Goal: Contribute content: Contribute content

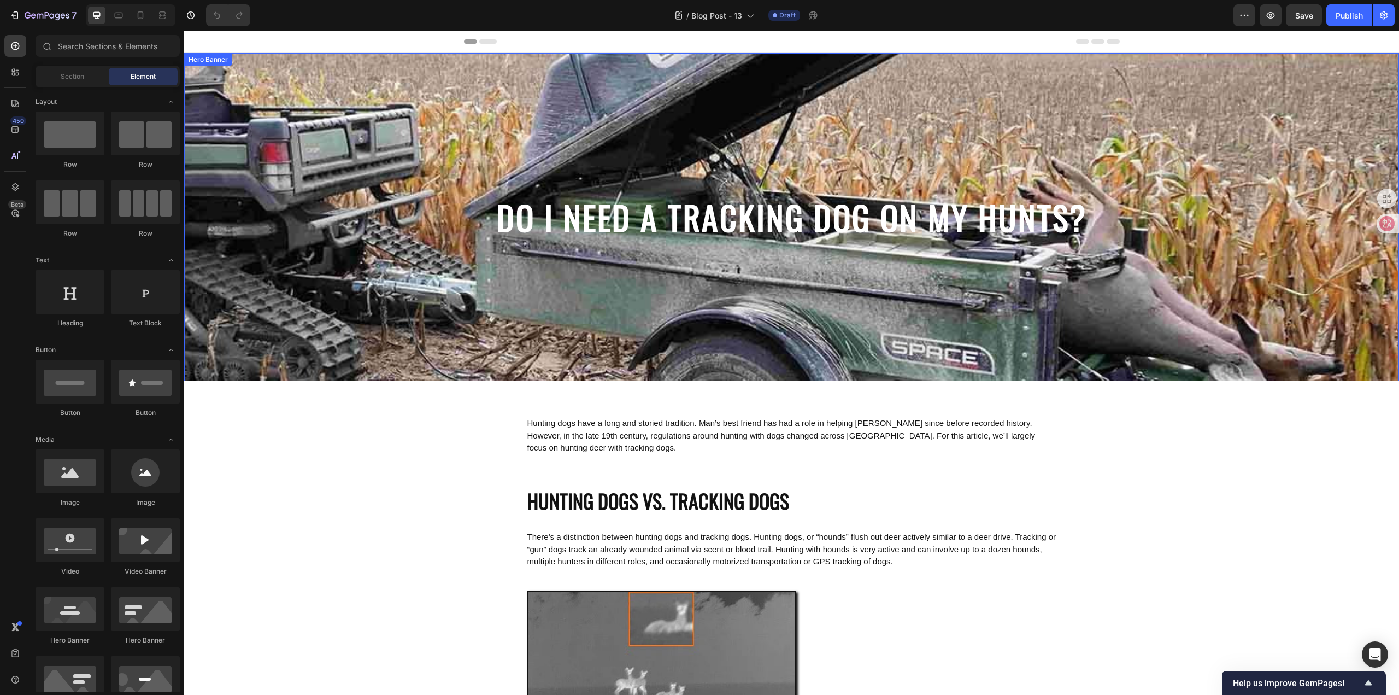
click at [835, 214] on strong "DO I NEED A TRACKING DOG ON MY HUNTS?" at bounding box center [792, 216] width 590 height 49
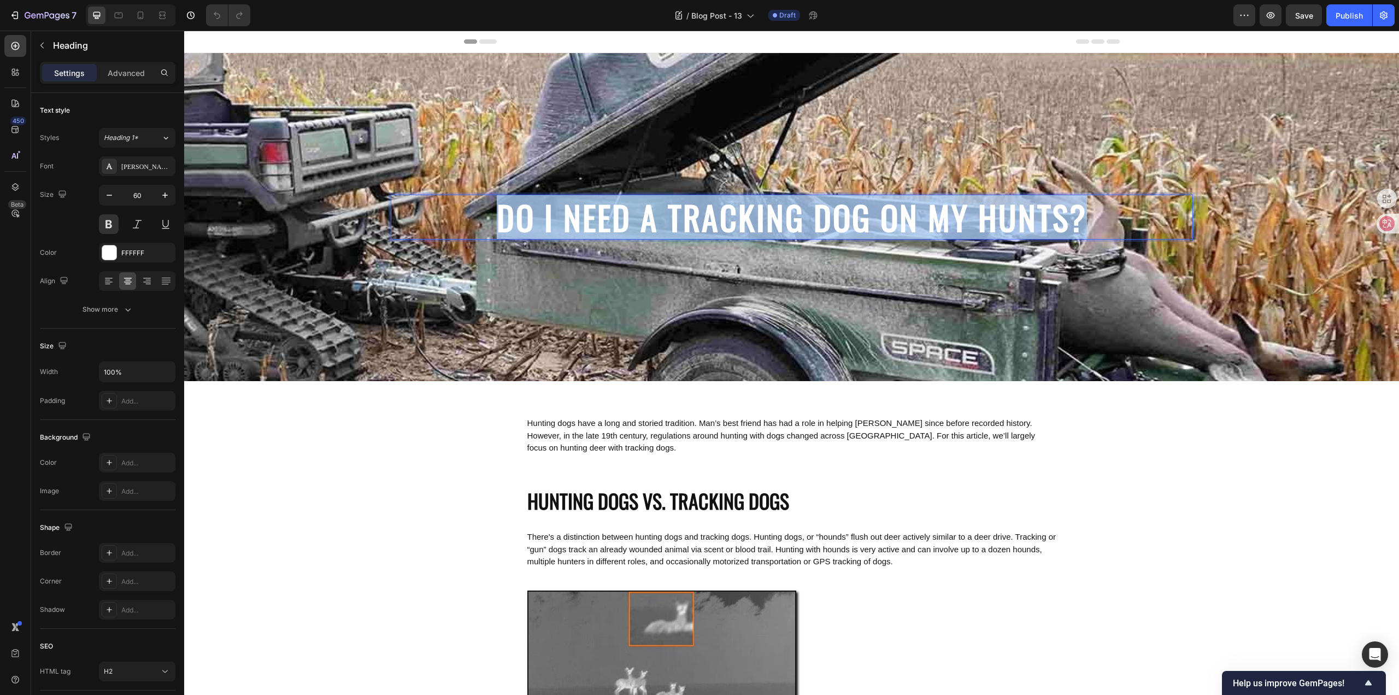
drag, startPoint x: 1089, startPoint y: 216, endPoint x: 491, endPoint y: 212, distance: 598.4
click at [491, 212] on p "DO I NEED A TRACKING DOG ON MY HUNTS?" at bounding box center [792, 217] width 800 height 43
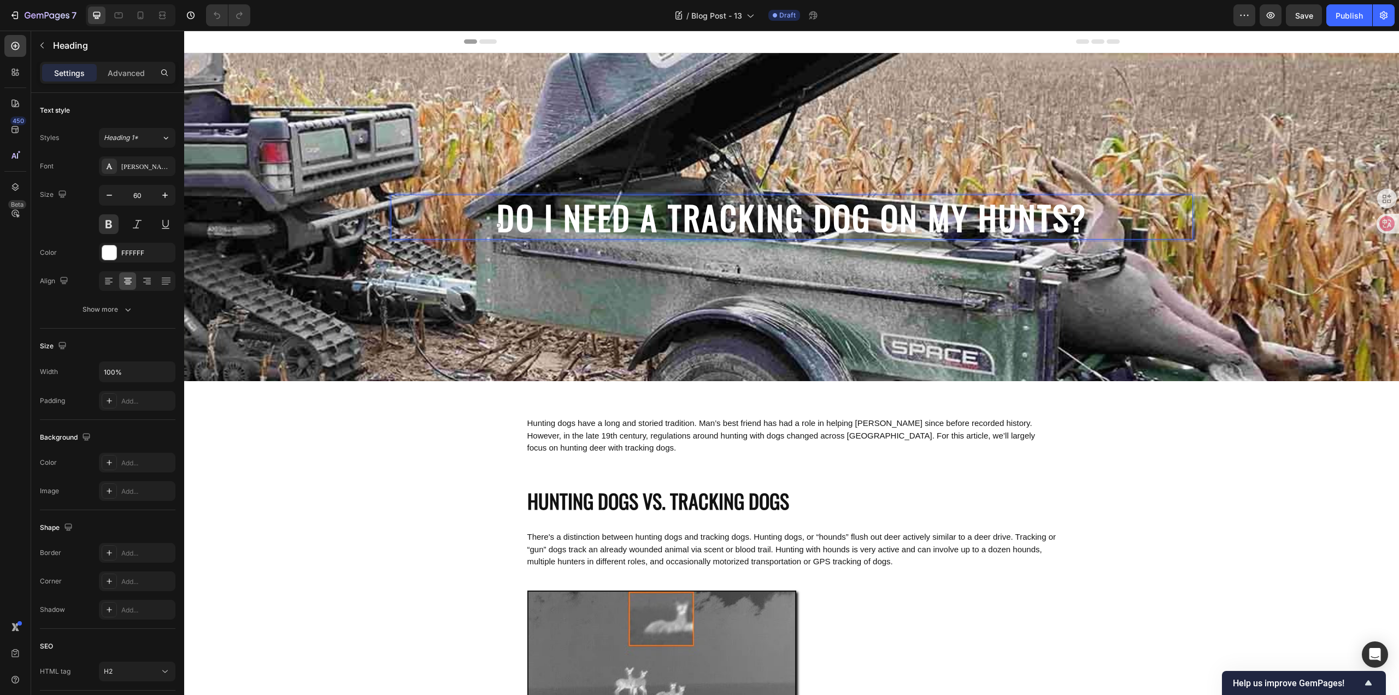
scroll to position [2, 0]
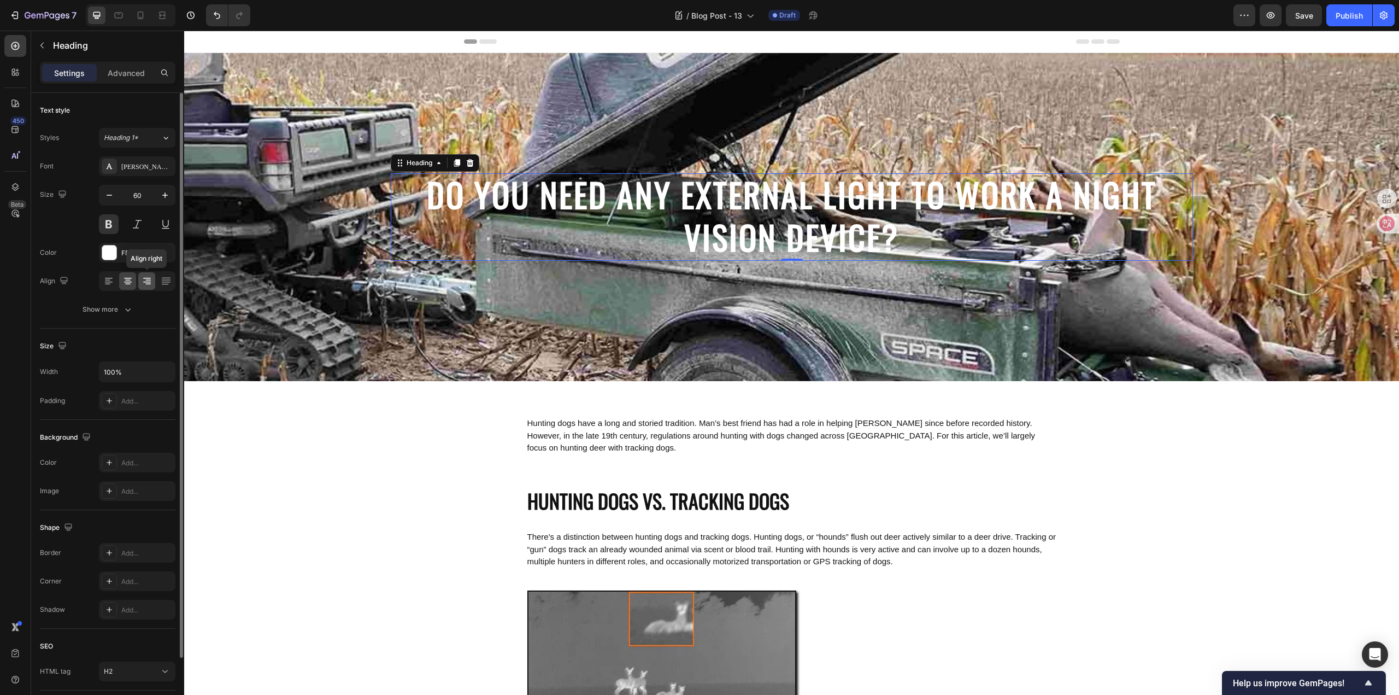
click at [148, 282] on icon at bounding box center [147, 281] width 8 height 1
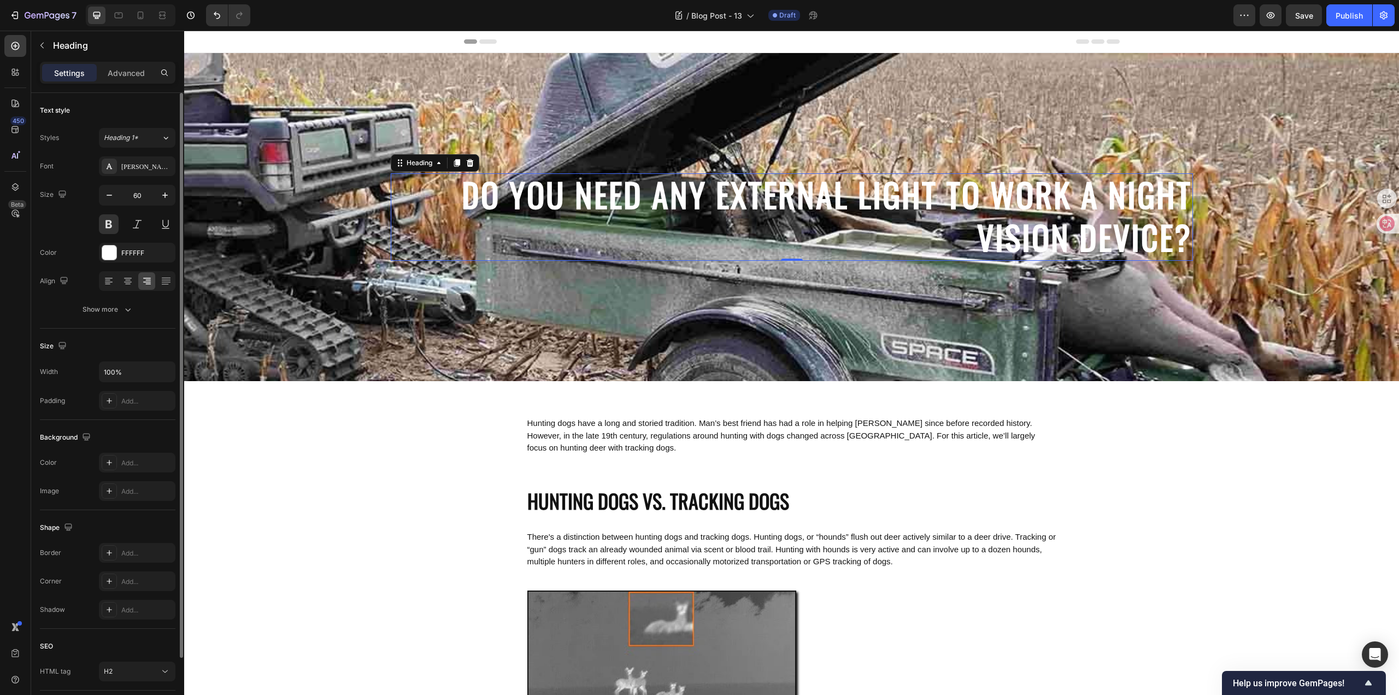
click at [123, 103] on div "Text style" at bounding box center [108, 110] width 136 height 17
click at [302, 175] on div "Background Image" at bounding box center [791, 217] width 1215 height 328
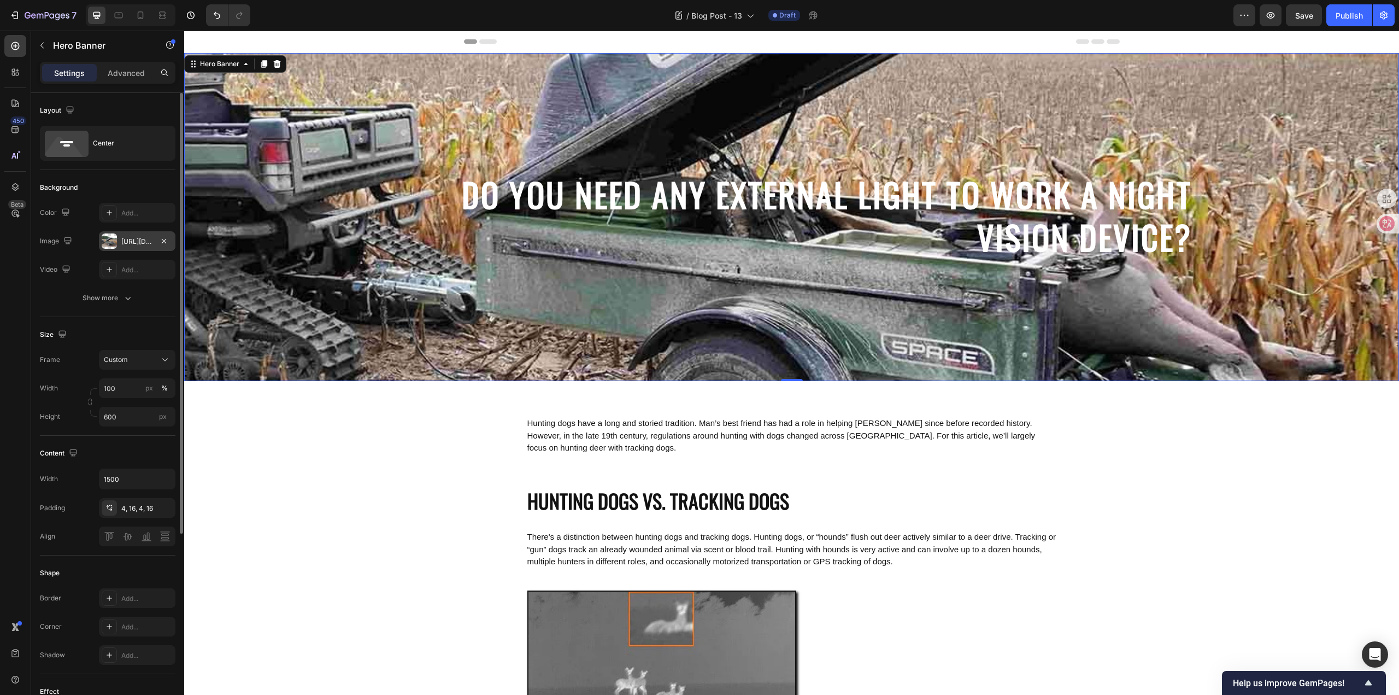
click at [141, 242] on div "https://cdn.shopify.com/s/files/1/0776/0763/3154/files/gempages_583902802711937…" at bounding box center [137, 242] width 32 height 10
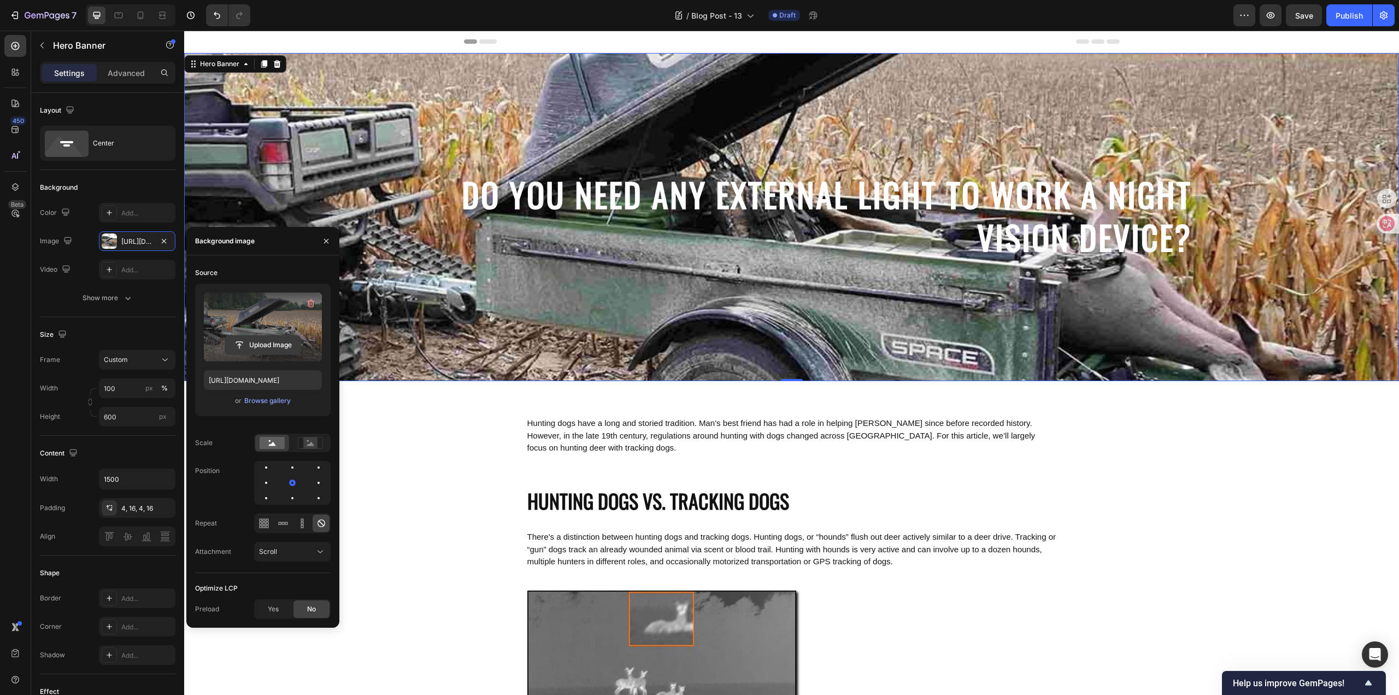
click at [258, 342] on input "file" at bounding box center [262, 345] width 75 height 19
type input "[URL][DOMAIN_NAME]"
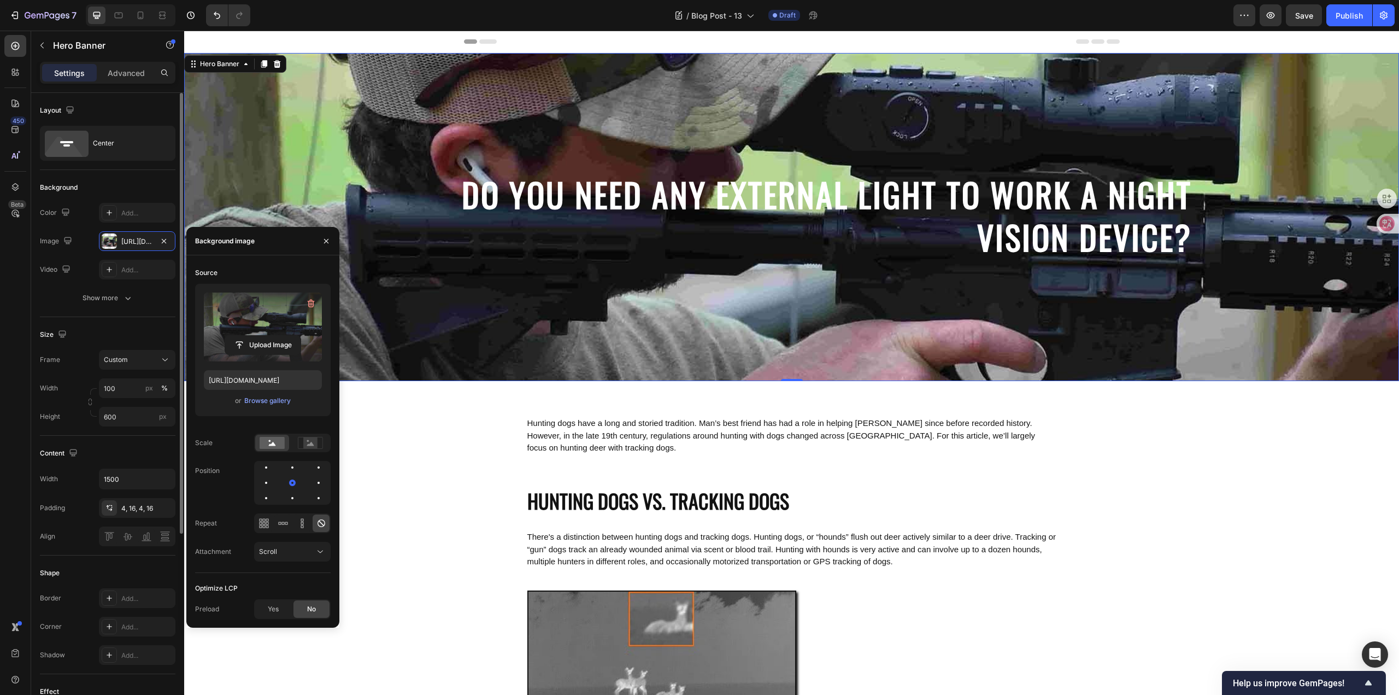
click at [151, 330] on div "Size" at bounding box center [108, 334] width 136 height 17
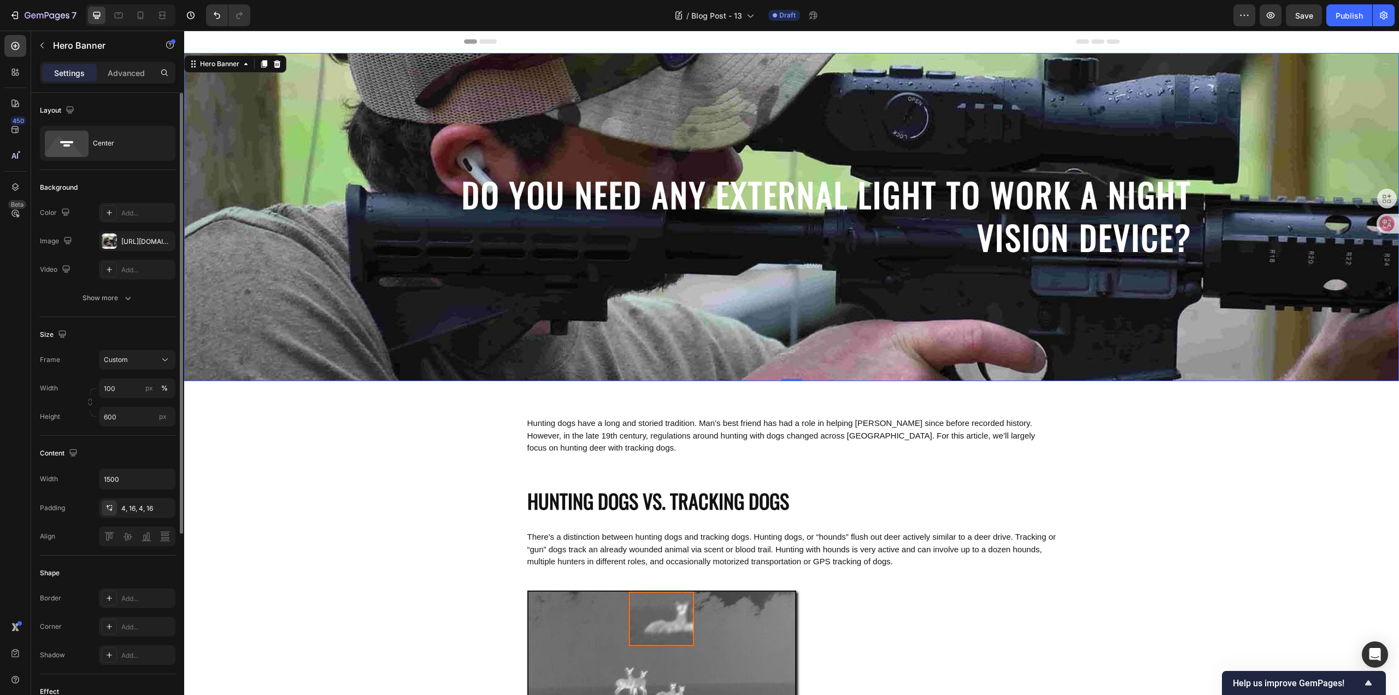
click at [146, 327] on div "Size" at bounding box center [108, 334] width 136 height 17
click at [715, 432] on span "Hunting dogs have a long and storied tradition. Man’s best friend has had a rol…" at bounding box center [781, 435] width 508 height 34
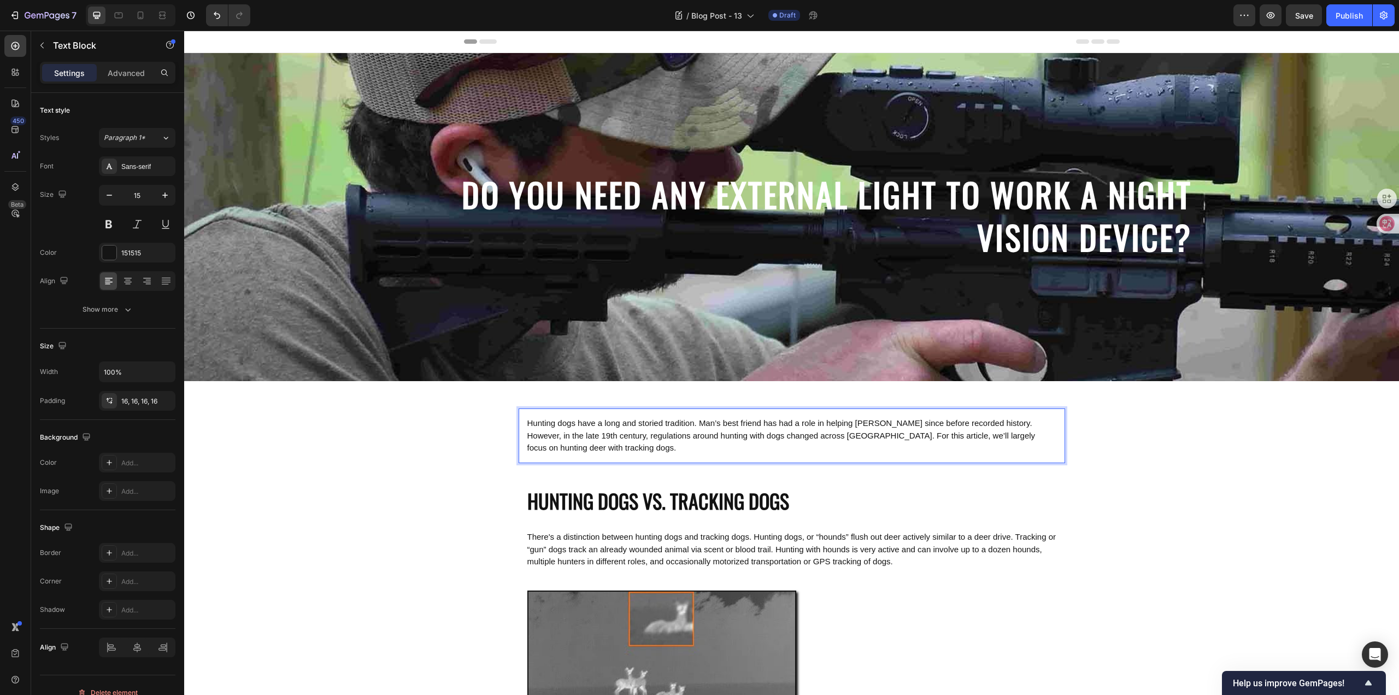
drag, startPoint x: 660, startPoint y: 444, endPoint x: 649, endPoint y: 450, distance: 12.5
click at [660, 444] on p "Hunting dogs have a long and storied tradition. Man’s best friend has had a rol…" at bounding box center [791, 435] width 529 height 37
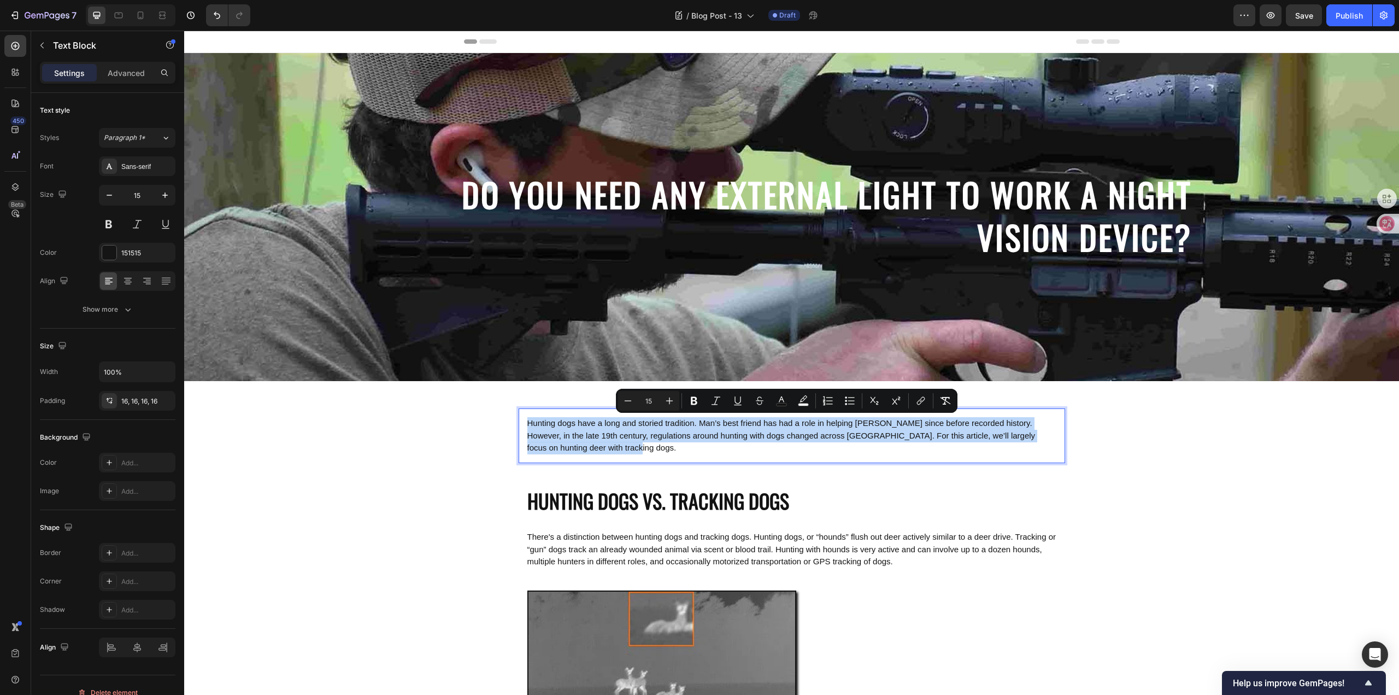
drag, startPoint x: 651, startPoint y: 450, endPoint x: 522, endPoint y: 415, distance: 132.9
click at [522, 415] on div "Hunting dogs have a long and storied tradition. Man’s best friend has had a rol…" at bounding box center [792, 435] width 546 height 55
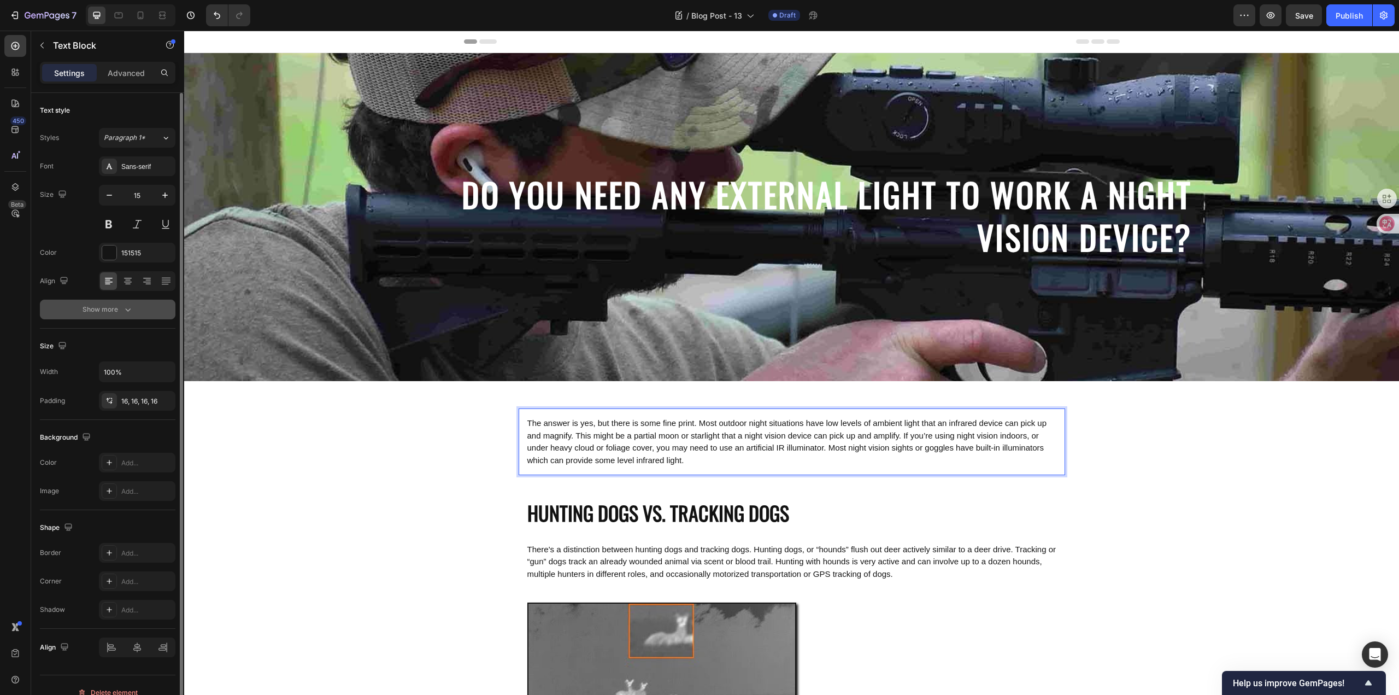
click at [126, 308] on icon "button" at bounding box center [127, 309] width 11 height 11
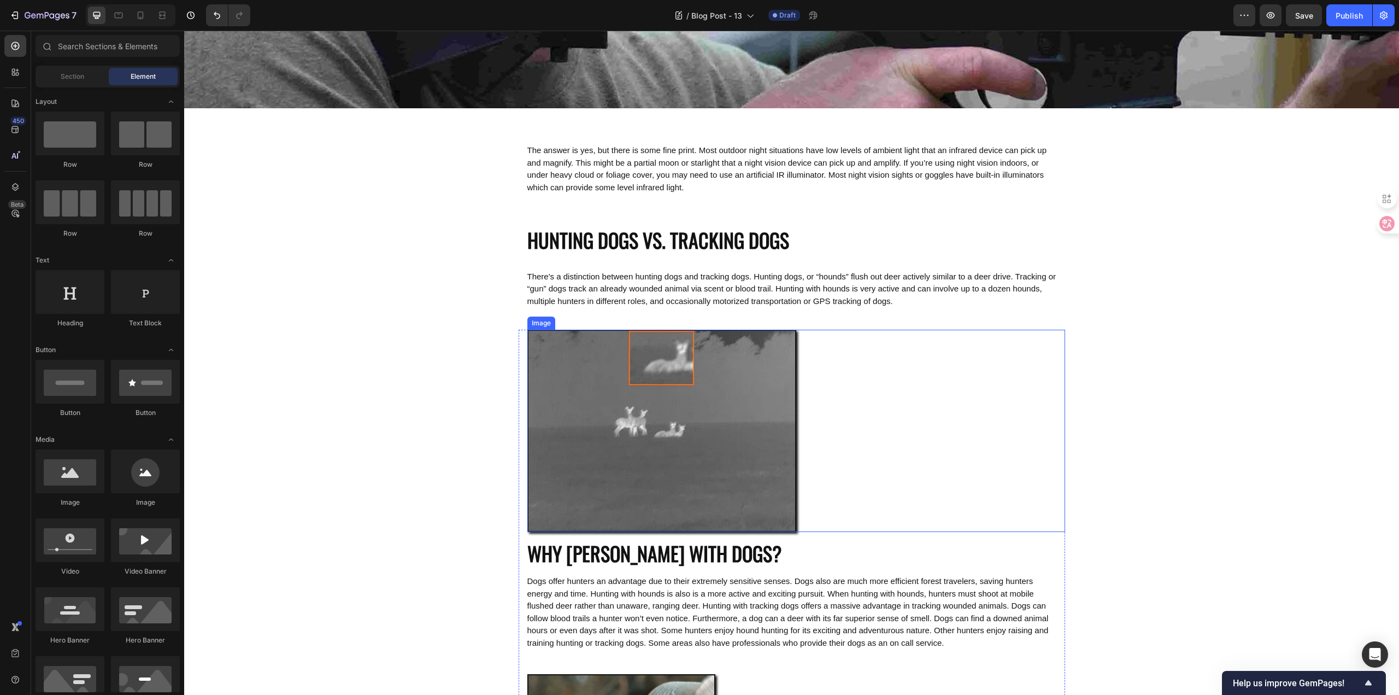
scroll to position [219, 0]
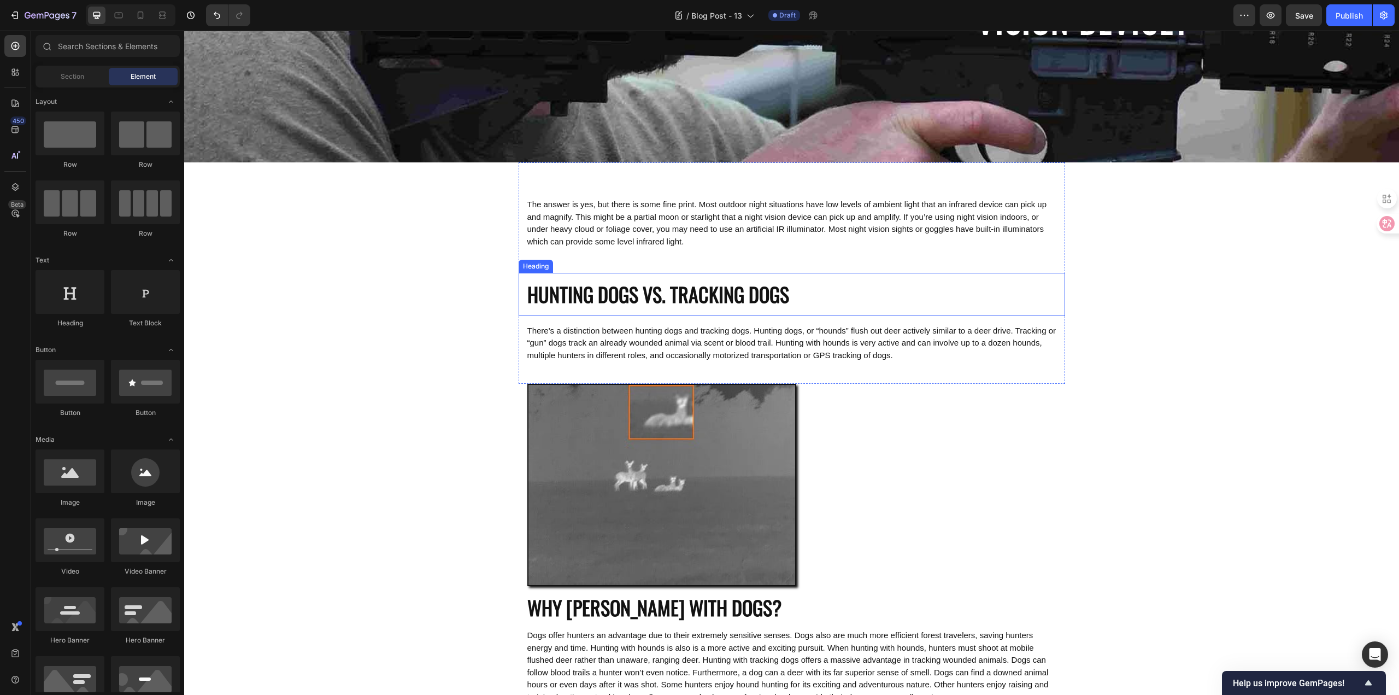
click at [651, 304] on h2 "HUNTING DOGS VS. TRACKING DOGS" at bounding box center [792, 294] width 546 height 43
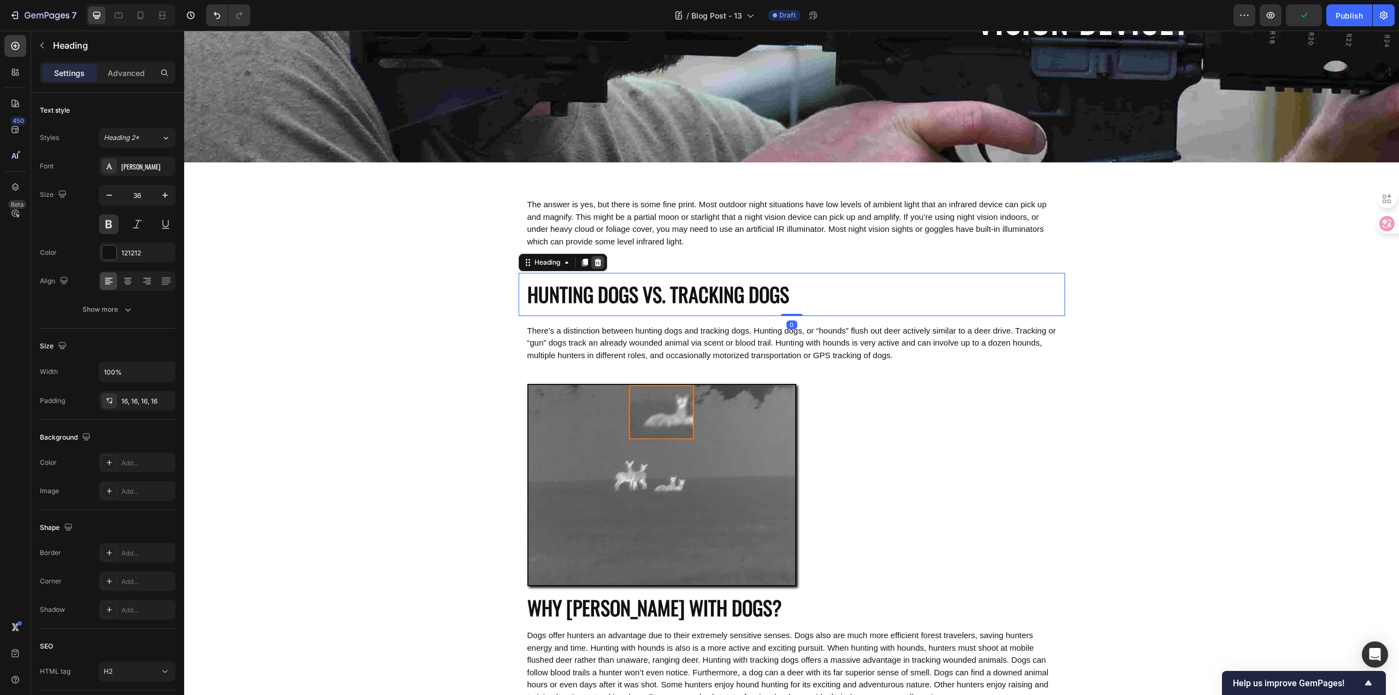
click at [596, 262] on icon at bounding box center [597, 262] width 7 height 8
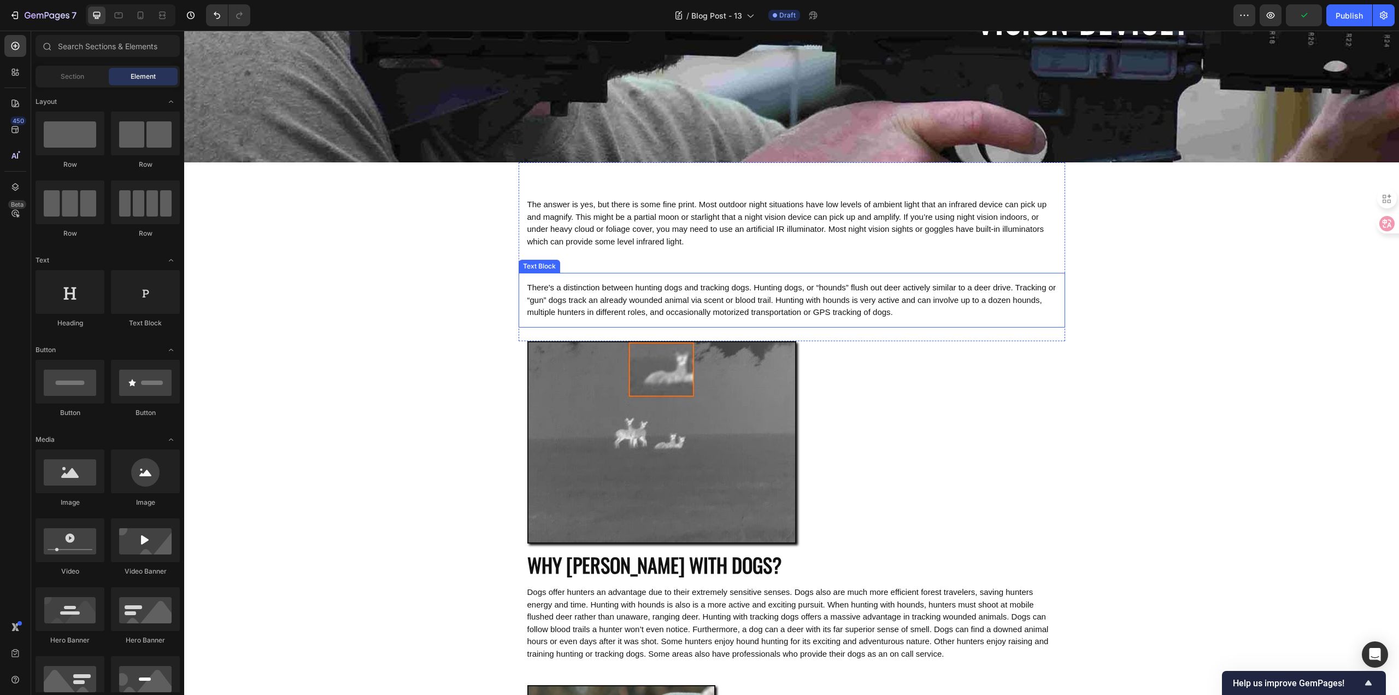
click at [629, 292] on span "There's a distinction between hunting dogs and tracking dogs. Hunting dogs, or …" at bounding box center [791, 300] width 529 height 34
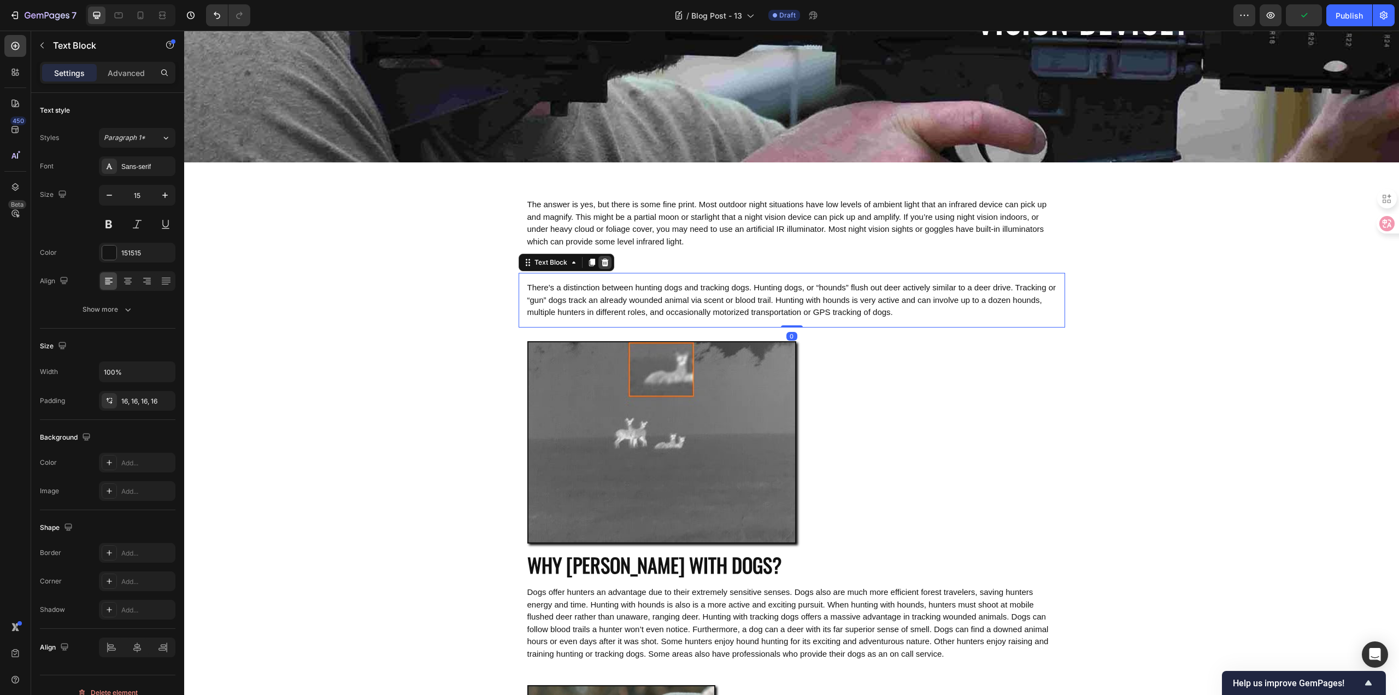
click at [601, 260] on icon at bounding box center [604, 262] width 7 height 8
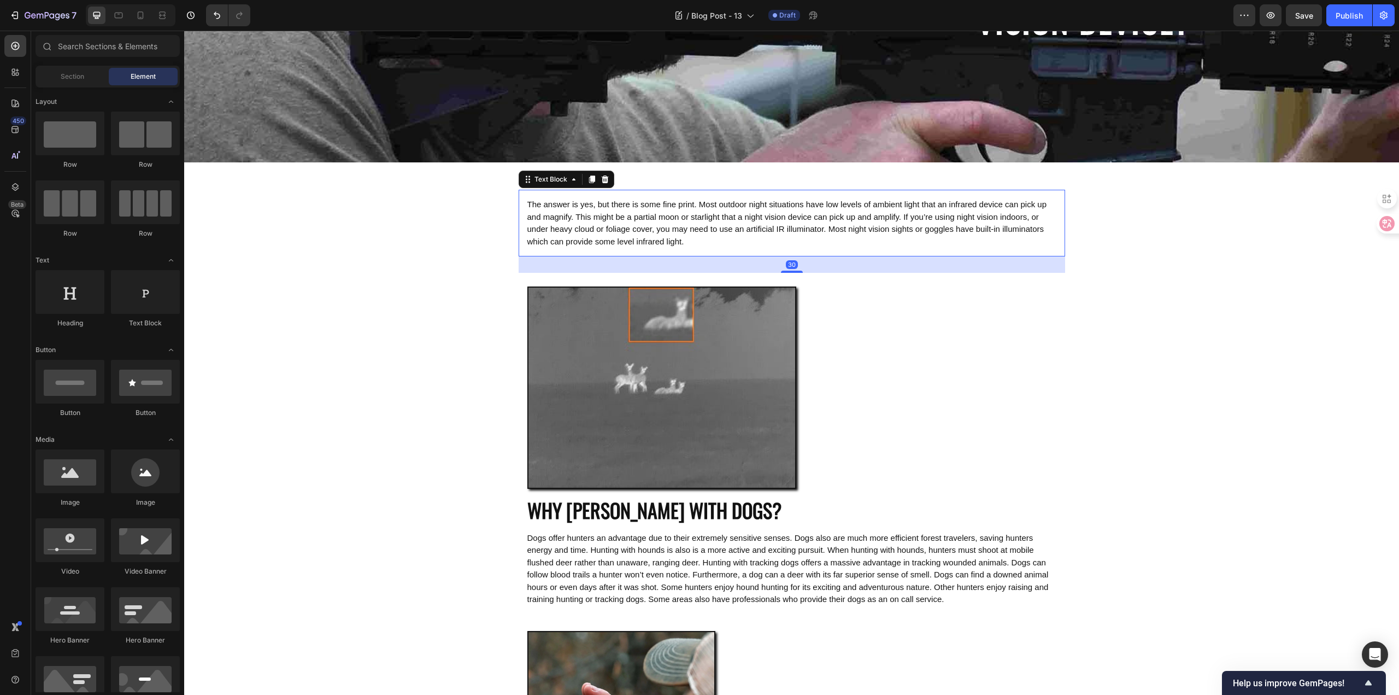
click at [596, 254] on div "The answer is yes, but there is some fine print. Most outdoor night situations …" at bounding box center [792, 223] width 546 height 67
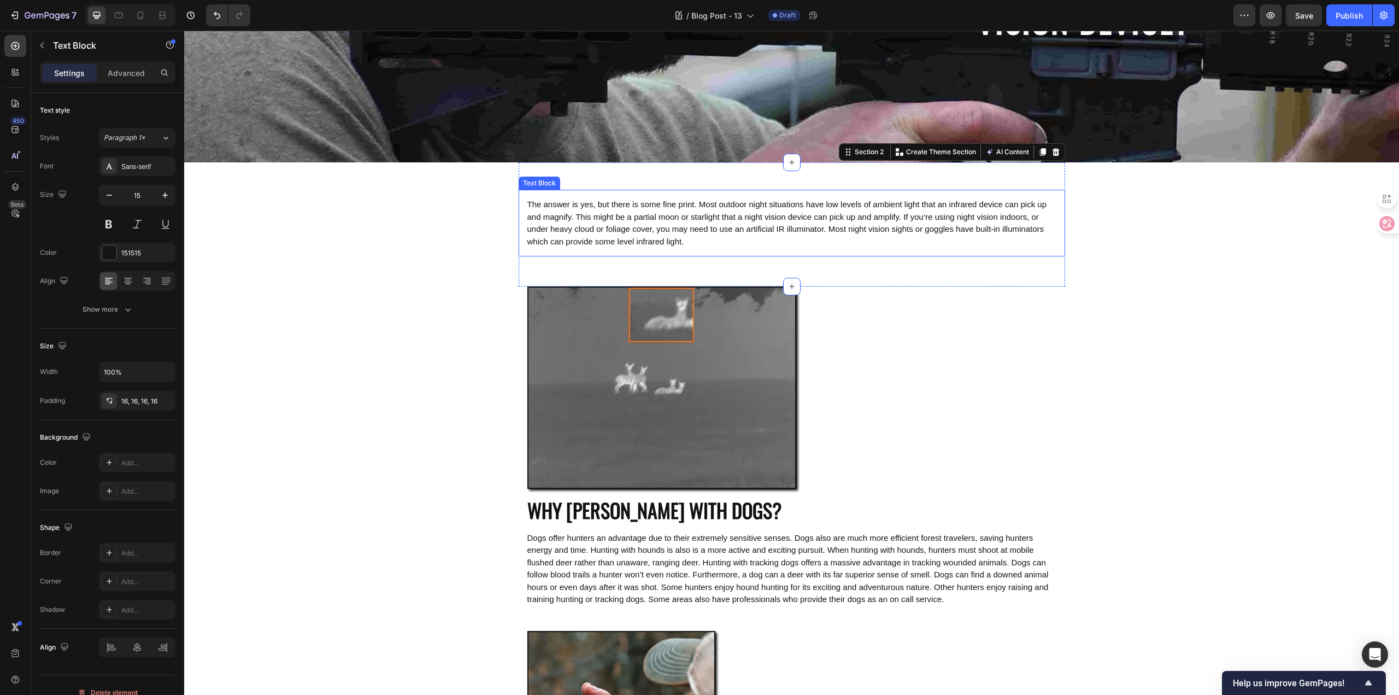
click at [785, 240] on span "The answer is yes, but there is some fine print. Most outdoor night situations …" at bounding box center [787, 222] width 520 height 46
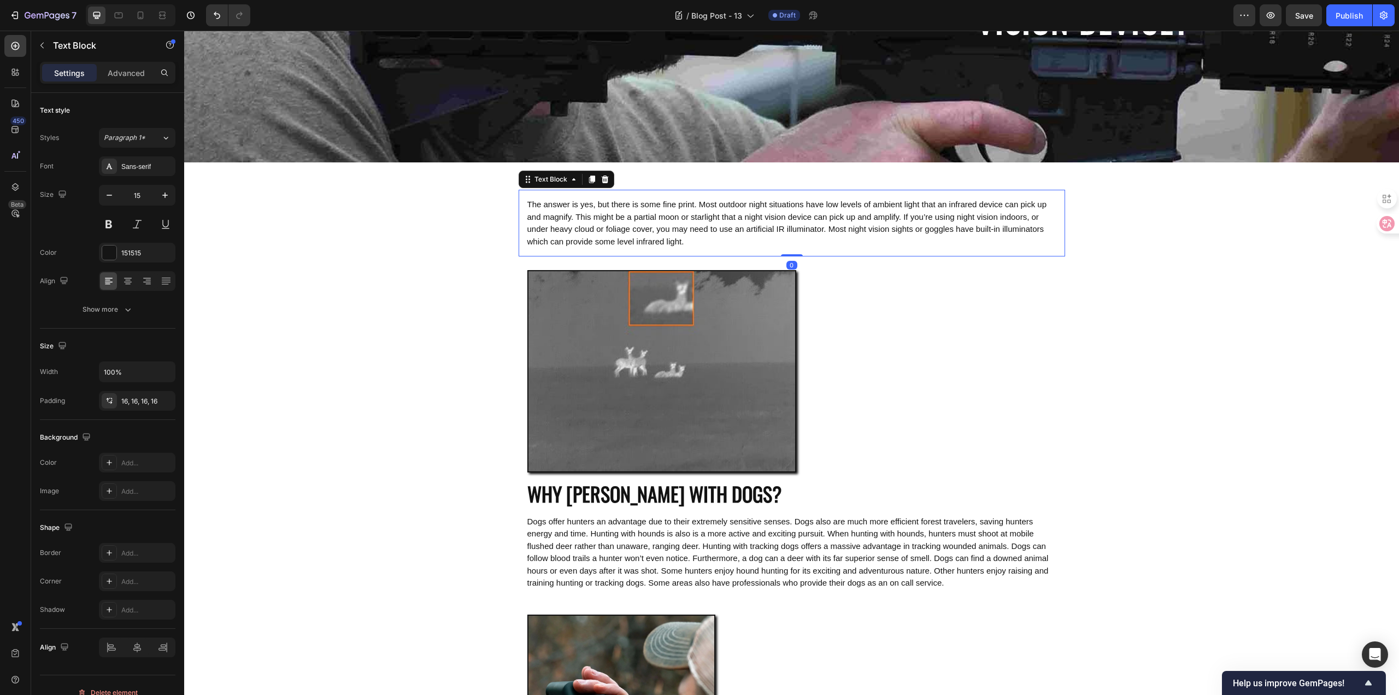
drag, startPoint x: 794, startPoint y: 271, endPoint x: 739, endPoint y: 230, distance: 68.6
click at [793, 239] on div "The answer is yes, but there is some fine print. Most outdoor night situations …" at bounding box center [792, 223] width 546 height 67
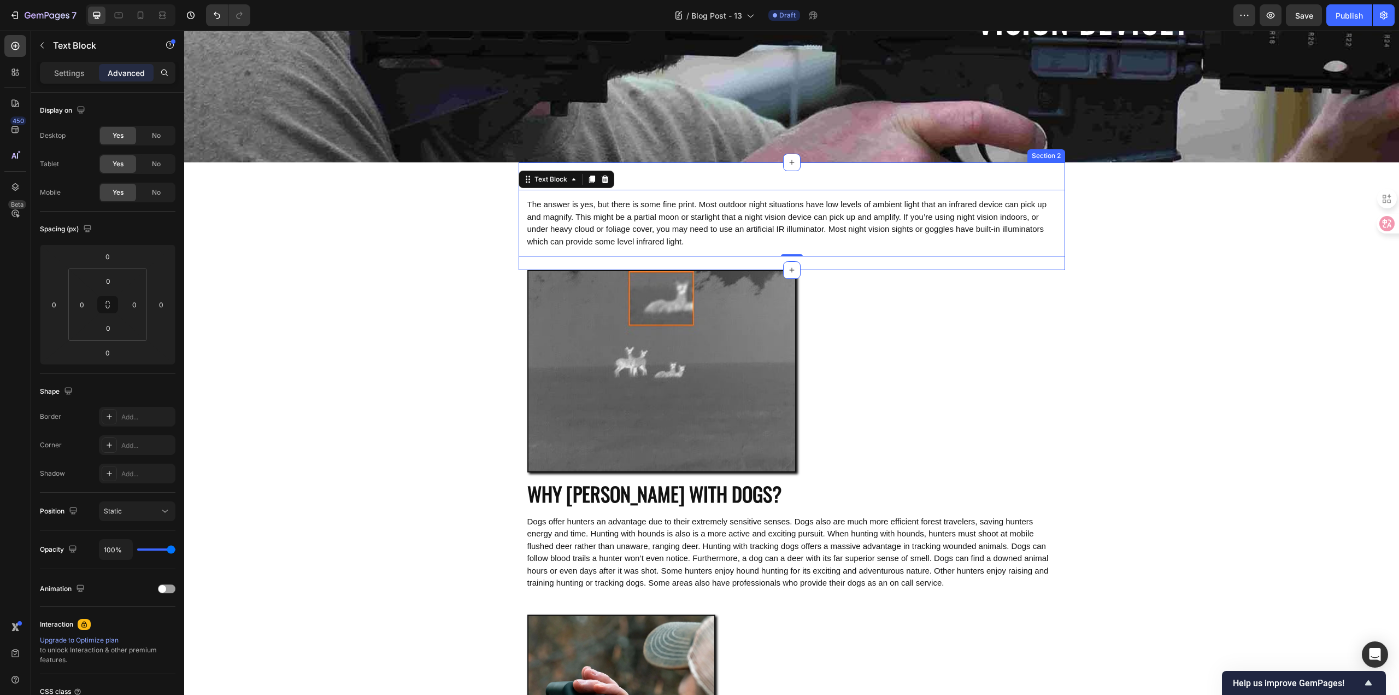
click at [696, 177] on div "The answer is yes, but there is some fine print. Most outdoor night situations …" at bounding box center [792, 216] width 546 height 108
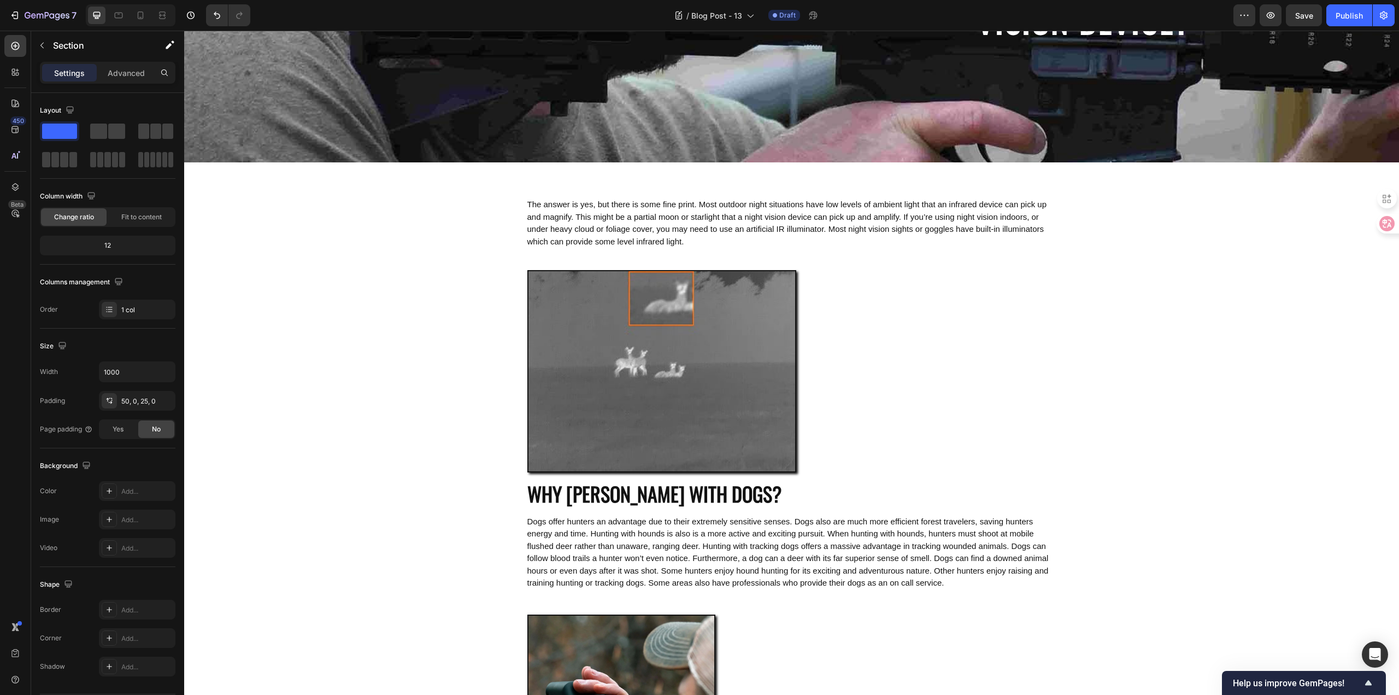
click at [337, 281] on div "DO YOU NEED ANY EXTERNAL LIGHT TO WORK A NIGHT VISION DEVICE? Heading Hero Bann…" at bounding box center [791, 515] width 1215 height 1362
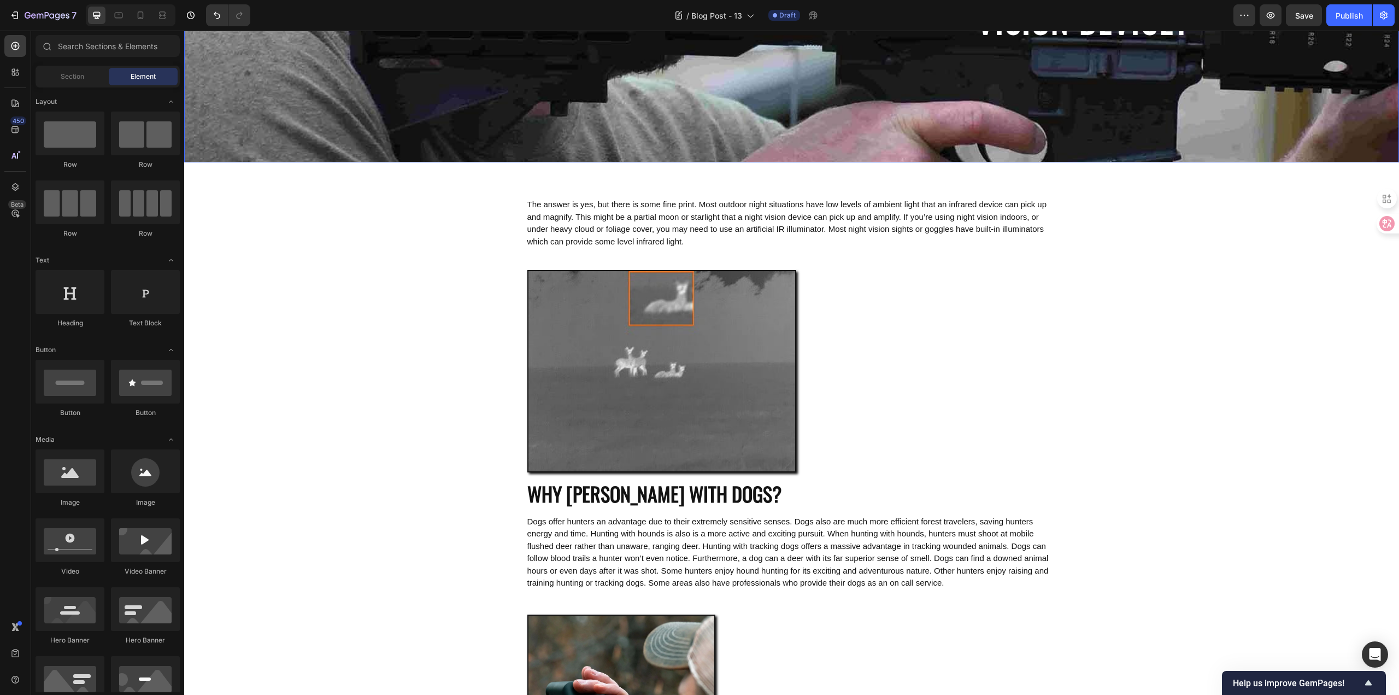
click at [644, 340] on img at bounding box center [661, 371] width 269 height 202
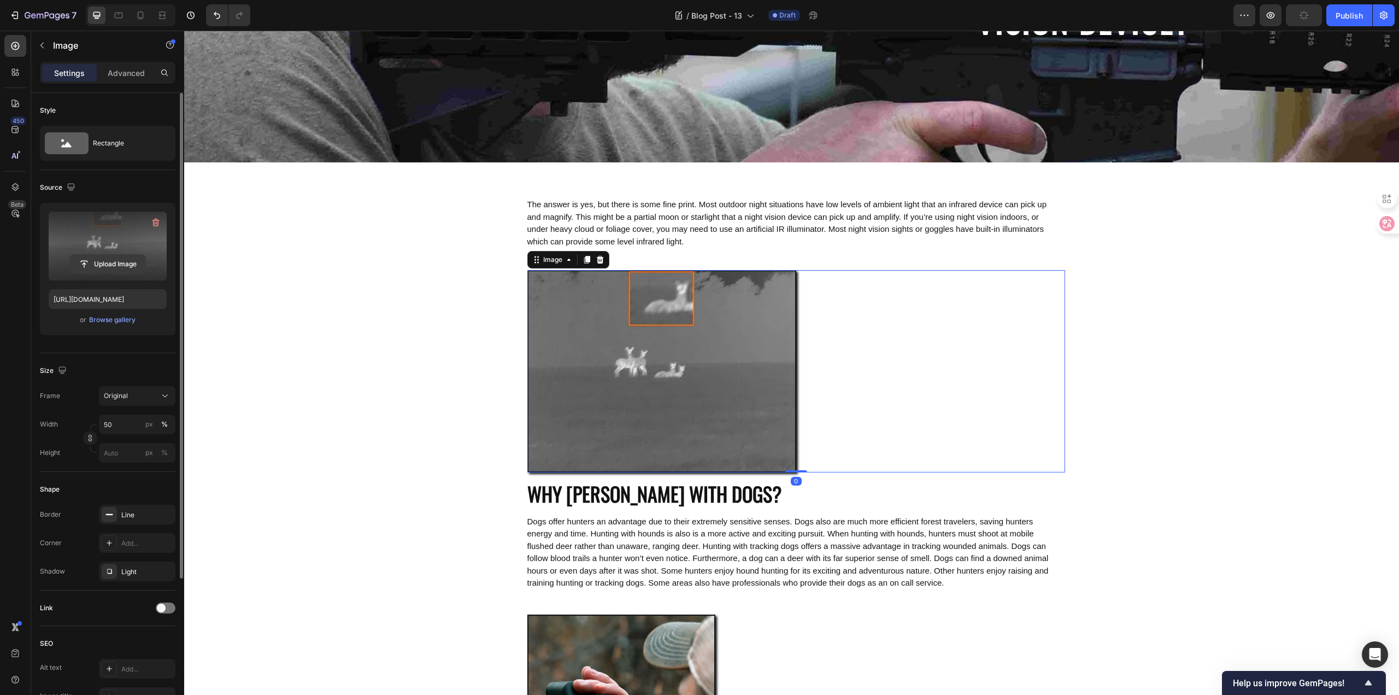
click at [113, 258] on input "file" at bounding box center [107, 264] width 75 height 19
type input "[URL][DOMAIN_NAME]"
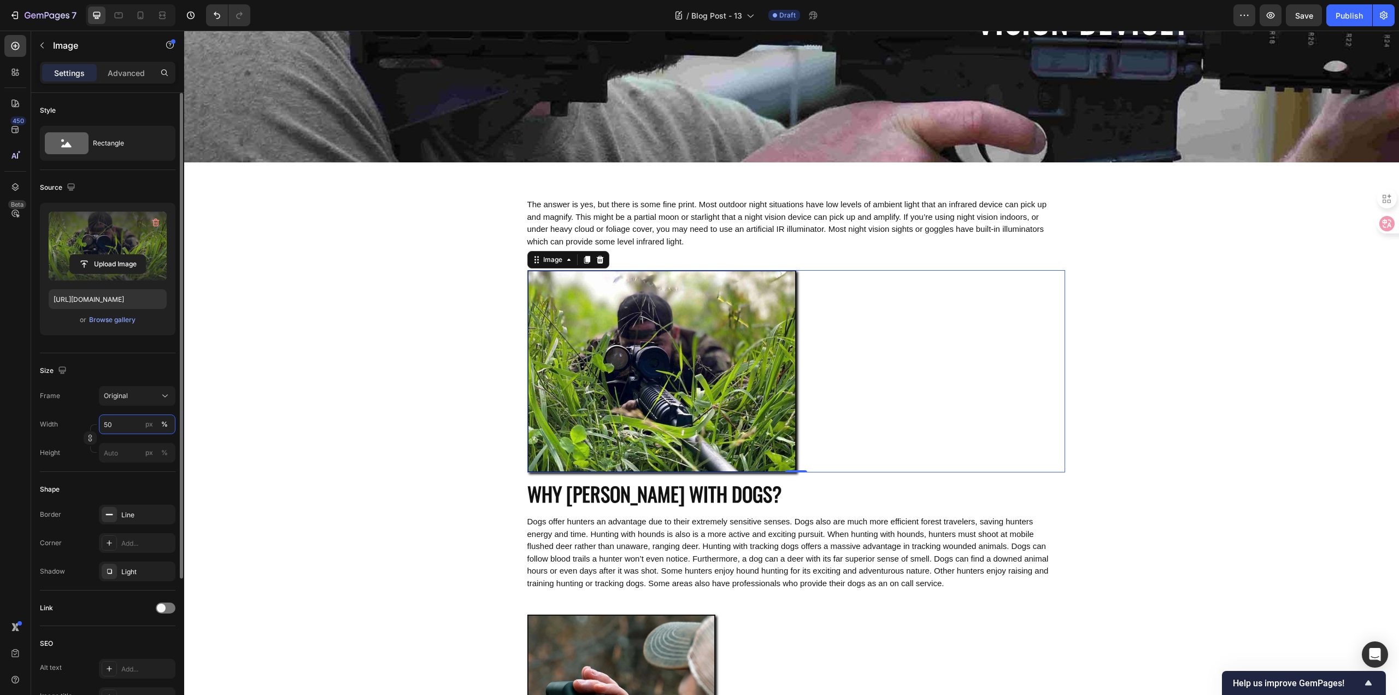
click at [121, 425] on input "50" at bounding box center [137, 424] width 77 height 20
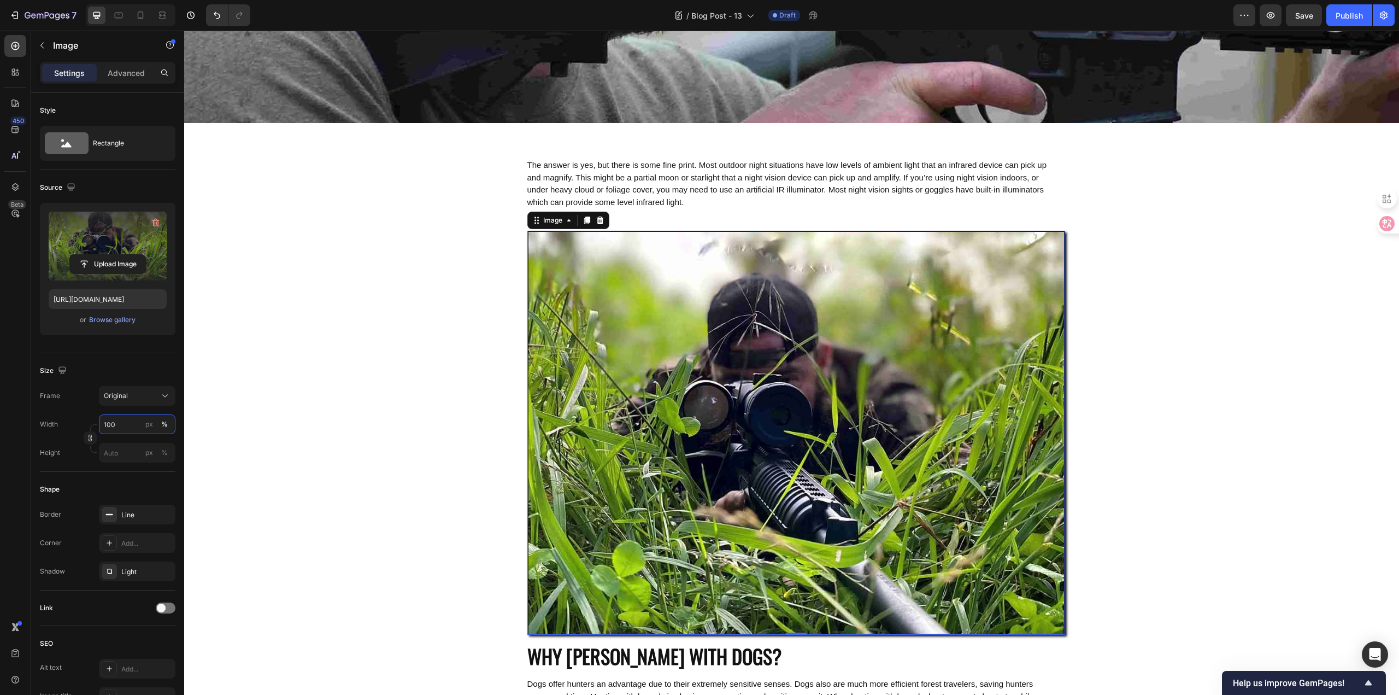
scroll to position [273, 0]
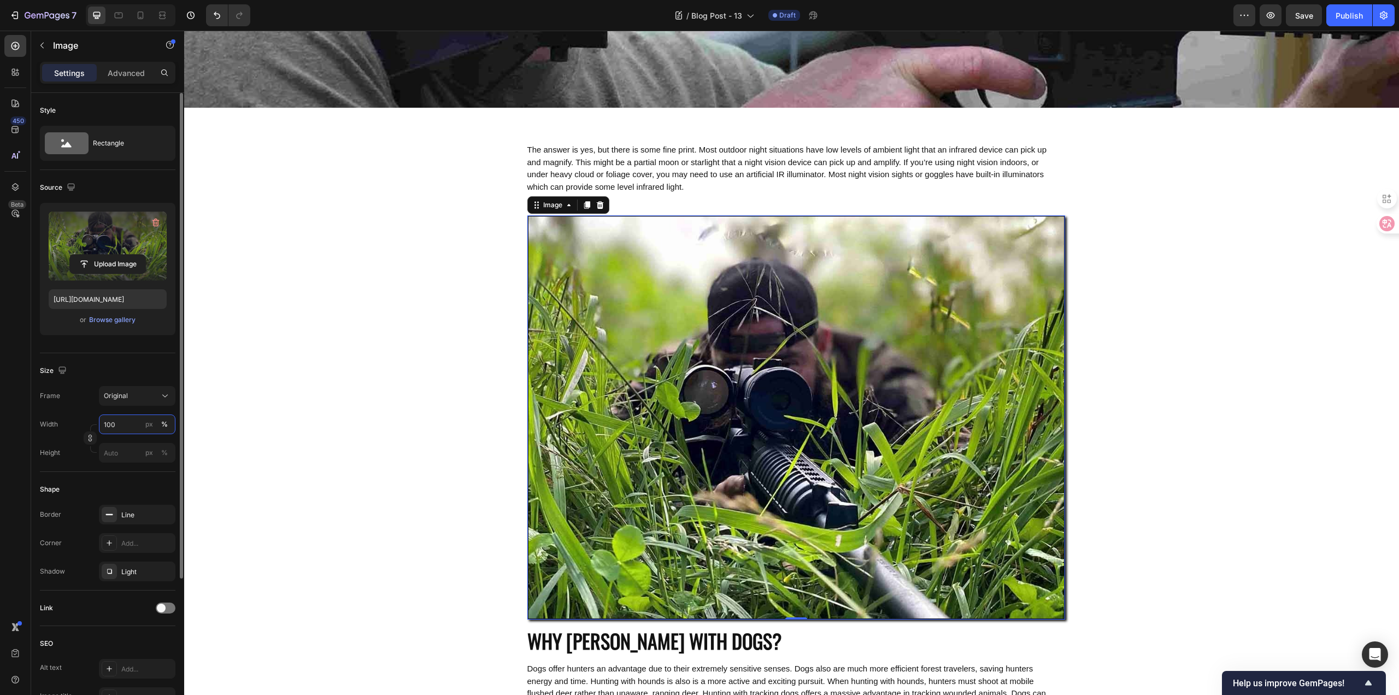
click at [128, 428] on input "100" at bounding box center [137, 424] width 77 height 20
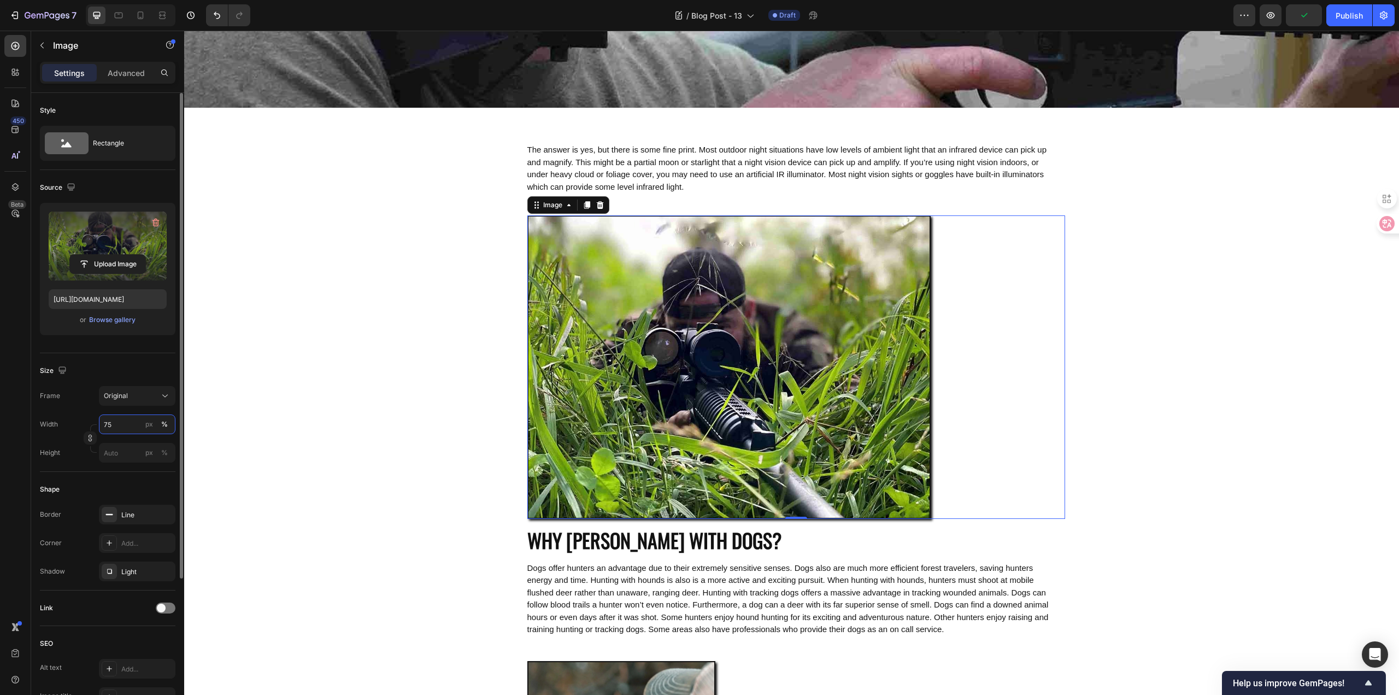
click at [120, 426] on input "75" at bounding box center [137, 424] width 77 height 20
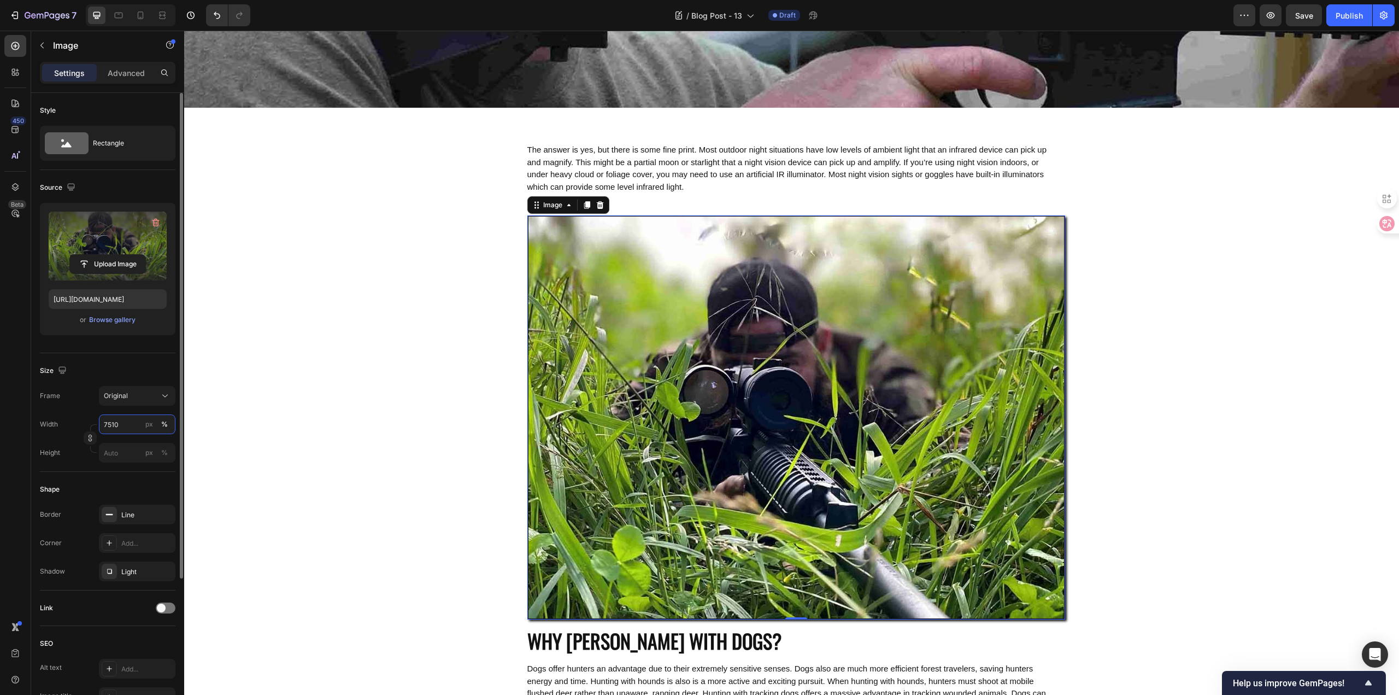
click at [120, 426] on input "7510" at bounding box center [137, 424] width 77 height 20
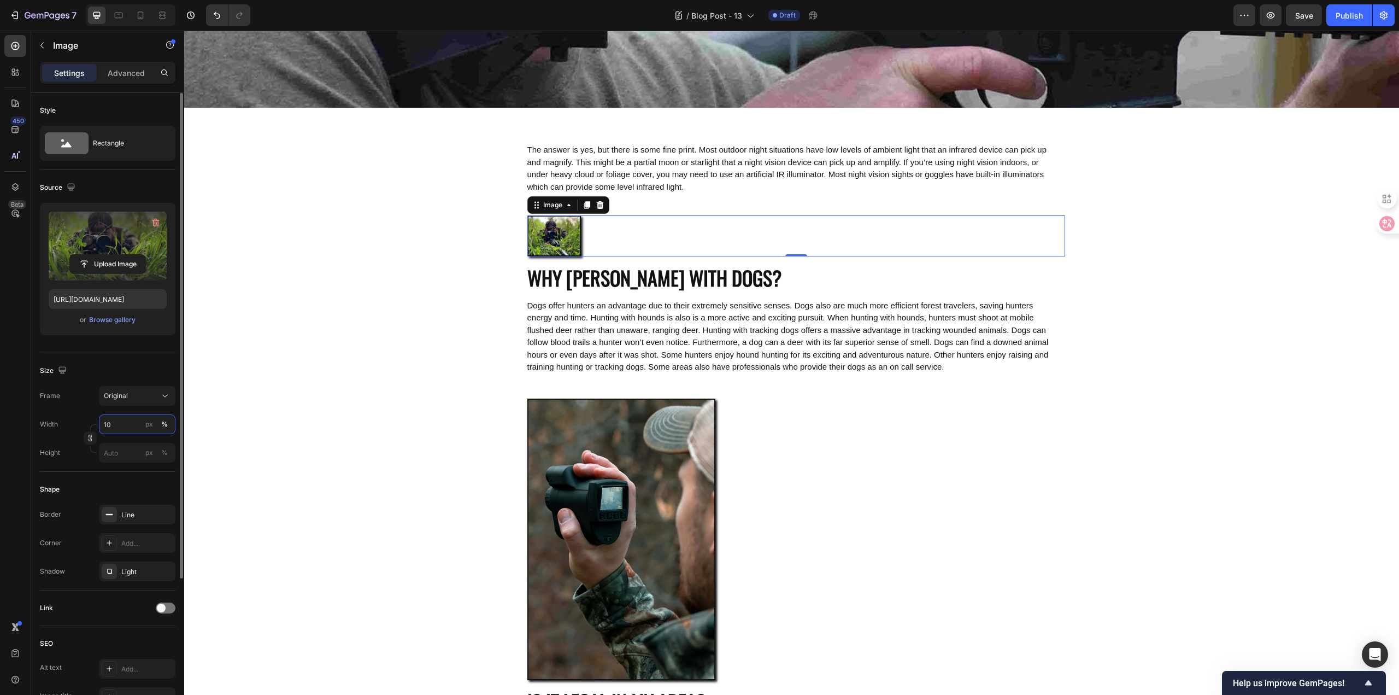
type input "100"
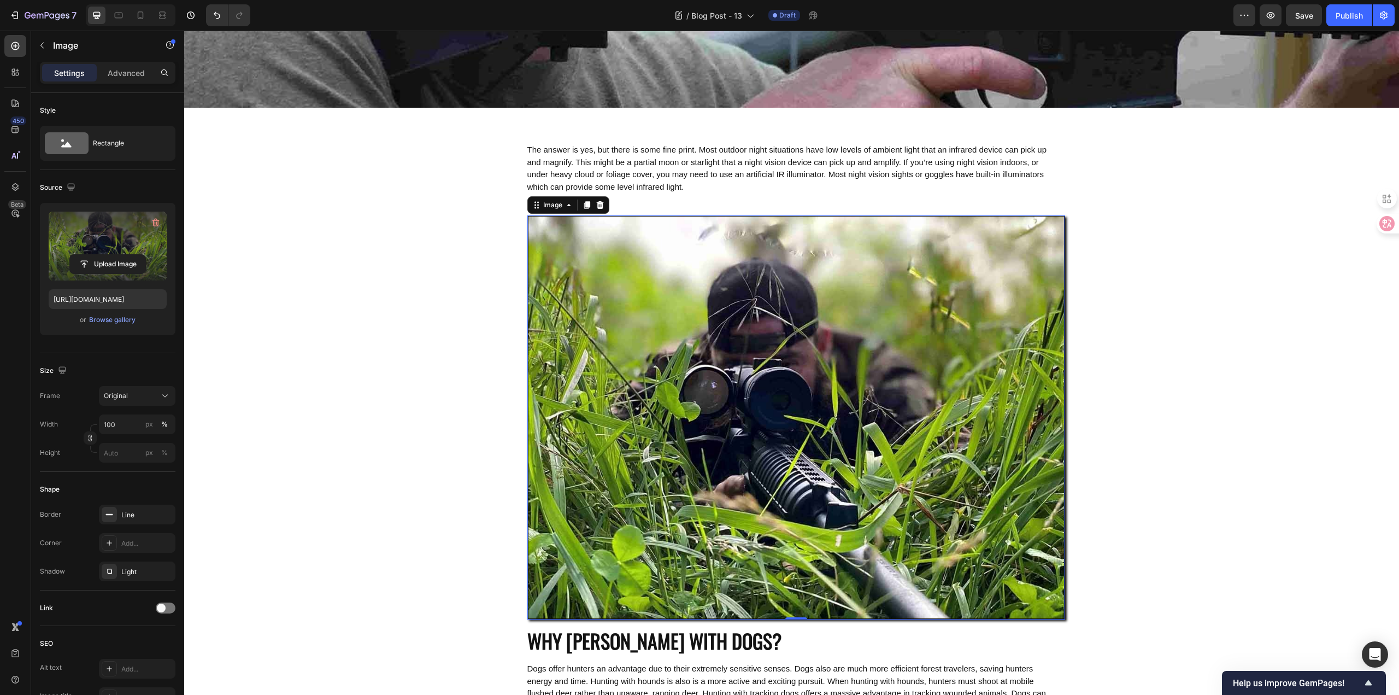
drag, startPoint x: 416, startPoint y: 372, endPoint x: 411, endPoint y: 363, distance: 10.0
click at [416, 372] on div "DO YOU NEED ANY EXTERNAL LIGHT TO WORK A NIGHT VISION DEVICE? Heading Hero Bann…" at bounding box center [791, 561] width 1215 height 1563
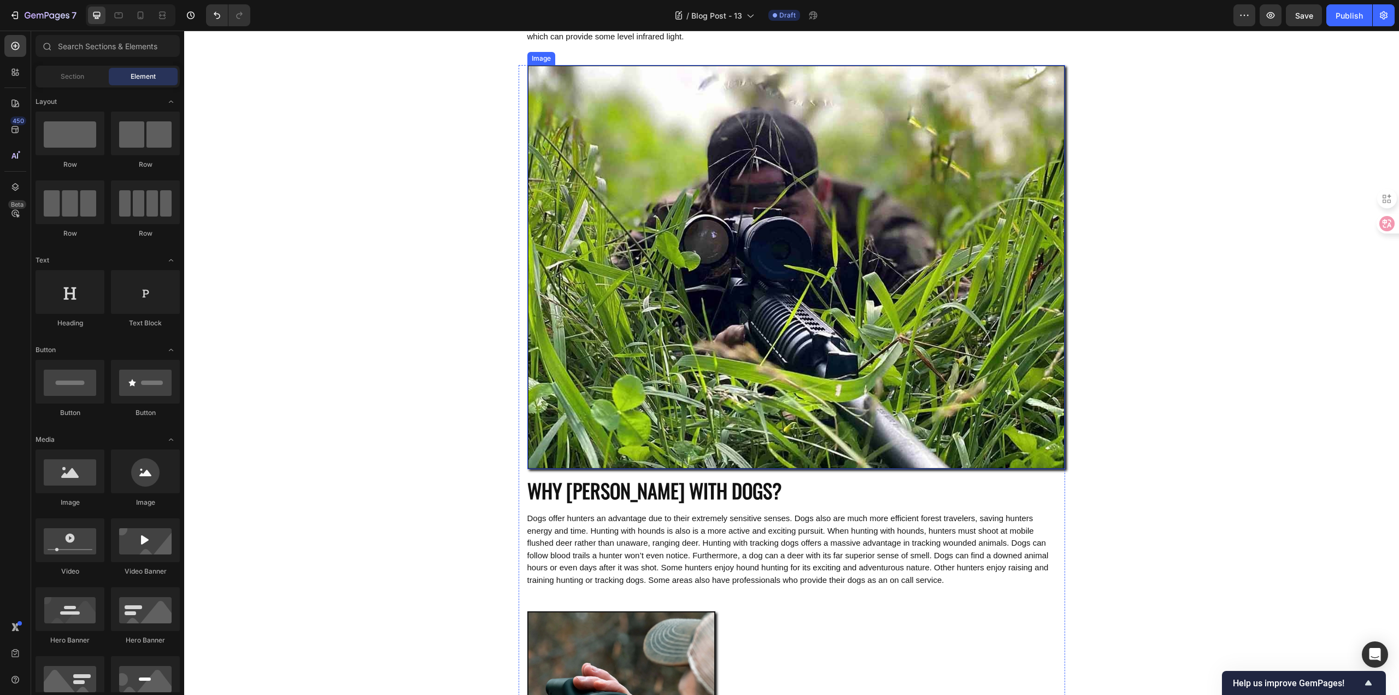
scroll to position [437, 0]
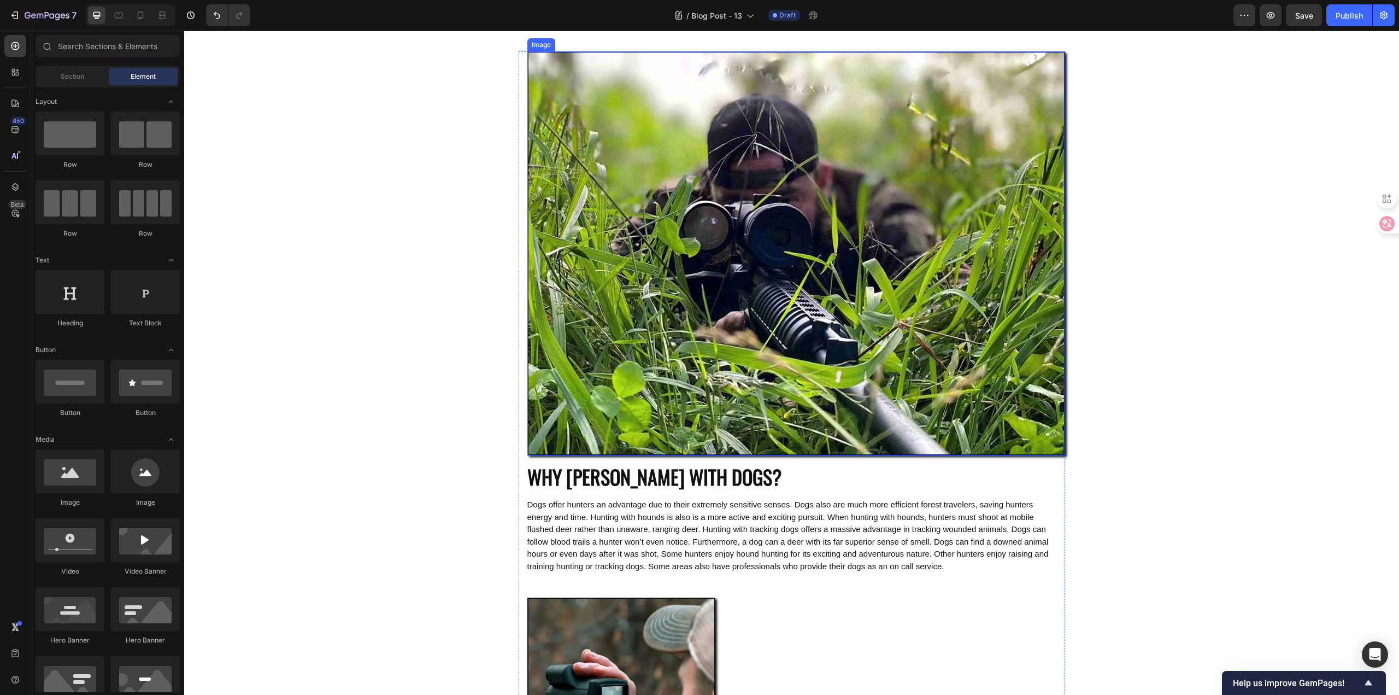
click at [847, 248] on img at bounding box center [796, 253] width 538 height 404
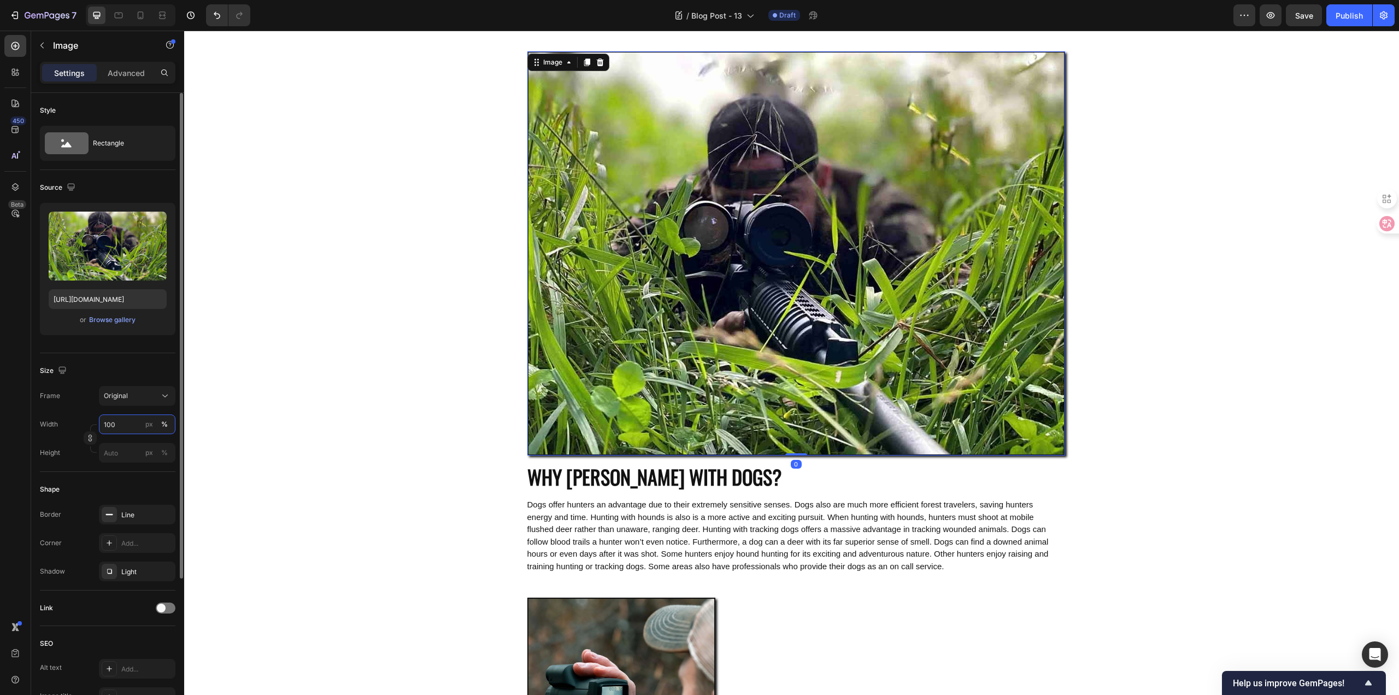
click at [124, 421] on input "100" at bounding box center [137, 424] width 77 height 20
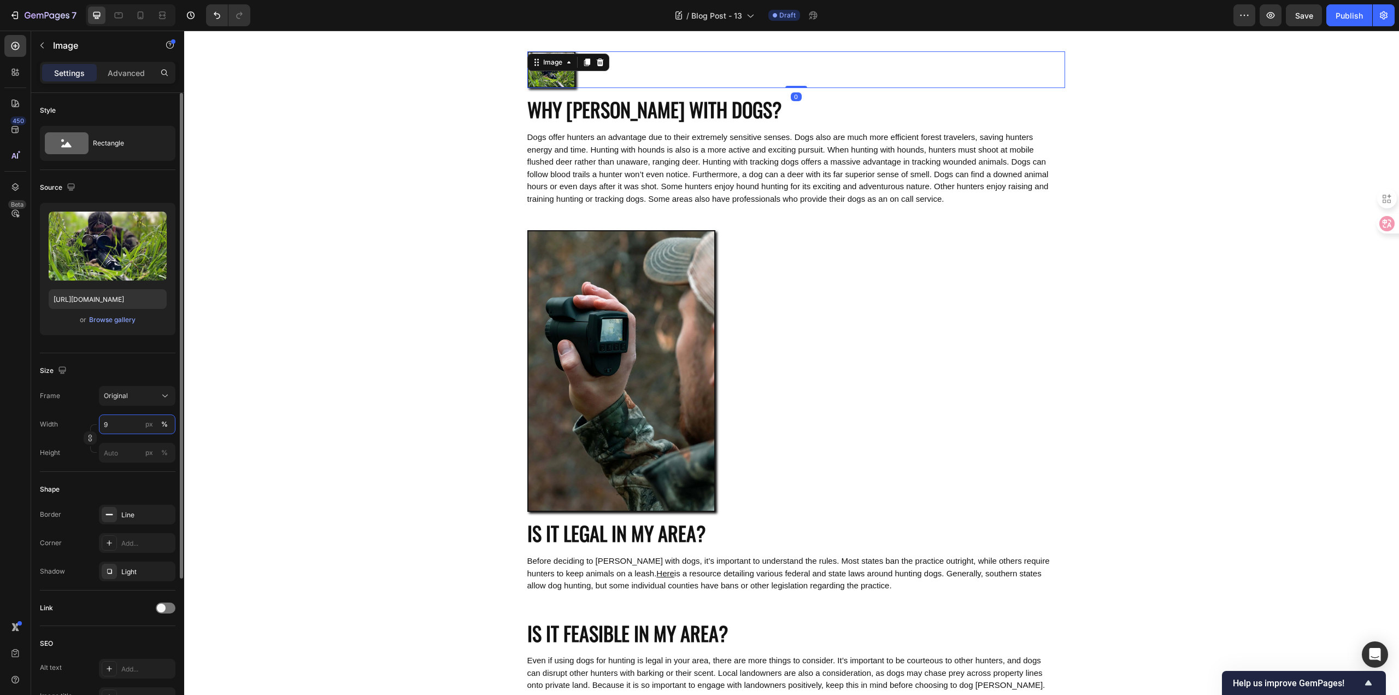
type input "90"
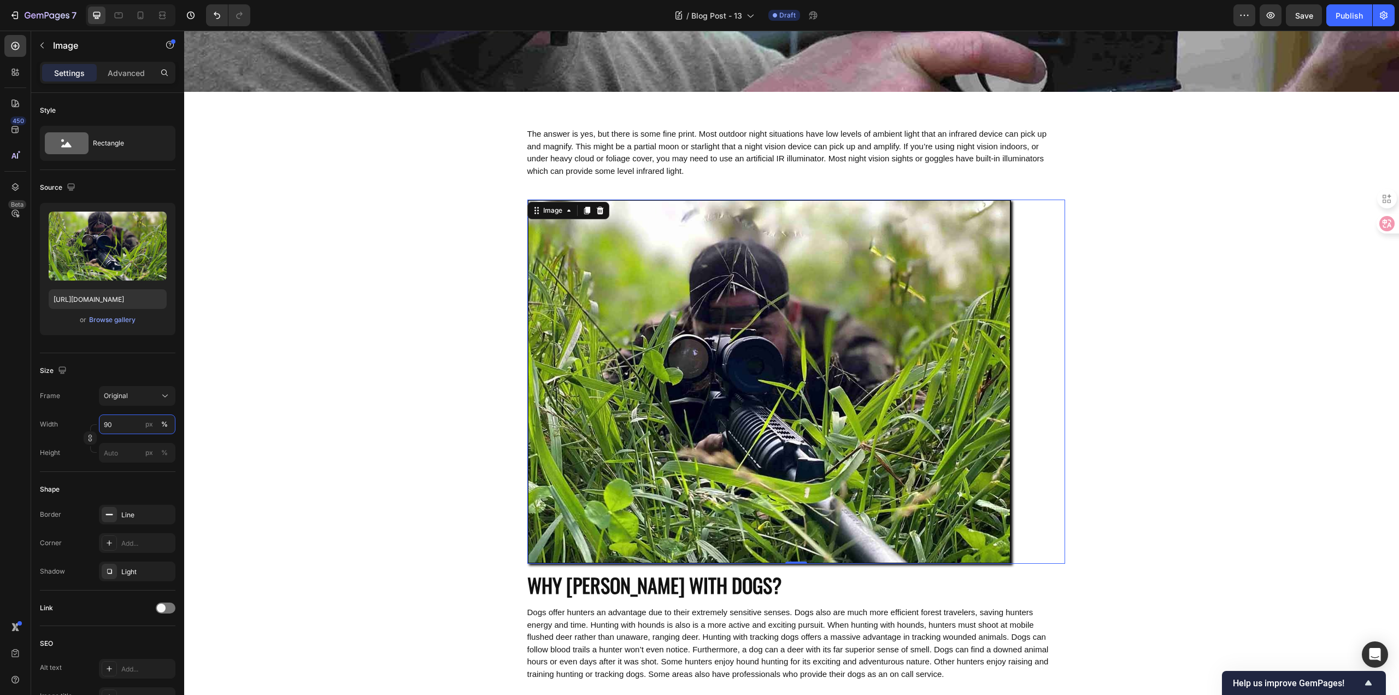
scroll to position [273, 0]
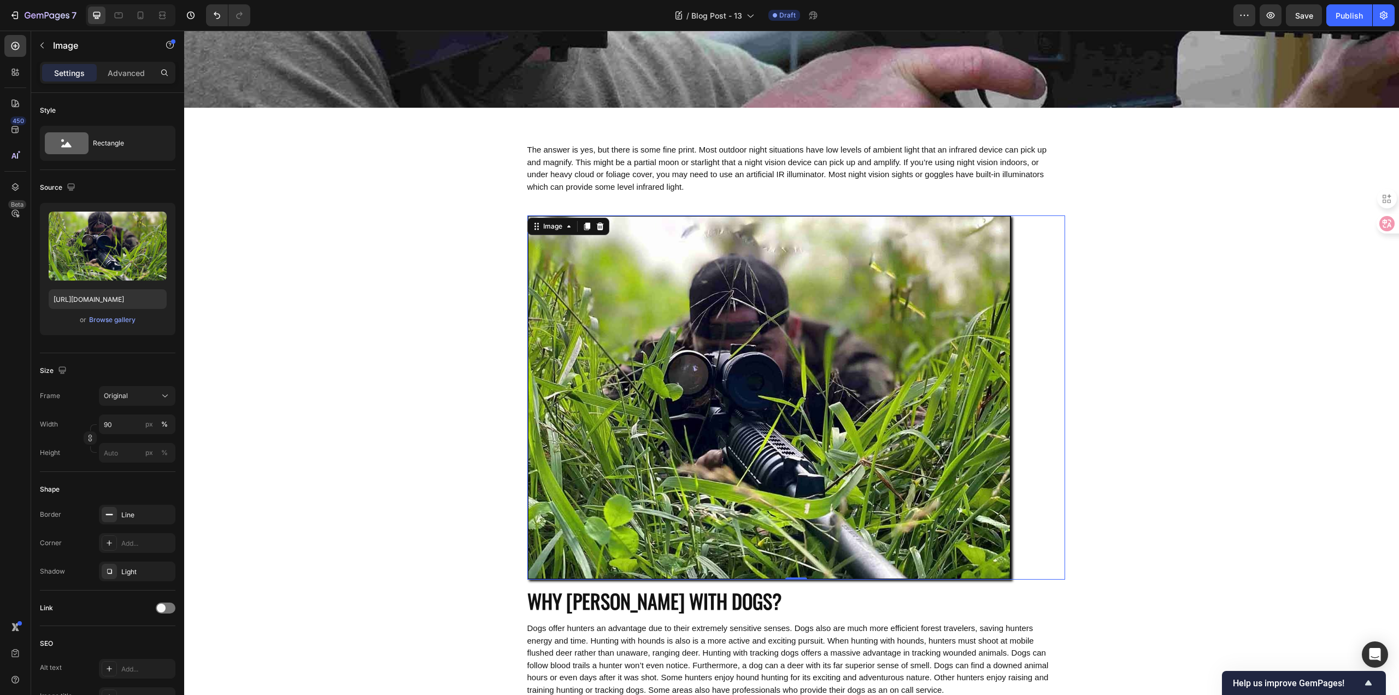
click at [451, 416] on div "DO YOU NEED ANY EXTERNAL LIGHT TO WORK A NIGHT VISION DEVICE? Heading Hero Bann…" at bounding box center [791, 541] width 1215 height 1523
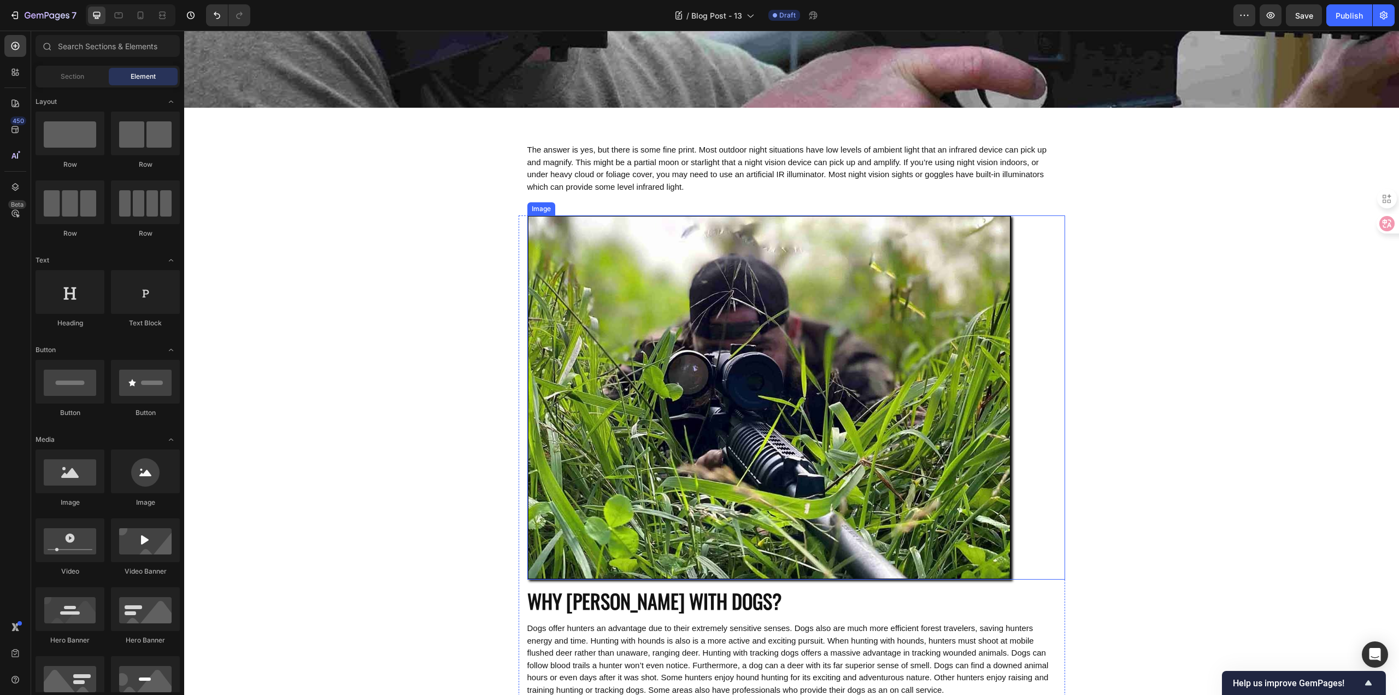
click at [695, 364] on img at bounding box center [769, 397] width 484 height 364
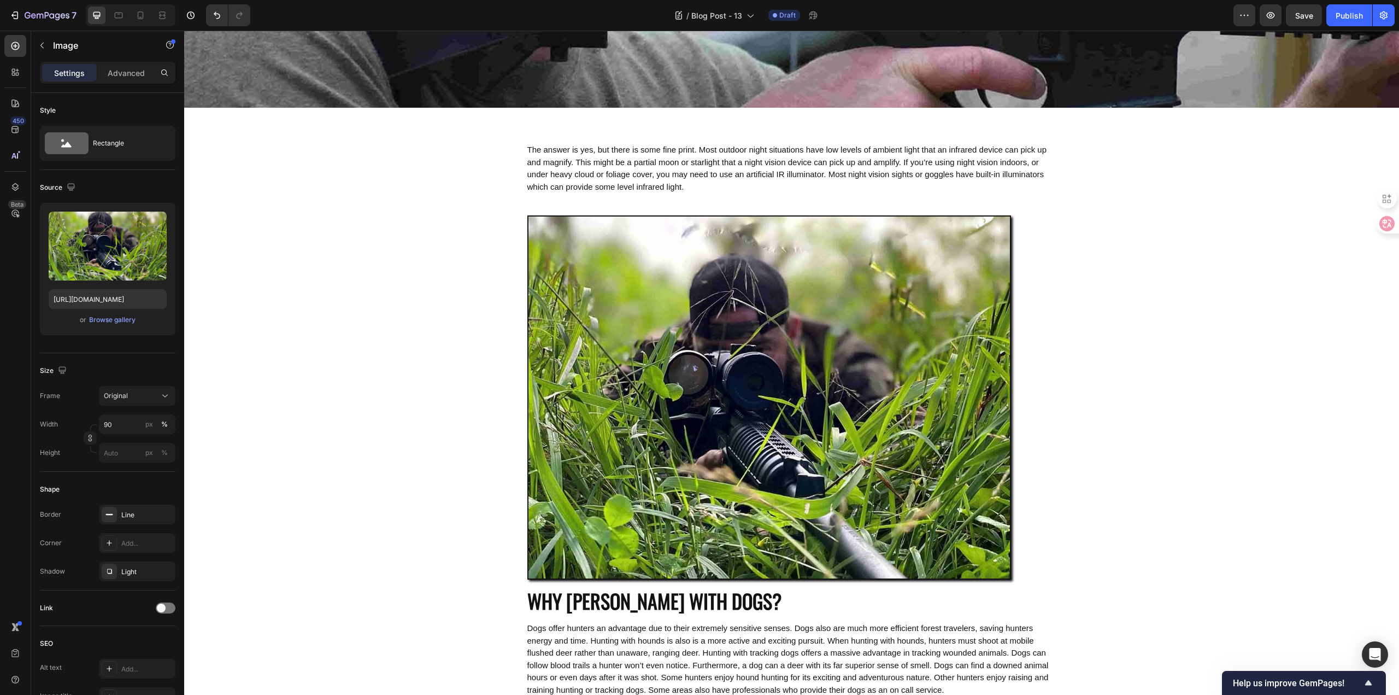
click at [400, 363] on div "DO YOU NEED ANY EXTERNAL LIGHT TO WORK A NIGHT VISION DEVICE? Heading Hero Bann…" at bounding box center [791, 541] width 1215 height 1523
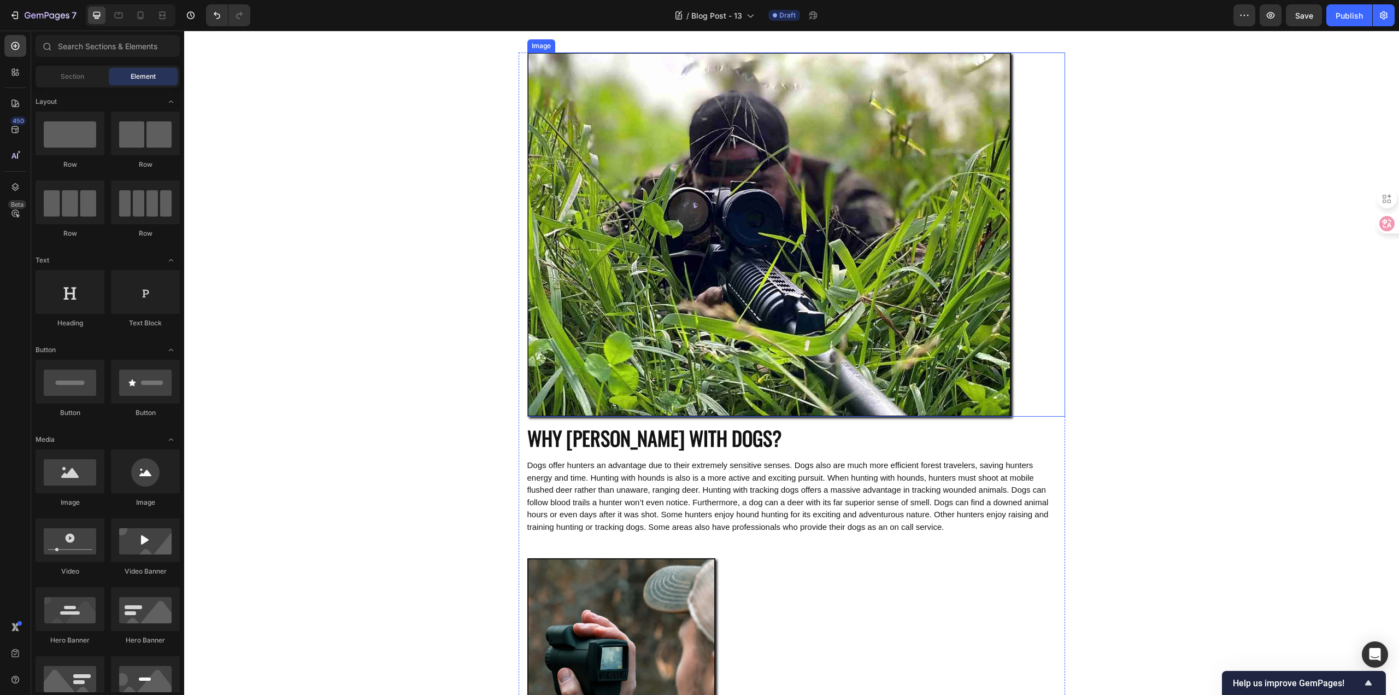
scroll to position [437, 0]
click at [640, 485] on span "Dogs offer hunters an advantage due to their extremely sensitive senses. Dogs a…" at bounding box center [787, 494] width 521 height 71
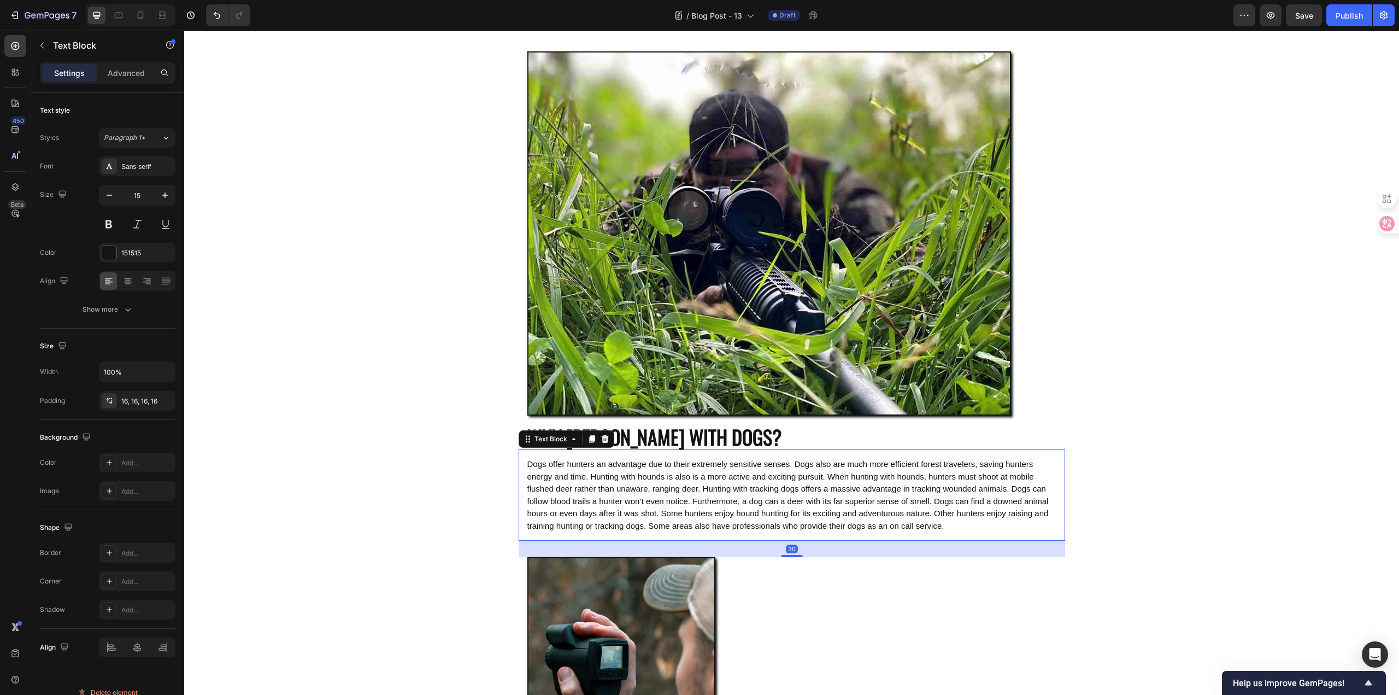
click at [640, 485] on span "Dogs offer hunters an advantage due to their extremely sensitive senses. Dogs a…" at bounding box center [787, 494] width 521 height 71
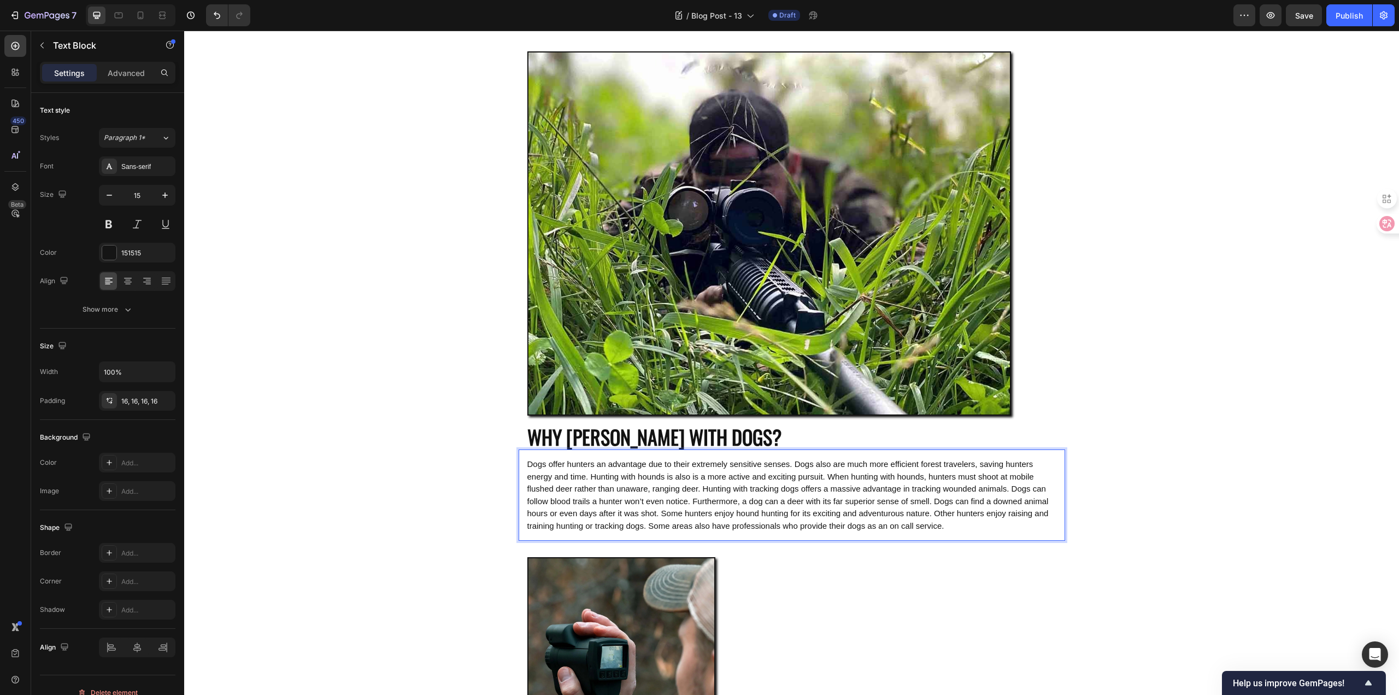
click at [571, 517] on span "Dogs offer hunters an advantage due to their extremely sensitive senses. Dogs a…" at bounding box center [787, 494] width 521 height 71
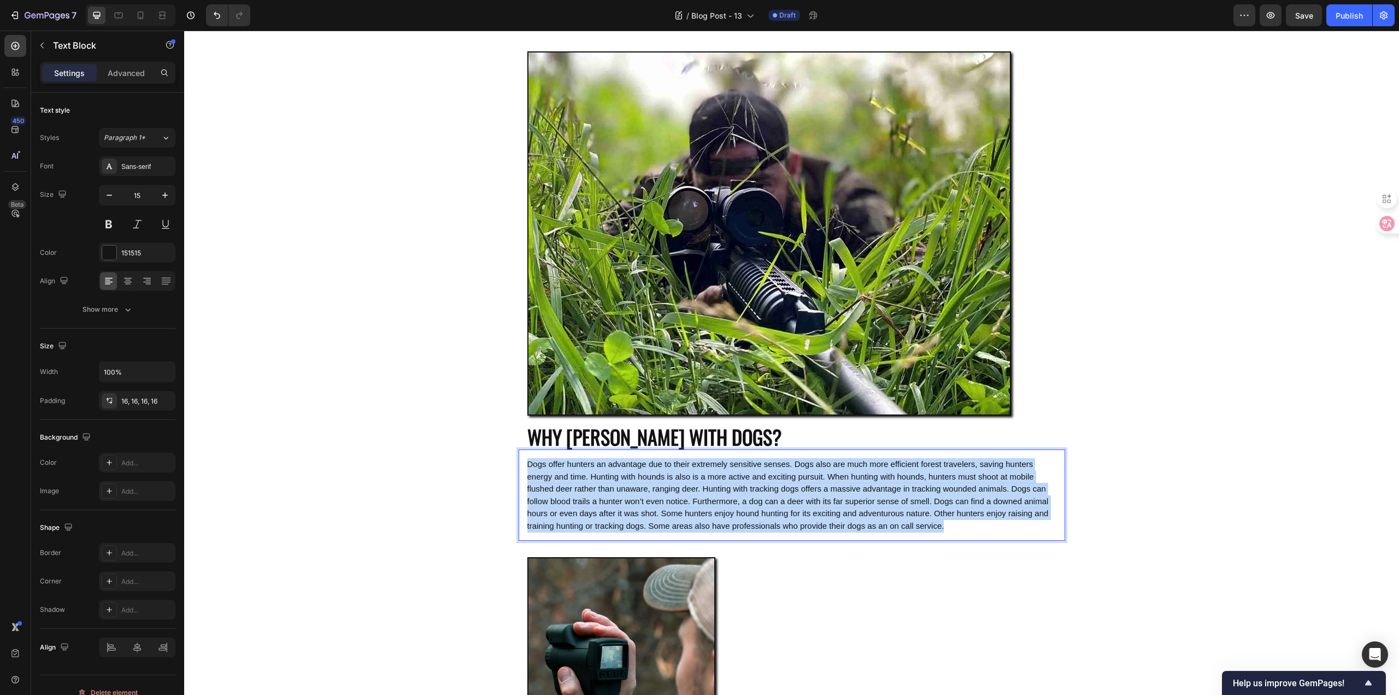
drag, startPoint x: 563, startPoint y: 536, endPoint x: 523, endPoint y: 461, distance: 84.3
click at [527, 461] on p "Dogs offer hunters an advantage due to their extremely sensitive senses. Dogs a…" at bounding box center [791, 495] width 529 height 74
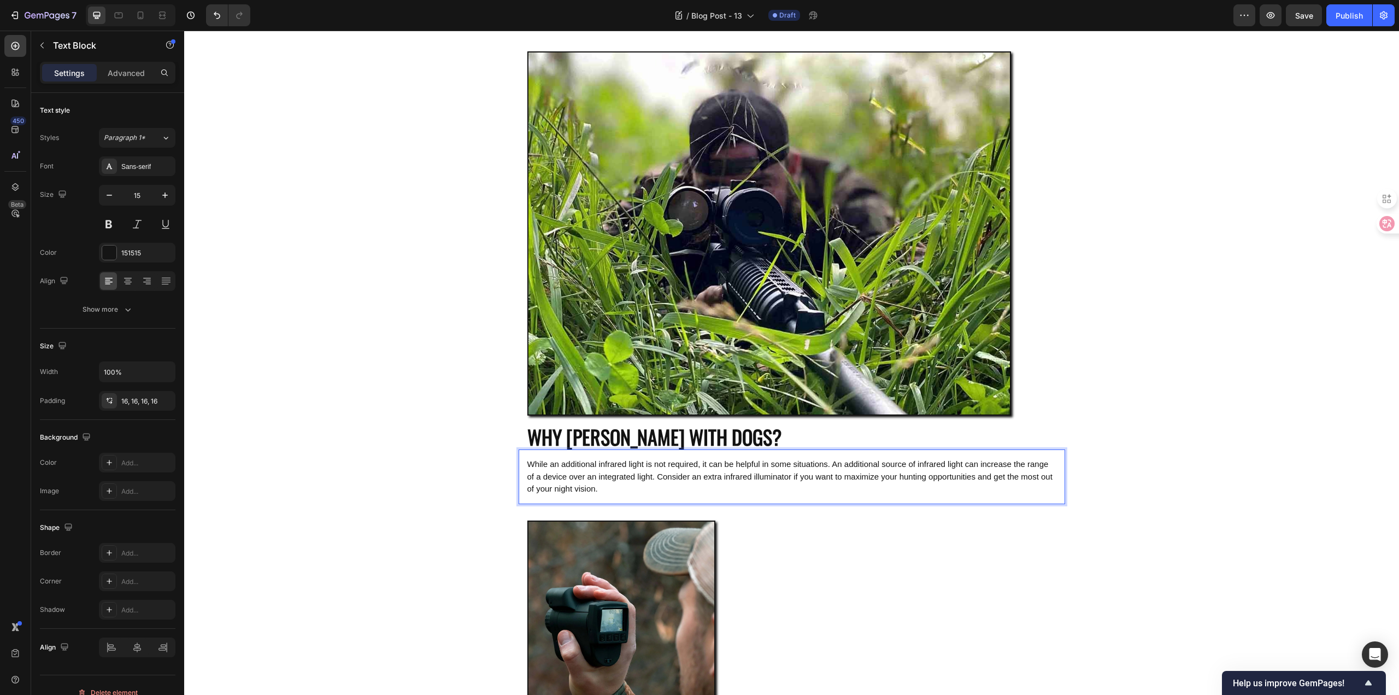
click at [423, 431] on div "The answer is yes, but there is some fine print. Most outdoor night situations …" at bounding box center [791, 359] width 1215 height 1486
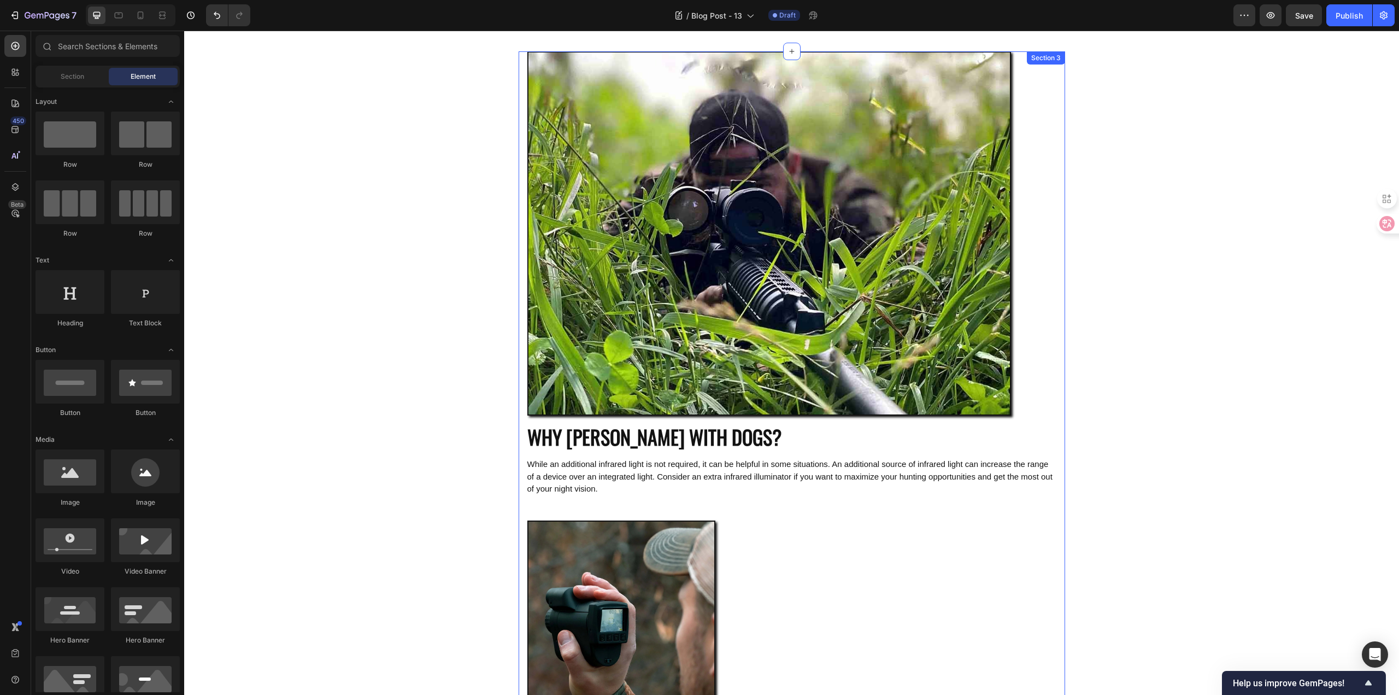
click at [709, 460] on span "While an additional infrared light is not required, it can be helpful in some s…" at bounding box center [789, 476] width 525 height 34
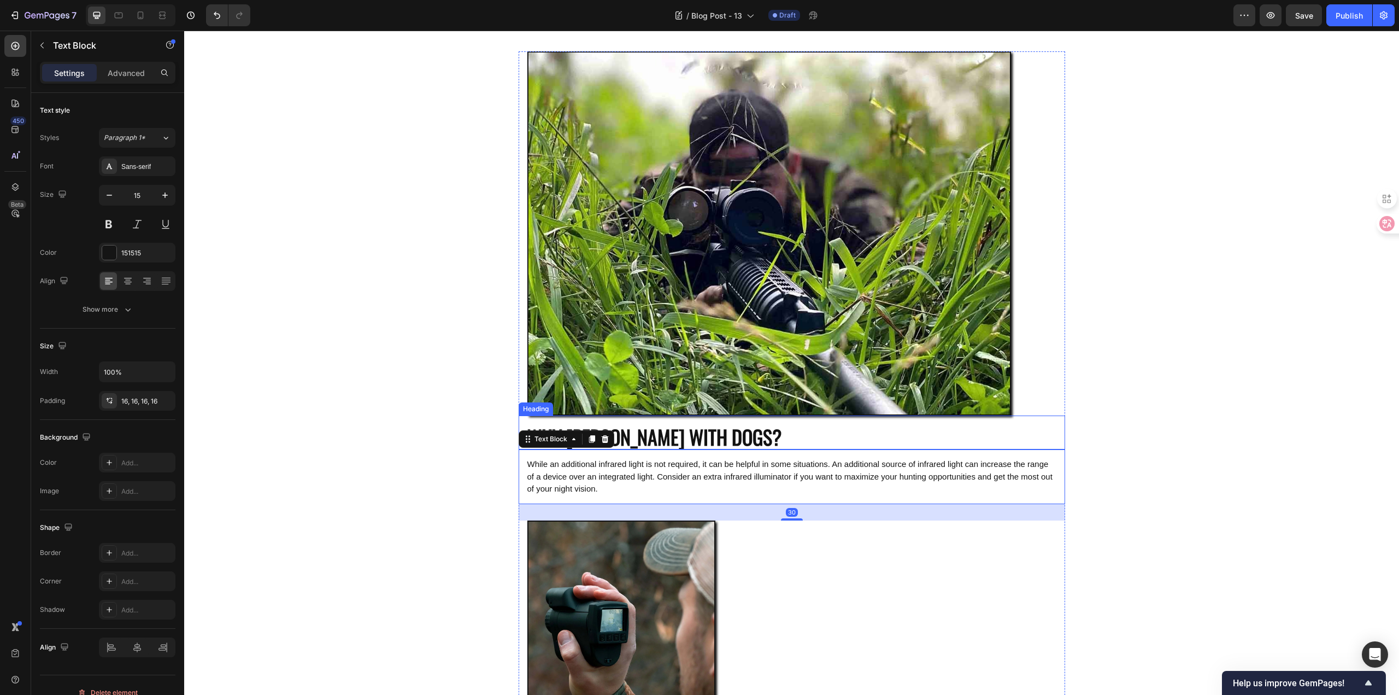
click at [707, 435] on h2 "WHY HUNT WITH DOGS?" at bounding box center [792, 432] width 546 height 34
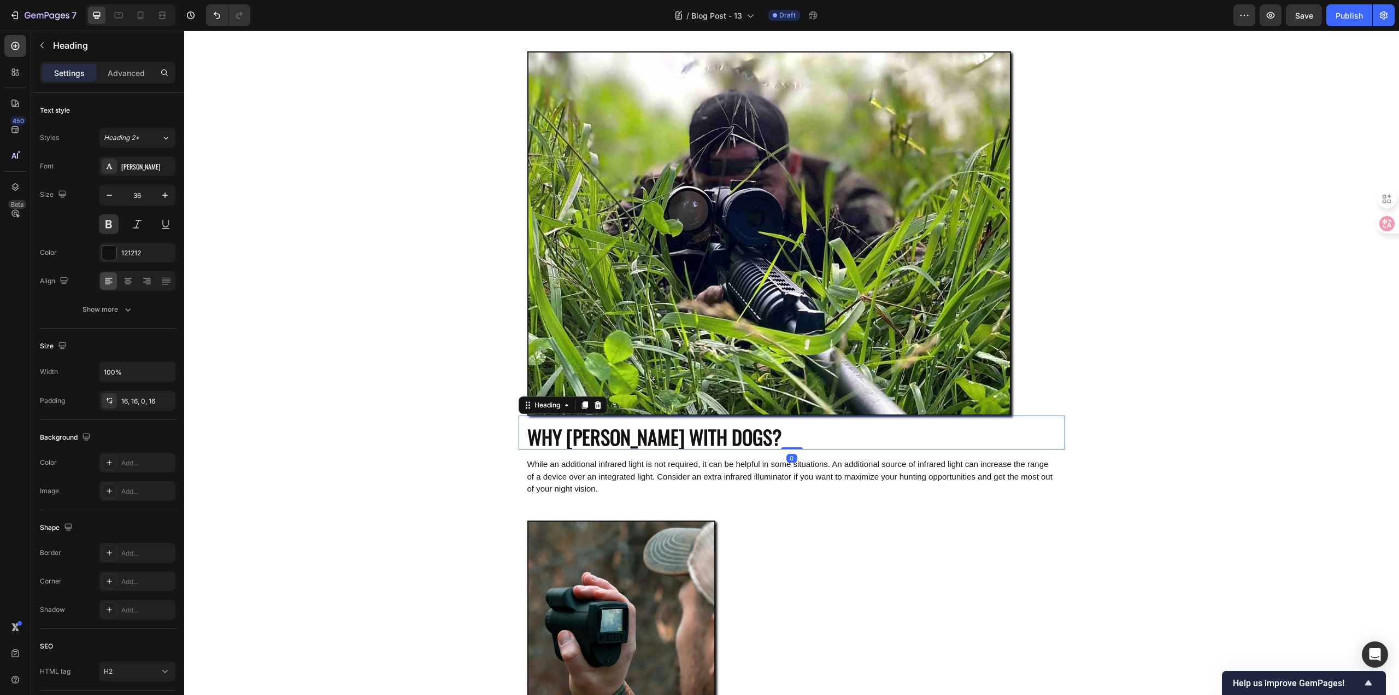
click at [713, 433] on h2 "WHY HUNT WITH DOGS?" at bounding box center [792, 432] width 546 height 34
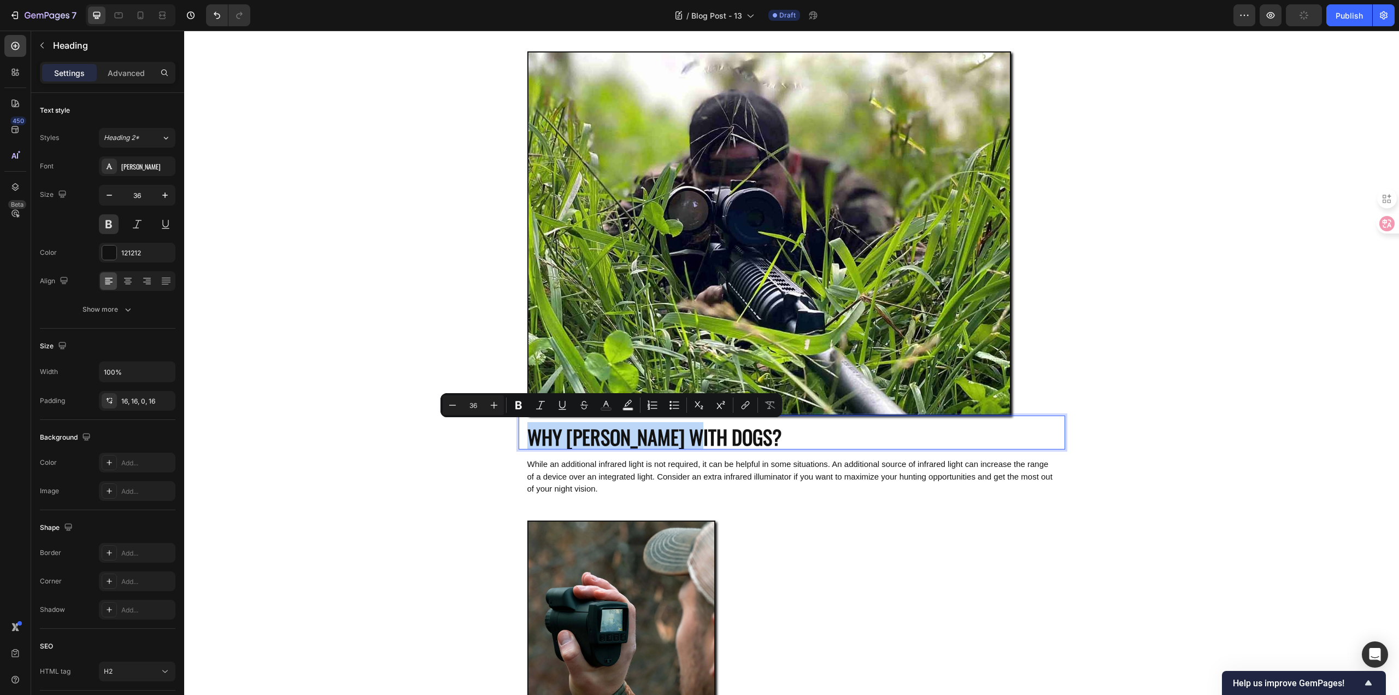
drag, startPoint x: 706, startPoint y: 432, endPoint x: 527, endPoint y: 434, distance: 178.7
click at [527, 434] on p "WHY HUNT WITH DOGS?" at bounding box center [791, 437] width 529 height 26
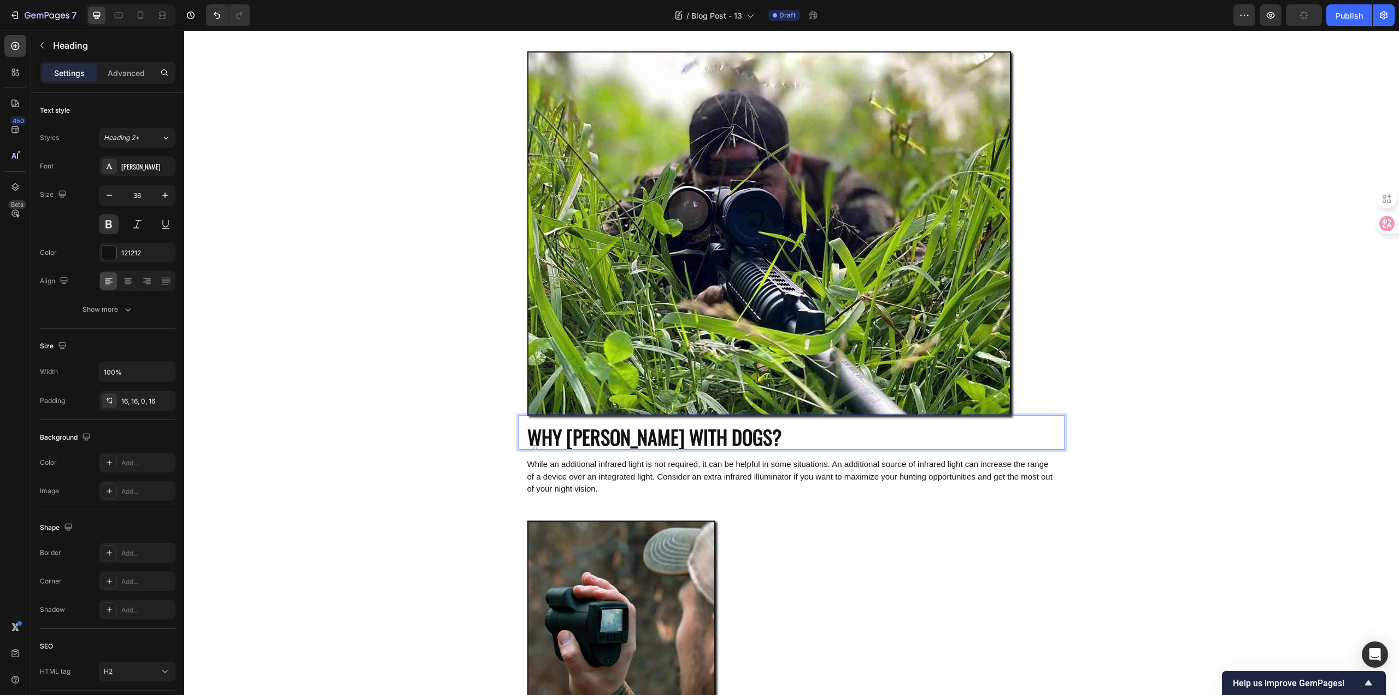
scroll to position [1, 0]
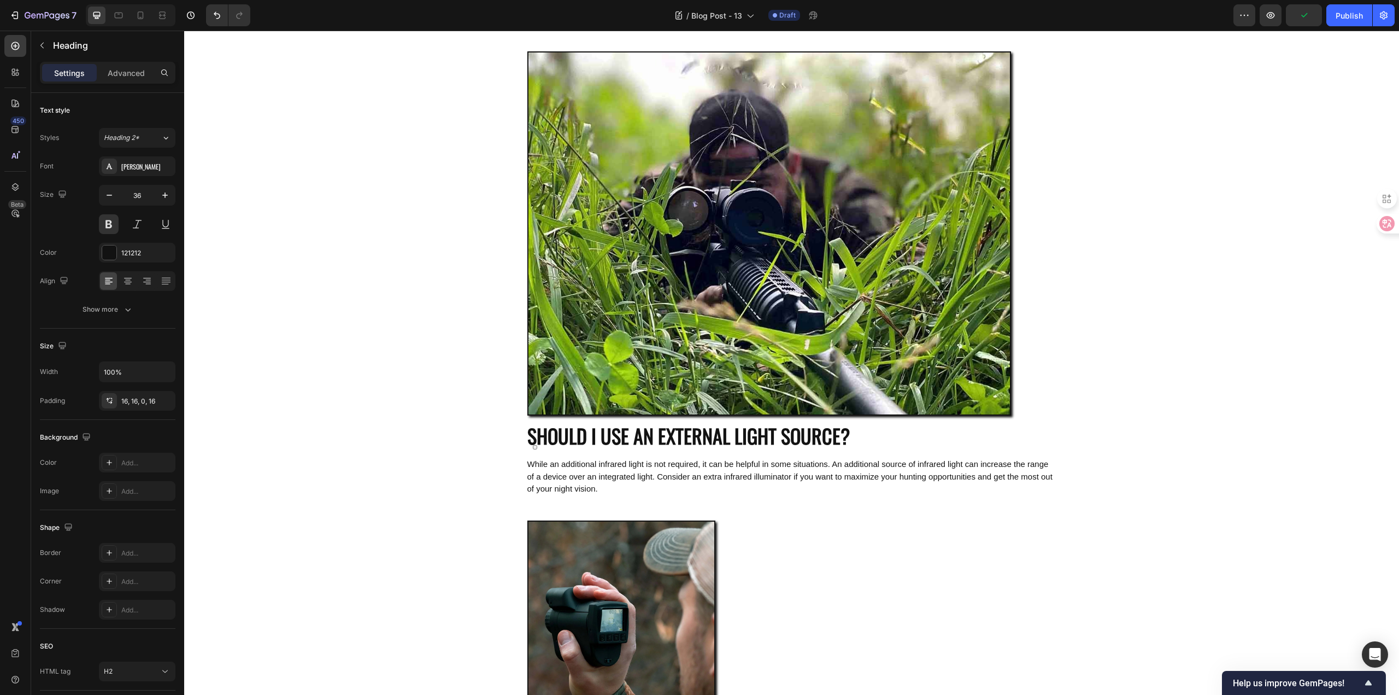
click at [452, 474] on div "The answer is yes, but there is some fine print. Most outdoor night situations …" at bounding box center [791, 359] width 1215 height 1486
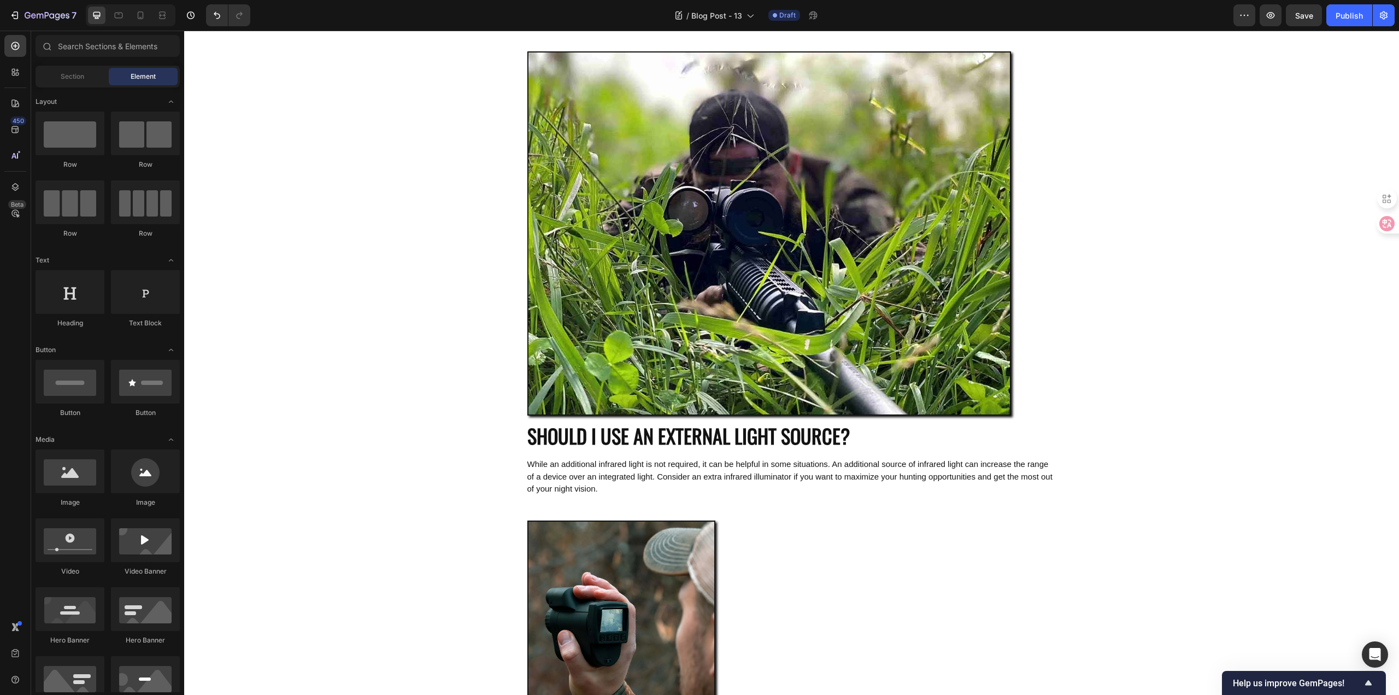
click at [291, 394] on div "The answer is yes, but there is some fine print. Most outdoor night situations …" at bounding box center [791, 359] width 1215 height 1486
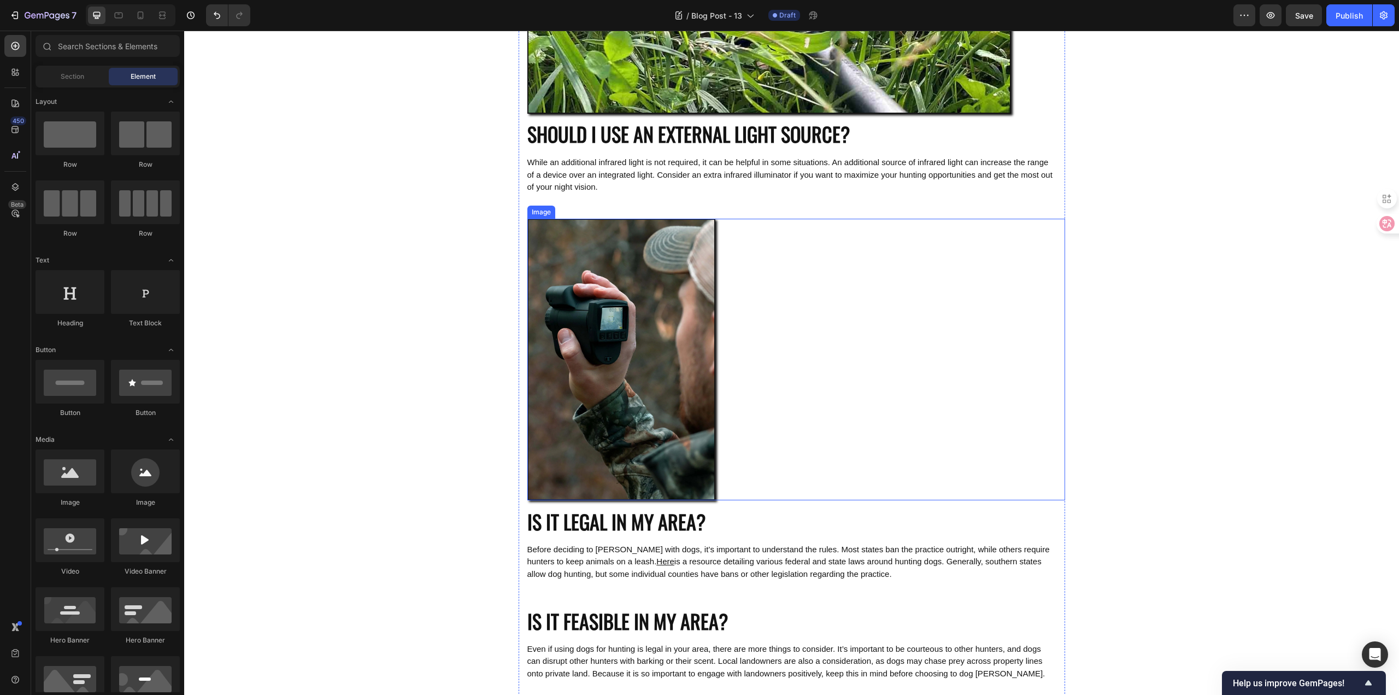
scroll to position [765, 0]
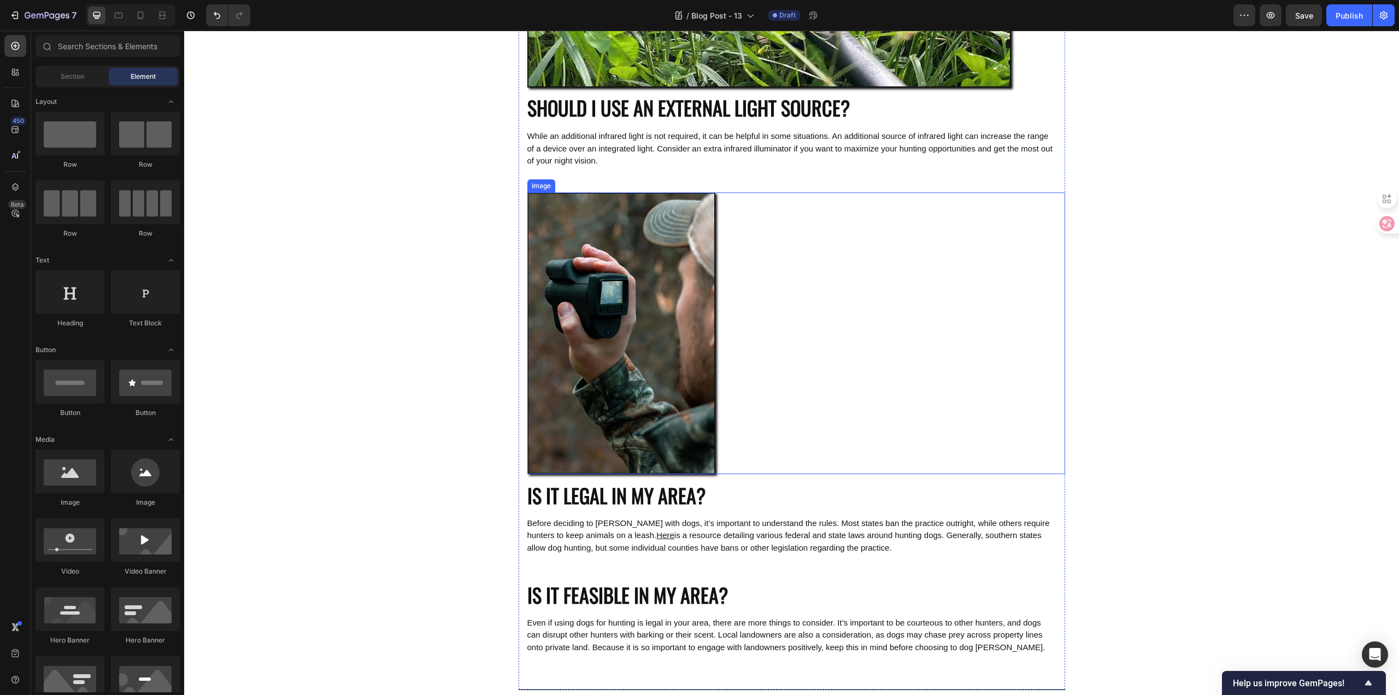
click at [765, 292] on div at bounding box center [796, 332] width 538 height 281
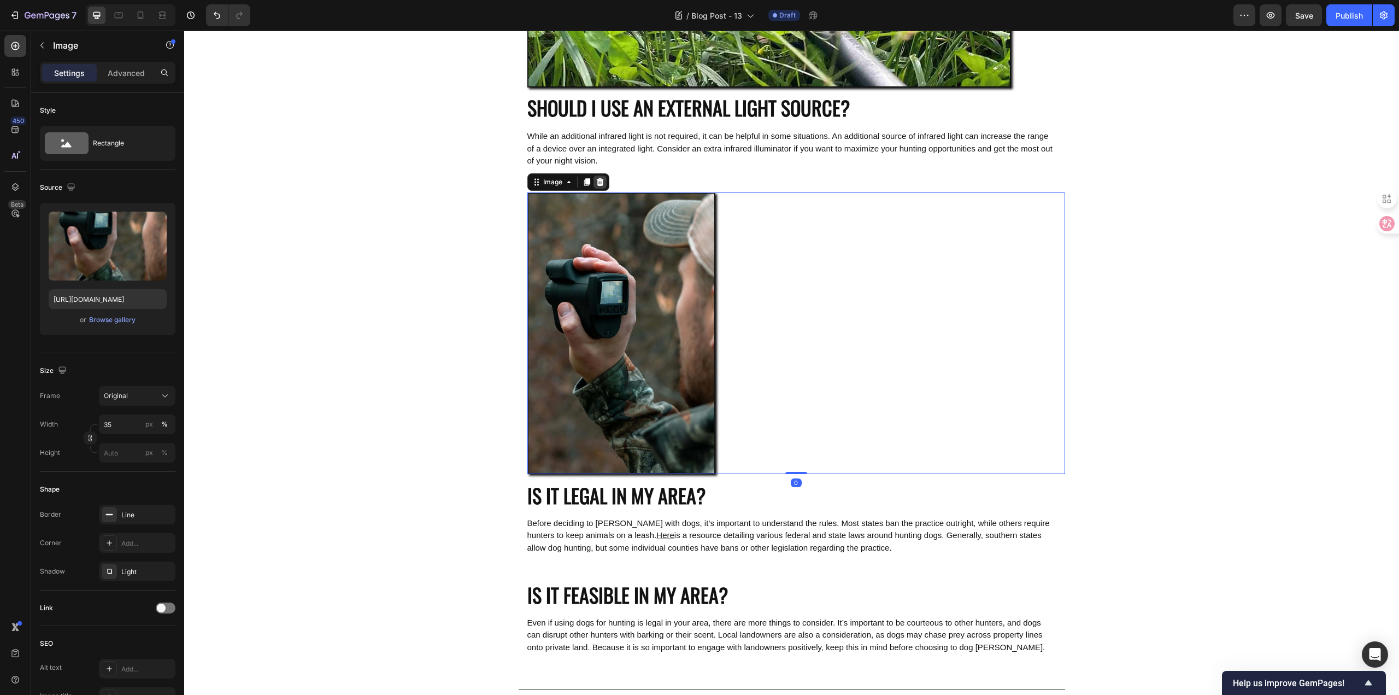
click at [596, 181] on icon at bounding box center [599, 182] width 7 height 8
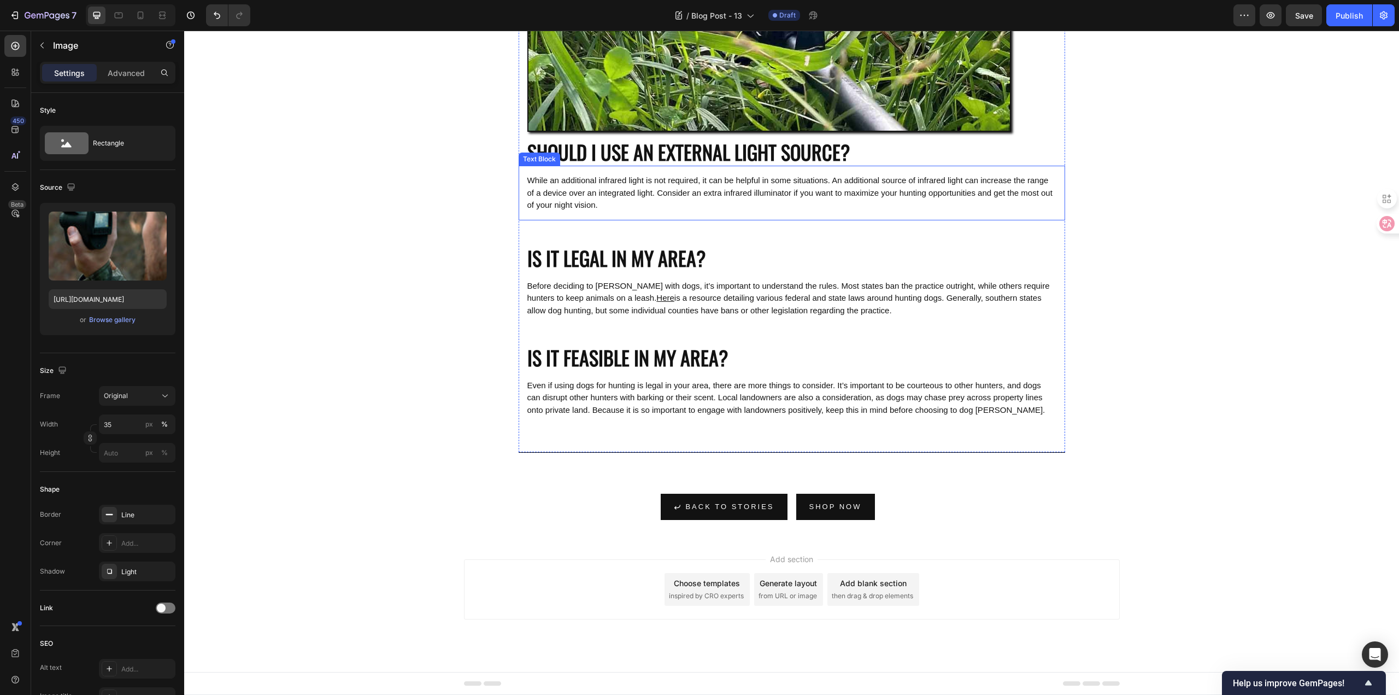
scroll to position [733, 0]
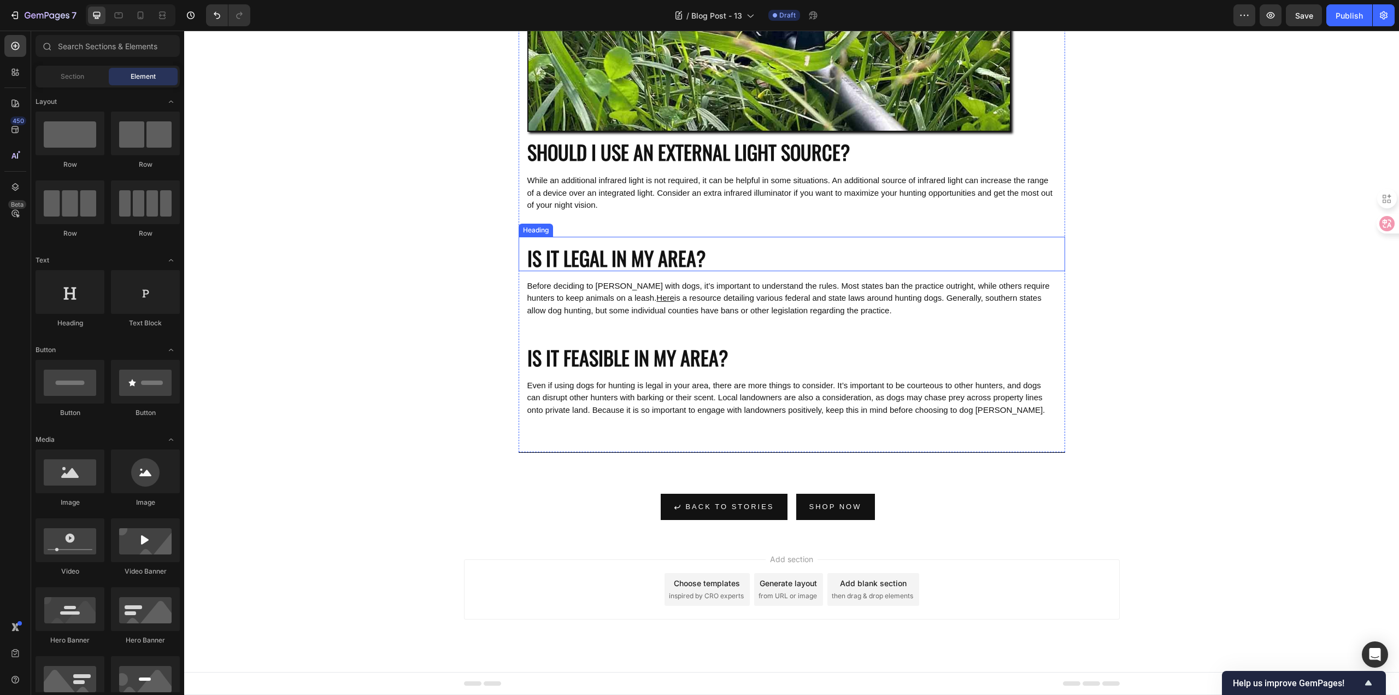
click at [687, 251] on h2 "IS IT LEGAL IN MY AREA?" at bounding box center [792, 254] width 546 height 34
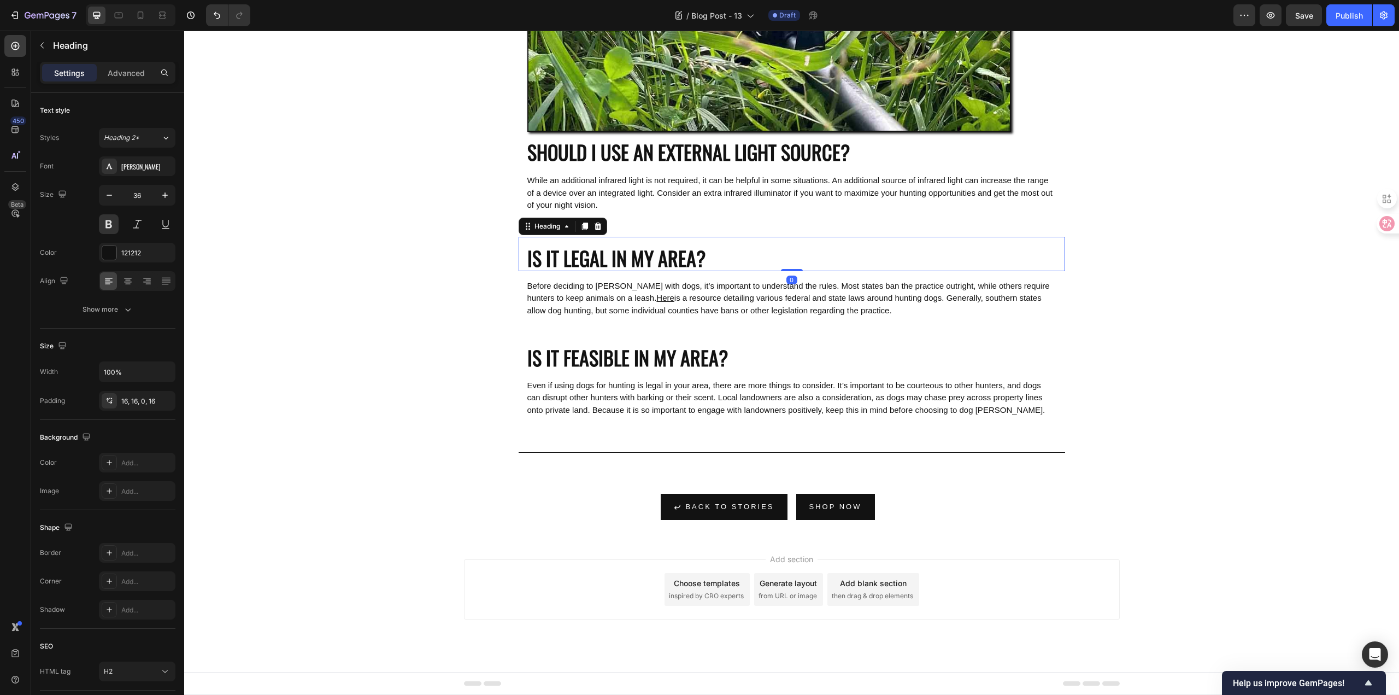
click at [719, 243] on h2 "IS IT LEGAL IN MY AREA?" at bounding box center [792, 254] width 546 height 34
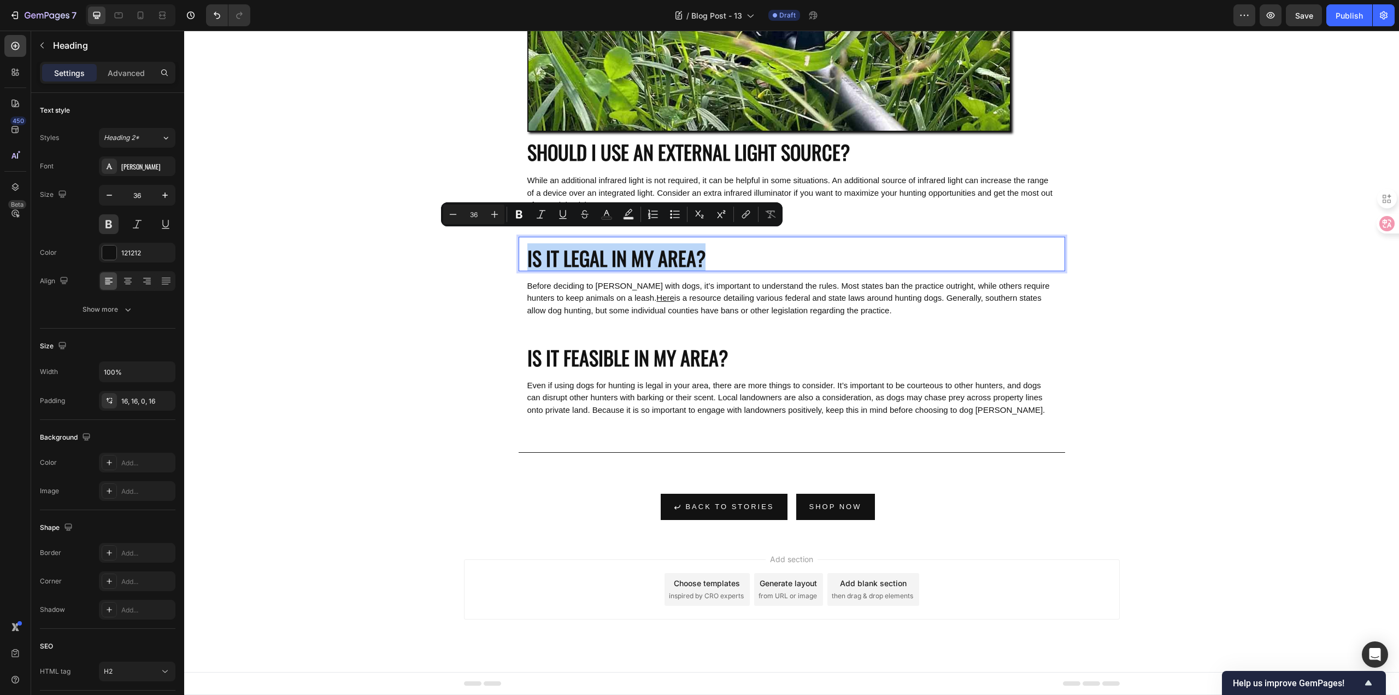
drag, startPoint x: 718, startPoint y: 243, endPoint x: 525, endPoint y: 240, distance: 192.9
click at [527, 245] on p "IS IT LEGAL IN MY AREA?" at bounding box center [791, 258] width 529 height 26
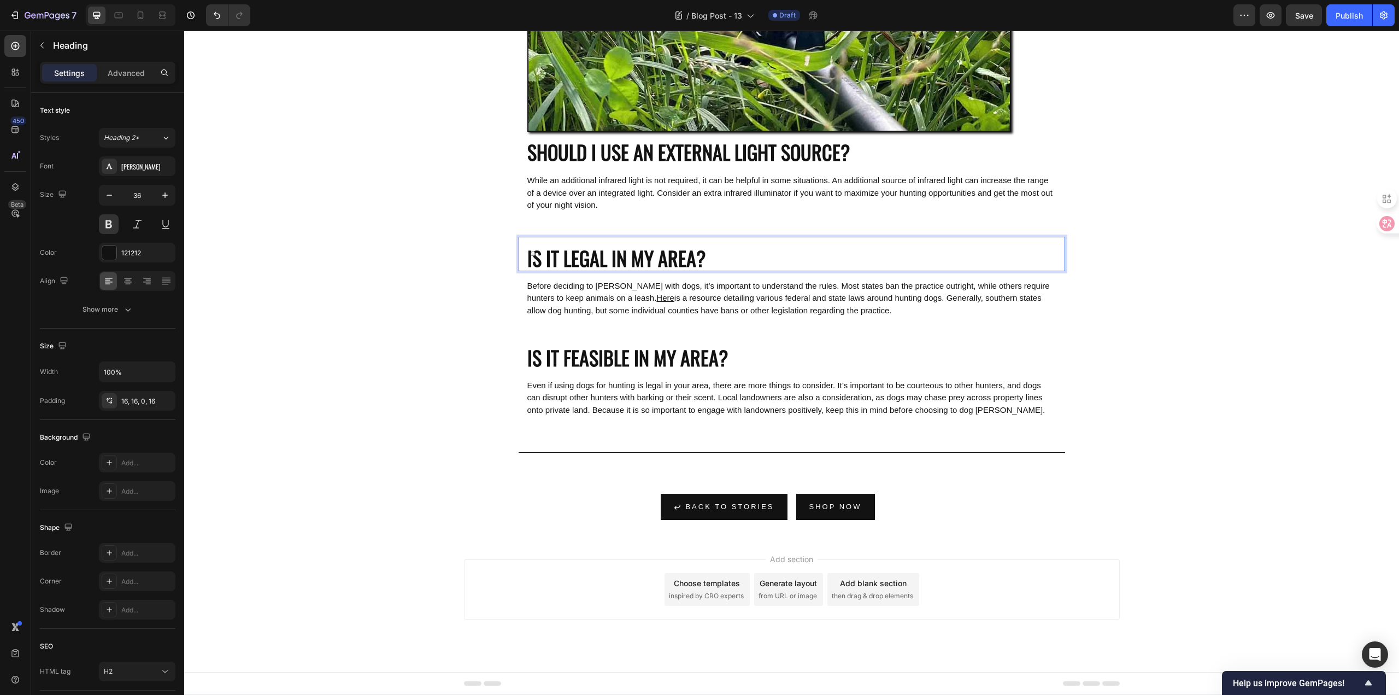
scroll to position [1, 0]
click at [731, 281] on span "Before deciding to hunt with dogs, it’s important to understand the rules. Most…" at bounding box center [788, 292] width 522 height 22
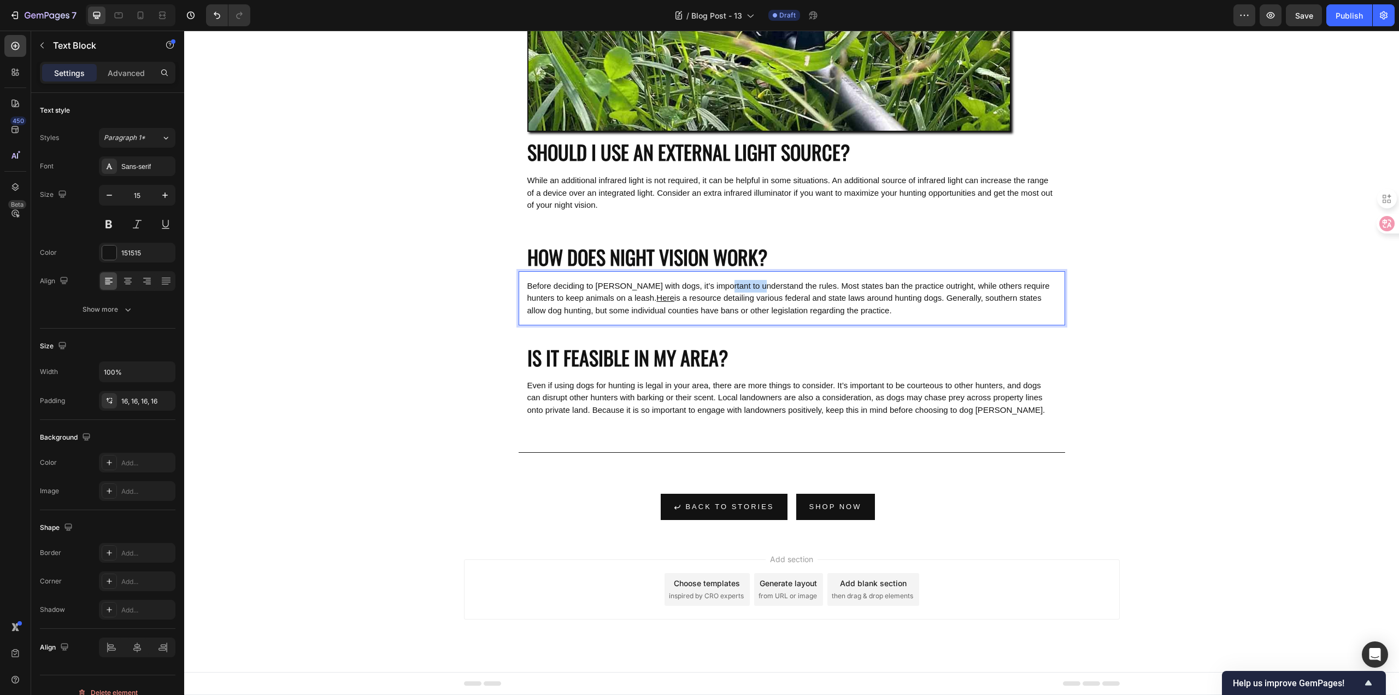
click at [731, 281] on span "Before deciding to hunt with dogs, it’s important to understand the rules. Most…" at bounding box center [788, 292] width 522 height 22
click at [935, 296] on p "Before deciding to hunt with dogs, it’s important to understand the rules. Most…" at bounding box center [791, 298] width 529 height 37
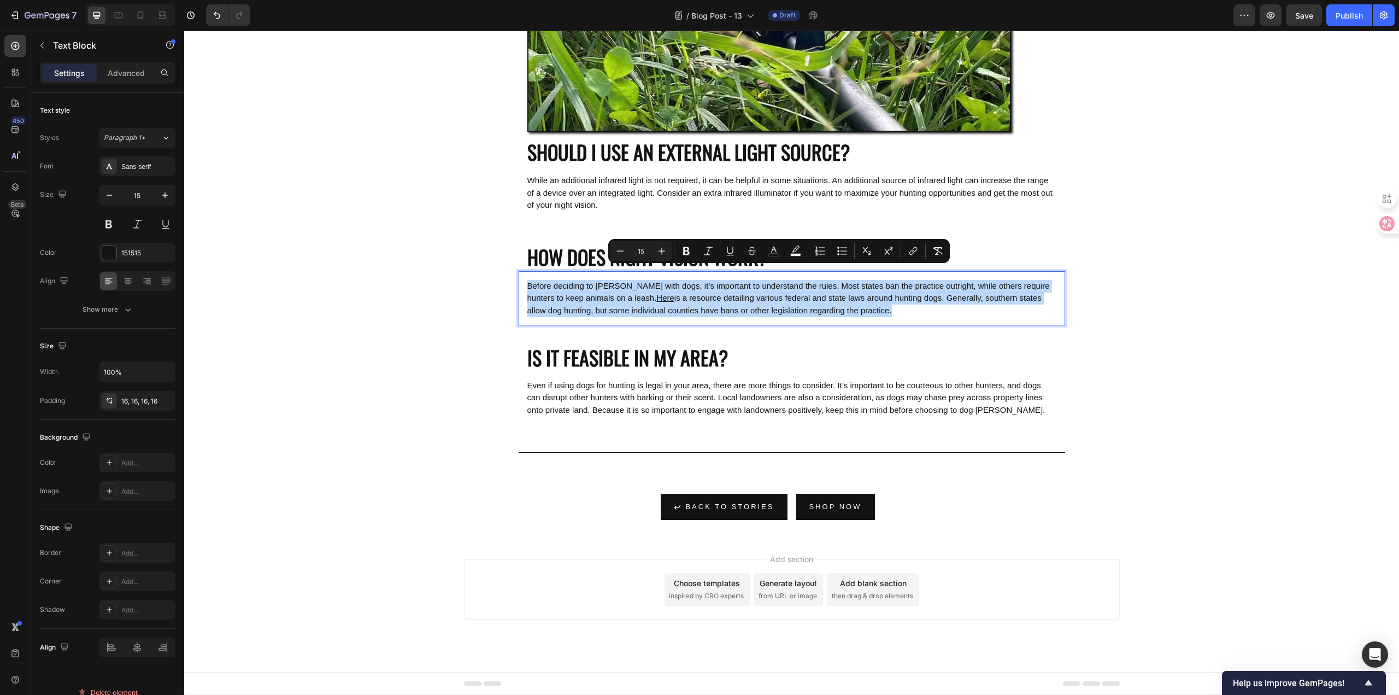
drag, startPoint x: 946, startPoint y: 301, endPoint x: 521, endPoint y: 269, distance: 426.3
click at [521, 271] on div "Before deciding to hunt with dogs, it’s important to understand the rules. Most…" at bounding box center [792, 298] width 546 height 55
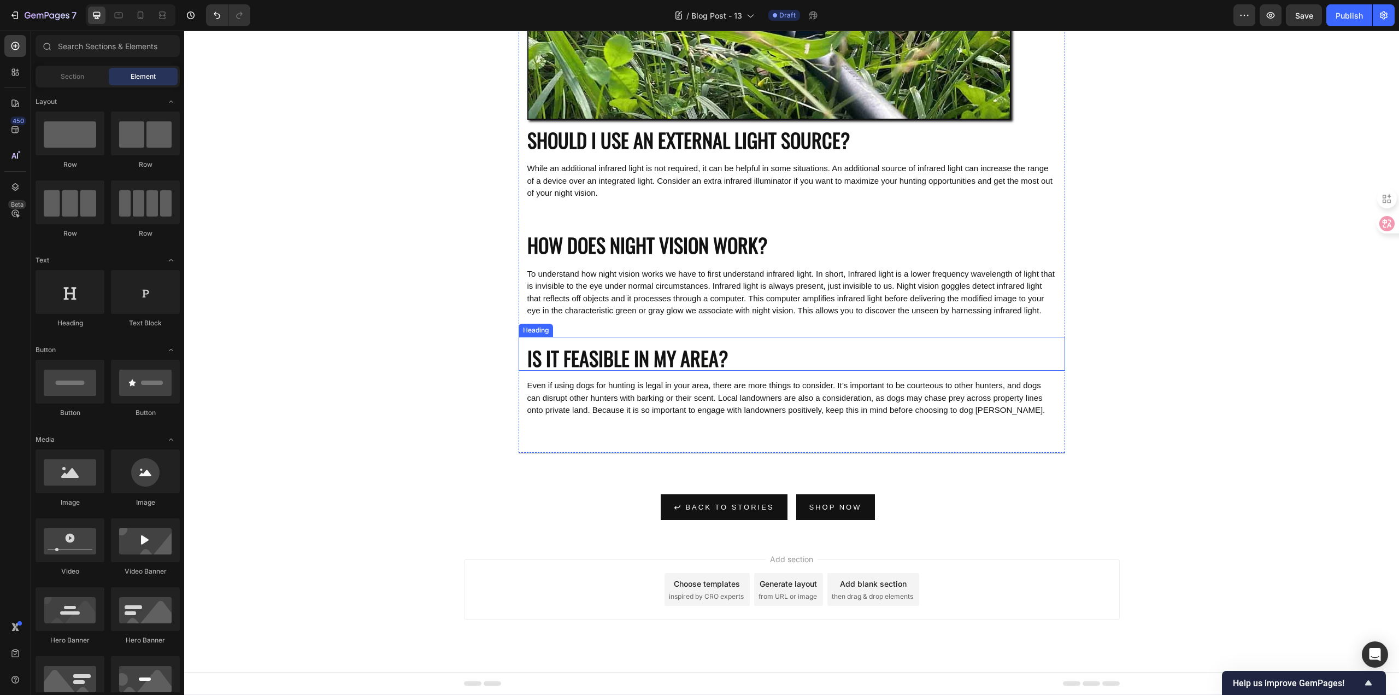
click at [748, 364] on h2 "IS IT FEASIBLE IN MY AREA?" at bounding box center [792, 354] width 546 height 34
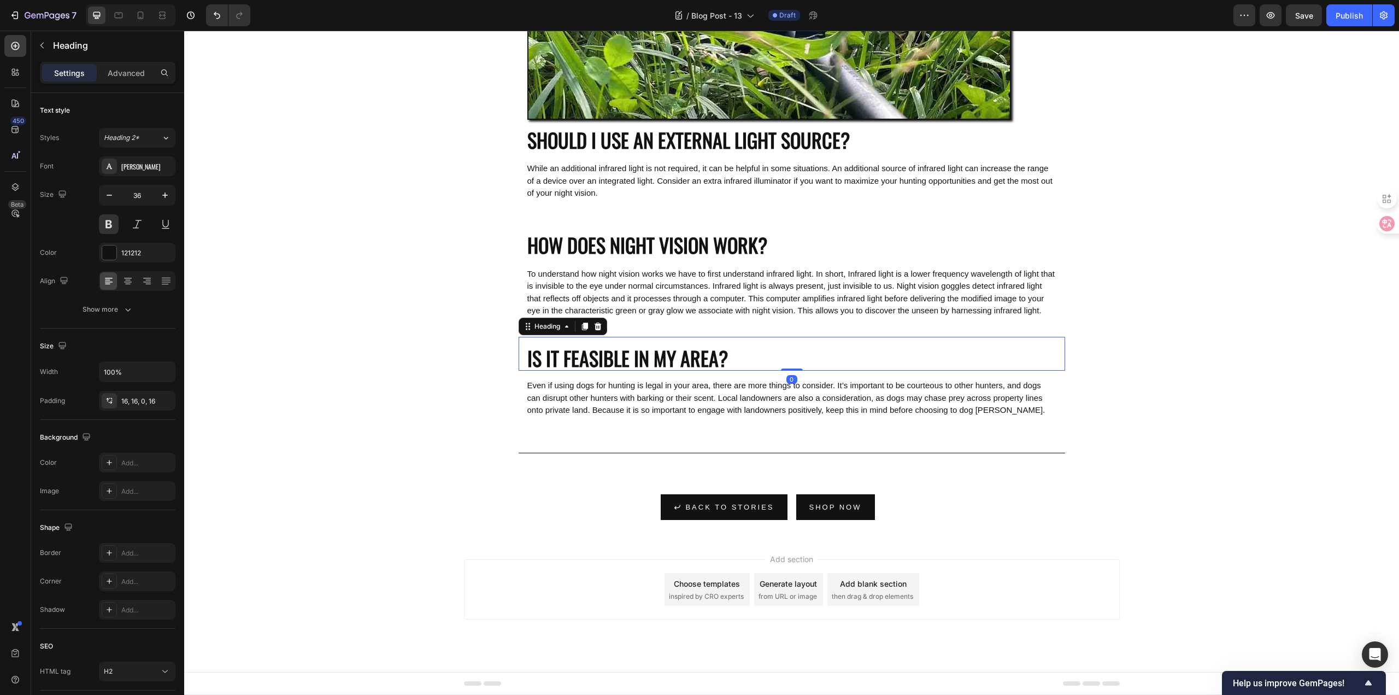
click at [728, 365] on h2 "IS IT FEASIBLE IN MY AREA?" at bounding box center [792, 354] width 546 height 34
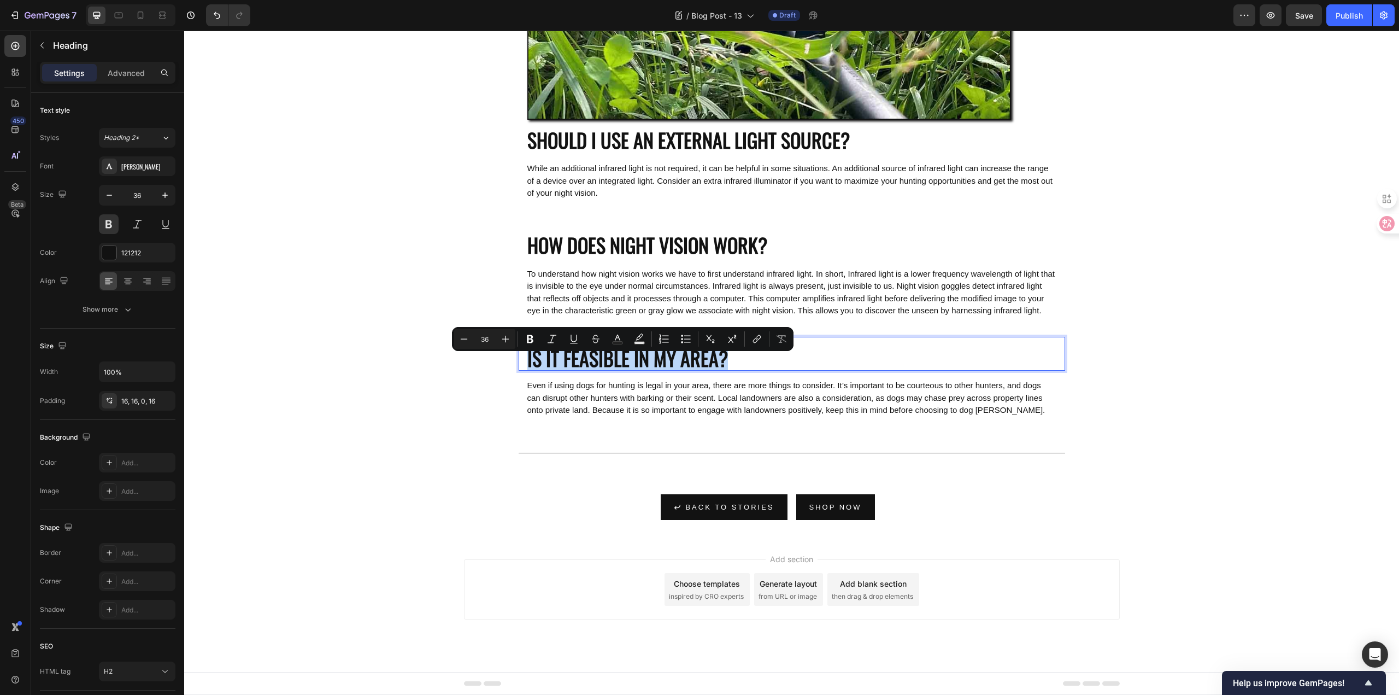
drag, startPoint x: 729, startPoint y: 365, endPoint x: 504, endPoint y: 363, distance: 225.1
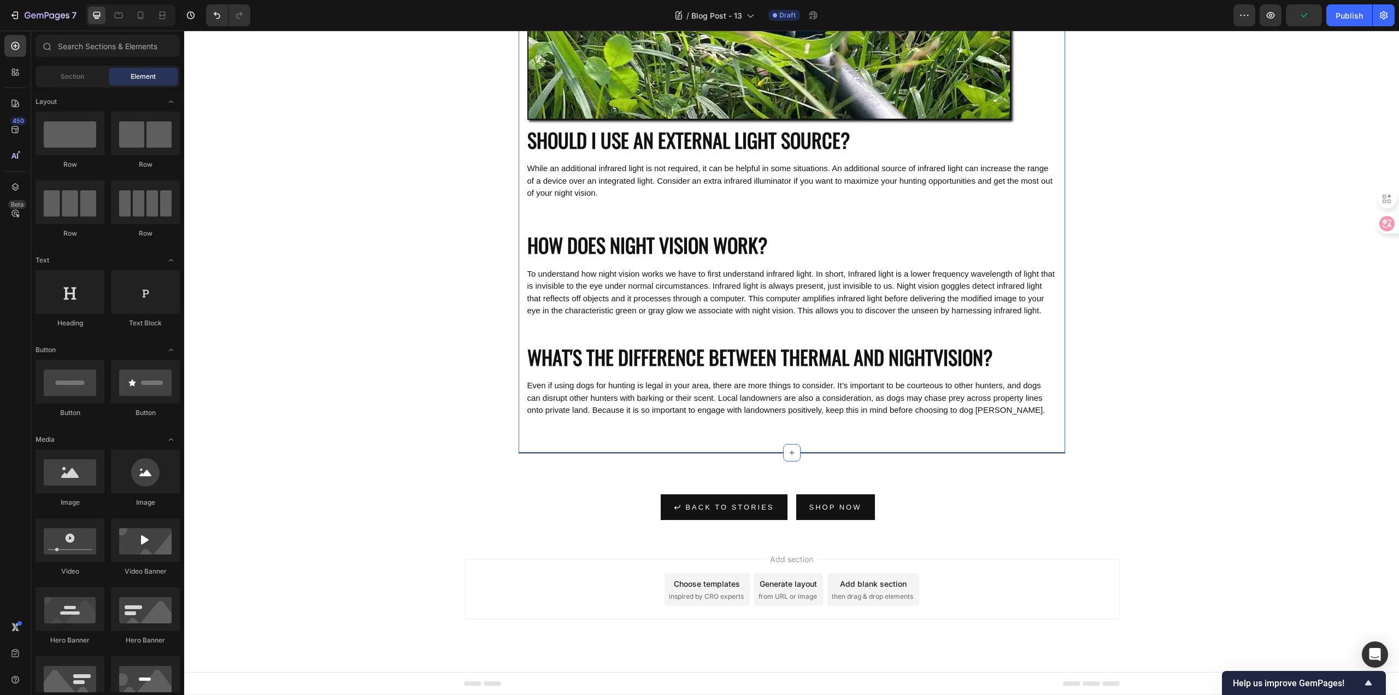
click at [714, 416] on p "Even if using dogs for hunting is legal in your area, there are more things to …" at bounding box center [791, 397] width 529 height 37
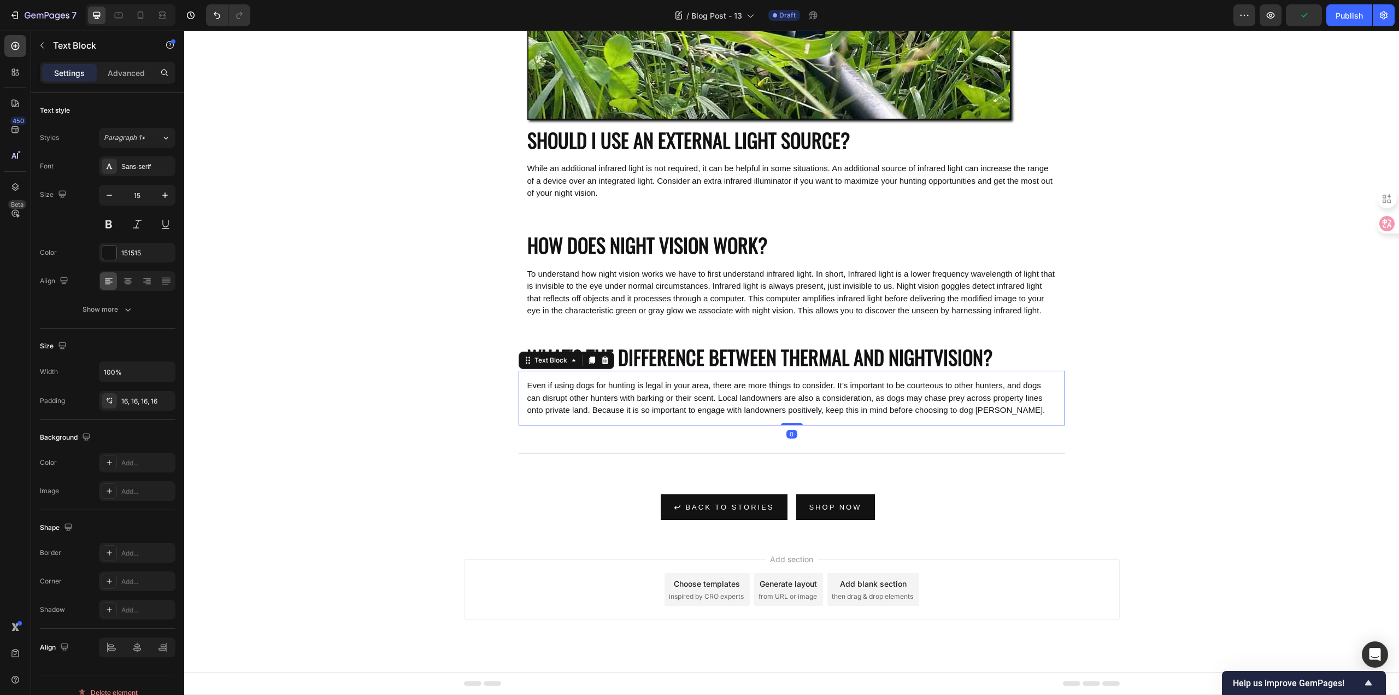
drag, startPoint x: 638, startPoint y: 415, endPoint x: 580, endPoint y: 434, distance: 60.8
click at [638, 415] on p "Even if using dogs for hunting is legal in your area, there are more things to …" at bounding box center [791, 397] width 529 height 37
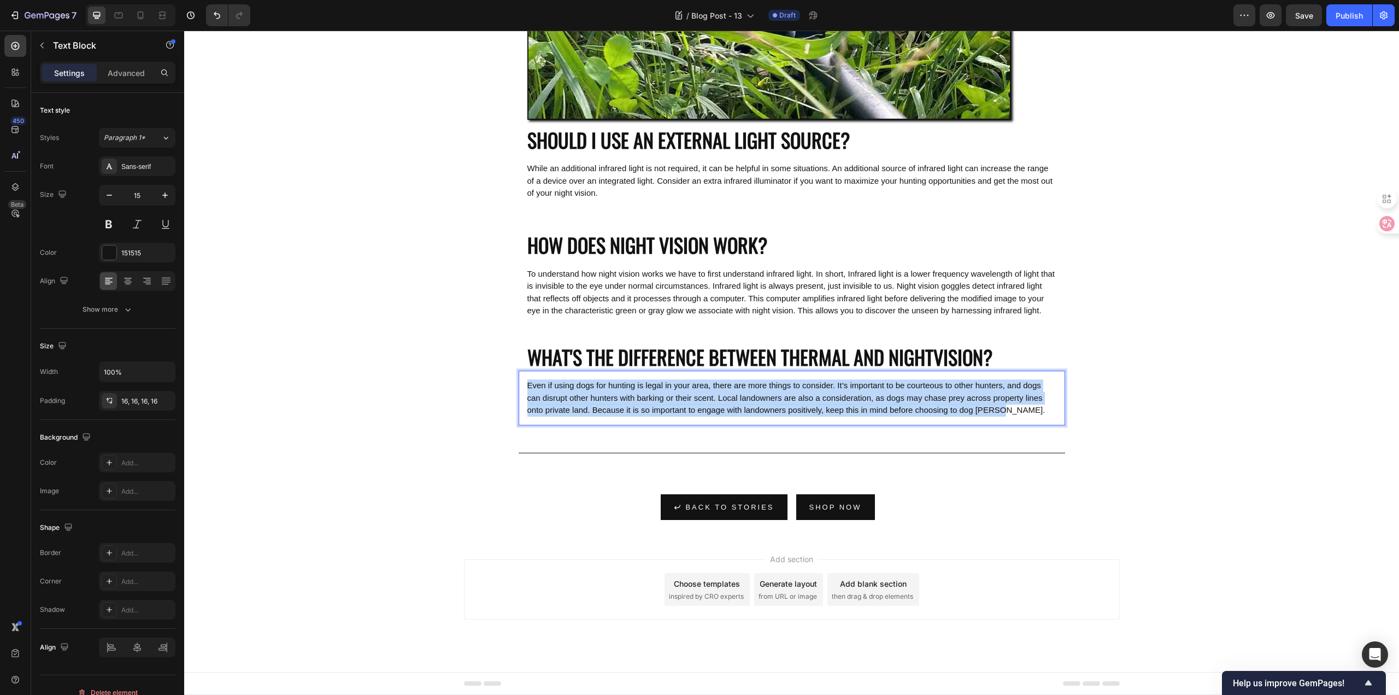
drag, startPoint x: 554, startPoint y: 435, endPoint x: 523, endPoint y: 397, distance: 49.3
click at [527, 397] on p "Even if using dogs for hunting is legal in your area, there are more things to …" at bounding box center [791, 397] width 529 height 37
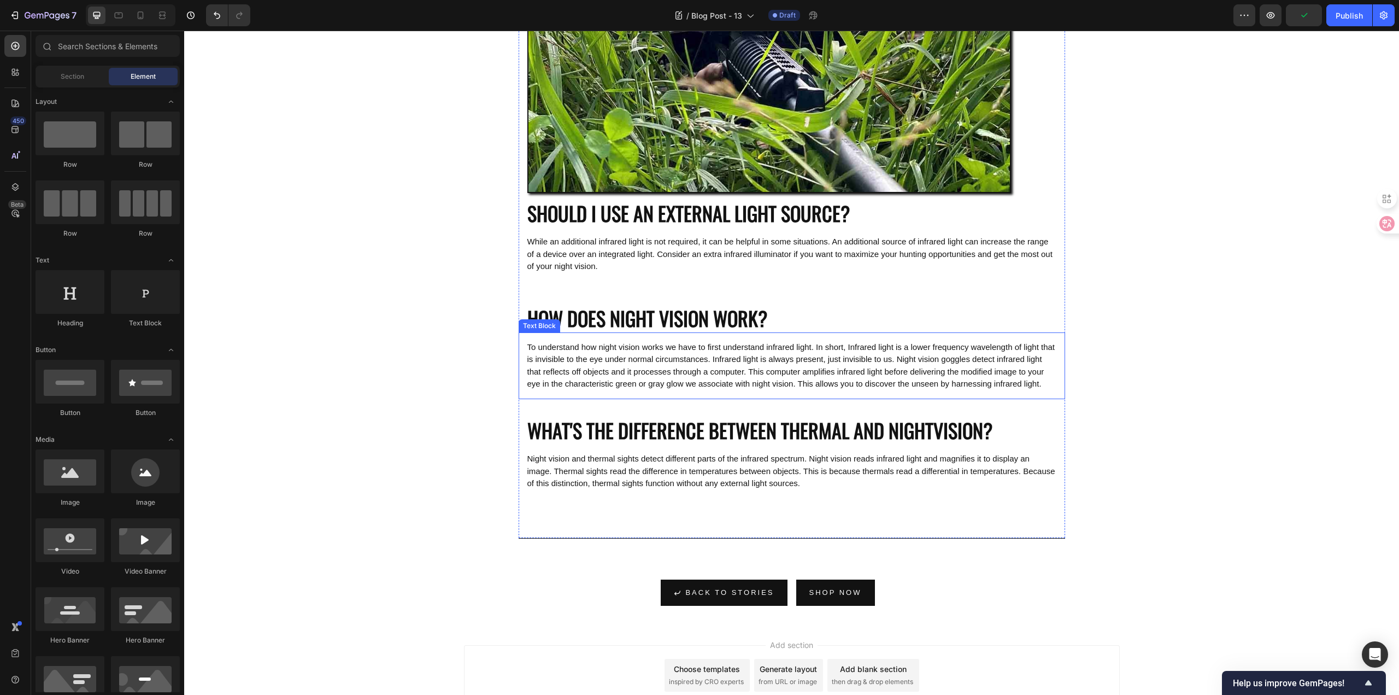
scroll to position [733, 0]
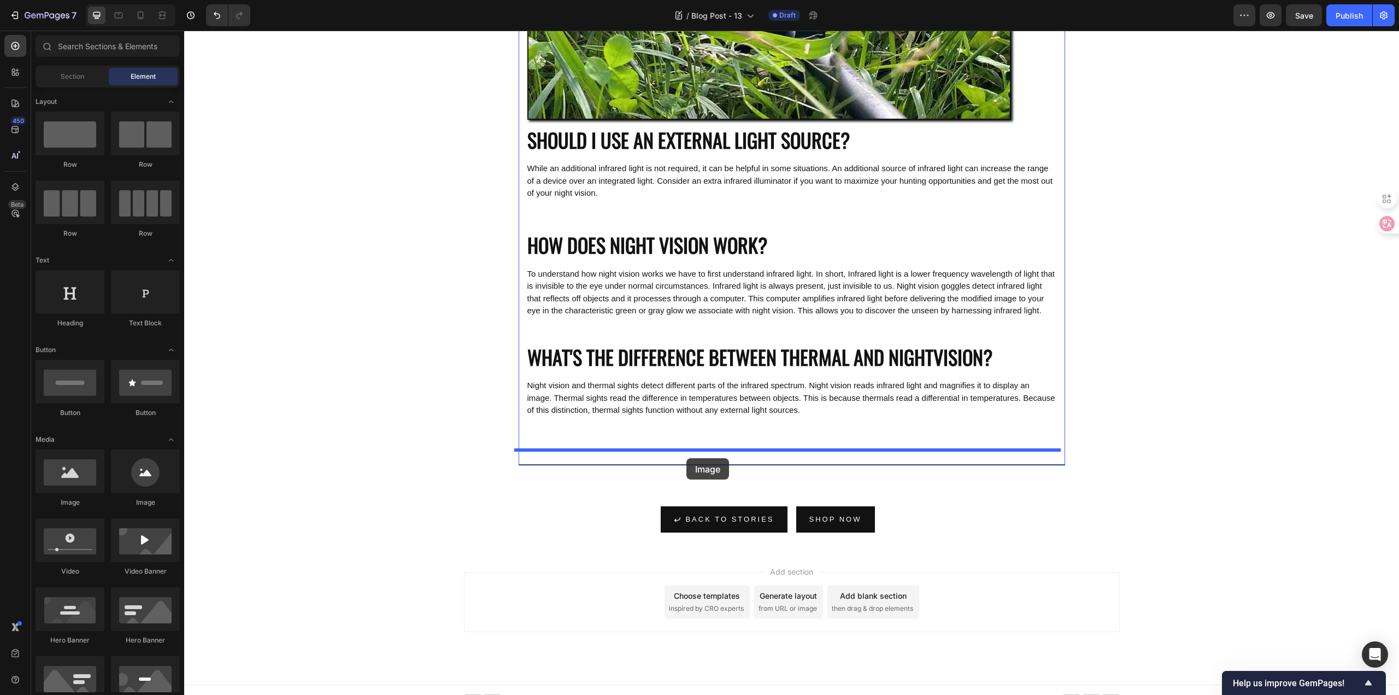
drag, startPoint x: 278, startPoint y: 505, endPoint x: 679, endPoint y: 458, distance: 404.3
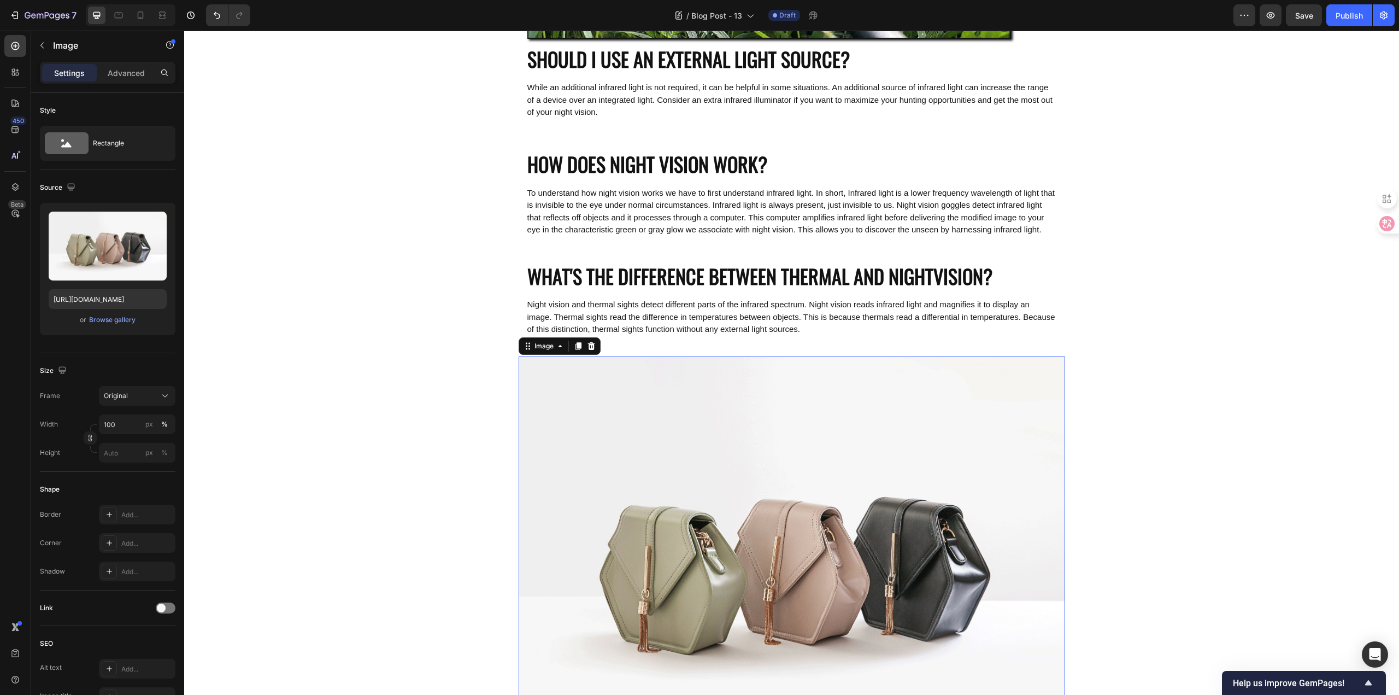
scroll to position [951, 0]
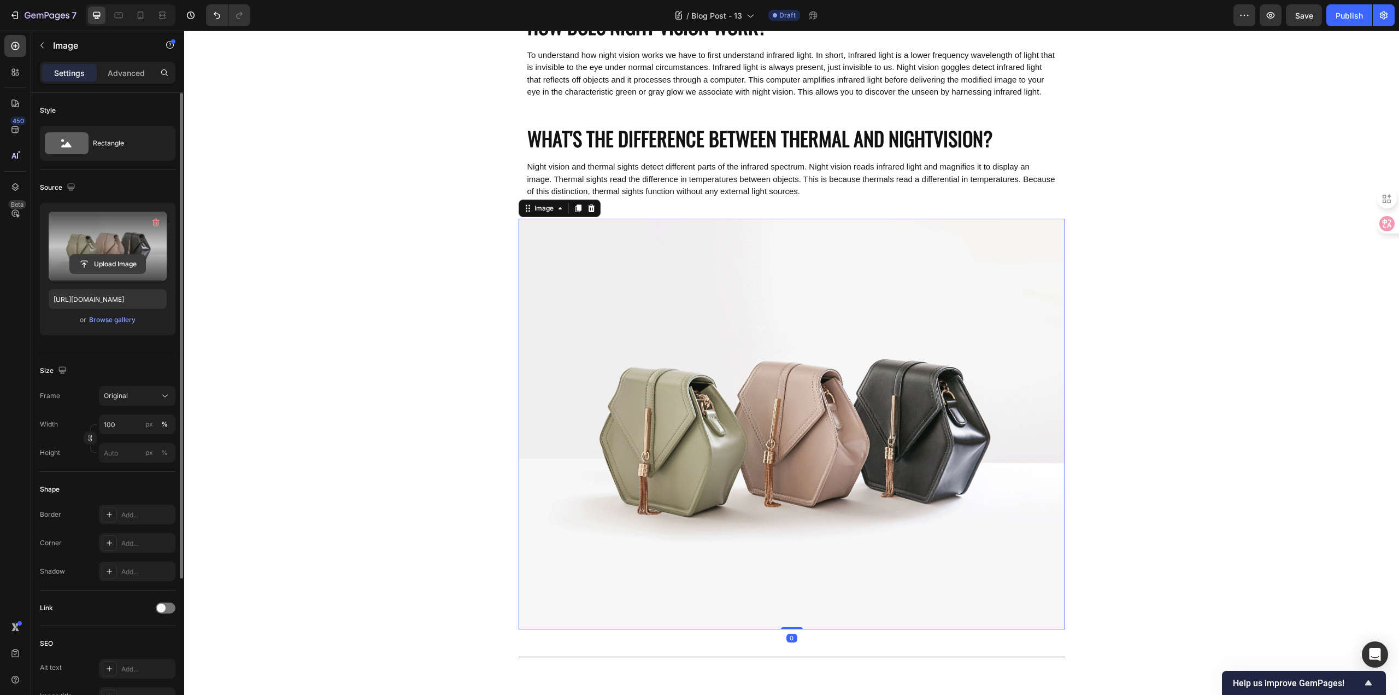
click at [111, 268] on input "file" at bounding box center [107, 264] width 75 height 19
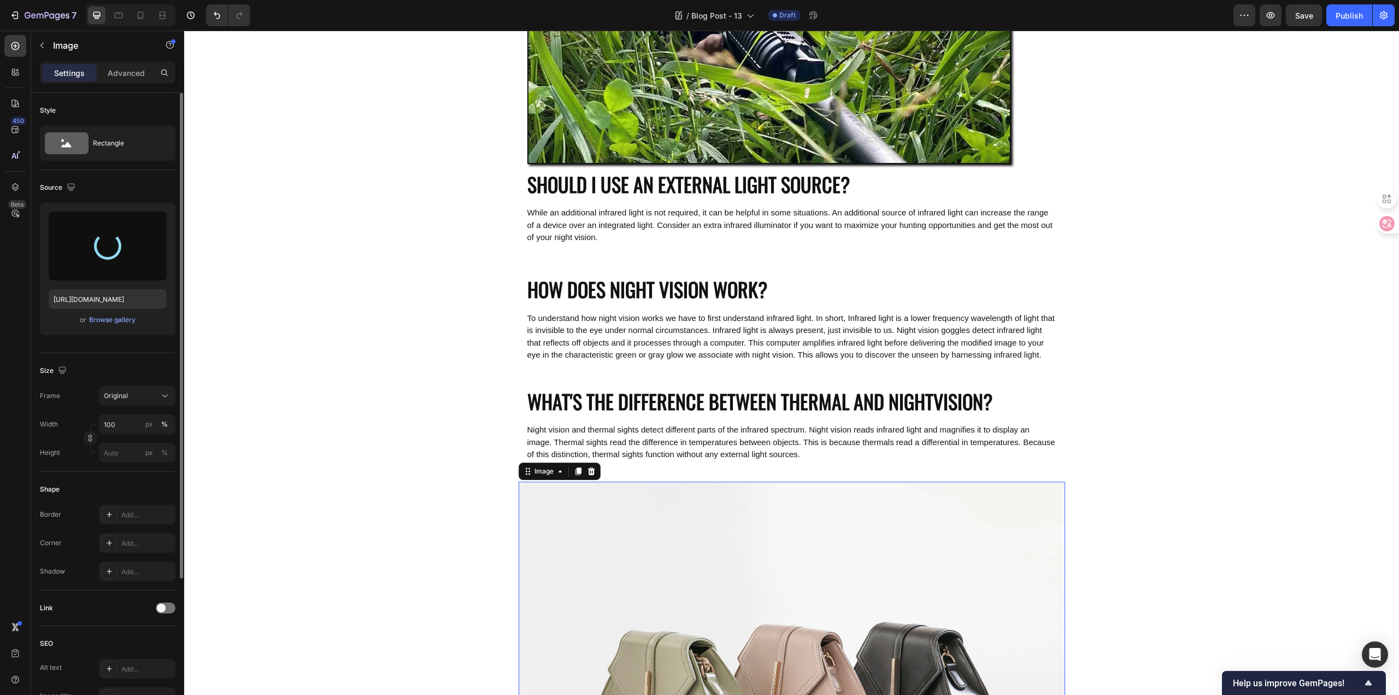
type input "[URL][DOMAIN_NAME]"
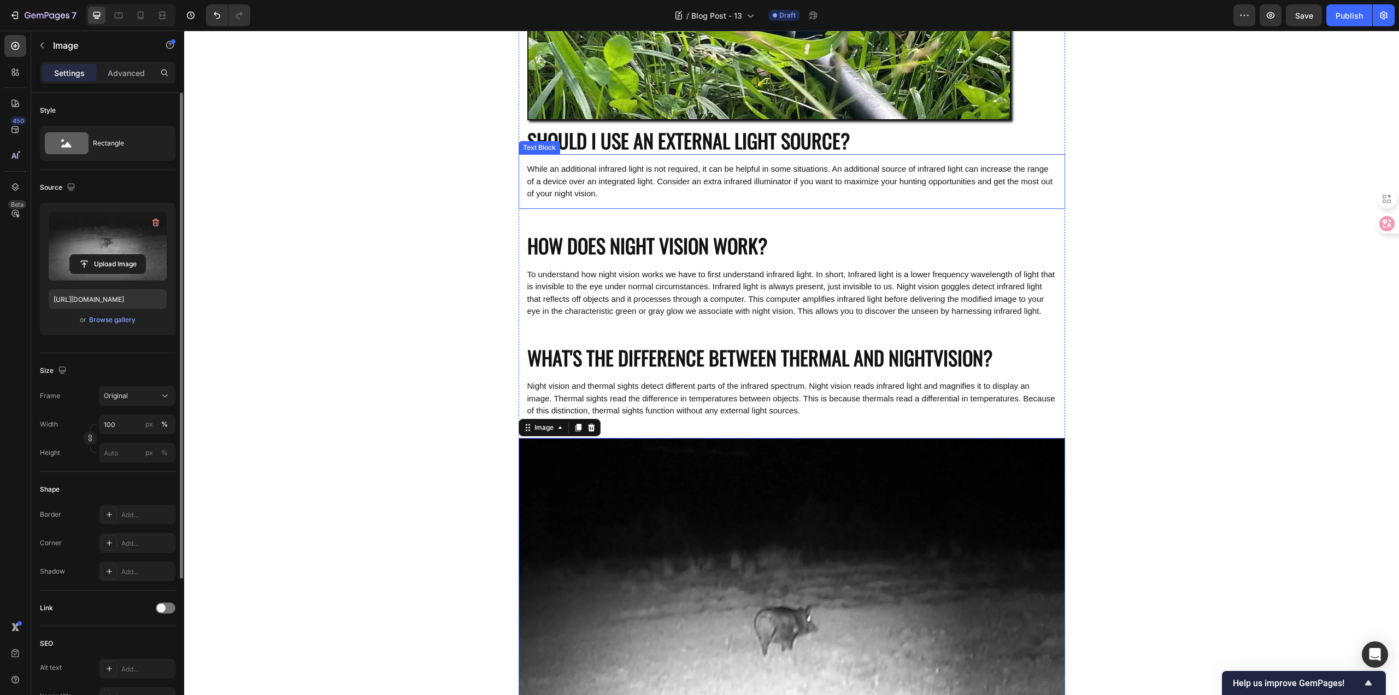
scroll to position [514, 0]
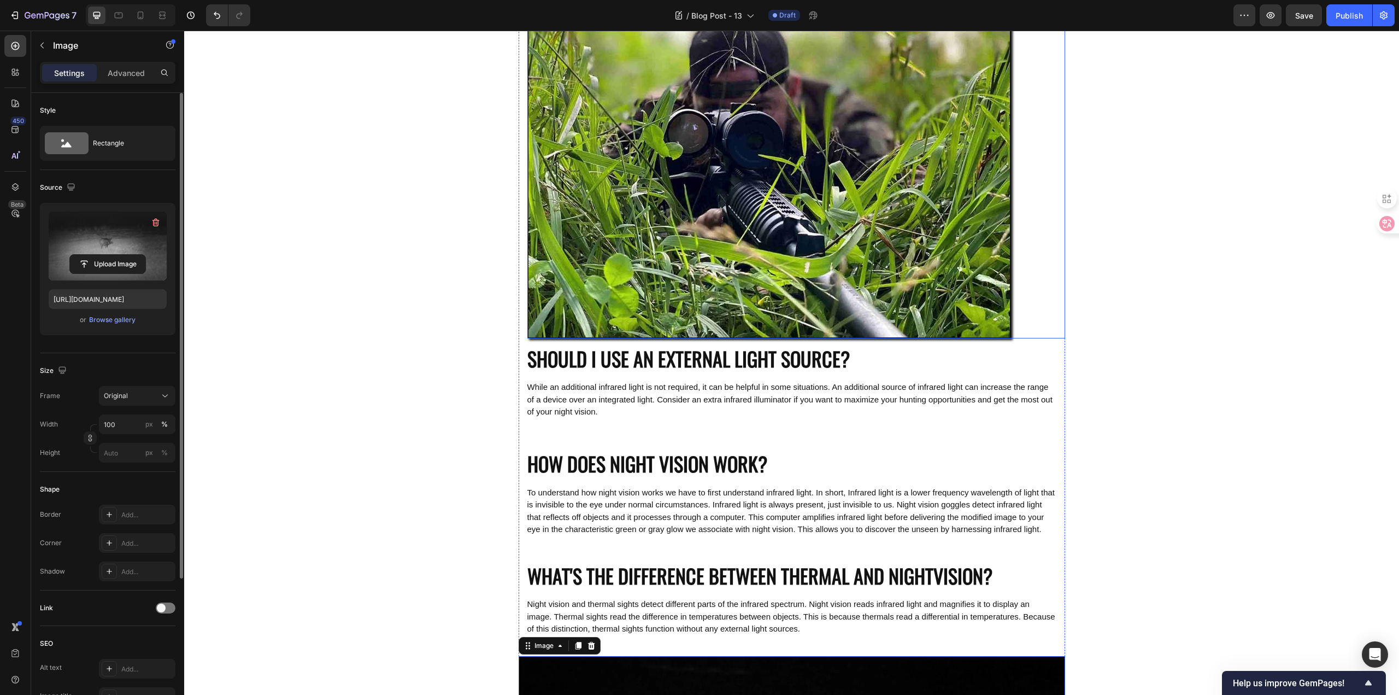
click at [706, 204] on img at bounding box center [769, 156] width 484 height 364
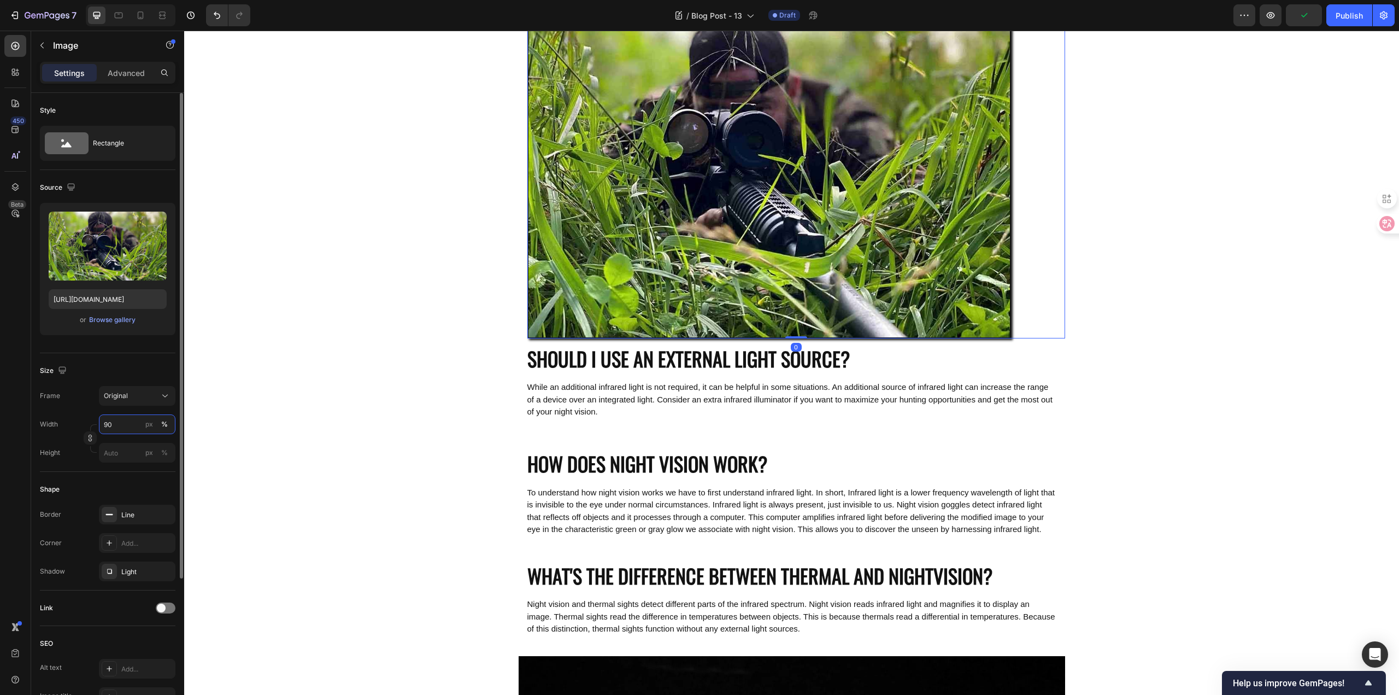
click at [116, 417] on input "90" at bounding box center [137, 424] width 77 height 20
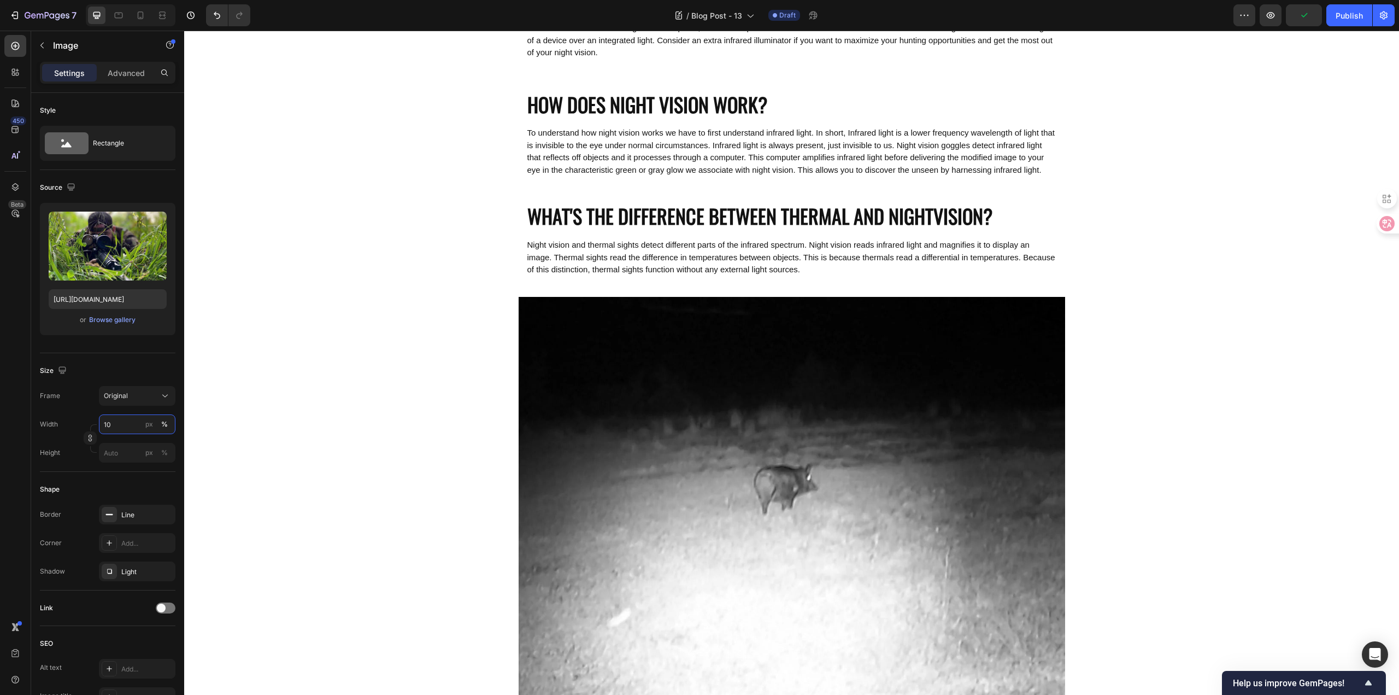
type input "100"
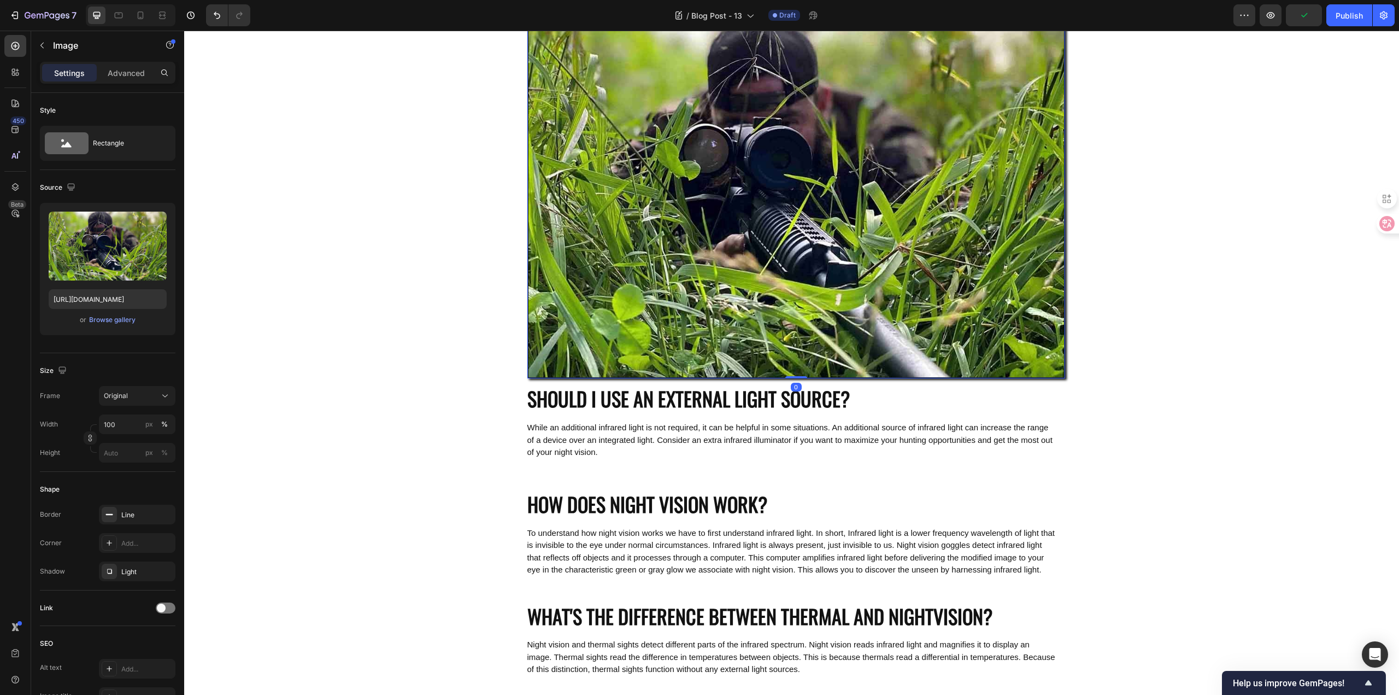
click at [322, 385] on div "Image 0 SHOULD I USE AN EXTERNAL LIGHT SOURCE? Heading While an additional infr…" at bounding box center [791, 379] width 1215 height 1680
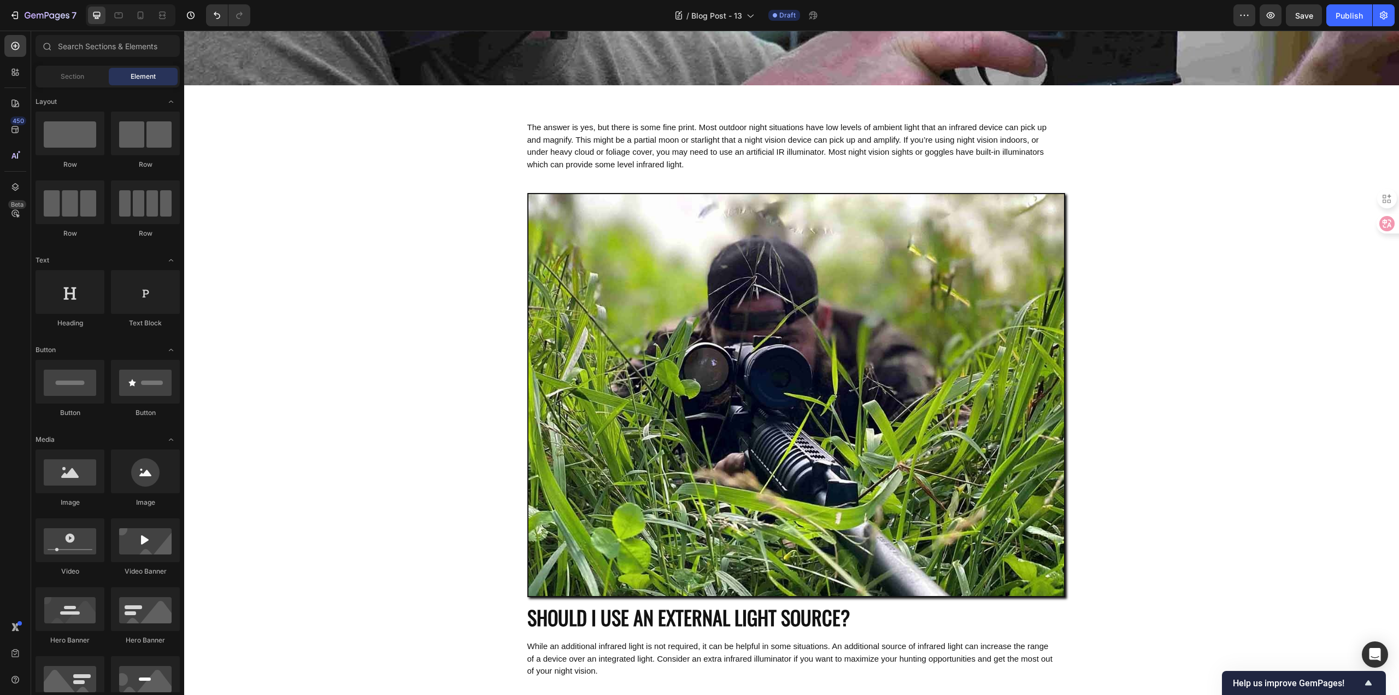
click at [1216, 413] on div "DO YOU NEED ANY EXTERNAL LIGHT TO WORK A NIGHT VISION DEVICE? Heading Hero Bann…" at bounding box center [791, 597] width 1215 height 1680
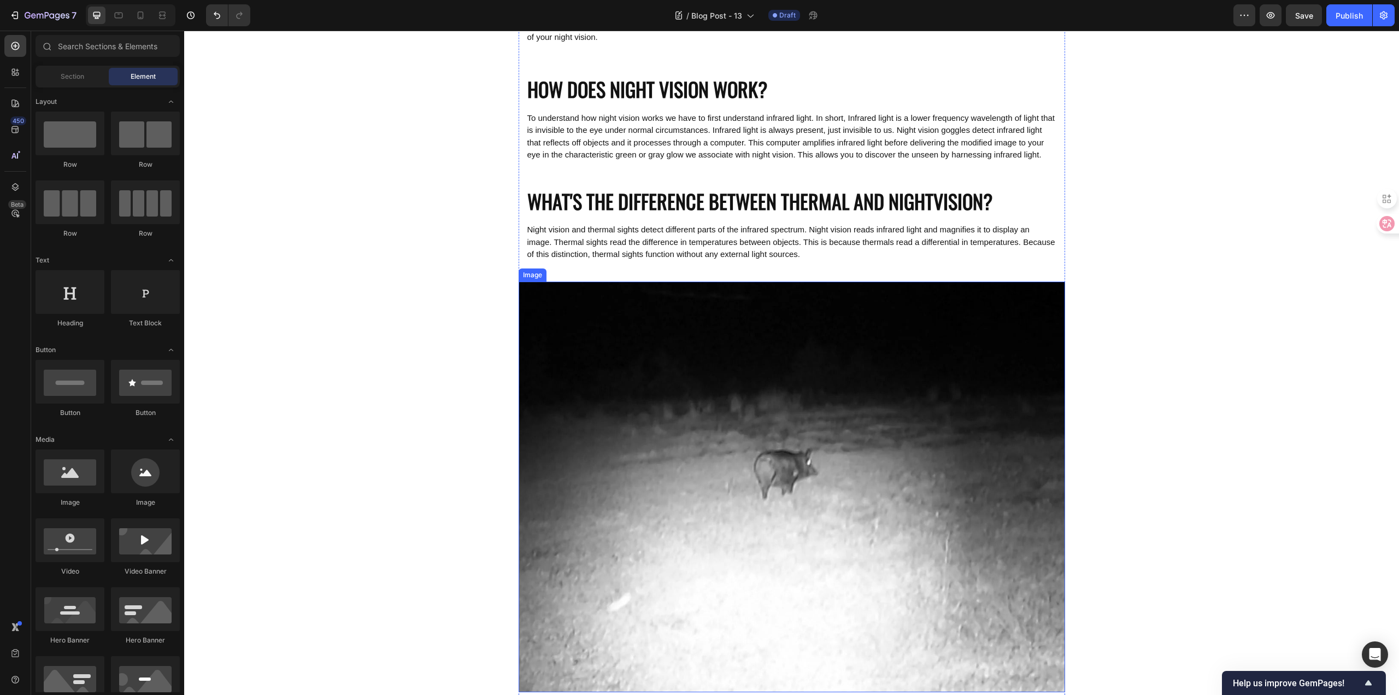
scroll to position [1061, 0]
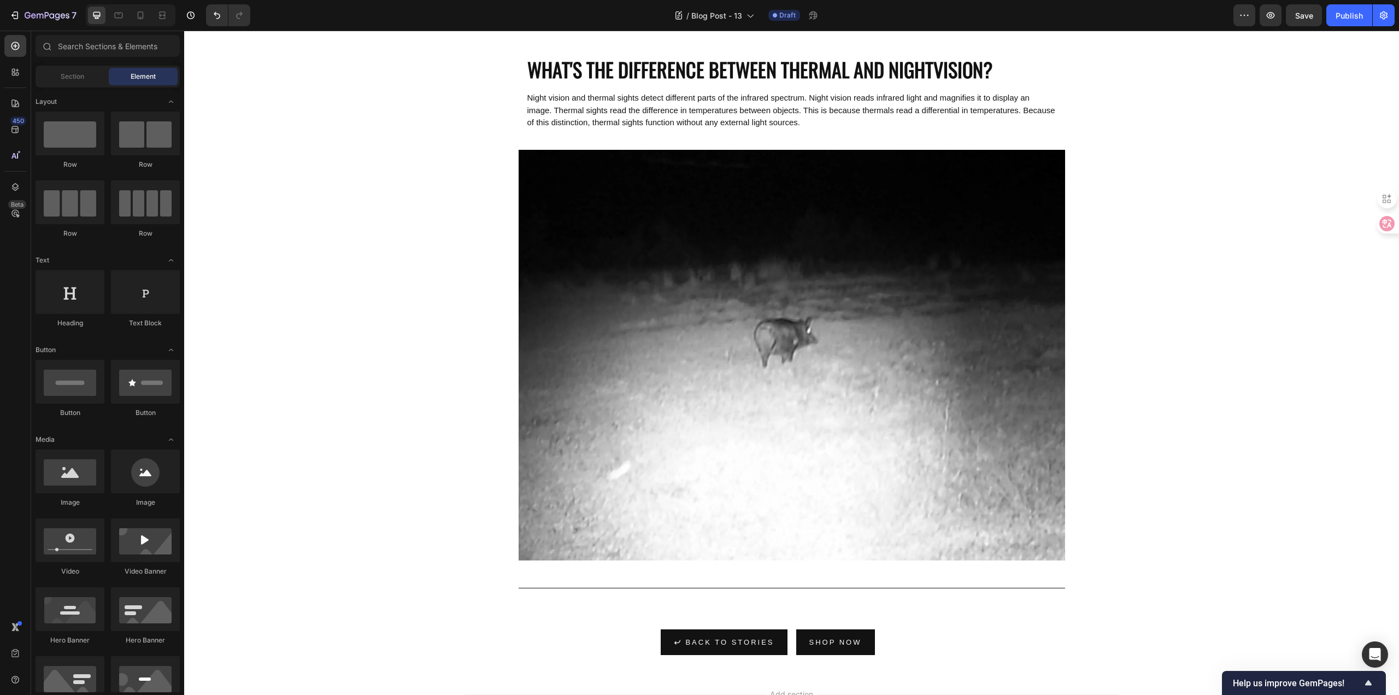
drag, startPoint x: 260, startPoint y: 335, endPoint x: 672, endPoint y: 579, distance: 479.0
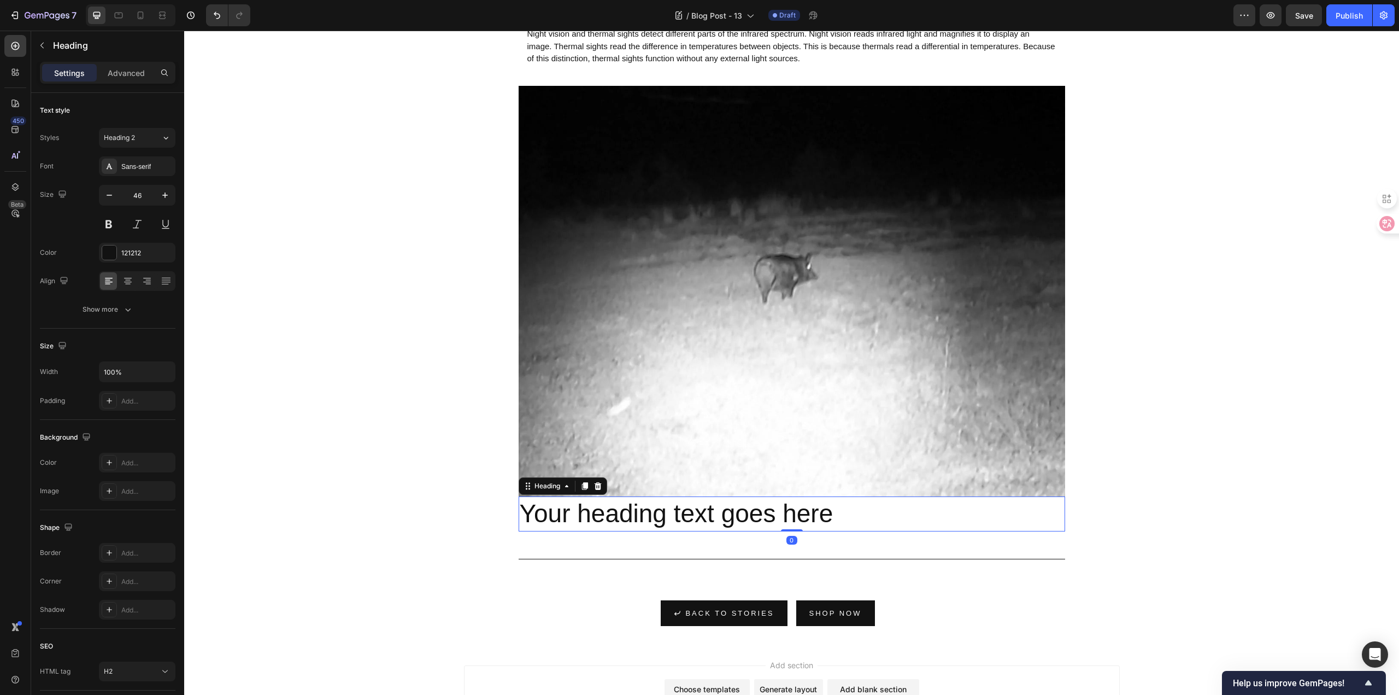
scroll to position [1170, 0]
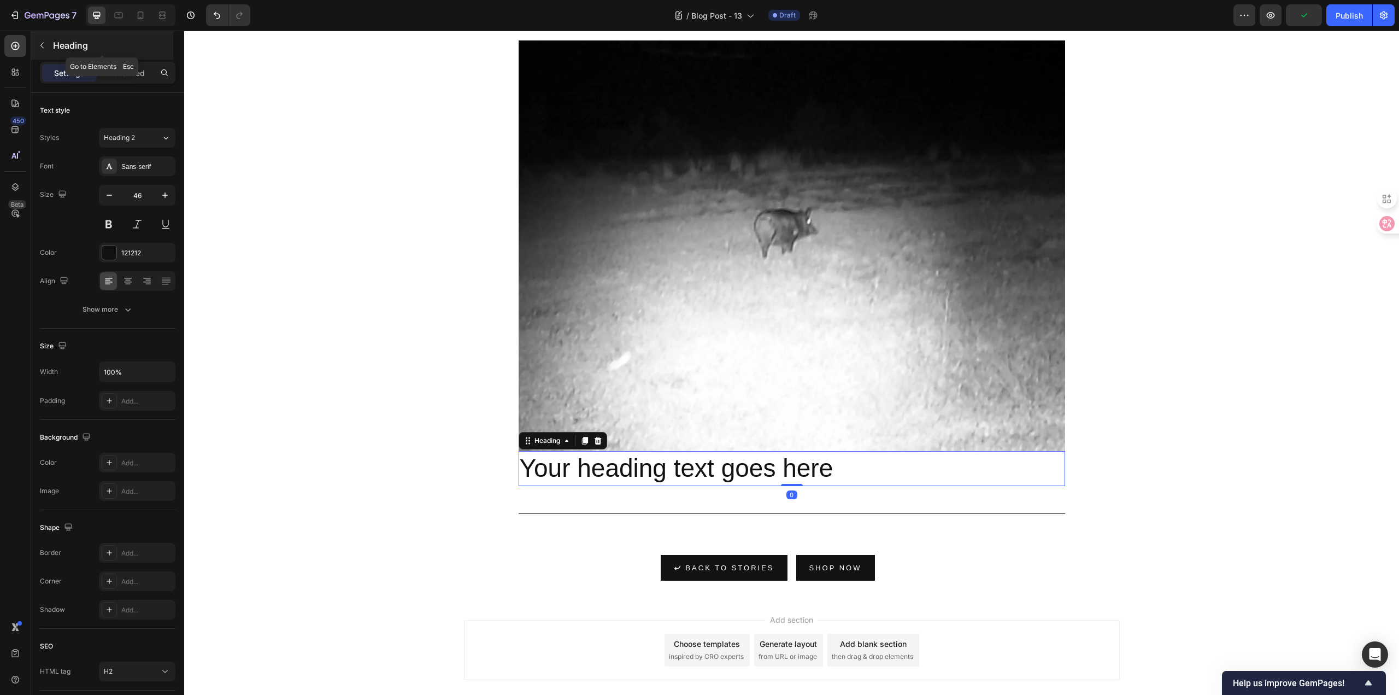
click at [82, 52] on div "Heading" at bounding box center [102, 45] width 142 height 28
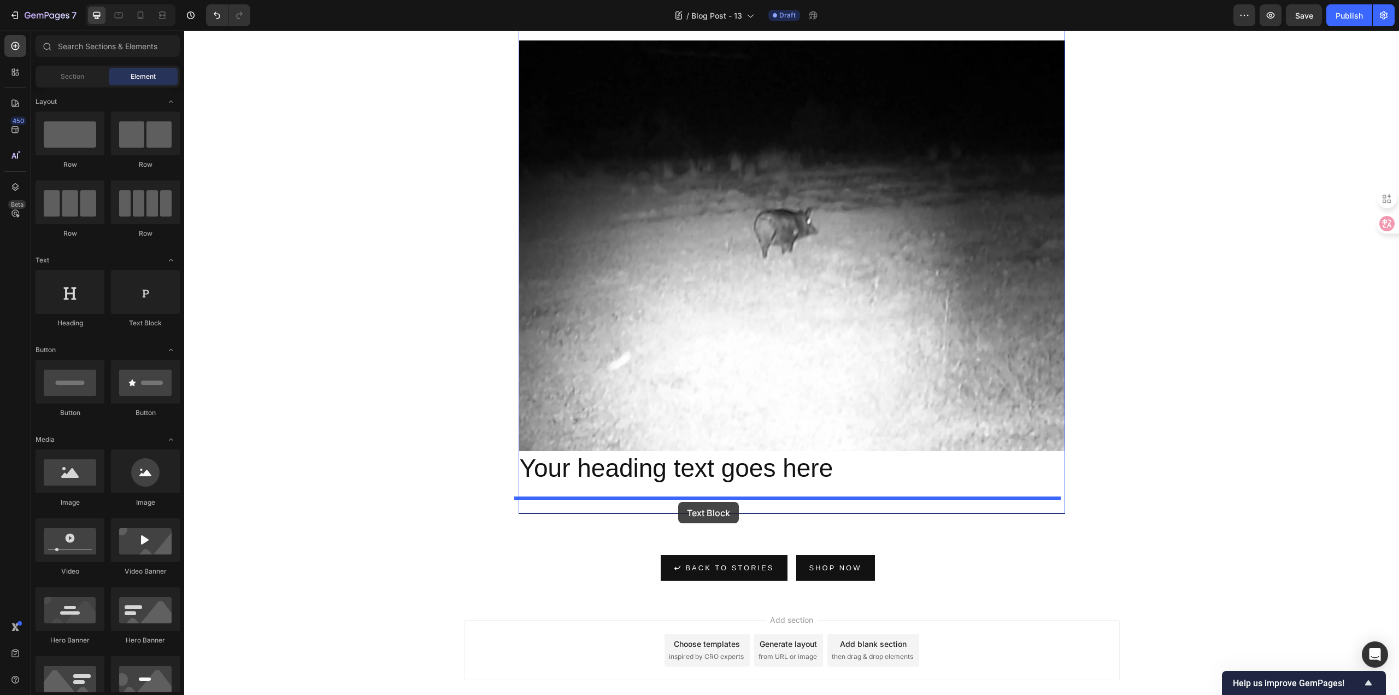
drag, startPoint x: 331, startPoint y: 327, endPoint x: 678, endPoint y: 502, distance: 388.6
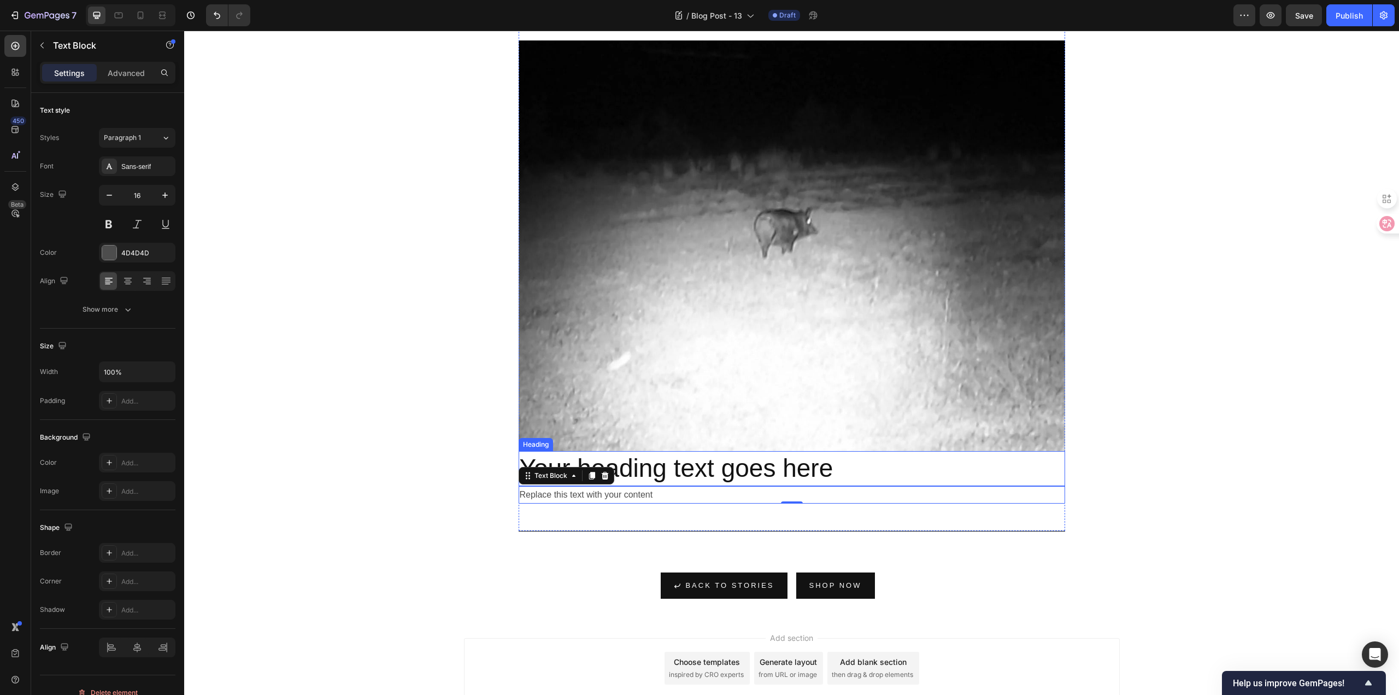
click at [838, 475] on h2 "Your heading text goes here" at bounding box center [792, 468] width 546 height 35
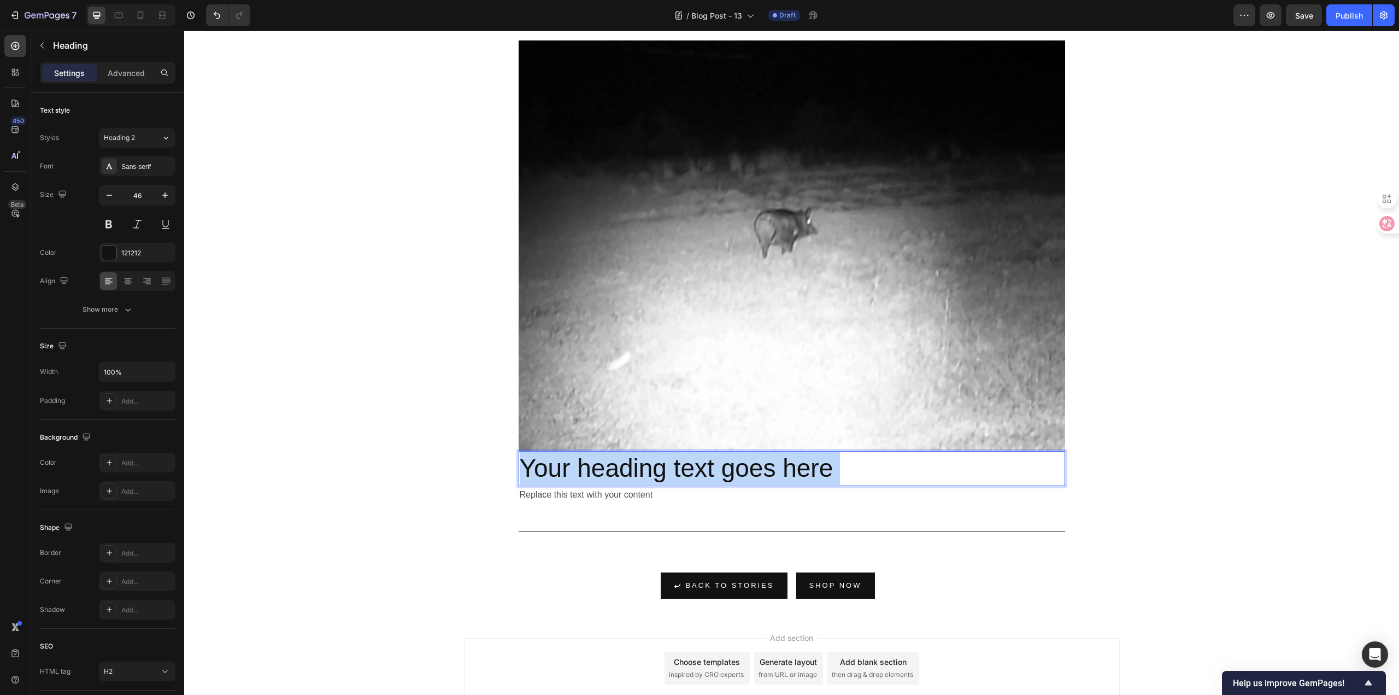
drag, startPoint x: 838, startPoint y: 475, endPoint x: 608, endPoint y: 478, distance: 230.6
click at [608, 478] on p "Your heading text goes here" at bounding box center [792, 468] width 544 height 33
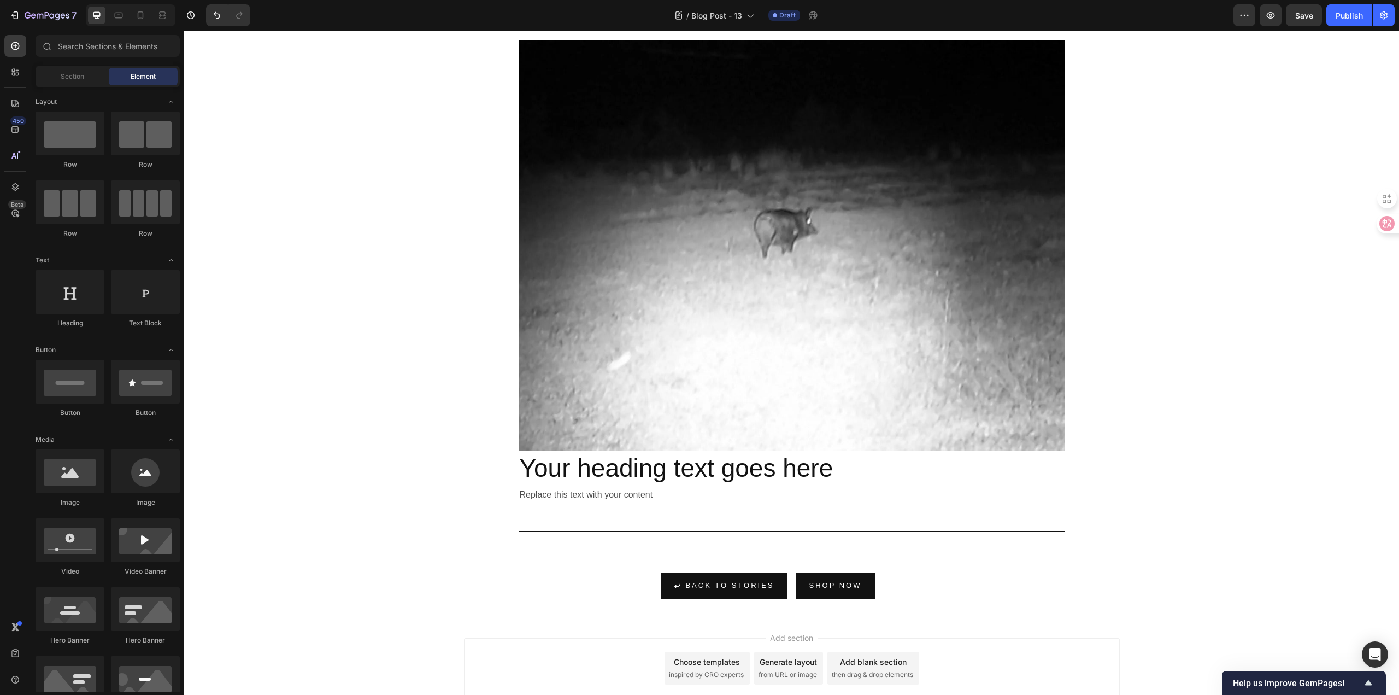
click at [520, 478] on p "Your heading text goes here" at bounding box center [792, 468] width 544 height 33
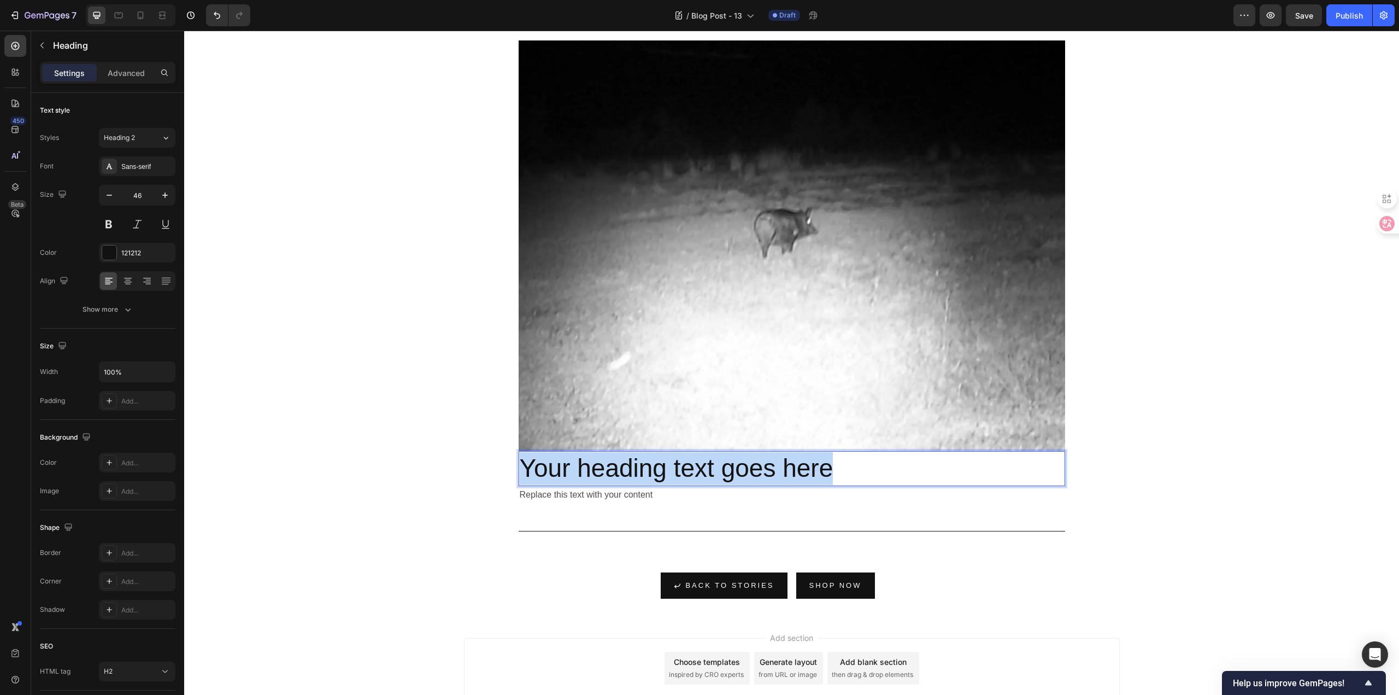
drag, startPoint x: 842, startPoint y: 482, endPoint x: 519, endPoint y: 482, distance: 322.4
click at [520, 482] on p "Your heading text goes here" at bounding box center [792, 468] width 544 height 33
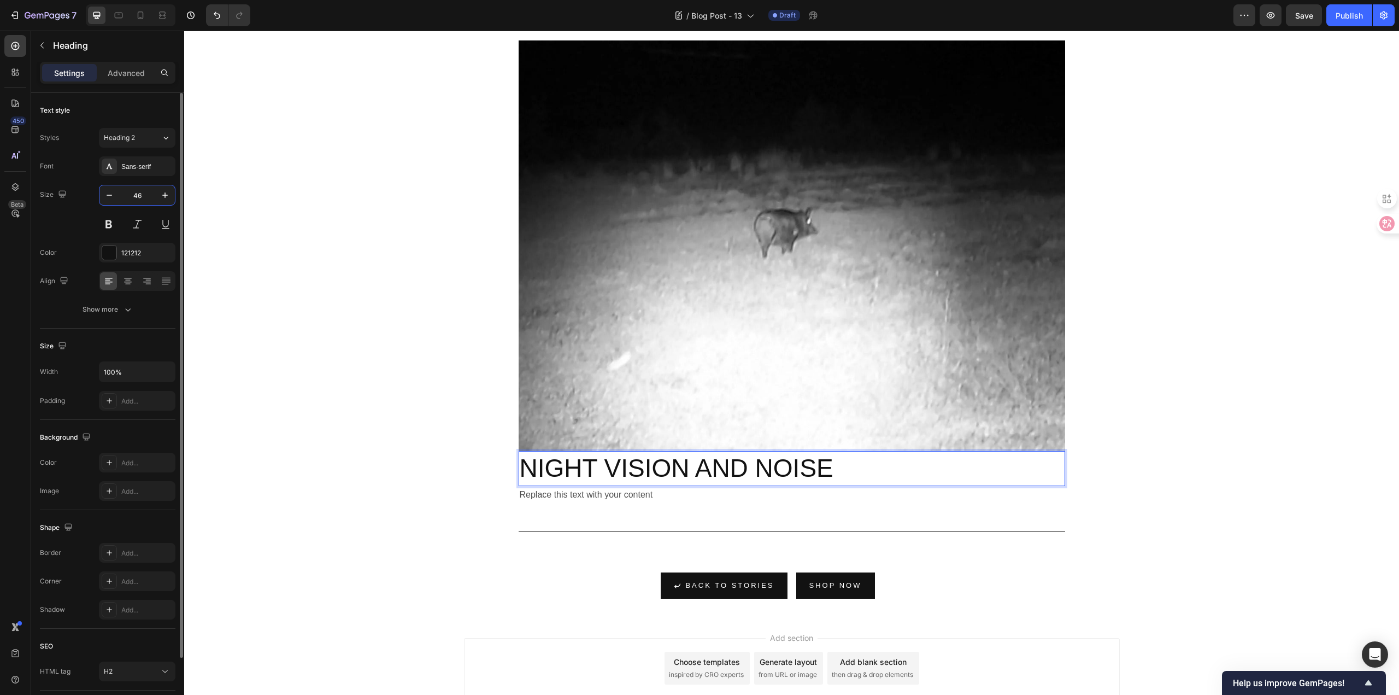
click at [150, 193] on input "46" at bounding box center [137, 195] width 36 height 20
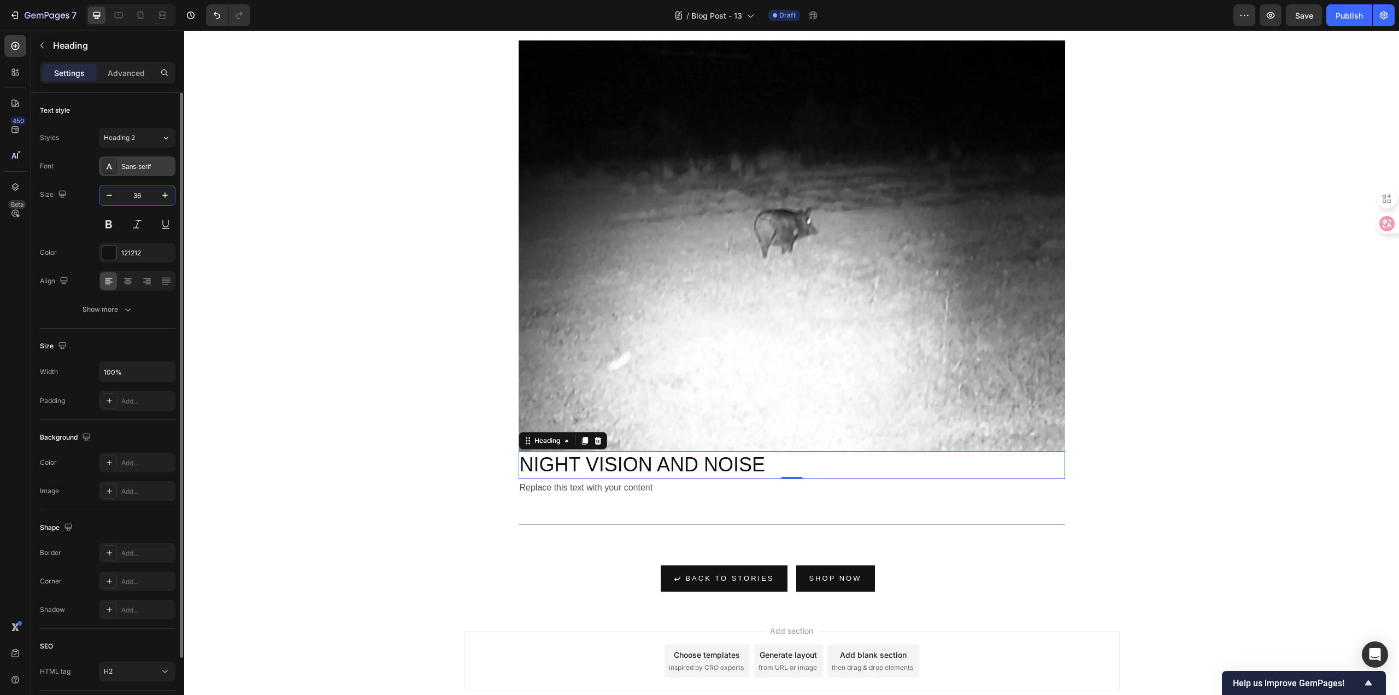
type input "36"
click at [130, 162] on div "Sans-serif" at bounding box center [146, 167] width 51 height 10
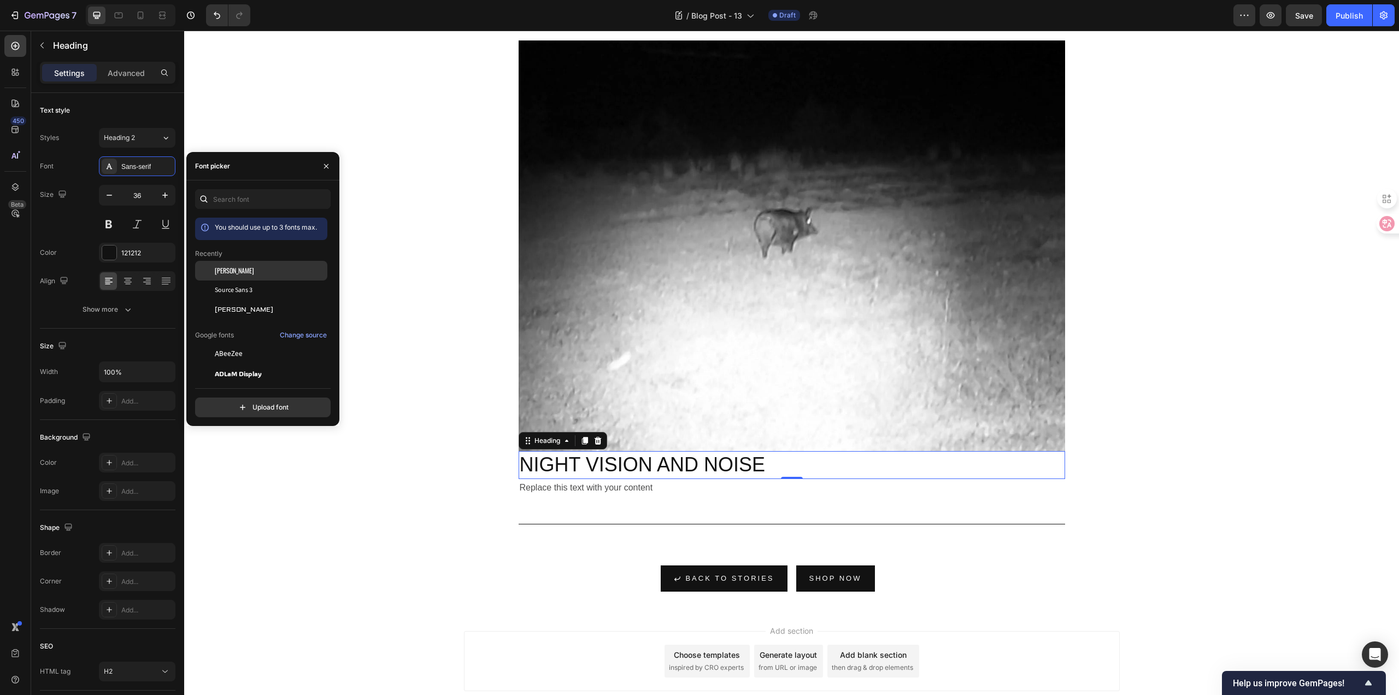
click at [225, 270] on span "[PERSON_NAME]" at bounding box center [234, 271] width 39 height 10
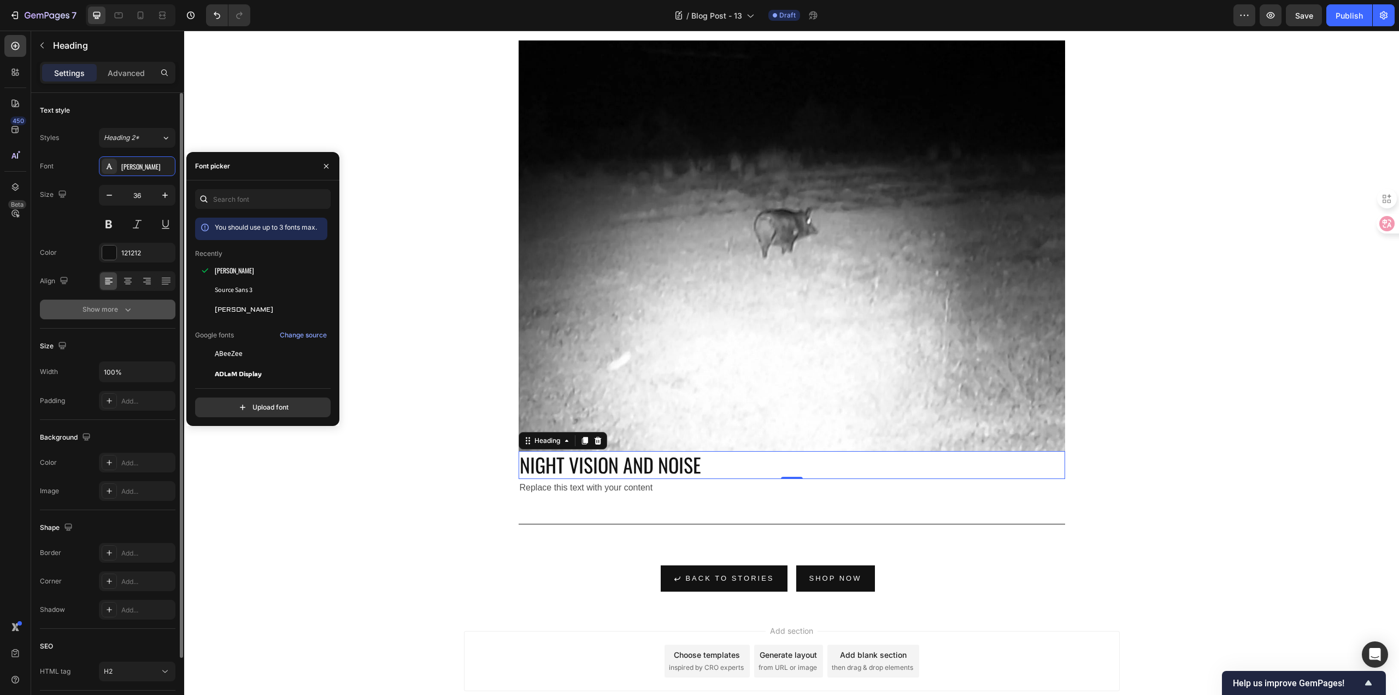
click at [133, 310] on icon "button" at bounding box center [127, 309] width 11 height 11
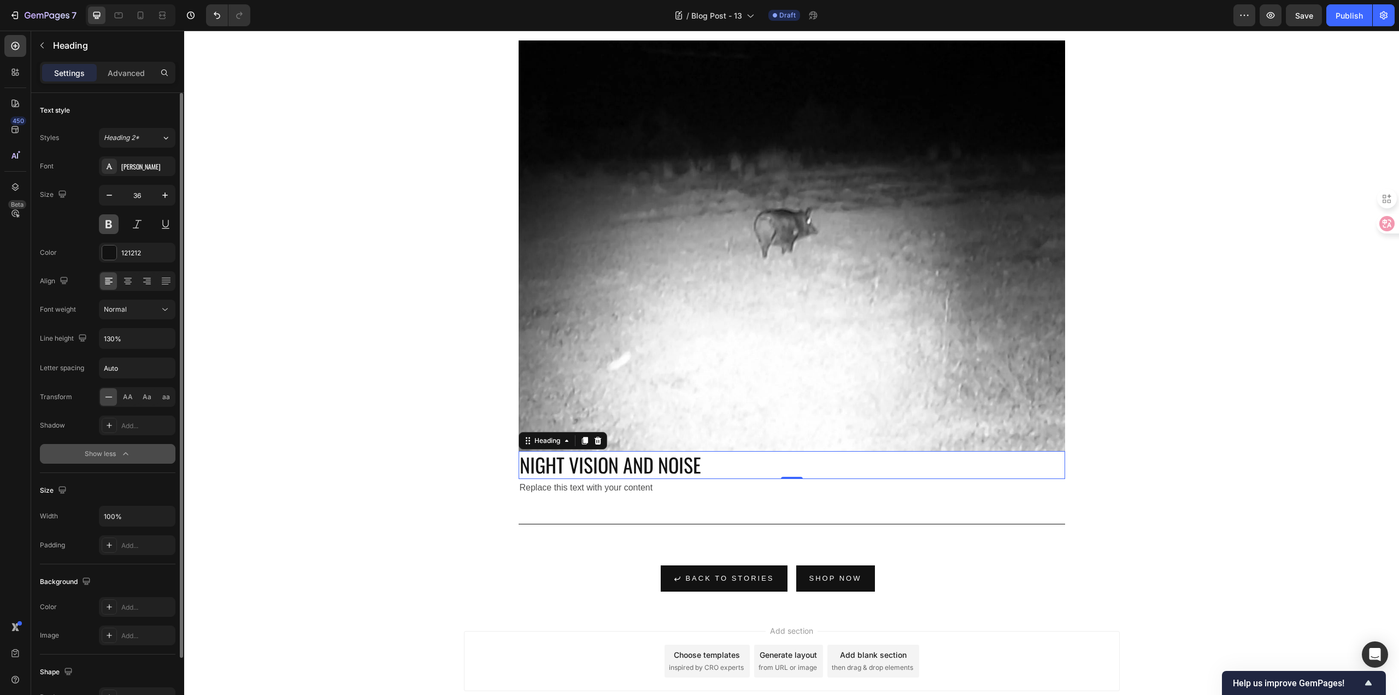
click at [112, 226] on button at bounding box center [109, 224] width 20 height 20
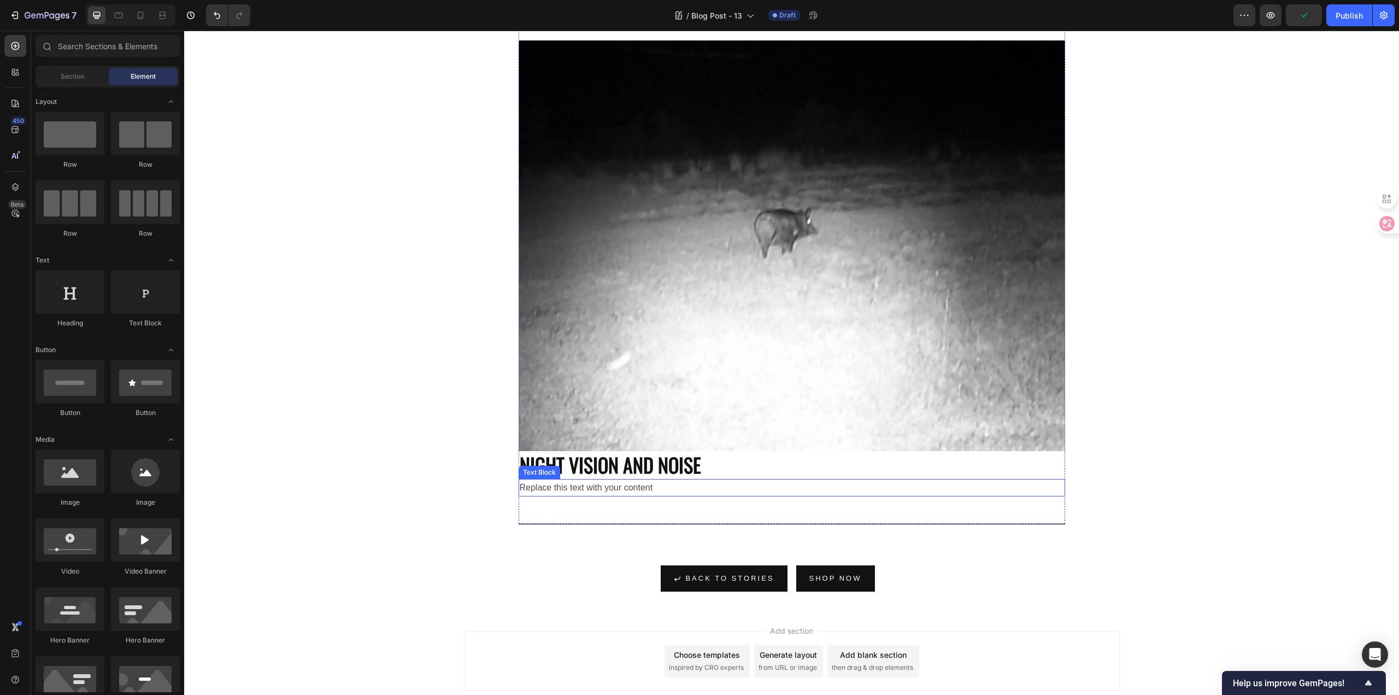
click at [672, 497] on div "Replace this text with your content" at bounding box center [792, 488] width 546 height 18
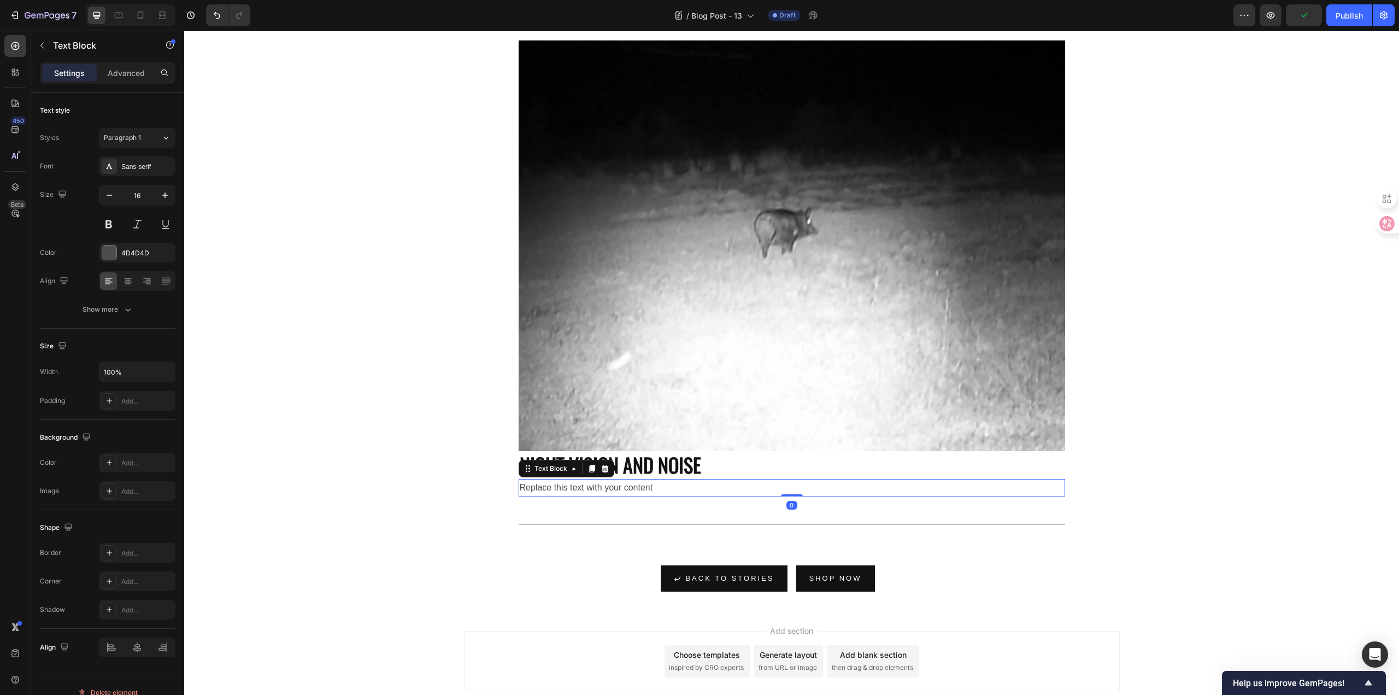
click at [672, 497] on div "Replace this text with your content" at bounding box center [792, 488] width 546 height 18
drag, startPoint x: 666, startPoint y: 499, endPoint x: 648, endPoint y: 501, distance: 17.5
click at [648, 496] on p "Replace this text with your content" at bounding box center [792, 488] width 544 height 16
drag, startPoint x: 658, startPoint y: 501, endPoint x: 512, endPoint y: 505, distance: 146.5
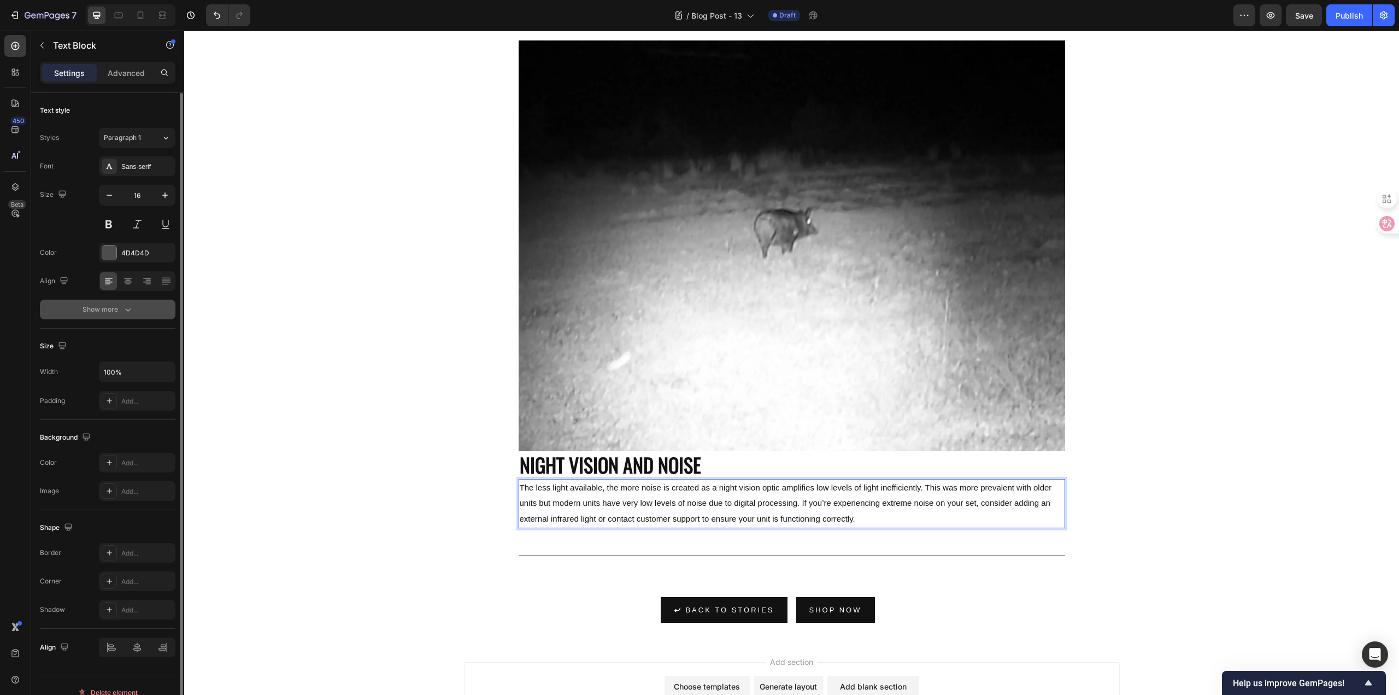
click at [129, 301] on button "Show more" at bounding box center [108, 309] width 136 height 20
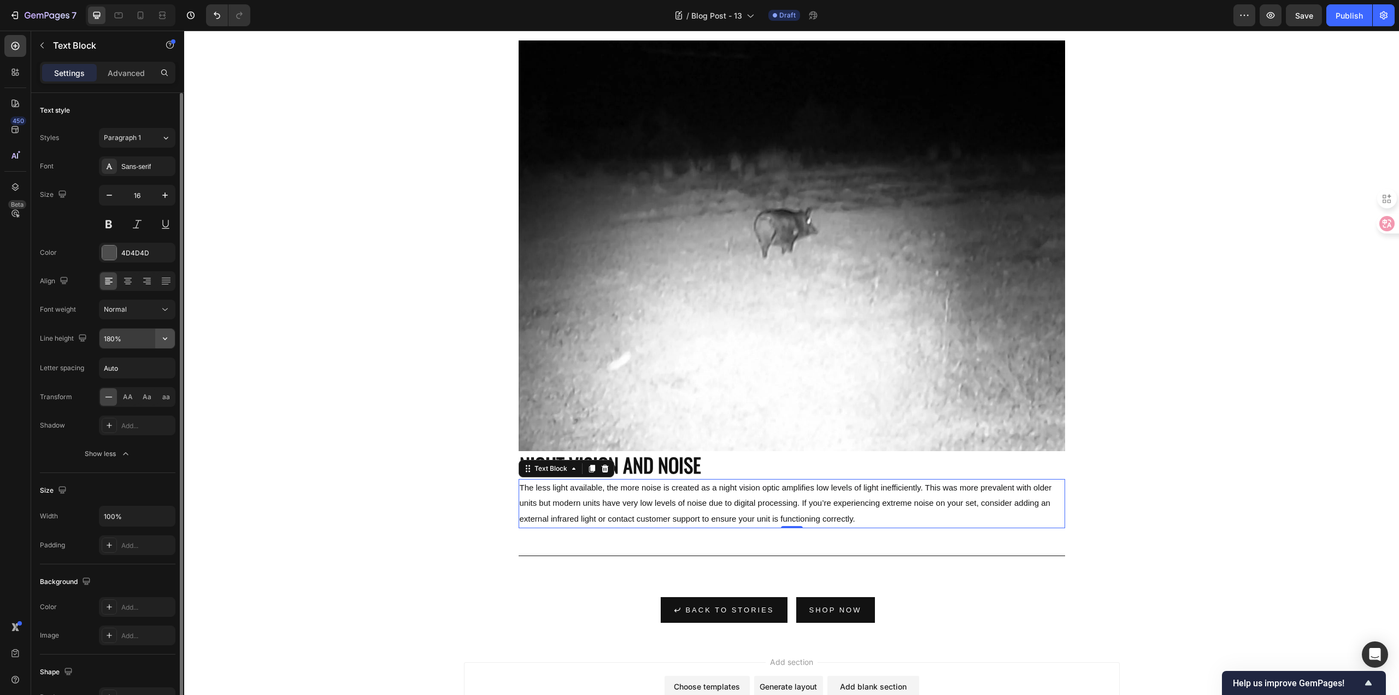
click at [163, 338] on icon "button" at bounding box center [165, 338] width 4 height 3
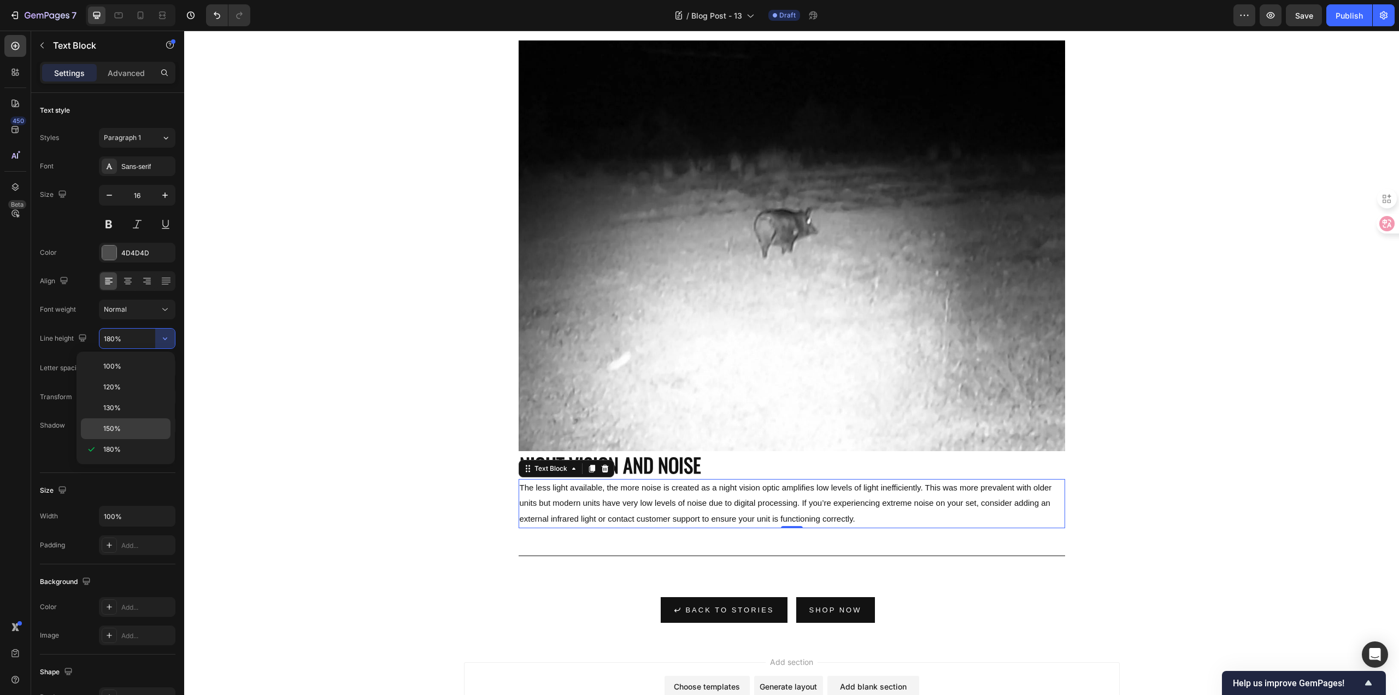
click at [130, 431] on p "150%" at bounding box center [134, 428] width 62 height 10
type input "150%"
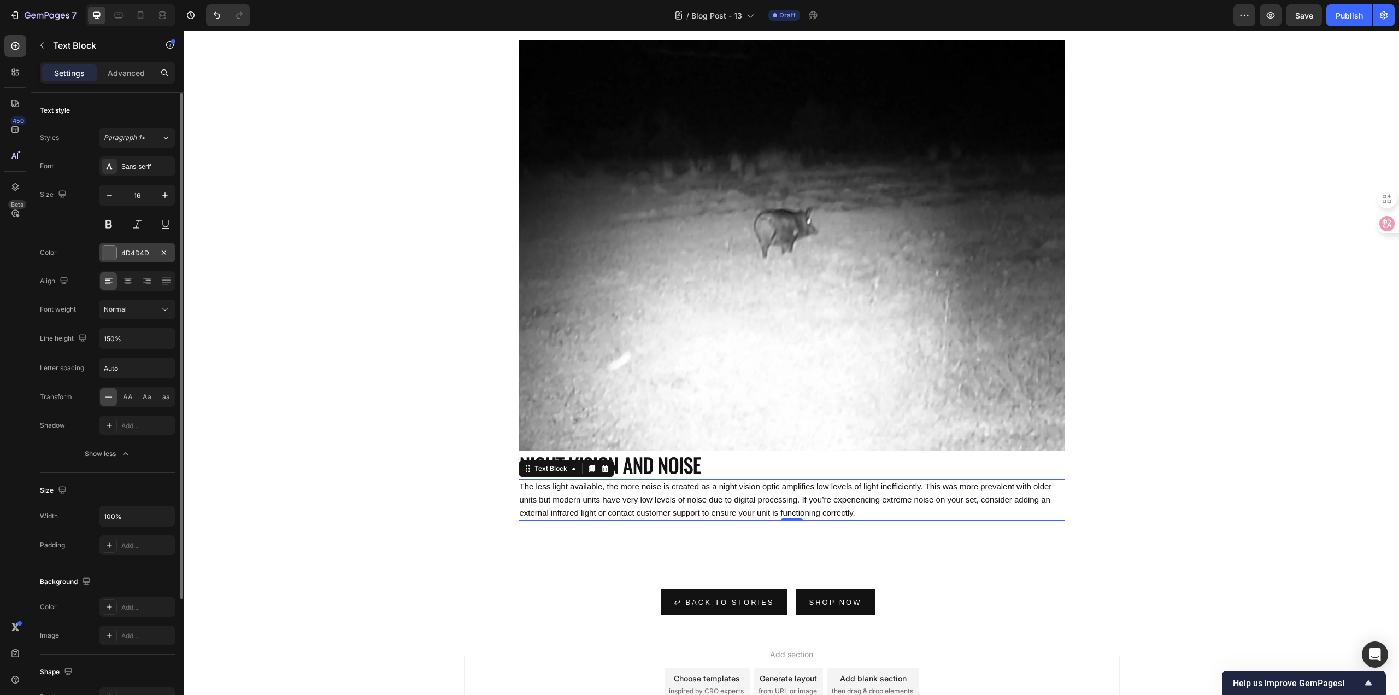
click at [147, 256] on div "4D4D4D" at bounding box center [137, 253] width 32 height 10
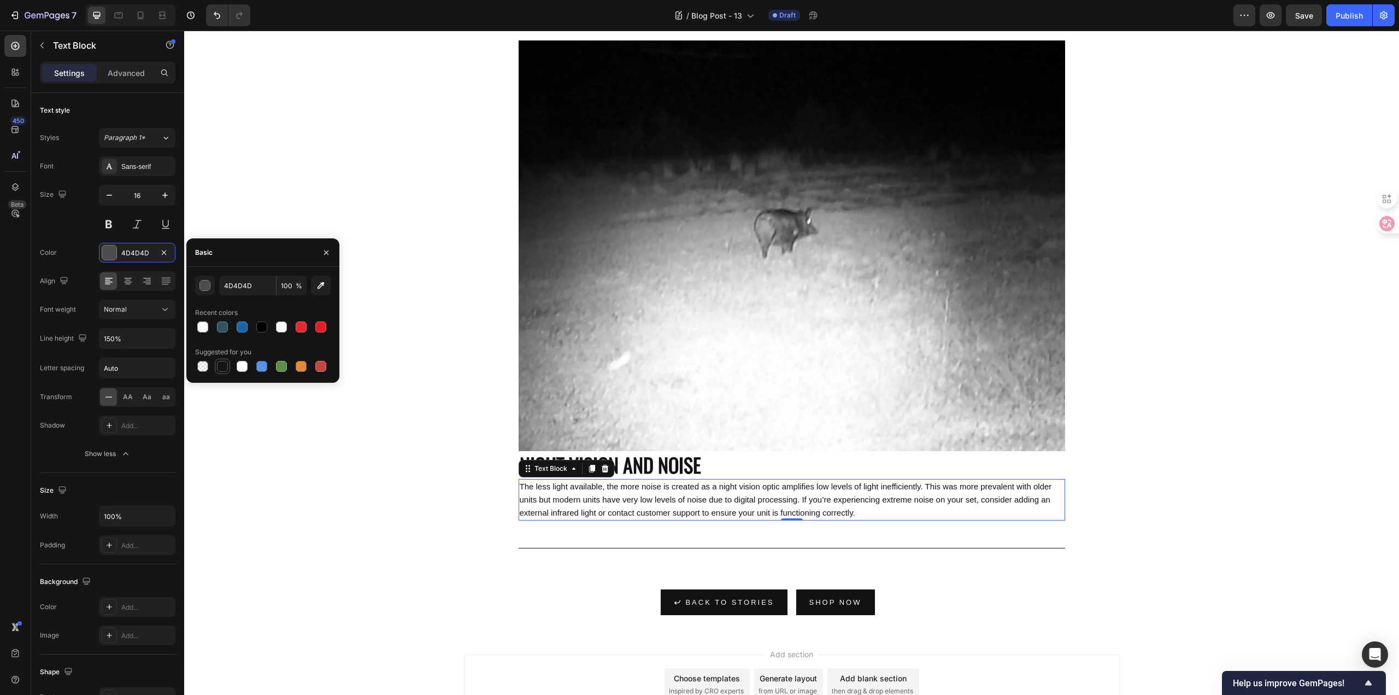
click at [223, 365] on div at bounding box center [222, 366] width 11 height 11
type input "151515"
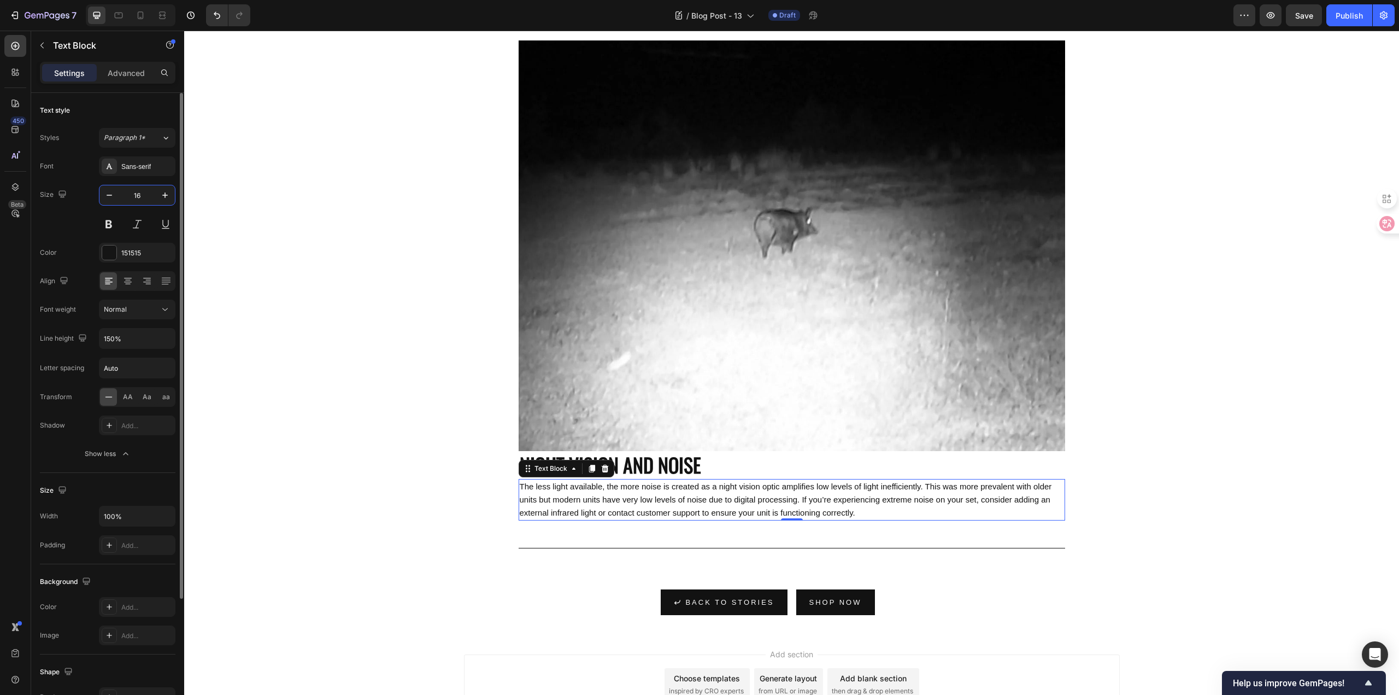
click at [142, 202] on input "16" at bounding box center [137, 195] width 36 height 20
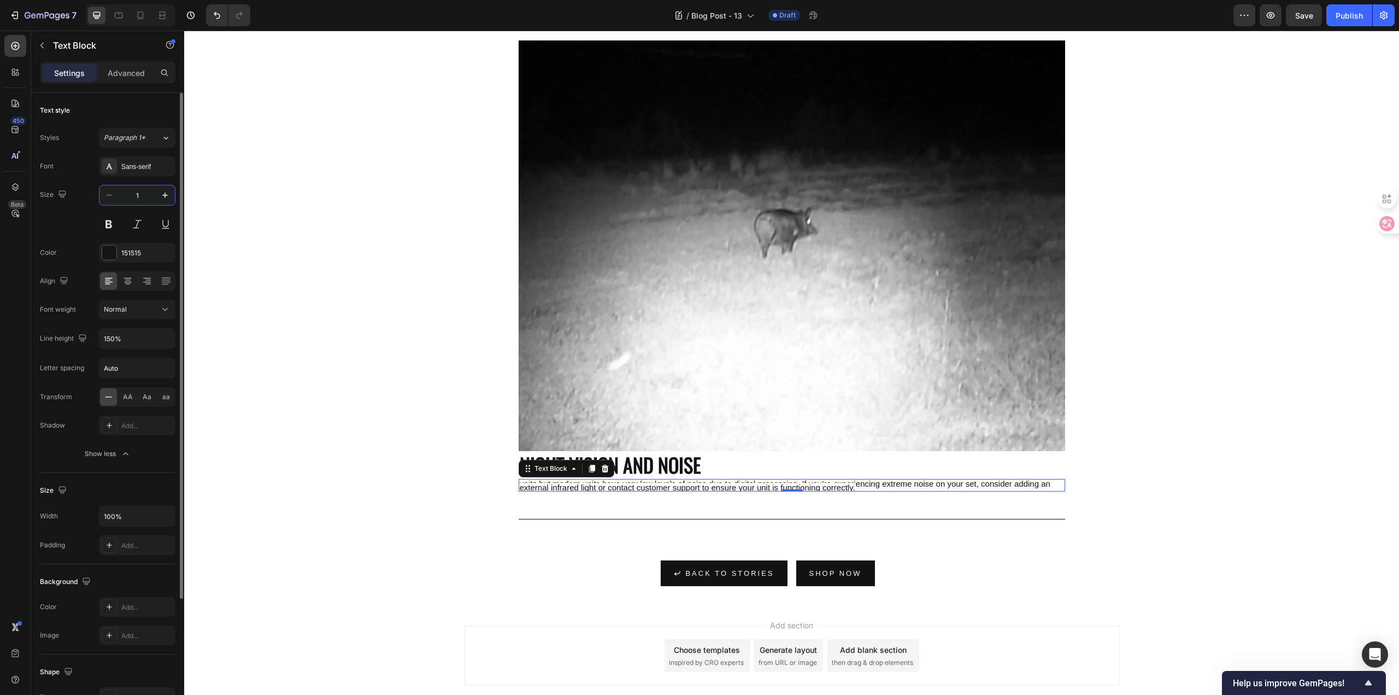
type input "15"
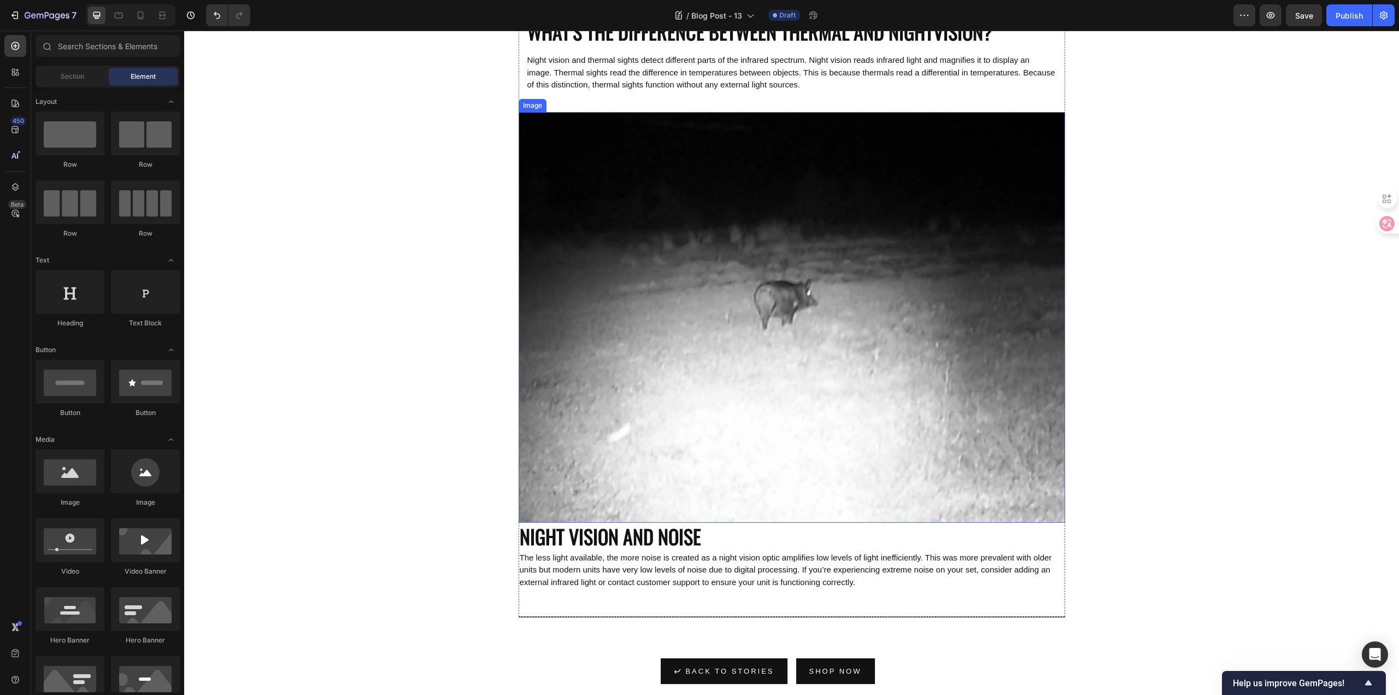
scroll to position [1115, 0]
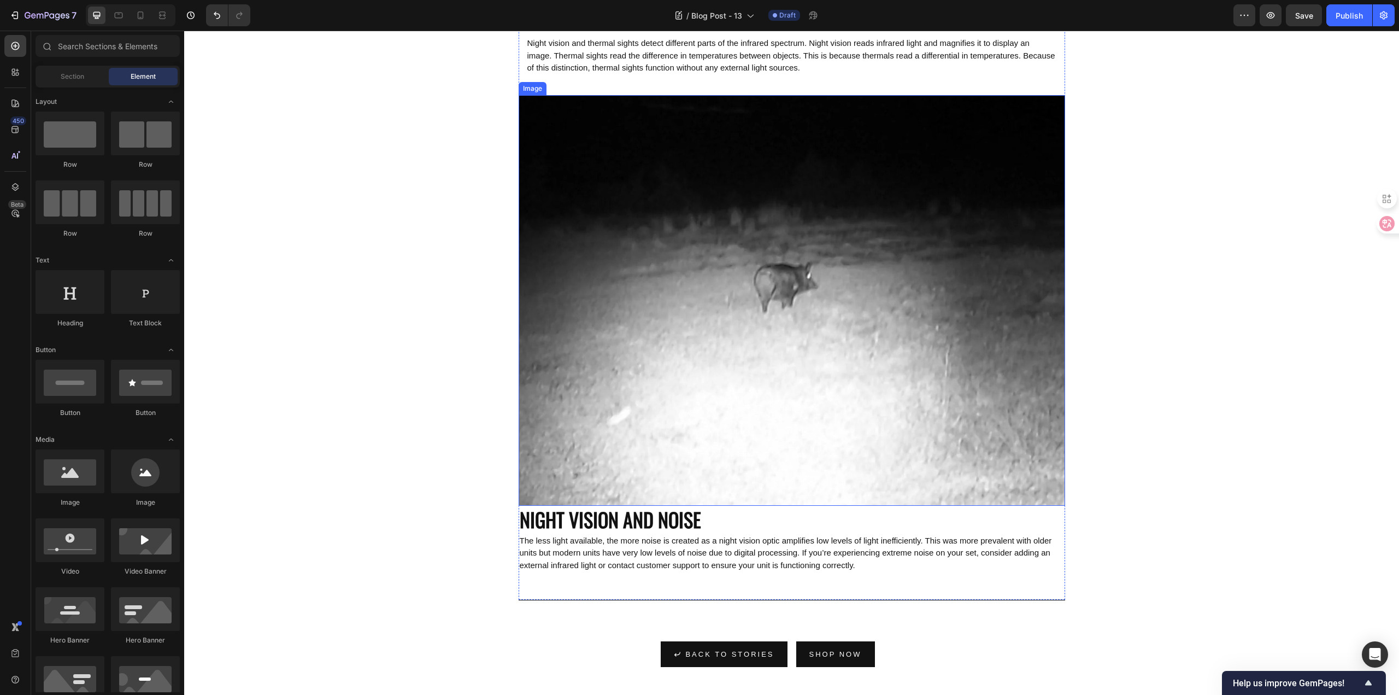
click at [549, 437] on img at bounding box center [792, 300] width 546 height 410
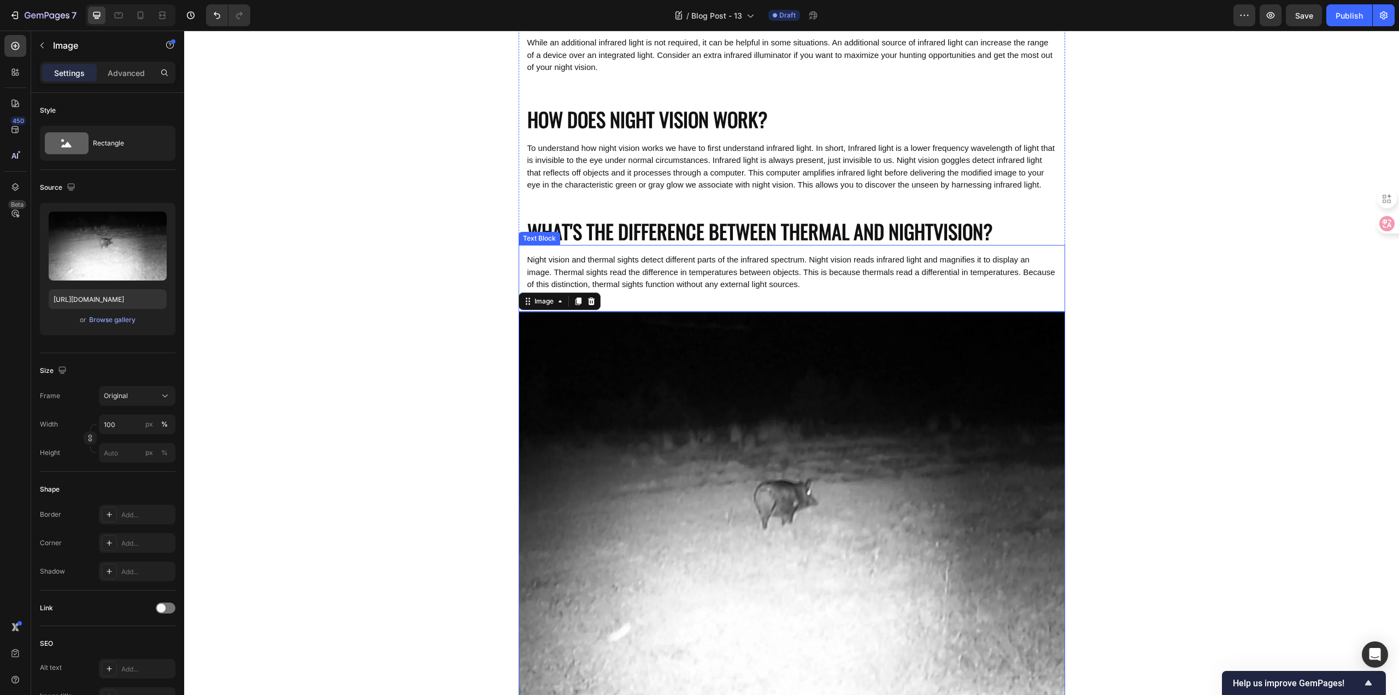
scroll to position [897, 0]
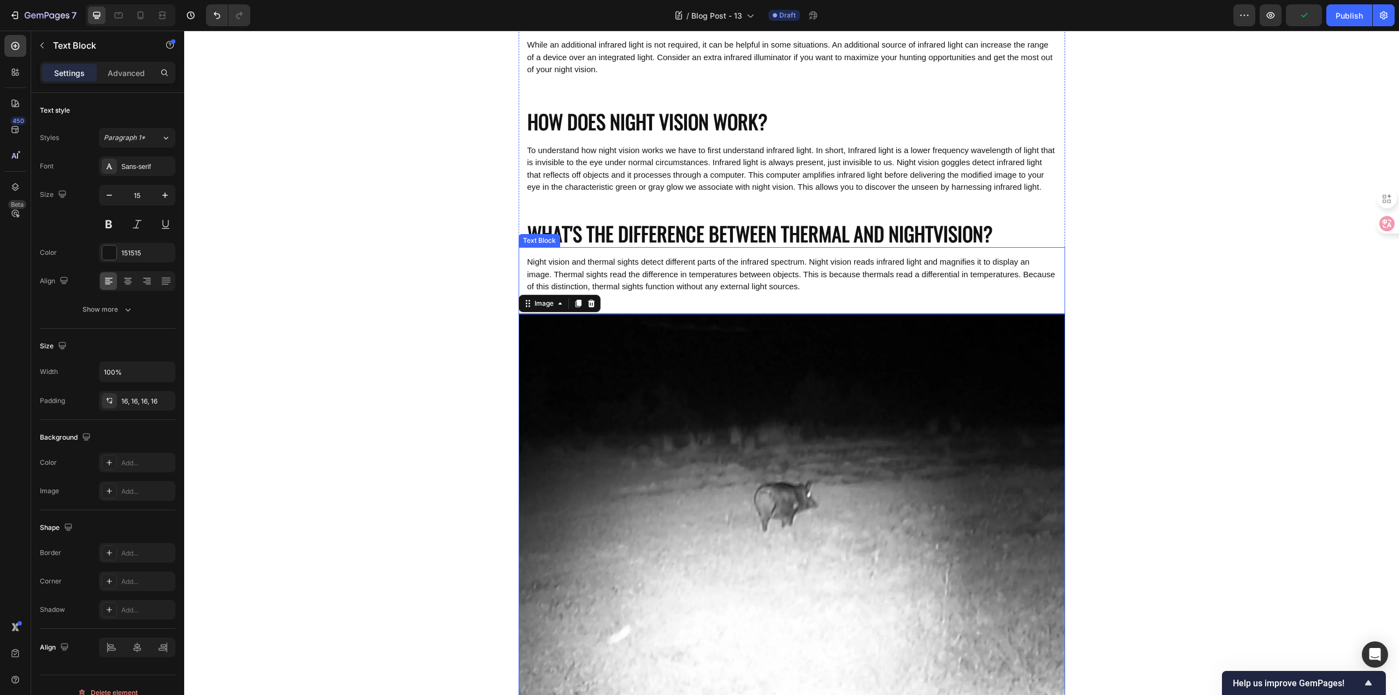
click at [662, 305] on p "Night vision and thermal sights detect different parts of the infrared spectrum…" at bounding box center [791, 280] width 529 height 49
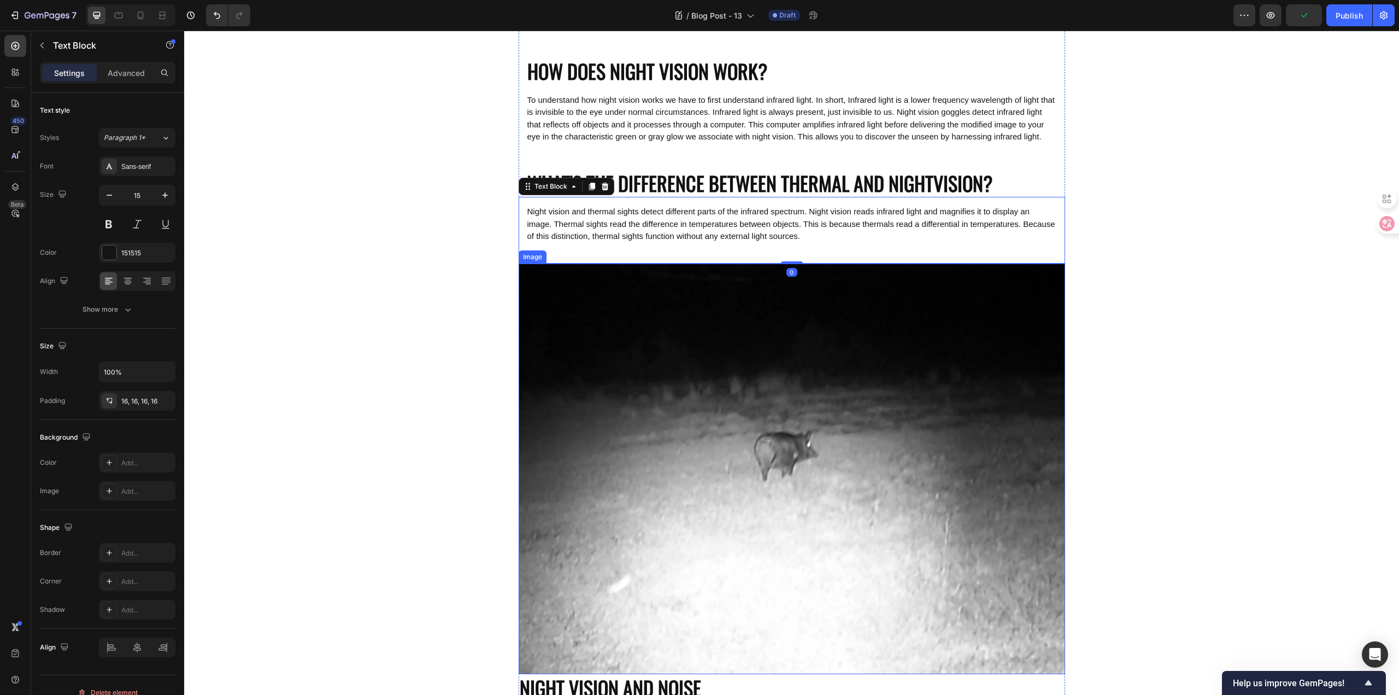
scroll to position [951, 0]
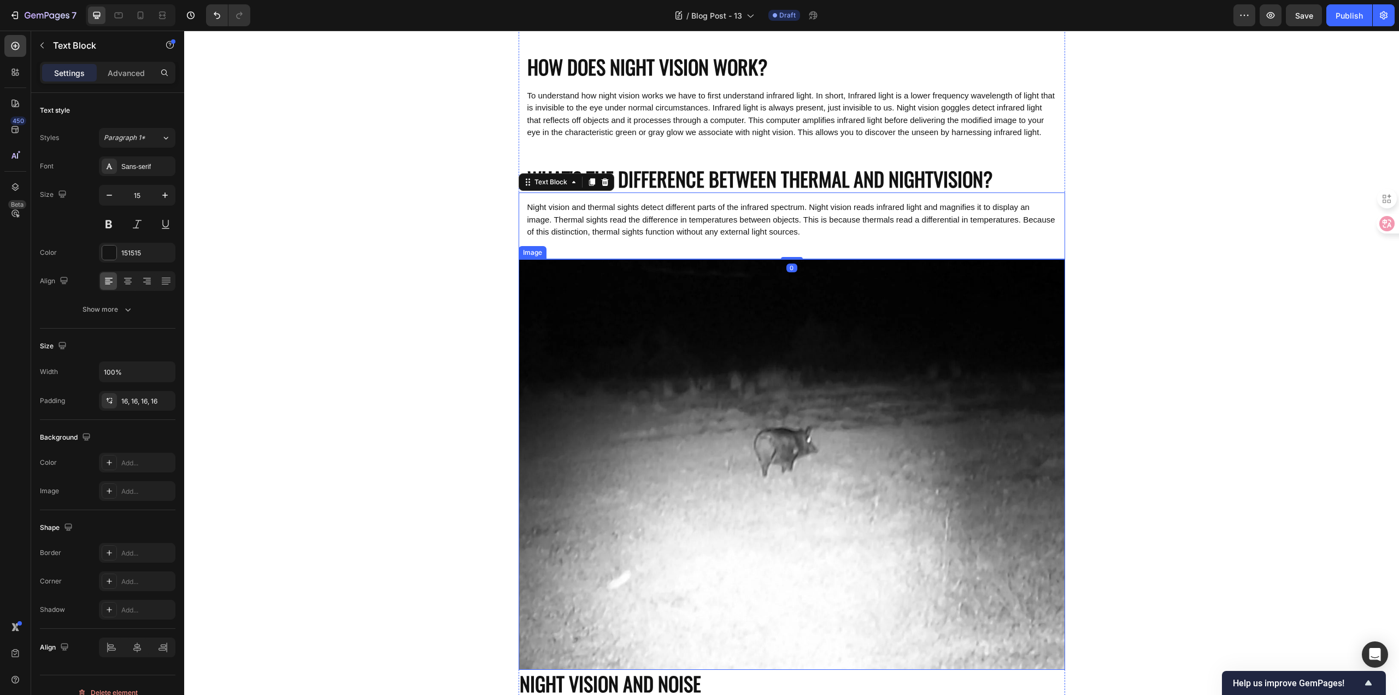
click at [623, 311] on img at bounding box center [792, 464] width 546 height 410
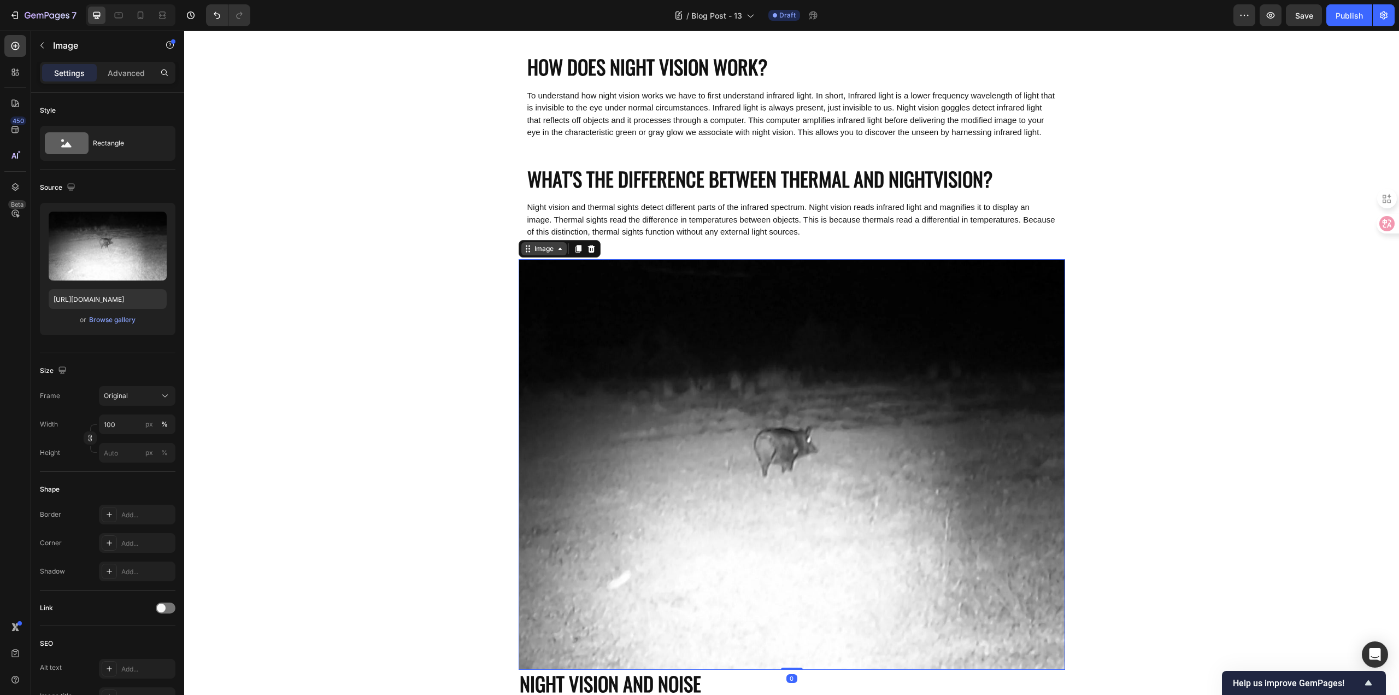
click at [548, 254] on div "Image" at bounding box center [543, 249] width 23 height 10
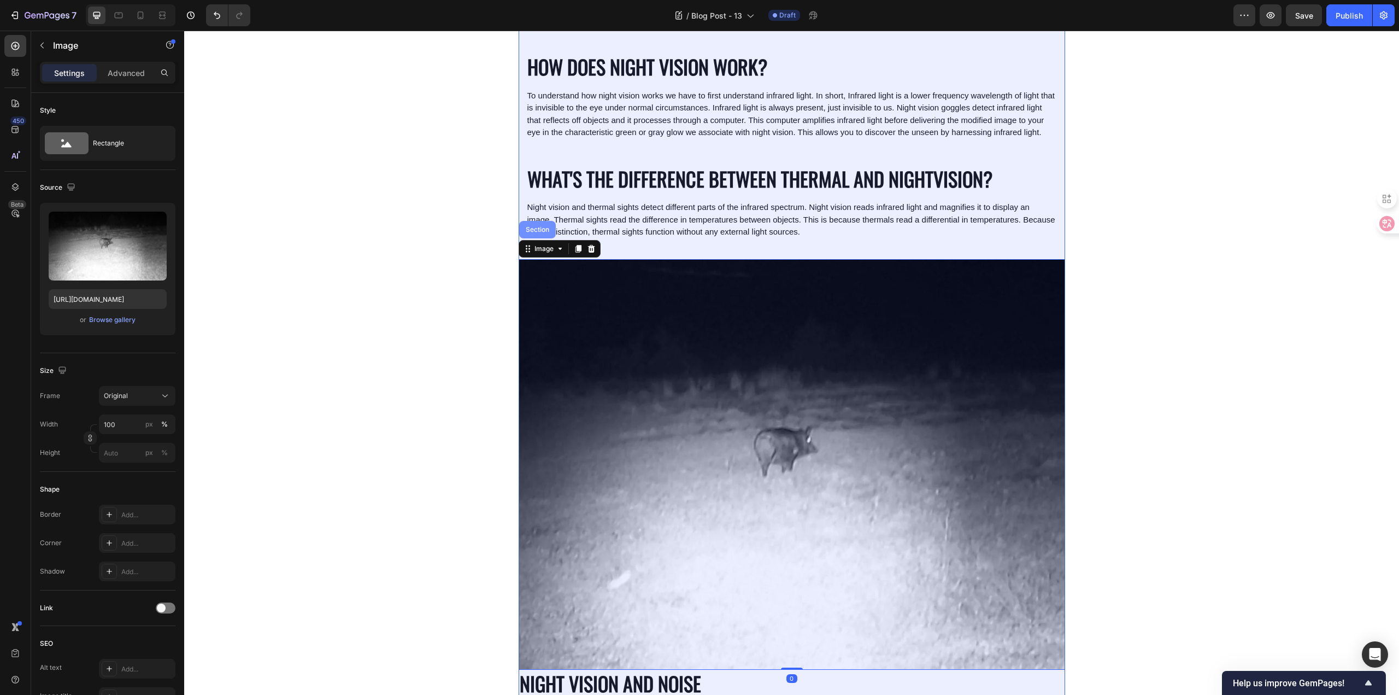
click at [537, 233] on div "Section" at bounding box center [537, 229] width 28 height 7
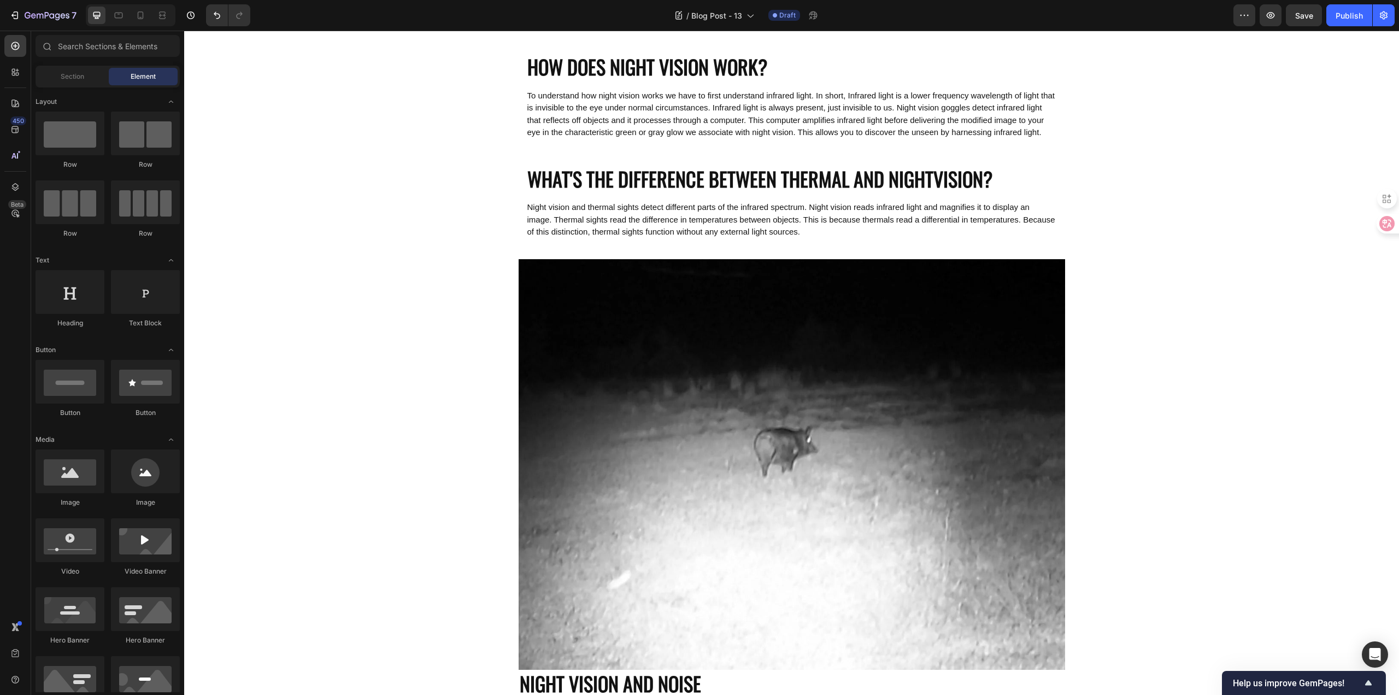
click at [605, 470] on img at bounding box center [792, 464] width 546 height 410
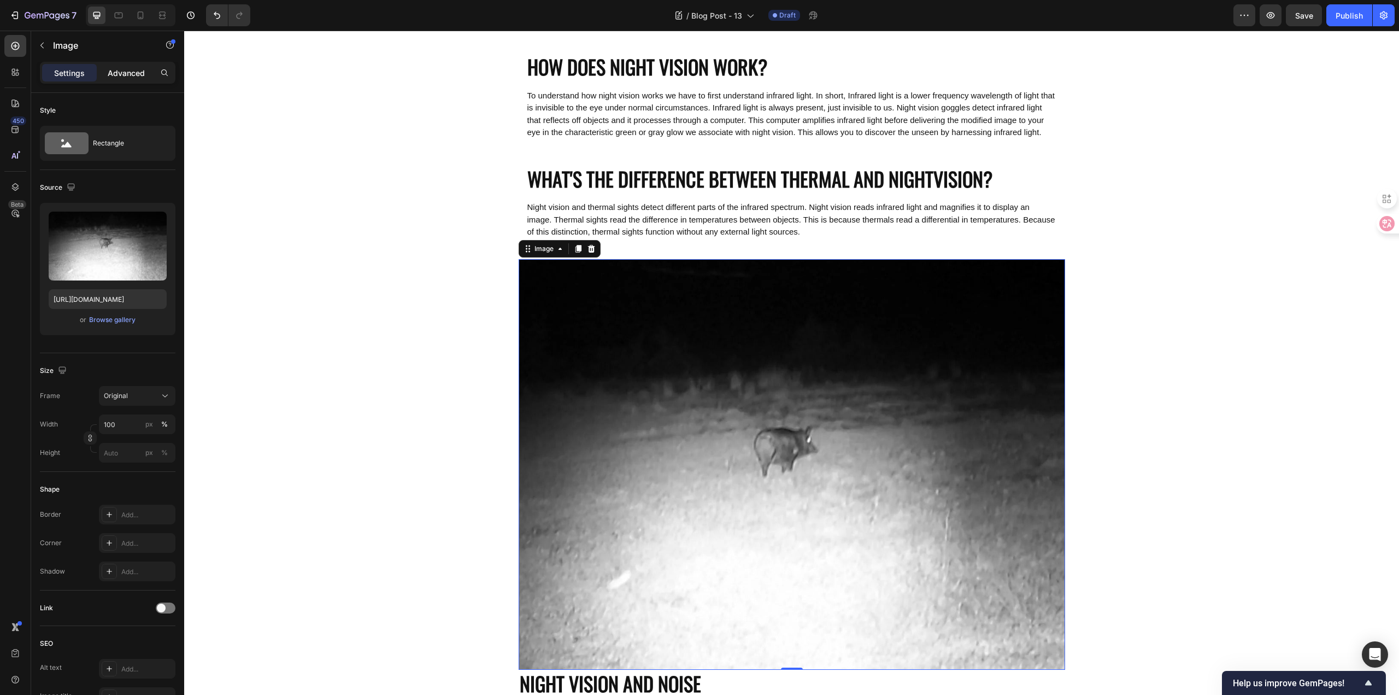
click at [126, 78] on p "Advanced" at bounding box center [126, 72] width 37 height 11
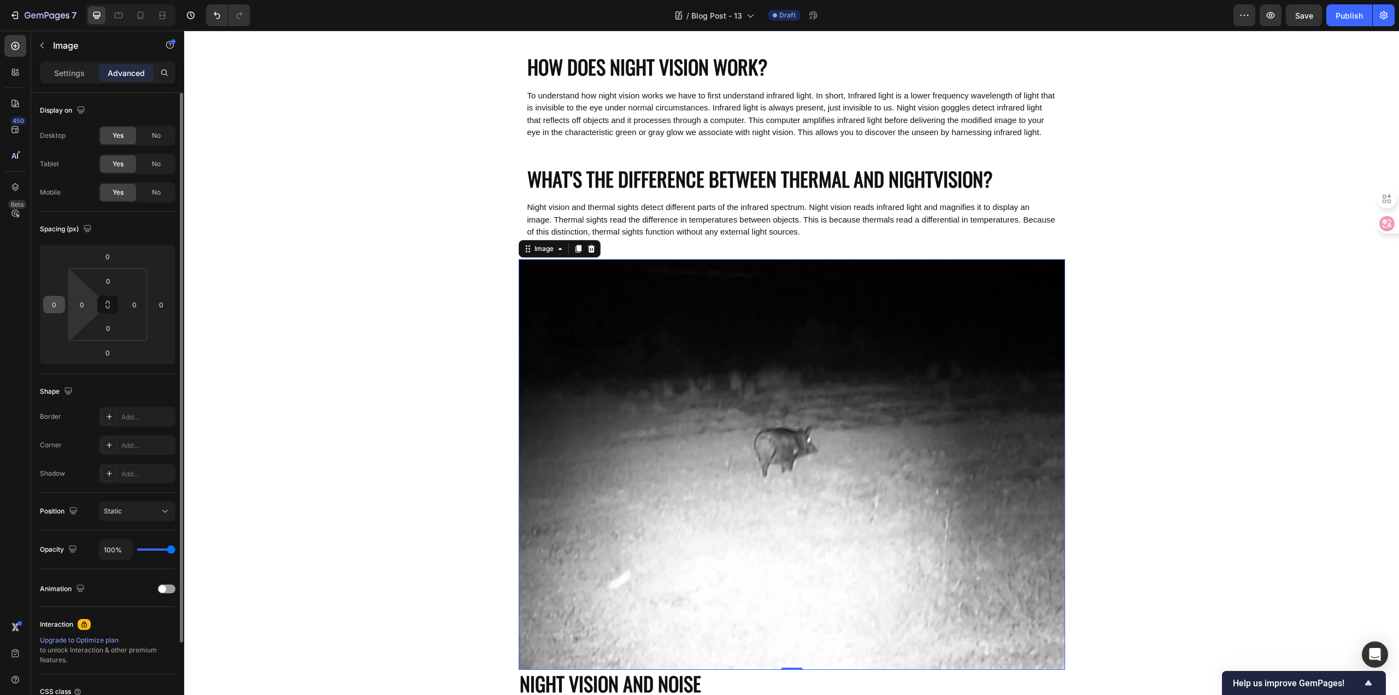
click at [56, 305] on input "0" at bounding box center [54, 304] width 16 height 16
type input "16"
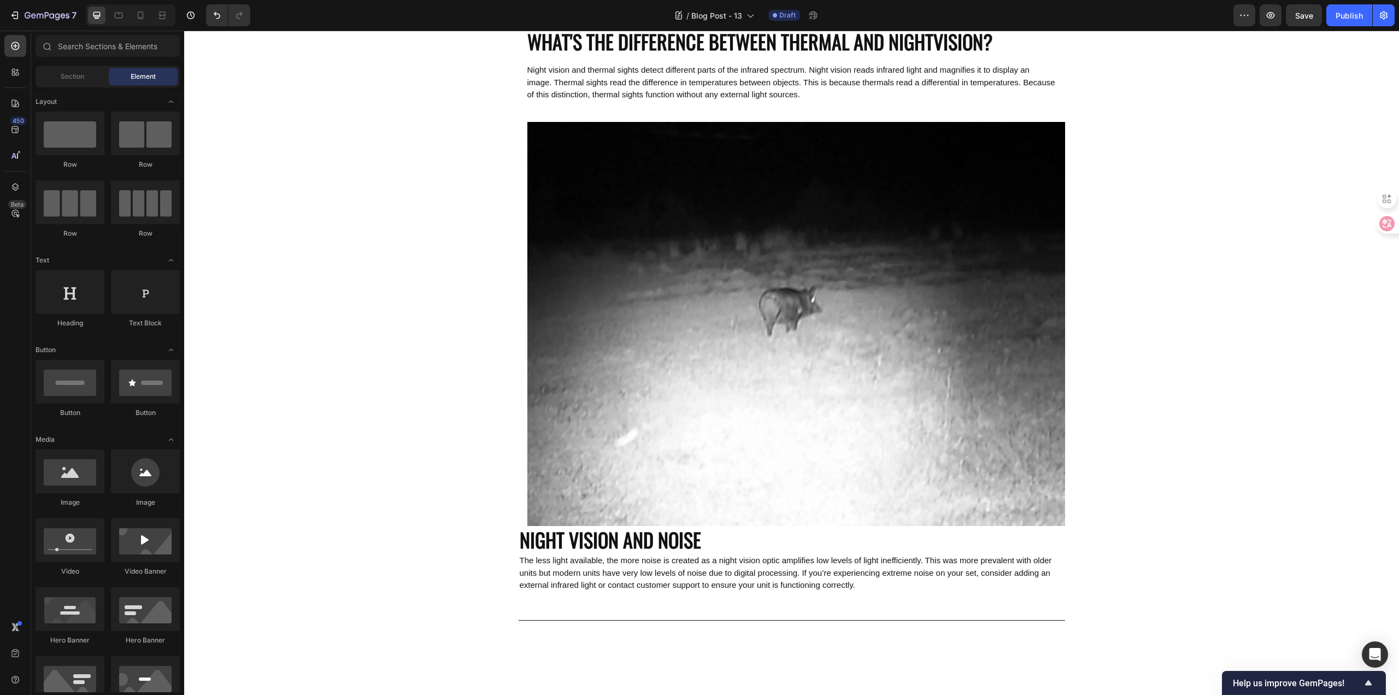
scroll to position [1115, 0]
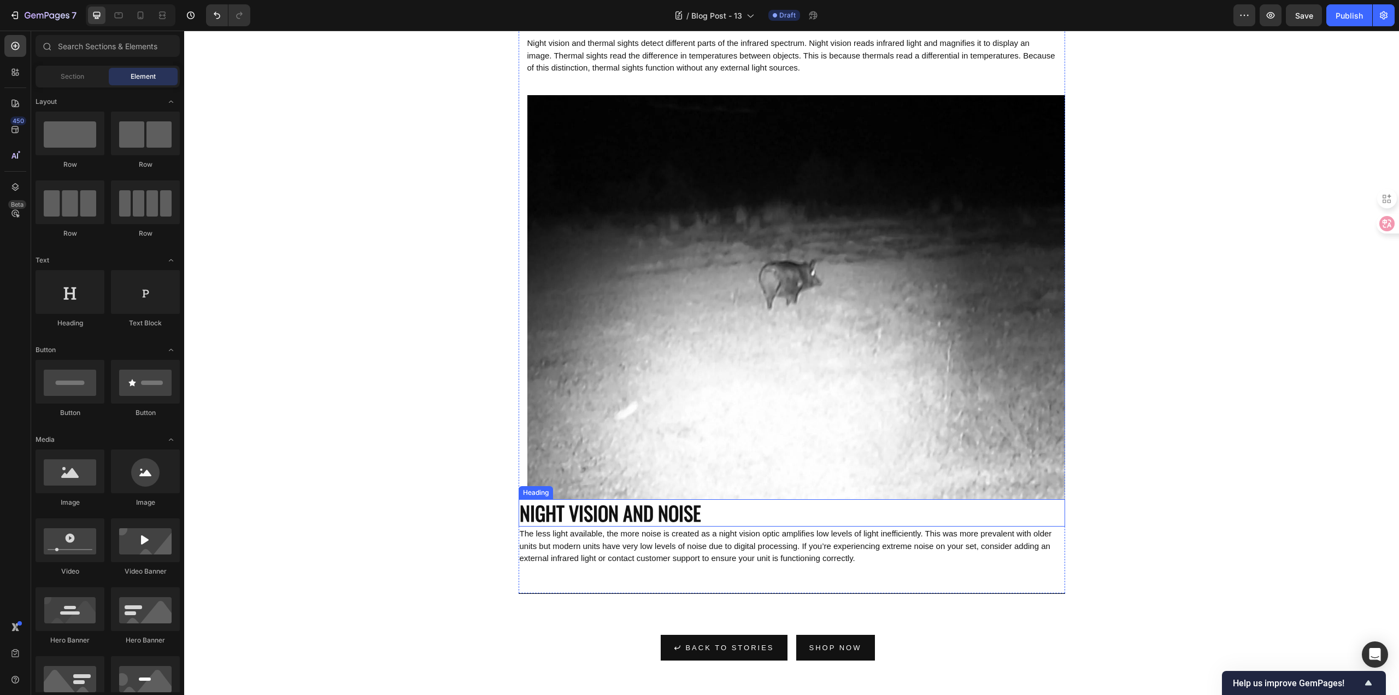
click at [593, 526] on p "NIGHT VISION AND NOISE" at bounding box center [792, 513] width 544 height 26
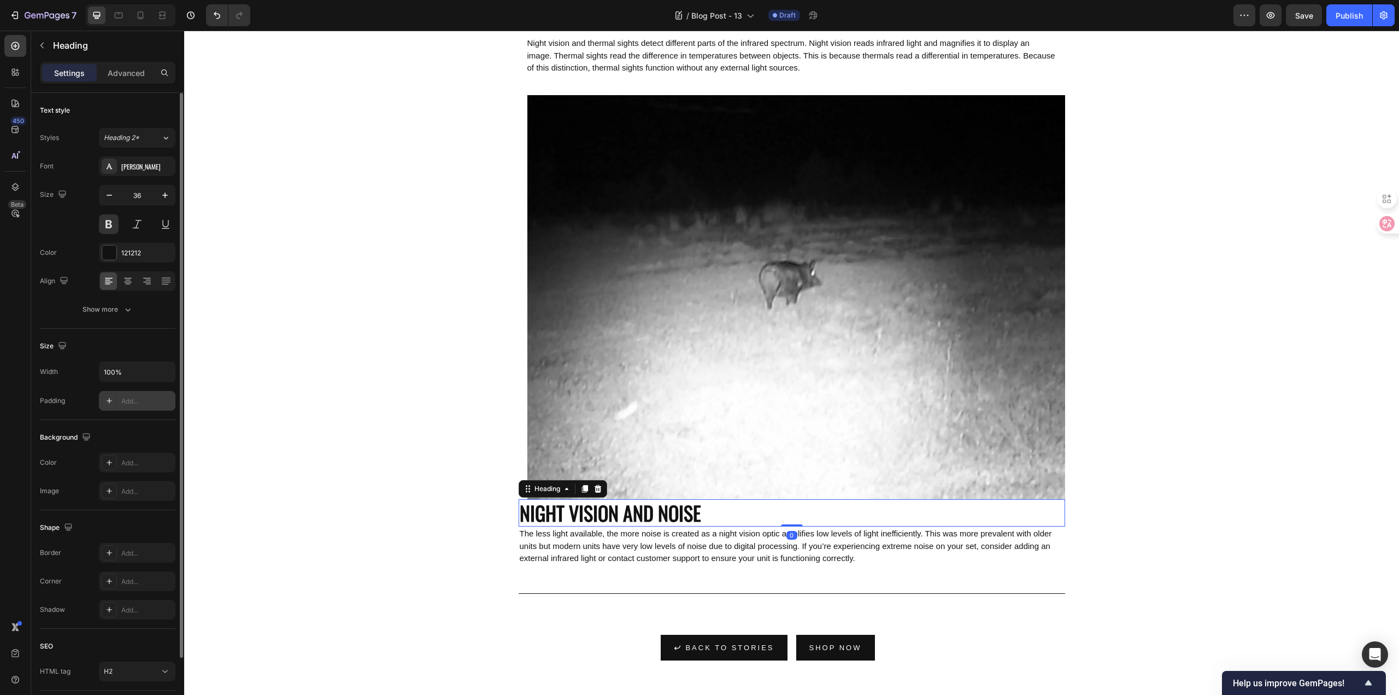
click at [142, 402] on div "Add..." at bounding box center [146, 401] width 51 height 10
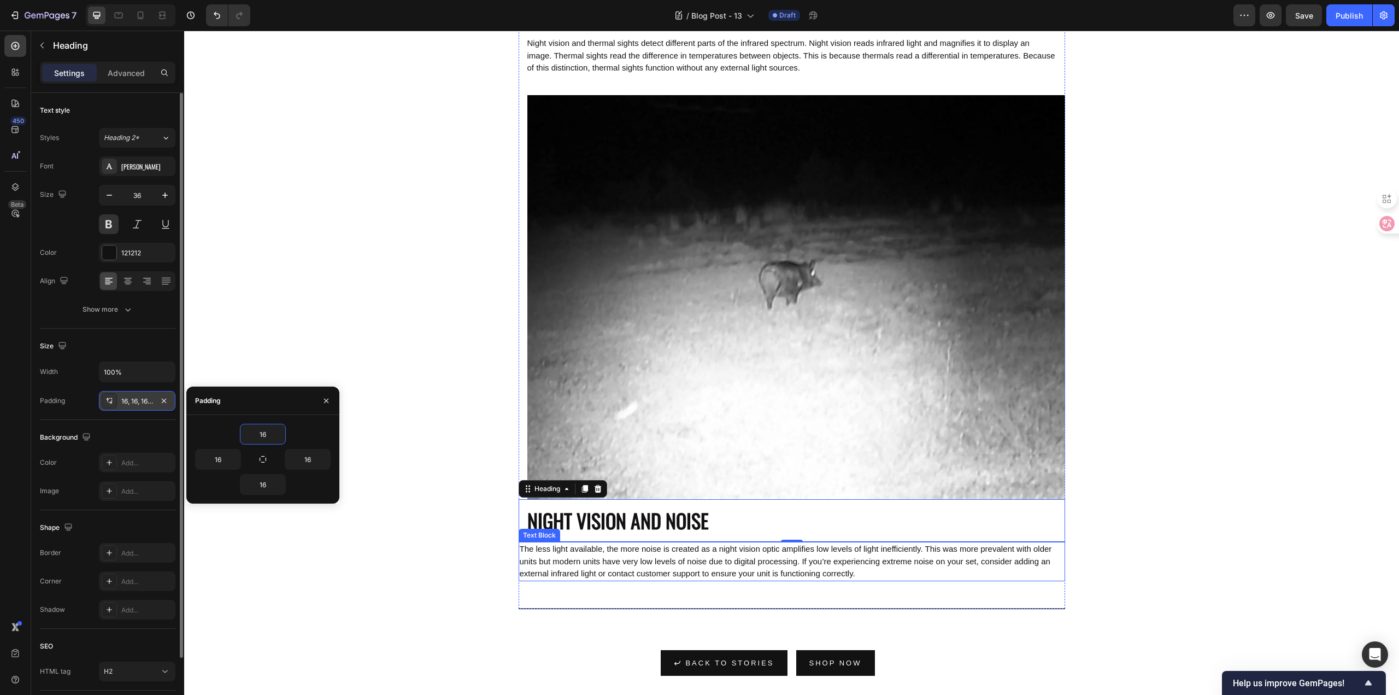
click at [609, 578] on span "The less light available, the more noise is created as a night vision optic amp…" at bounding box center [786, 561] width 532 height 34
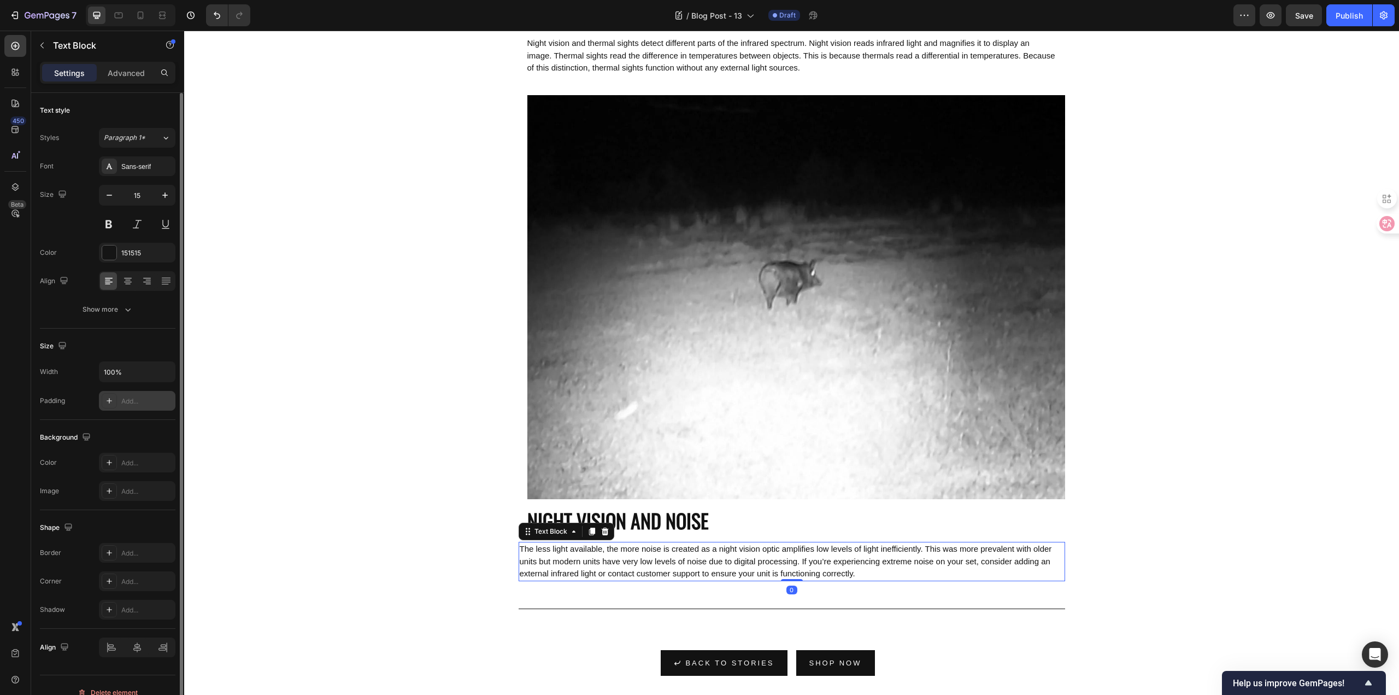
click at [134, 401] on div "Add..." at bounding box center [146, 401] width 51 height 10
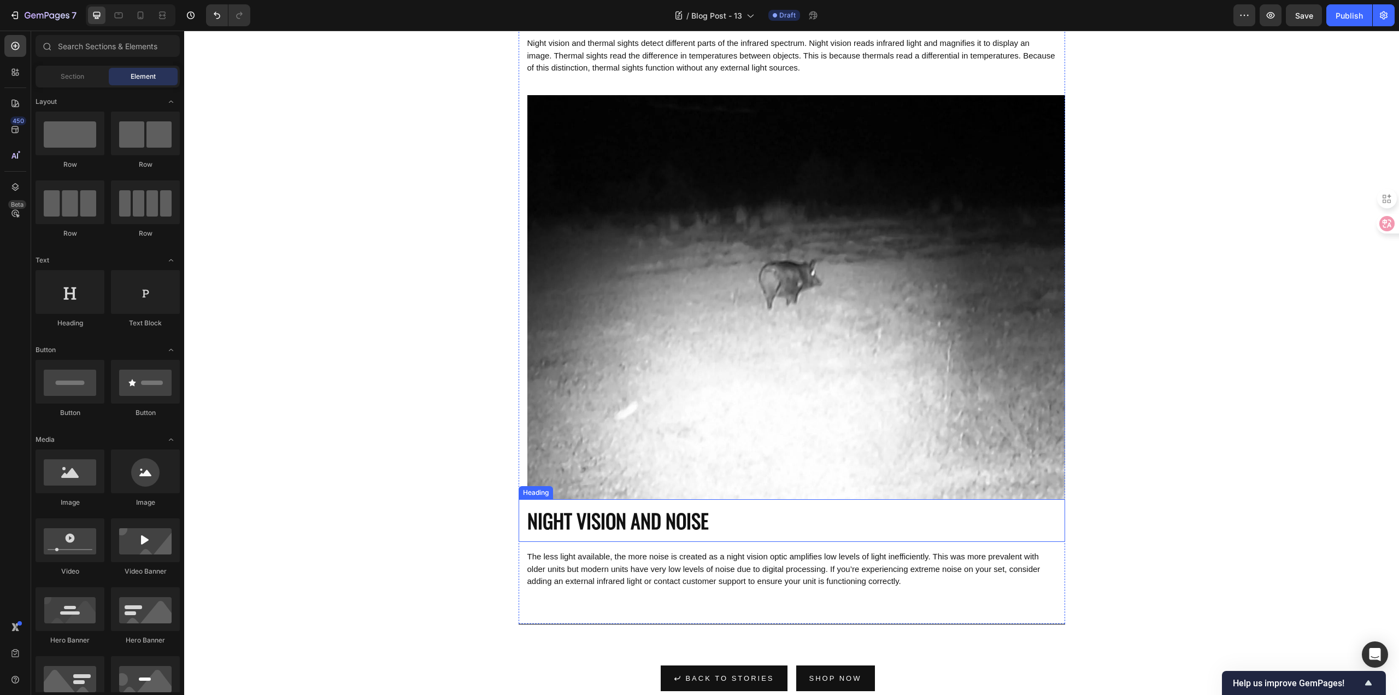
click at [620, 520] on p "NIGHT VISION AND NOISE" at bounding box center [791, 521] width 529 height 26
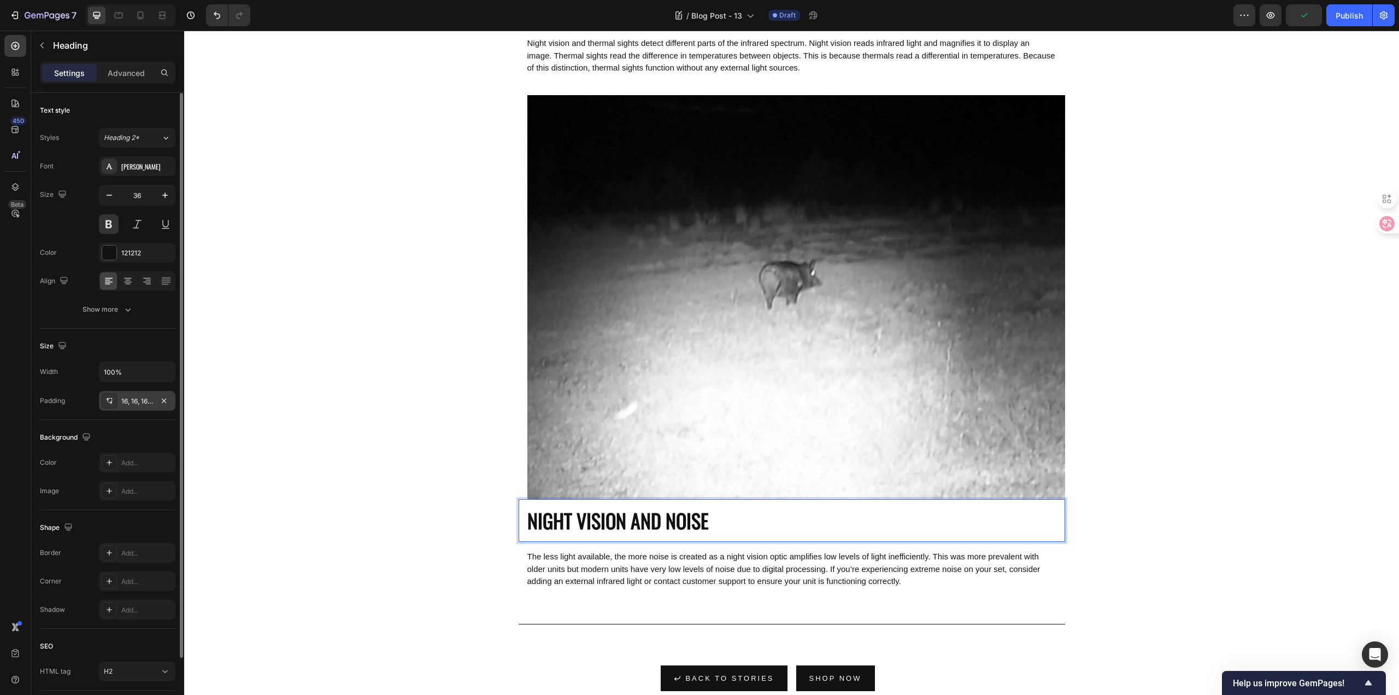
click at [141, 395] on div "16, 16, 16, 16" at bounding box center [137, 401] width 77 height 20
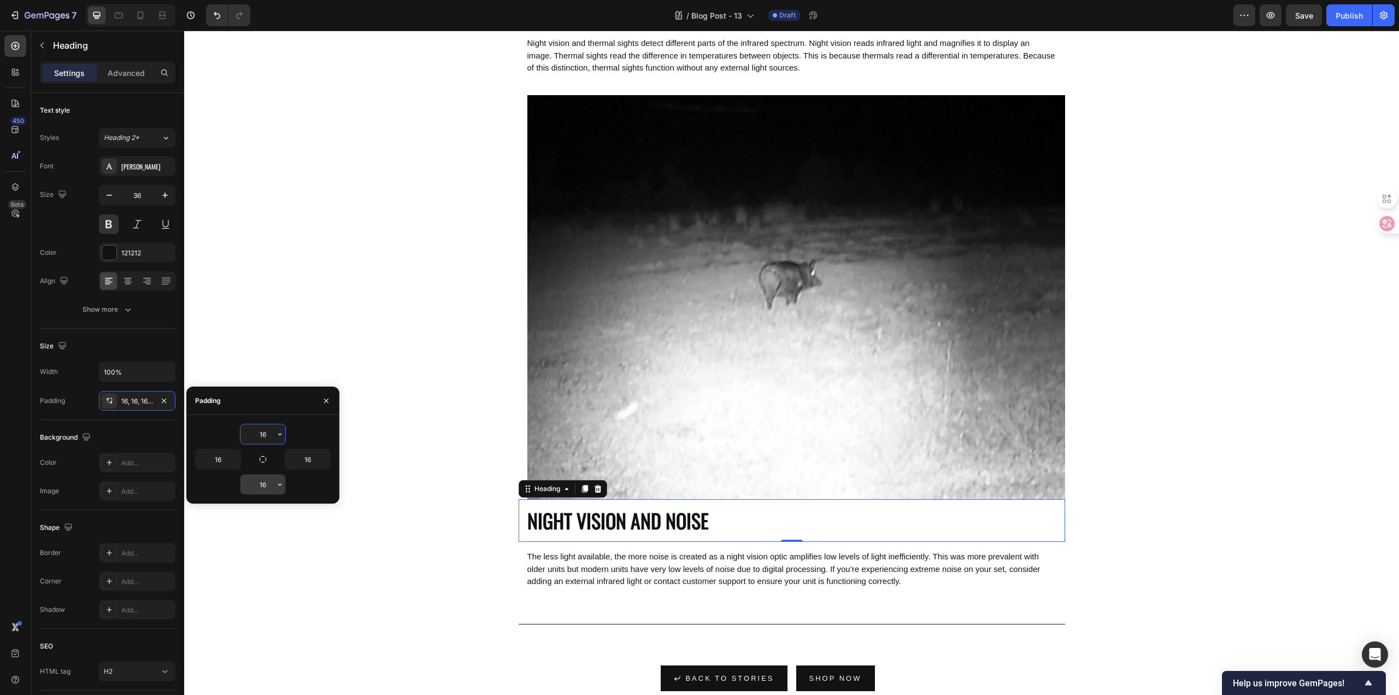
click at [272, 487] on input "16" at bounding box center [262, 484] width 45 height 20
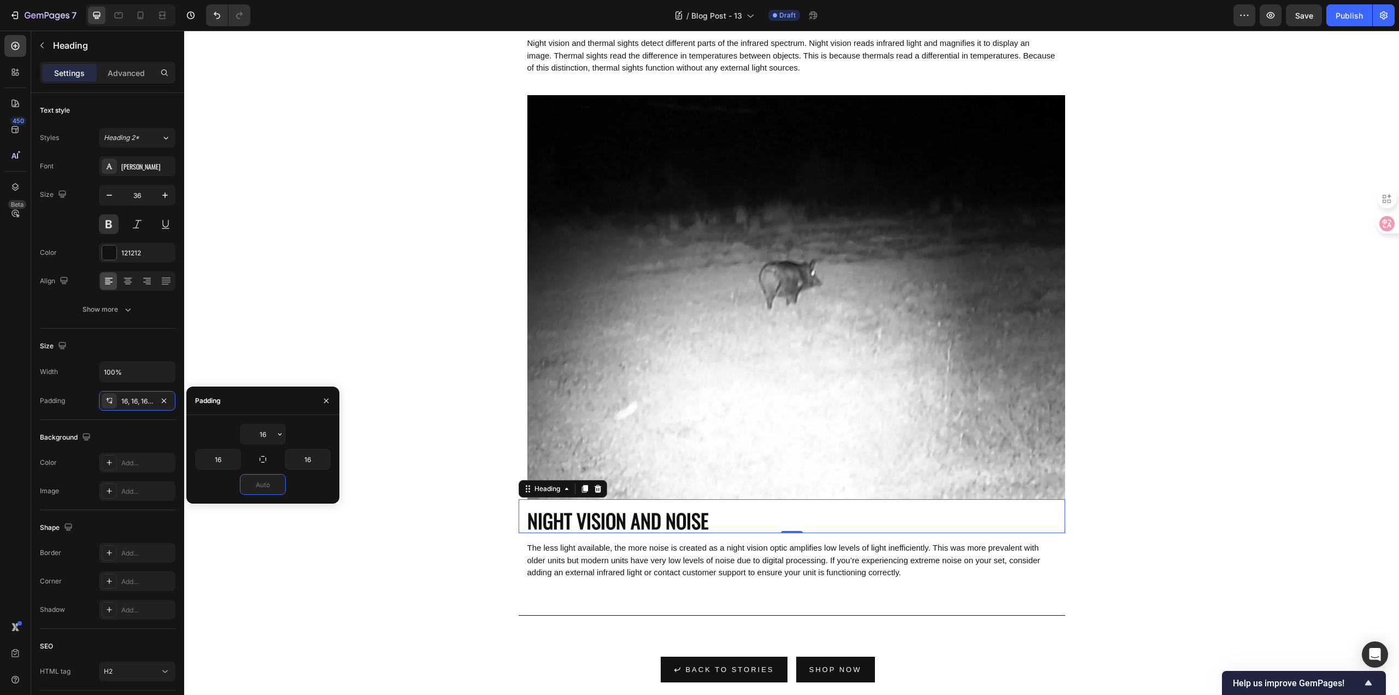
drag, startPoint x: 372, startPoint y: 534, endPoint x: 378, endPoint y: 536, distance: 6.8
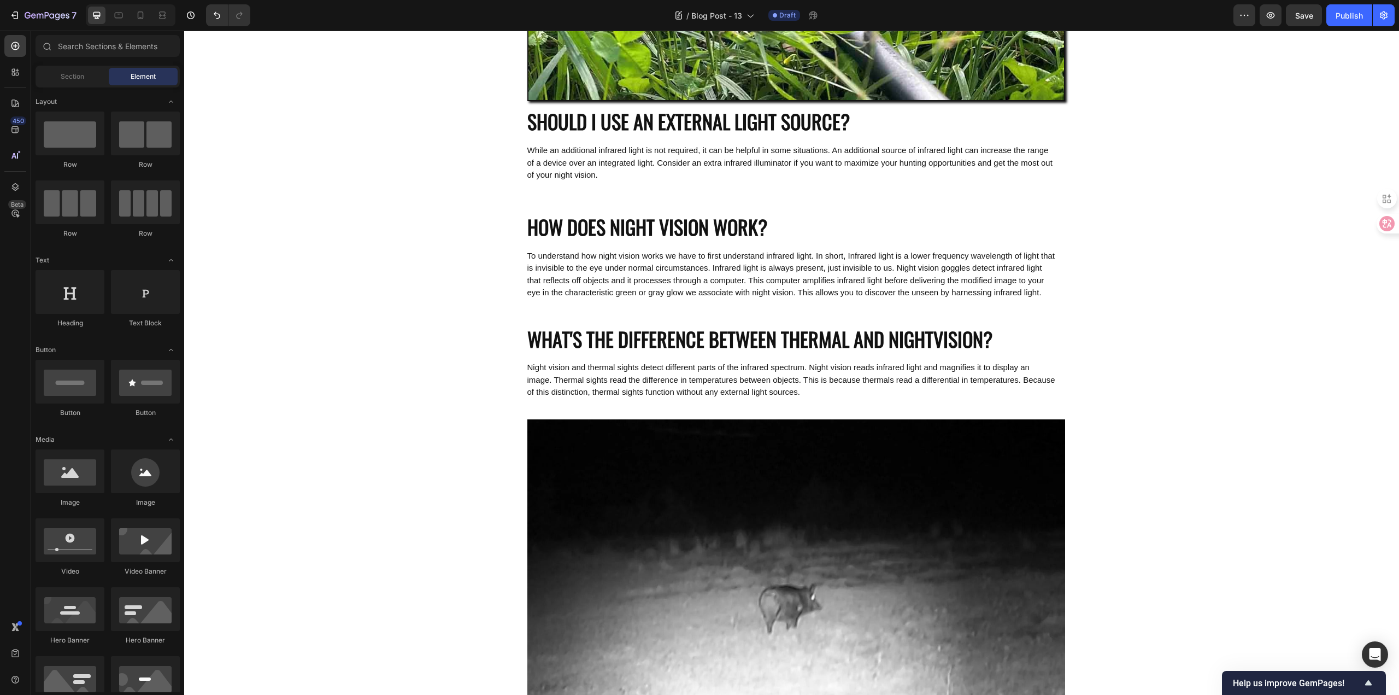
scroll to position [787, 0]
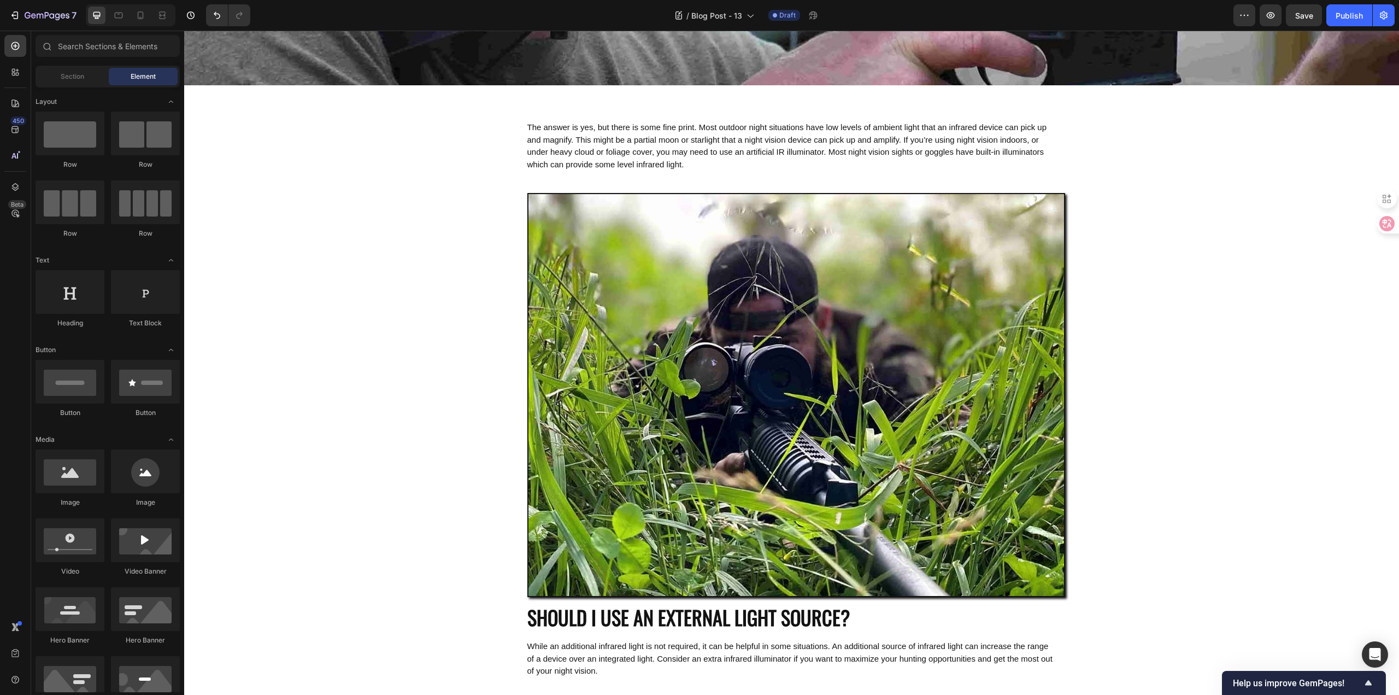
click at [349, 227] on div "DO YOU NEED ANY EXTERNAL LIGHT TO WORK A NIGHT VISION DEVICE? Heading Hero Bann…" at bounding box center [791, 638] width 1215 height 1762
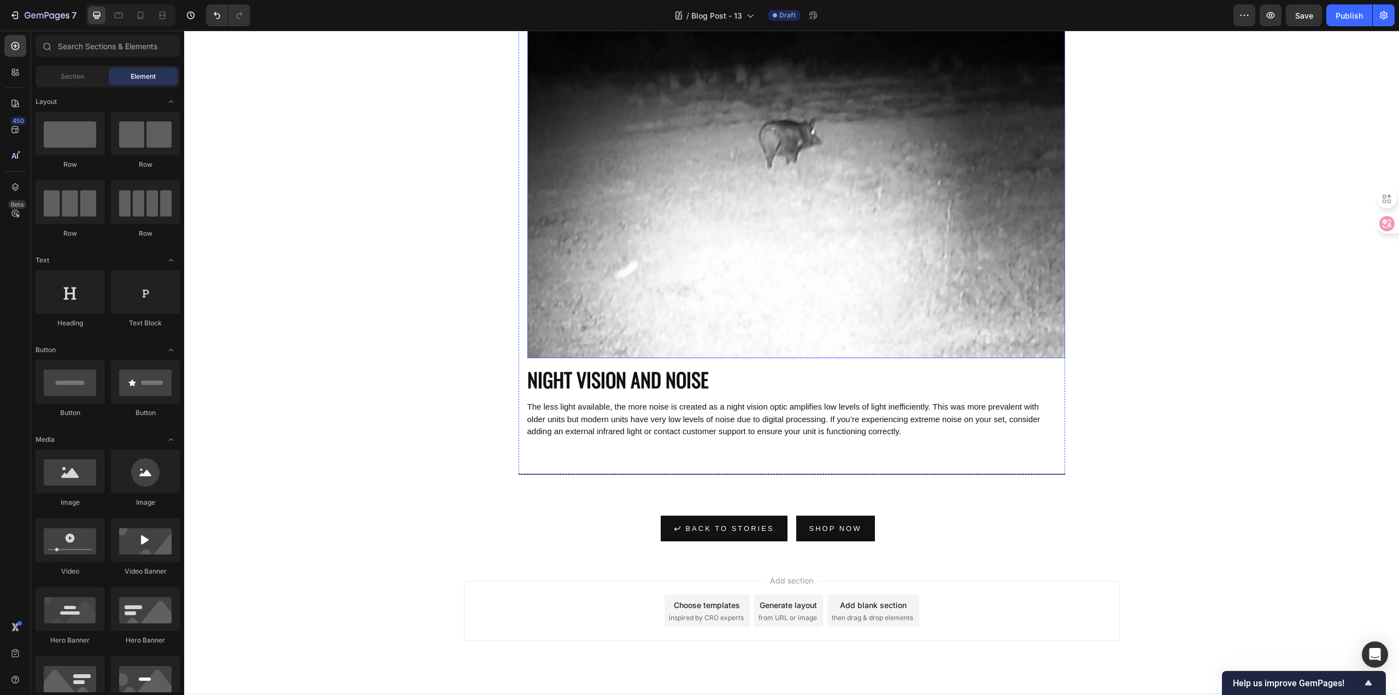
scroll to position [1290, 0]
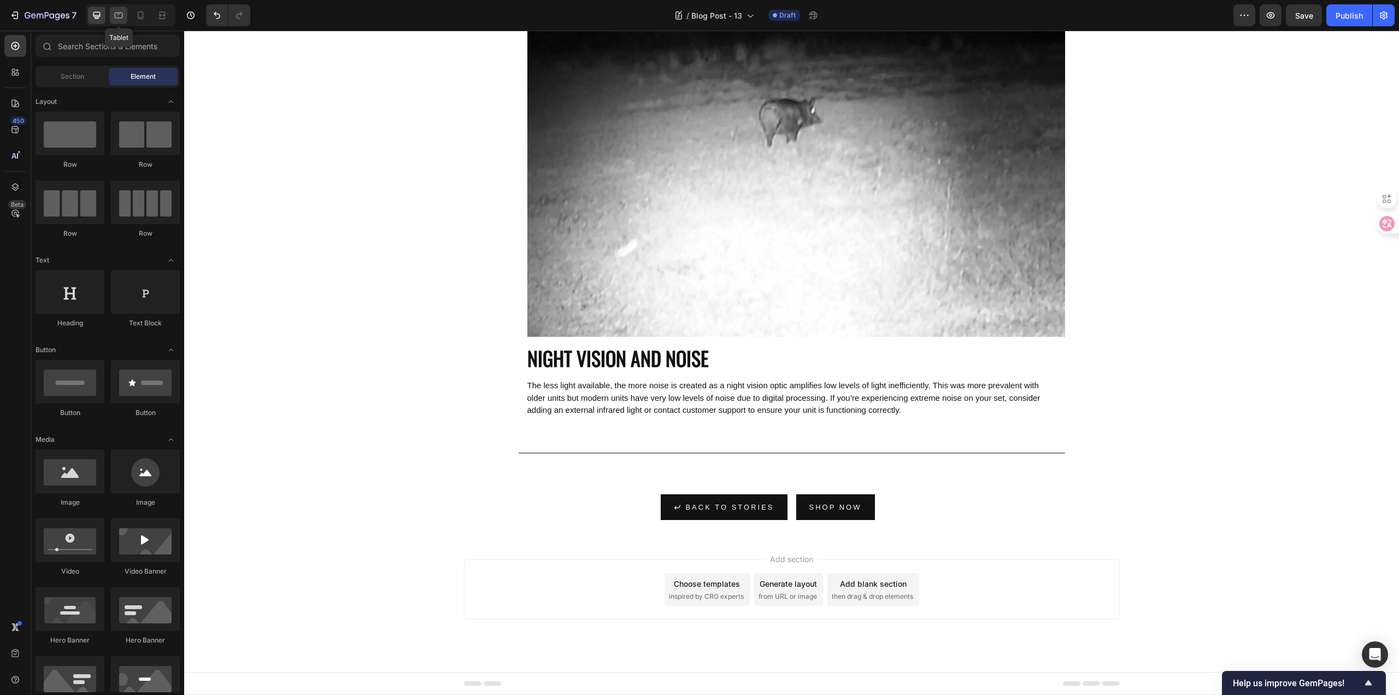
click at [122, 12] on icon at bounding box center [118, 15] width 11 height 11
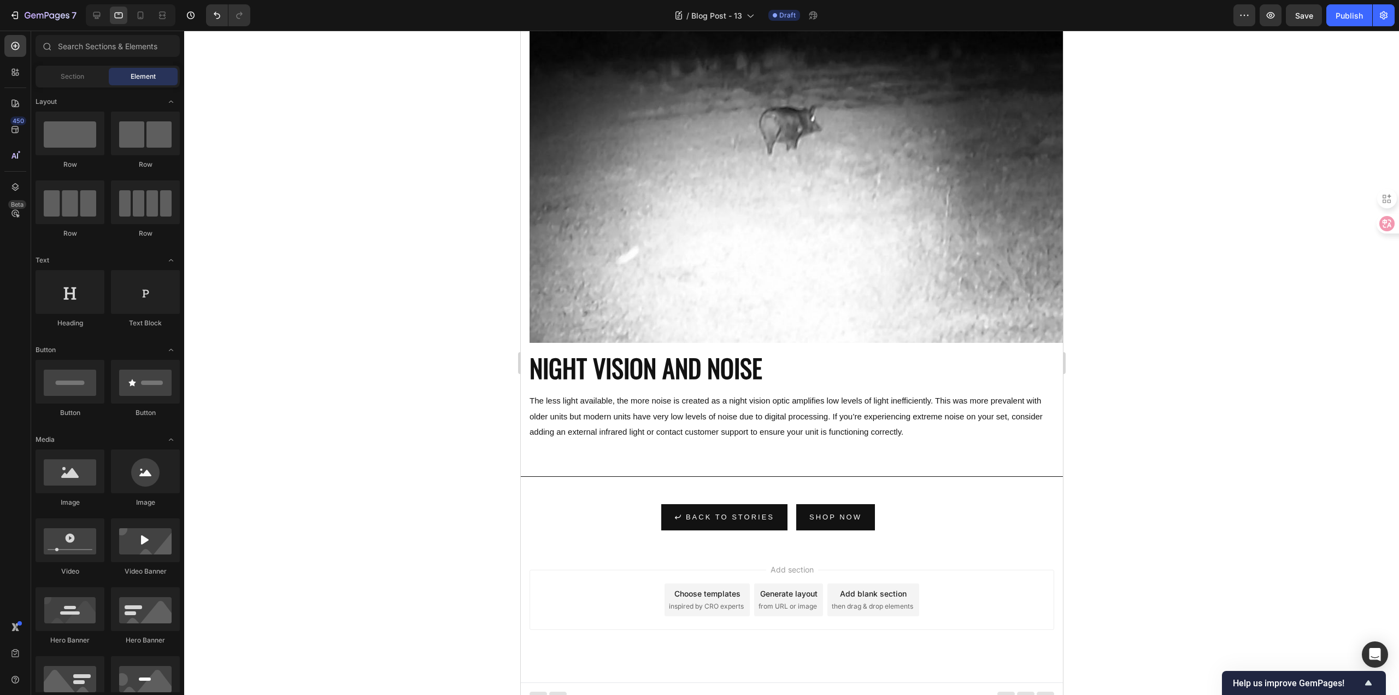
scroll to position [2, 0]
click at [1178, 307] on div at bounding box center [791, 363] width 1215 height 664
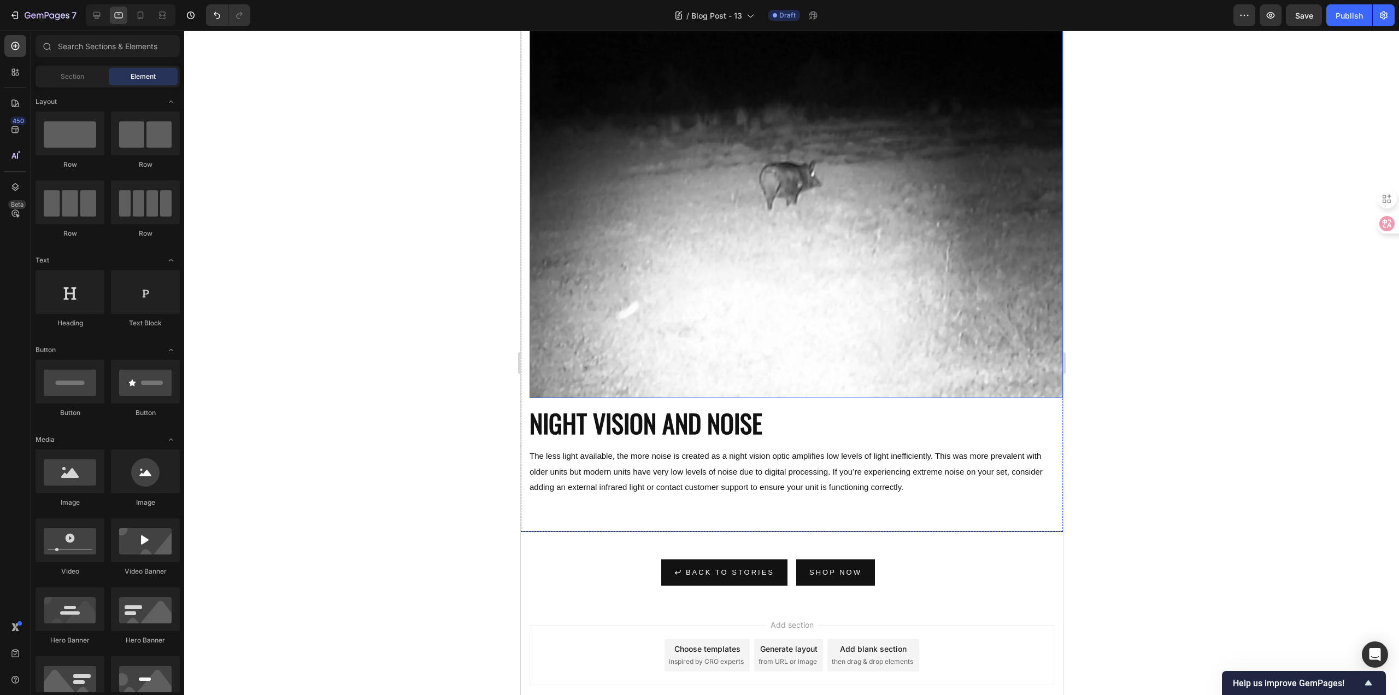
scroll to position [1263, 0]
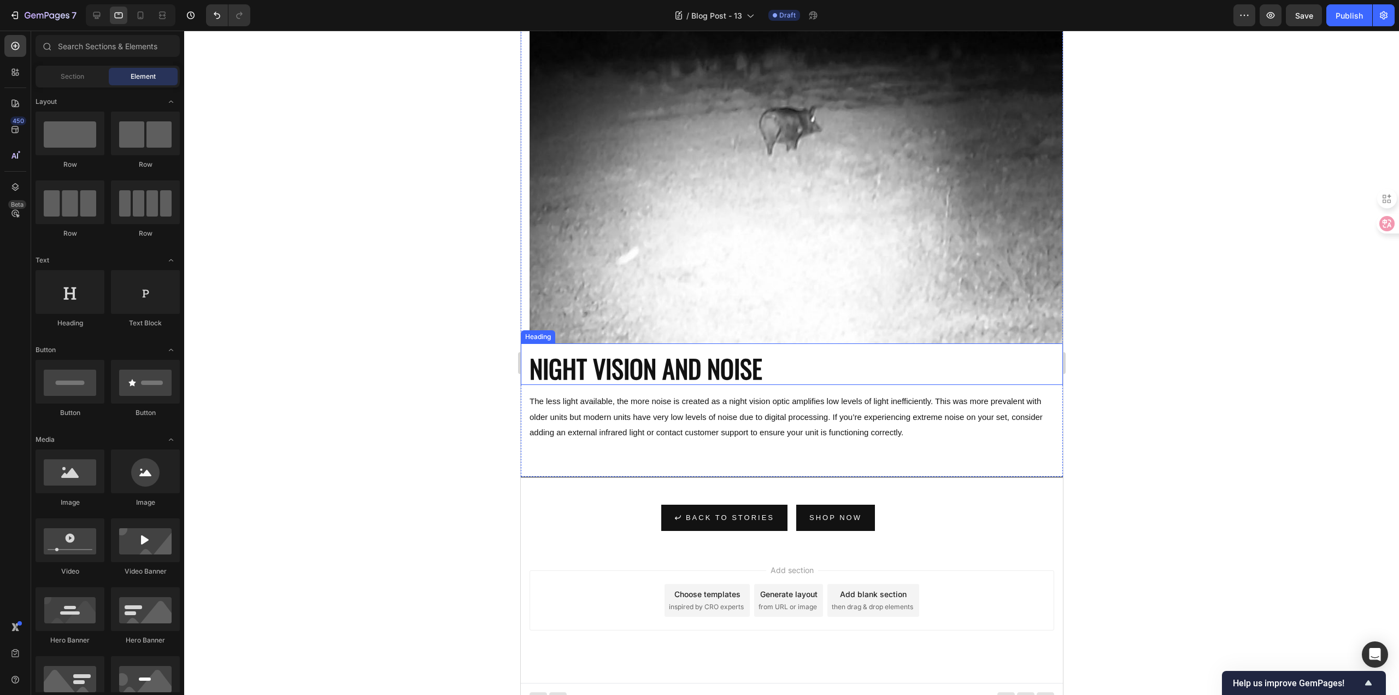
click at [694, 361] on p "NIGHT VISION AND NOISE" at bounding box center [791, 368] width 525 height 33
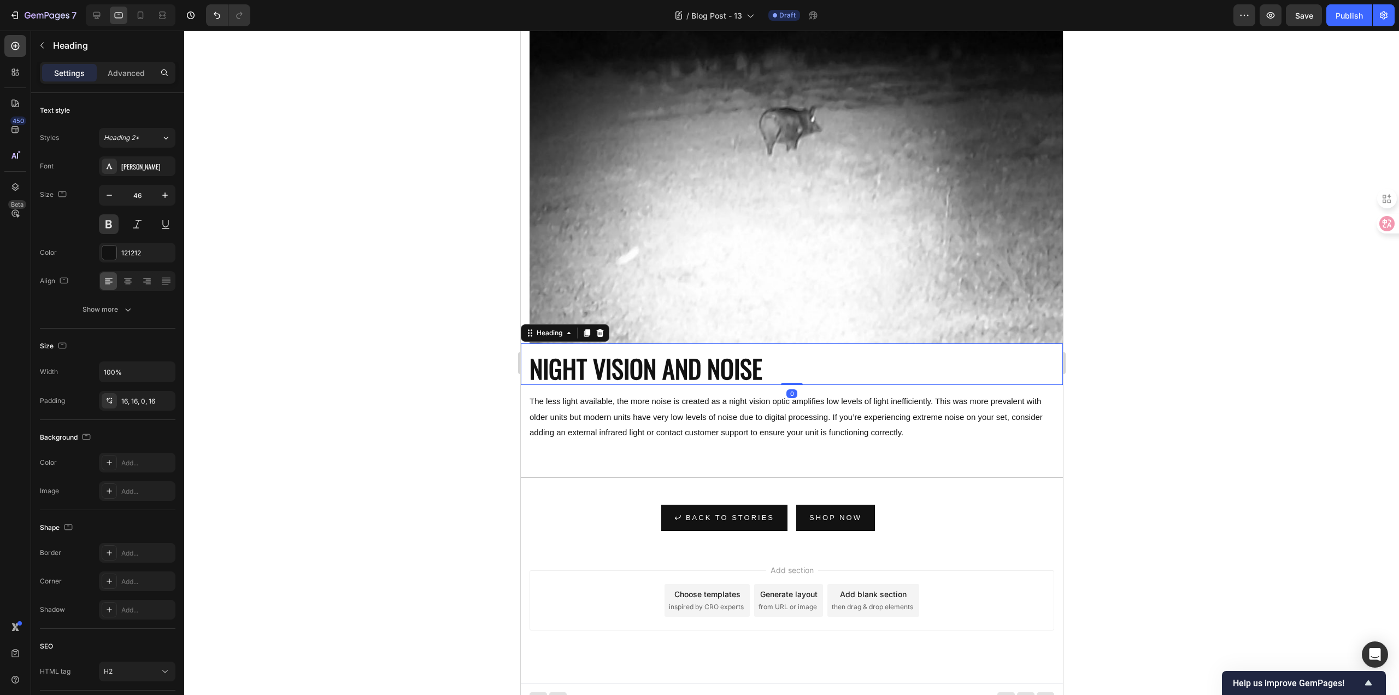
click at [442, 344] on div at bounding box center [791, 363] width 1215 height 664
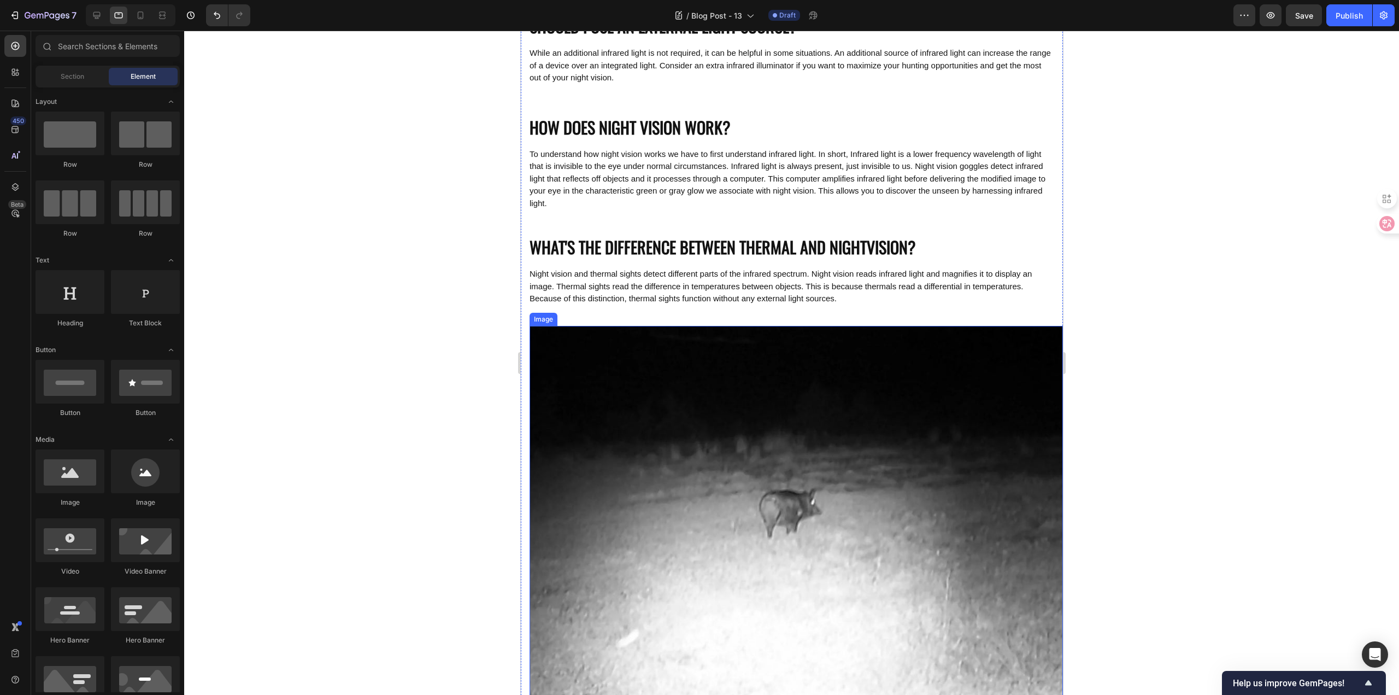
scroll to position [1099, 0]
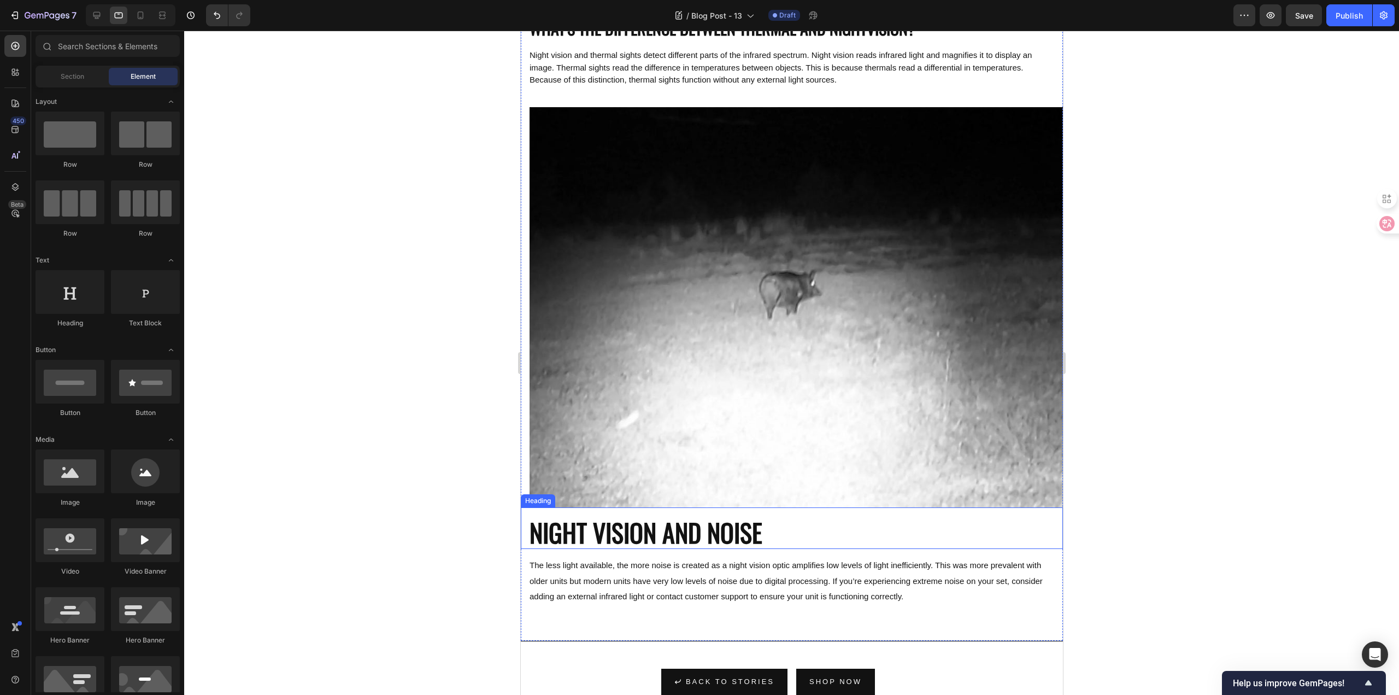
click at [691, 524] on p "NIGHT VISION AND NOISE" at bounding box center [791, 532] width 525 height 33
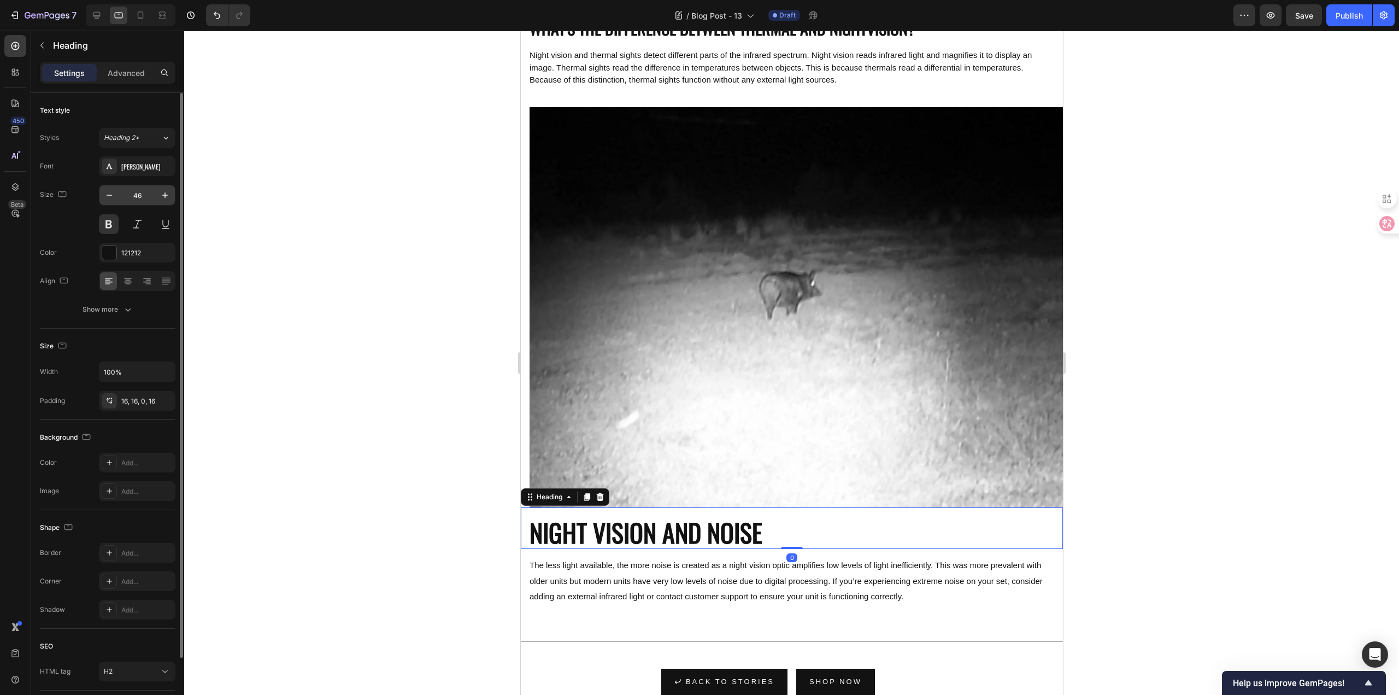
click at [145, 199] on input "46" at bounding box center [137, 195] width 36 height 20
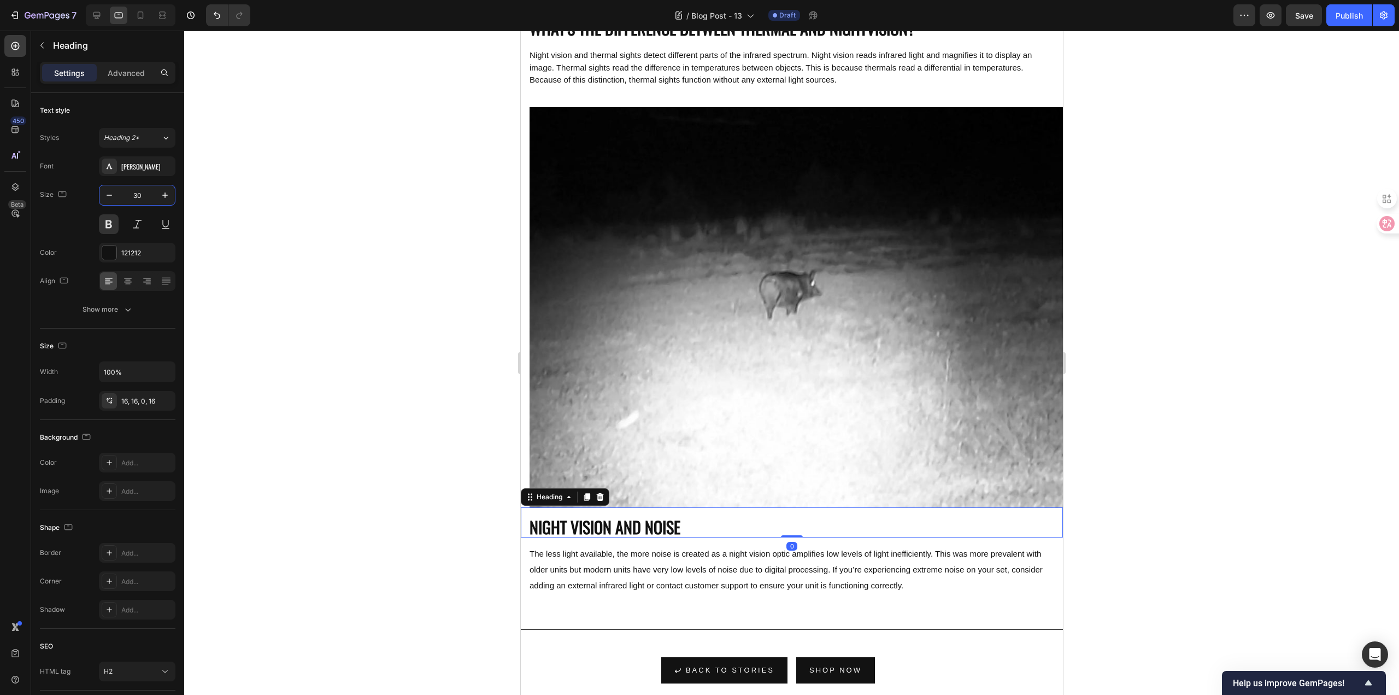
type input "30"
drag, startPoint x: 369, startPoint y: 254, endPoint x: 390, endPoint y: 271, distance: 26.8
click at [369, 254] on div at bounding box center [791, 363] width 1215 height 664
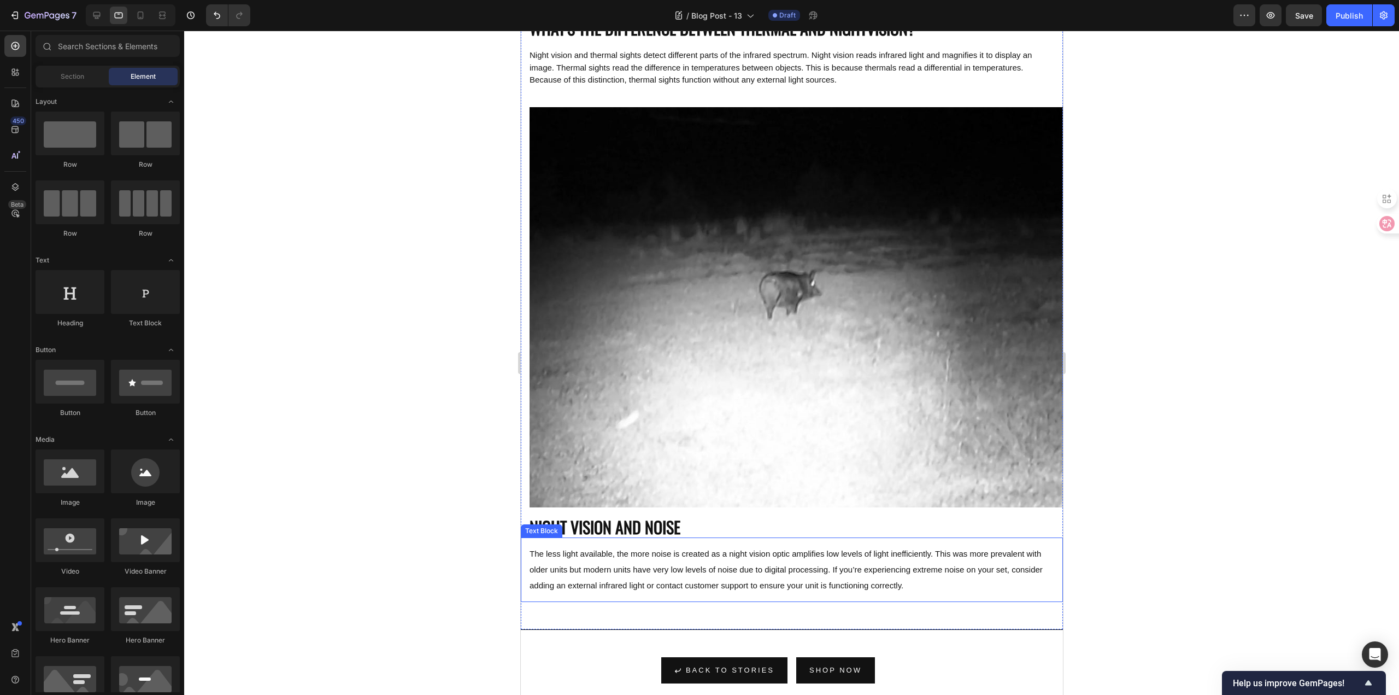
click at [768, 549] on span "The less light available, the more noise is created as a night vision optic amp…" at bounding box center [785, 569] width 513 height 41
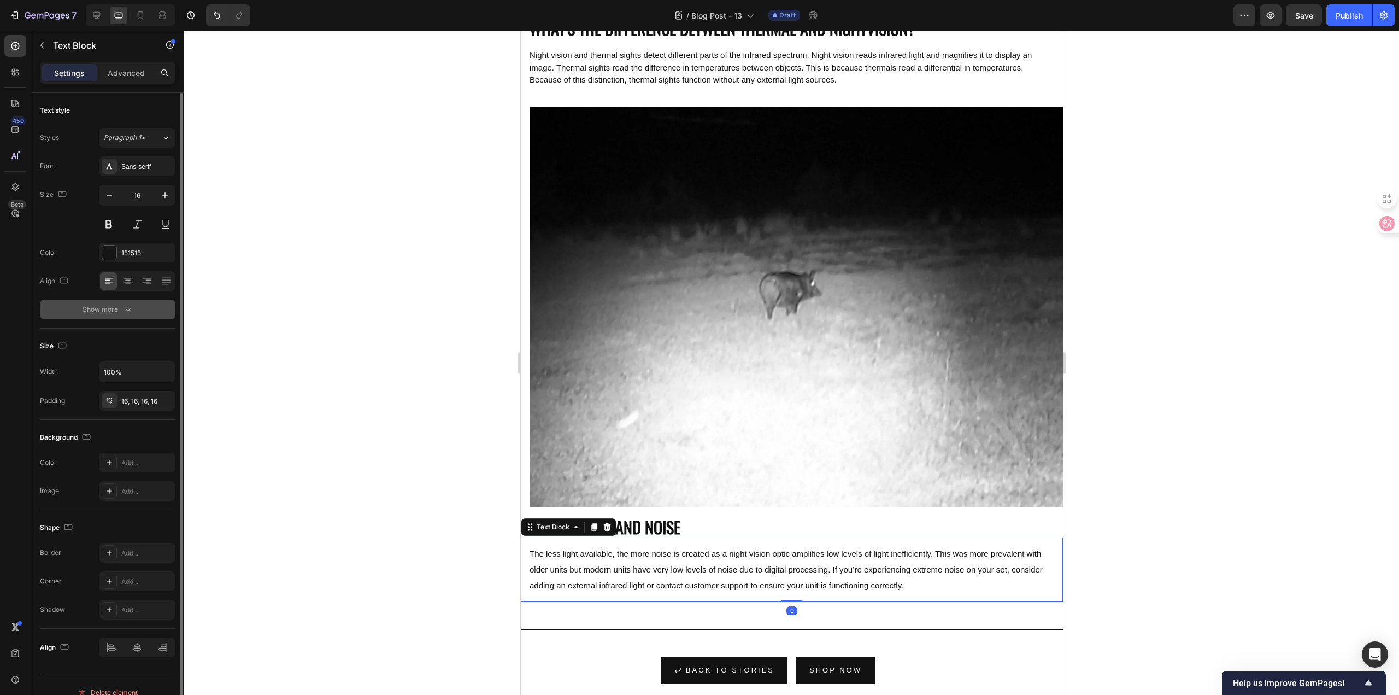
click at [133, 309] on icon "button" at bounding box center [127, 309] width 11 height 11
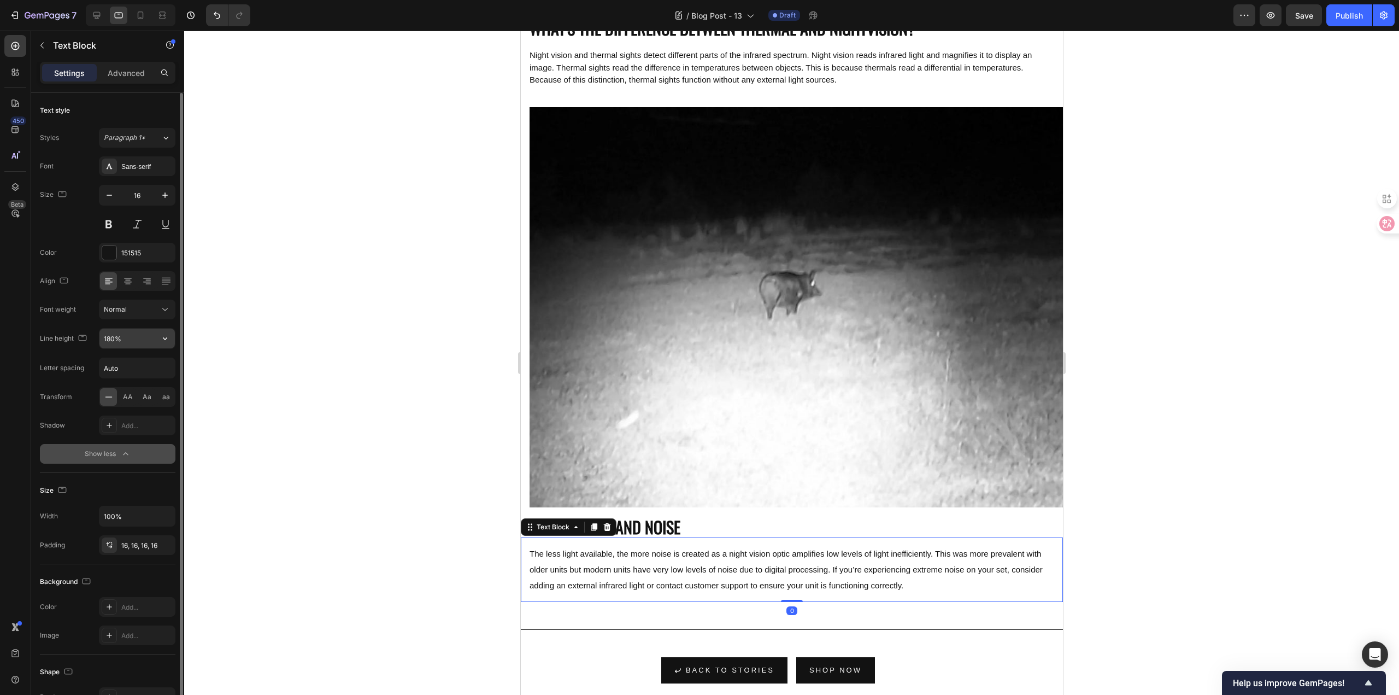
click at [166, 339] on icon "button" at bounding box center [165, 338] width 4 height 3
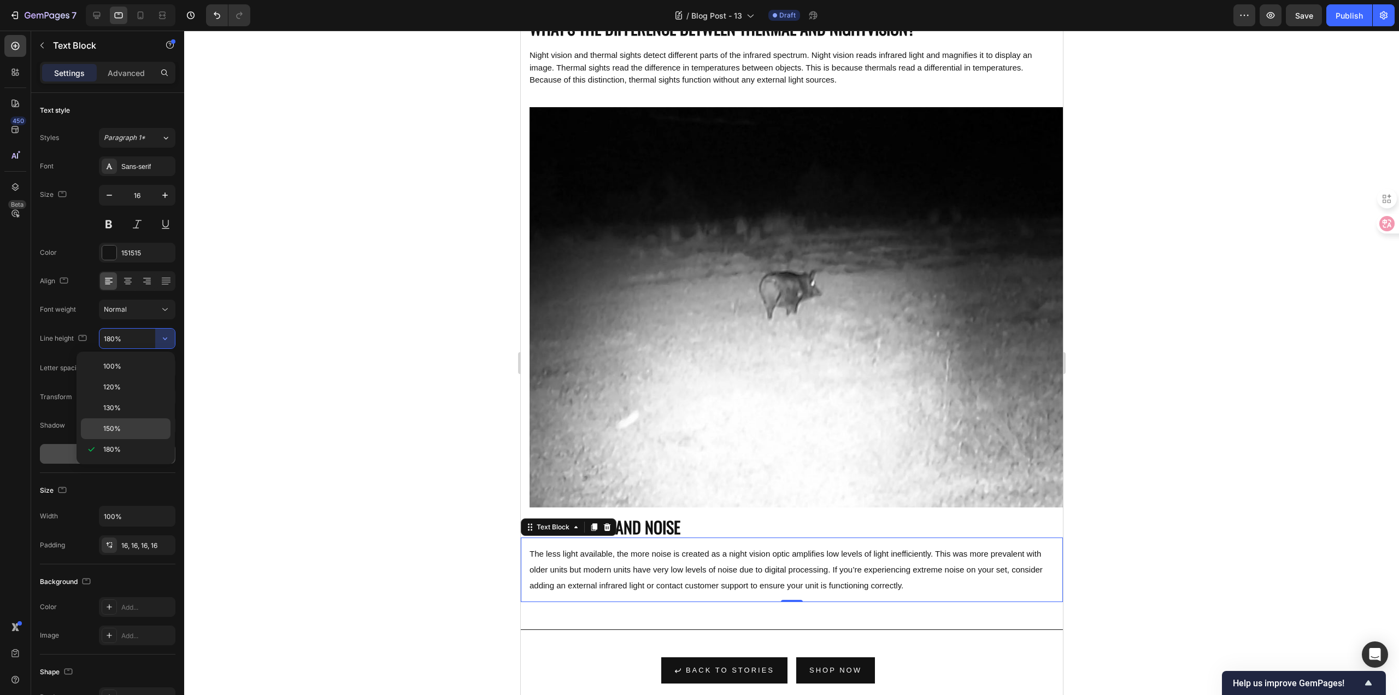
click at [137, 423] on div "150%" at bounding box center [126, 428] width 90 height 21
type input "150%"
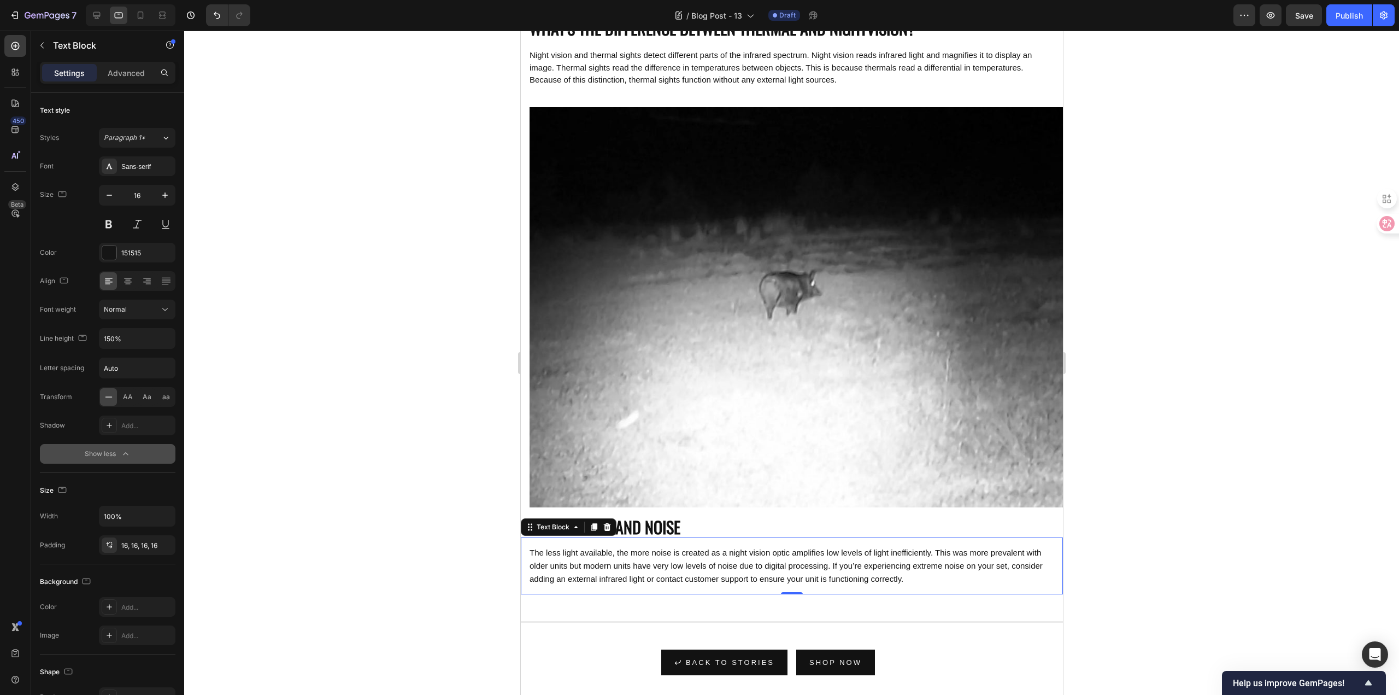
click at [338, 389] on div at bounding box center [791, 363] width 1215 height 664
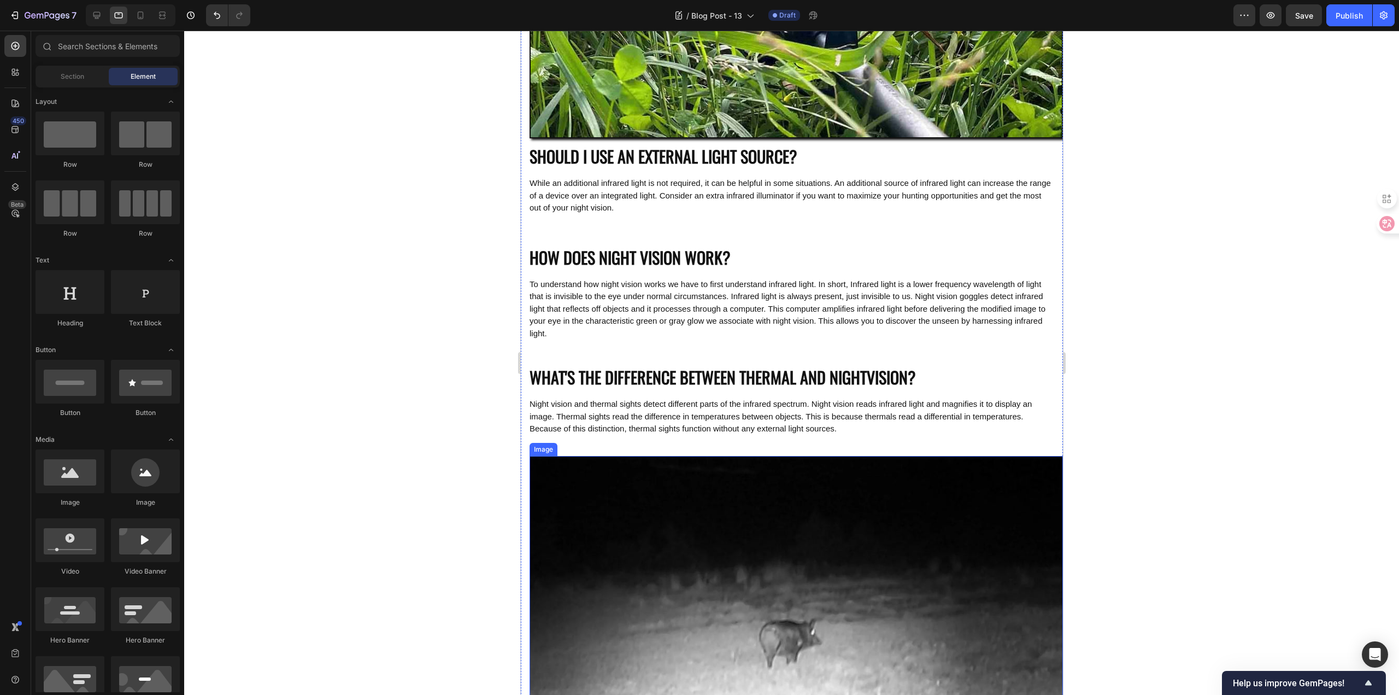
scroll to position [717, 0]
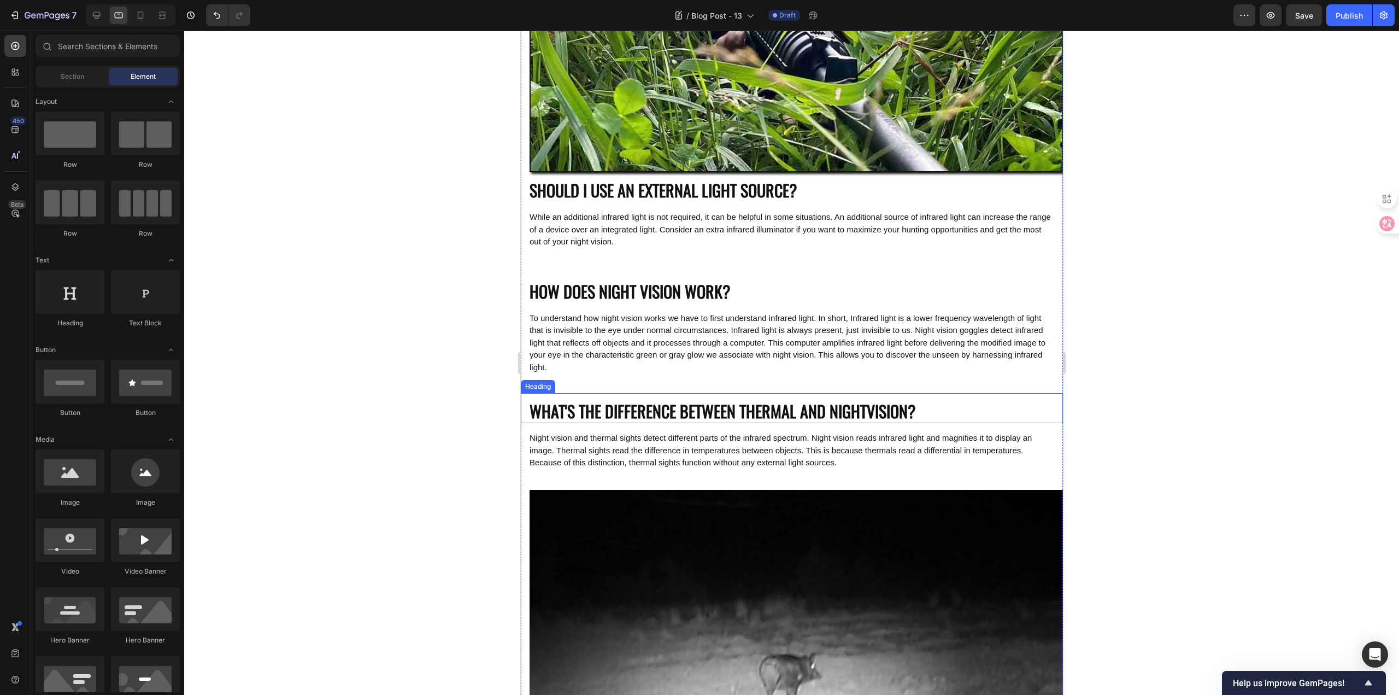
click at [661, 414] on p "WHAT'S THE DIFFERENCE BETWEEN THERMAL AND NIGHTVISION?" at bounding box center [791, 410] width 525 height 21
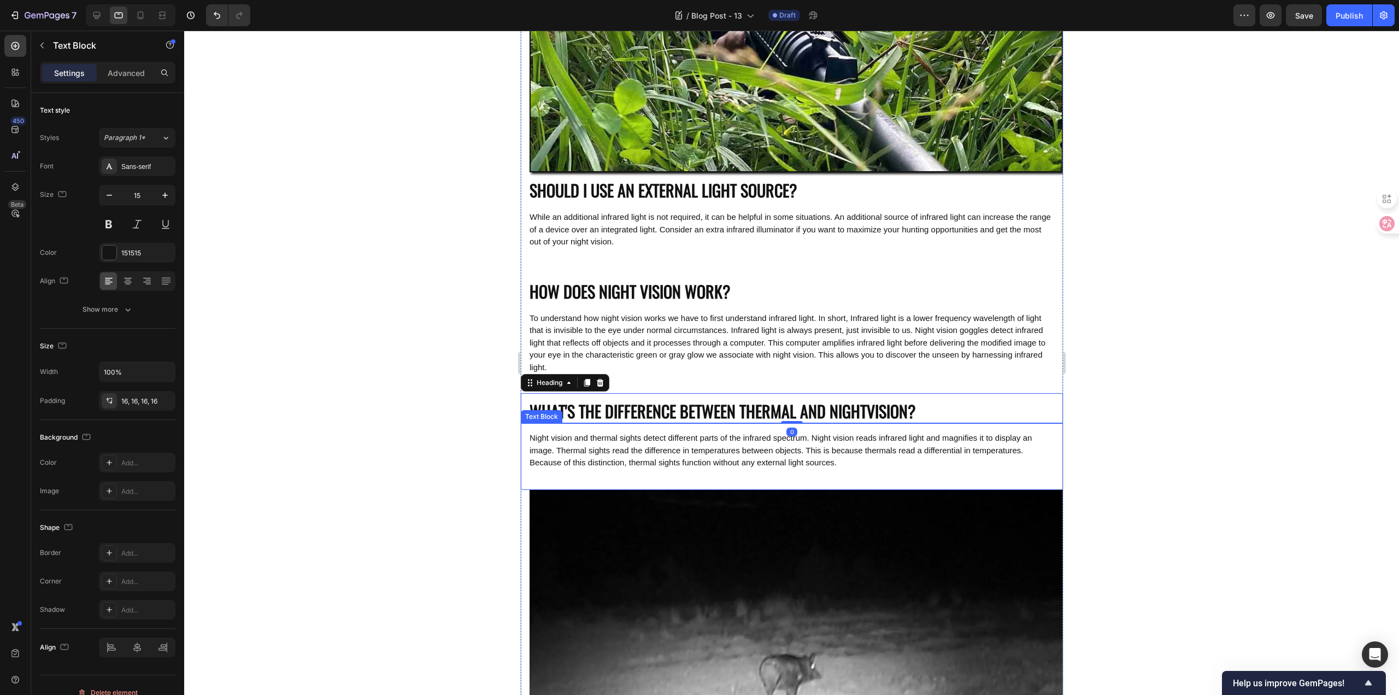
click at [659, 440] on span "Night vision and thermal sights detect different parts of the infrared spectrum…" at bounding box center [780, 450] width 502 height 34
click at [668, 368] on div "To understand how night vision works we have to first understand infrared light…" at bounding box center [791, 342] width 542 height 79
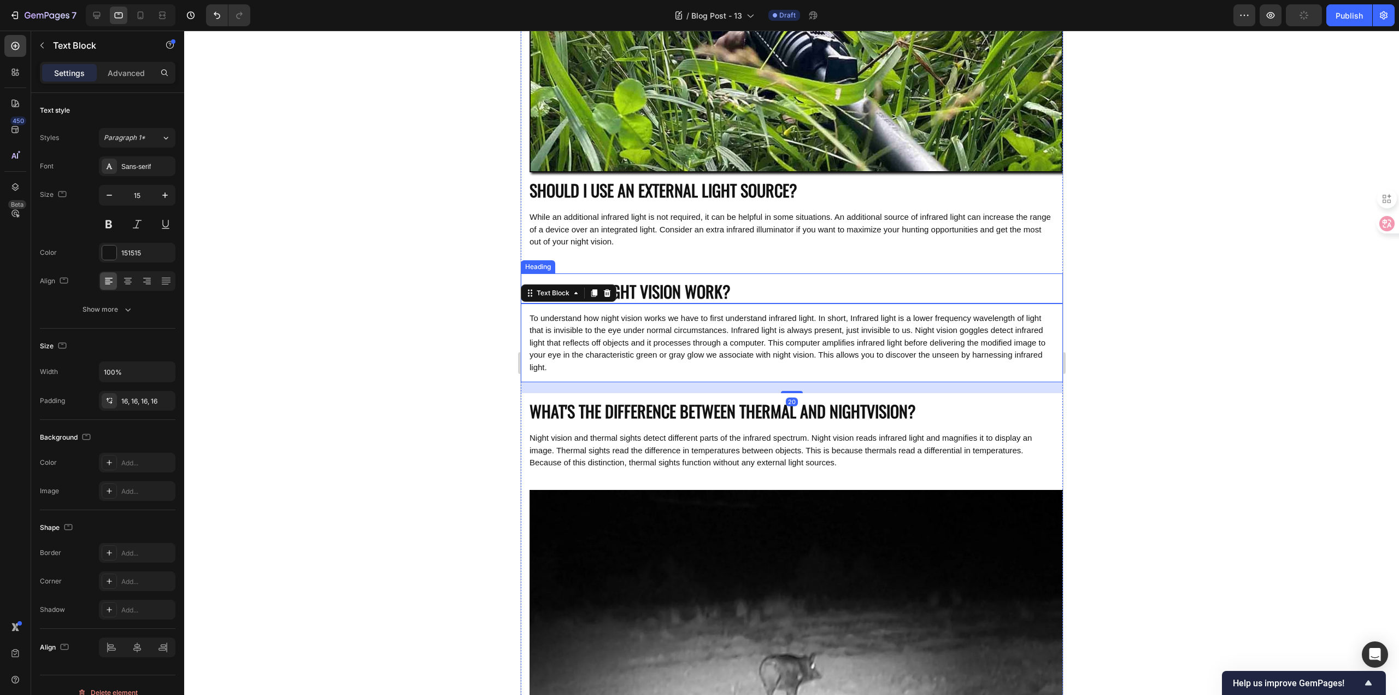
click at [688, 286] on p "HOW DOES NIGHT VISION WORK?" at bounding box center [791, 290] width 525 height 21
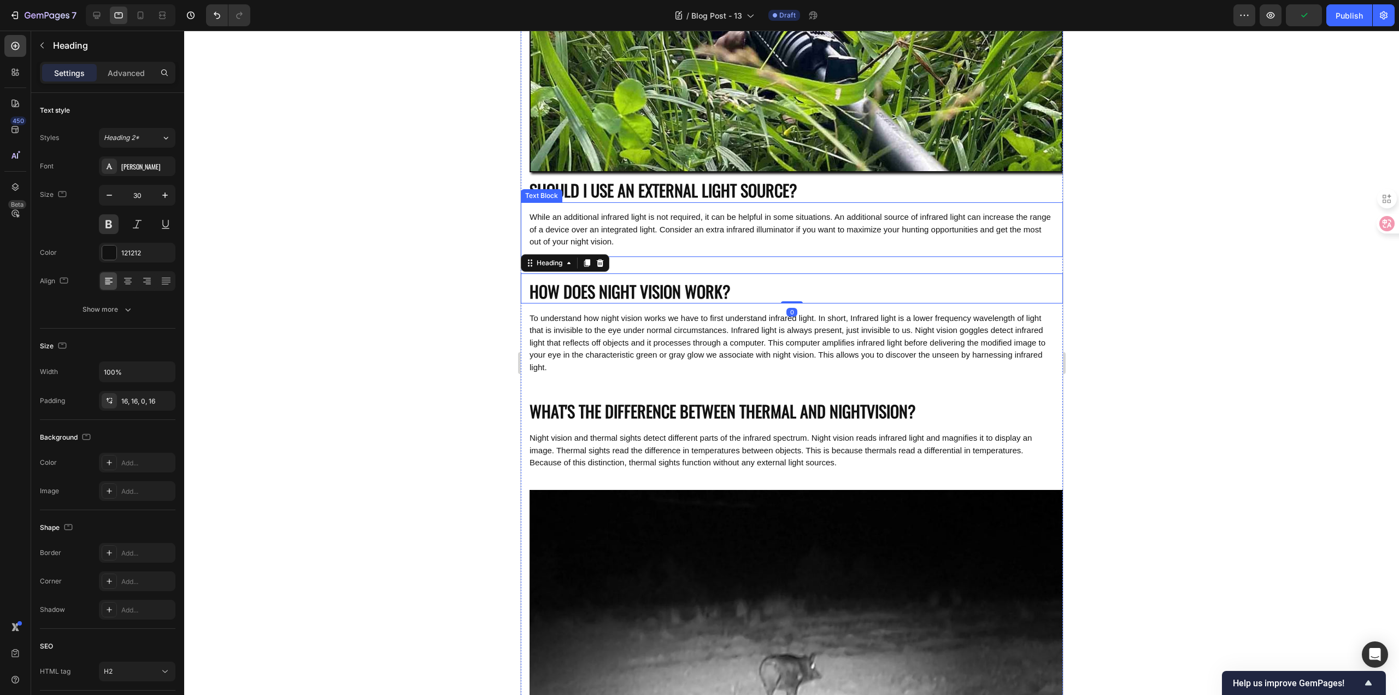
click at [688, 230] on p "While an additional infrared light is not required, it can be helpful in some s…" at bounding box center [791, 229] width 525 height 37
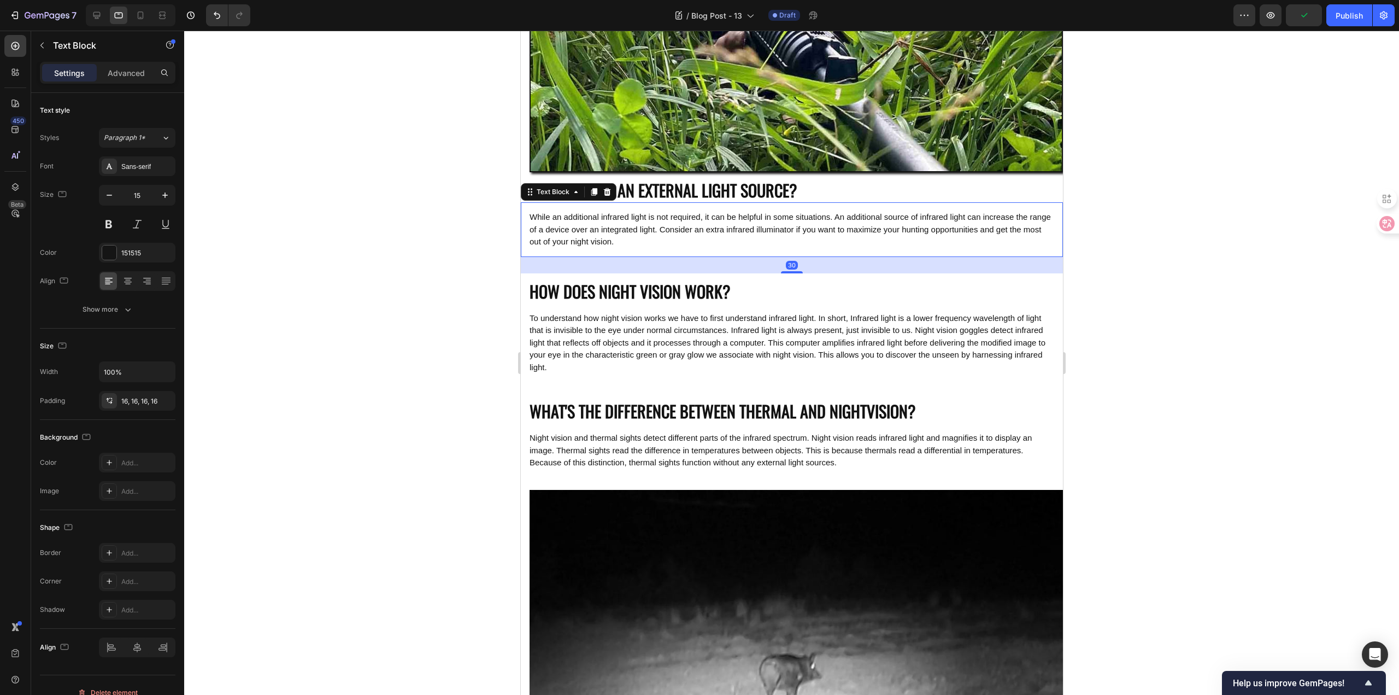
click at [708, 202] on div "While an additional infrared light is not required, it can be helpful in some s…" at bounding box center [791, 229] width 542 height 55
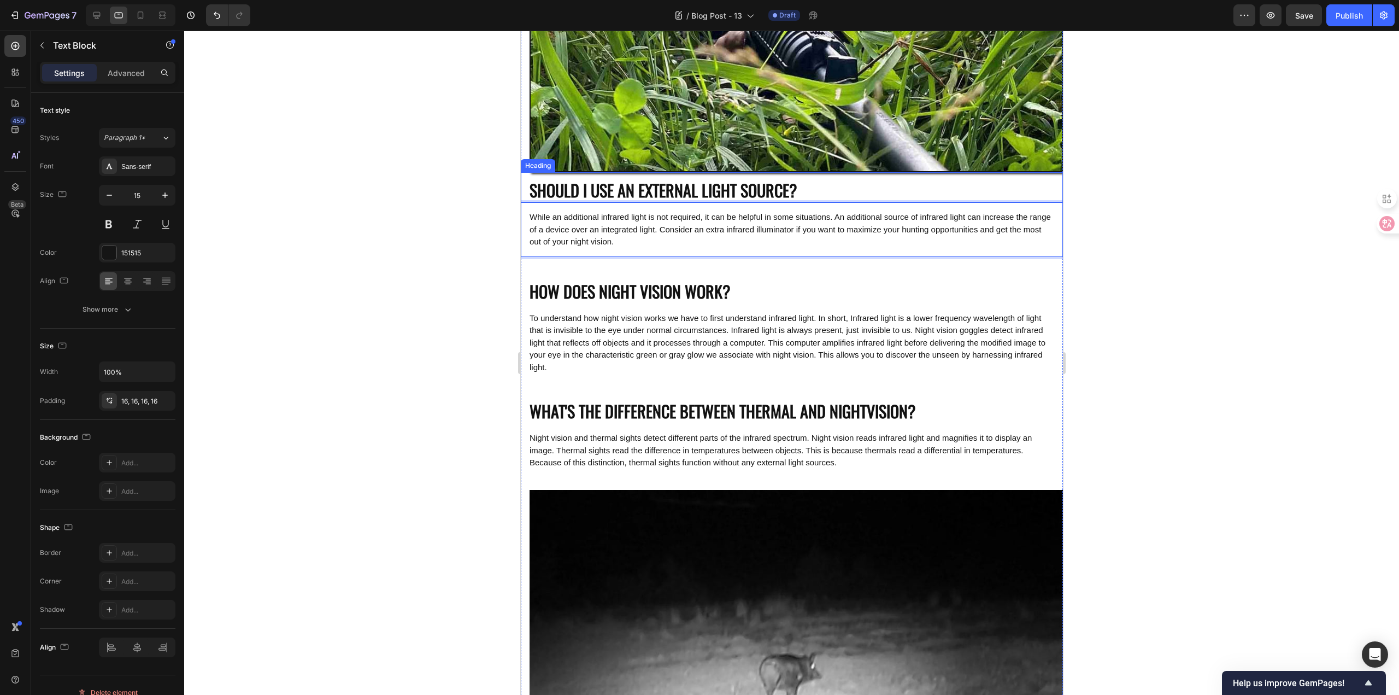
click at [708, 188] on p "SHOULD I USE AN EXTERNAL LIGHT SOURCE?" at bounding box center [791, 189] width 525 height 21
click at [367, 263] on div at bounding box center [791, 363] width 1215 height 664
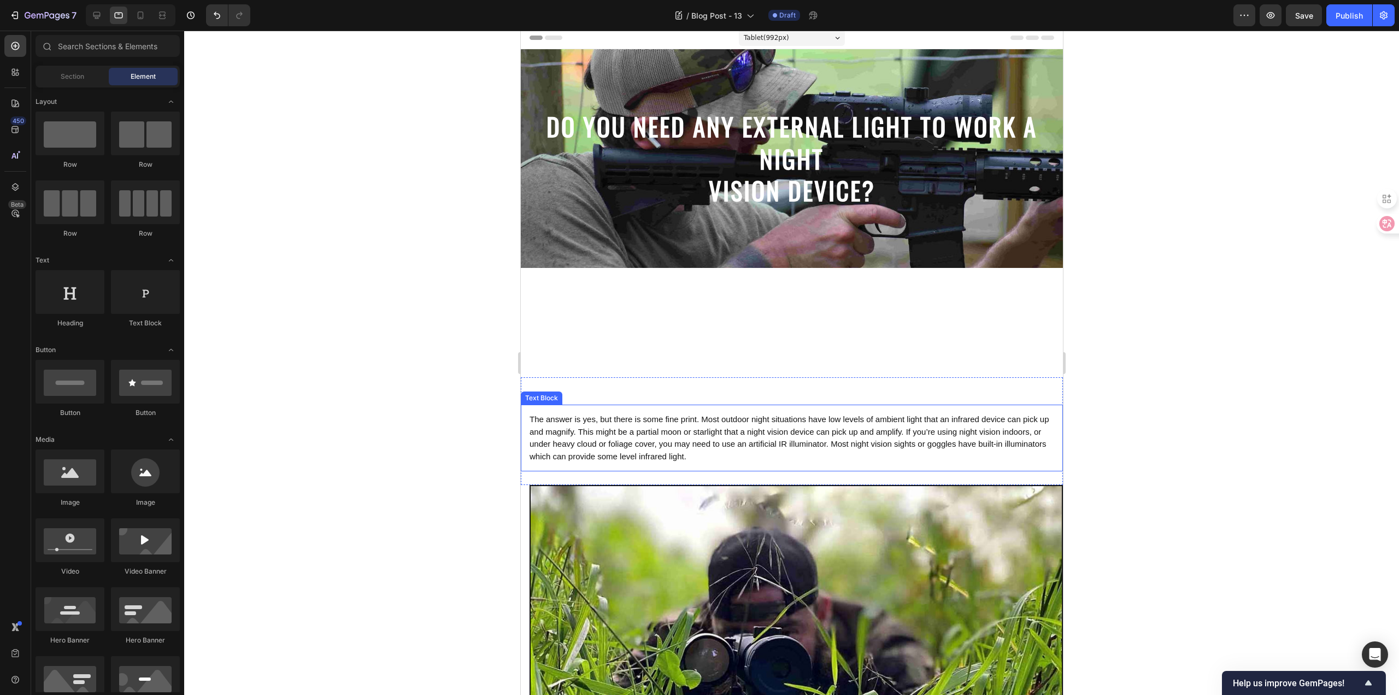
scroll to position [0, 0]
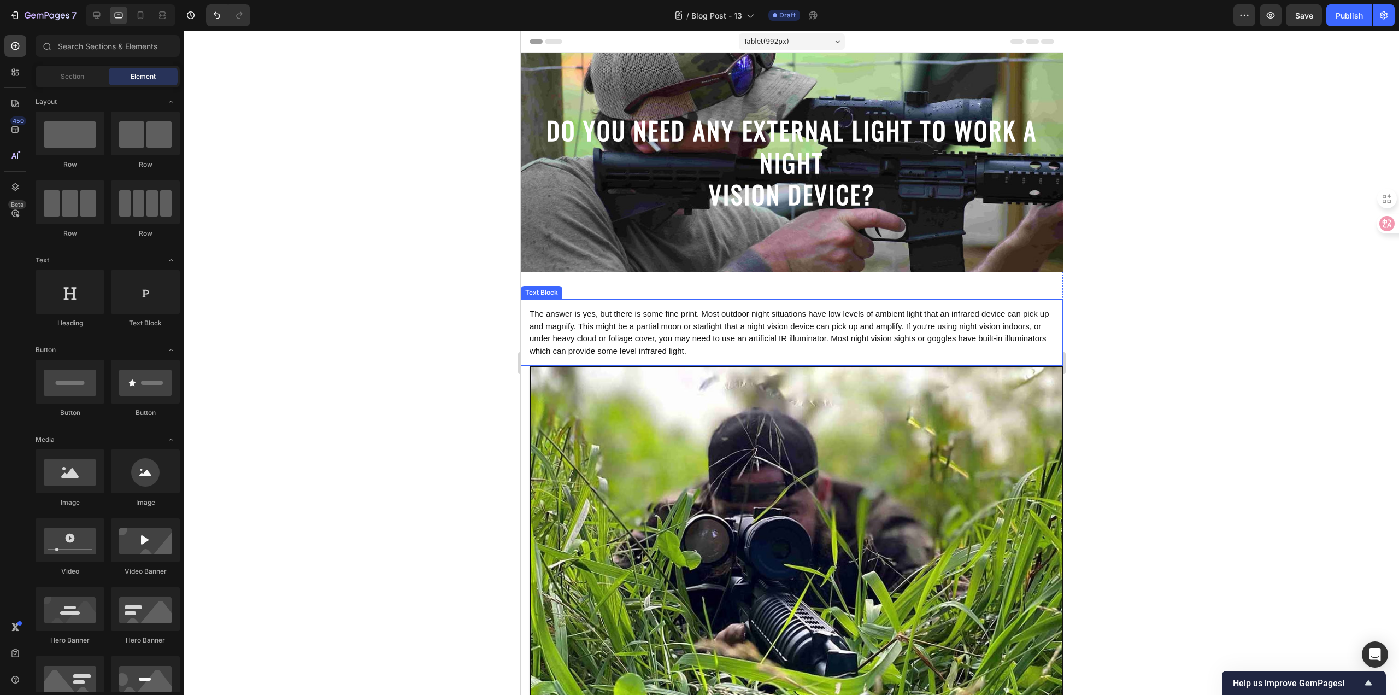
click at [651, 332] on span "The answer is yes, but there is some fine print. Most outdoor night situations …" at bounding box center [789, 332] width 520 height 46
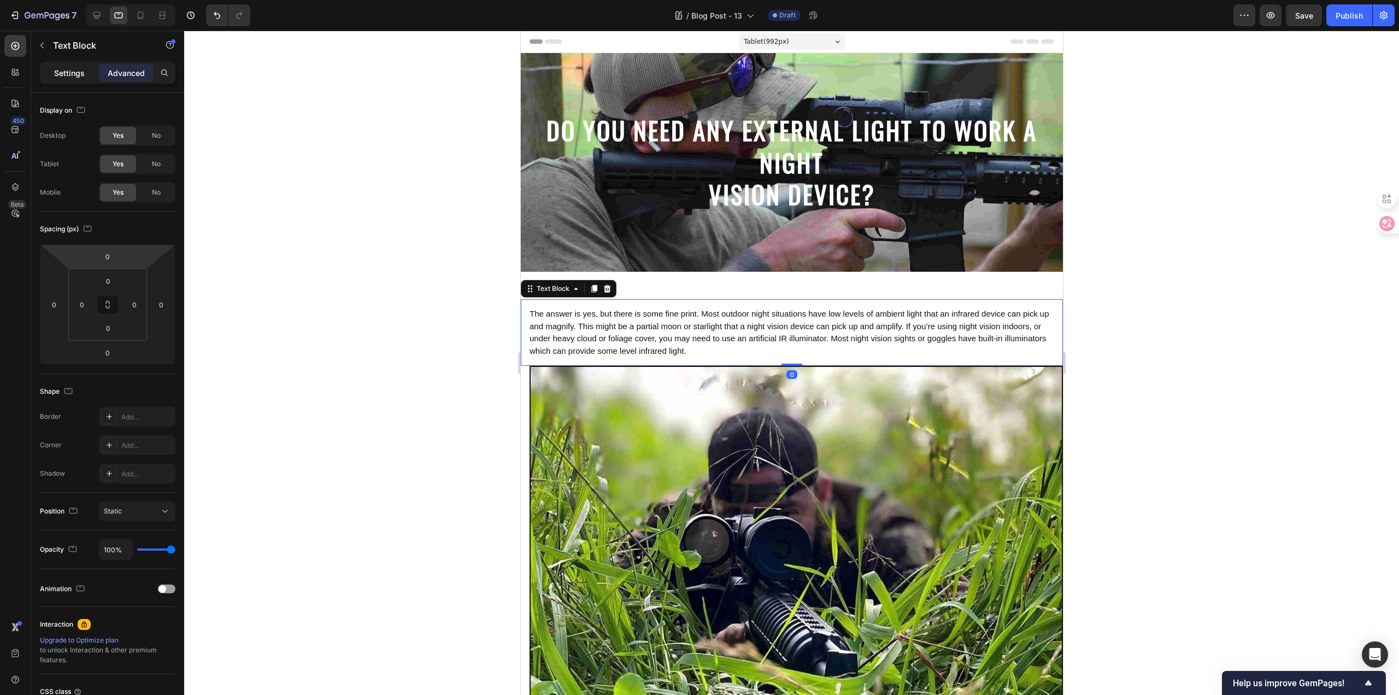
click at [65, 66] on div "Settings" at bounding box center [69, 72] width 55 height 17
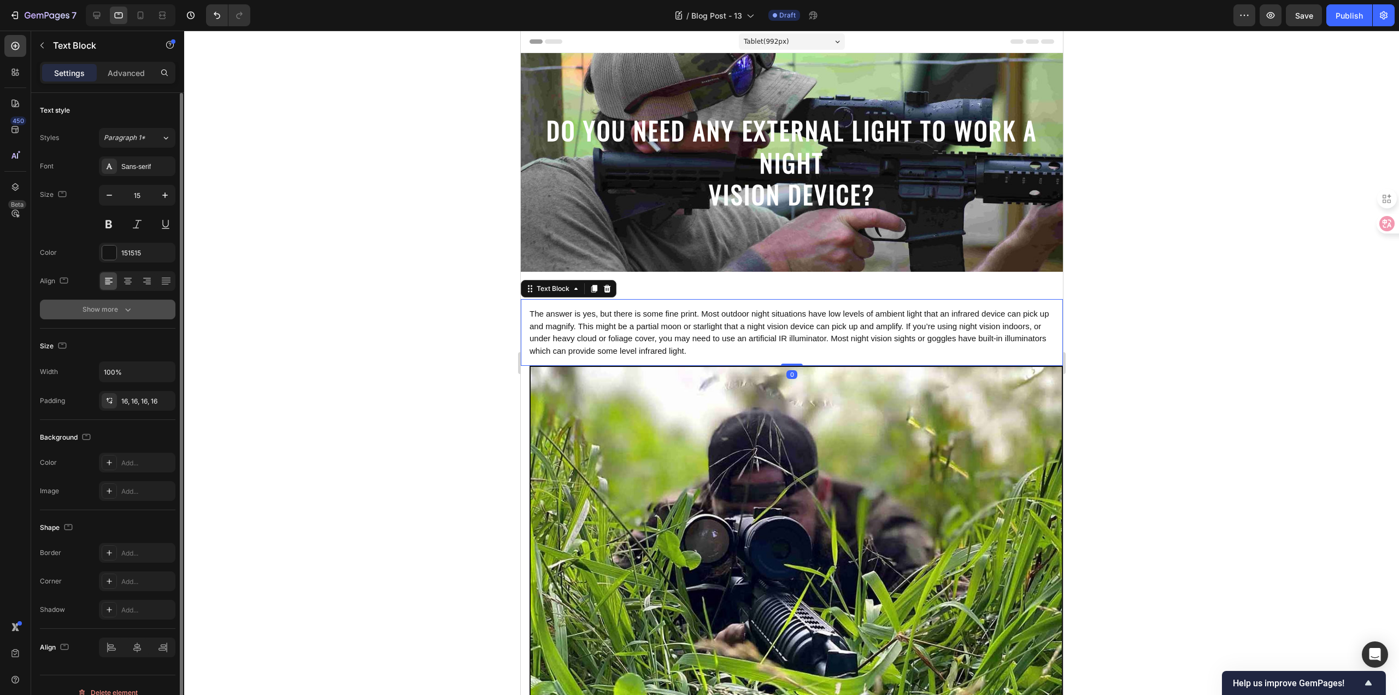
click at [144, 316] on button "Show more" at bounding box center [108, 309] width 136 height 20
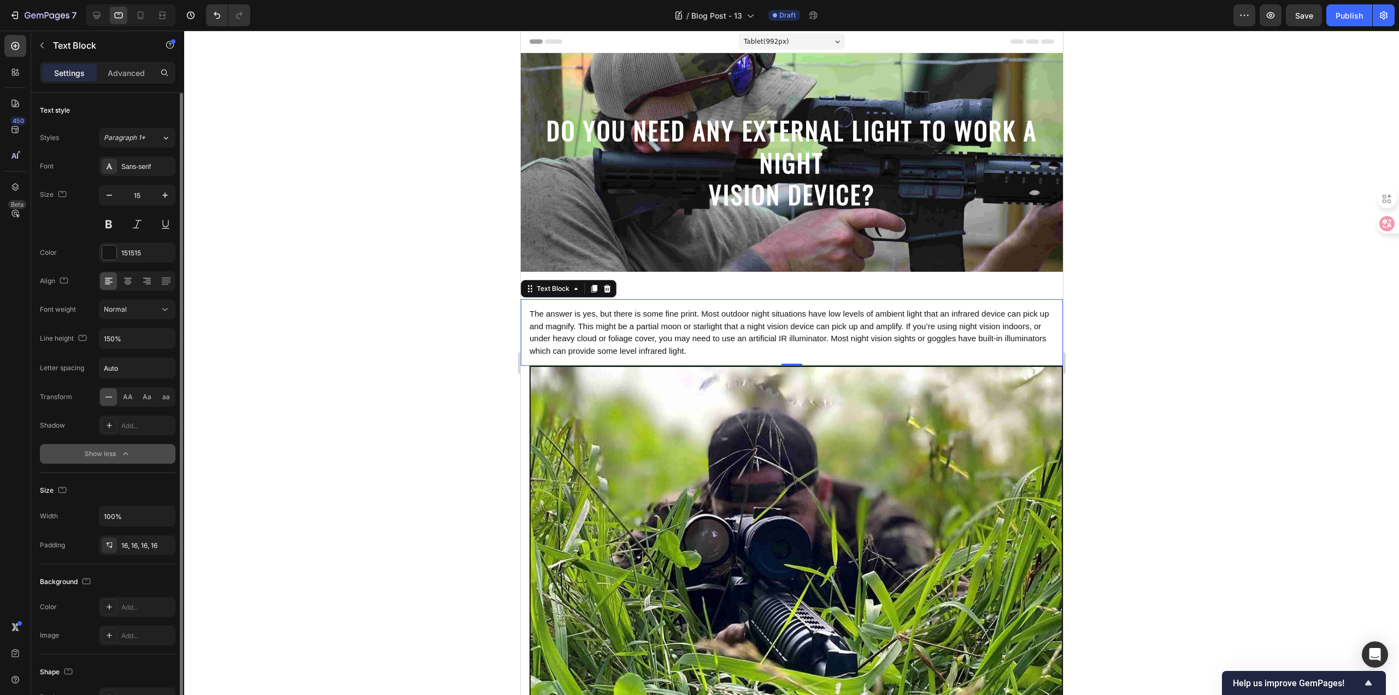
click at [134, 458] on button "Show less" at bounding box center [108, 454] width 136 height 20
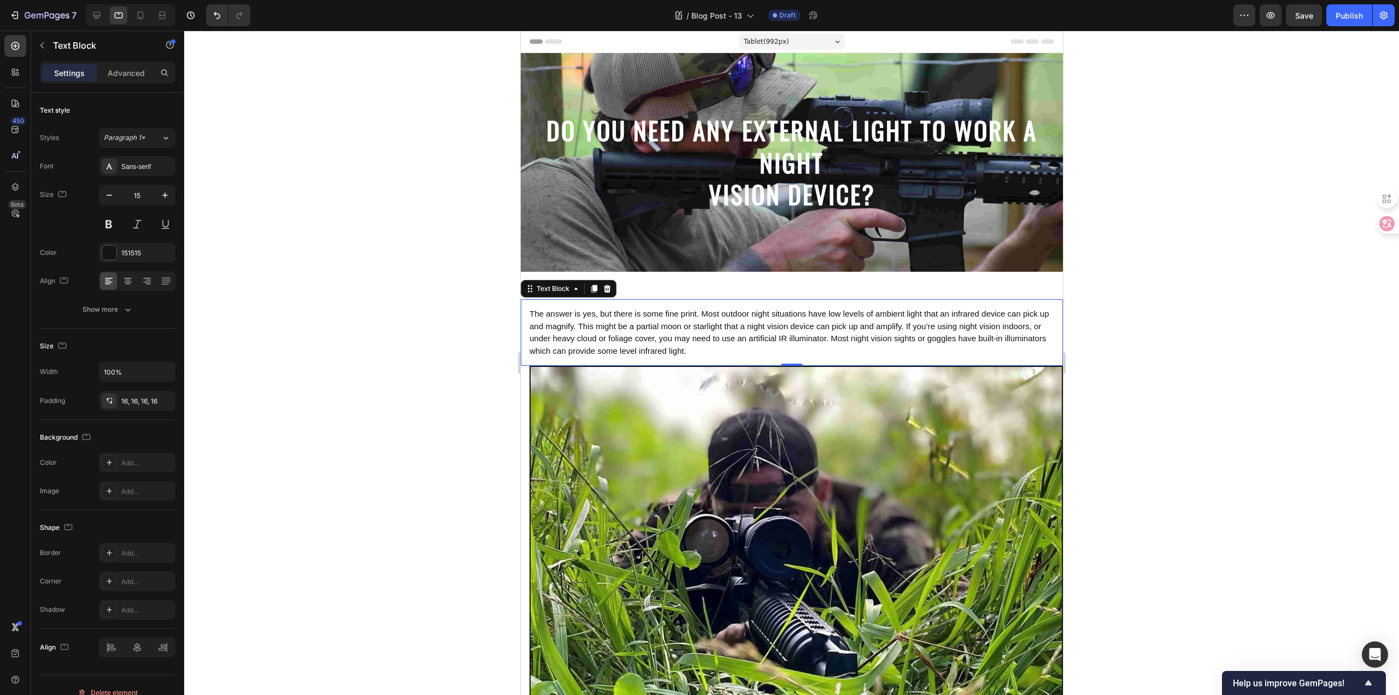
click at [401, 353] on div at bounding box center [791, 363] width 1215 height 664
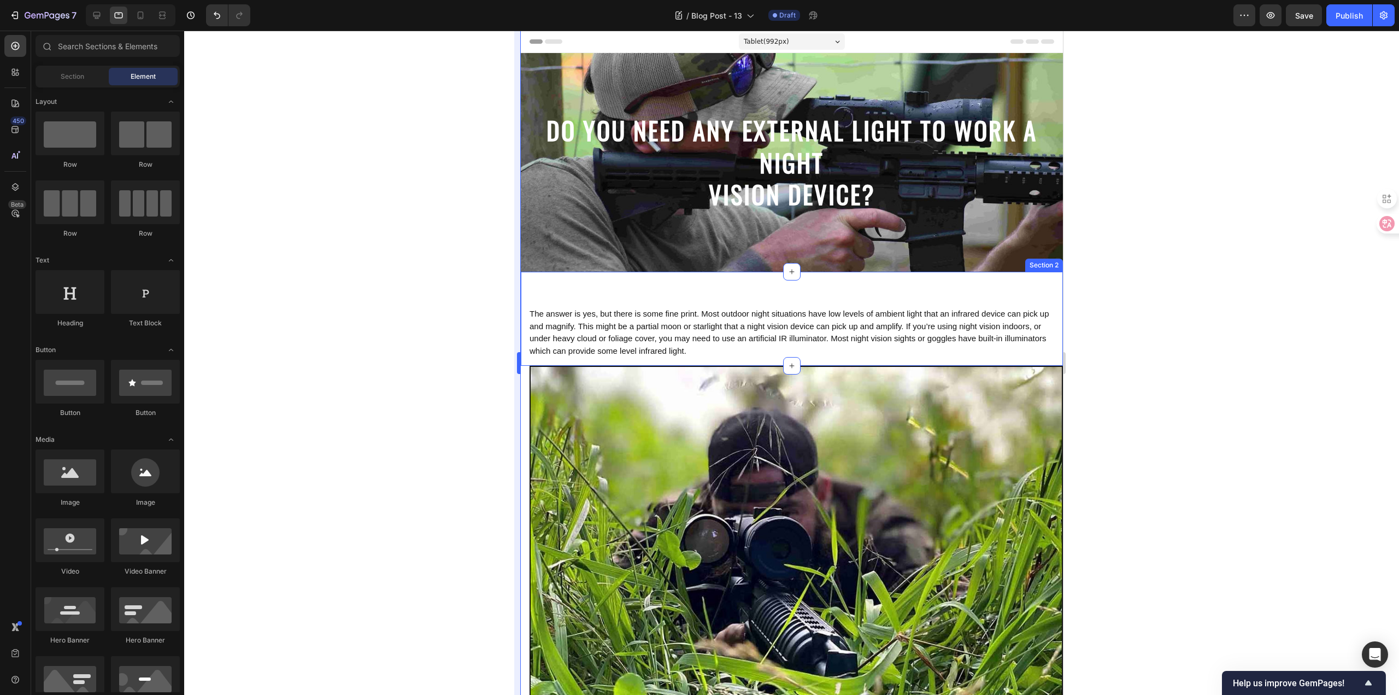
drag, startPoint x: 480, startPoint y: 281, endPoint x: 520, endPoint y: 272, distance: 41.1
click at [480, 281] on div at bounding box center [791, 363] width 1215 height 664
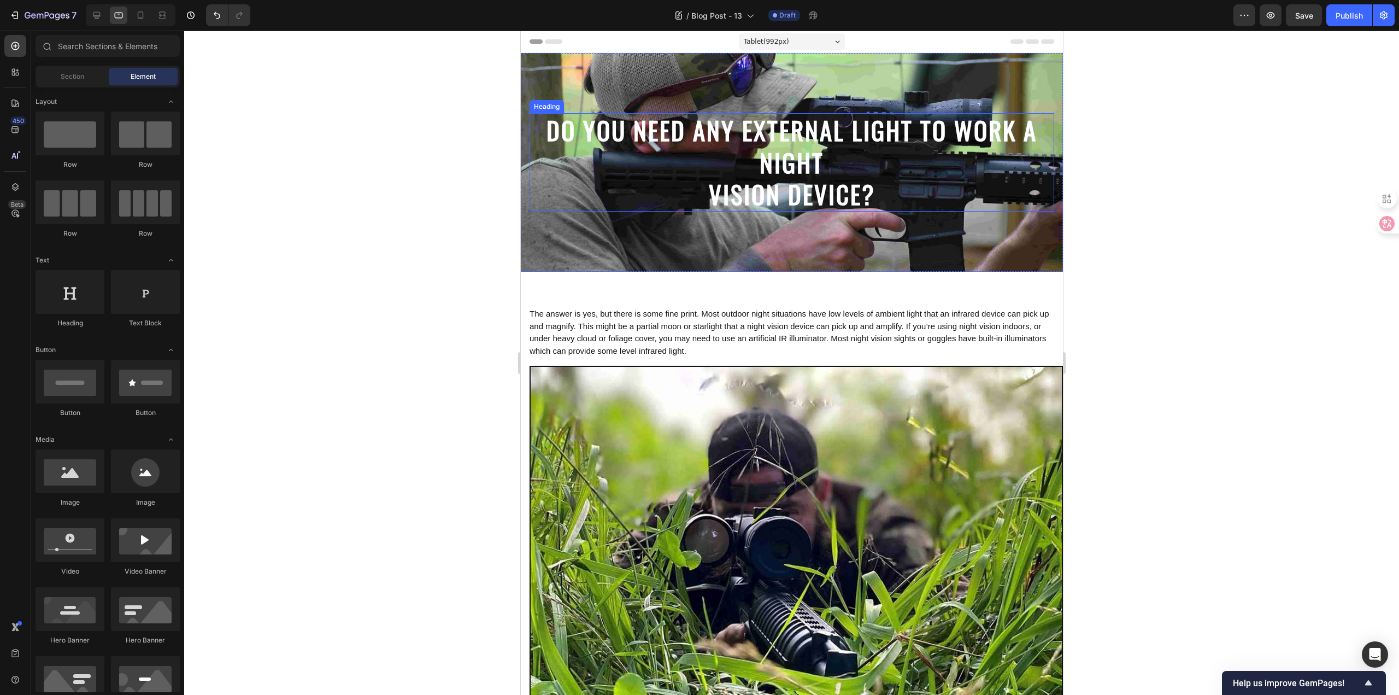
click at [784, 184] on strong "VISION DEVICE?" at bounding box center [791, 193] width 167 height 37
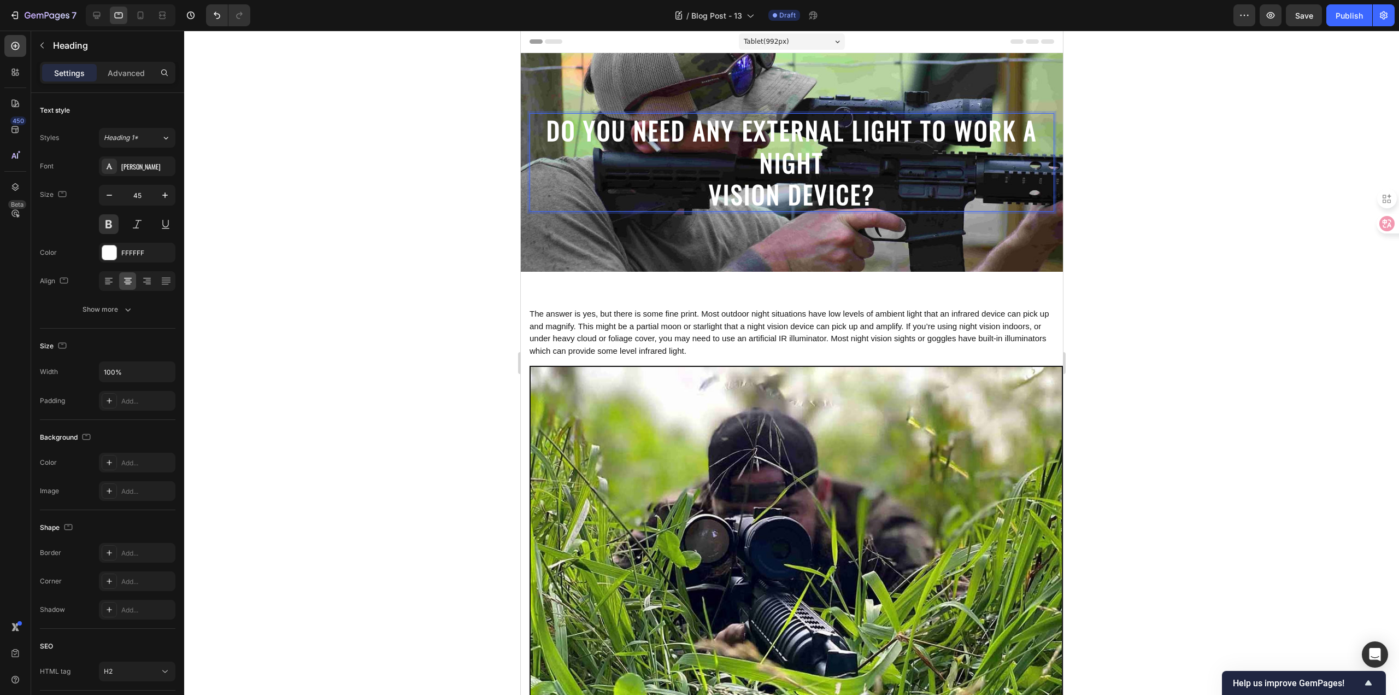
click at [756, 164] on strong "DO YOU NEED ANY EXTERNAL LIGHT TO WORK A NIGHT" at bounding box center [791, 145] width 491 height 69
click at [699, 194] on p "DO YOU NEED ANY EXTERNAL LIGHT TO WORK A NIGHT VISION DEVICE?" at bounding box center [791, 162] width 522 height 96
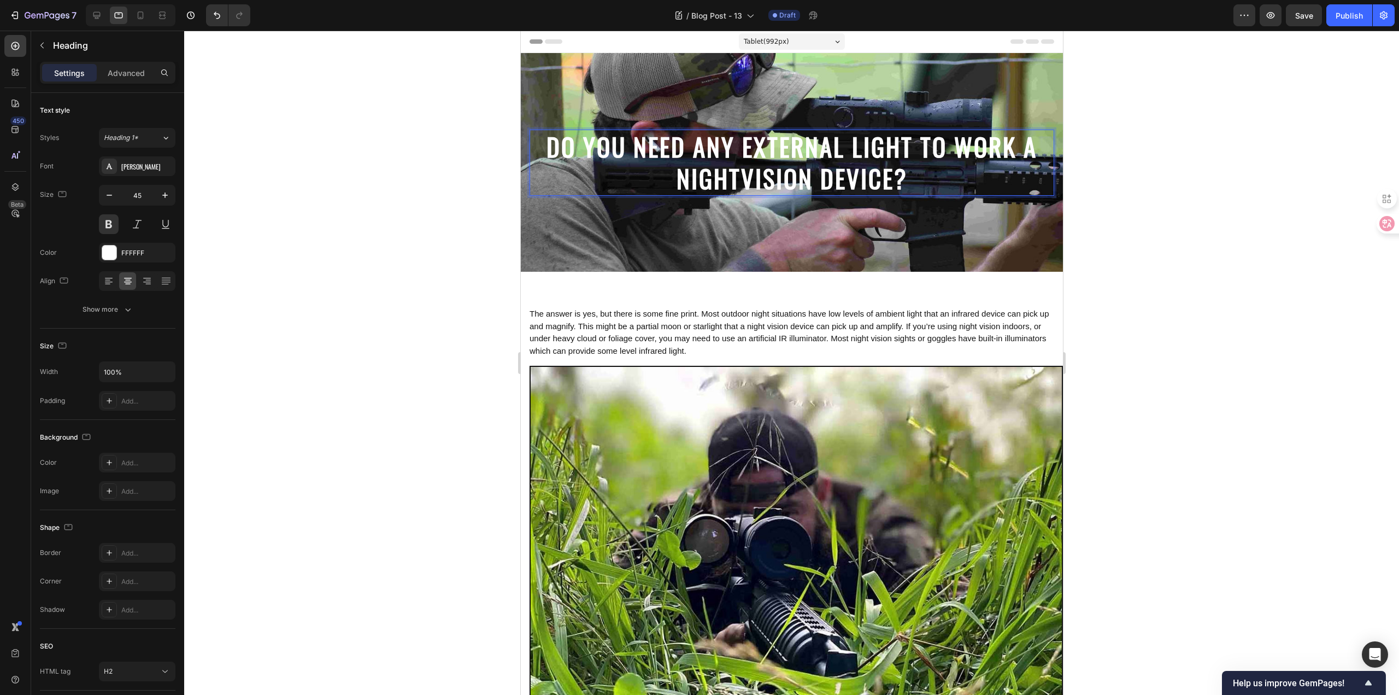
scroll to position [1, 0]
click at [913, 178] on p "DO YOU NEED ANY EXTERNAL LIGHT TO WORK A NIGHTVISION DEVICE?" at bounding box center [791, 162] width 522 height 64
click at [148, 281] on icon at bounding box center [147, 280] width 11 height 11
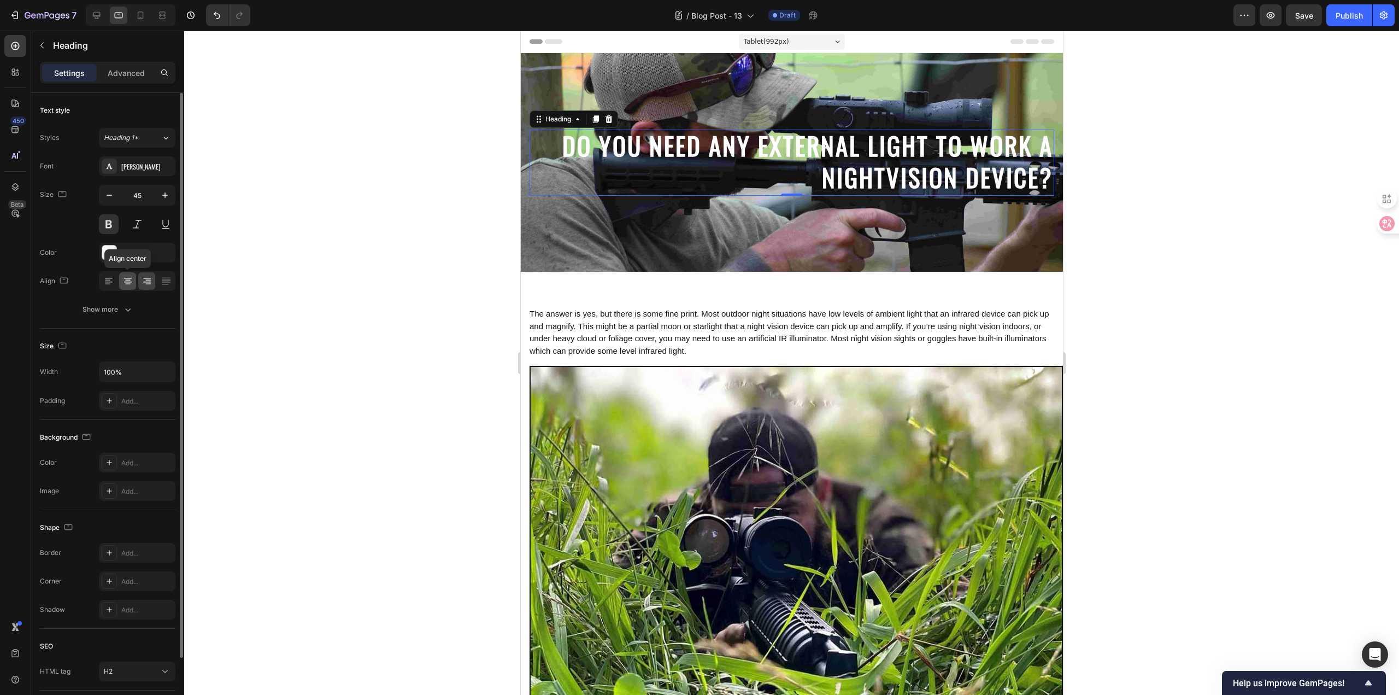
click at [126, 283] on icon at bounding box center [127, 280] width 11 height 11
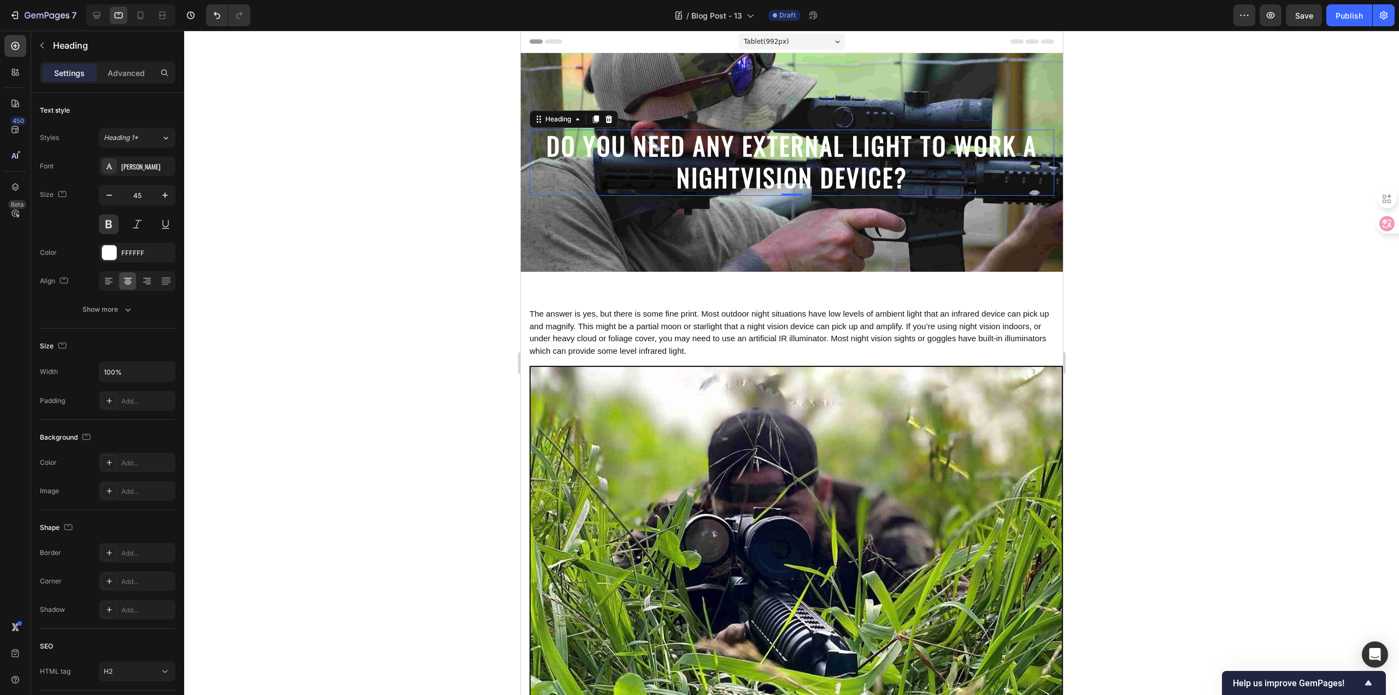
click at [339, 267] on div at bounding box center [791, 363] width 1215 height 664
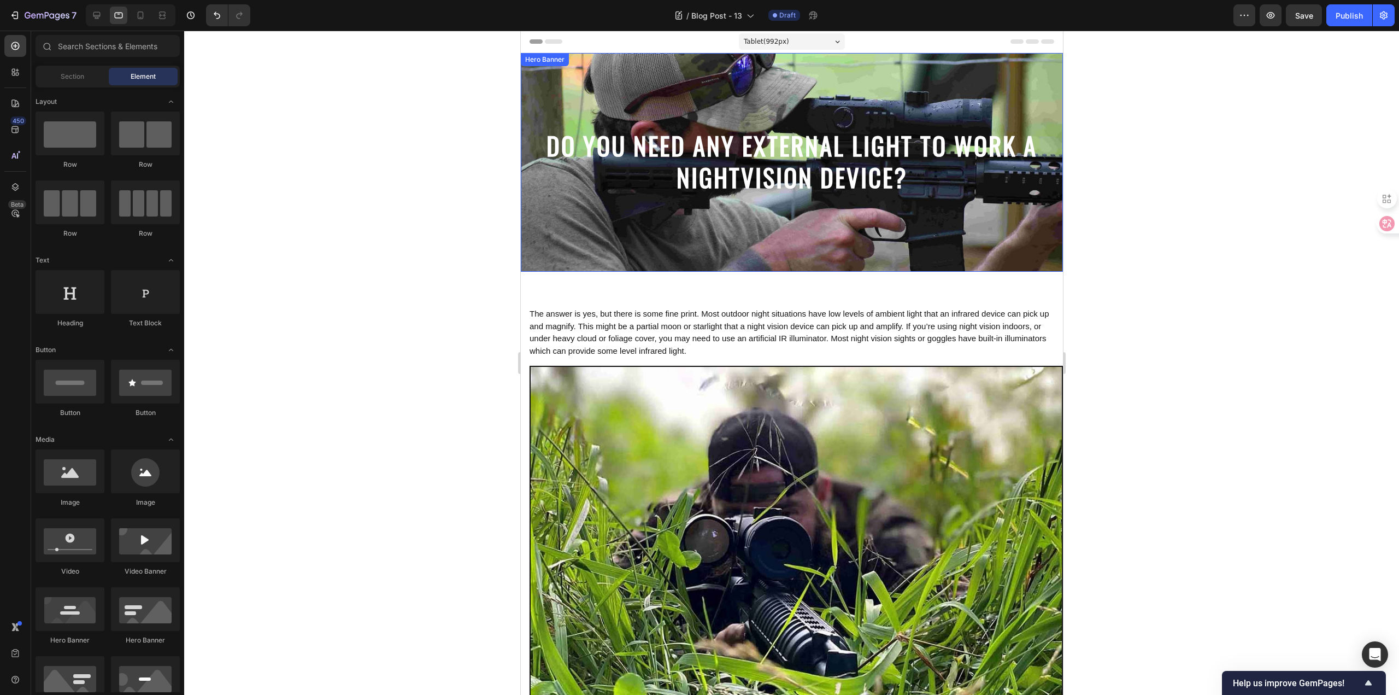
click at [409, 244] on div at bounding box center [791, 363] width 1215 height 664
click at [712, 191] on strong "DO YOU NEED ANY EXTERNAL LIGHT TO WORK A NIGHTVISION DEVICE?" at bounding box center [791, 161] width 491 height 69
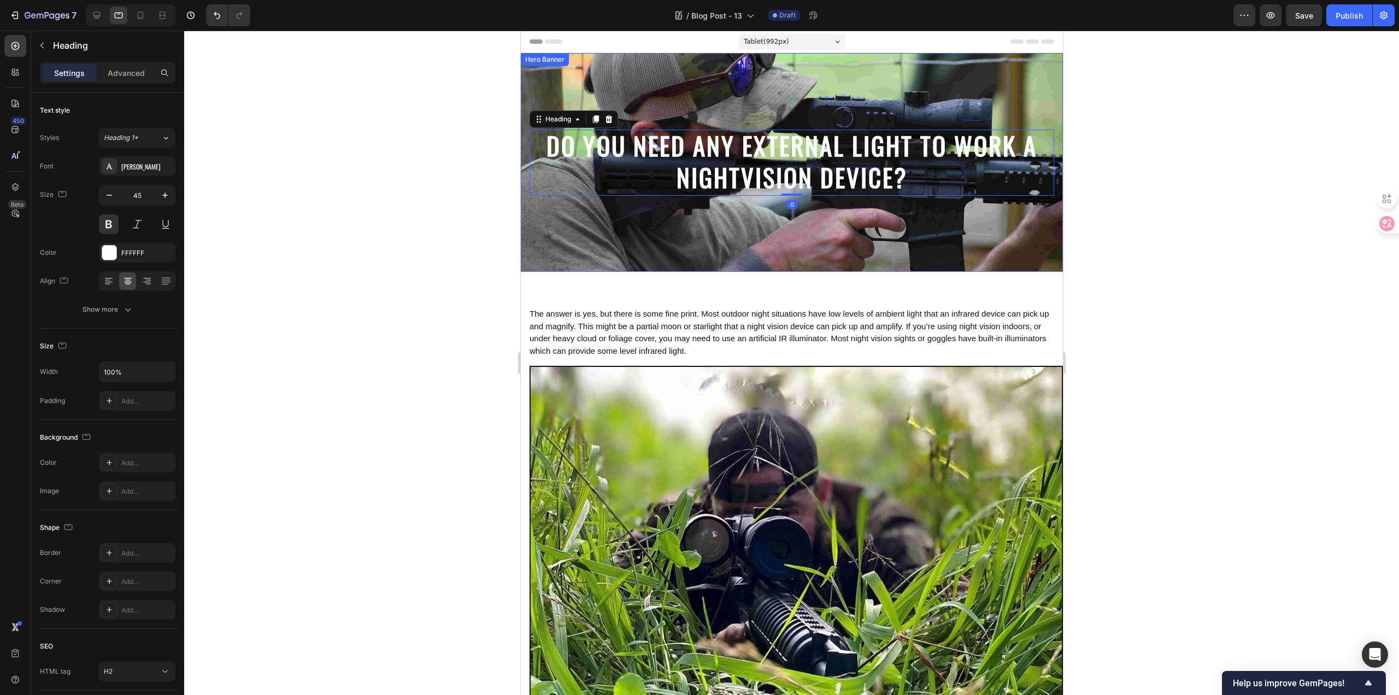
click at [392, 285] on div at bounding box center [791, 363] width 1215 height 664
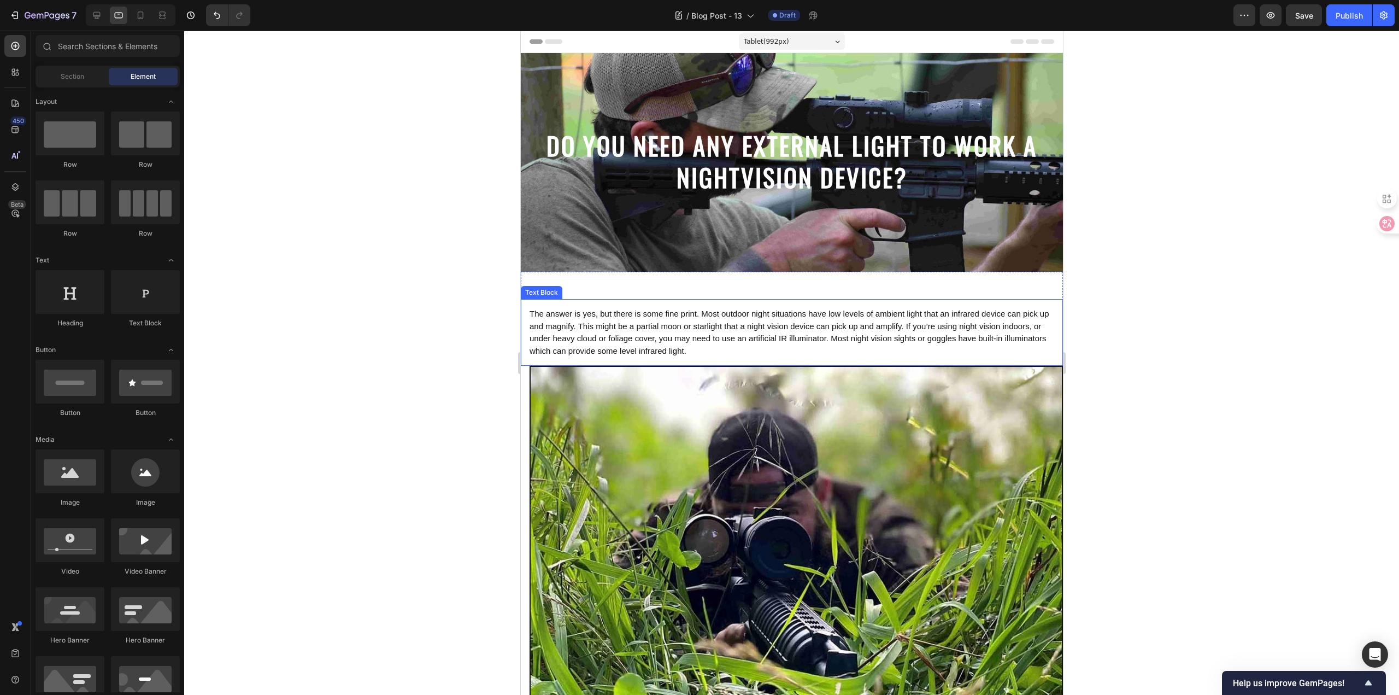
click at [786, 335] on span "The answer is yes, but there is some fine print. Most outdoor night situations …" at bounding box center [789, 332] width 520 height 46
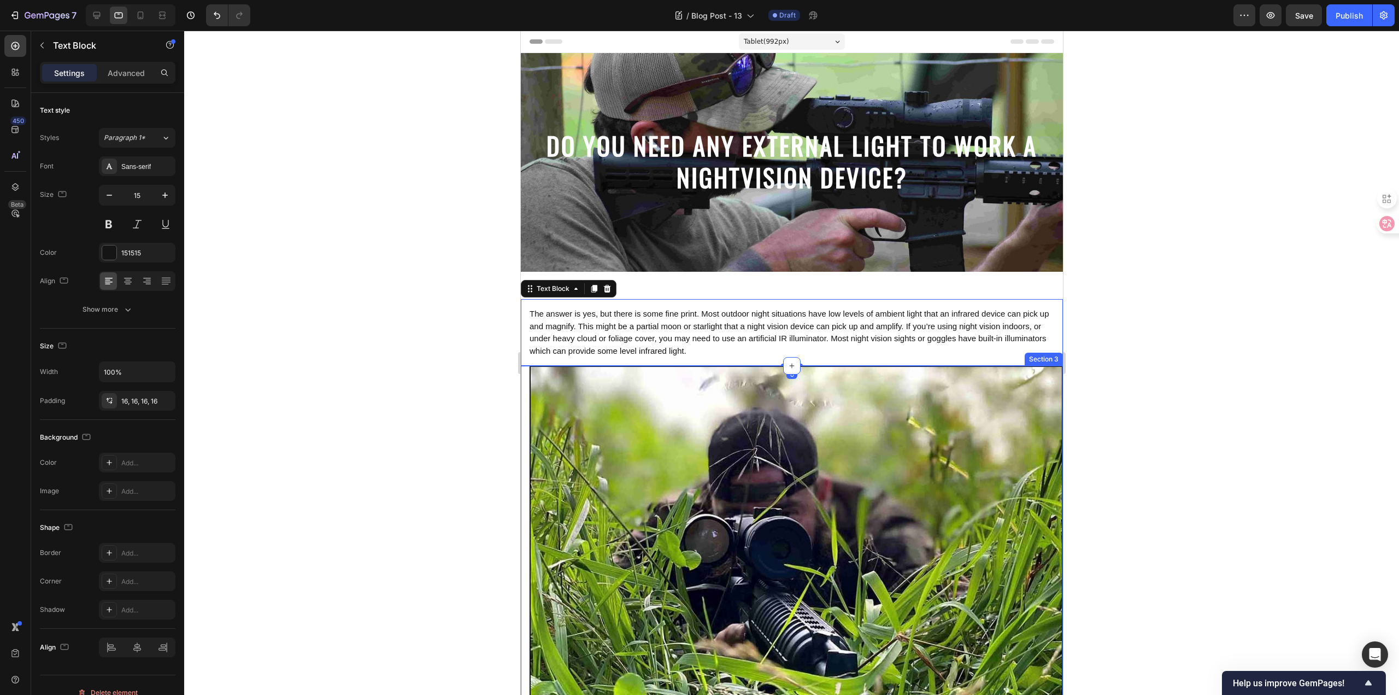
click at [454, 340] on div at bounding box center [791, 363] width 1215 height 664
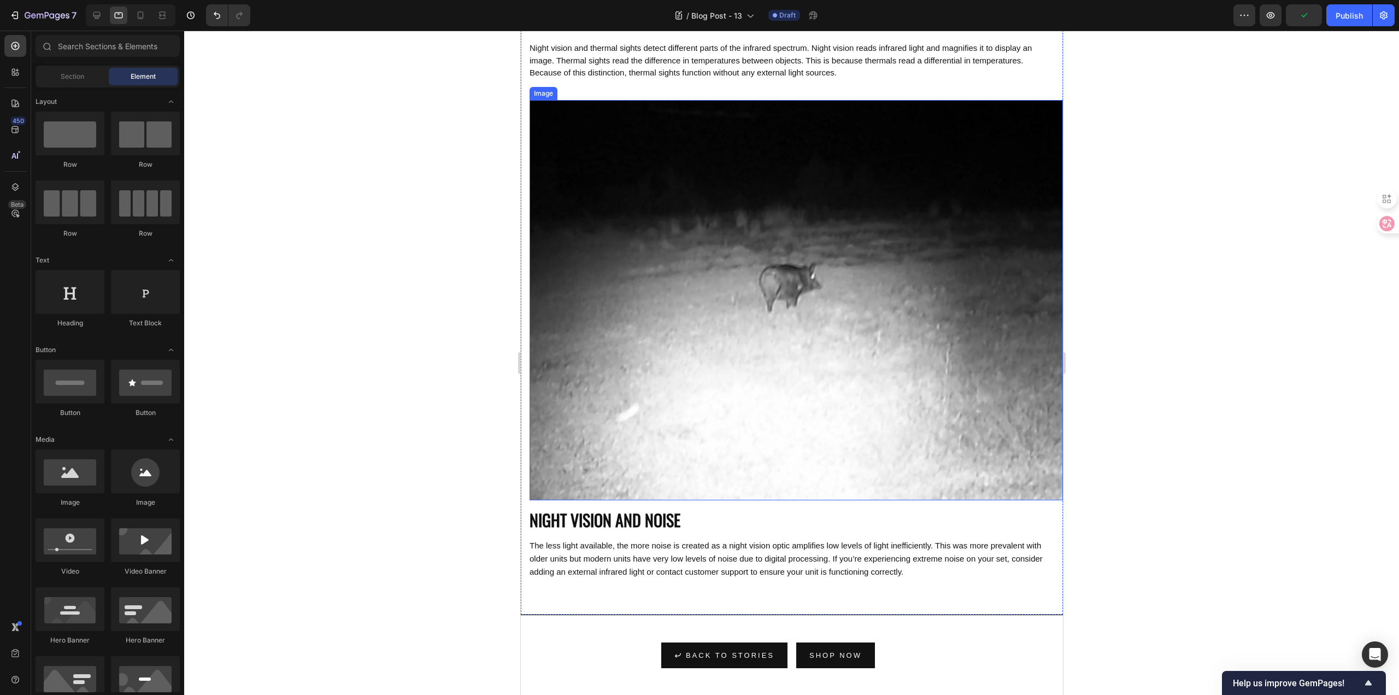
scroll to position [1121, 0]
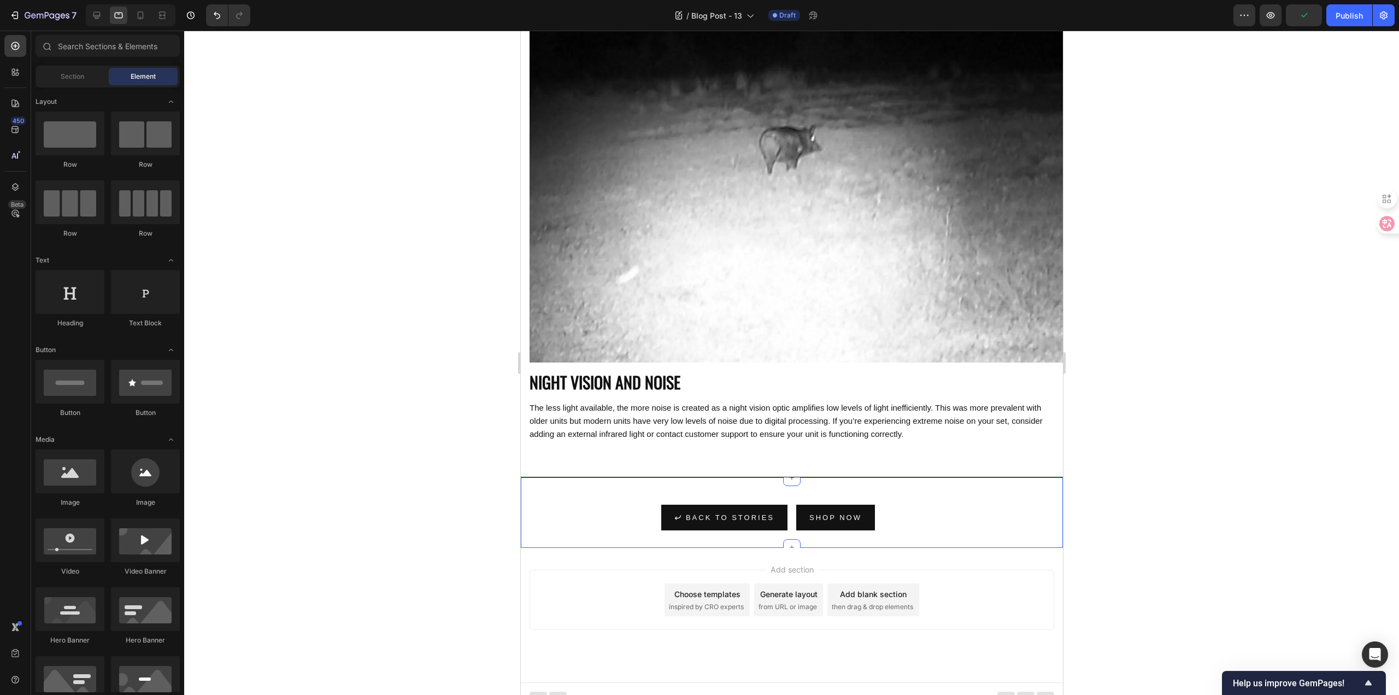
click at [461, 407] on div at bounding box center [791, 363] width 1215 height 664
click at [142, 16] on icon at bounding box center [140, 15] width 11 height 11
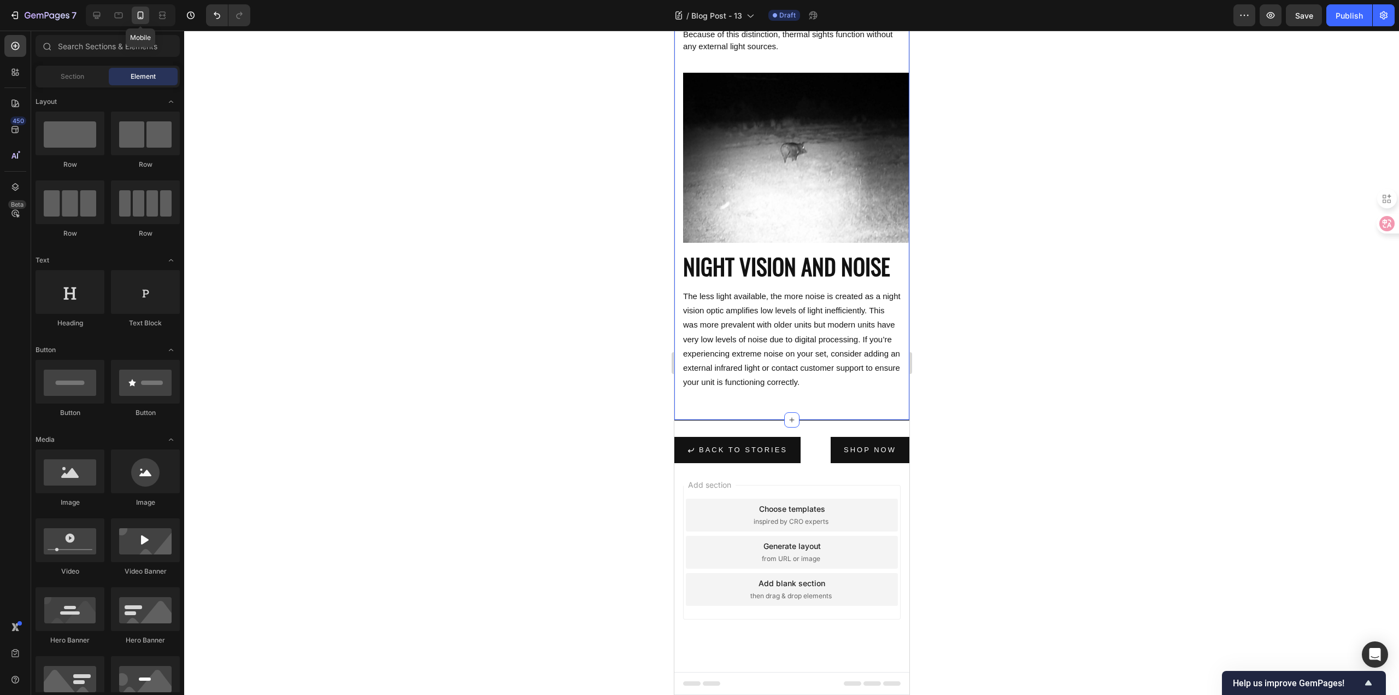
scroll to position [1, 0]
click at [785, 340] on span "The less light available, the more noise is created as a night vision optic amp…" at bounding box center [790, 338] width 217 height 95
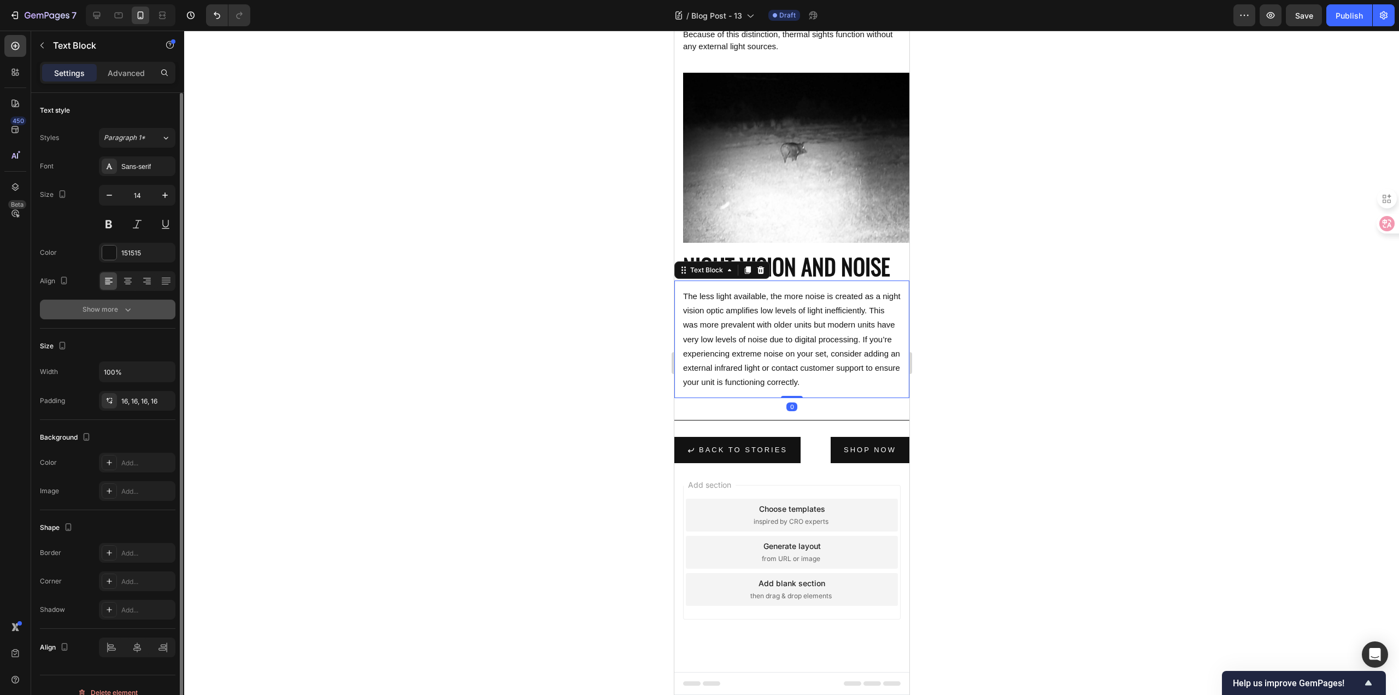
click at [131, 303] on button "Show more" at bounding box center [108, 309] width 136 height 20
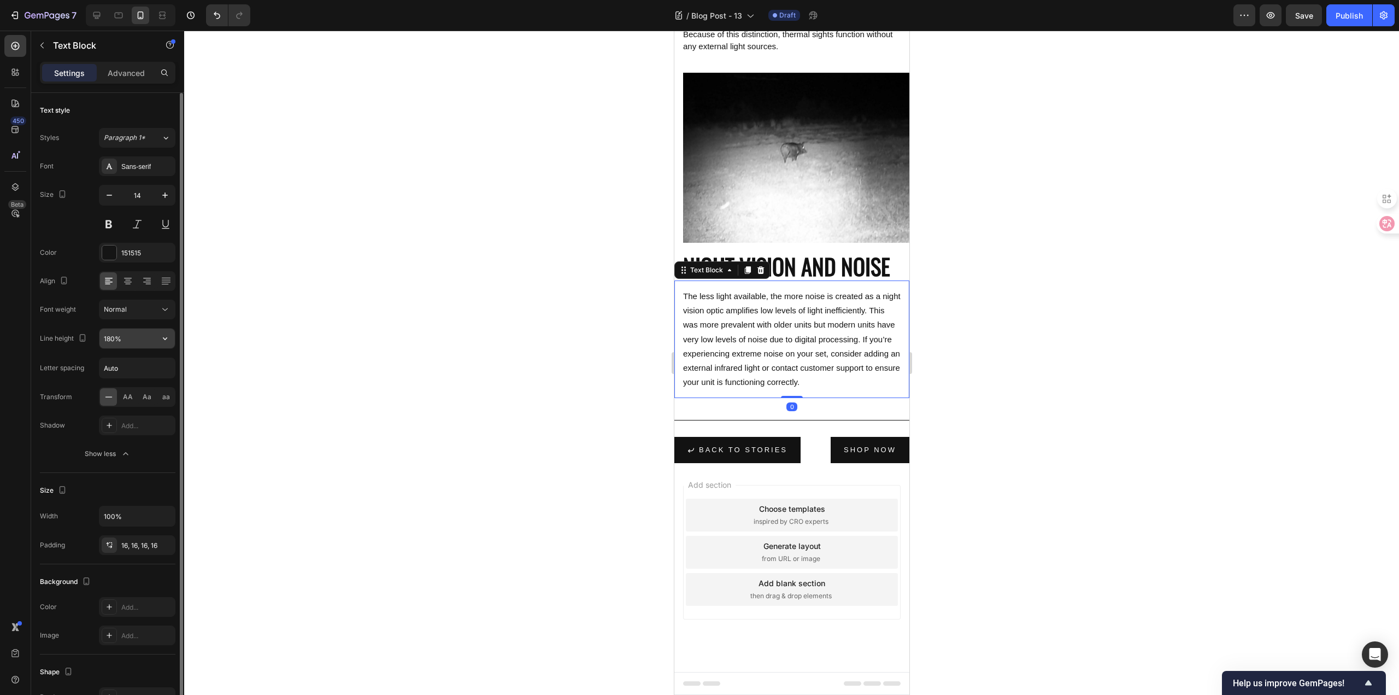
click at [167, 336] on icon "button" at bounding box center [165, 338] width 11 height 11
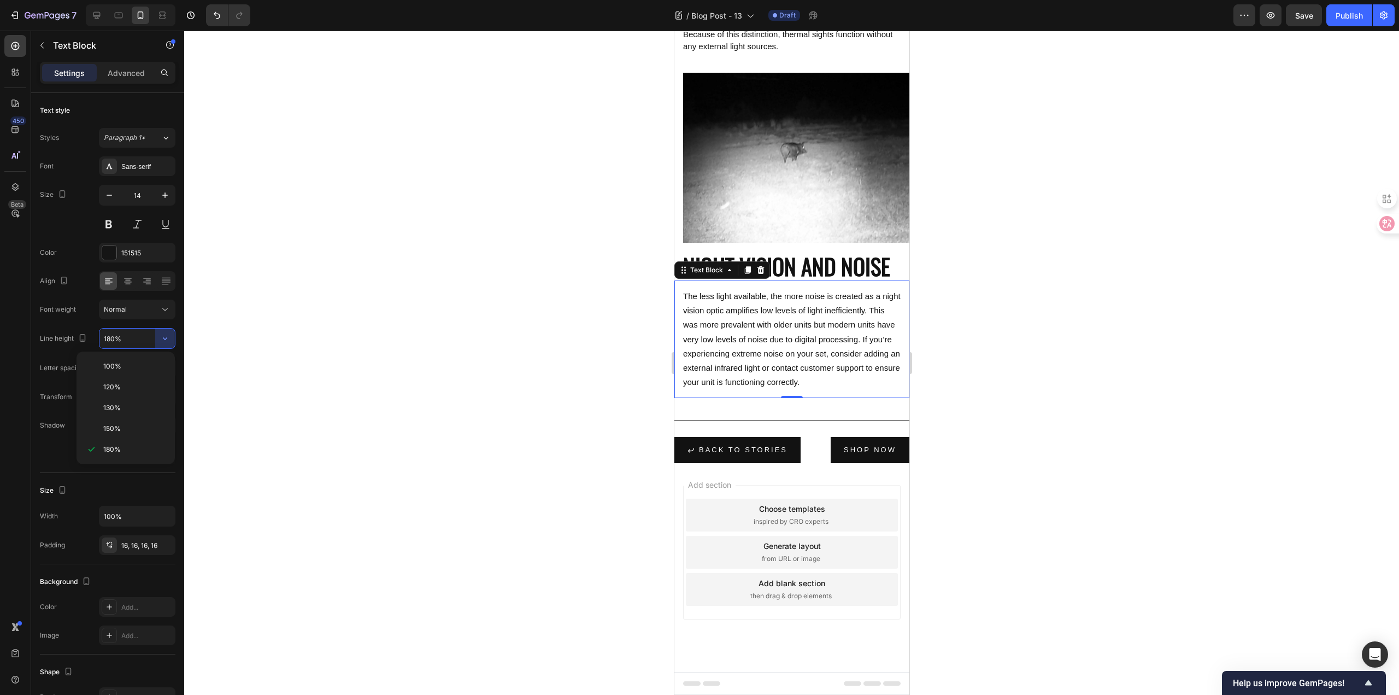
click at [127, 426] on p "150%" at bounding box center [134, 428] width 62 height 10
type input "150%"
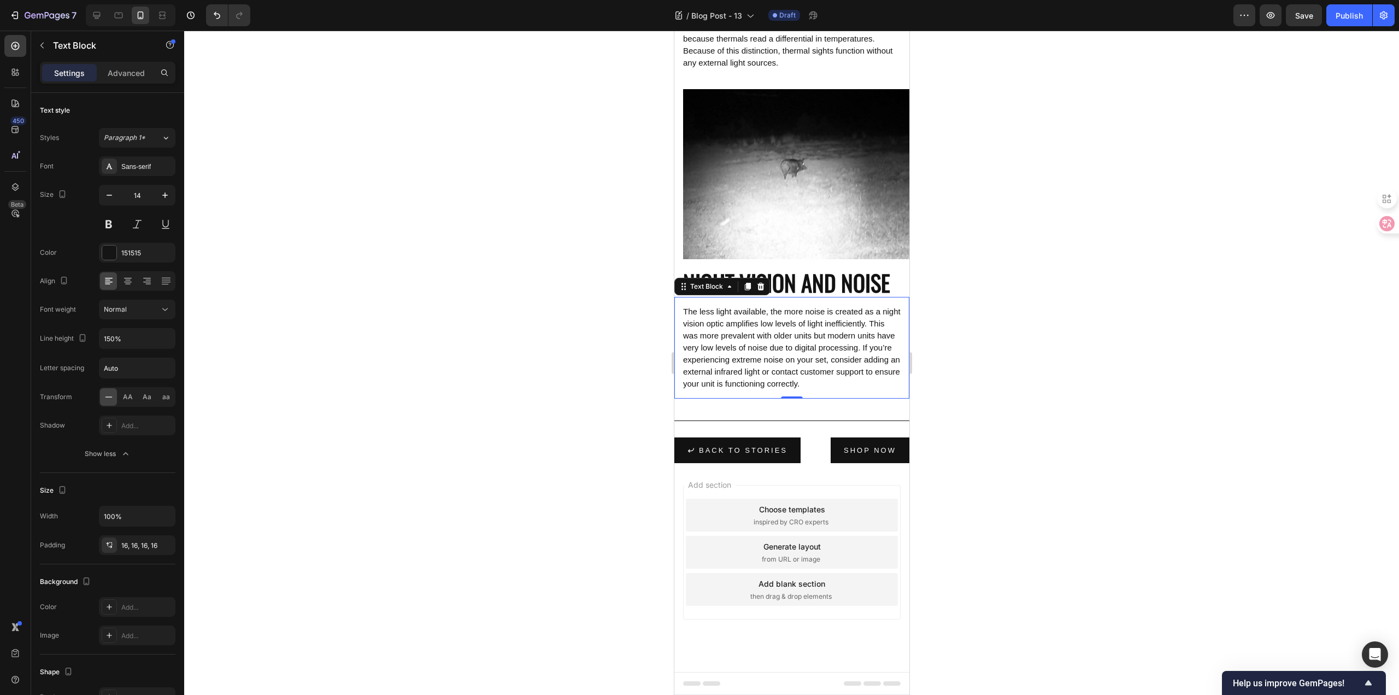
click at [376, 336] on div at bounding box center [791, 363] width 1215 height 664
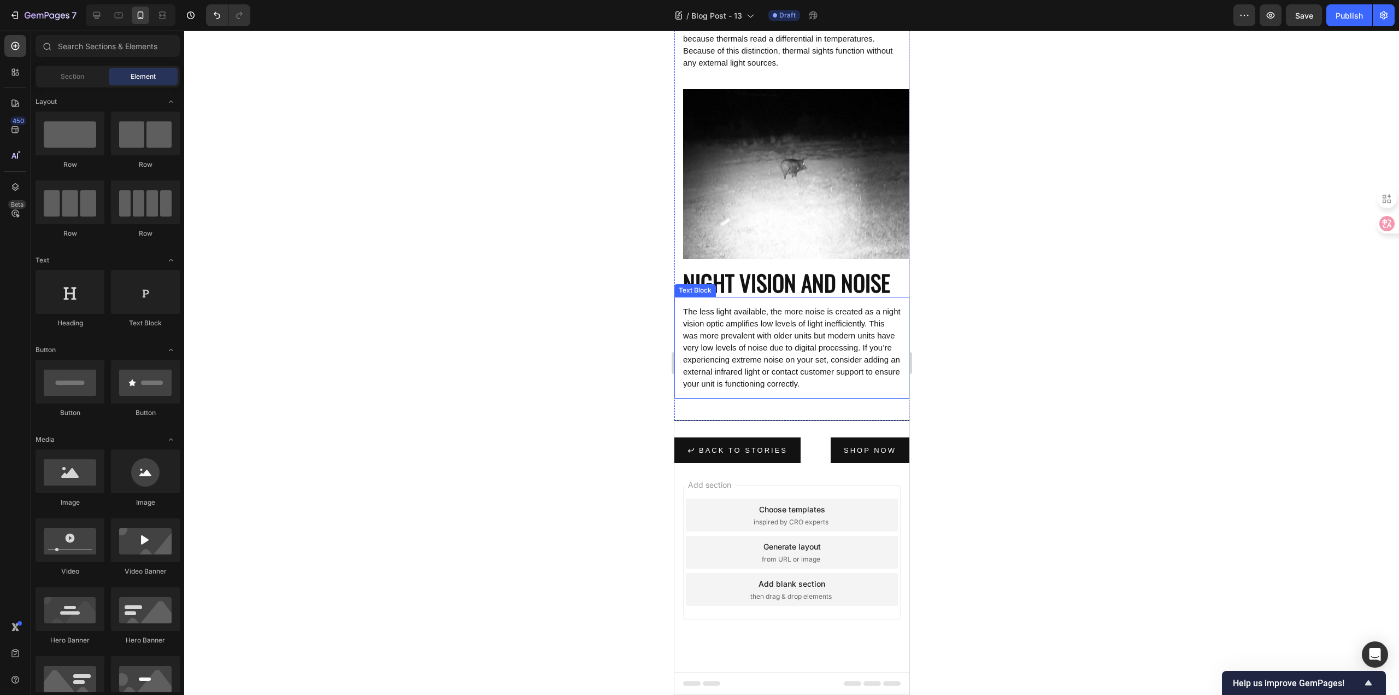
click at [755, 272] on p "NIGHT VISION AND NOISE" at bounding box center [790, 282] width 217 height 29
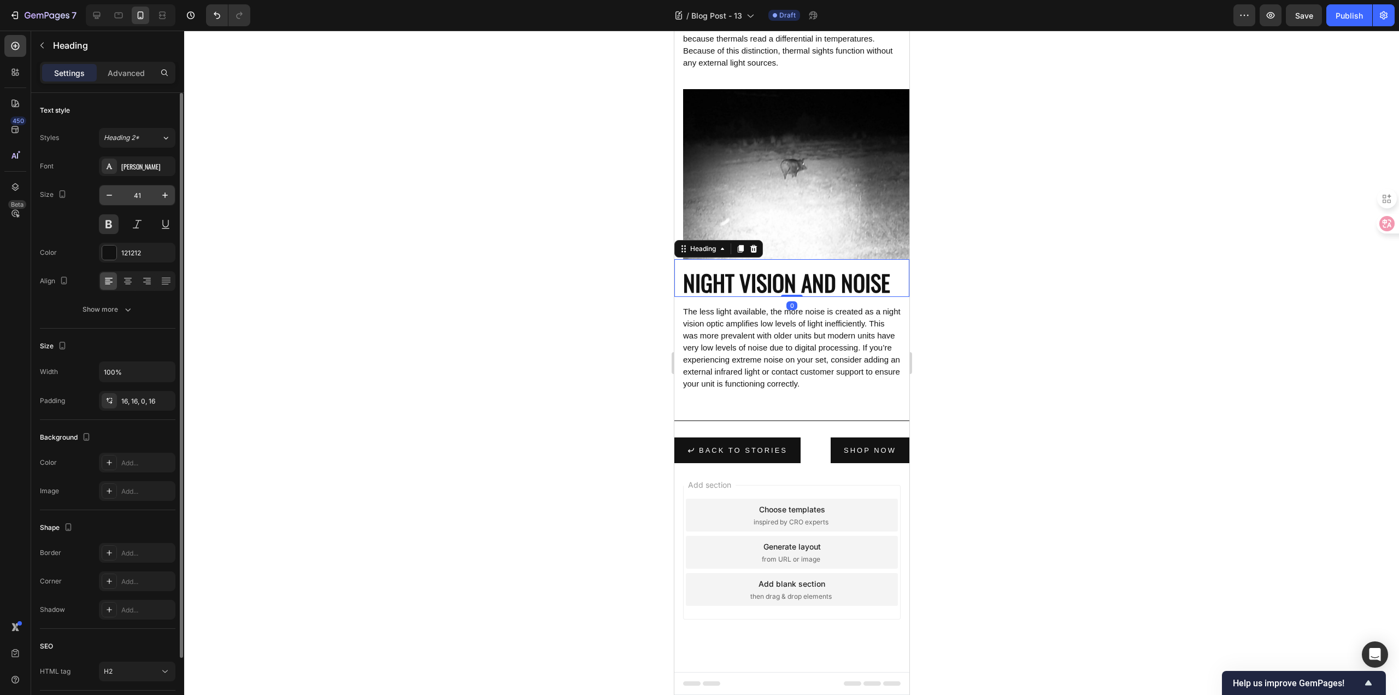
click at [149, 190] on input "41" at bounding box center [137, 195] width 36 height 20
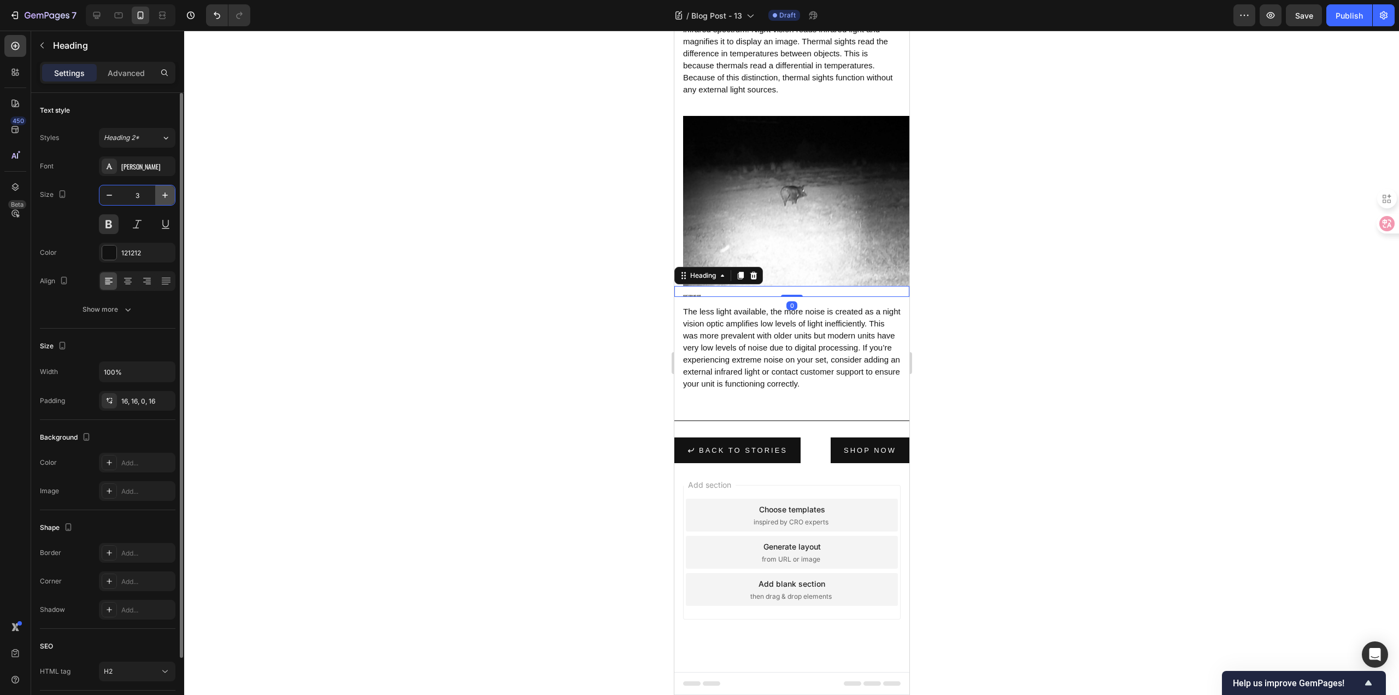
type input "30"
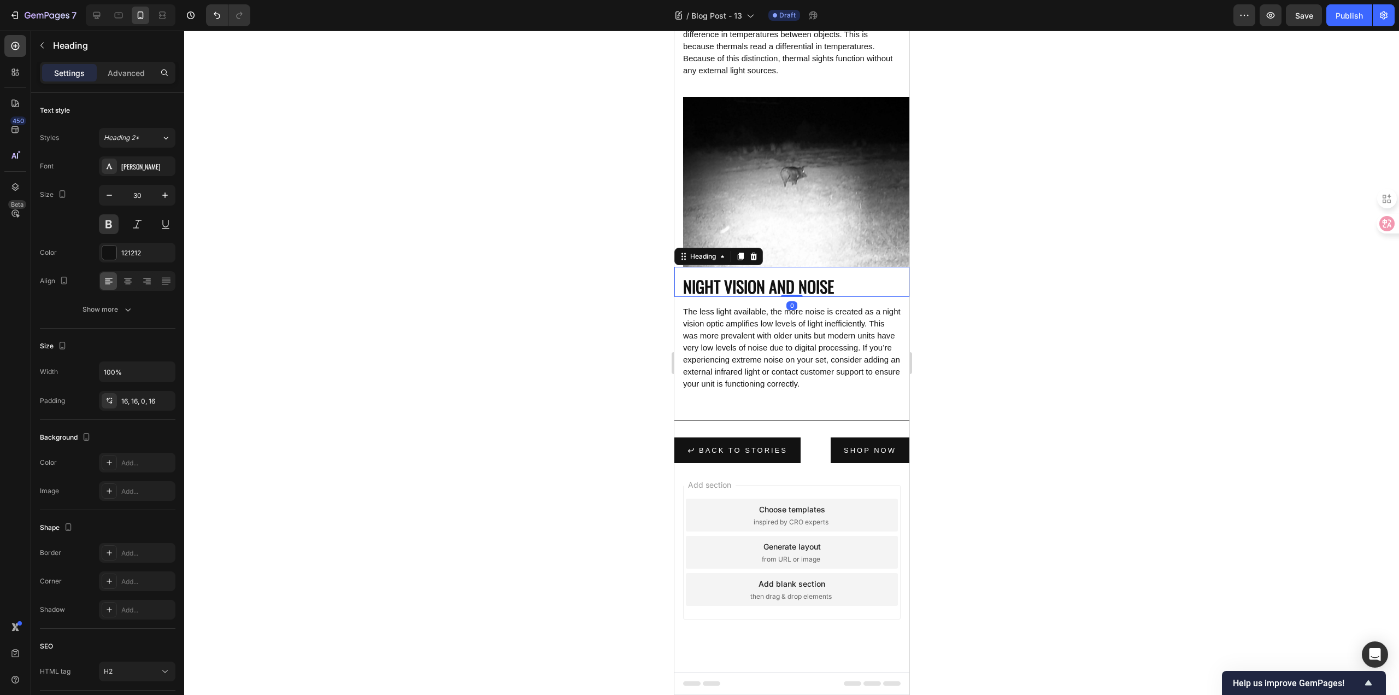
click at [404, 263] on div at bounding box center [791, 363] width 1215 height 664
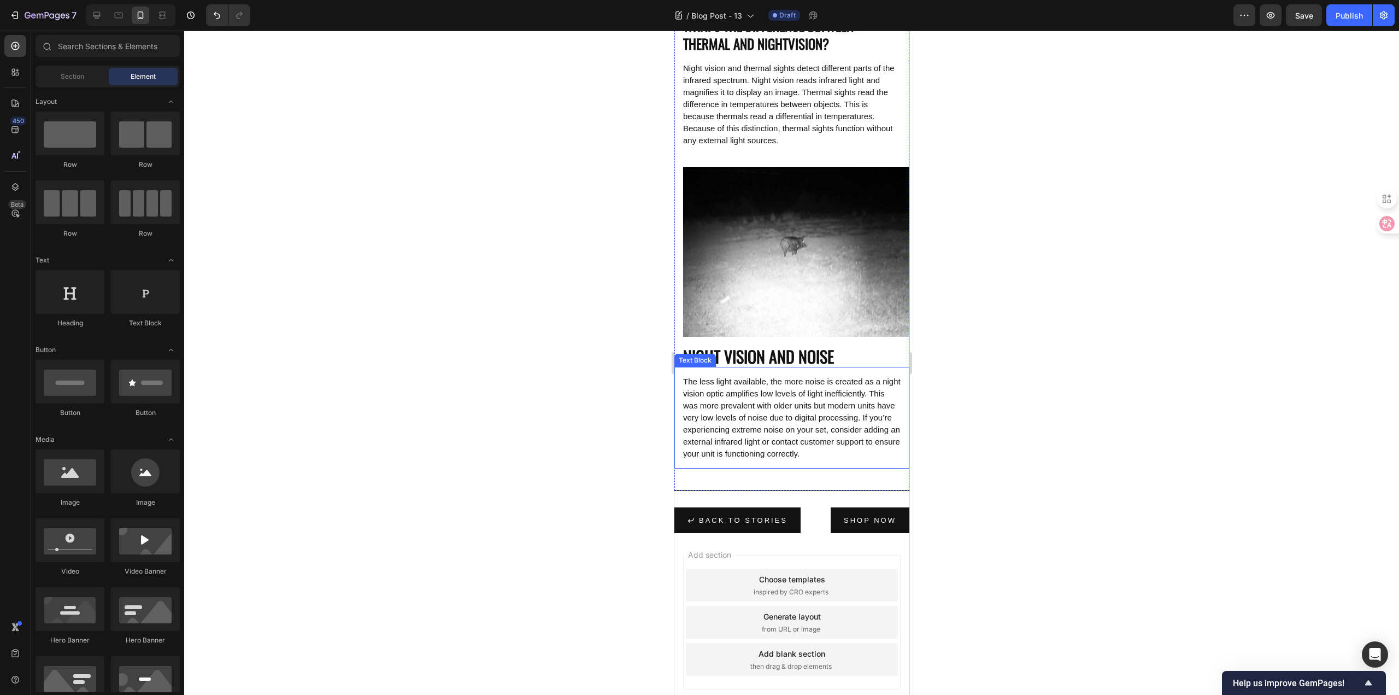
scroll to position [640, 0]
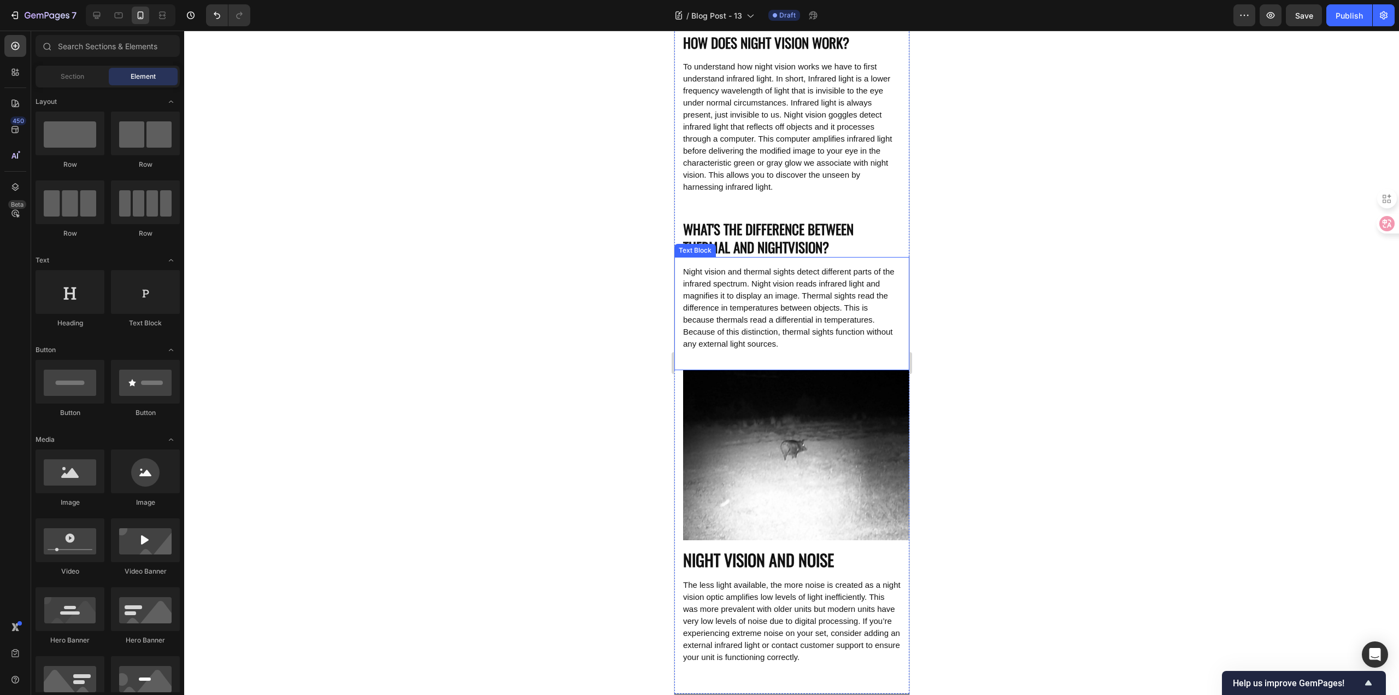
click at [765, 301] on span "Night vision and thermal sights detect different parts of the infrared spectrum…" at bounding box center [787, 307] width 211 height 81
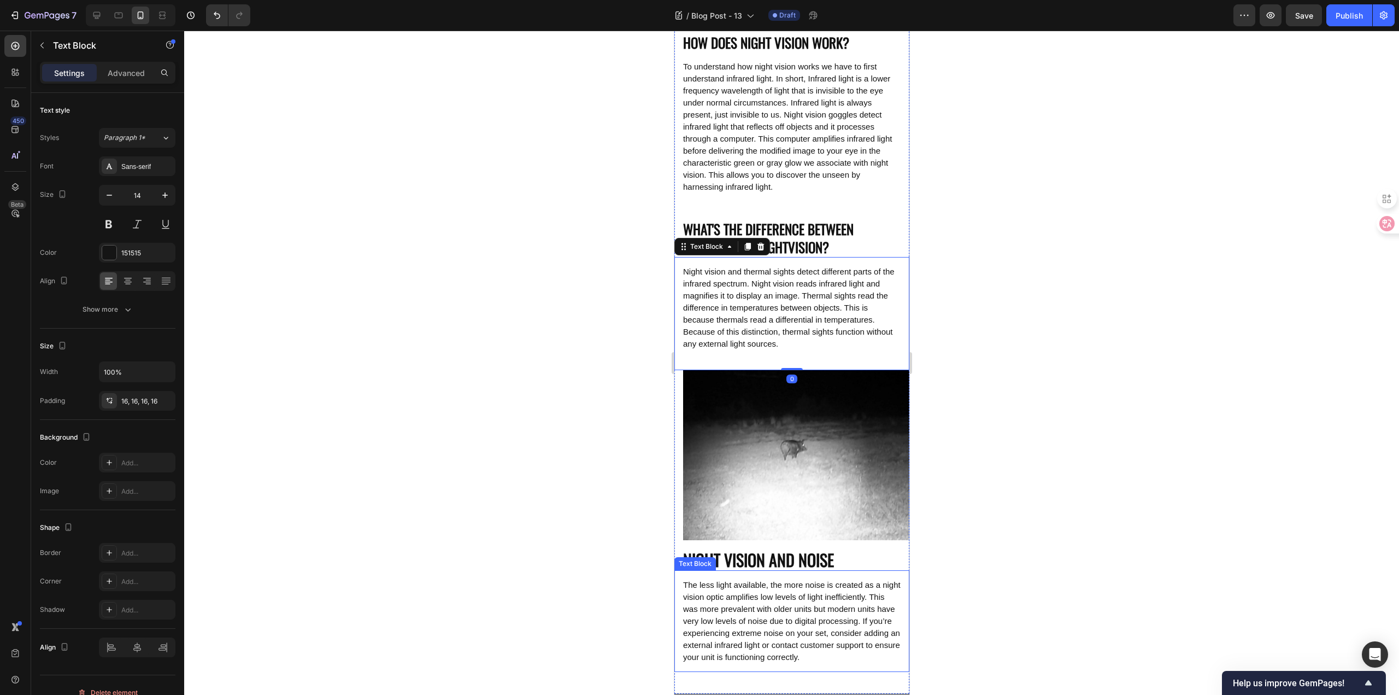
click at [702, 623] on span "The less light available, the more noise is created as a night vision optic amp…" at bounding box center [790, 620] width 217 height 81
click at [798, 311] on span "Night vision and thermal sights detect different parts of the infrared spectrum…" at bounding box center [787, 307] width 211 height 81
click at [817, 228] on p "WHAT'S THE DIFFERENCE BETWEEN THERMAL AND NIGHTVISION?" at bounding box center [790, 238] width 217 height 36
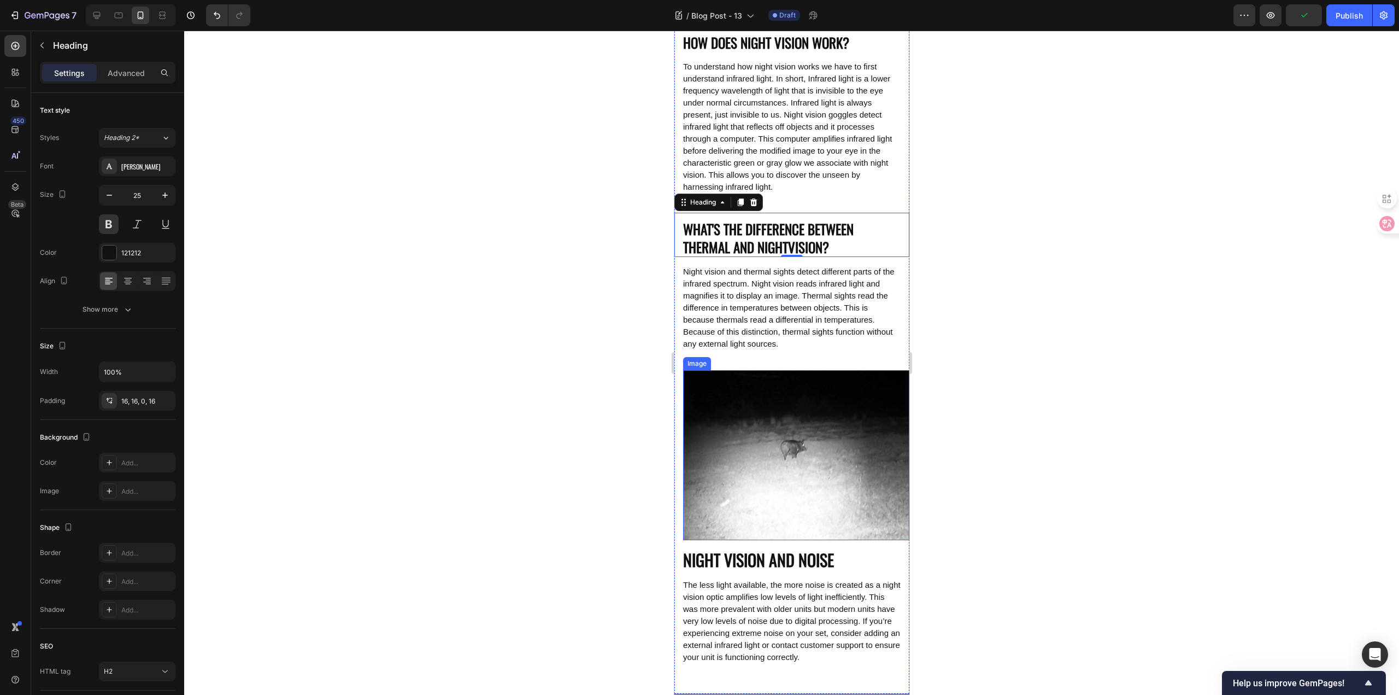
click at [759, 549] on p "NIGHT VISION AND NOISE" at bounding box center [790, 559] width 217 height 21
click at [803, 233] on p "WHAT'S THE DIFFERENCE BETWEEN THERMAL AND NIGHTVISION?" at bounding box center [790, 238] width 217 height 36
click at [576, 392] on div at bounding box center [791, 363] width 1215 height 664
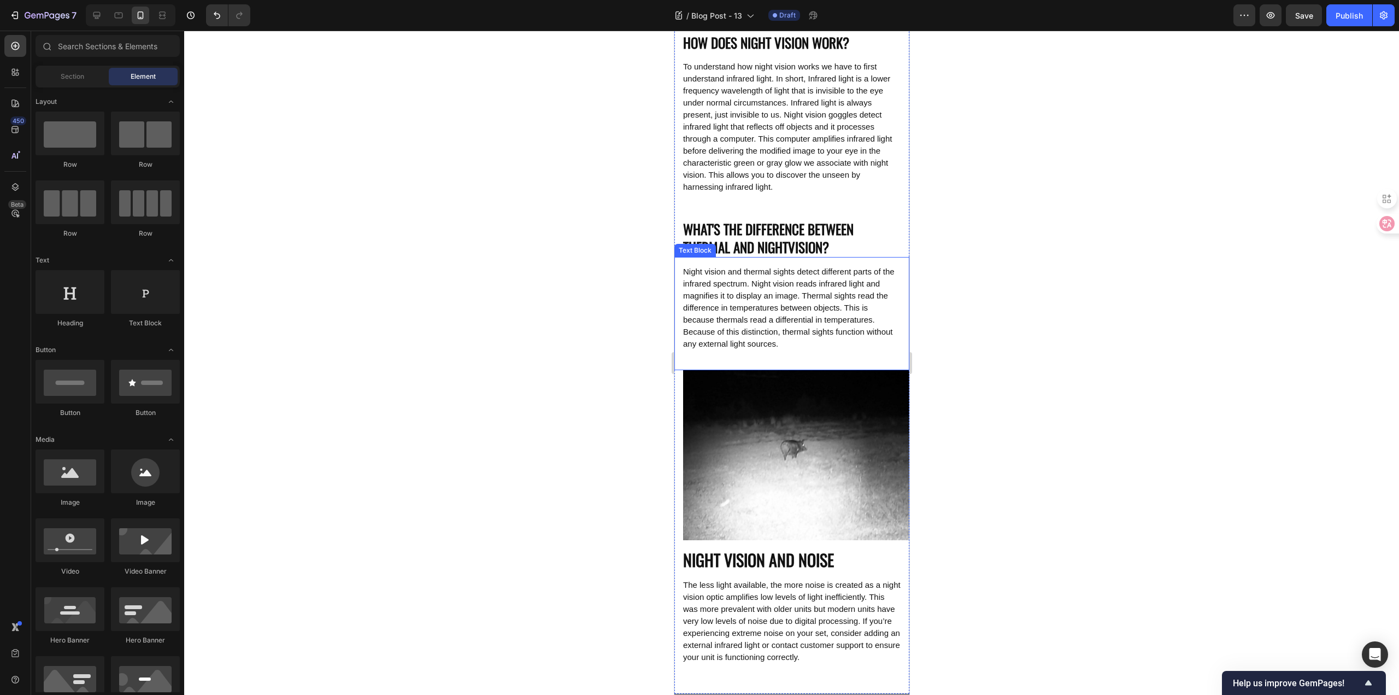
click at [749, 221] on p "WHAT'S THE DIFFERENCE BETWEEN THERMAL AND NIGHTVISION?" at bounding box center [790, 238] width 217 height 36
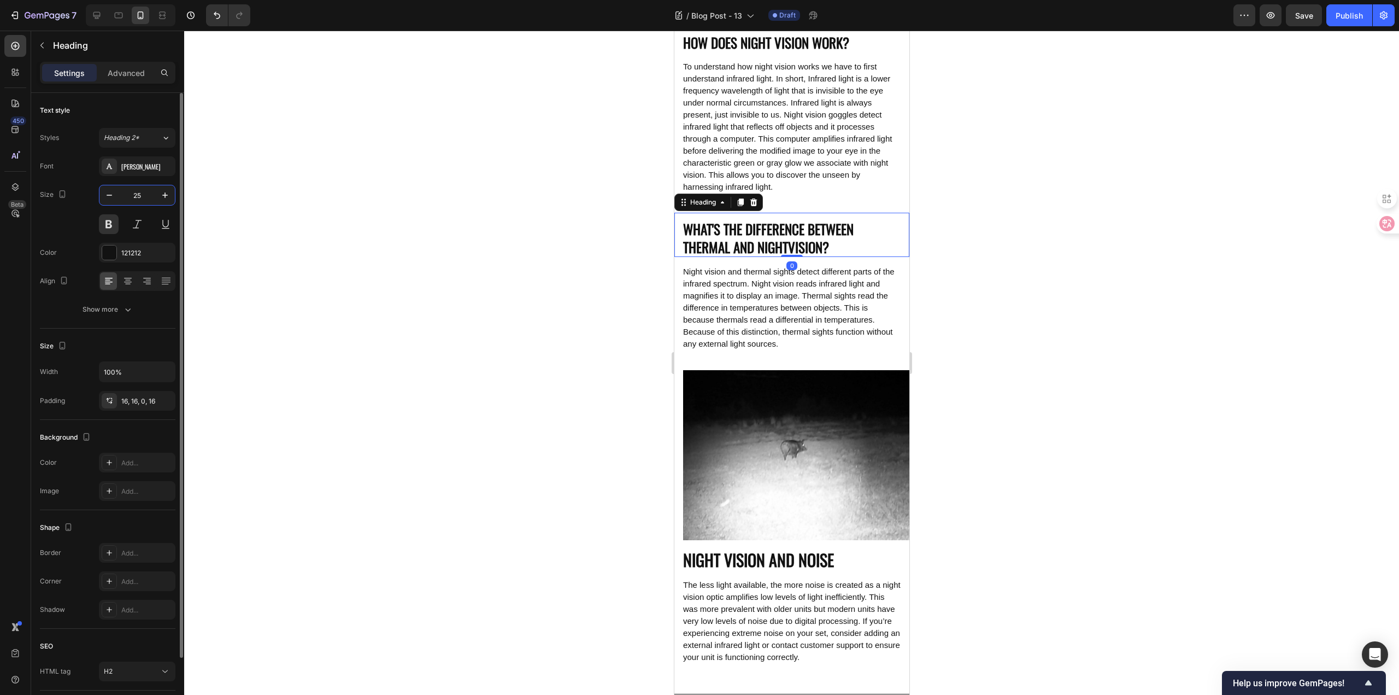
drag, startPoint x: 140, startPoint y: 196, endPoint x: 148, endPoint y: 204, distance: 10.8
click at [140, 196] on input "25" at bounding box center [137, 195] width 36 height 20
click at [739, 550] on p "NIGHT VISION AND NOISE" at bounding box center [790, 559] width 217 height 21
click at [143, 204] on input "30" at bounding box center [137, 195] width 36 height 20
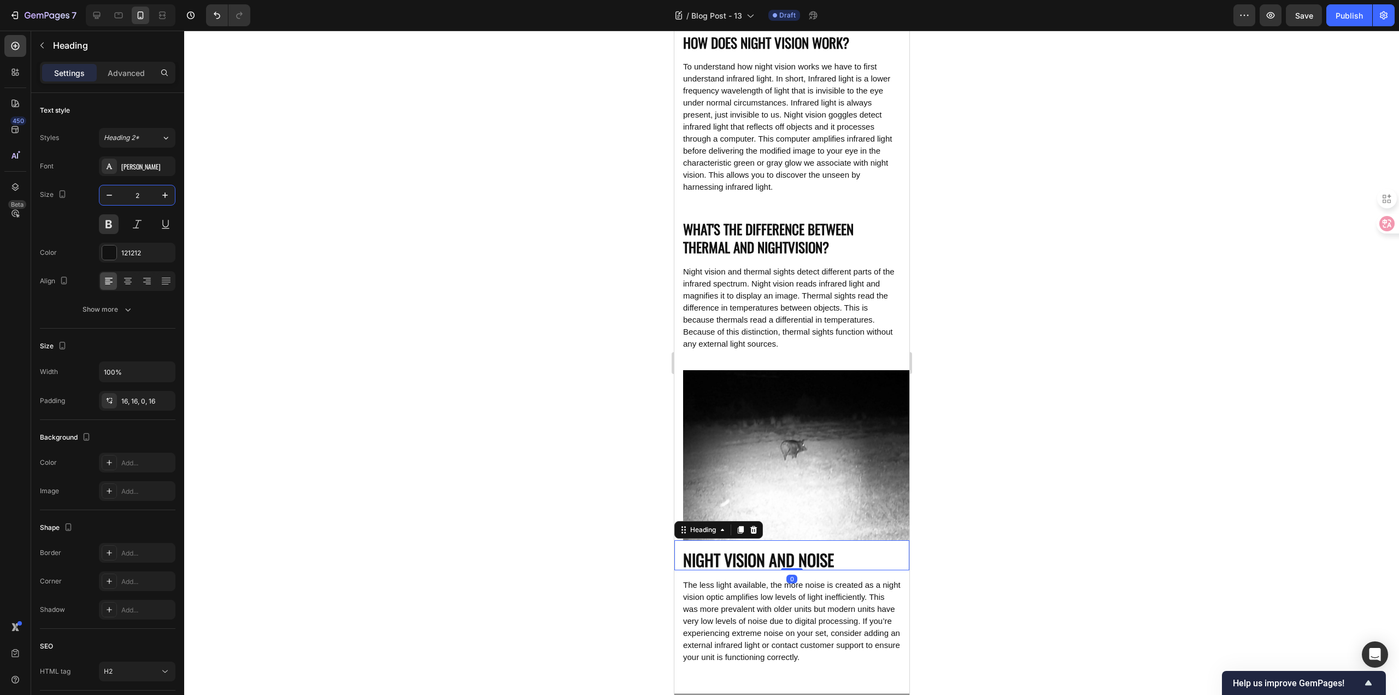
type input "25"
drag, startPoint x: 436, startPoint y: 289, endPoint x: 442, endPoint y: 291, distance: 6.2
click at [436, 289] on div at bounding box center [791, 363] width 1215 height 664
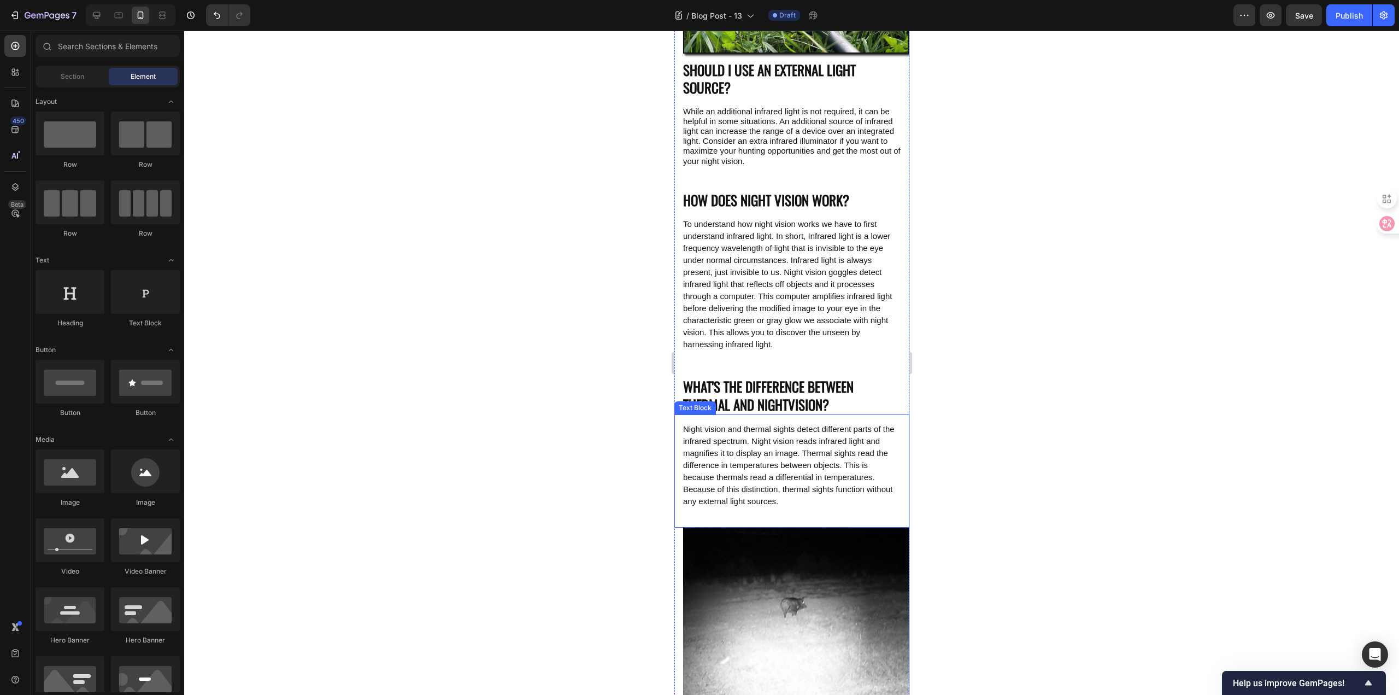
scroll to position [421, 0]
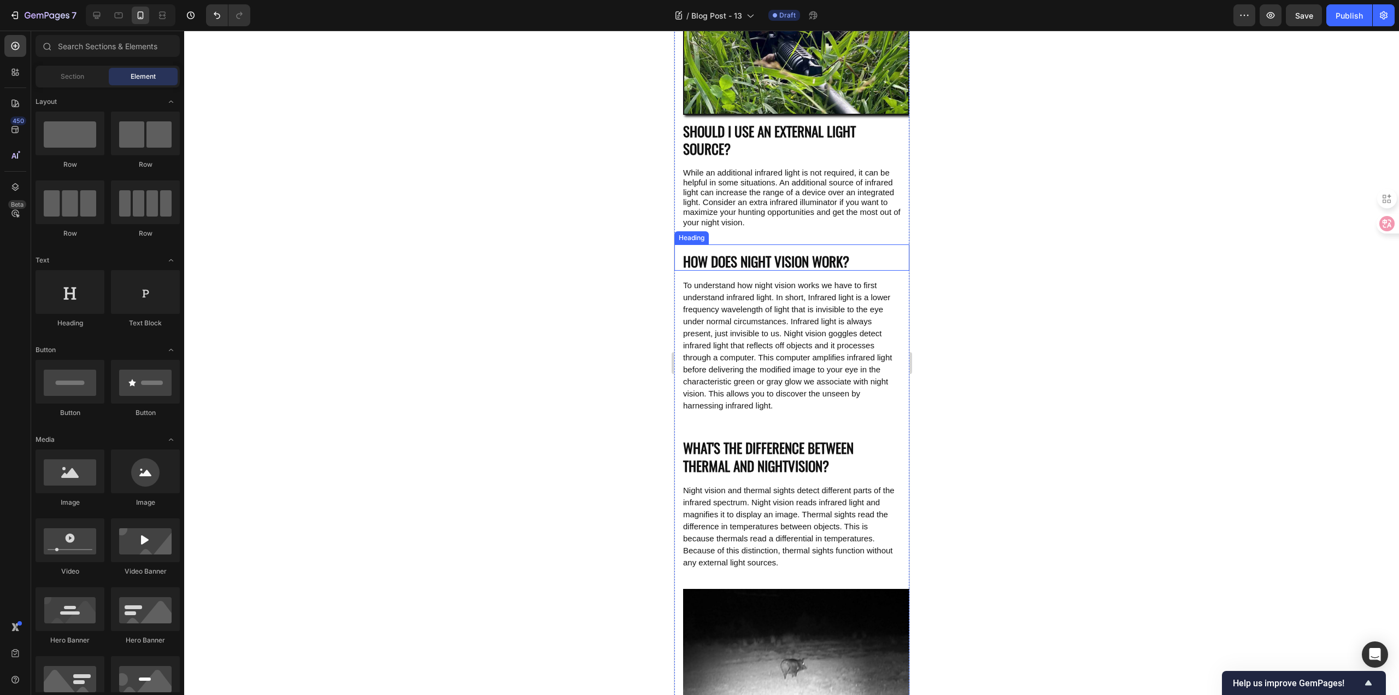
click at [755, 252] on p "HOW DOES NIGHT VISION WORK?" at bounding box center [790, 261] width 217 height 18
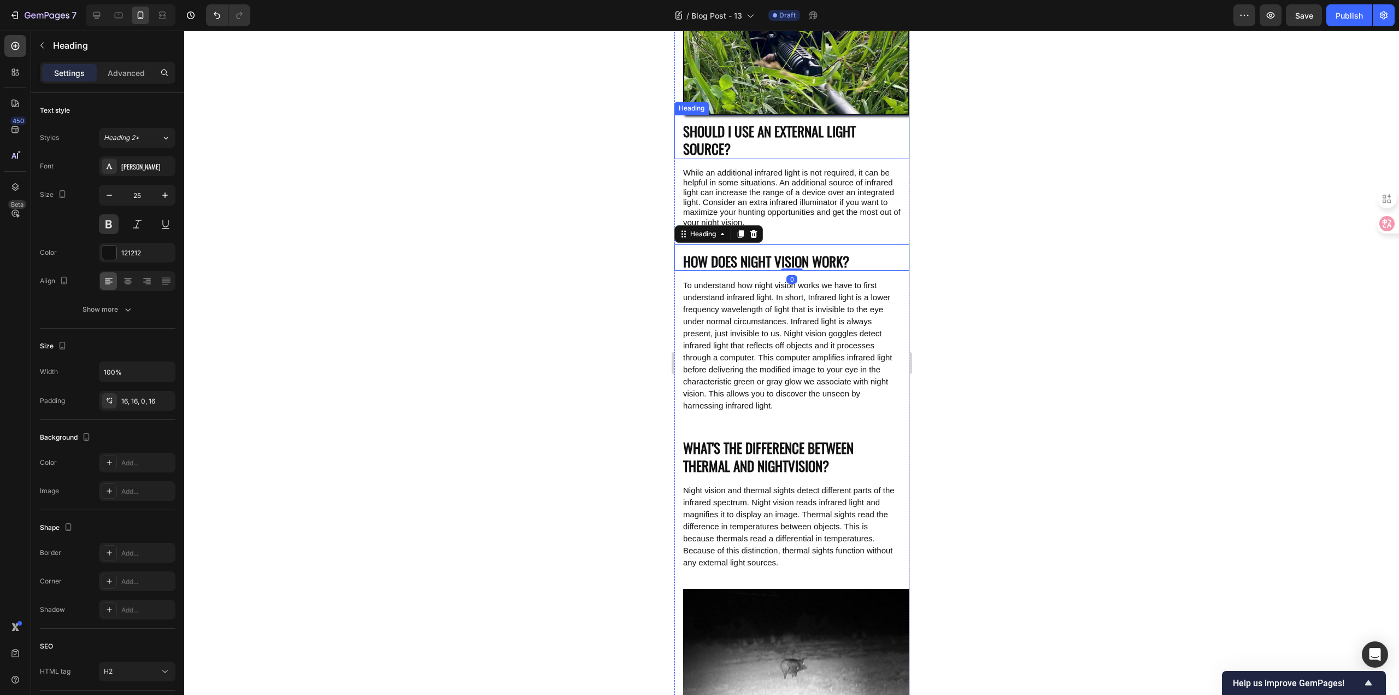
click at [751, 136] on p "SHOULD I USE AN EXTERNAL LIGHT SOURCE?" at bounding box center [790, 140] width 217 height 36
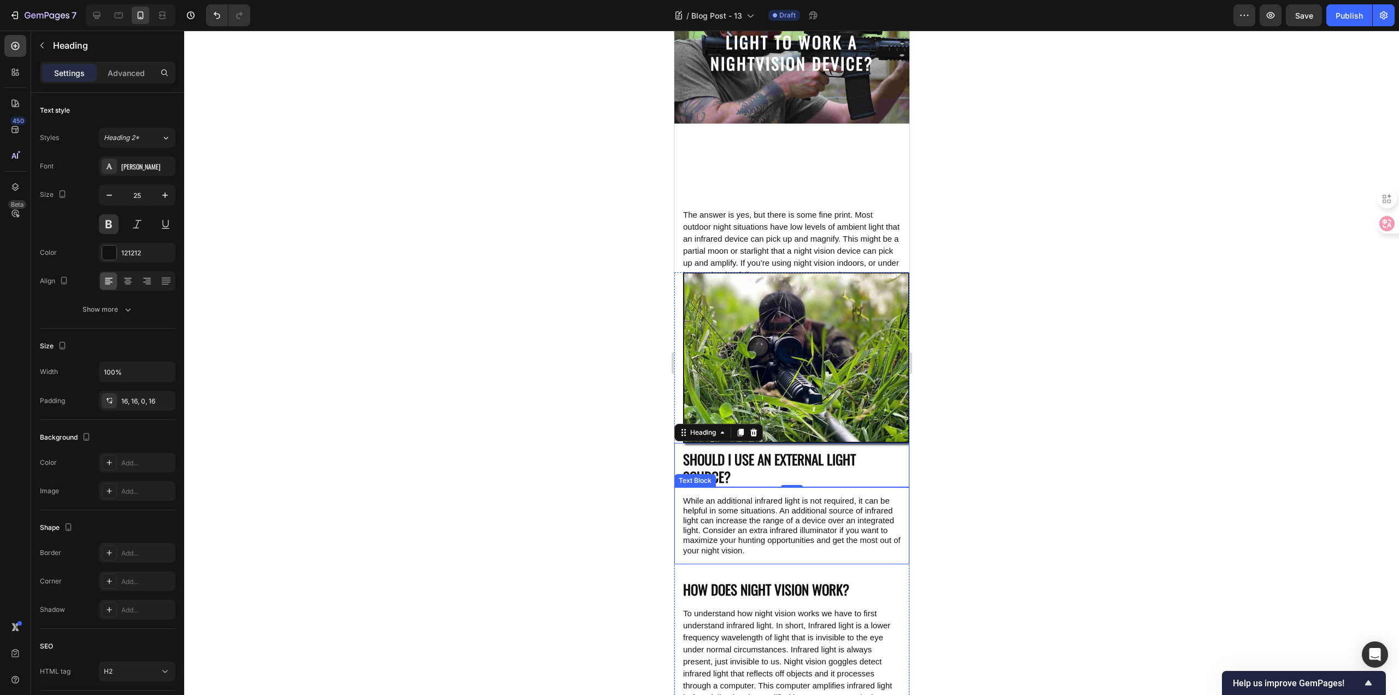
scroll to position [0, 0]
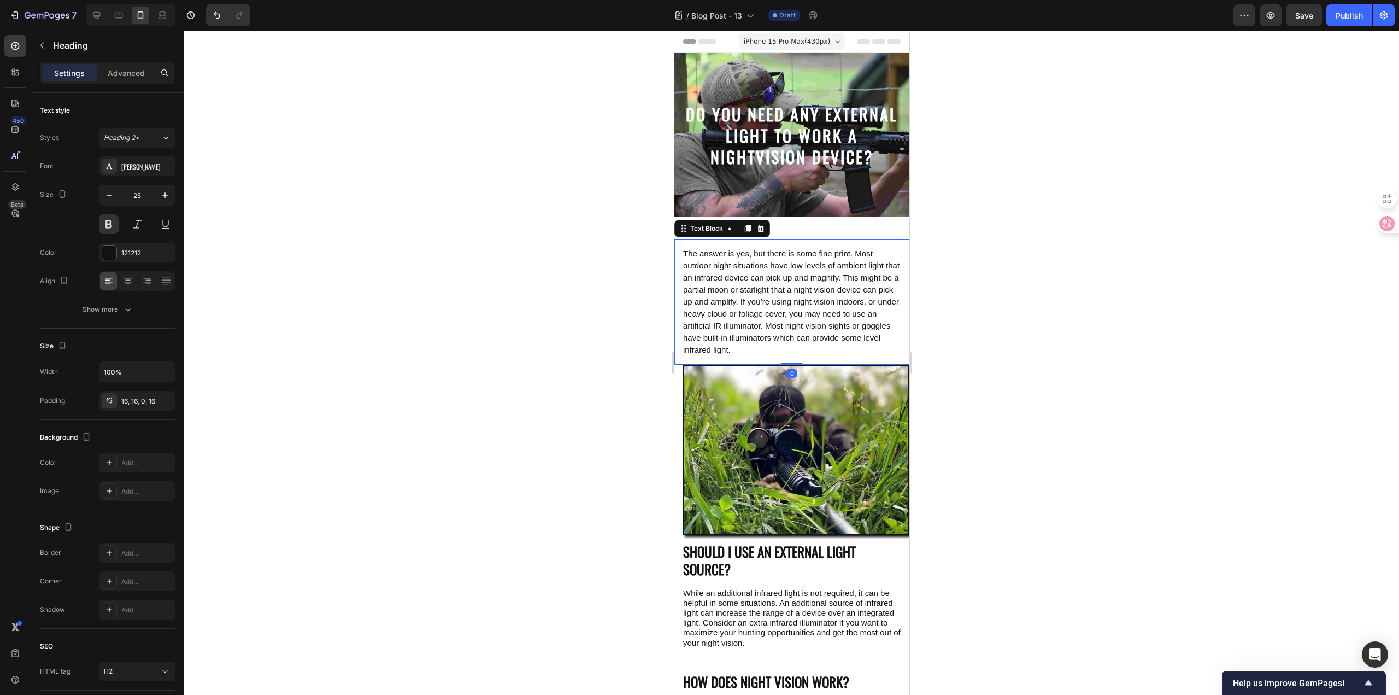
click at [801, 322] on span "The answer is yes, but there is some fine print. Most outdoor night situations …" at bounding box center [790, 301] width 216 height 105
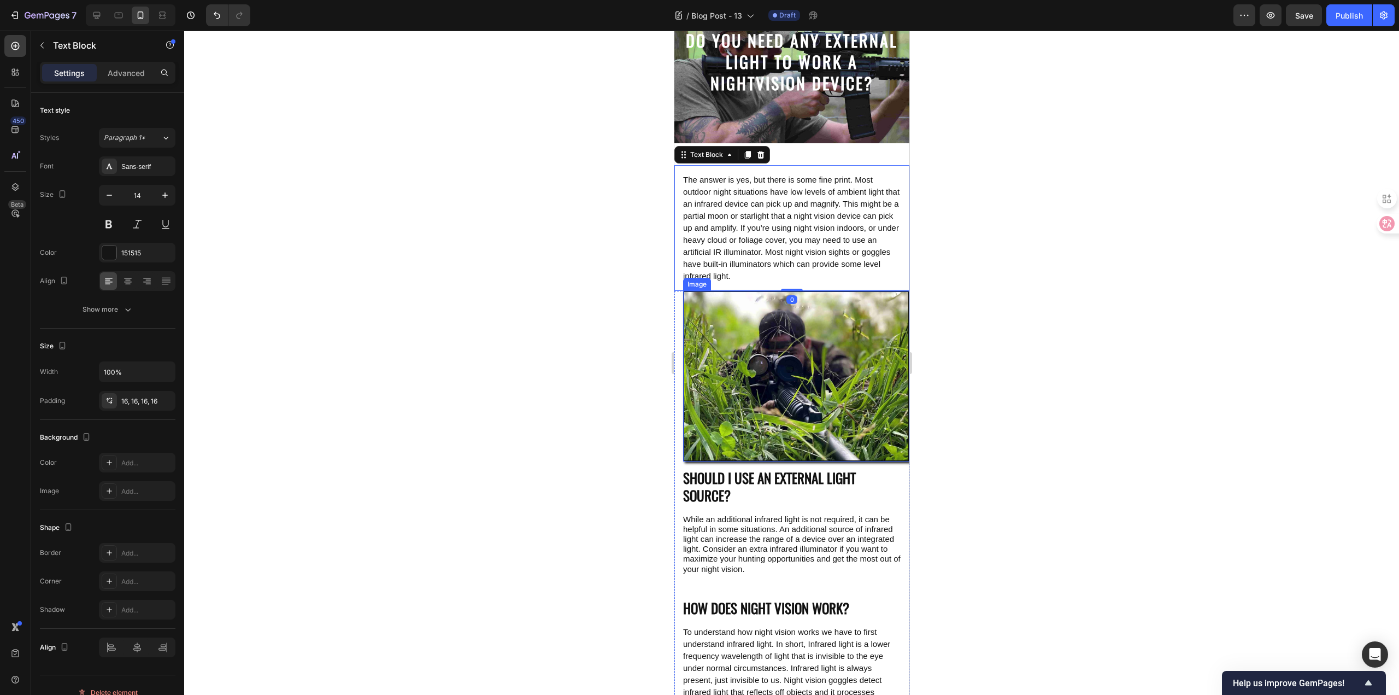
scroll to position [219, 0]
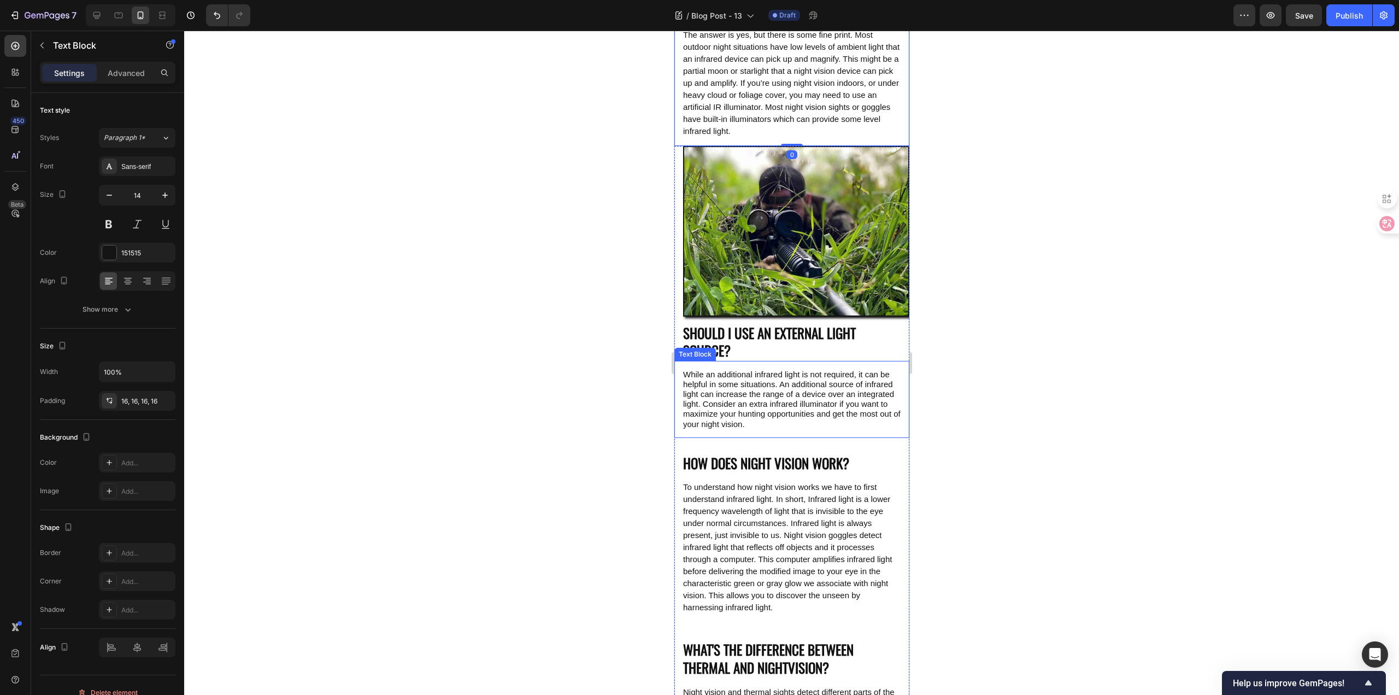
click at [801, 398] on span "While an additional infrared light is not required, it can be helpful in some s…" at bounding box center [790, 398] width 217 height 59
click at [788, 524] on span "To understand how night vision works we have to first understand infrared light…" at bounding box center [786, 547] width 209 height 130
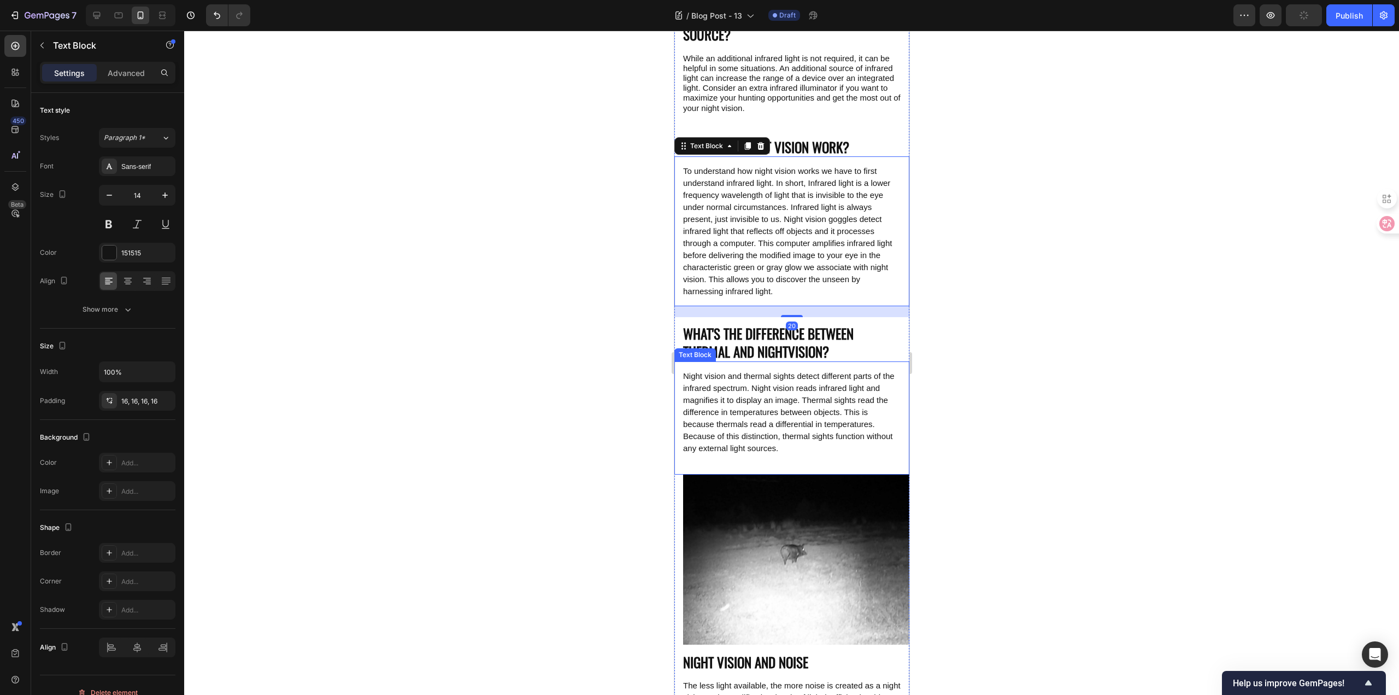
click at [768, 407] on span "Night vision and thermal sights detect different parts of the infrared spectrum…" at bounding box center [787, 411] width 211 height 81
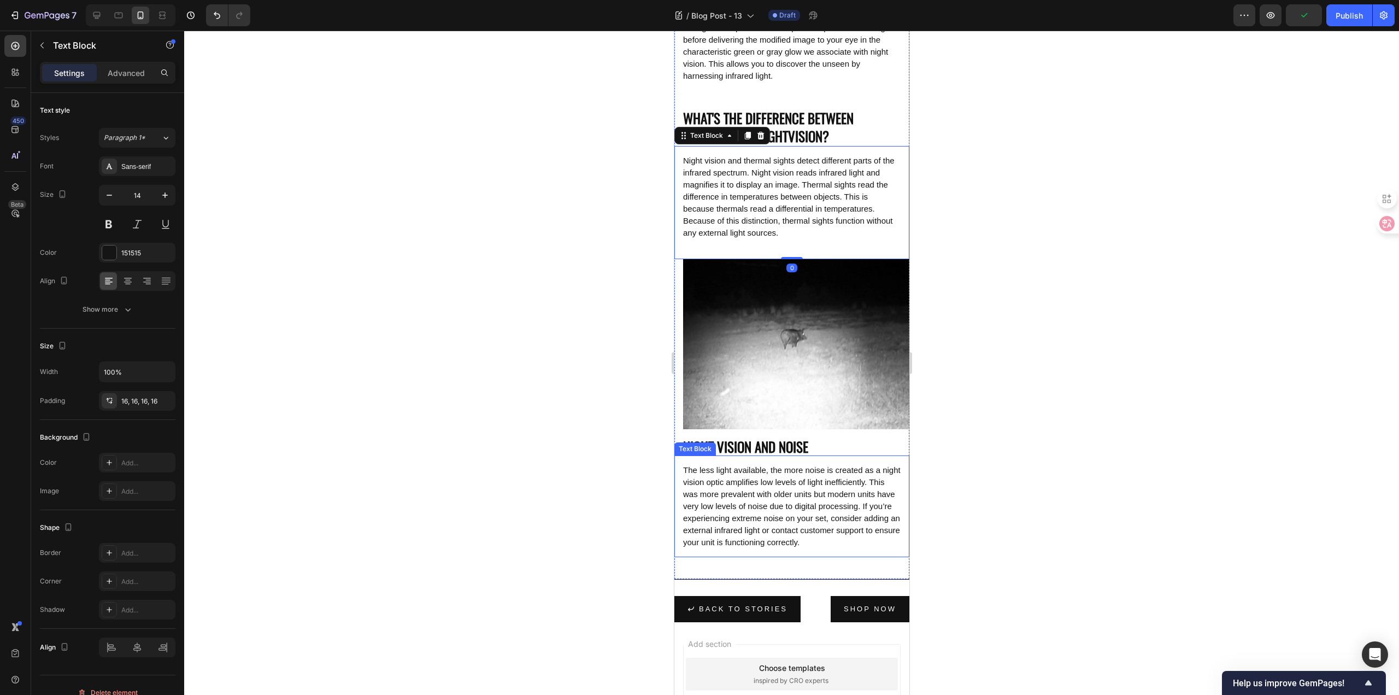
scroll to position [765, 0]
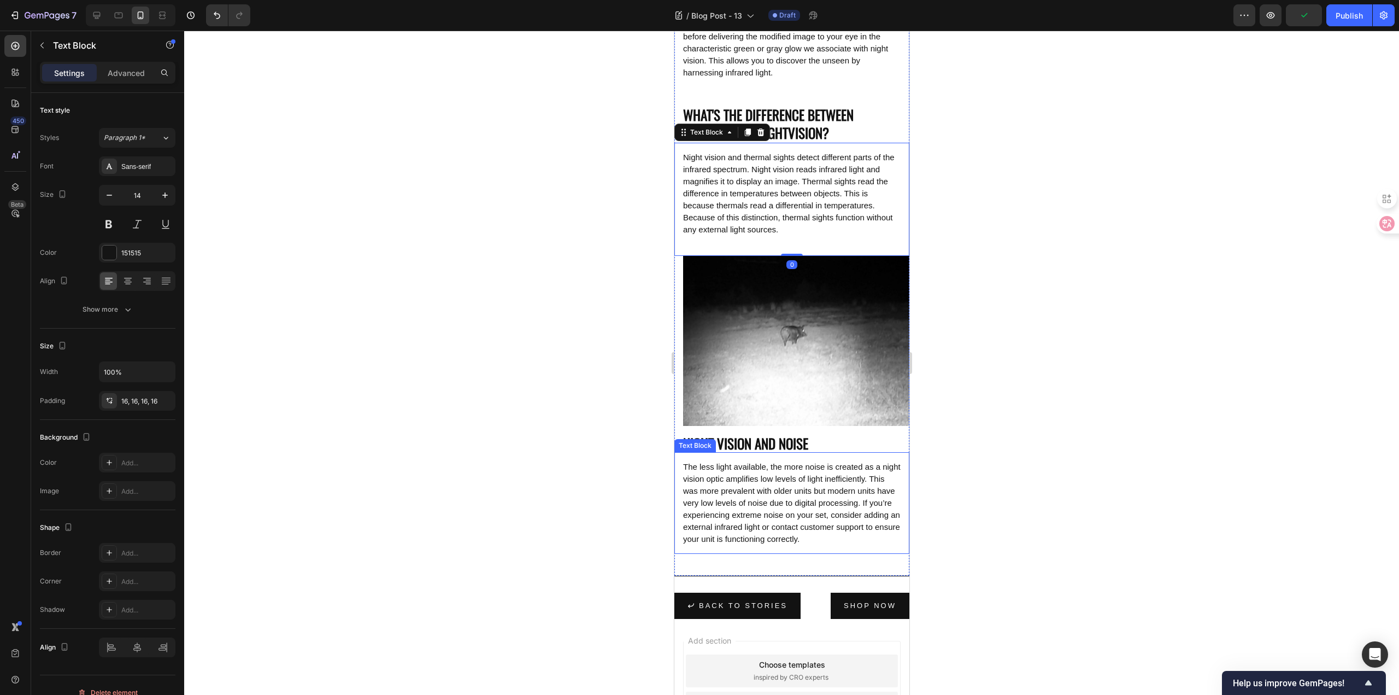
click at [787, 509] on span "The less light available, the more noise is created as a night vision optic amp…" at bounding box center [790, 502] width 217 height 81
click at [538, 470] on div at bounding box center [791, 363] width 1215 height 664
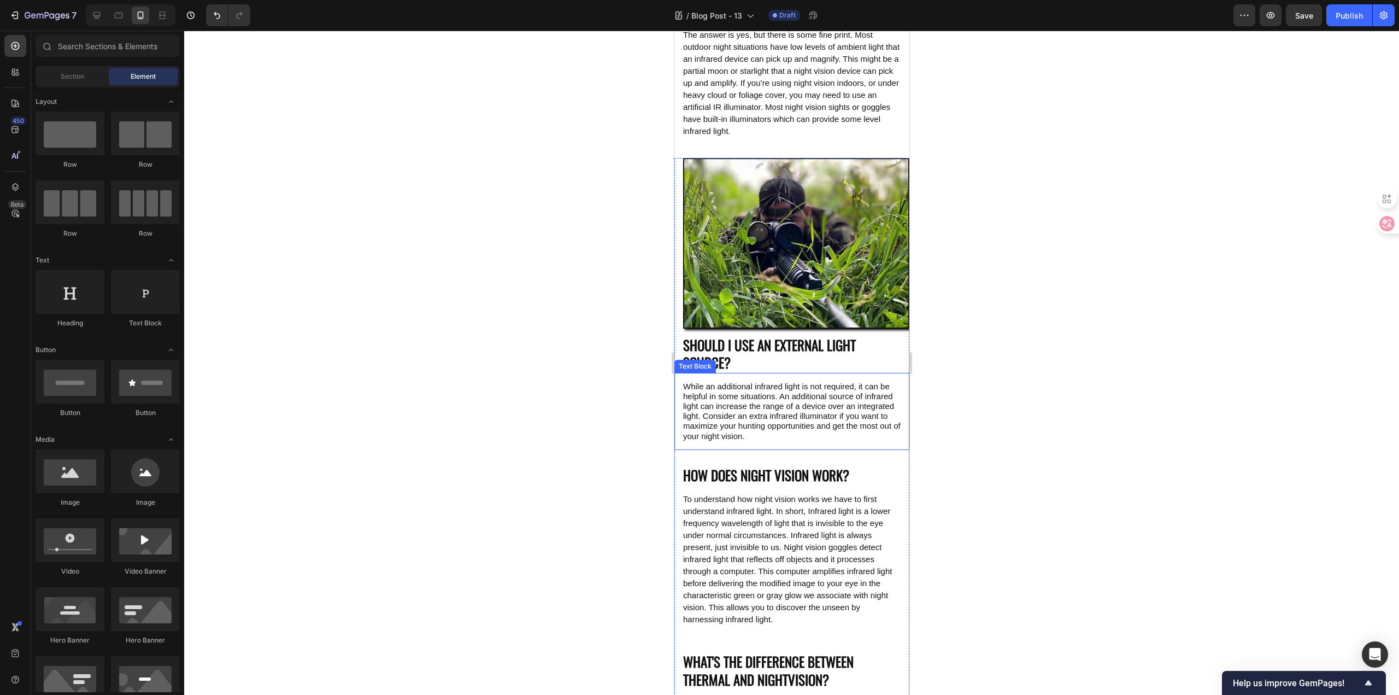
scroll to position [0, 0]
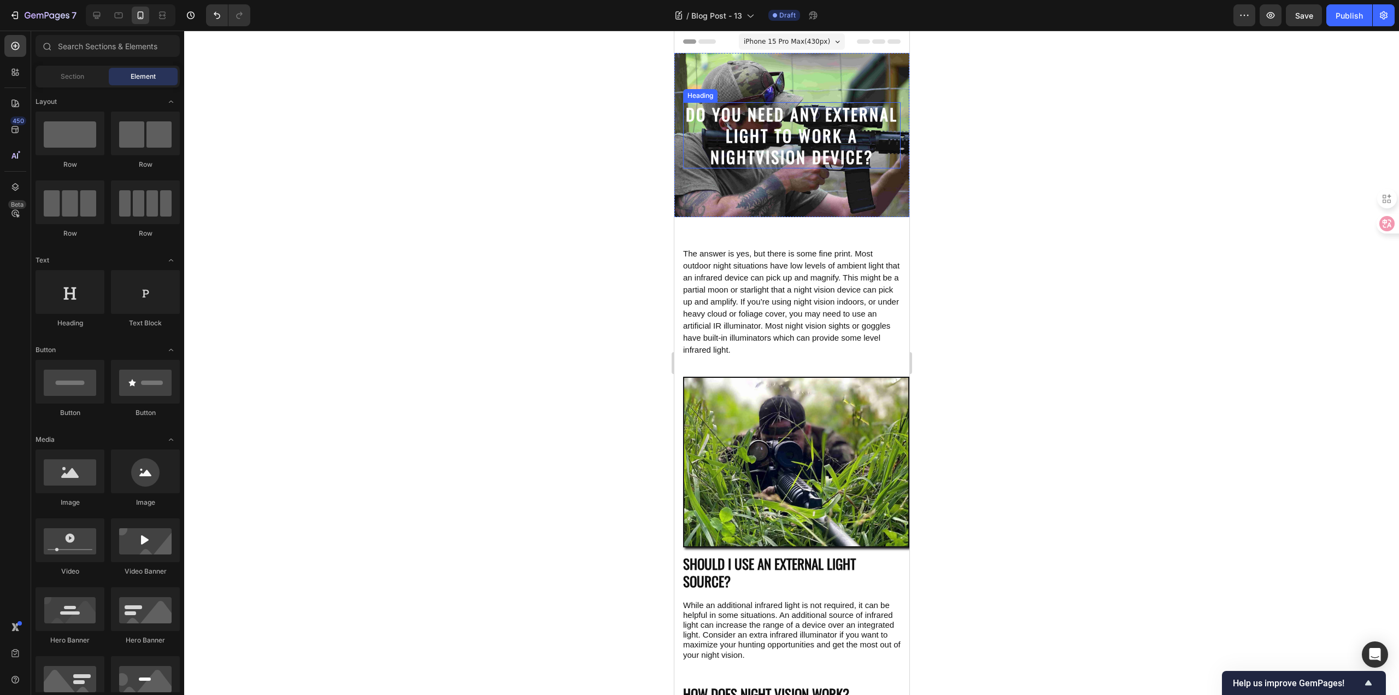
click at [771, 133] on strong "DO YOU NEED ANY EXTERNAL LIGHT TO WORK A NIGHTVISION DEVICE?" at bounding box center [791, 135] width 212 height 67
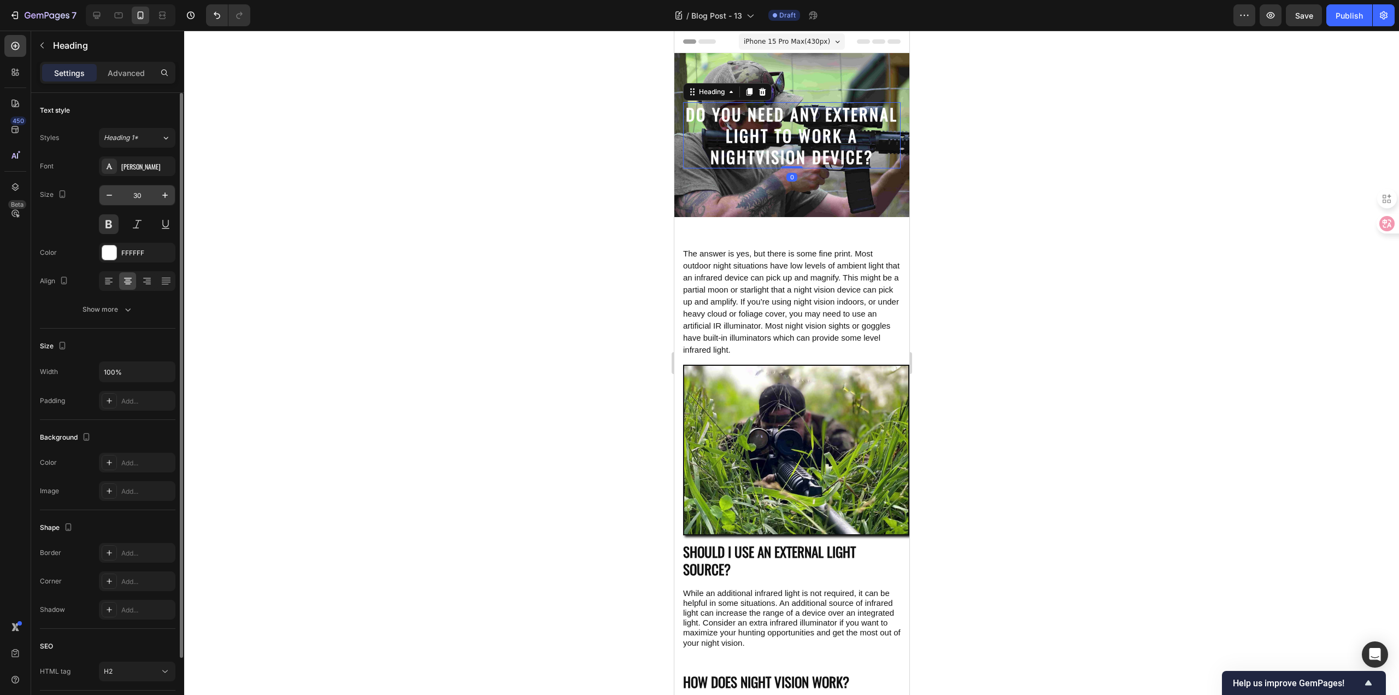
click at [150, 190] on input "30" at bounding box center [137, 195] width 36 height 20
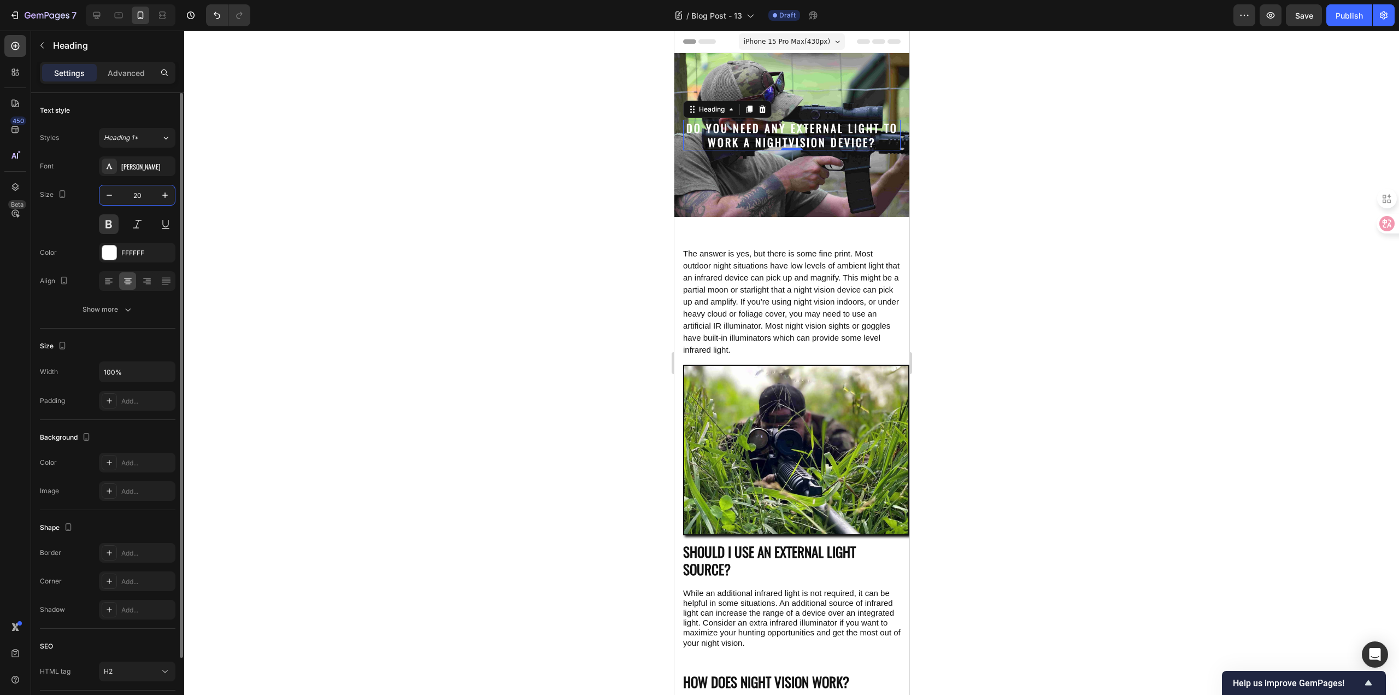
click at [144, 194] on input "20" at bounding box center [137, 195] width 36 height 20
click at [144, 194] on input "25" at bounding box center [137, 195] width 36 height 20
click at [144, 194] on input "24" at bounding box center [137, 195] width 36 height 20
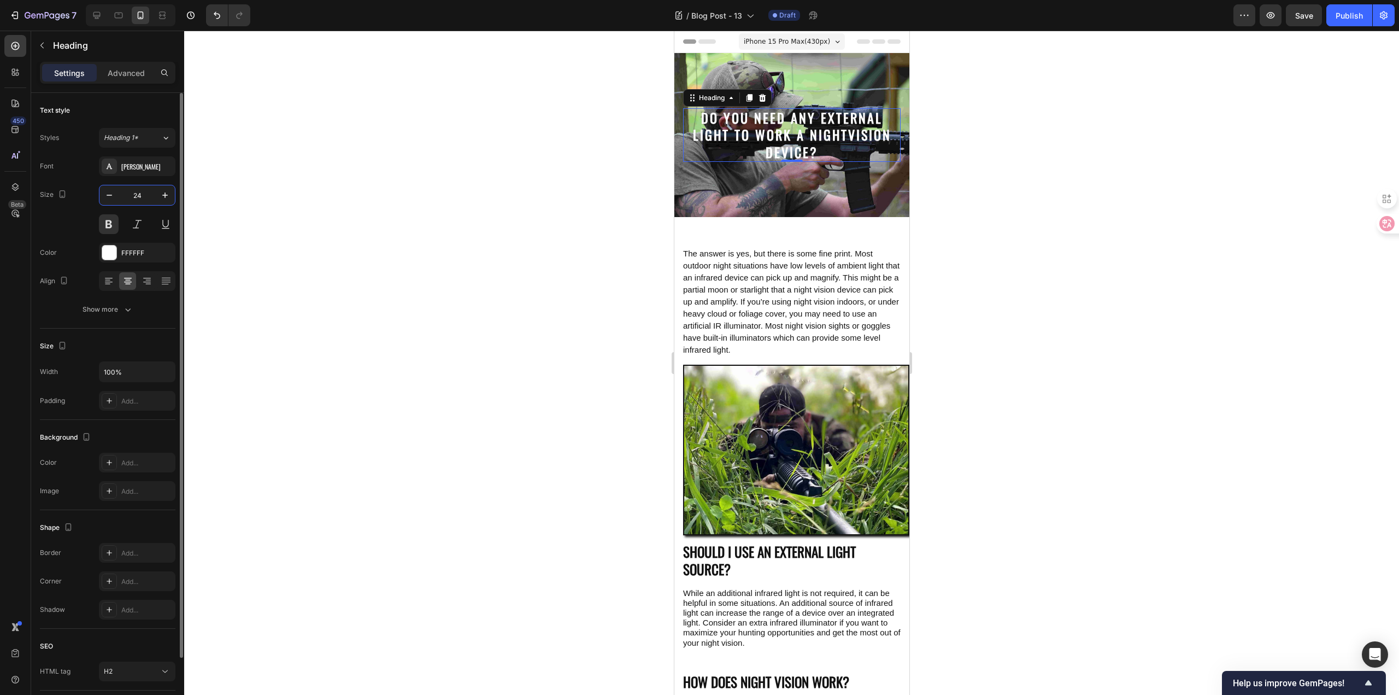
click at [144, 194] on input "24" at bounding box center [137, 195] width 36 height 20
click at [144, 194] on input "23" at bounding box center [137, 195] width 36 height 20
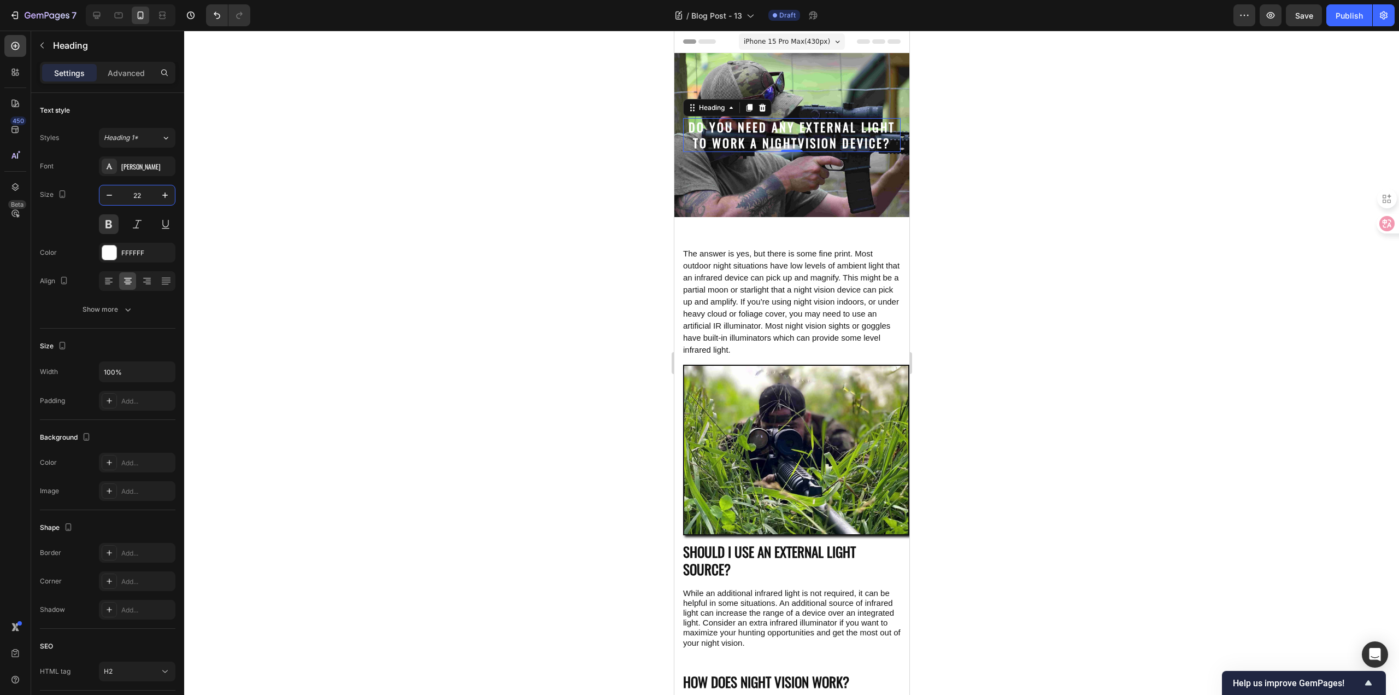
type input "22"
click at [455, 254] on div at bounding box center [791, 363] width 1215 height 664
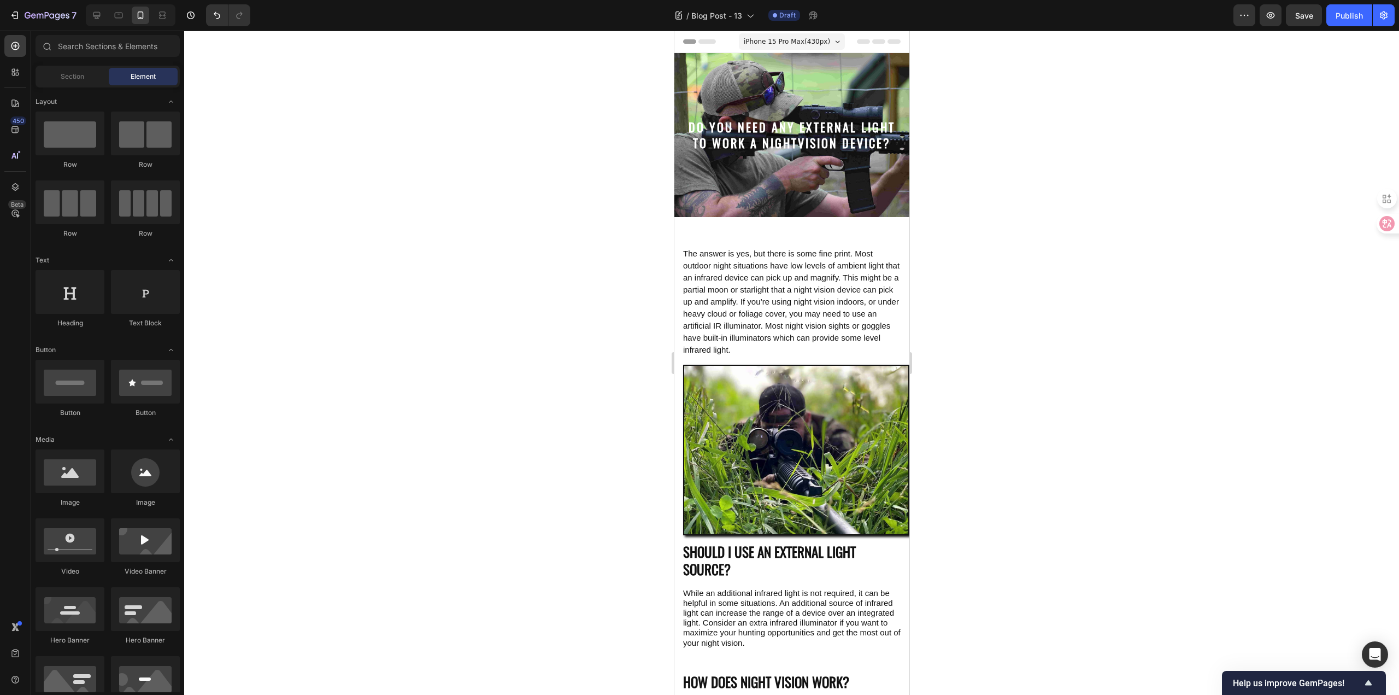
click at [476, 266] on div at bounding box center [791, 363] width 1215 height 664
click at [127, 12] on div at bounding box center [118, 15] width 17 height 17
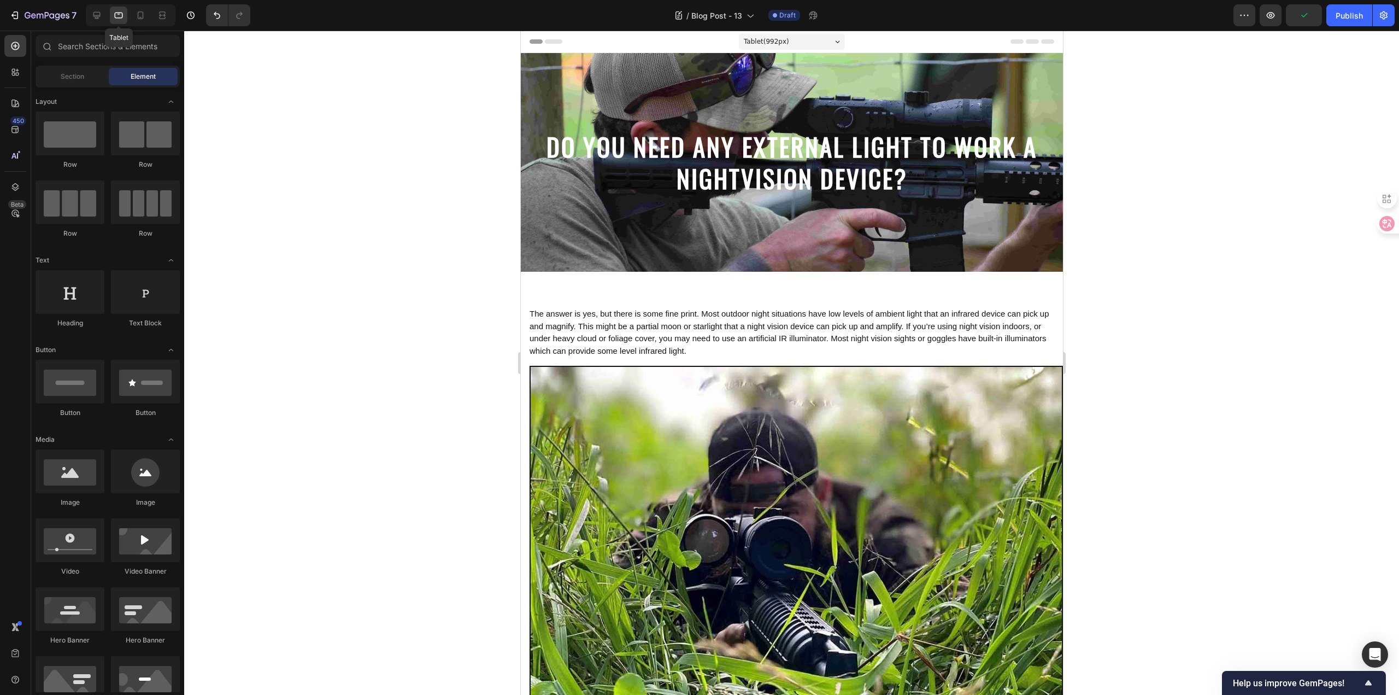
scroll to position [1, 0]
click at [755, 32] on div "Tablet ( 992 px) iPhone 13 Mini iPhone 13 Pro iPhone 11 Pro Max iPhone 15 Pro M…" at bounding box center [791, 43] width 106 height 22
click at [757, 37] on span "Tablet ( 992 px)" at bounding box center [765, 41] width 45 height 11
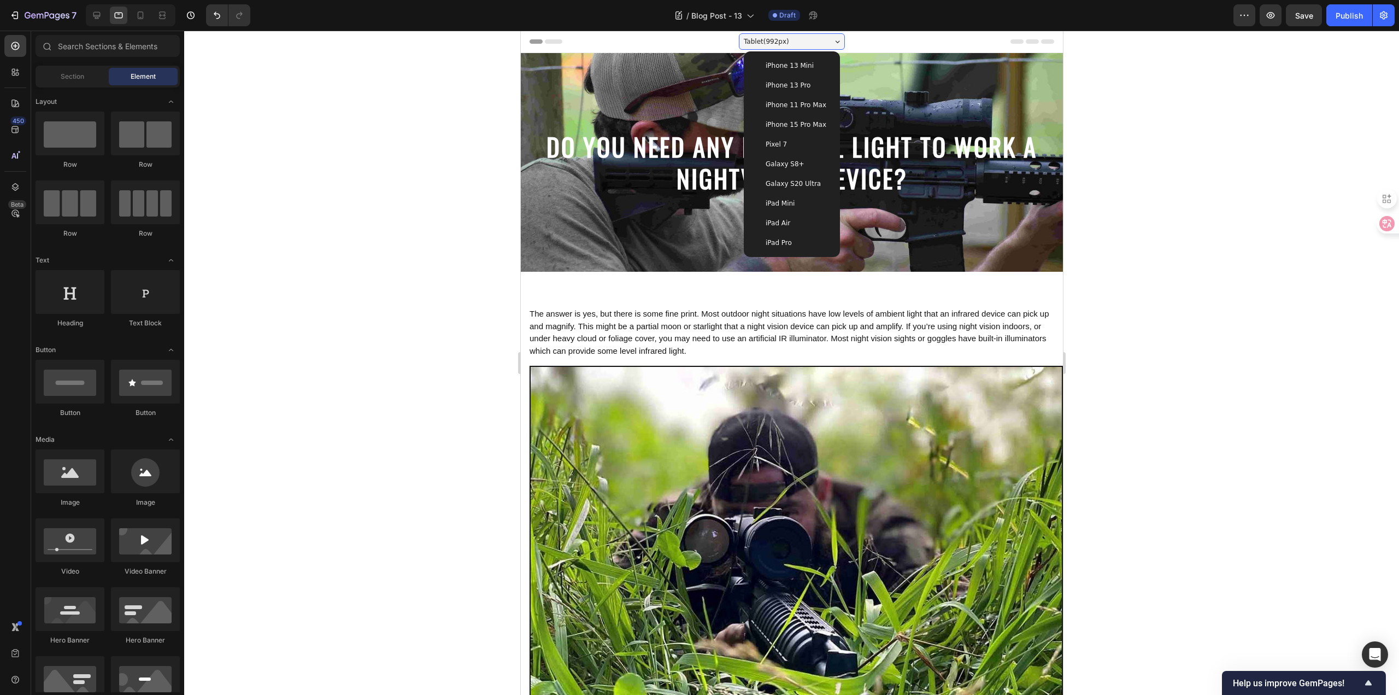
click at [796, 237] on div "iPad Pro" at bounding box center [791, 243] width 87 height 20
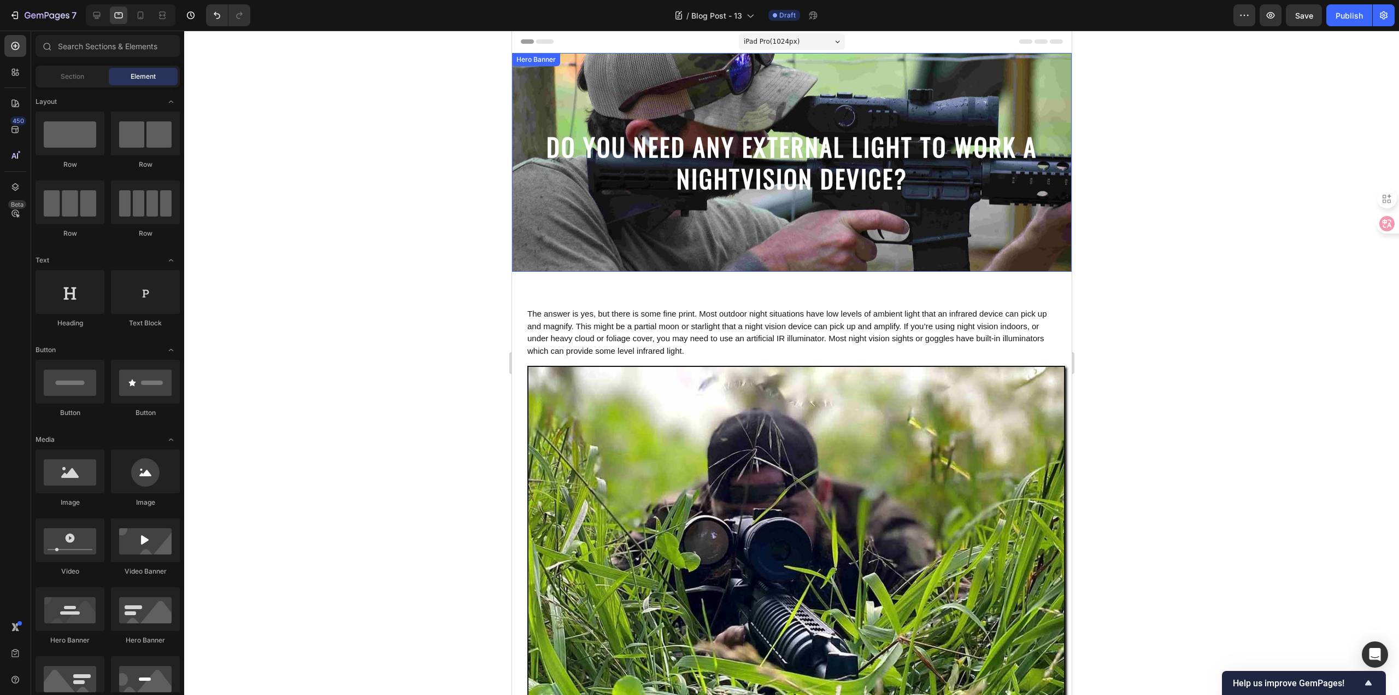
click at [441, 158] on div at bounding box center [791, 363] width 1215 height 664
click at [143, 14] on icon at bounding box center [141, 15] width 6 height 8
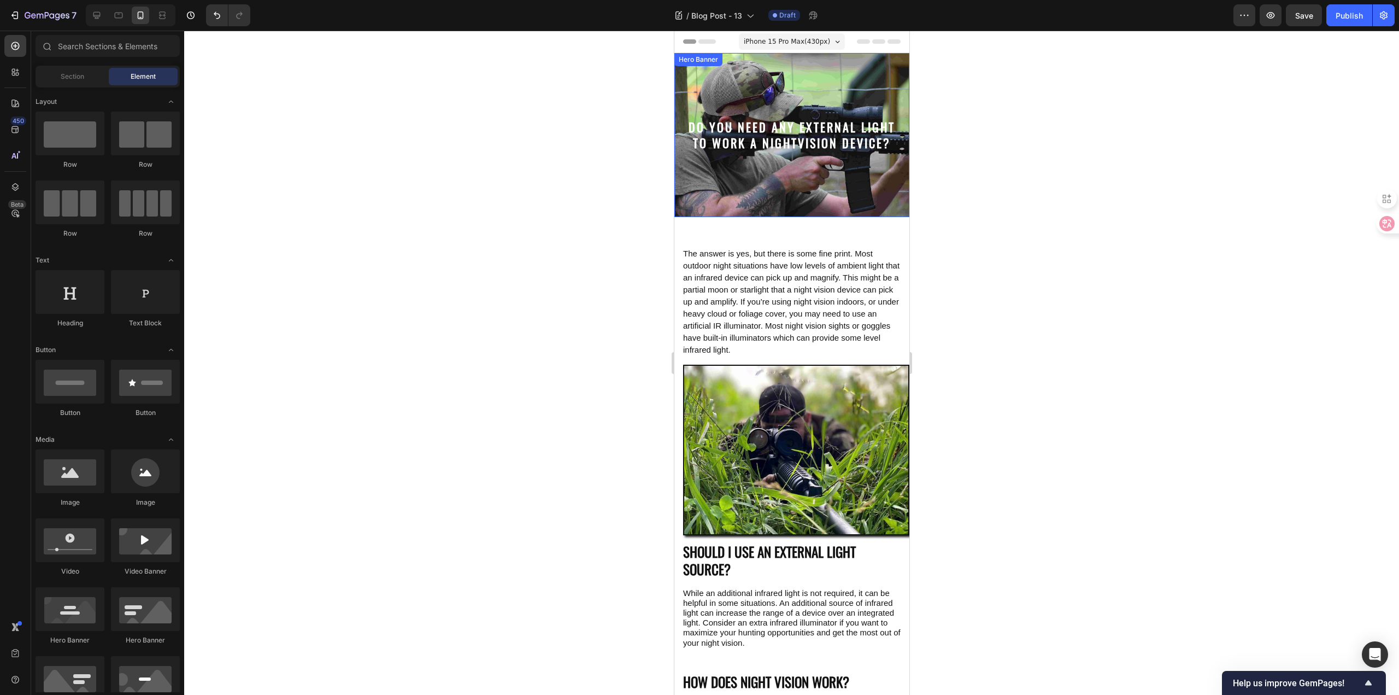
click at [442, 208] on div at bounding box center [791, 363] width 1215 height 664
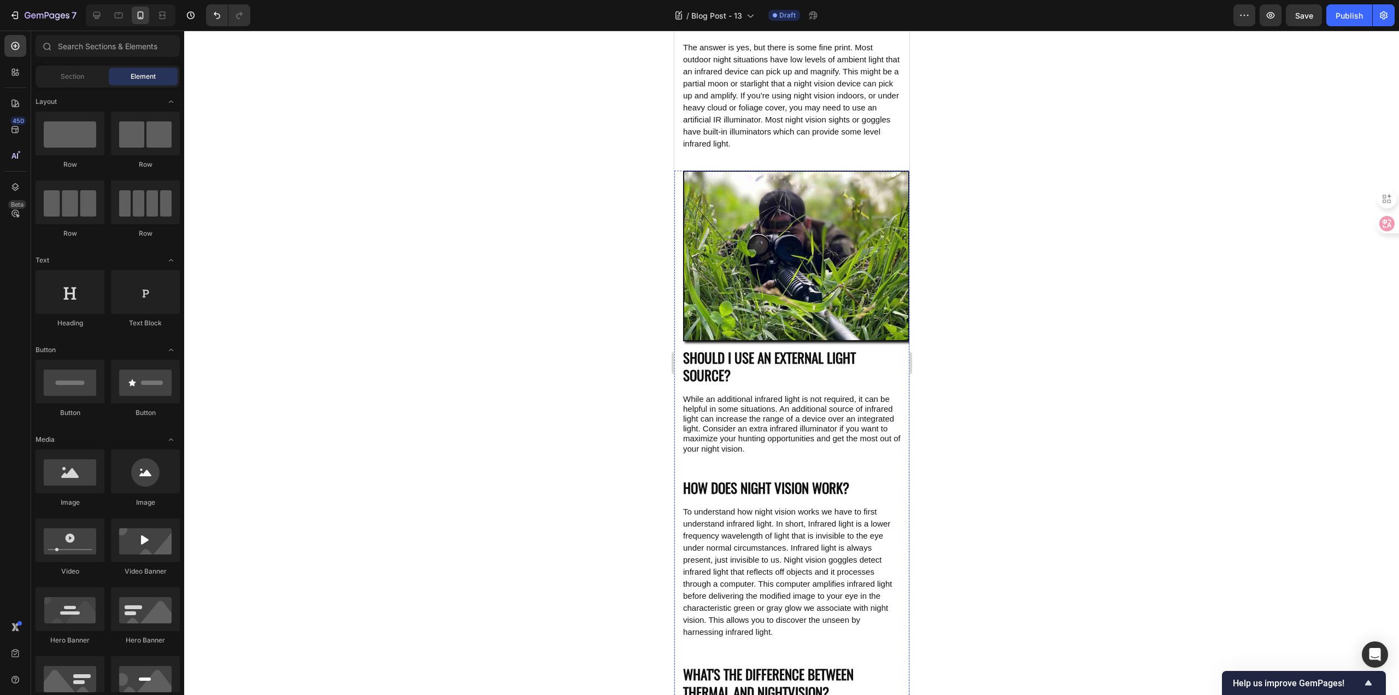
scroll to position [0, 0]
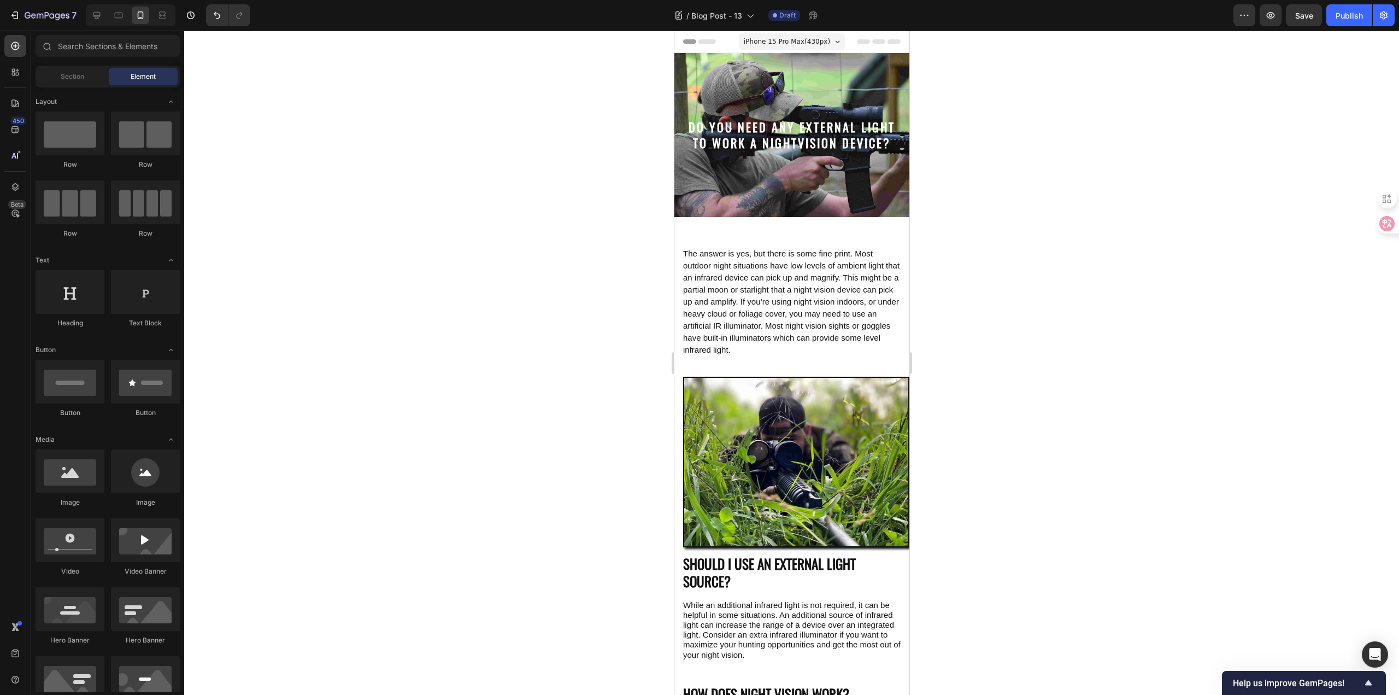
drag, startPoint x: 436, startPoint y: 215, endPoint x: 427, endPoint y: 211, distance: 10.3
click at [435, 215] on div at bounding box center [791, 363] width 1215 height 664
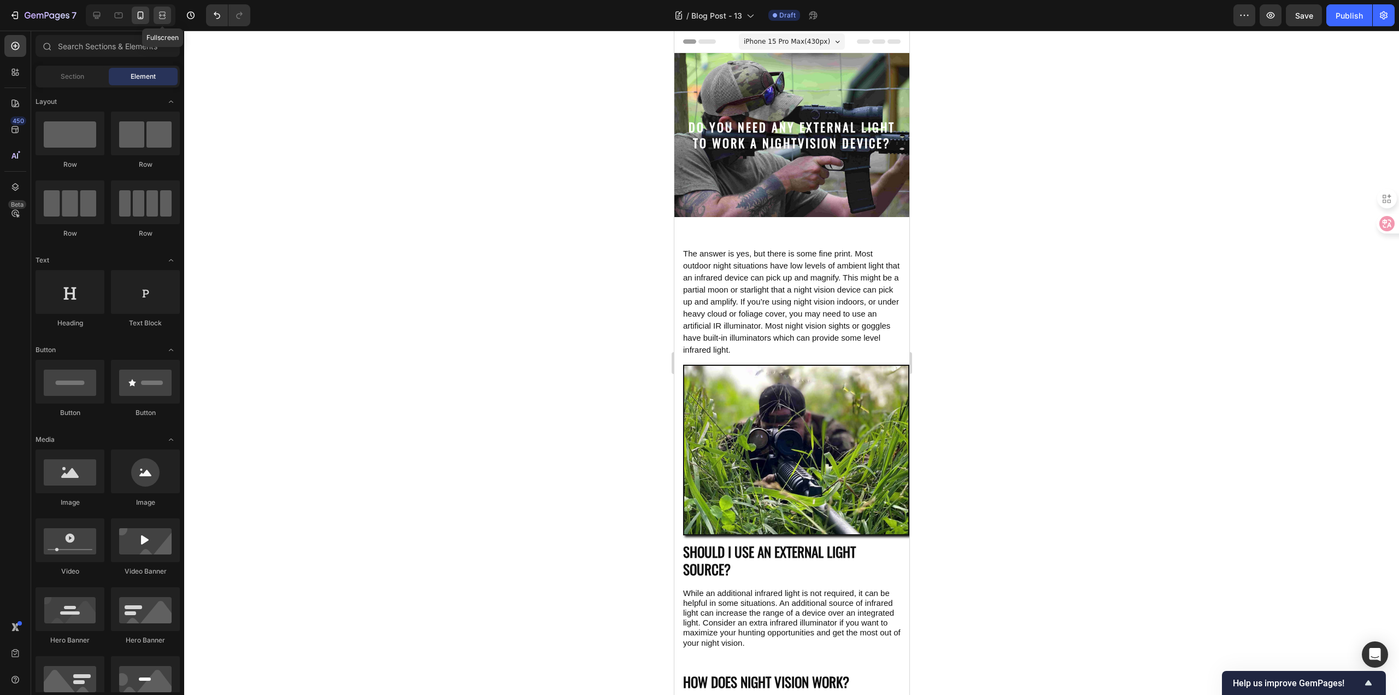
click at [165, 17] on icon at bounding box center [162, 18] width 7 height 2
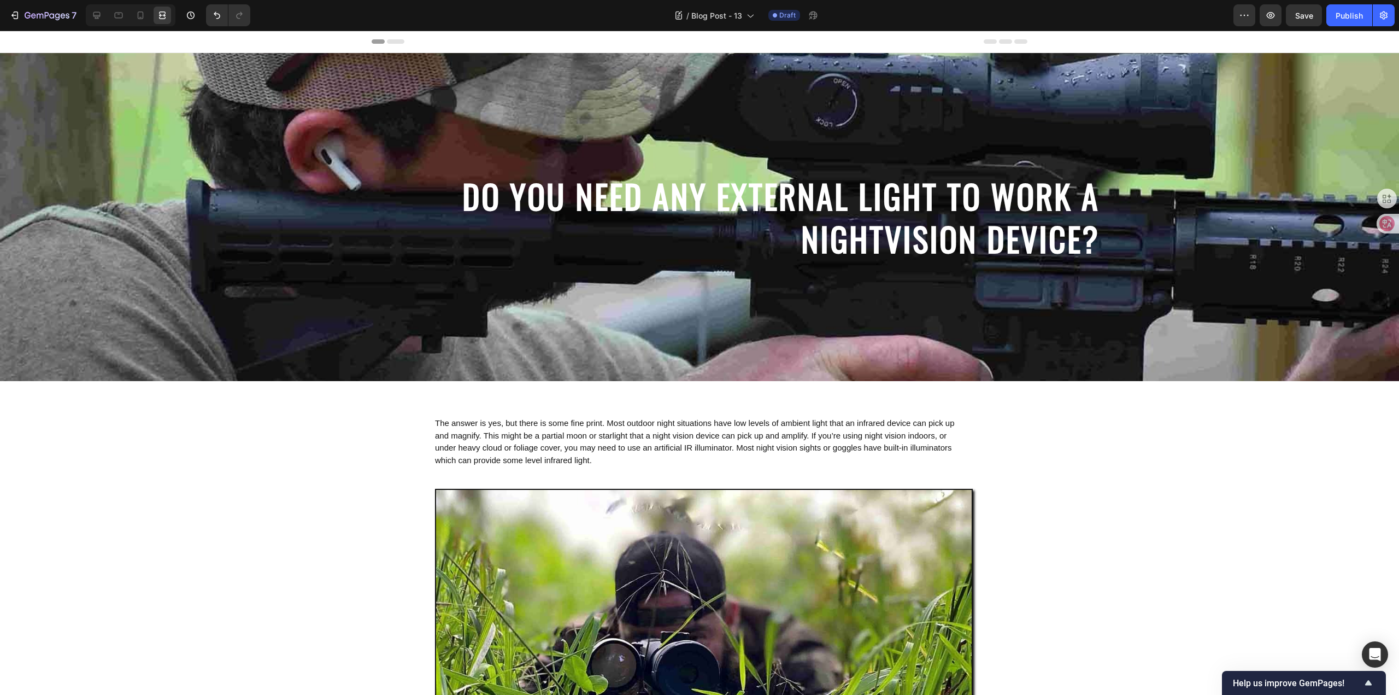
click at [101, 15] on icon at bounding box center [96, 15] width 11 height 11
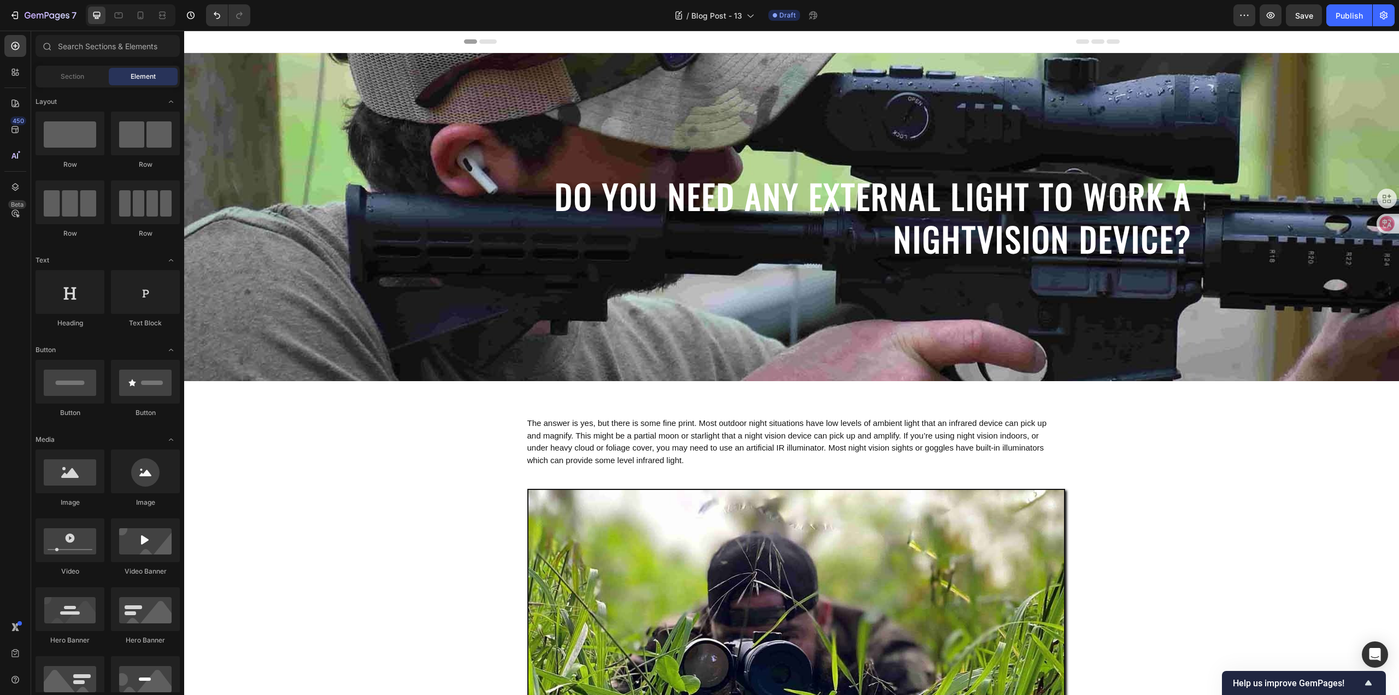
click at [1308, 19] on span "Save" at bounding box center [1304, 15] width 18 height 9
click at [1343, 17] on div "Publish" at bounding box center [1348, 15] width 27 height 11
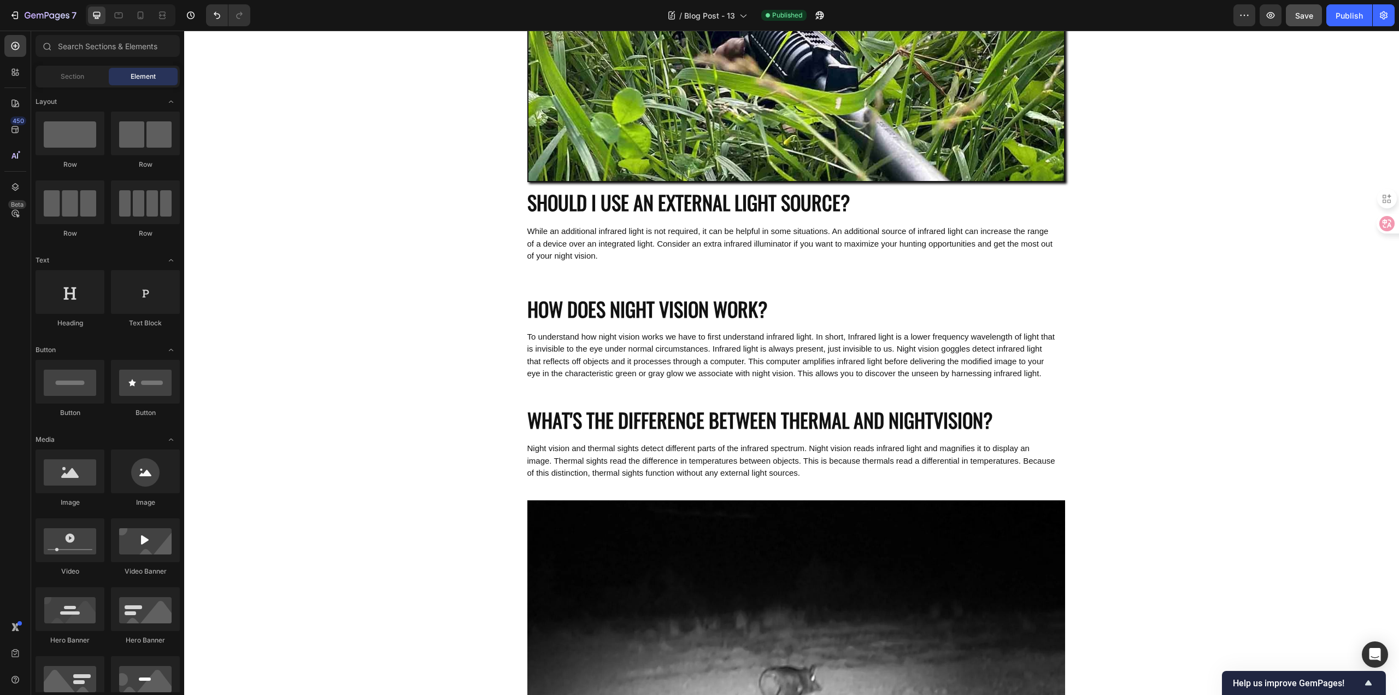
scroll to position [1038, 0]
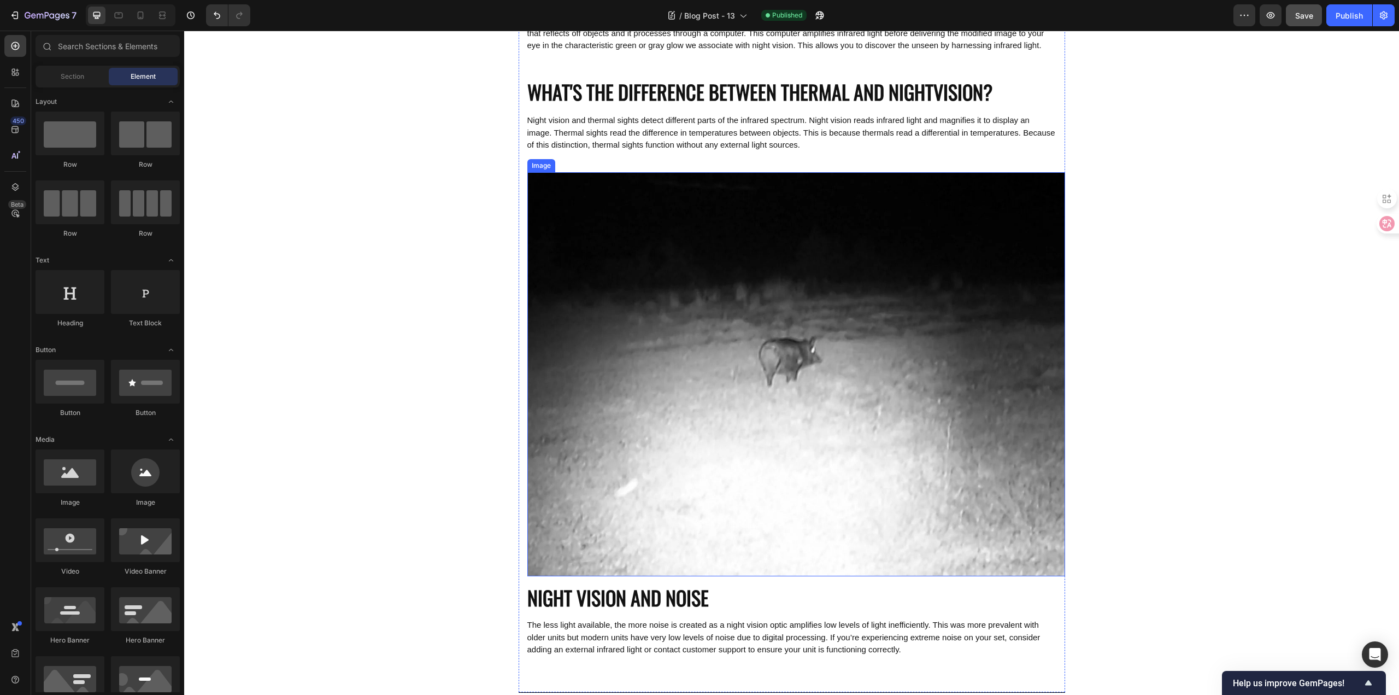
click at [708, 437] on img at bounding box center [796, 373] width 538 height 403
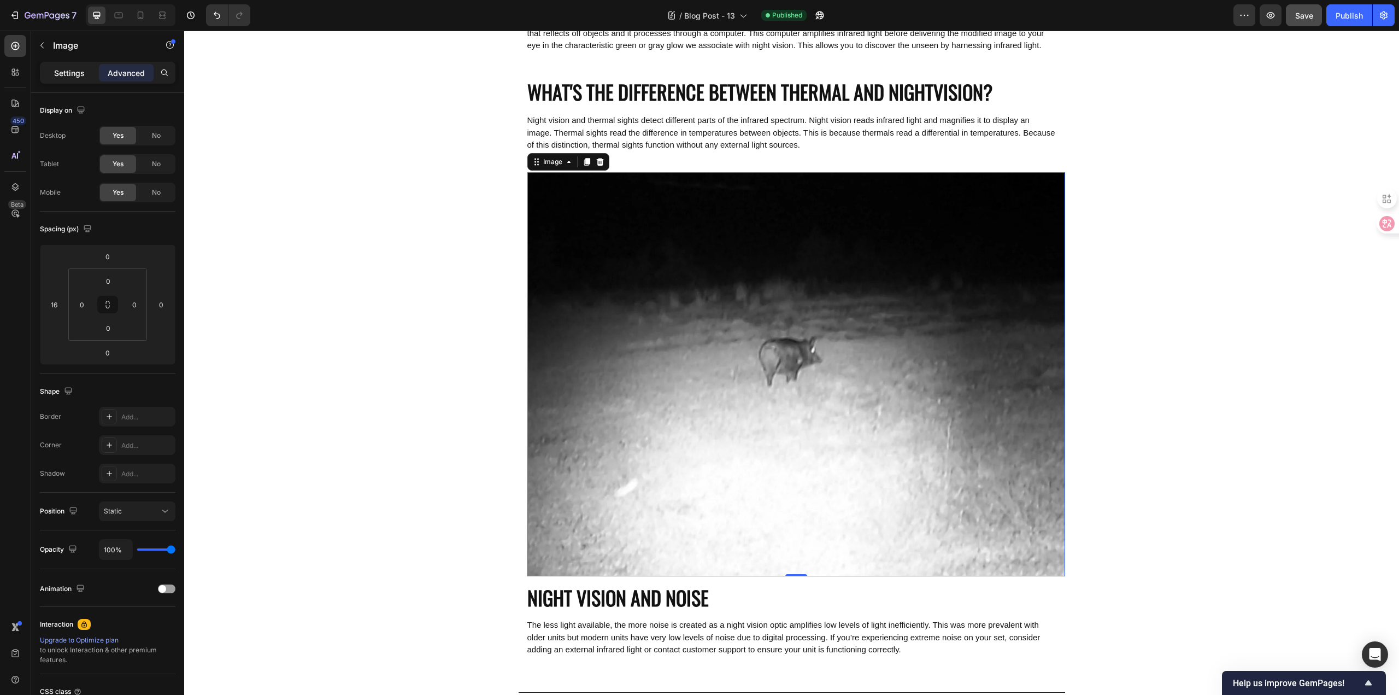
click at [61, 73] on p "Settings" at bounding box center [69, 72] width 31 height 11
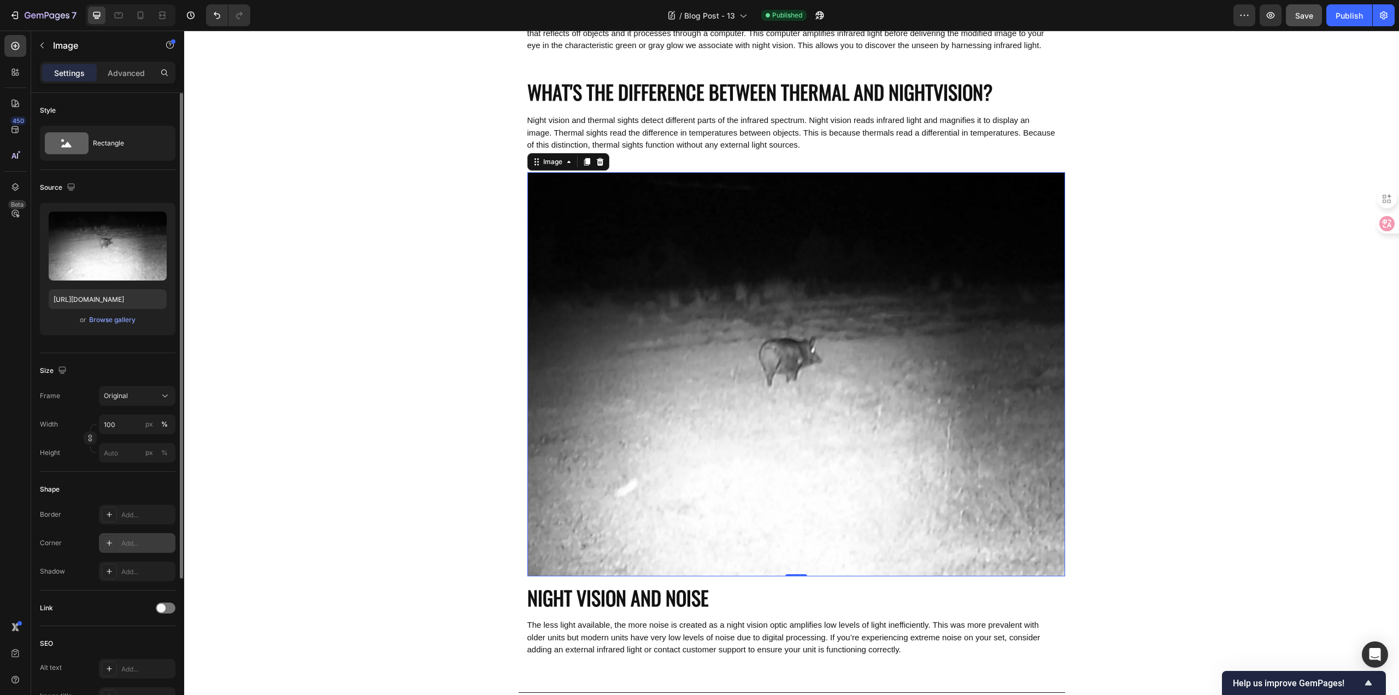
scroll to position [192, 0]
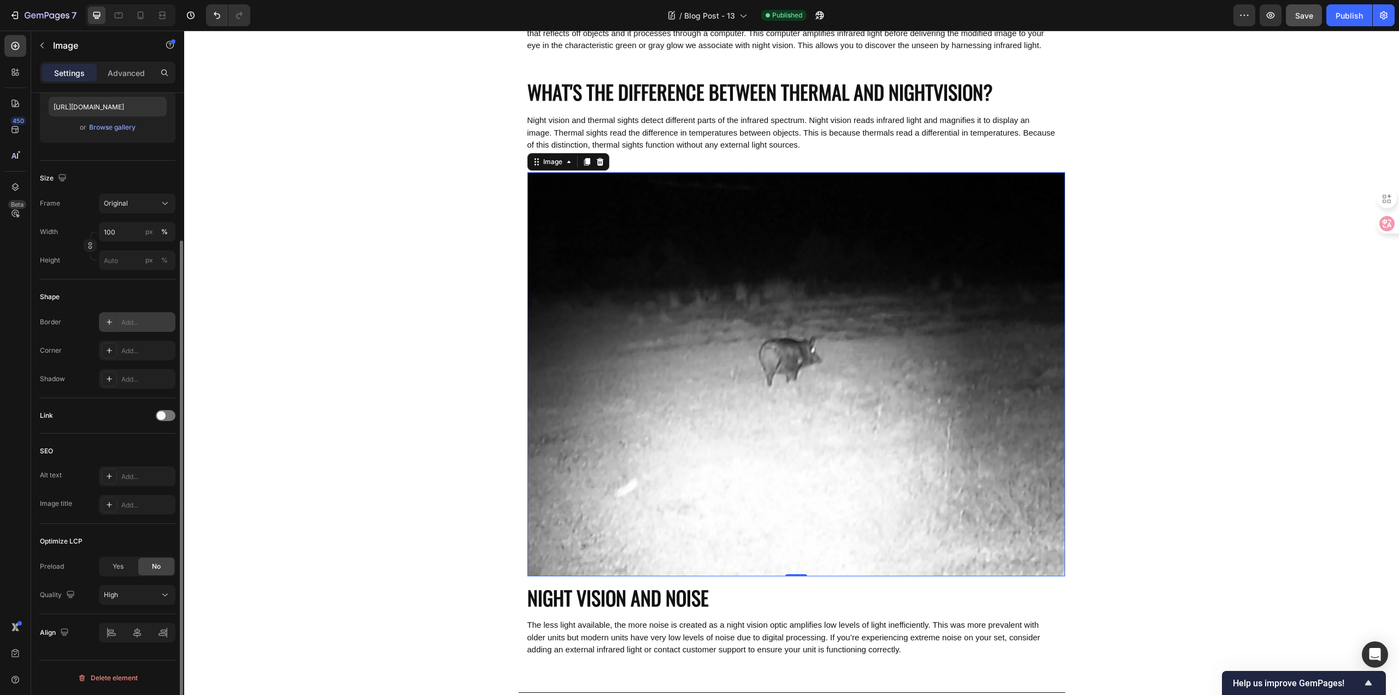
click at [135, 321] on div "Add..." at bounding box center [146, 322] width 51 height 10
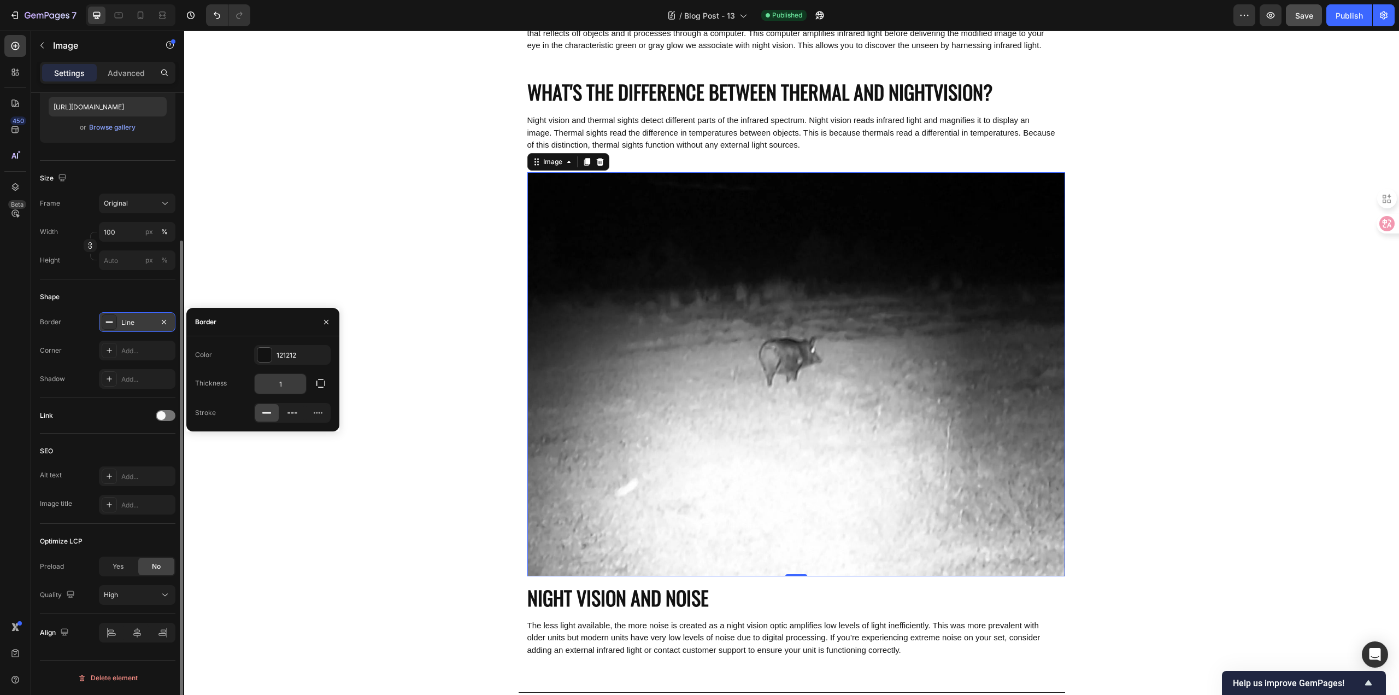
click at [285, 386] on input "1" at bounding box center [280, 384] width 51 height 20
type input "2"
click at [131, 410] on div "Link" at bounding box center [108, 415] width 136 height 17
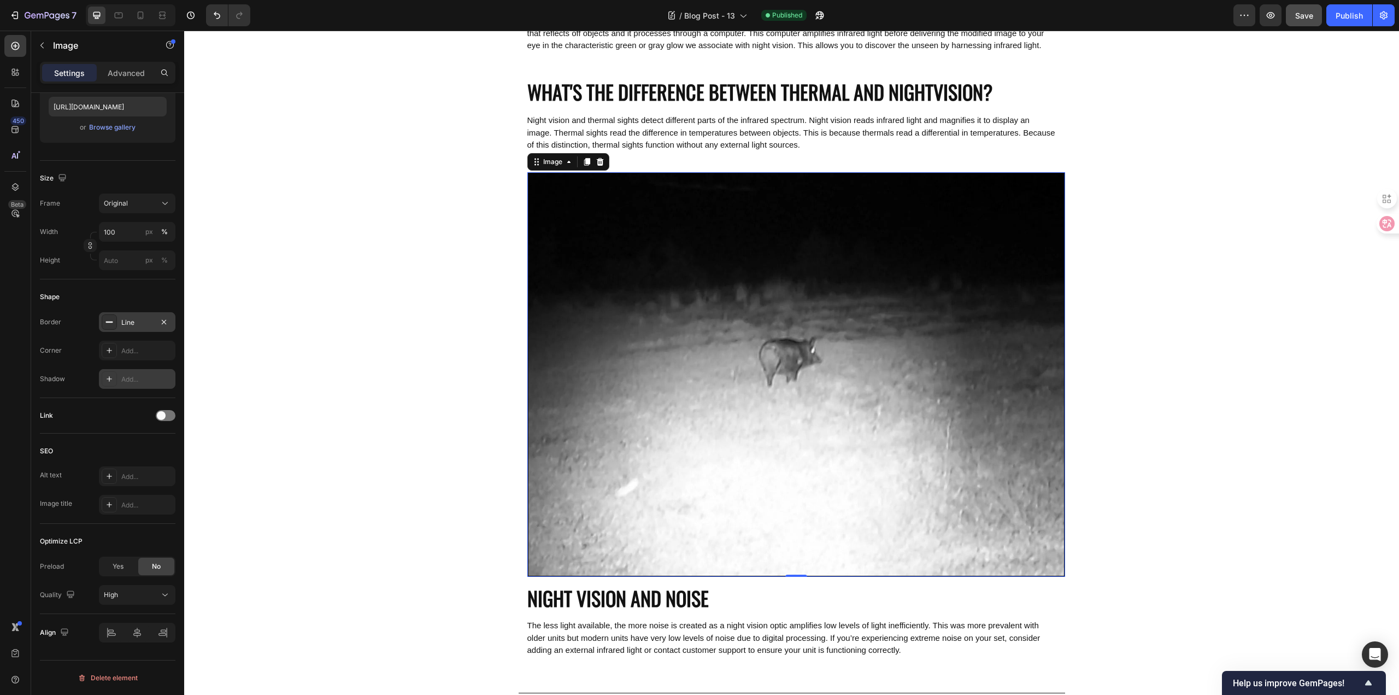
click at [126, 380] on div "Add..." at bounding box center [146, 379] width 51 height 10
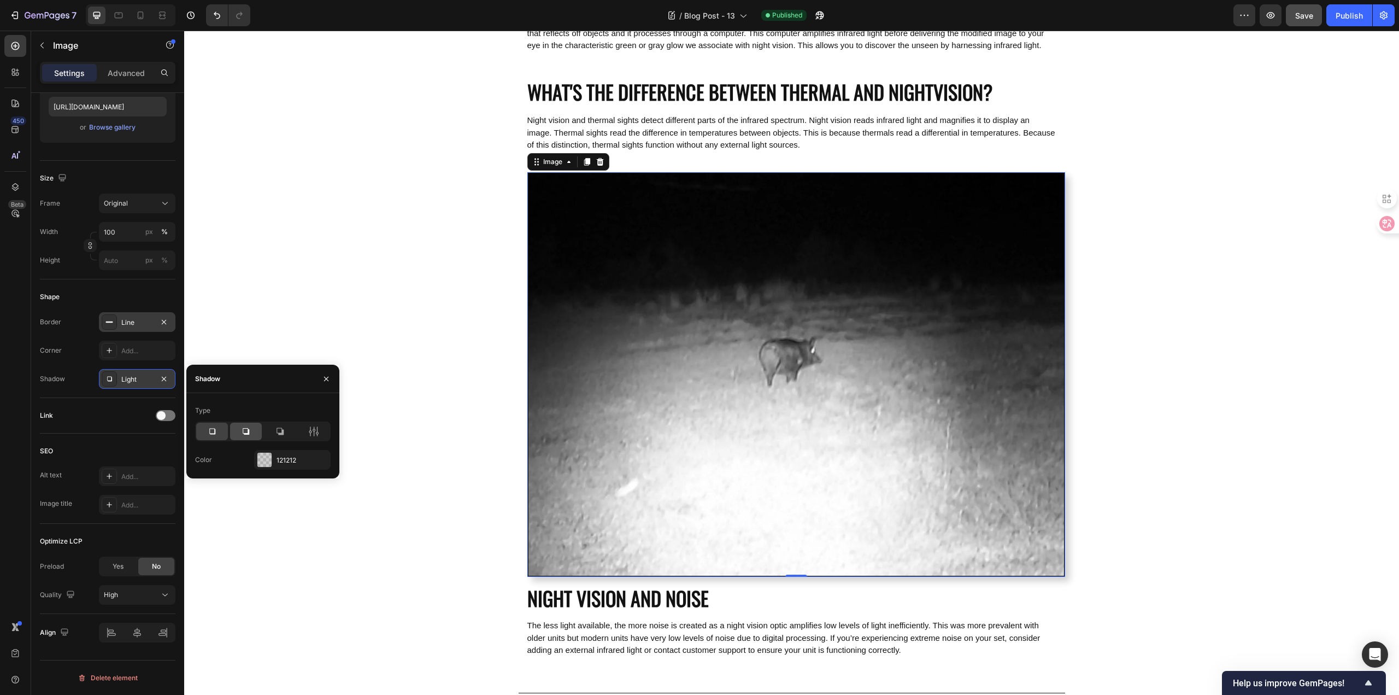
click at [242, 433] on icon at bounding box center [245, 431] width 11 height 11
click at [219, 431] on div at bounding box center [212, 430] width 32 height 17
click at [285, 460] on div "121212" at bounding box center [292, 460] width 32 height 10
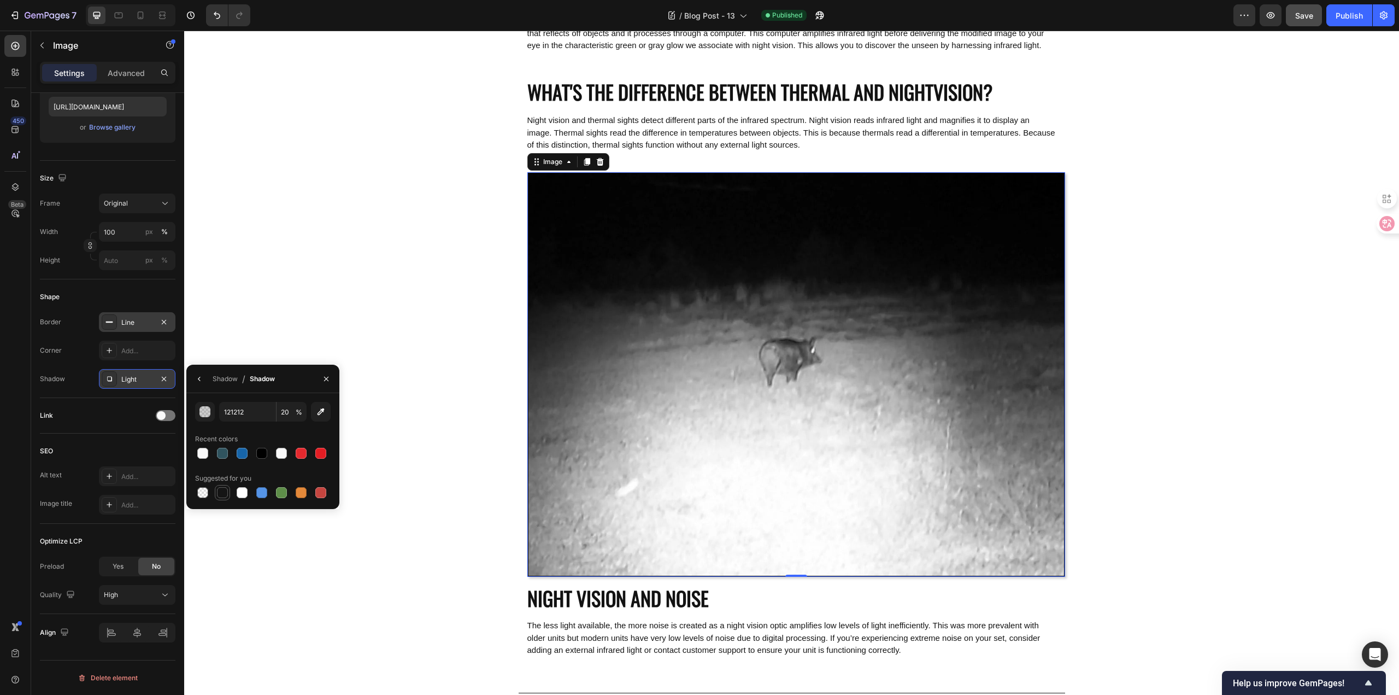
click at [227, 495] on div at bounding box center [222, 492] width 11 height 11
type input "151515"
type input "100"
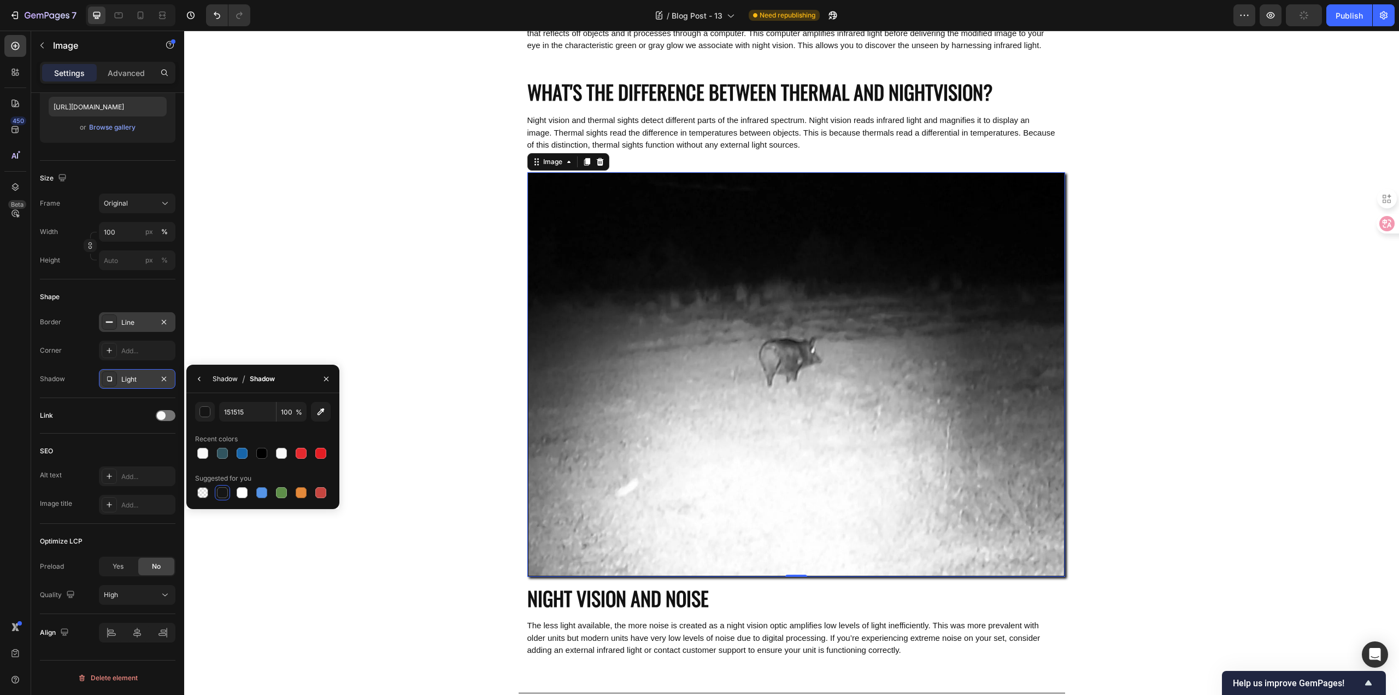
click at [230, 386] on div "Shadow" at bounding box center [225, 378] width 25 height 17
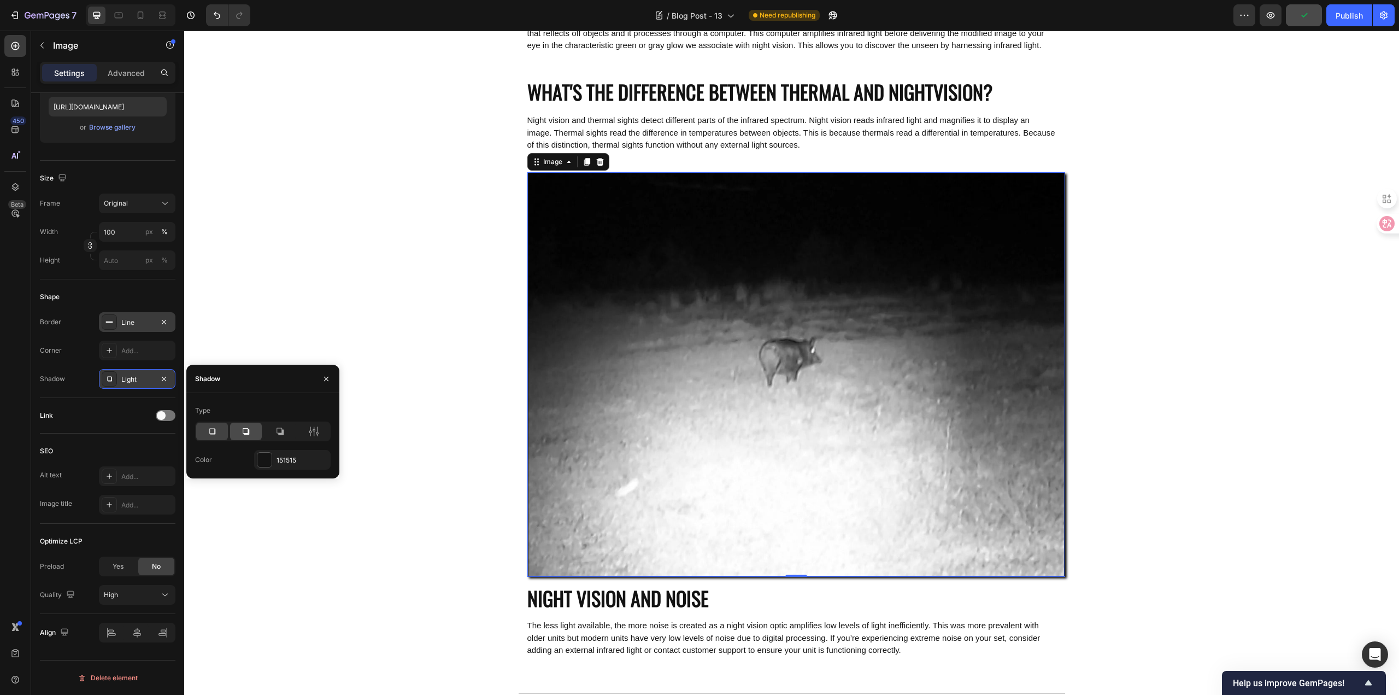
click at [245, 427] on icon at bounding box center [245, 431] width 11 height 11
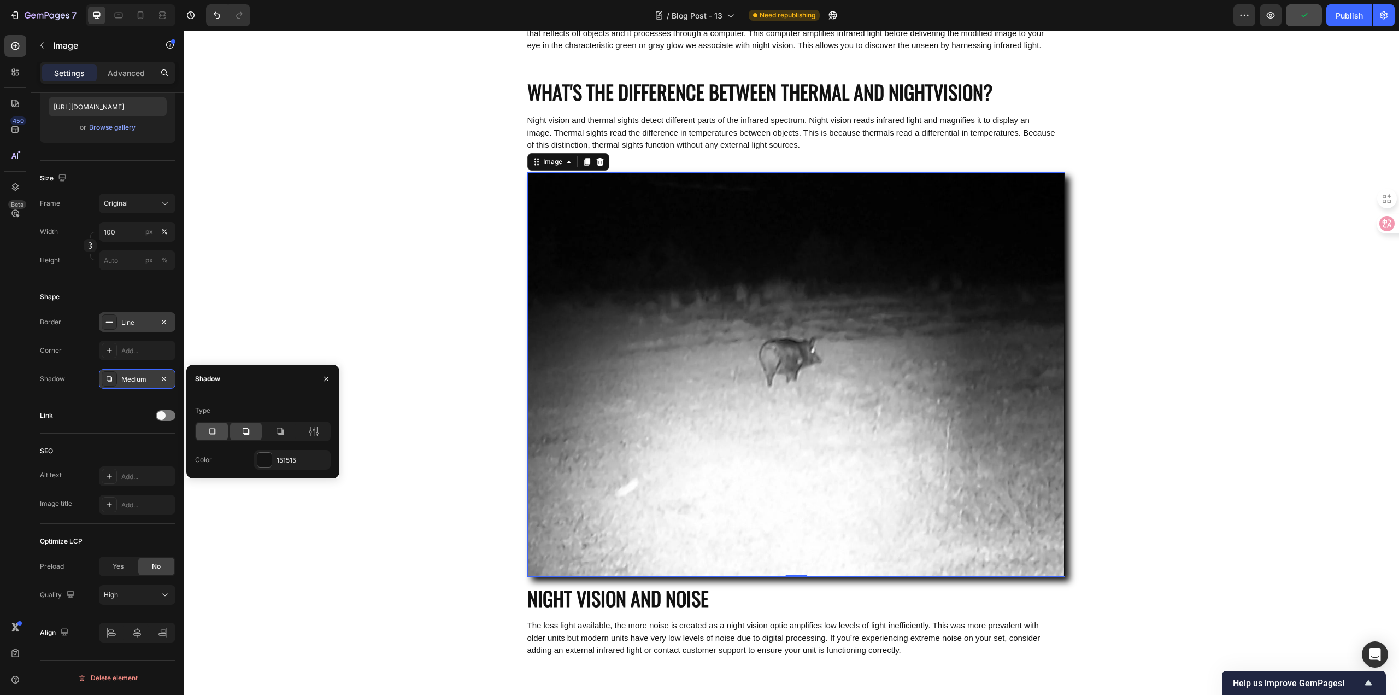
click at [217, 431] on div at bounding box center [212, 430] width 32 height 17
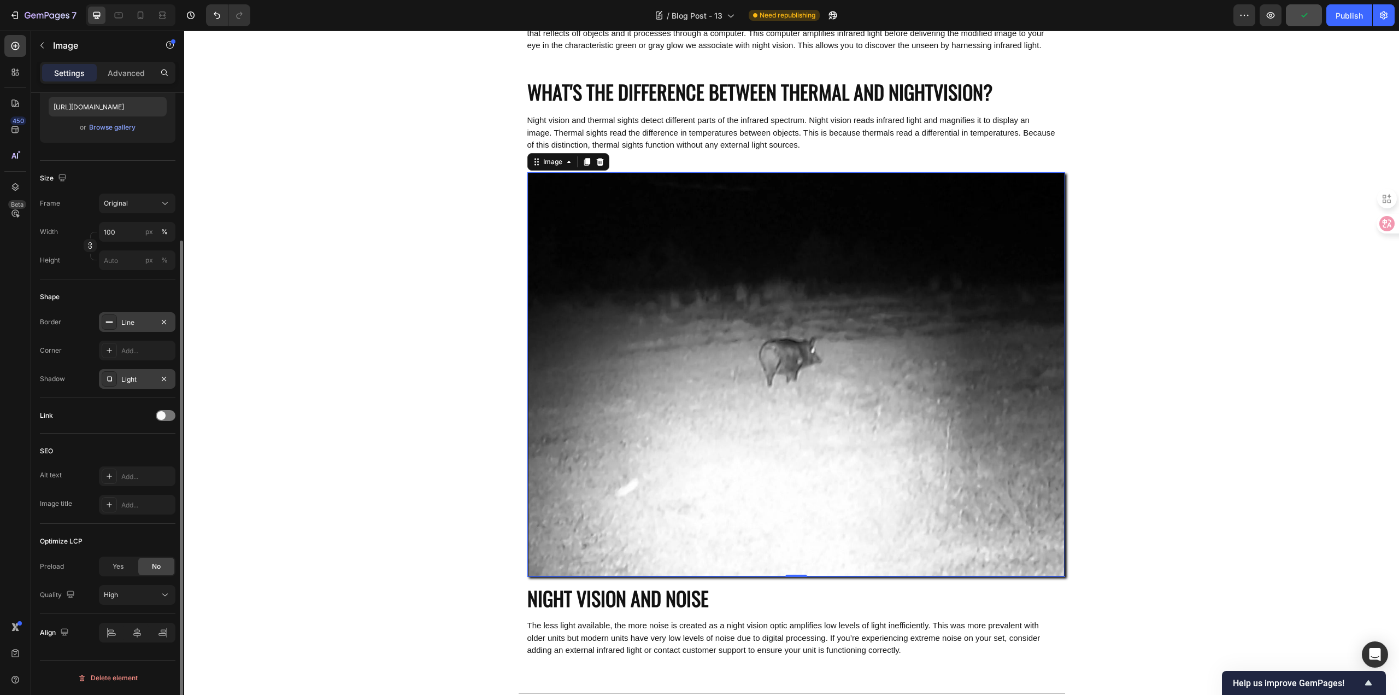
click at [111, 411] on div "Link" at bounding box center [108, 415] width 136 height 17
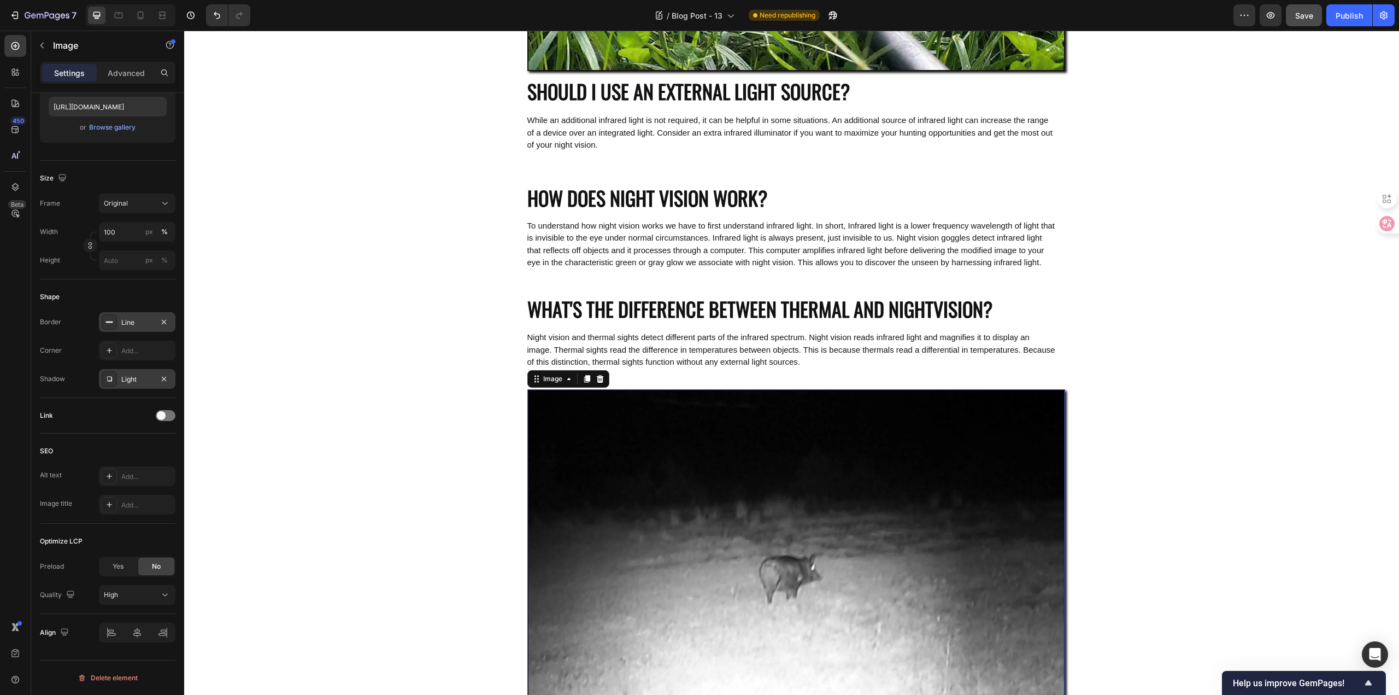
scroll to position [820, 0]
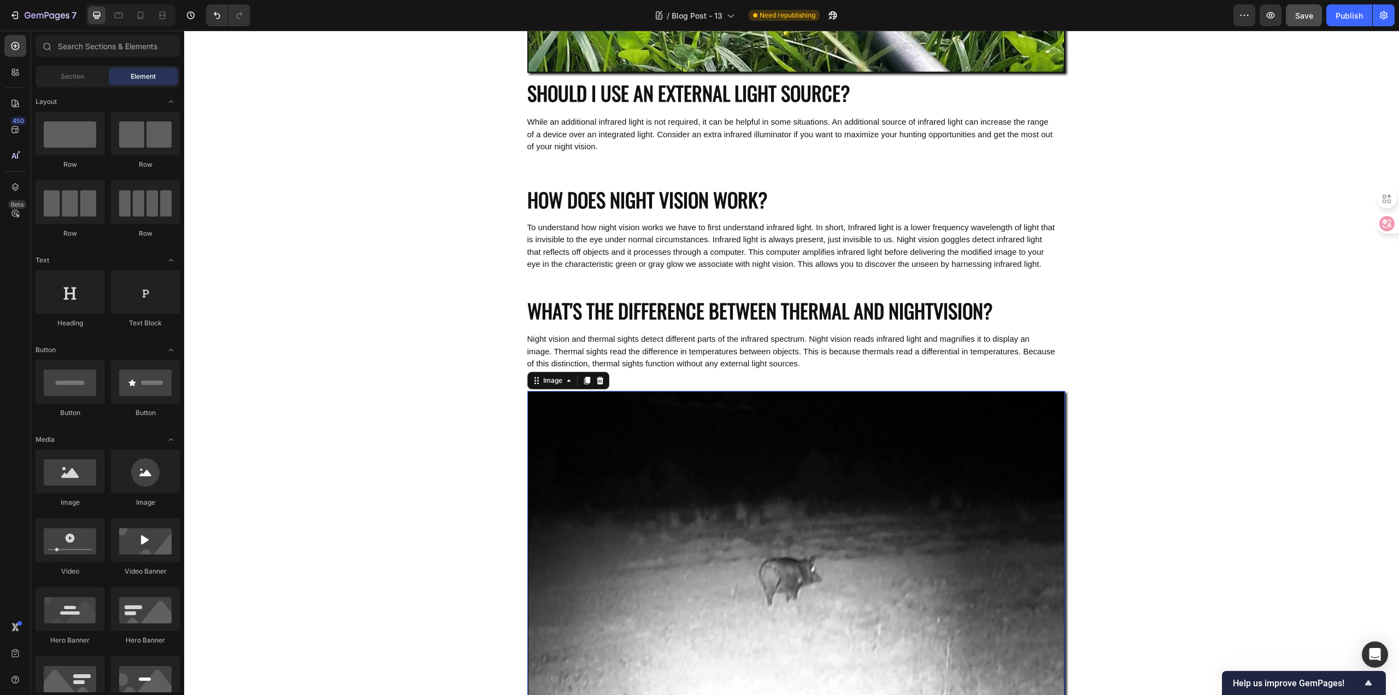
click at [403, 391] on div "Image SHOULD I USE AN EXTERNAL LIGHT SOURCE? Heading While an additional infrar…" at bounding box center [791, 101] width 1215 height 1737
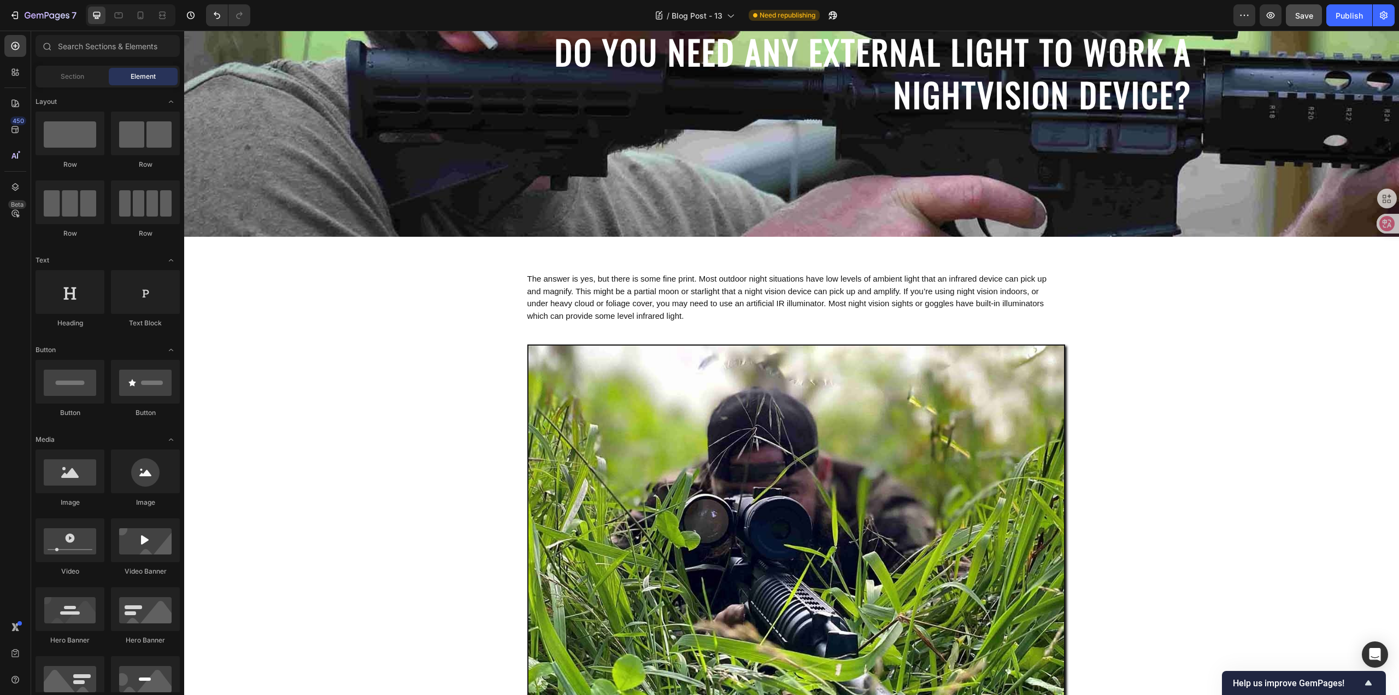
scroll to position [0, 0]
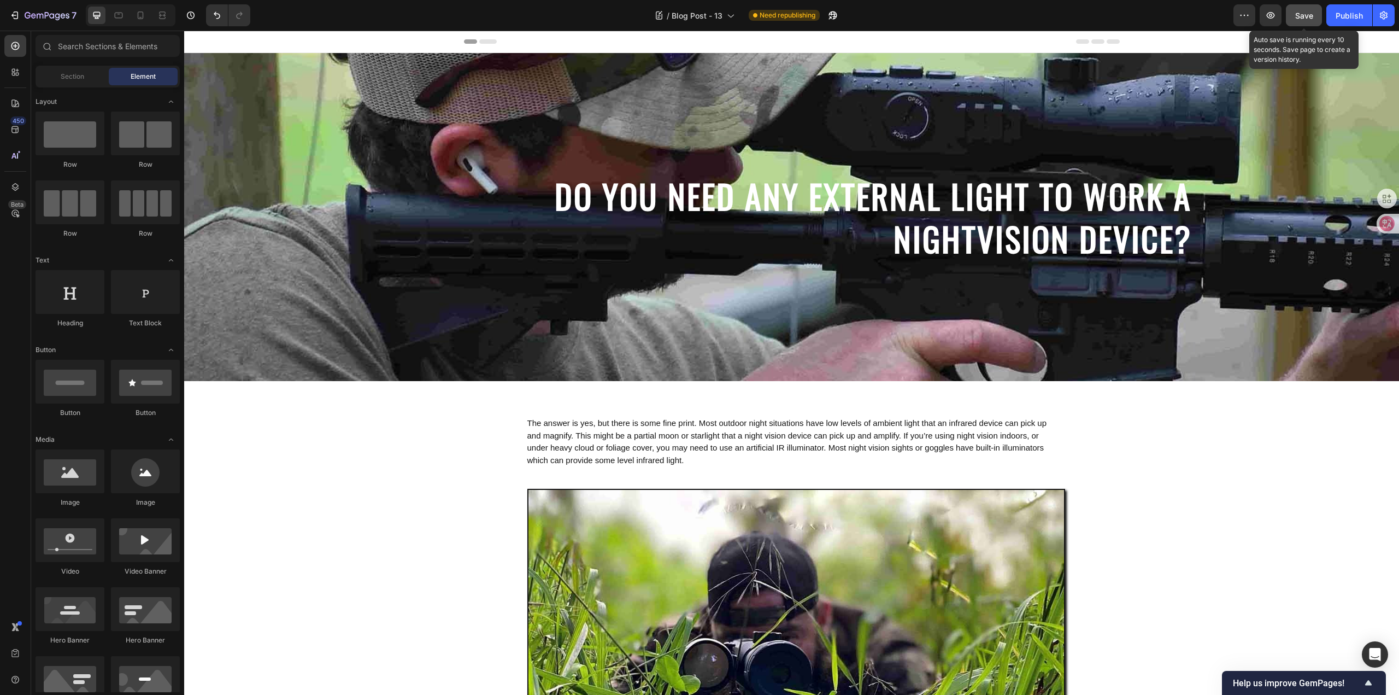
click at [1301, 14] on span "Save" at bounding box center [1304, 15] width 18 height 9
click at [1342, 16] on div "Publish" at bounding box center [1348, 15] width 27 height 11
click at [890, 201] on strong "DO YOU NEED ANY EXTERNAL LIGHT TO WORK A NIGHTVISION DEVICE?" at bounding box center [873, 216] width 637 height 91
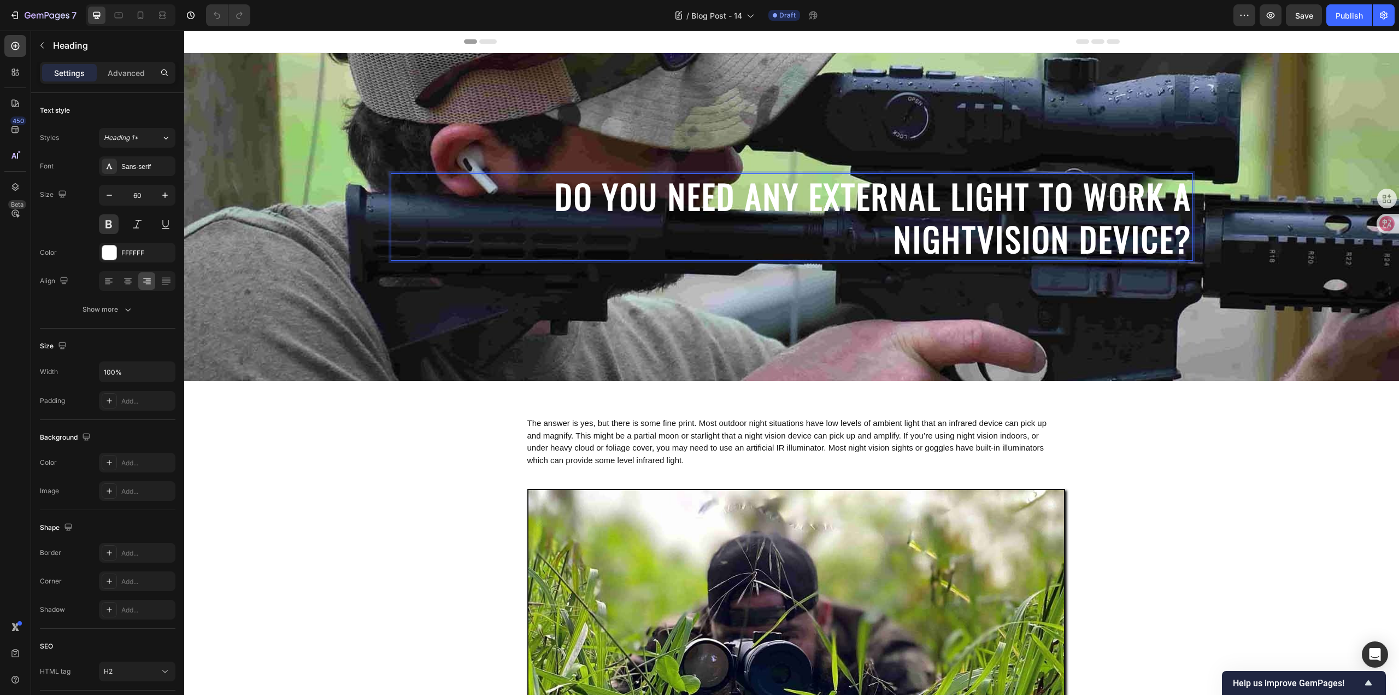
click at [882, 221] on p "DO YOU NEED ANY EXTERNAL LIGHT TO WORK A NIGHTVISION DEVICE?" at bounding box center [792, 216] width 800 height 85
drag, startPoint x: 131, startPoint y: 276, endPoint x: 140, endPoint y: 276, distance: 9.3
click at [131, 276] on icon at bounding box center [127, 280] width 11 height 11
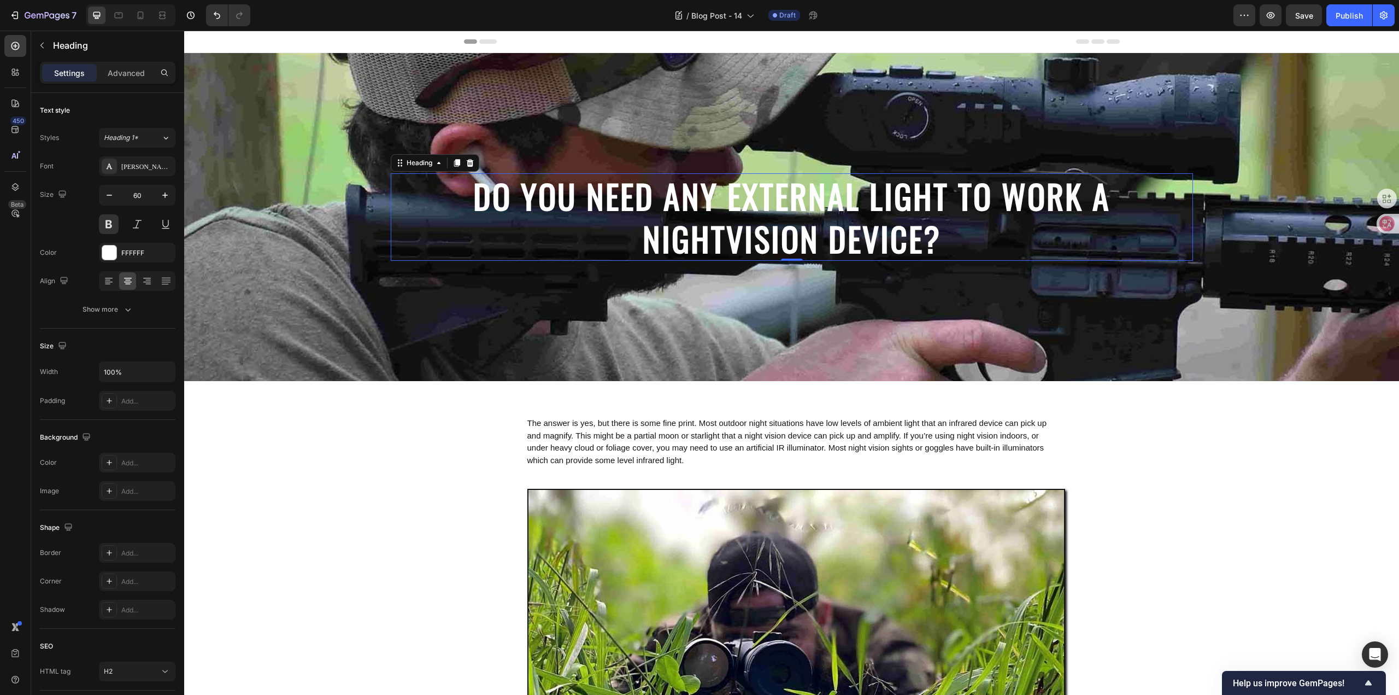
click at [952, 230] on p "DO YOU NEED ANY EXTERNAL LIGHT TO WORK A NIGHTVISION DEVICE?" at bounding box center [792, 216] width 800 height 85
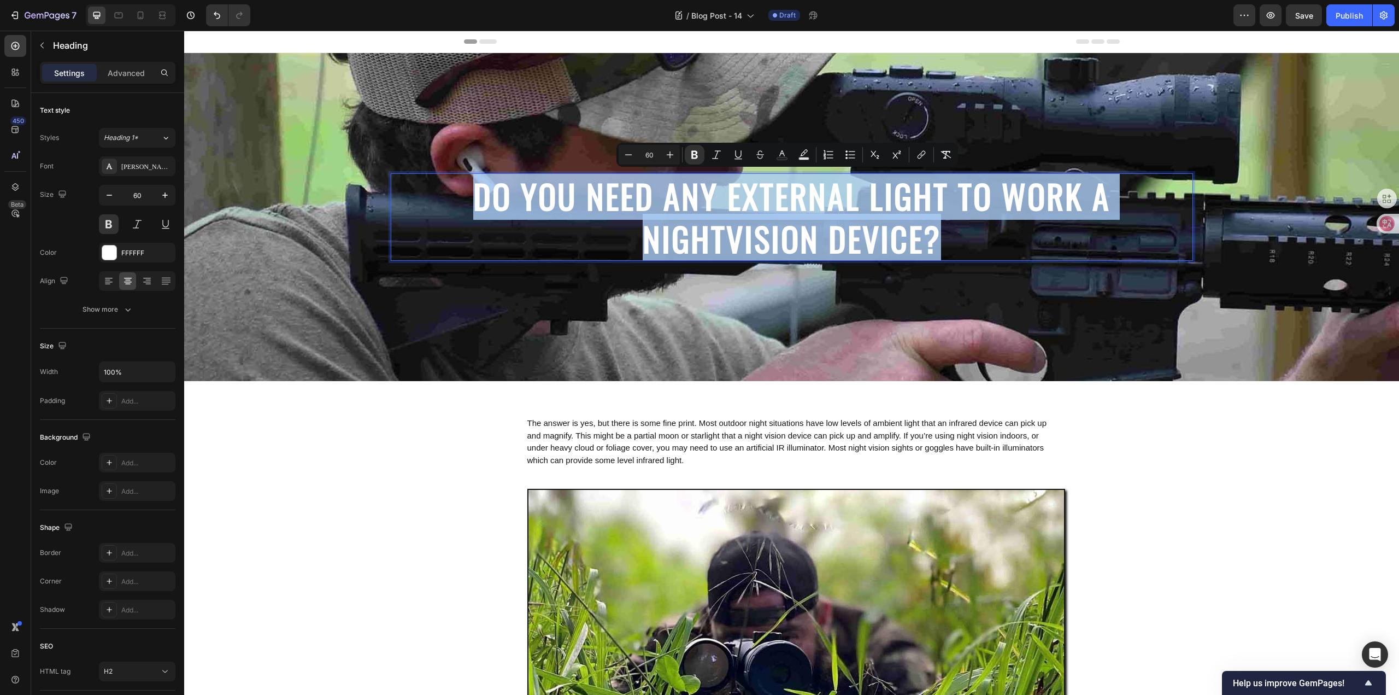
drag, startPoint x: 951, startPoint y: 235, endPoint x: 451, endPoint y: 172, distance: 504.5
click at [451, 172] on div "DO YOU NEED ANY EXTERNAL LIGHT TO WORK A NIGHTVISION DEVICE? Heading 0" at bounding box center [792, 217] width 820 height 92
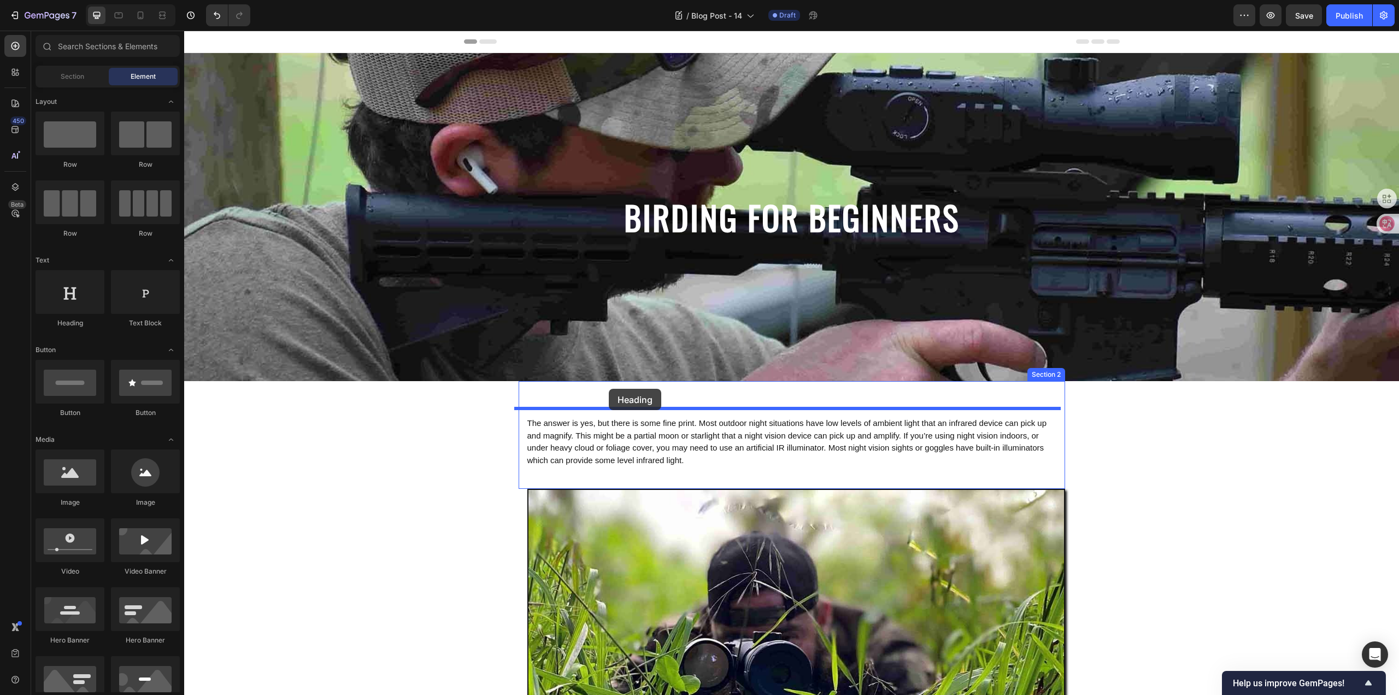
drag, startPoint x: 258, startPoint y: 328, endPoint x: 609, endPoint y: 389, distance: 355.4
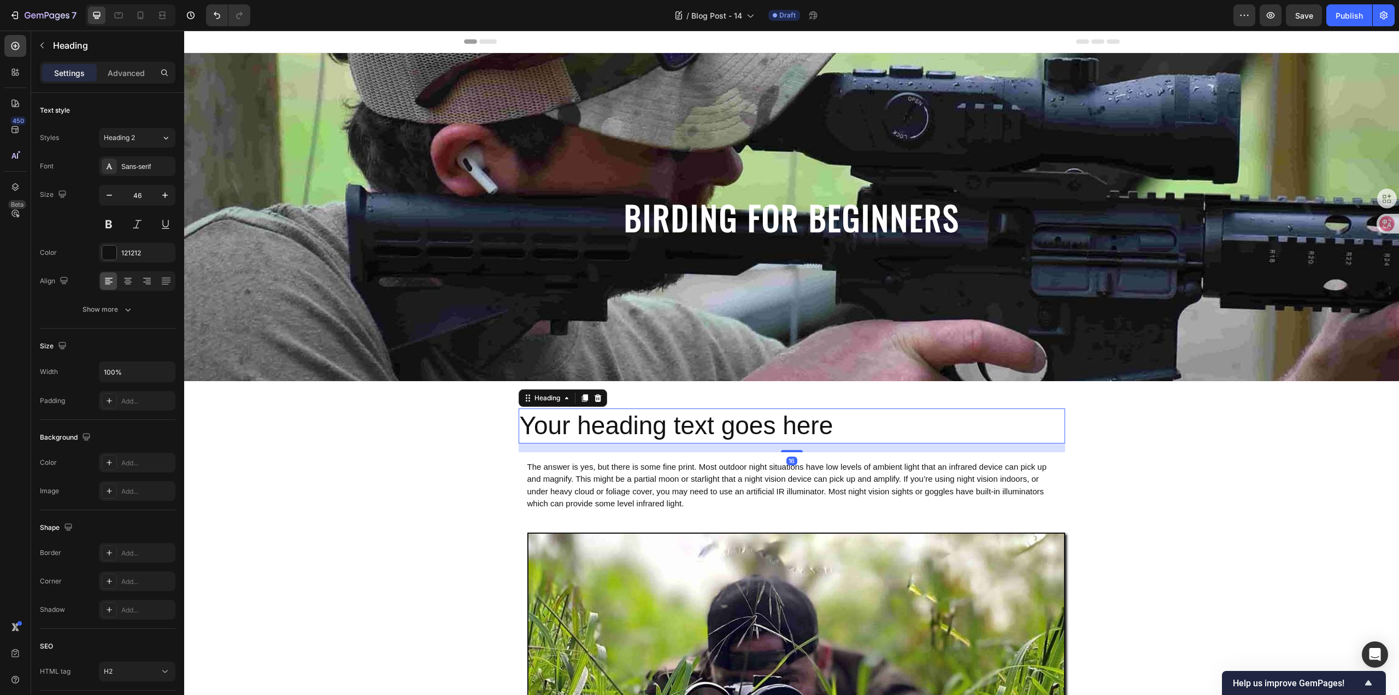
click at [831, 428] on h2 "Your heading text goes here" at bounding box center [792, 425] width 546 height 35
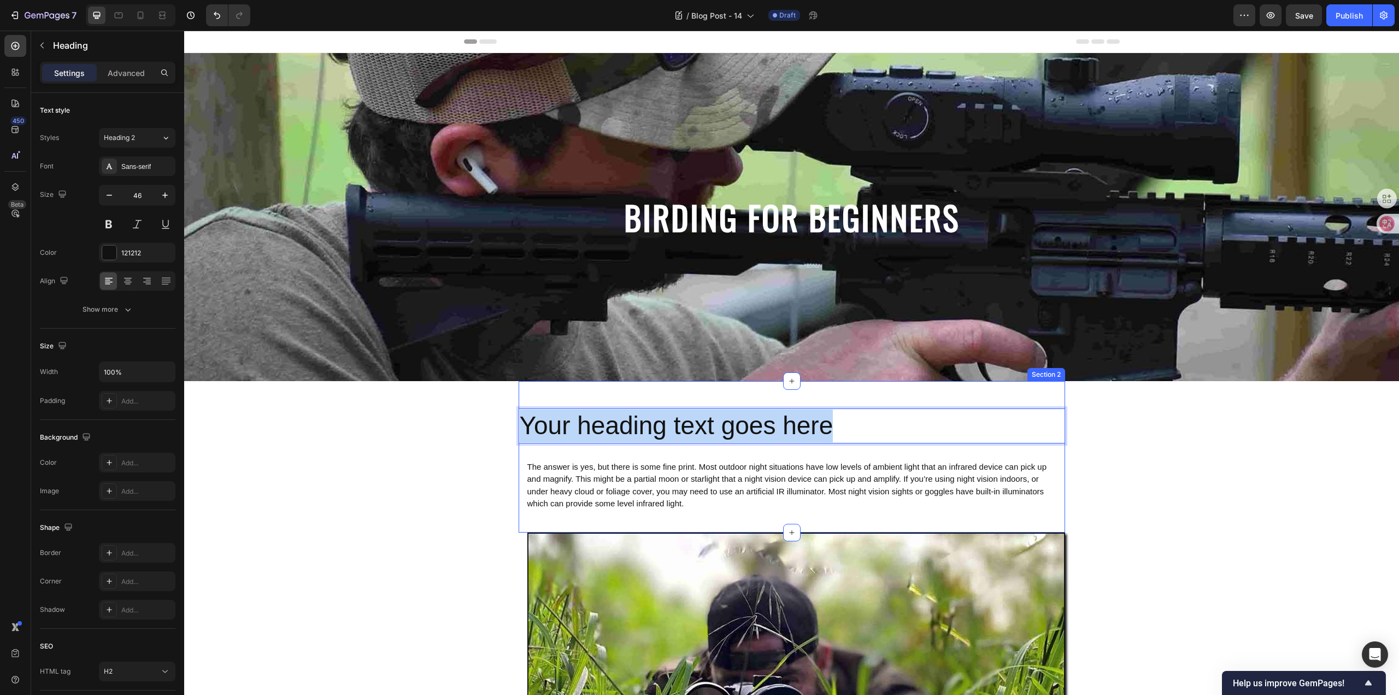
drag, startPoint x: 849, startPoint y: 422, endPoint x: 520, endPoint y: 401, distance: 329.6
click at [520, 401] on div "Your heading text goes here Heading 16 The answer is yes, but there is some fin…" at bounding box center [792, 456] width 546 height 151
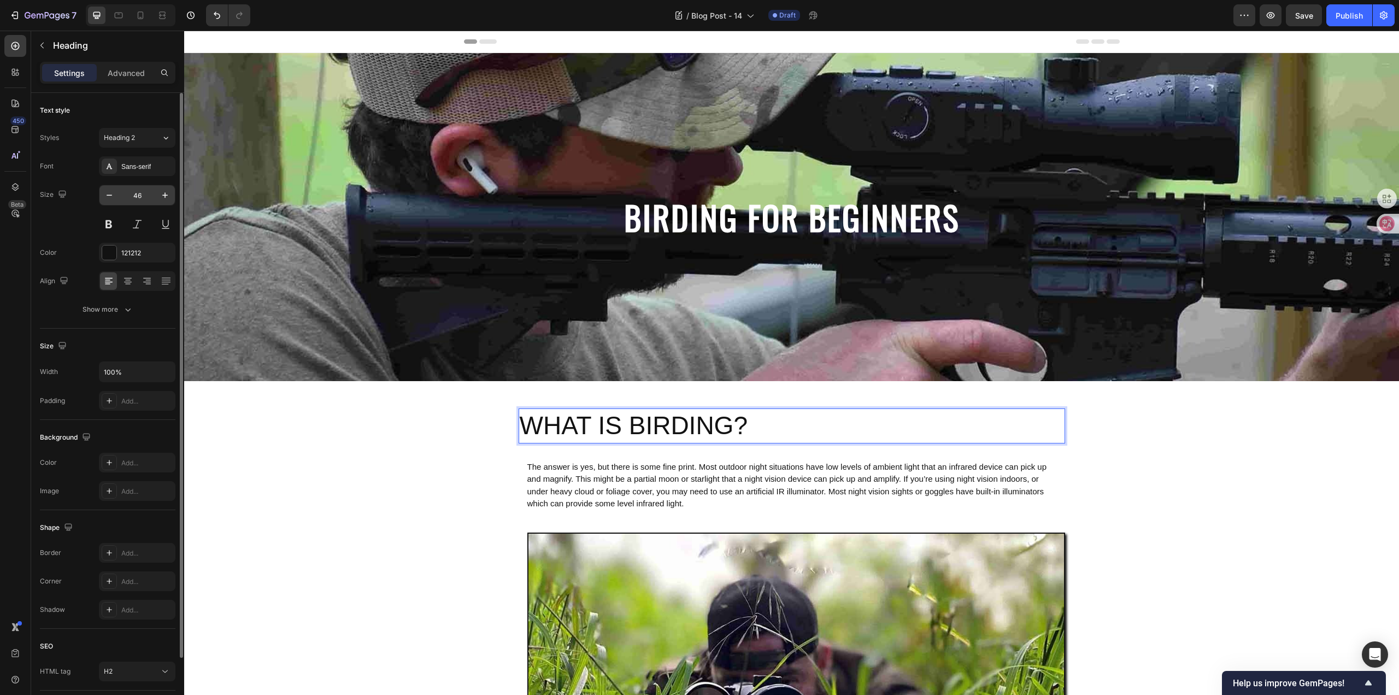
click at [154, 201] on input "46" at bounding box center [137, 195] width 36 height 20
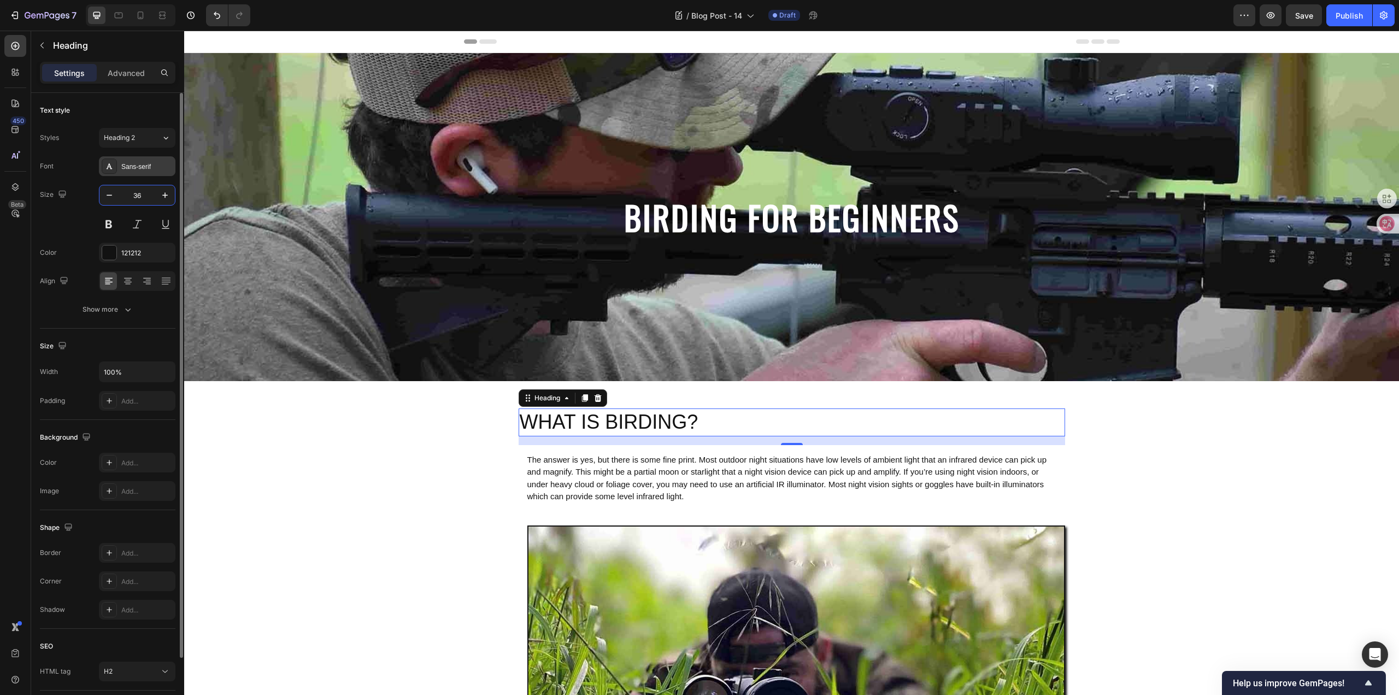
type input "36"
drag, startPoint x: 151, startPoint y: 170, endPoint x: 146, endPoint y: 200, distance: 29.9
click at [151, 170] on div "Sans-serif" at bounding box center [146, 167] width 51 height 10
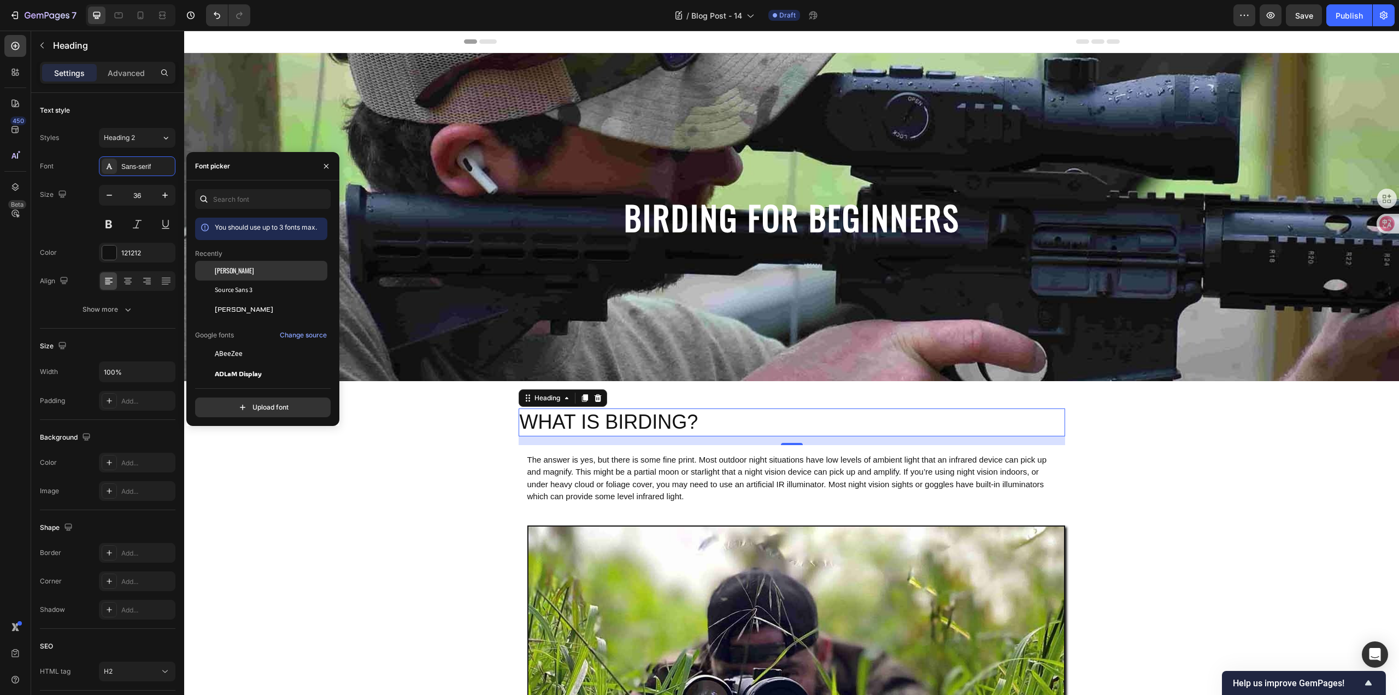
click at [223, 267] on span "[PERSON_NAME]" at bounding box center [234, 271] width 39 height 10
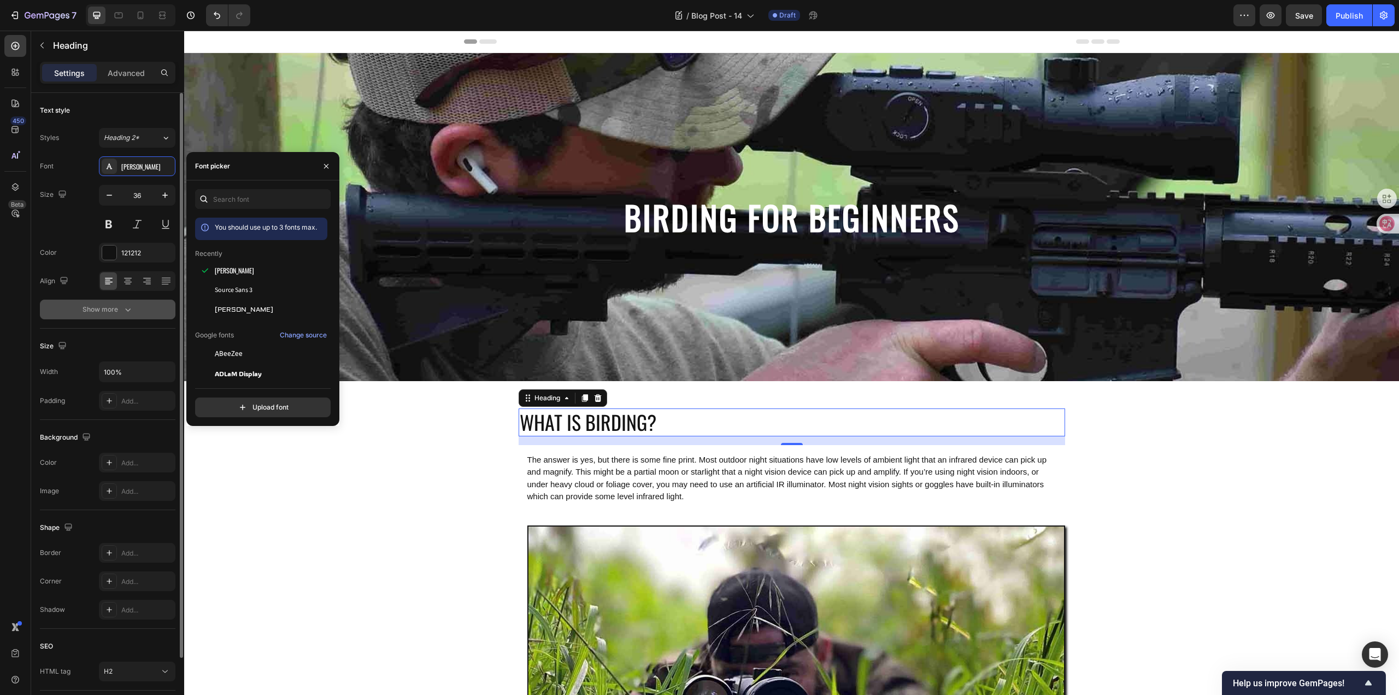
click at [110, 308] on div "Show more" at bounding box center [108, 309] width 51 height 11
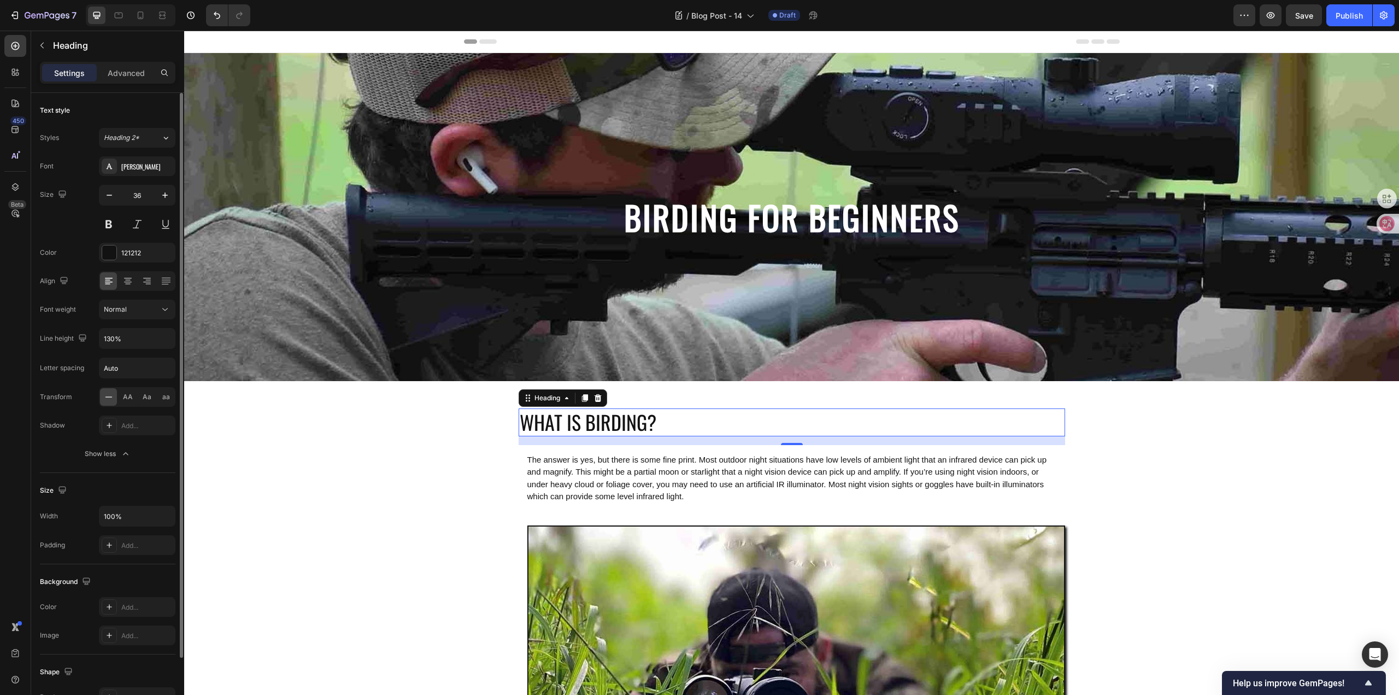
click at [139, 481] on div "Size" at bounding box center [108, 489] width 136 height 17
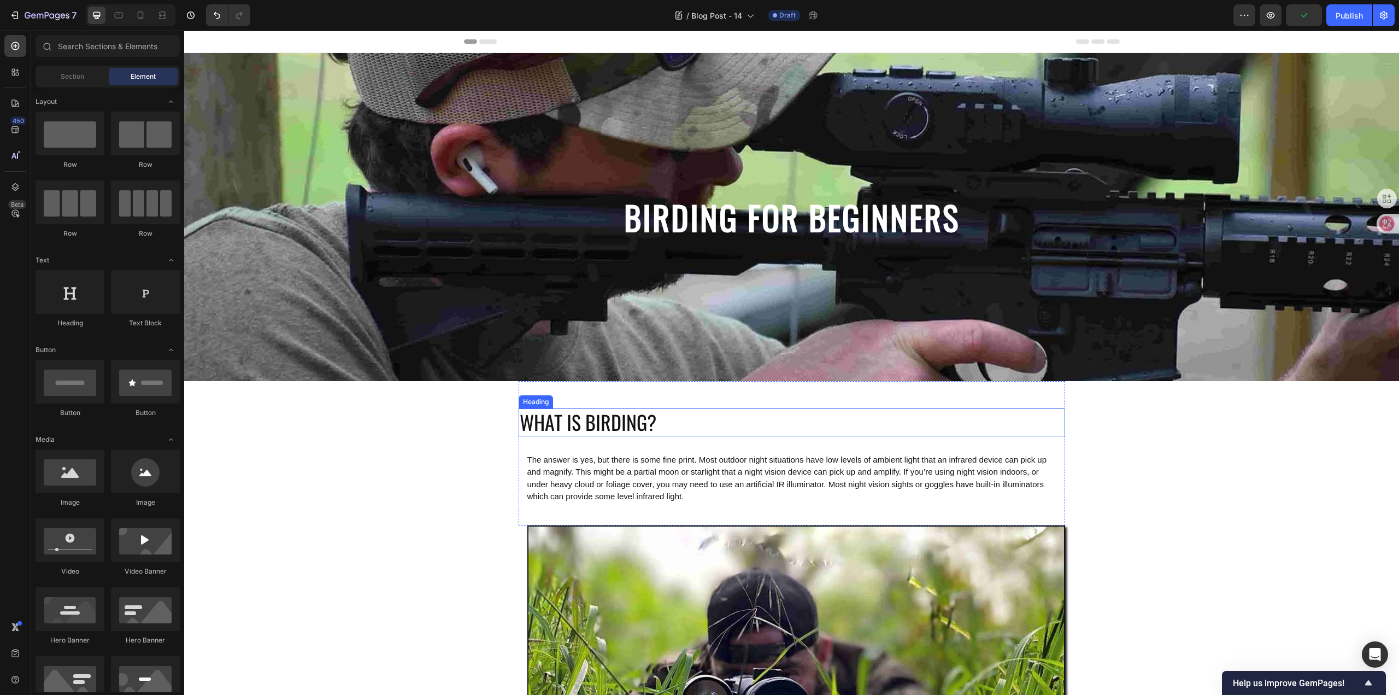
click at [558, 431] on p "WHAT IS BIRDING?" at bounding box center [792, 422] width 544 height 26
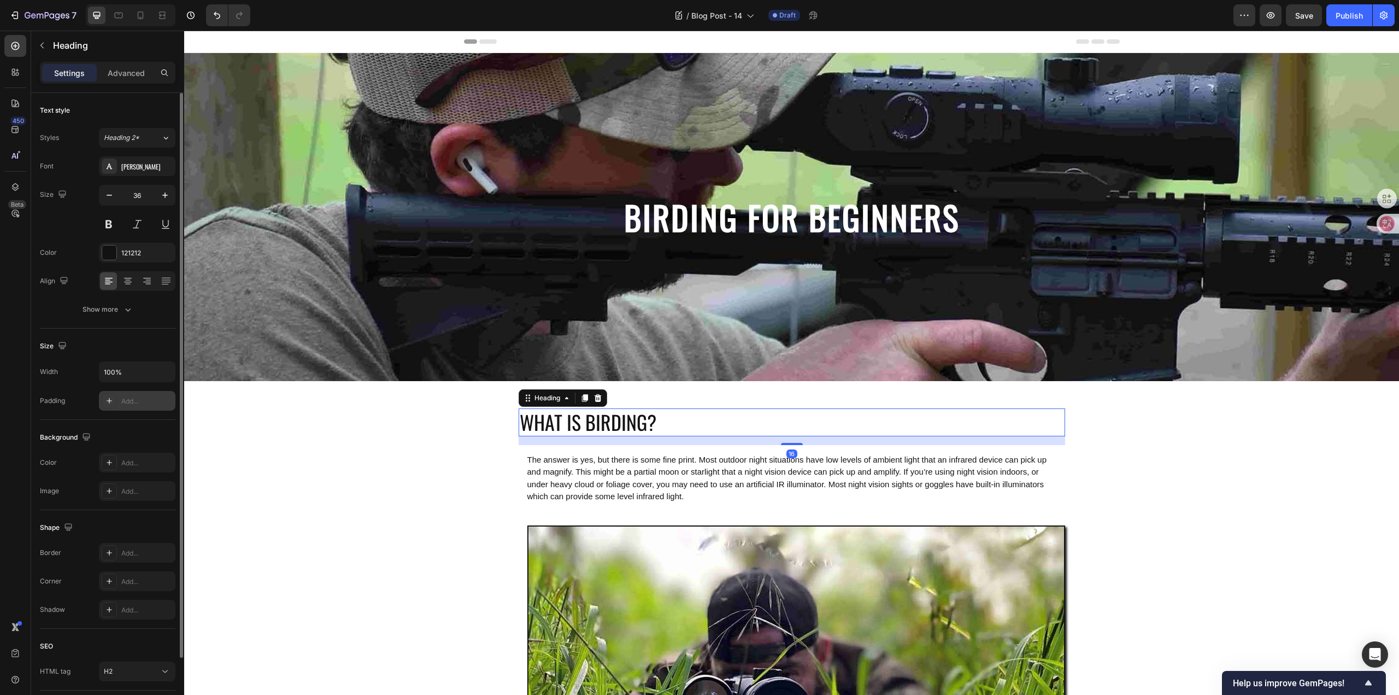
click at [145, 399] on div "Add..." at bounding box center [146, 401] width 51 height 10
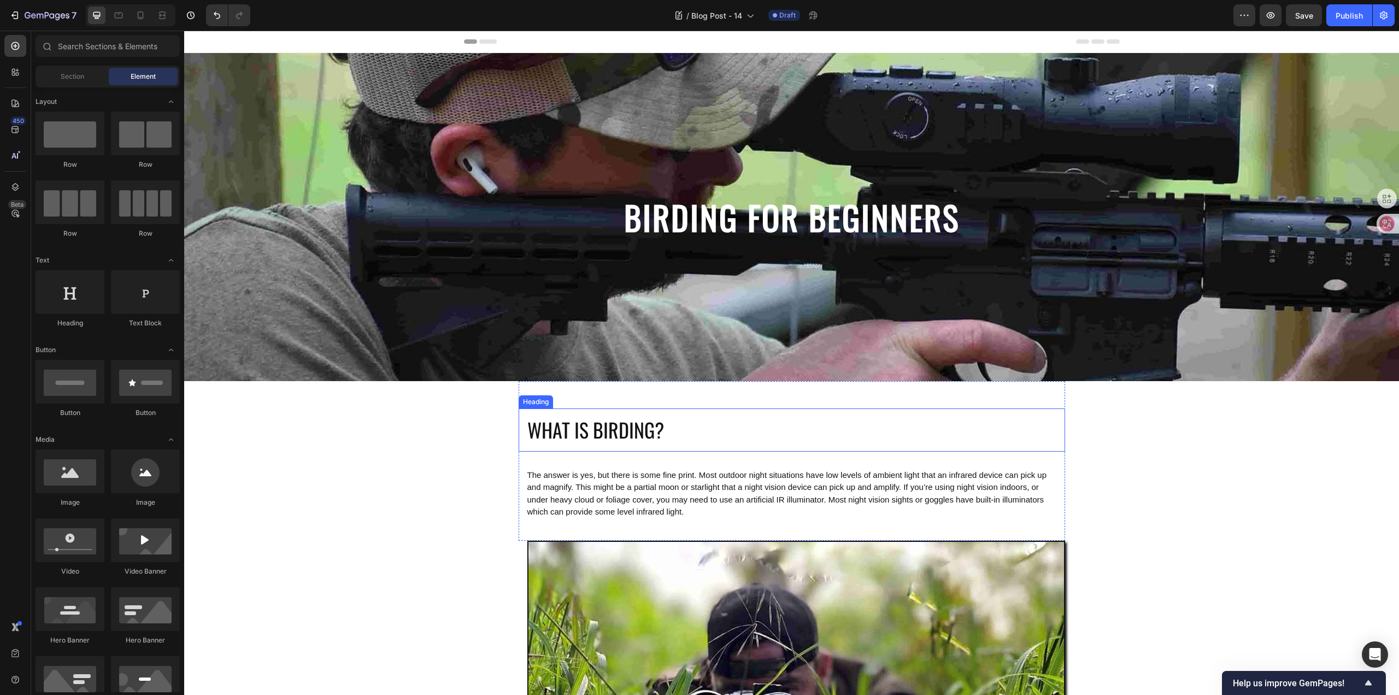
click at [558, 438] on p "WHAT IS BIRDING?" at bounding box center [791, 430] width 529 height 26
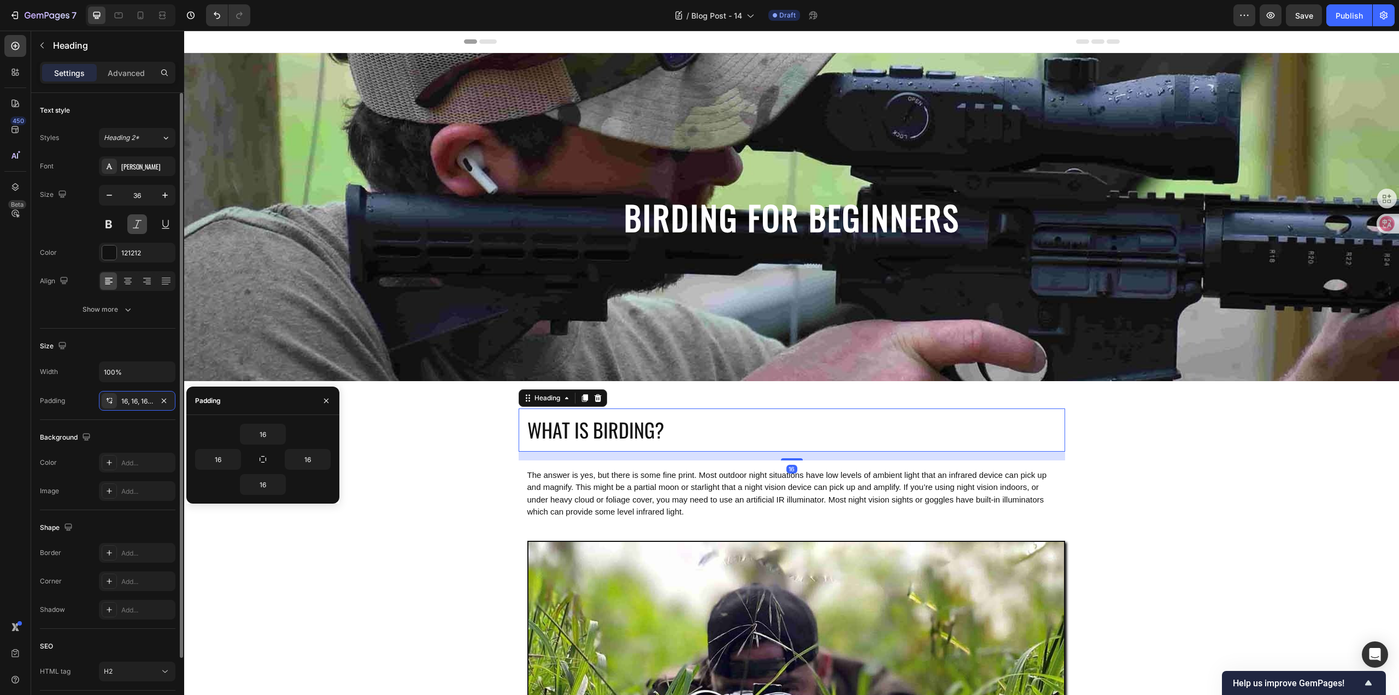
click at [115, 219] on button at bounding box center [109, 224] width 20 height 20
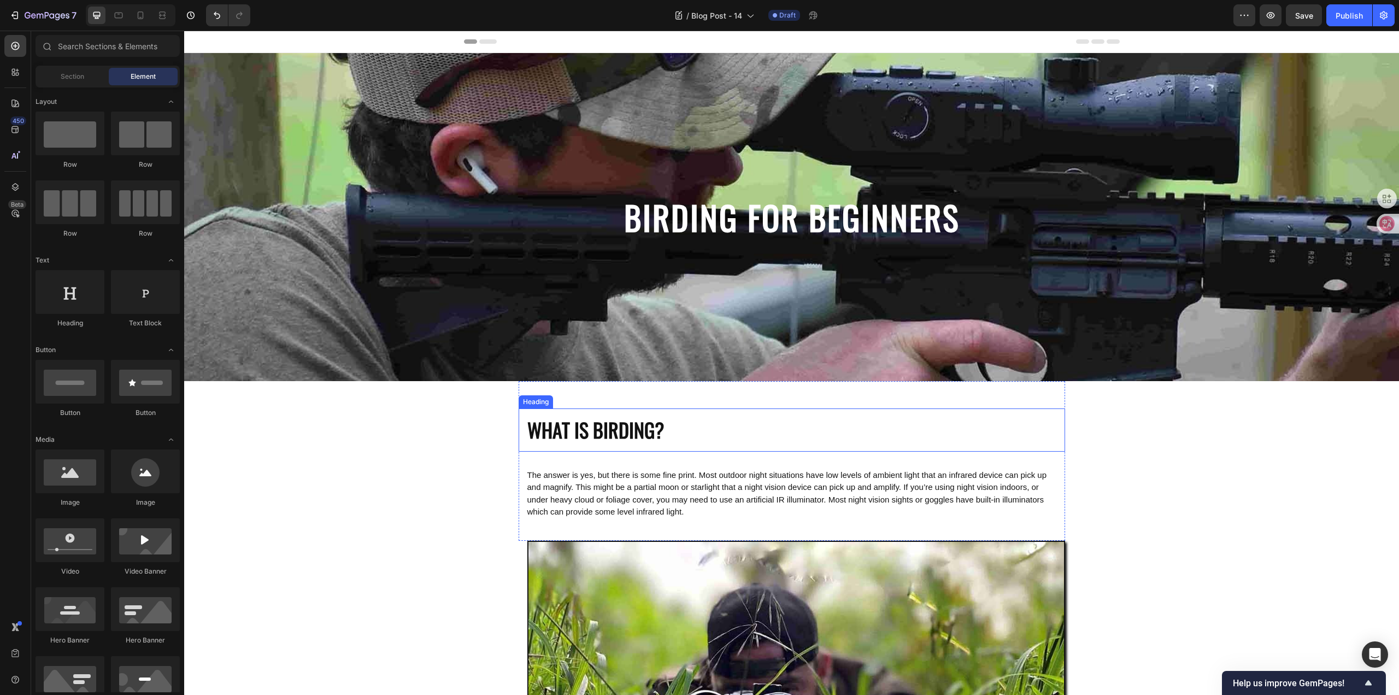
click at [615, 429] on p "WHAT IS BIRDING?" at bounding box center [791, 430] width 529 height 26
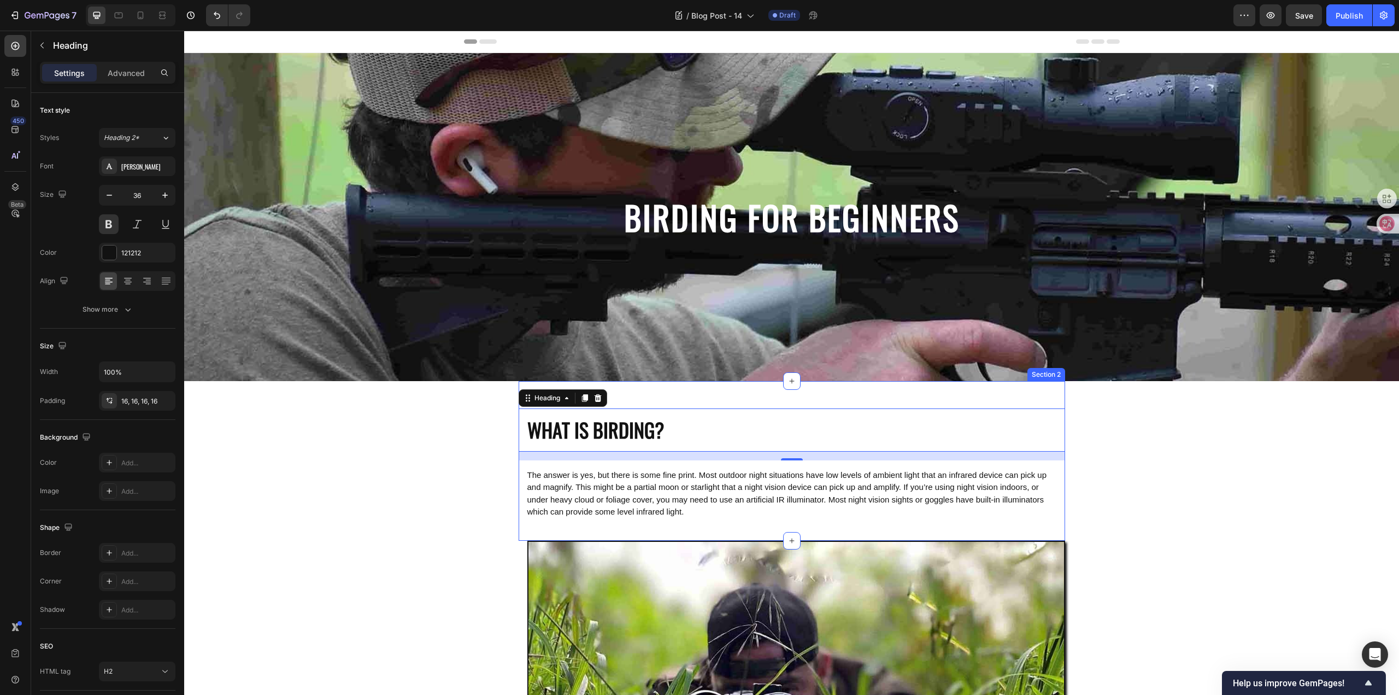
click at [720, 395] on div "WHAT IS BIRDING? Heading 16 The answer is yes, but there is some fine print. Mo…" at bounding box center [792, 461] width 546 height 160
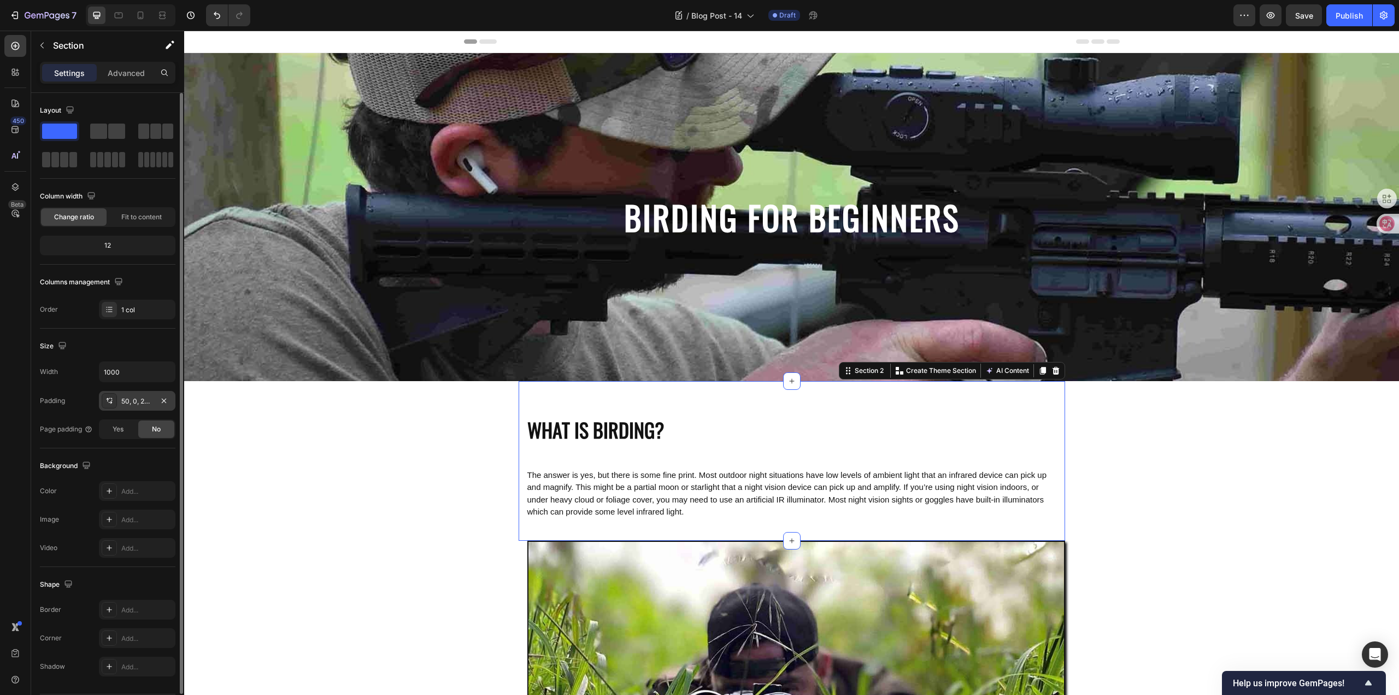
click at [132, 398] on div "50, 0, 25, 0" at bounding box center [137, 401] width 32 height 10
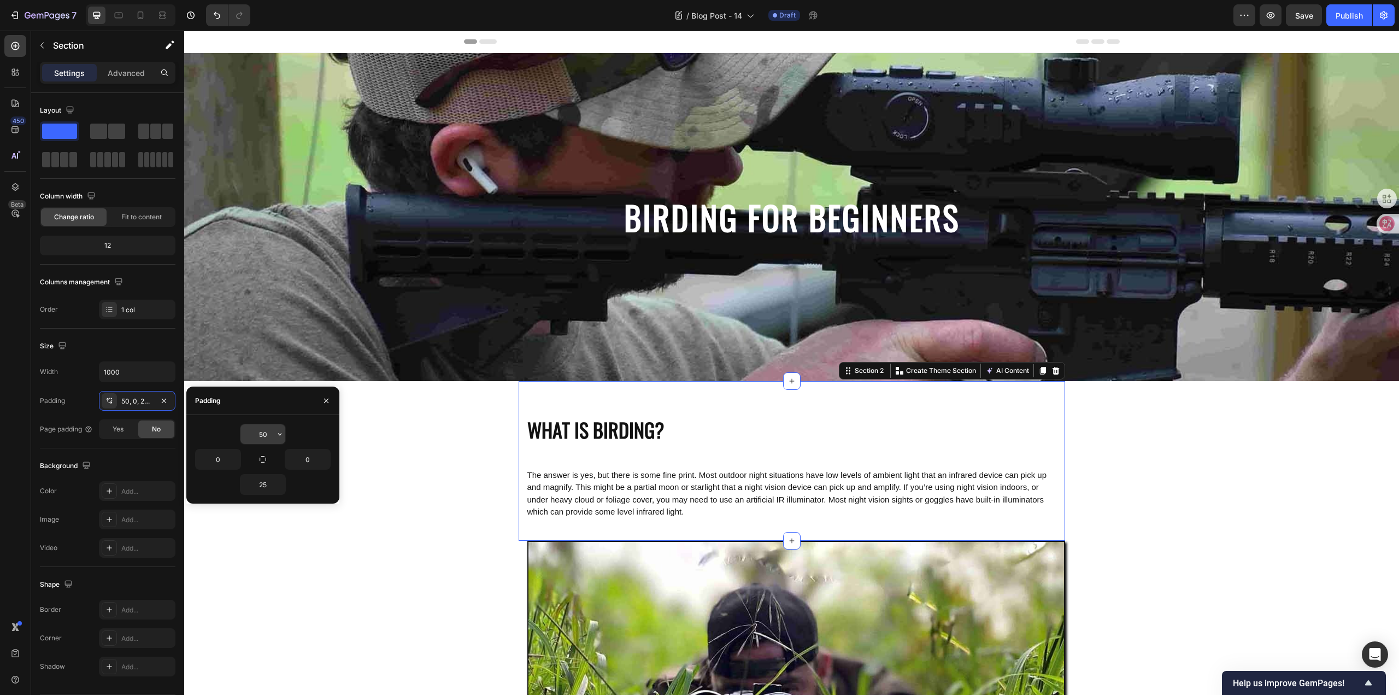
click at [271, 431] on input "50" at bounding box center [262, 434] width 45 height 20
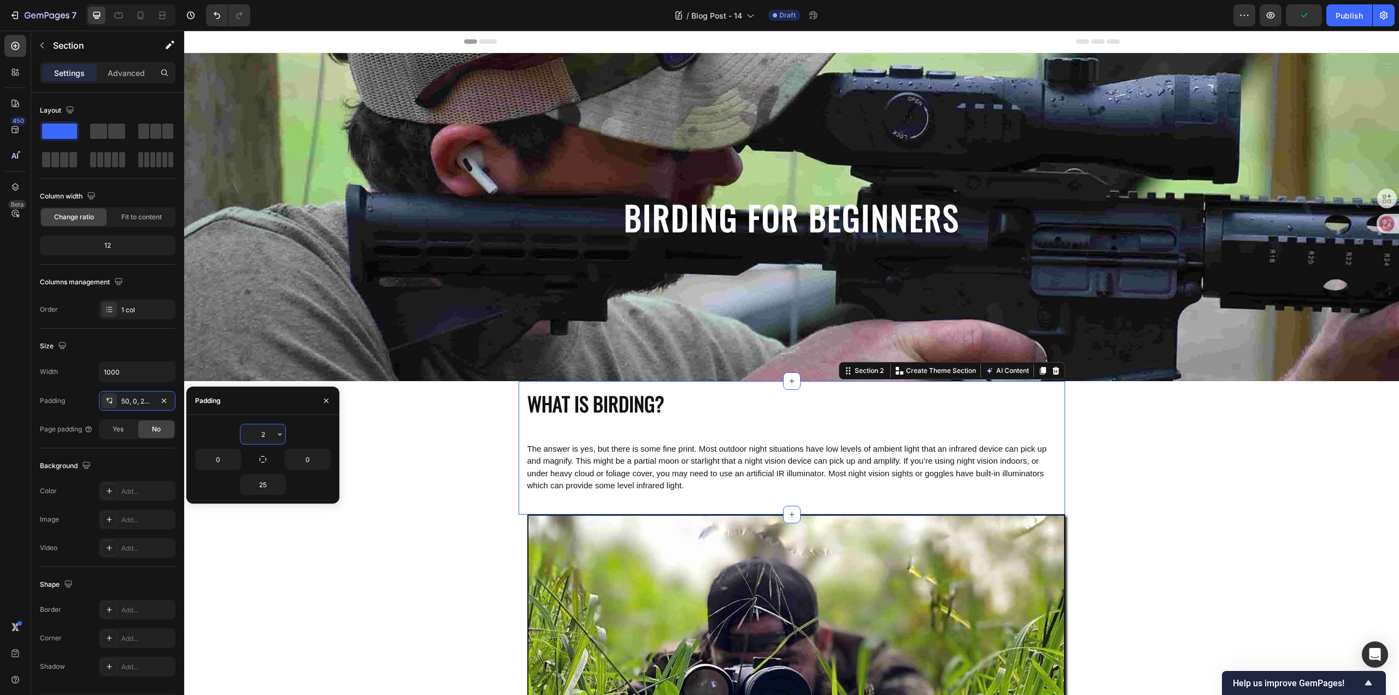
type input "25"
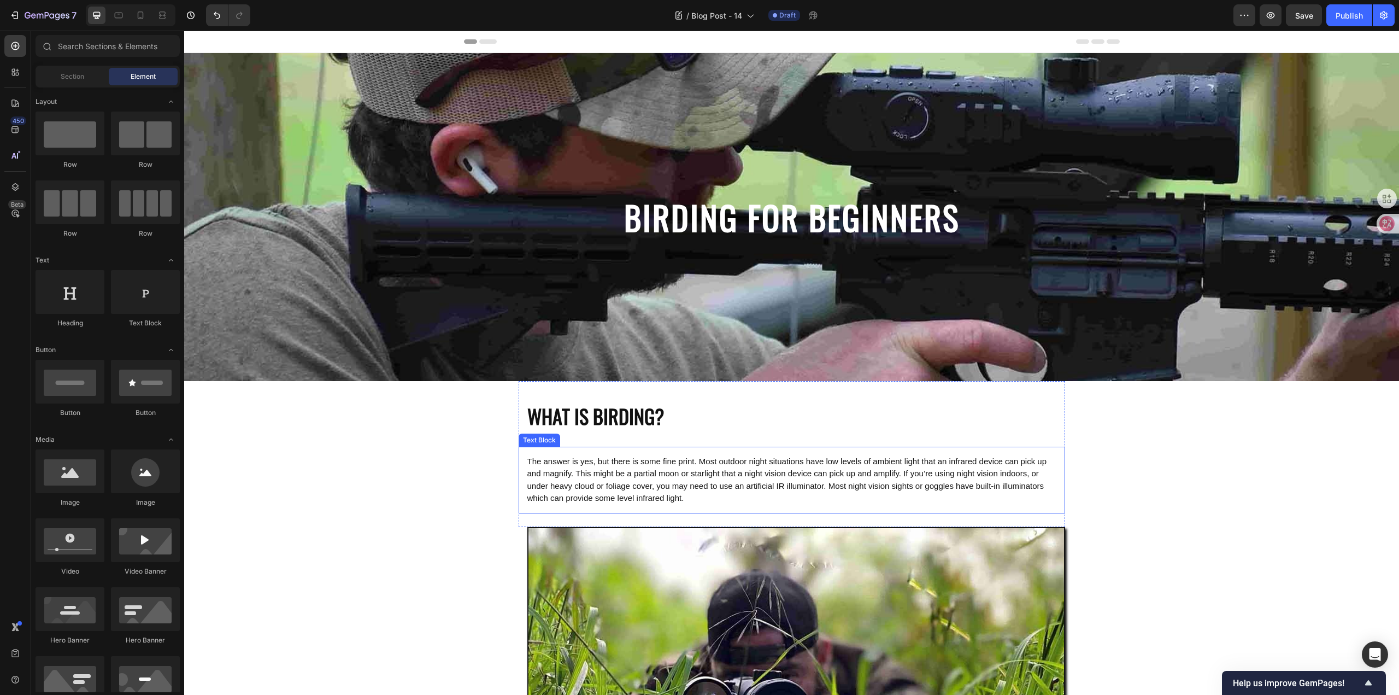
click at [627, 462] on span "The answer is yes, but there is some fine print. Most outdoor night situations …" at bounding box center [787, 479] width 520 height 46
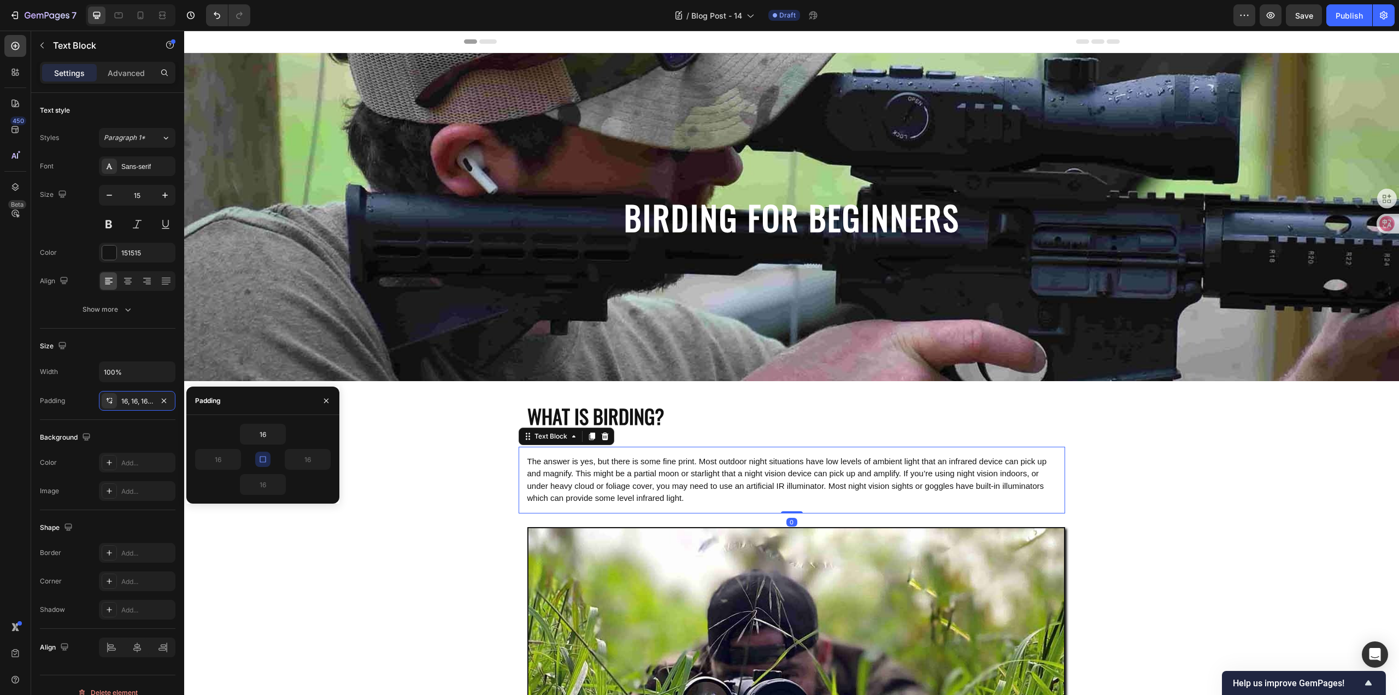
click at [796, 493] on p "The answer is yes, but there is some fine print. Most outdoor night situations …" at bounding box center [791, 479] width 529 height 49
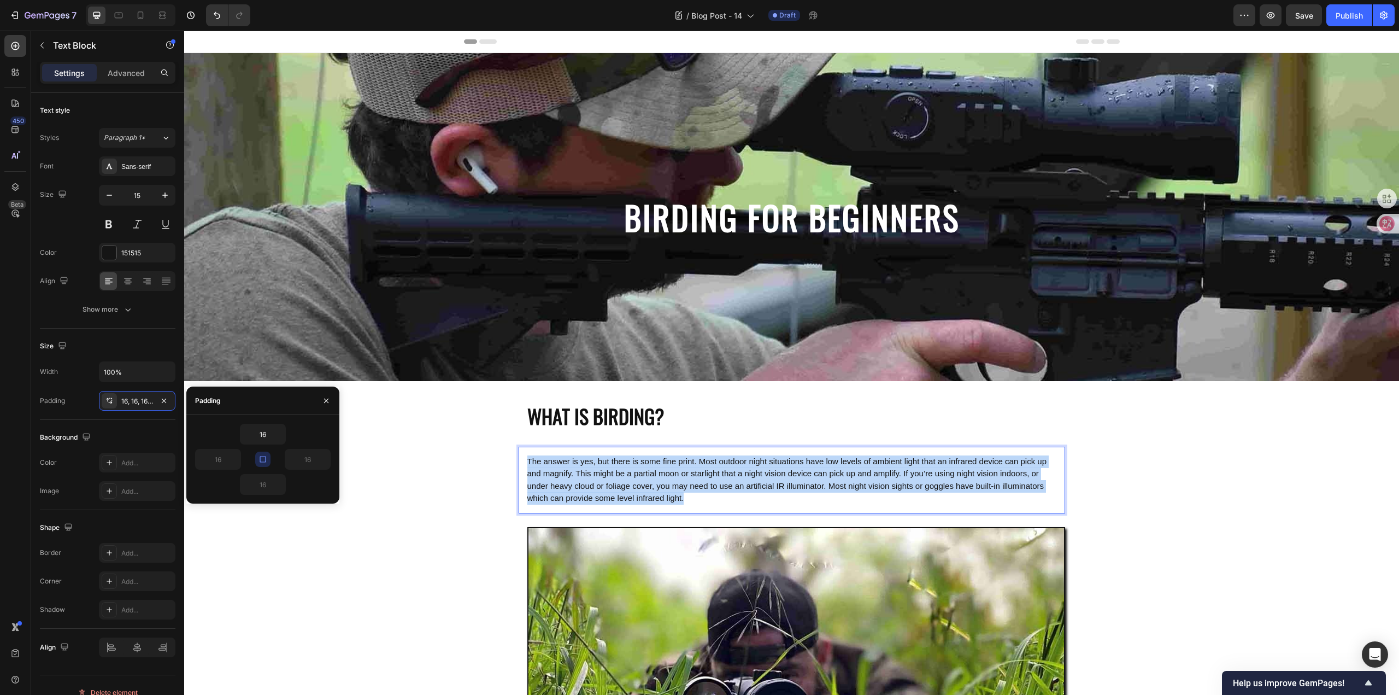
drag, startPoint x: 786, startPoint y: 499, endPoint x: 522, endPoint y: 457, distance: 267.3
click at [522, 457] on div "The answer is yes, but there is some fine print. Most outdoor night situations …" at bounding box center [792, 479] width 546 height 67
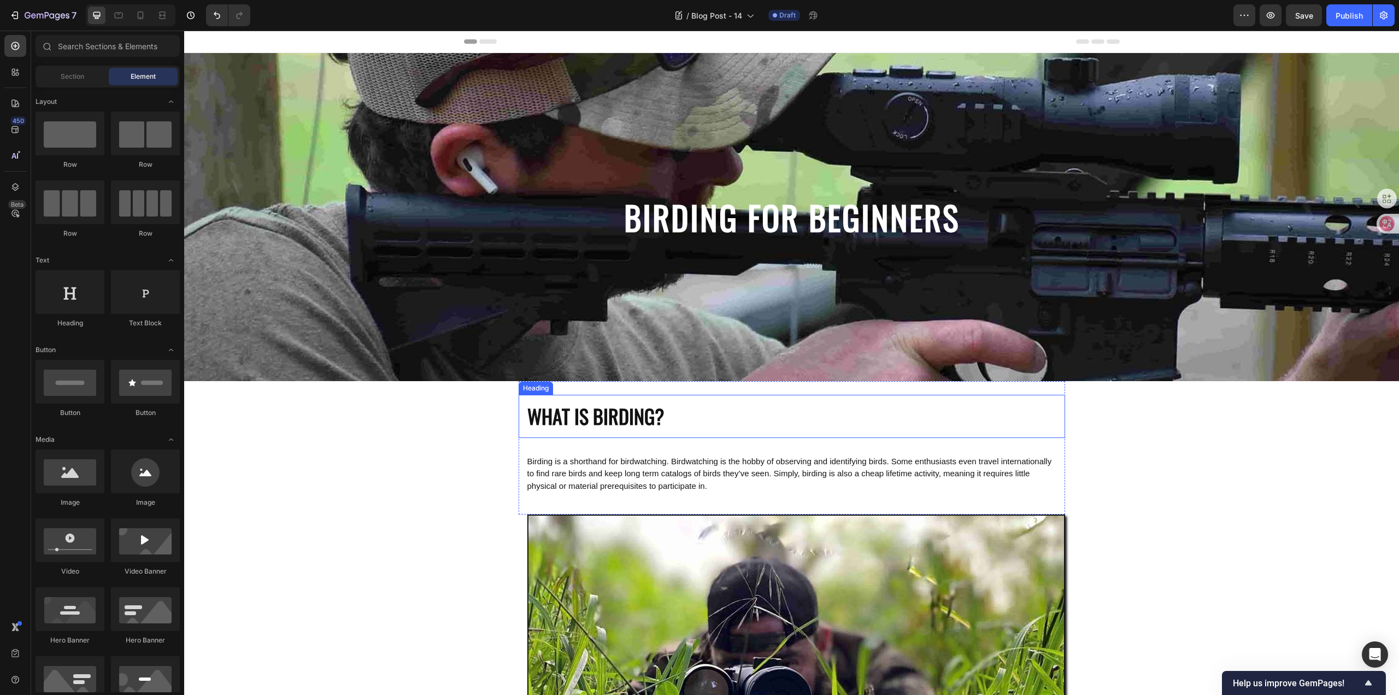
click at [612, 418] on p "WHAT IS BIRDING?" at bounding box center [791, 416] width 529 height 26
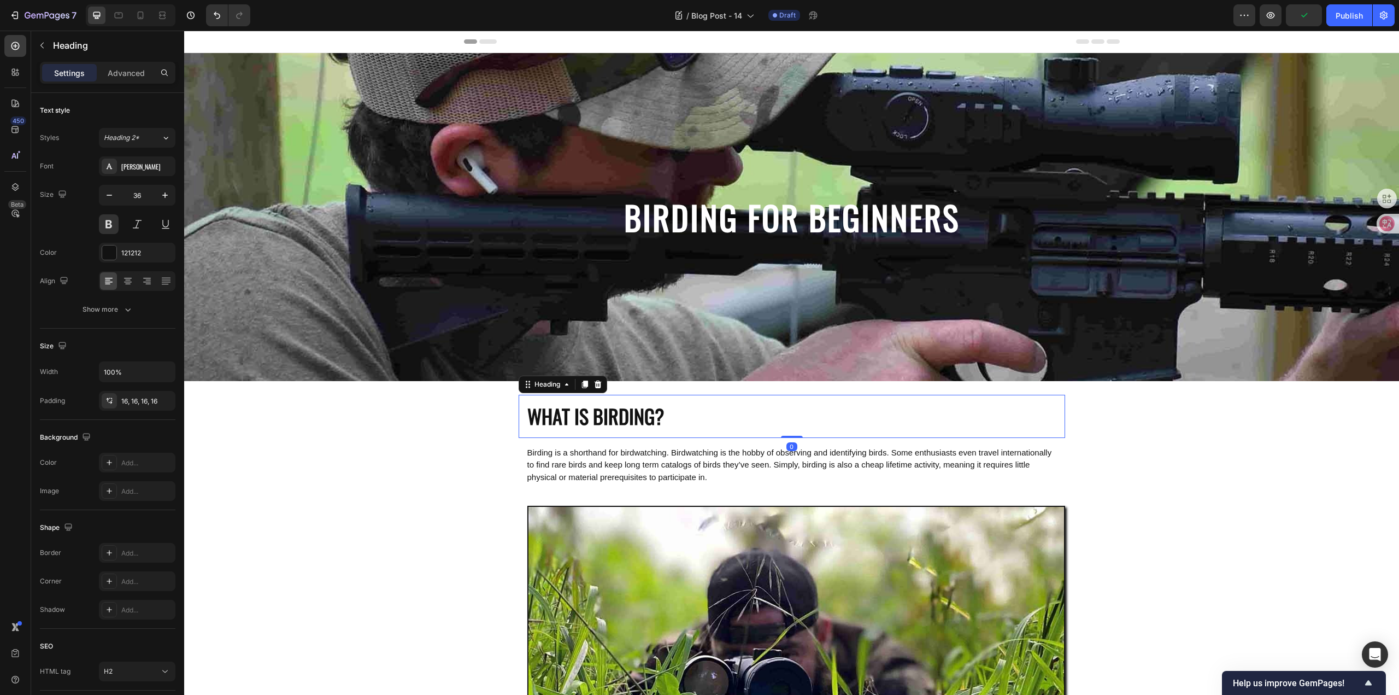
drag, startPoint x: 783, startPoint y: 445, endPoint x: 660, endPoint y: 443, distance: 123.0
click at [784, 423] on div "WHAT IS BIRDING? Heading 0" at bounding box center [792, 416] width 546 height 43
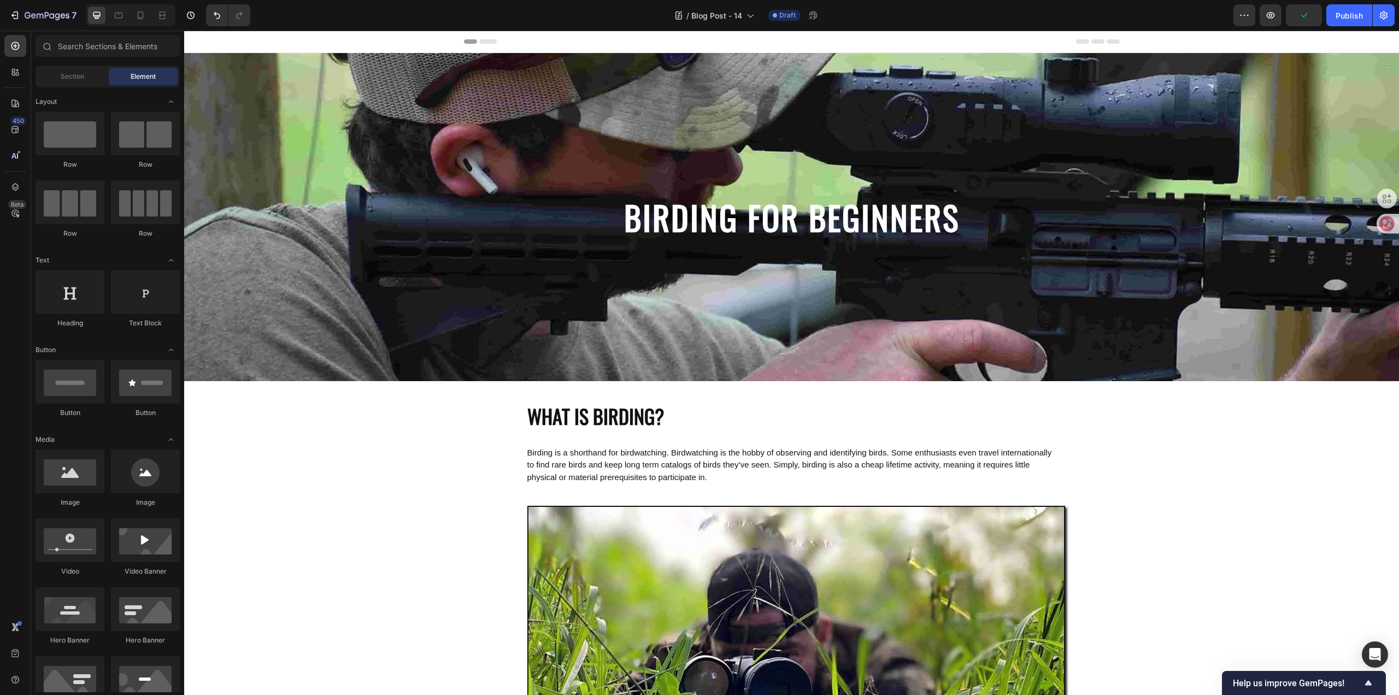
click at [635, 456] on span "Birding is a shorthand for birdwatching. Birdwatching is the hobby of observing…" at bounding box center [789, 465] width 525 height 34
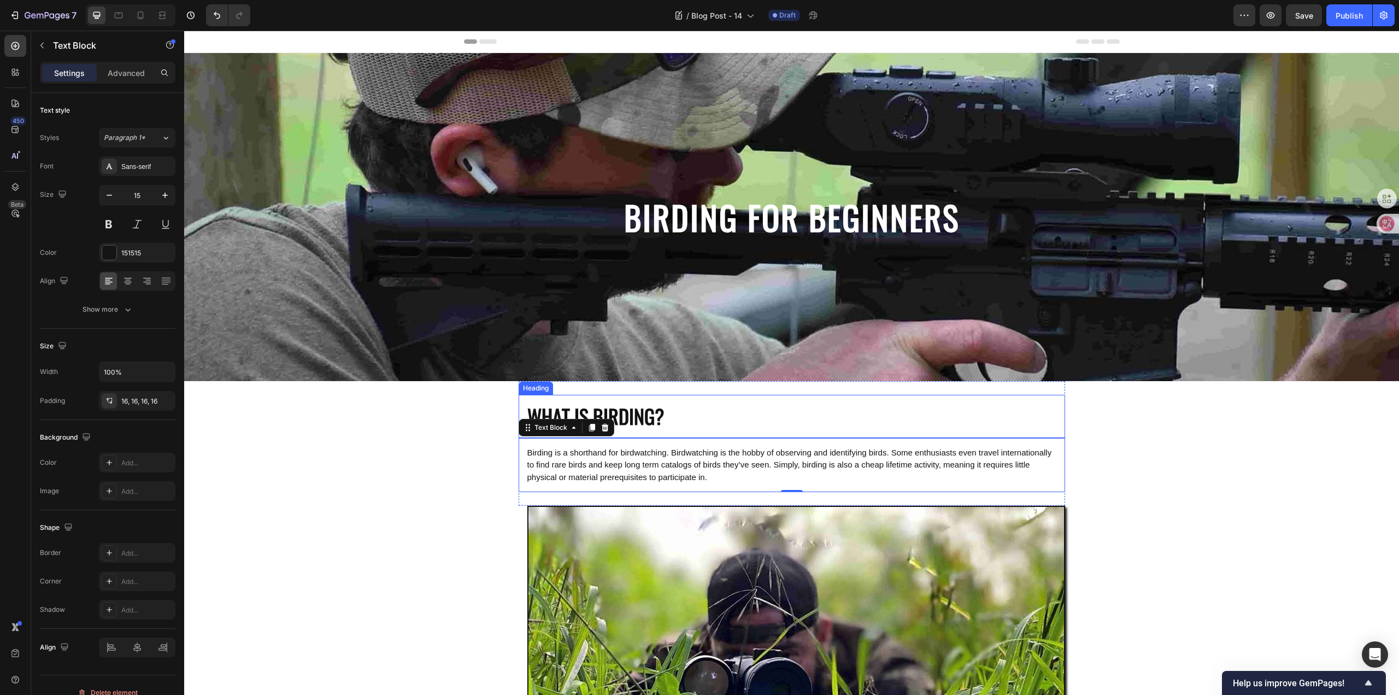
click at [677, 426] on p "WHAT IS BIRDING?" at bounding box center [791, 416] width 529 height 26
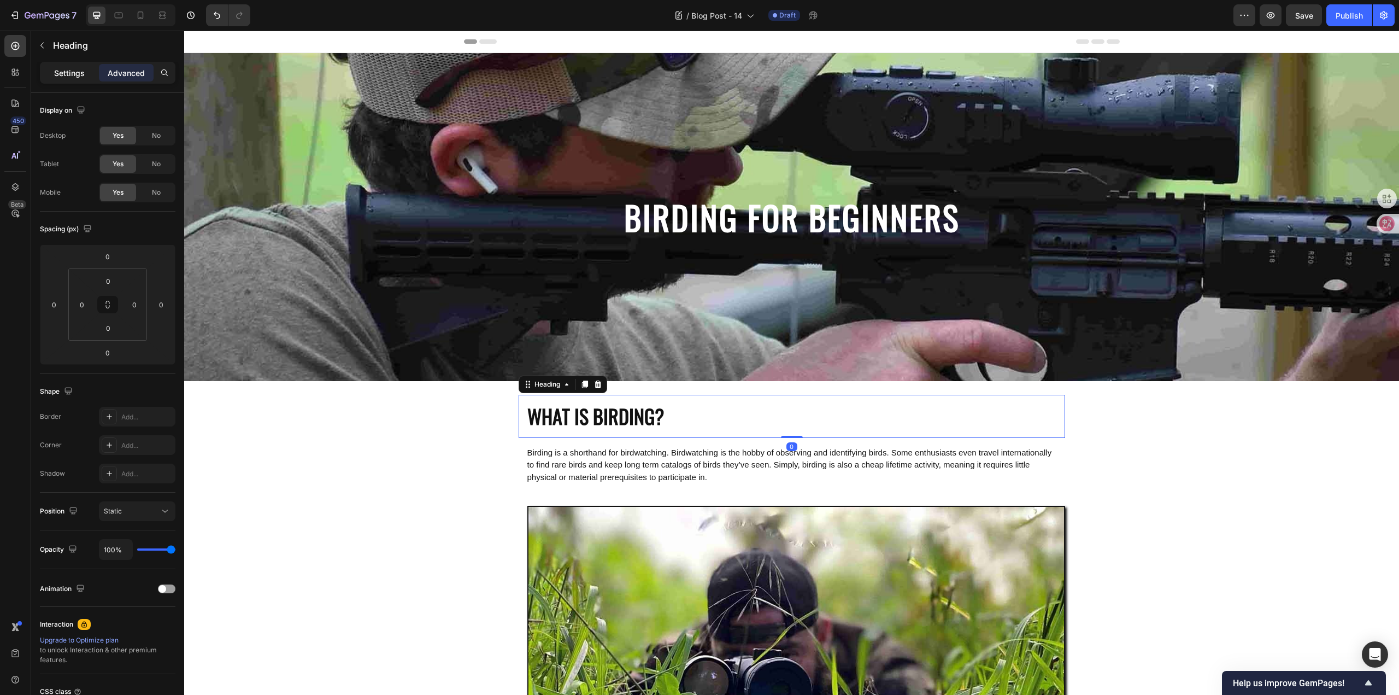
click at [75, 78] on p "Settings" at bounding box center [69, 72] width 31 height 11
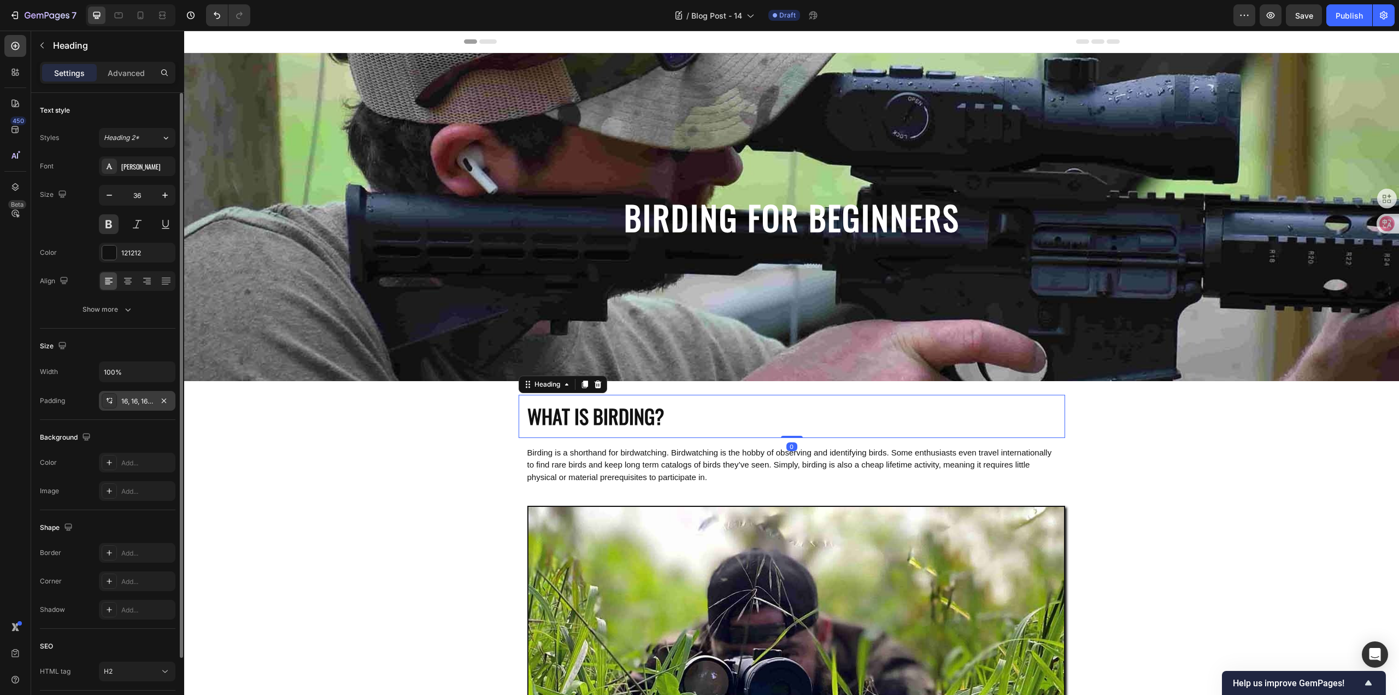
click at [140, 399] on div "16, 16, 16, 16" at bounding box center [137, 401] width 32 height 10
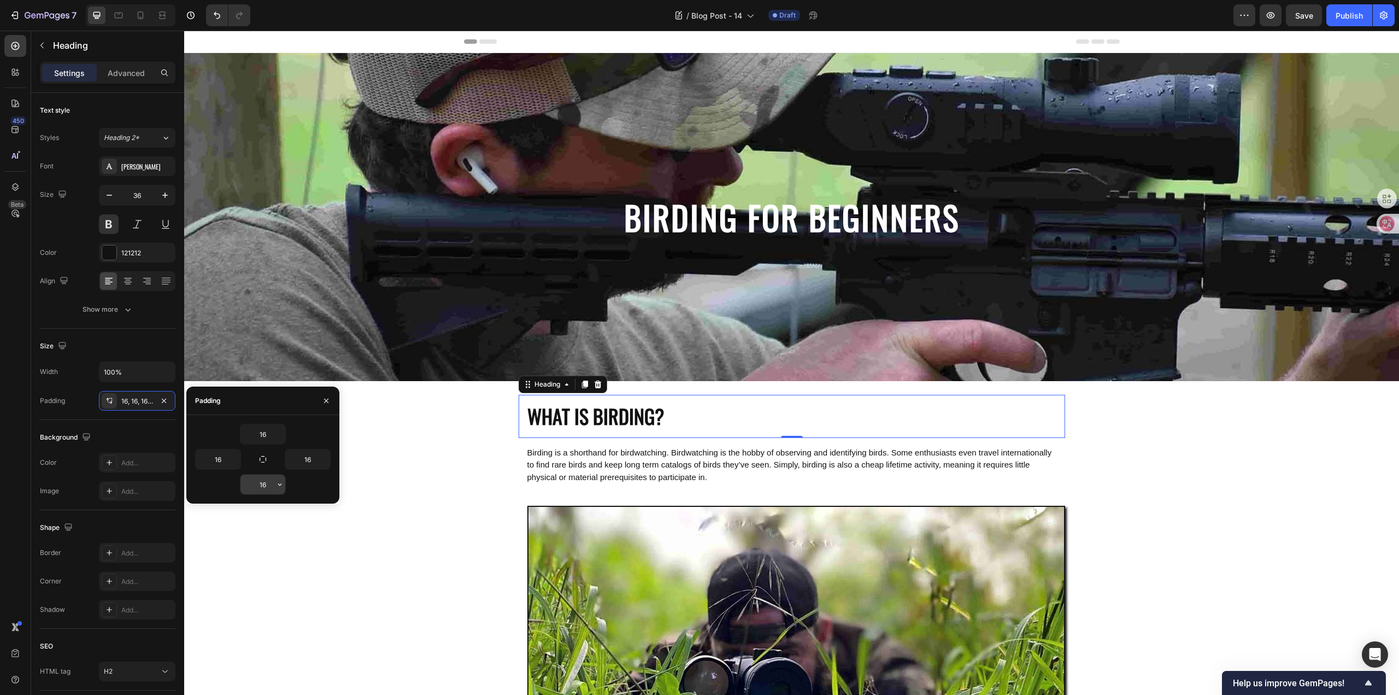
click at [266, 486] on input "16" at bounding box center [262, 484] width 45 height 20
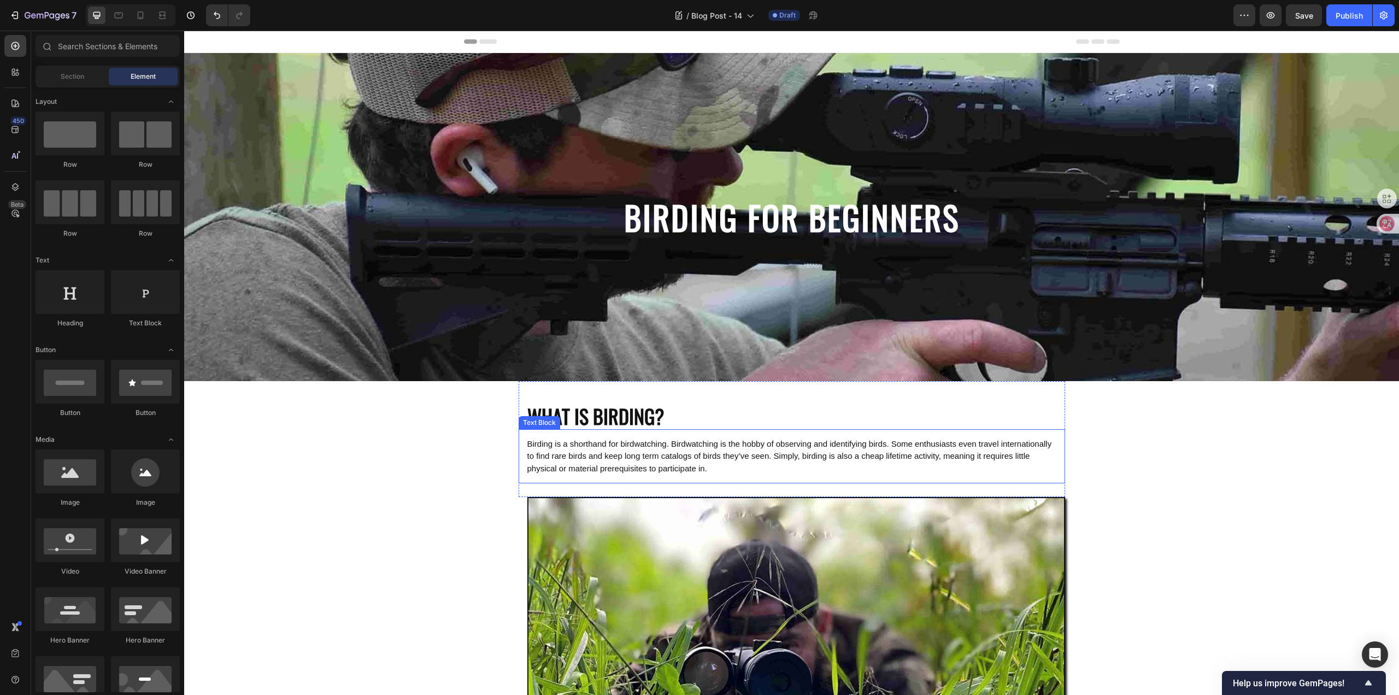
click at [666, 449] on p "Birding is a shorthand for birdwatching. Birdwatching is the hobby of observing…" at bounding box center [791, 456] width 529 height 37
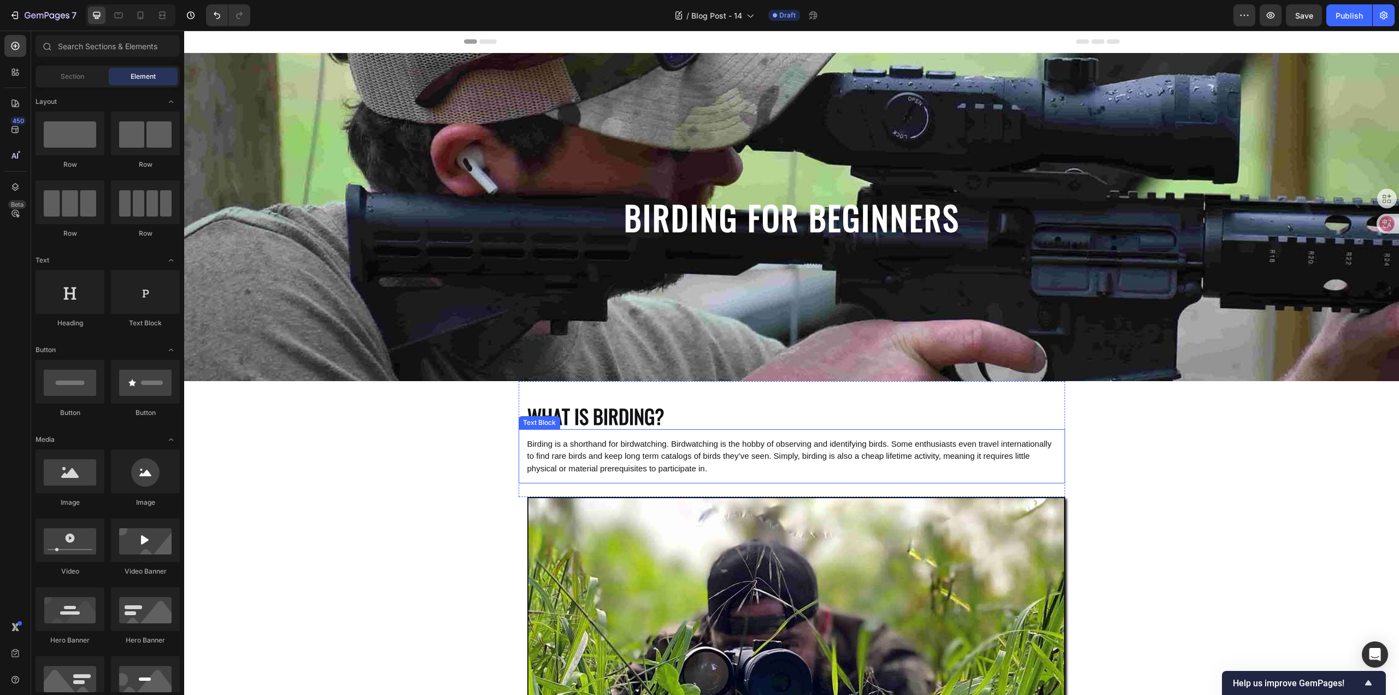
click at [637, 458] on span "Birding is a shorthand for birdwatching. Birdwatching is the hobby of observing…" at bounding box center [789, 456] width 525 height 34
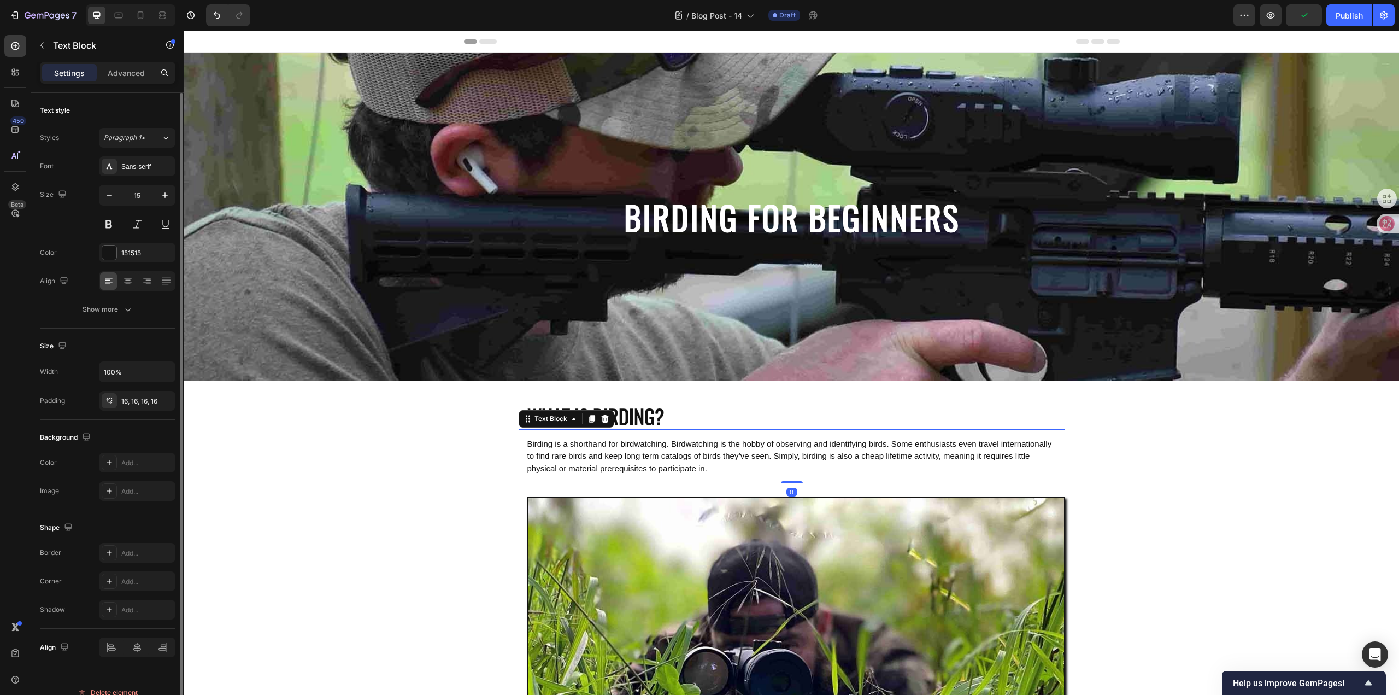
click at [144, 346] on div "Size" at bounding box center [108, 345] width 136 height 17
click at [122, 307] on icon "button" at bounding box center [127, 309] width 11 height 11
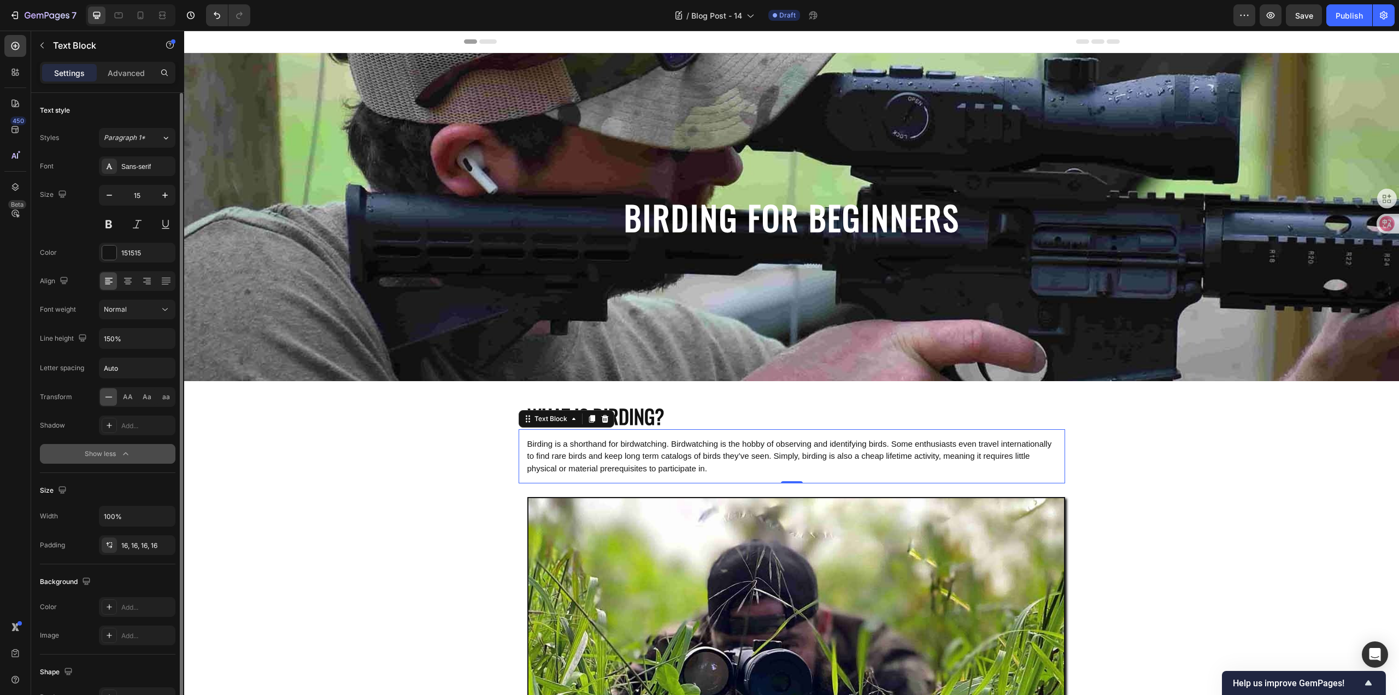
click at [138, 458] on button "Show less" at bounding box center [108, 454] width 136 height 20
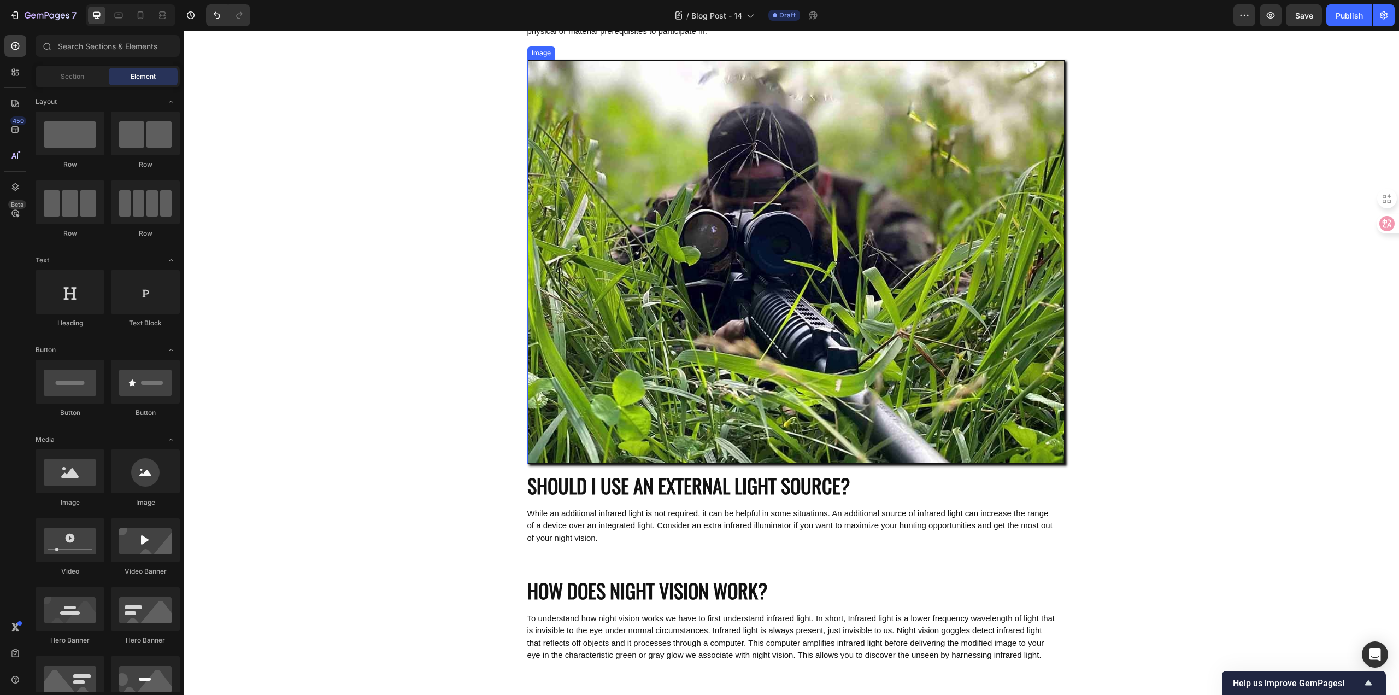
scroll to position [164, 0]
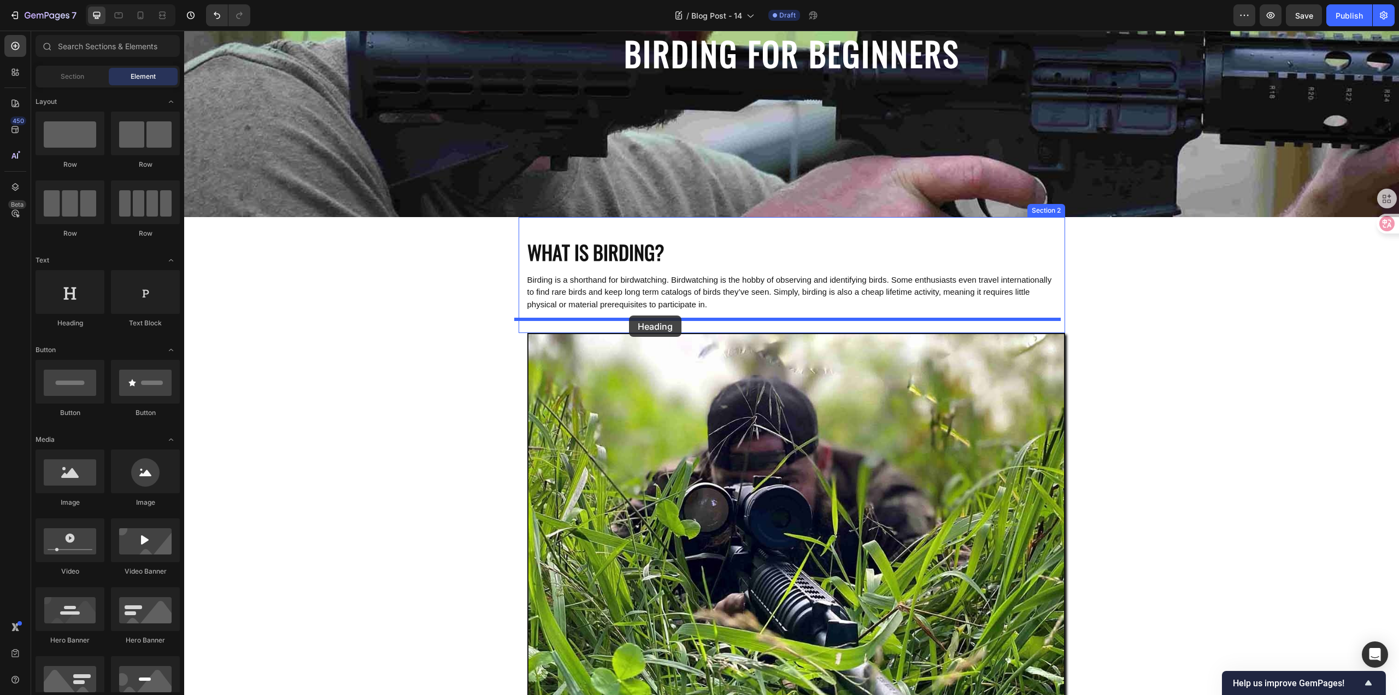
drag, startPoint x: 348, startPoint y: 332, endPoint x: 629, endPoint y: 315, distance: 281.9
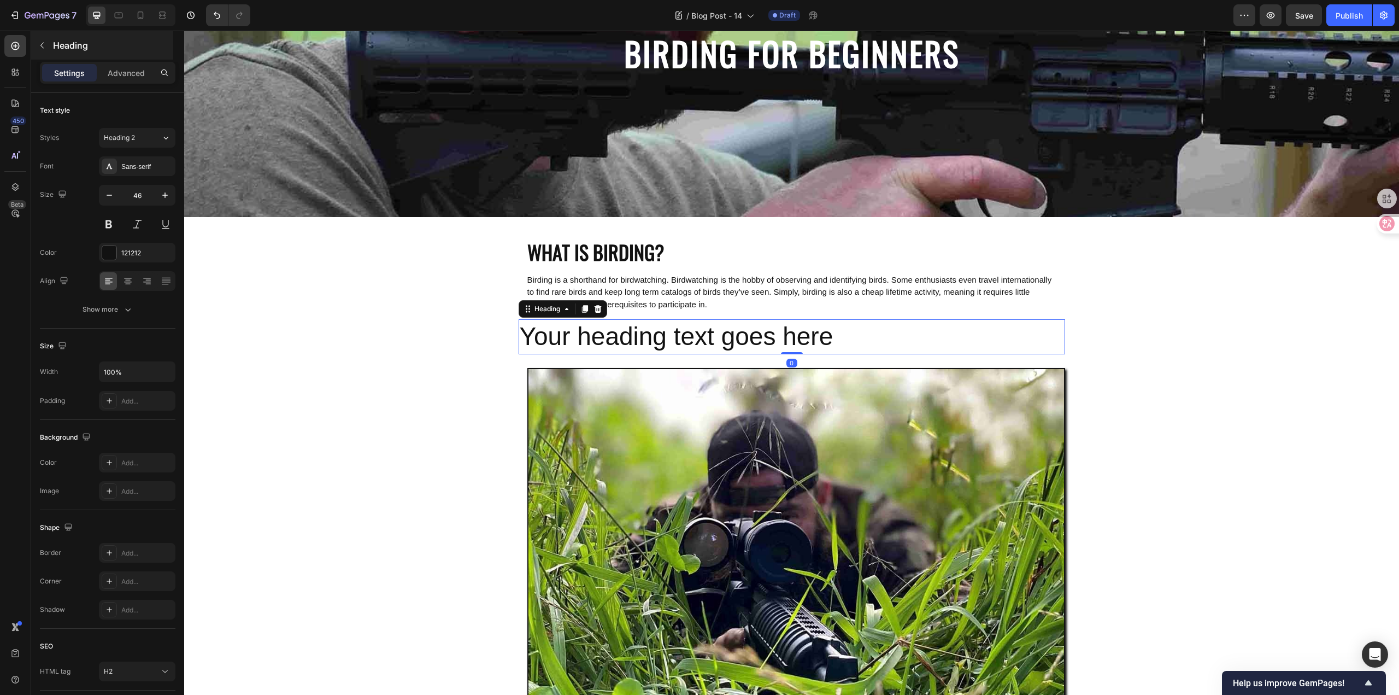
click at [72, 44] on p "Heading" at bounding box center [112, 45] width 118 height 13
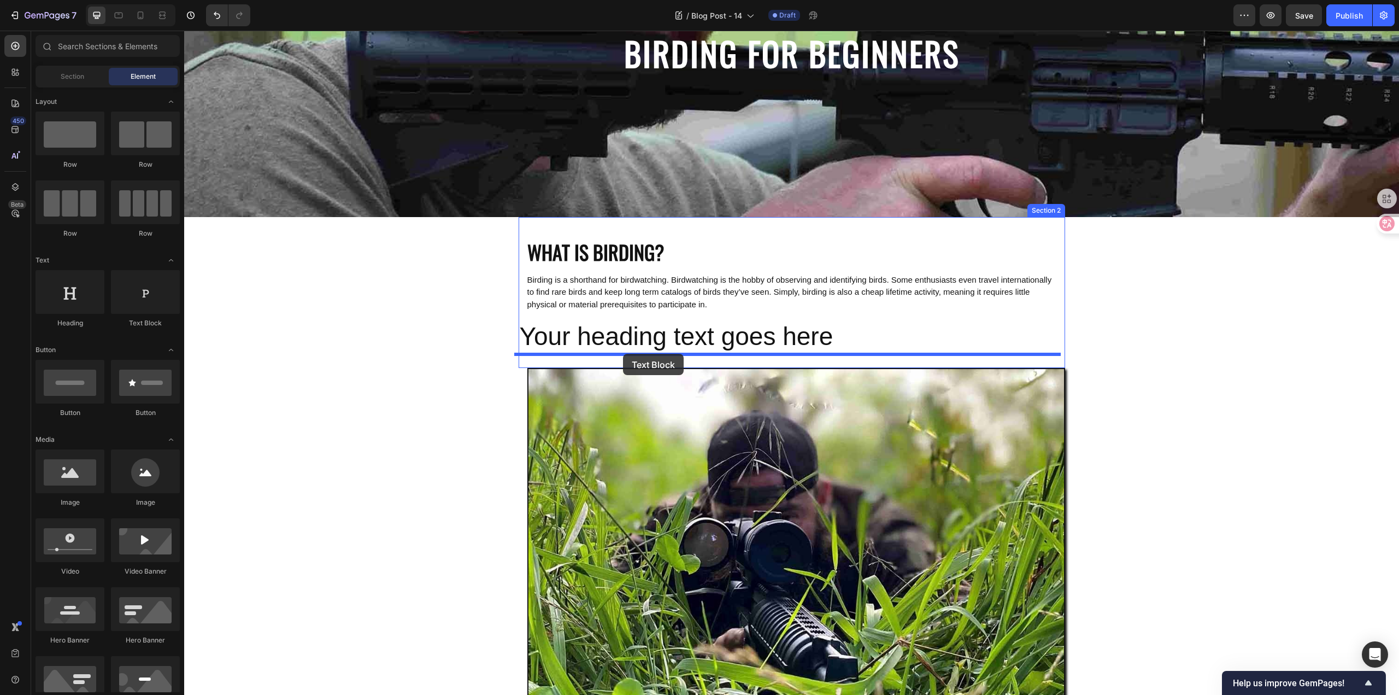
drag, startPoint x: 364, startPoint y: 323, endPoint x: 623, endPoint y: 354, distance: 260.7
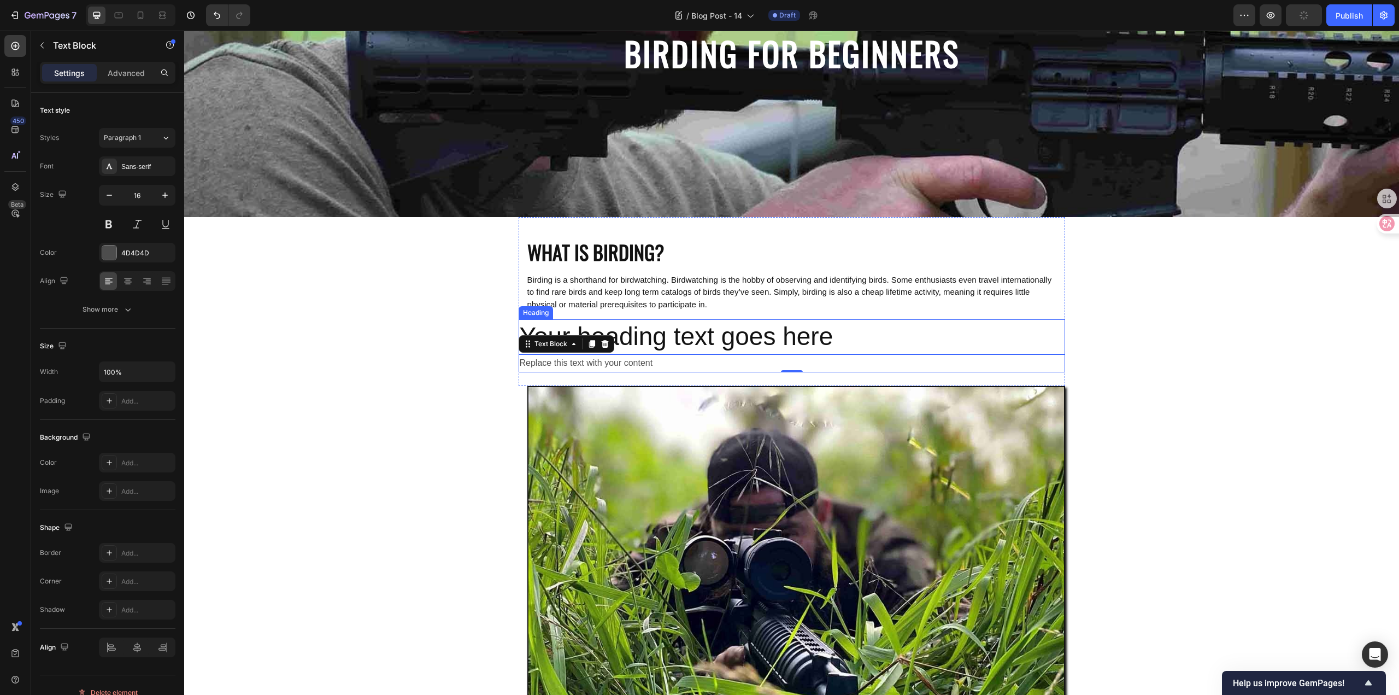
click at [809, 332] on h2 "Your heading text goes here" at bounding box center [792, 336] width 546 height 35
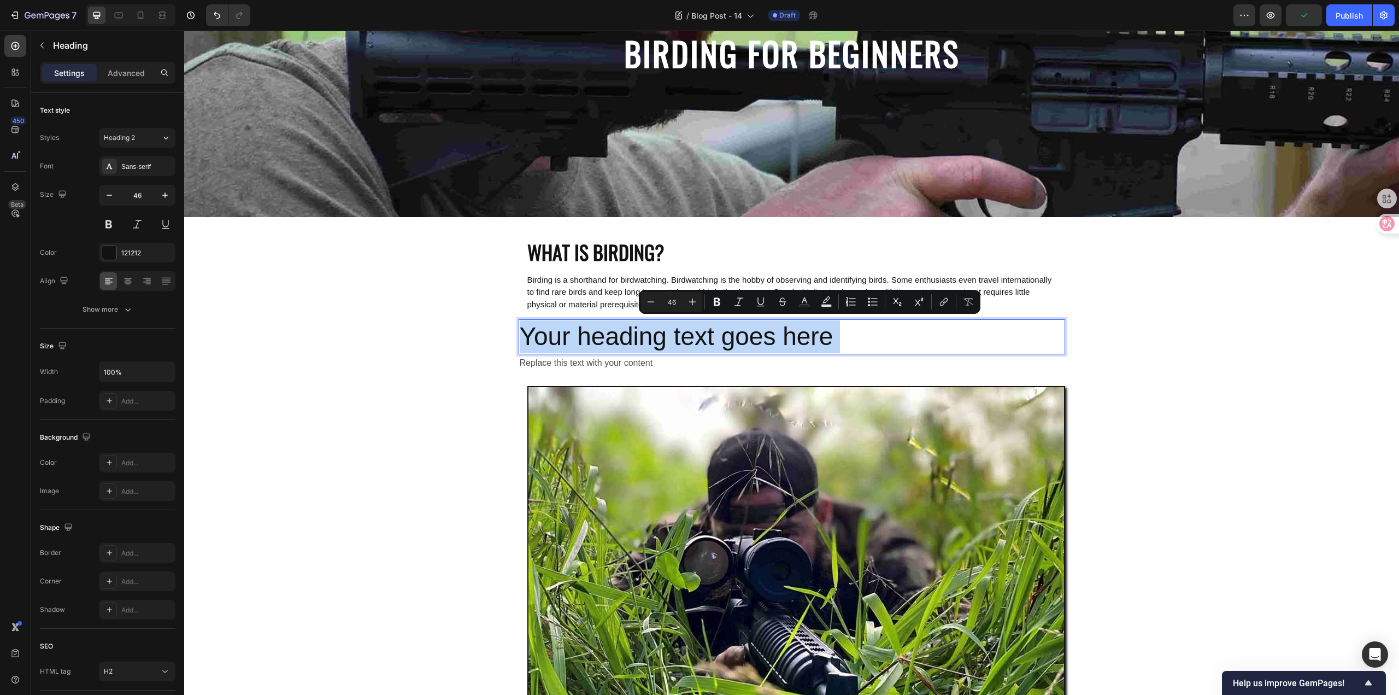
drag, startPoint x: 849, startPoint y: 333, endPoint x: 827, endPoint y: 333, distance: 21.9
click at [827, 333] on p "Your heading text goes here" at bounding box center [792, 336] width 544 height 33
drag, startPoint x: 850, startPoint y: 337, endPoint x: 521, endPoint y: 329, distance: 329.0
click at [521, 329] on p "Your heading text goes here" at bounding box center [792, 336] width 544 height 33
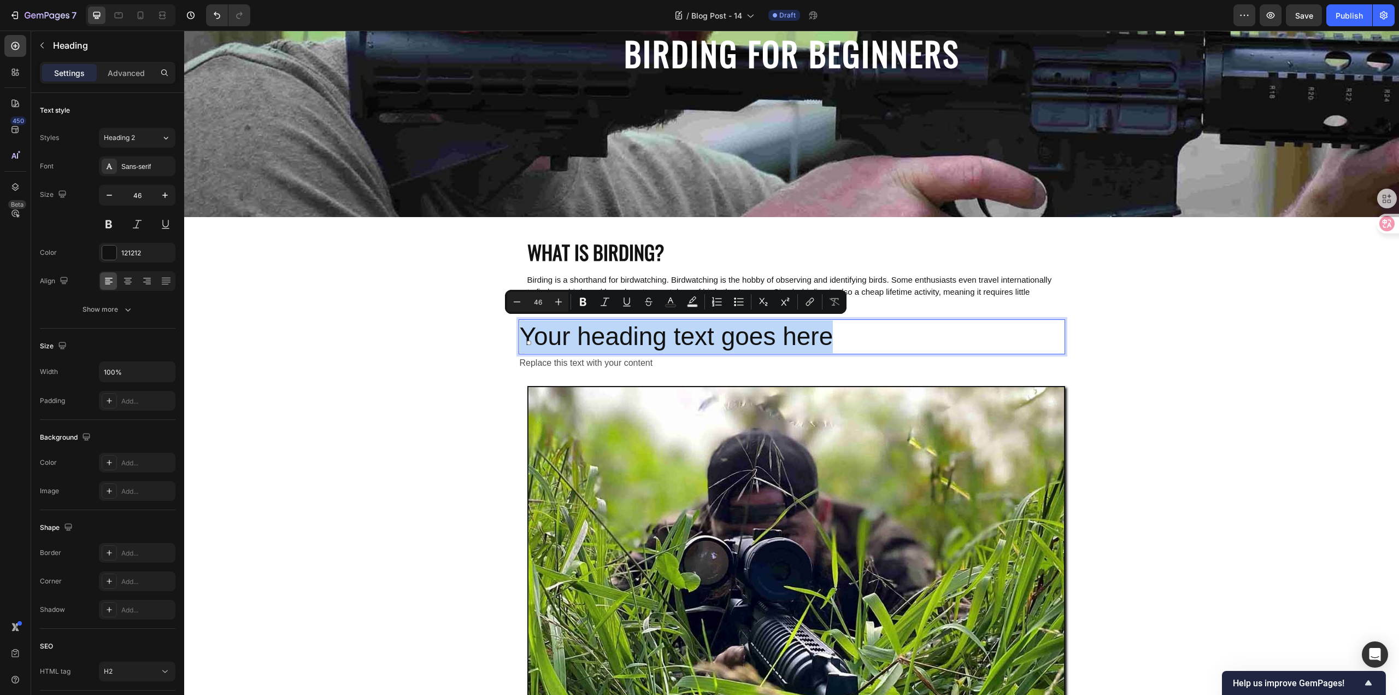
type input "15"
click at [870, 326] on p "Your heading text goes here" at bounding box center [792, 336] width 544 height 33
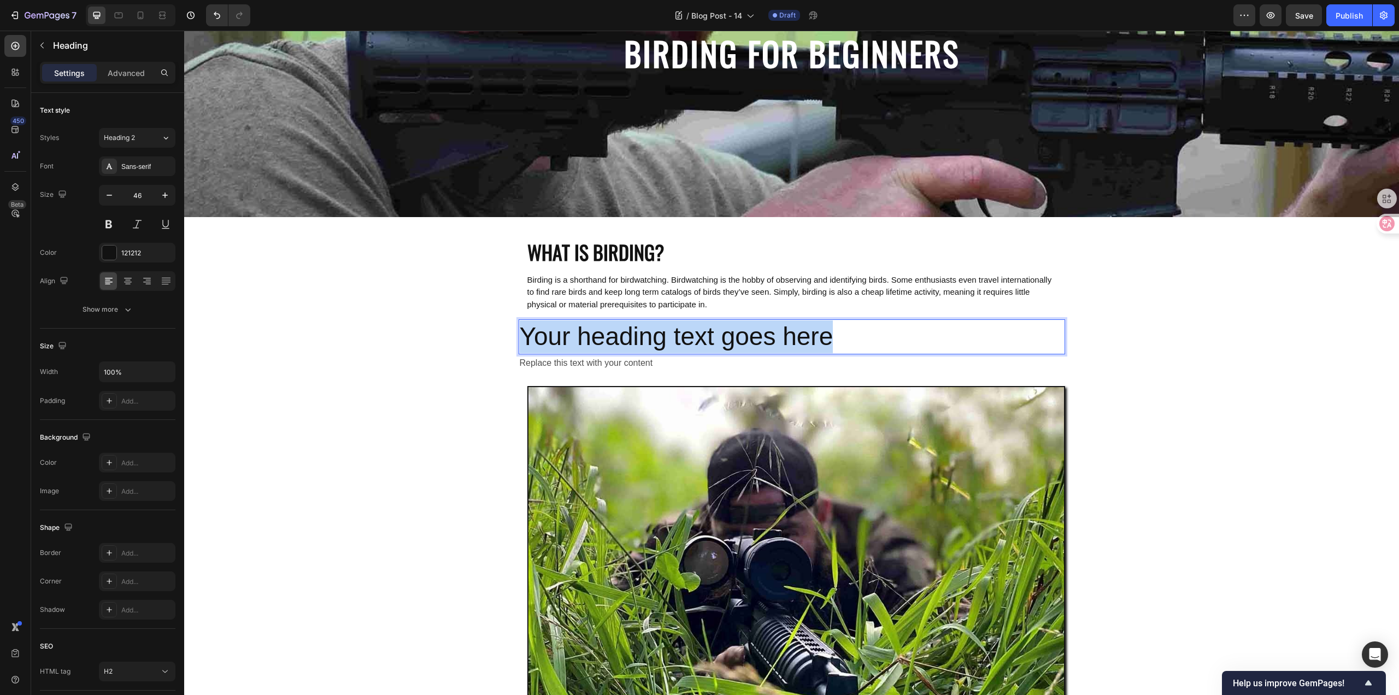
drag, startPoint x: 860, startPoint y: 336, endPoint x: 519, endPoint y: 334, distance: 341.0
click at [520, 334] on p "Your heading text goes here" at bounding box center [792, 336] width 544 height 33
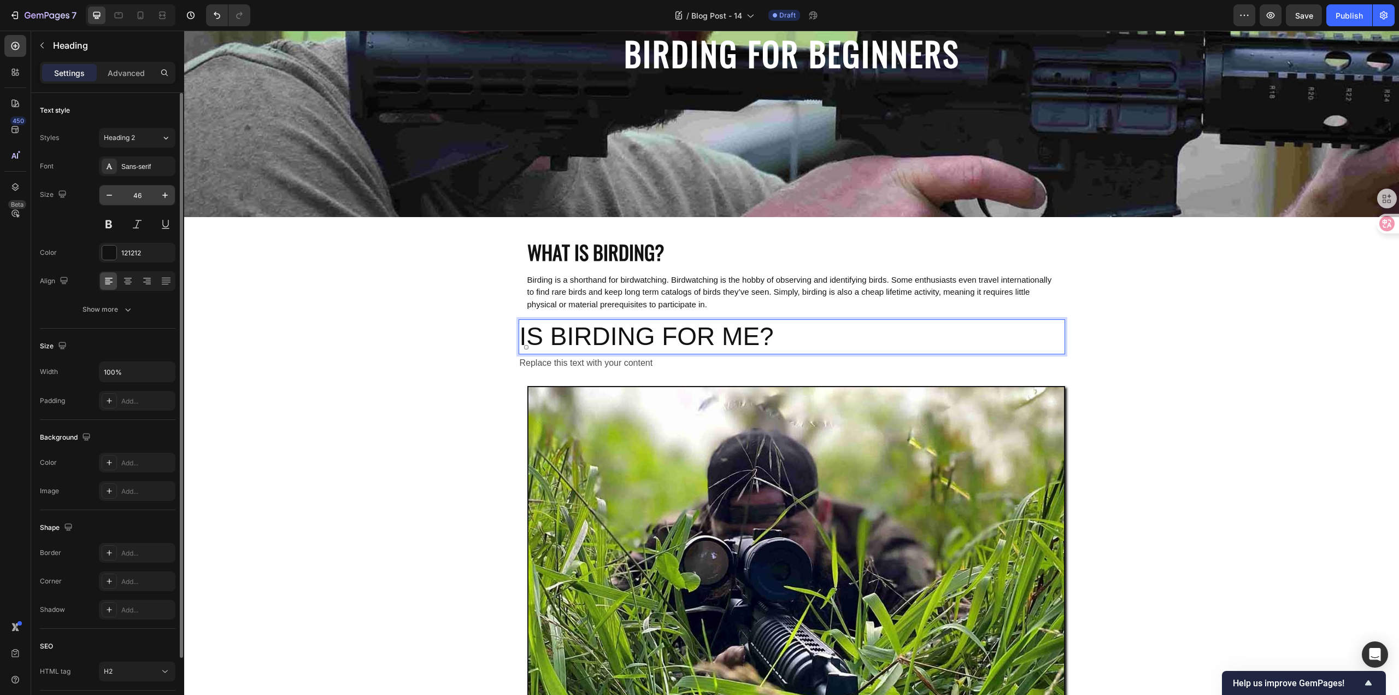
click at [146, 202] on input "46" at bounding box center [137, 195] width 36 height 20
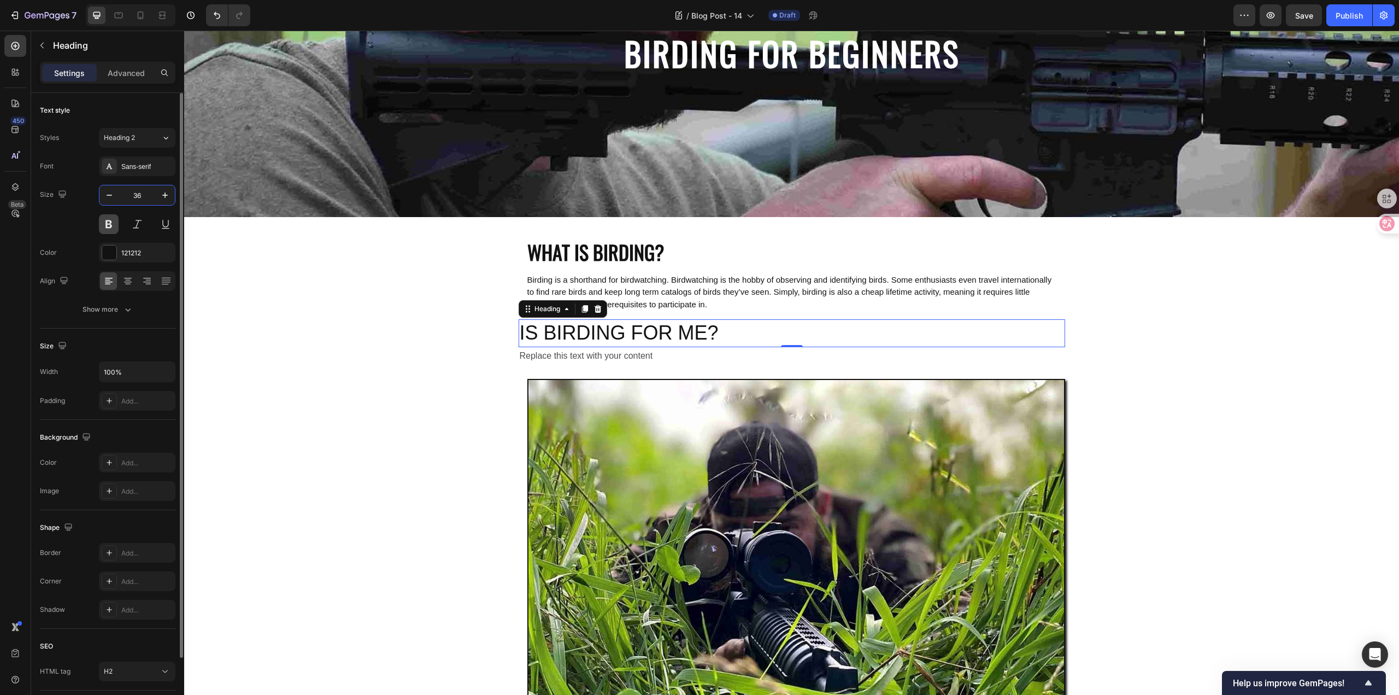
type input "36"
click at [110, 223] on button at bounding box center [109, 224] width 20 height 20
click at [148, 170] on div "Sans-serif" at bounding box center [146, 167] width 51 height 10
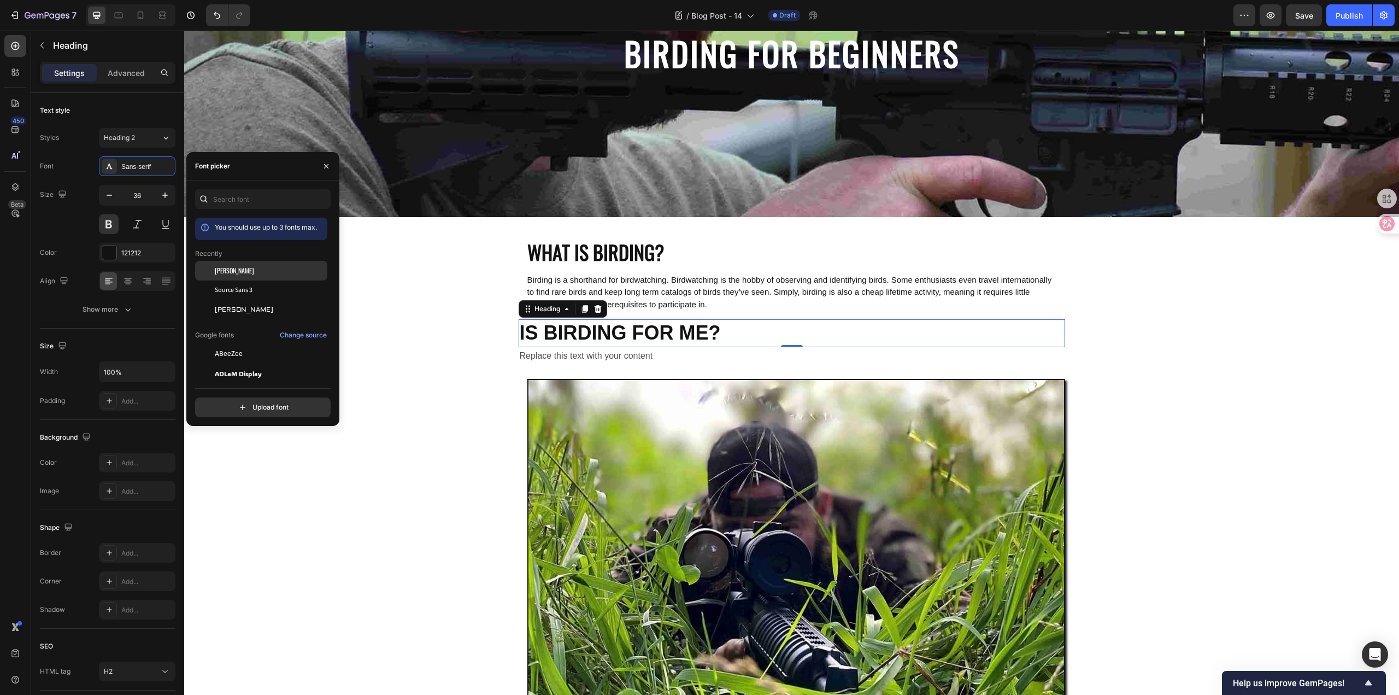
click at [236, 273] on div "[PERSON_NAME]" at bounding box center [270, 271] width 110 height 10
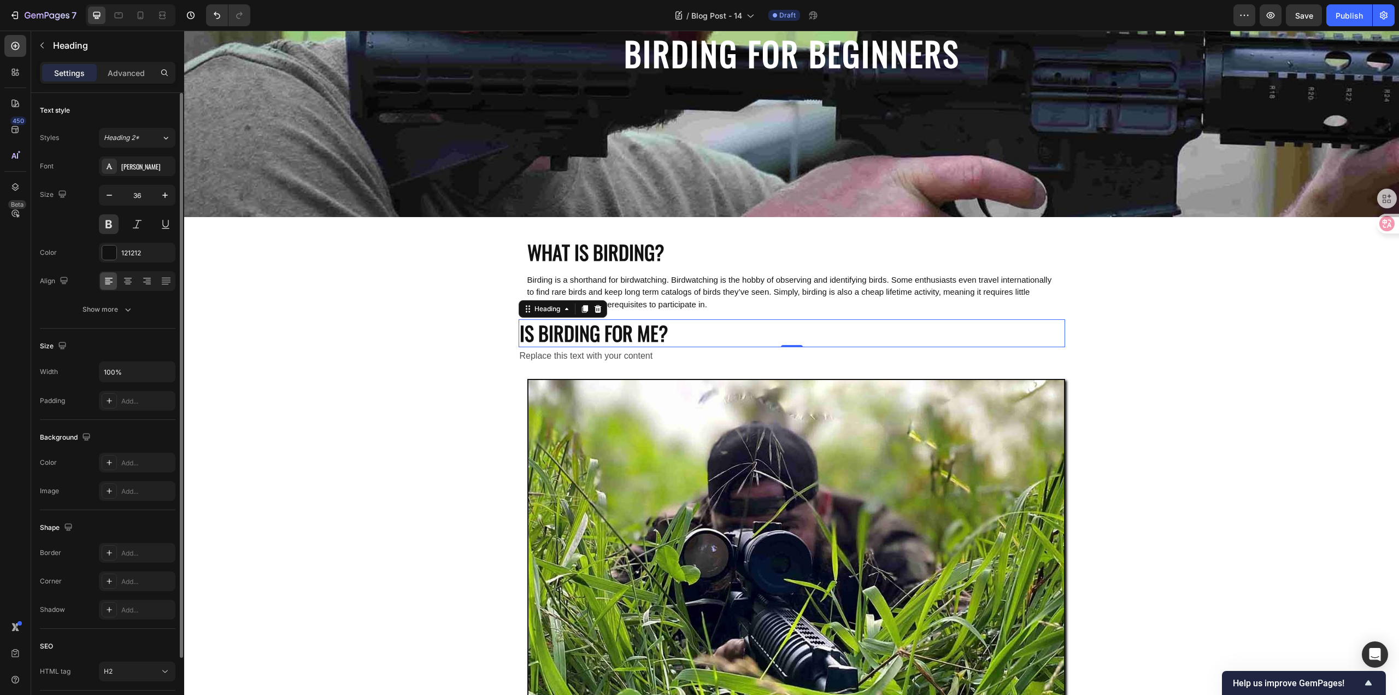
click at [155, 426] on div "Background The changes might be hidden by the video. Color Add... Image Add..." at bounding box center [108, 465] width 136 height 90
click at [144, 401] on div "Add..." at bounding box center [146, 401] width 51 height 10
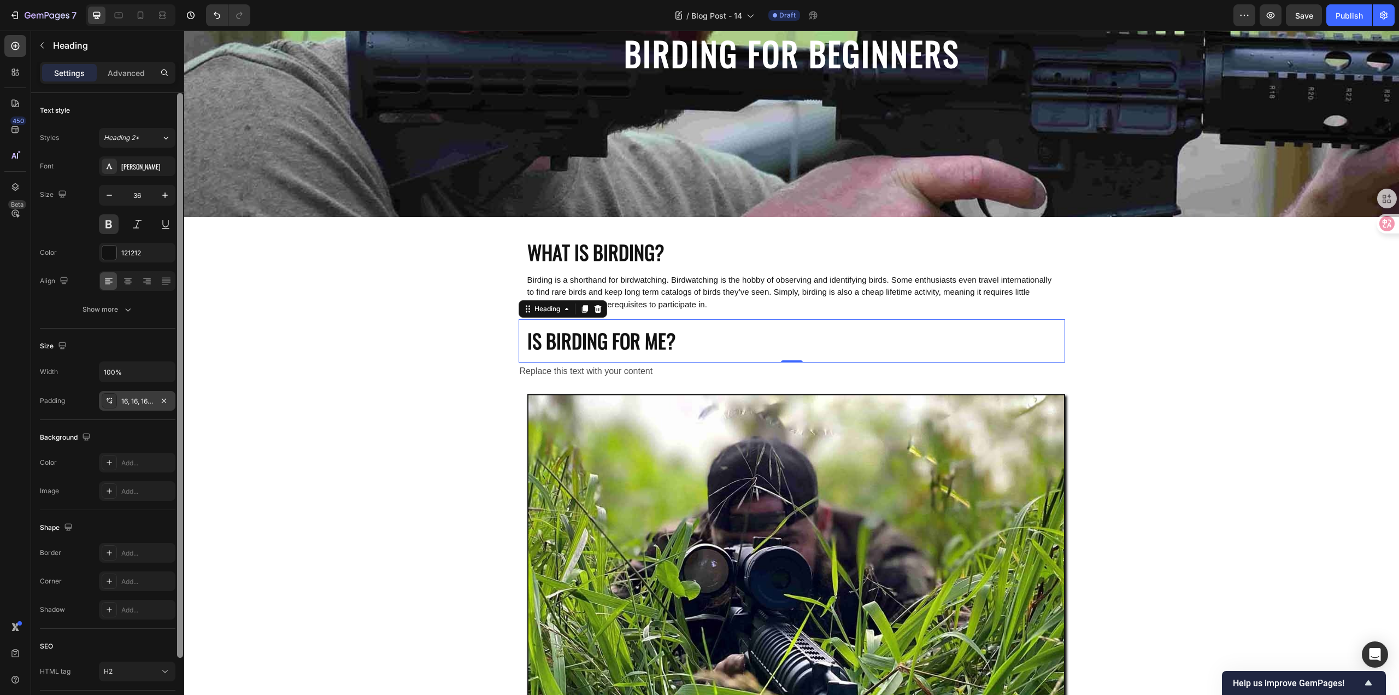
drag, startPoint x: 144, startPoint y: 346, endPoint x: 180, endPoint y: 348, distance: 35.5
click at [144, 346] on div "Size" at bounding box center [108, 345] width 136 height 17
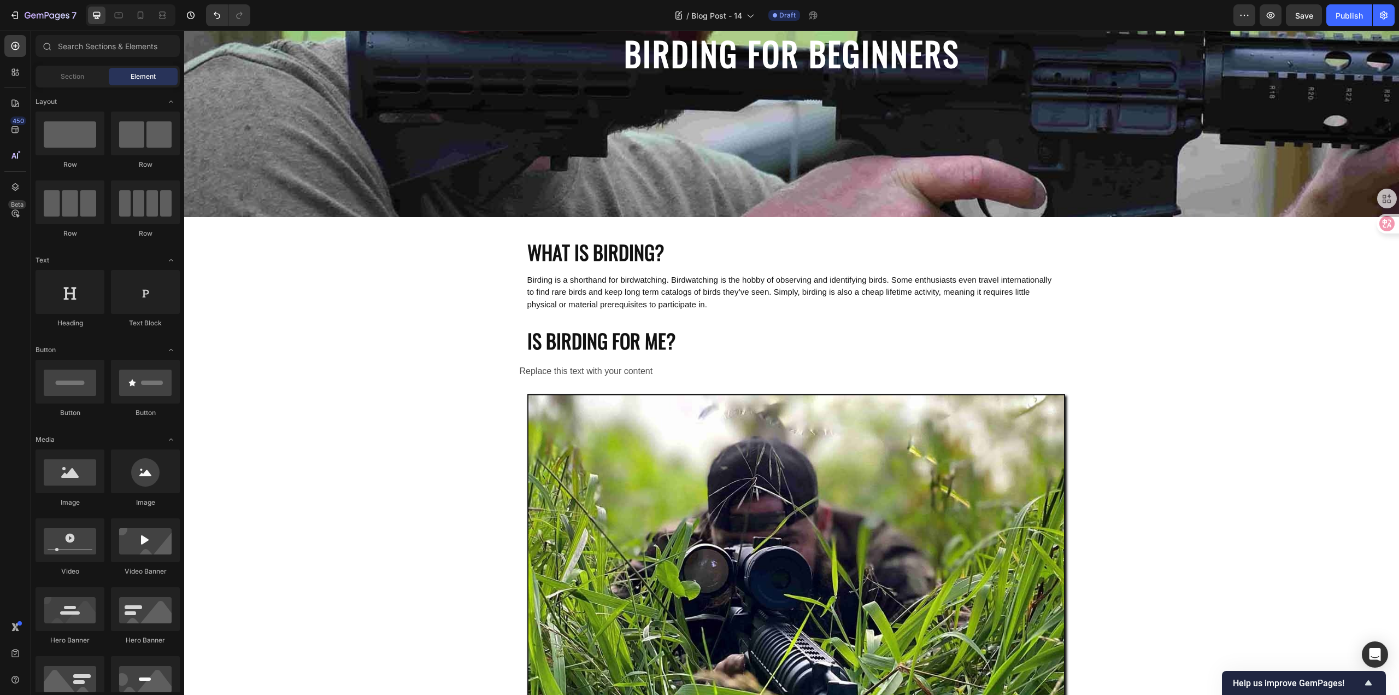
click at [640, 373] on div "Replace this text with your content" at bounding box center [792, 371] width 546 height 18
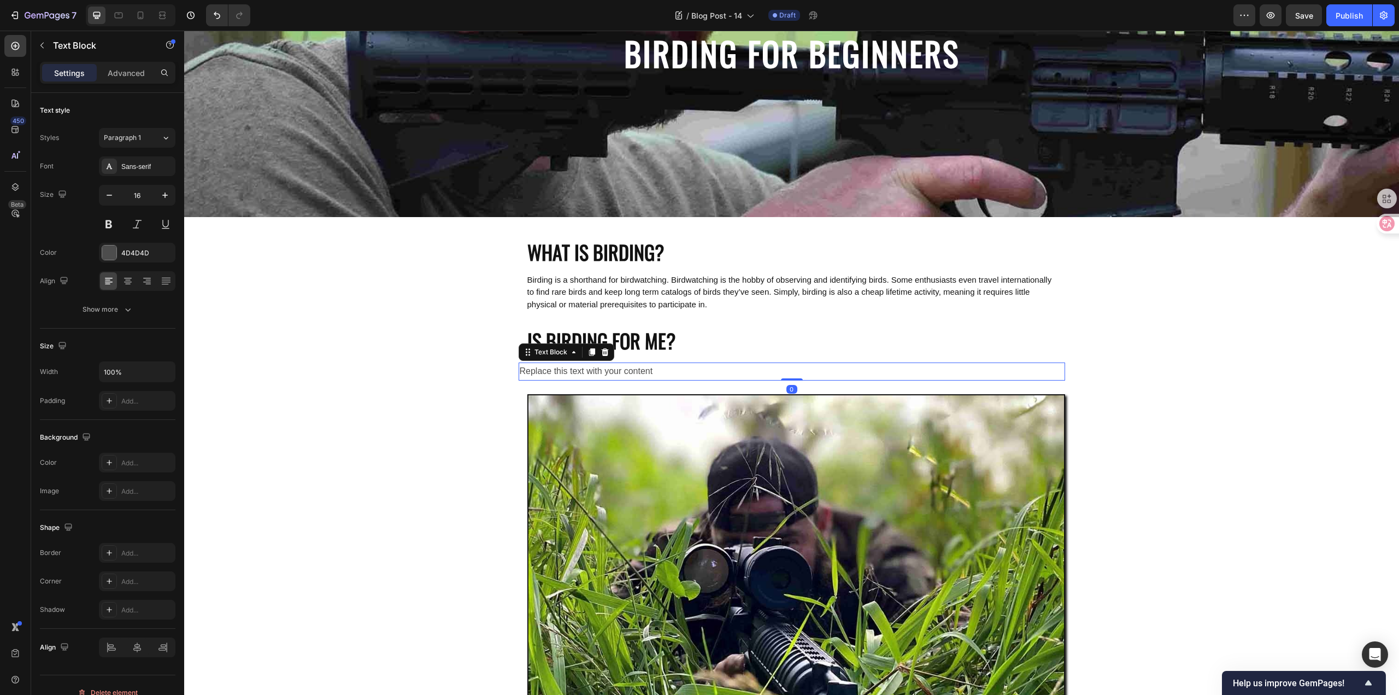
click at [649, 369] on div "Replace this text with your content" at bounding box center [792, 371] width 546 height 18
drag, startPoint x: 667, startPoint y: 370, endPoint x: 517, endPoint y: 365, distance: 149.8
click at [520, 365] on p "Replace this text with your content" at bounding box center [792, 371] width 544 height 16
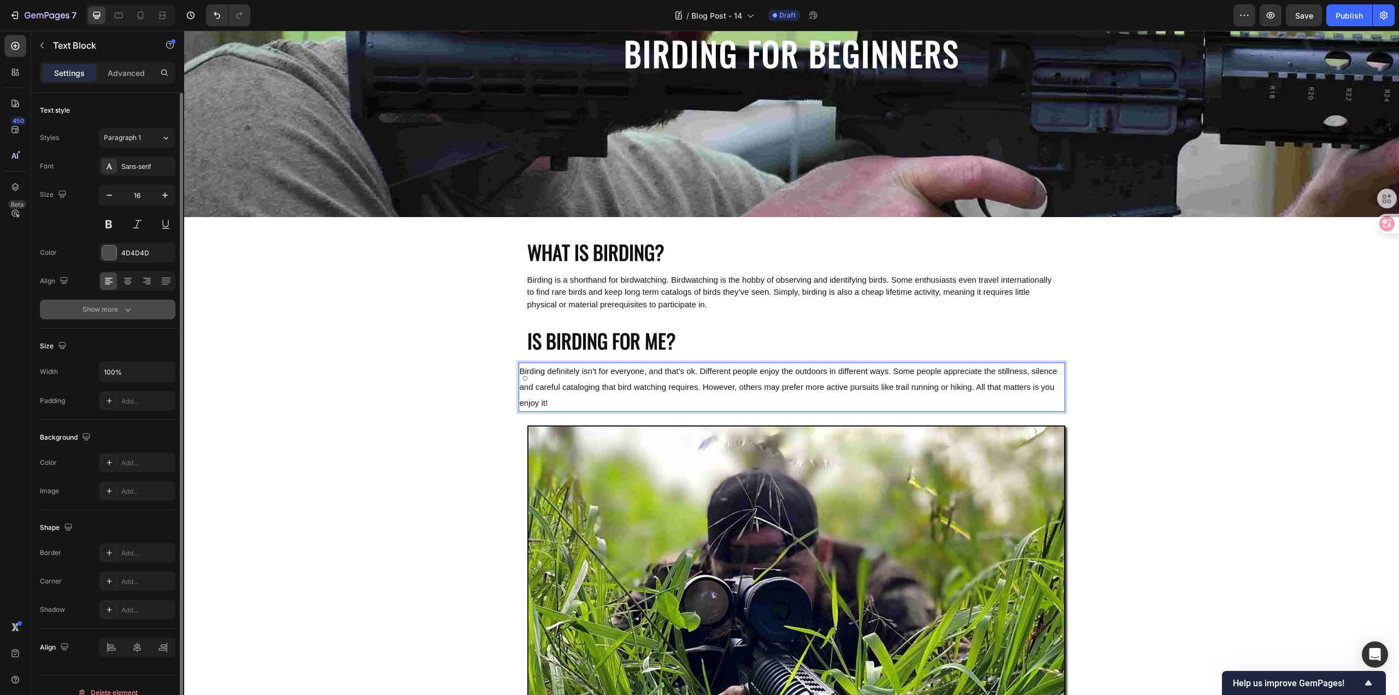
click at [136, 314] on button "Show more" at bounding box center [108, 309] width 136 height 20
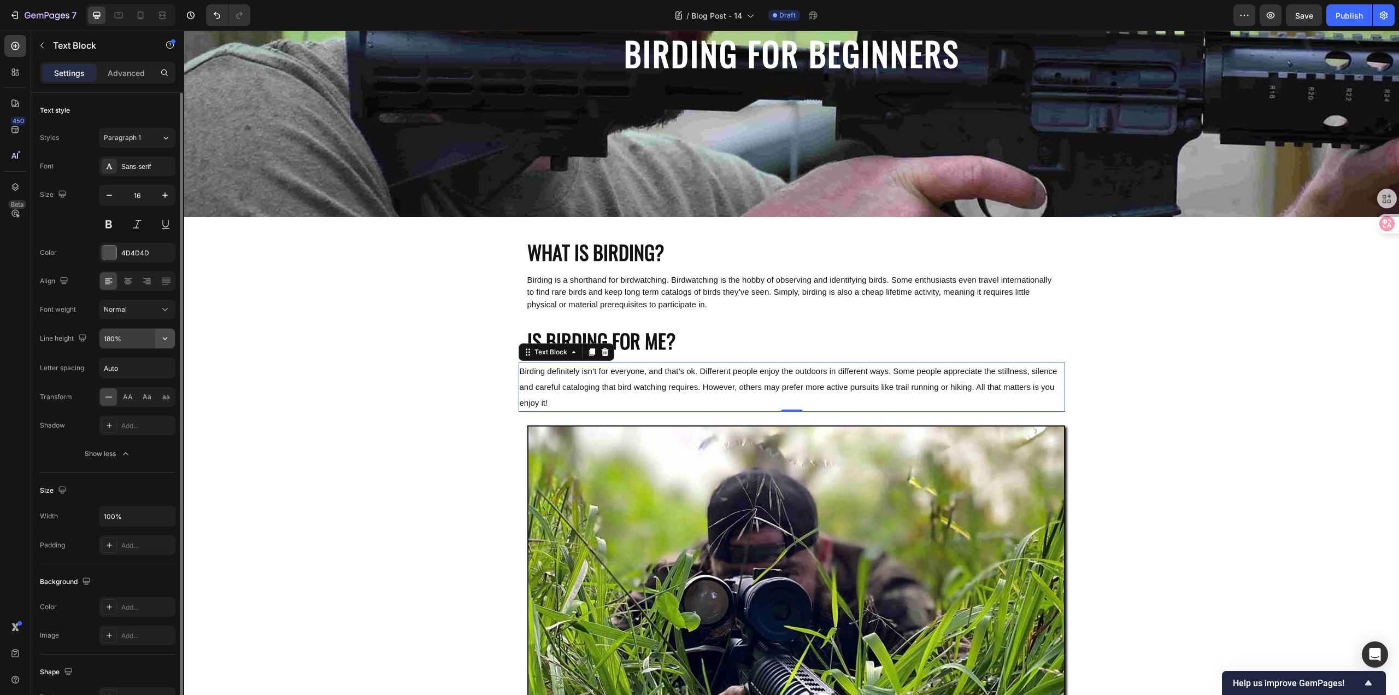
click at [161, 342] on icon "button" at bounding box center [165, 338] width 11 height 11
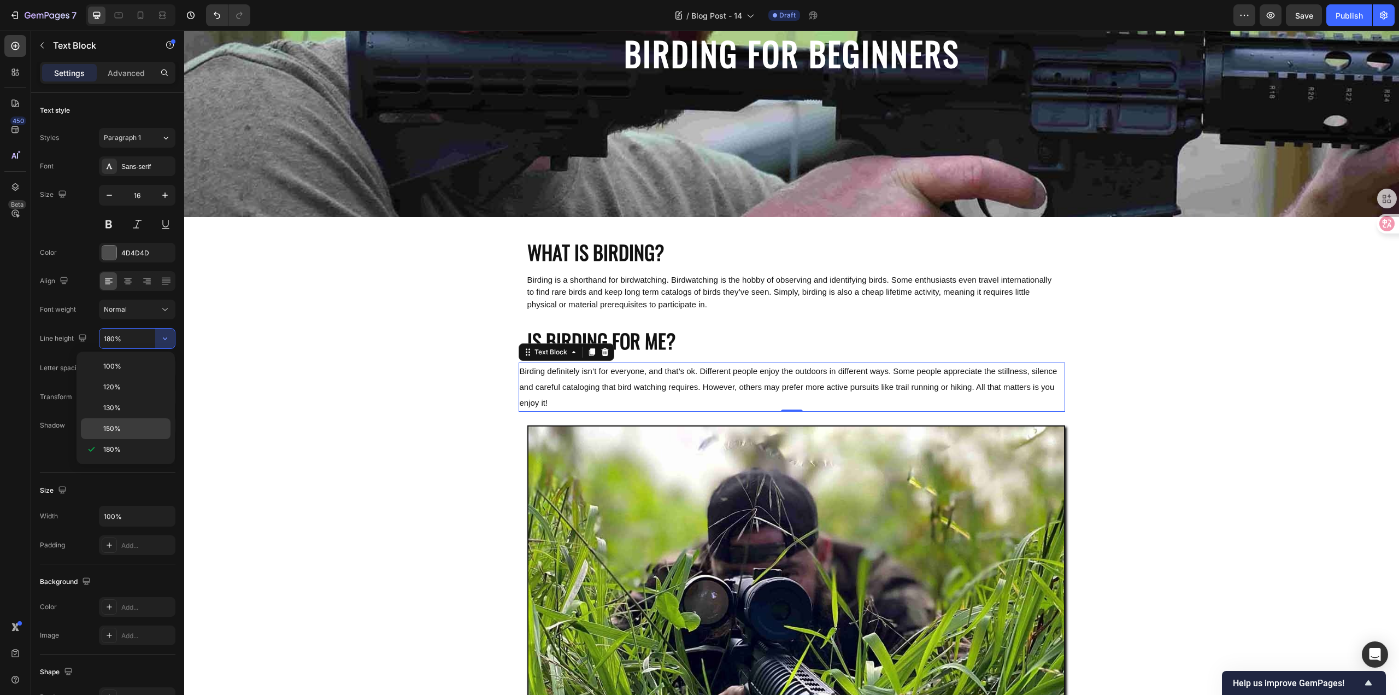
click at [130, 425] on p "150%" at bounding box center [134, 428] width 62 height 10
type input "150%"
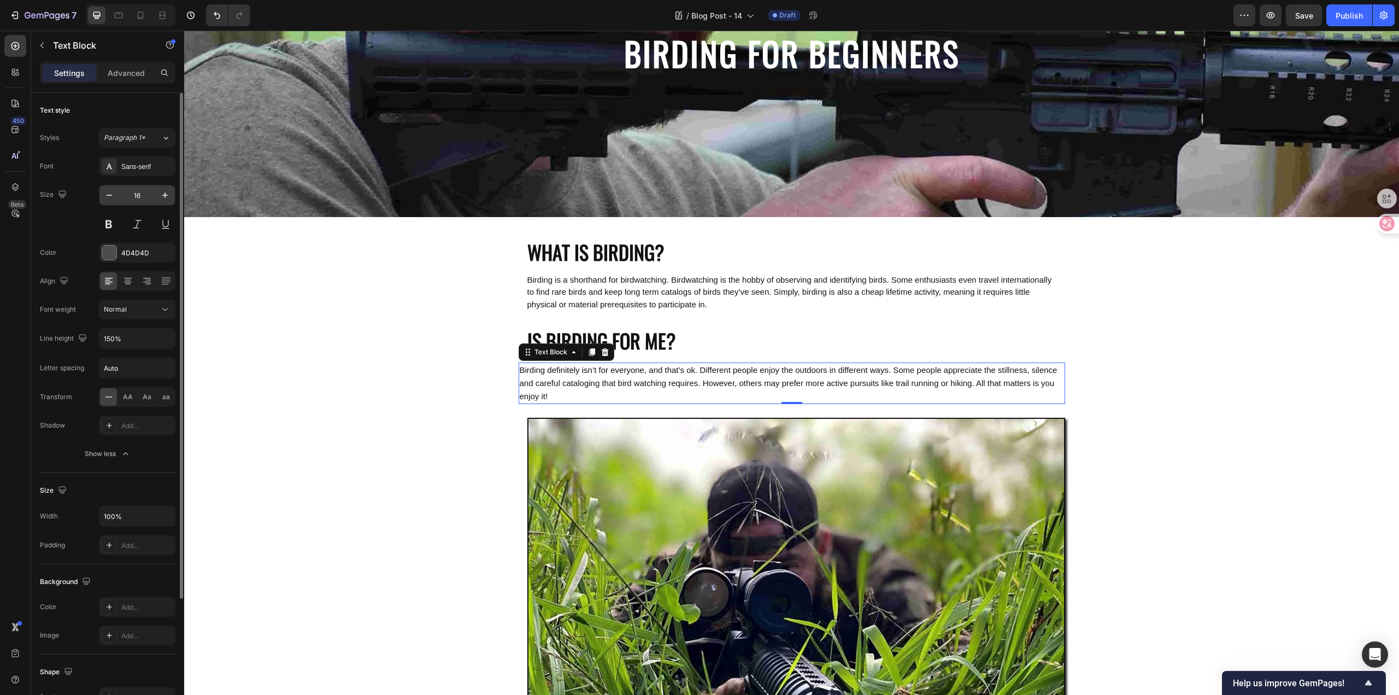
click at [140, 196] on input "16" at bounding box center [137, 195] width 36 height 20
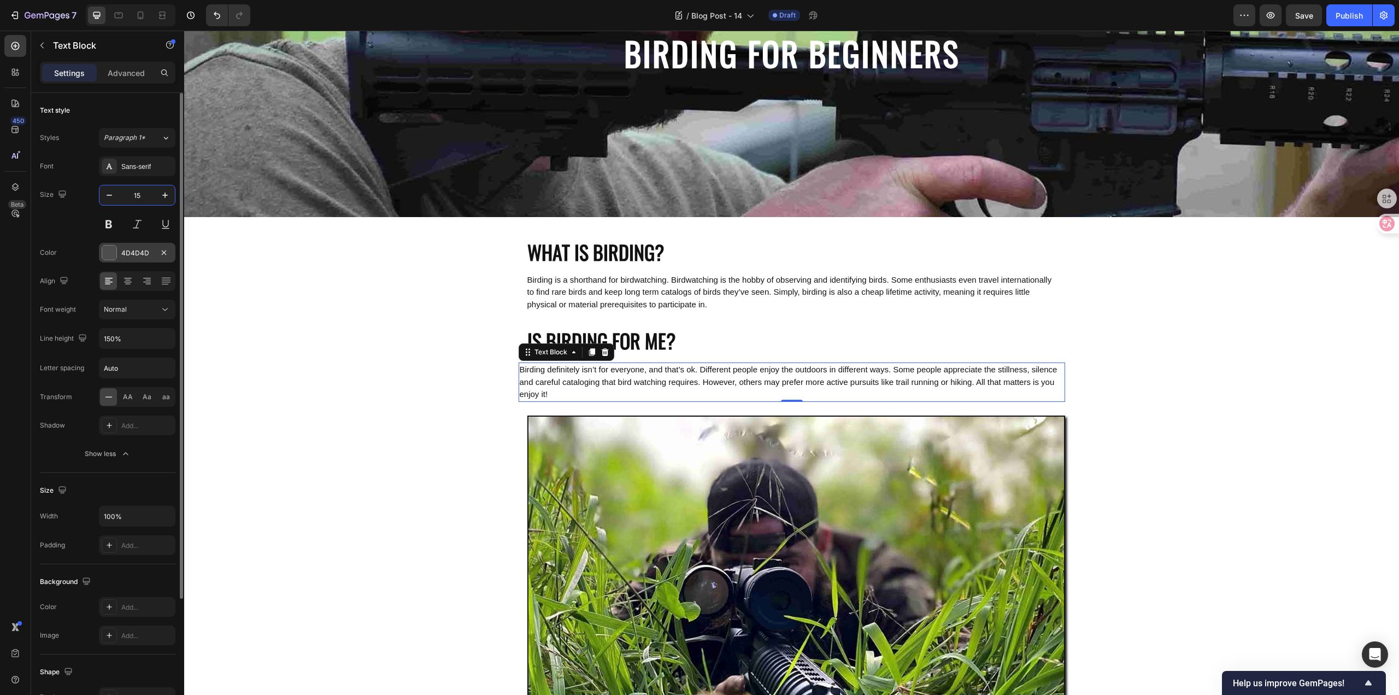
type input "15"
click at [138, 251] on div "4D4D4D" at bounding box center [137, 253] width 32 height 10
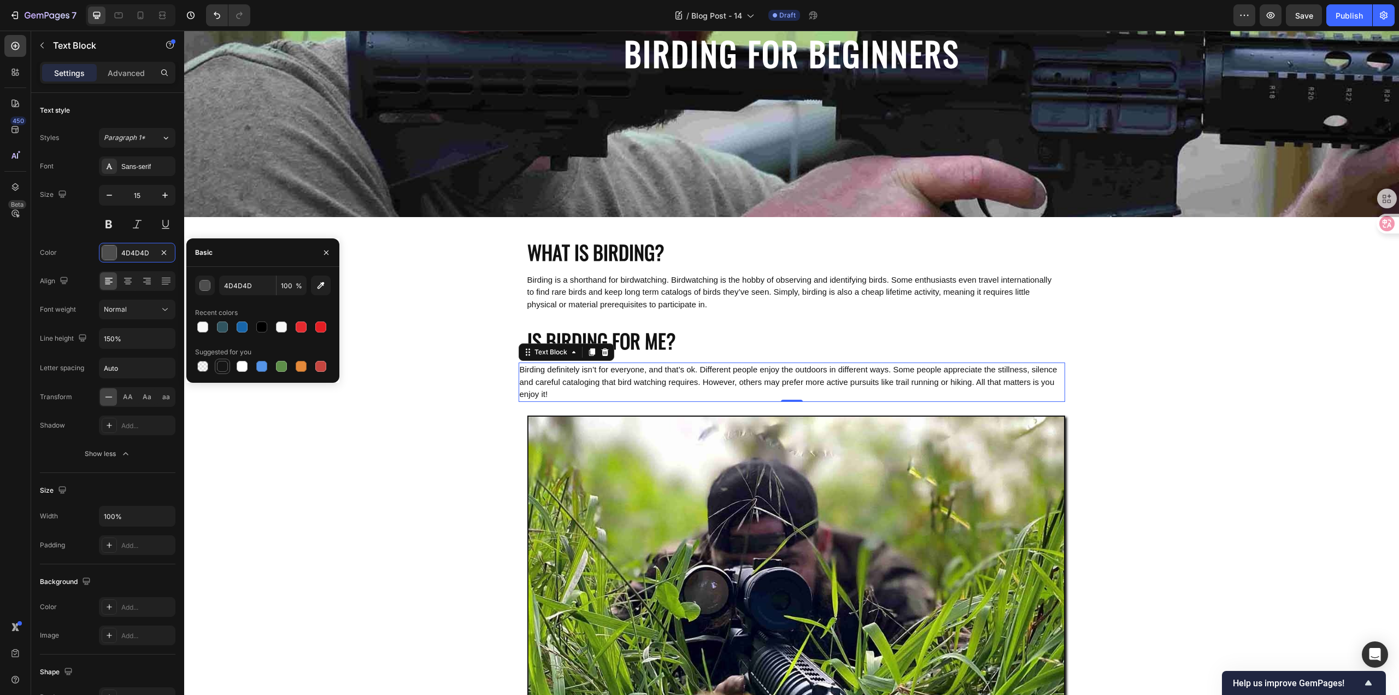
click at [221, 361] on div at bounding box center [222, 366] width 11 height 11
type input "151515"
drag, startPoint x: 138, startPoint y: 479, endPoint x: 168, endPoint y: 476, distance: 30.2
click at [139, 479] on div "Size Width 100% Padding Add..." at bounding box center [108, 518] width 136 height 91
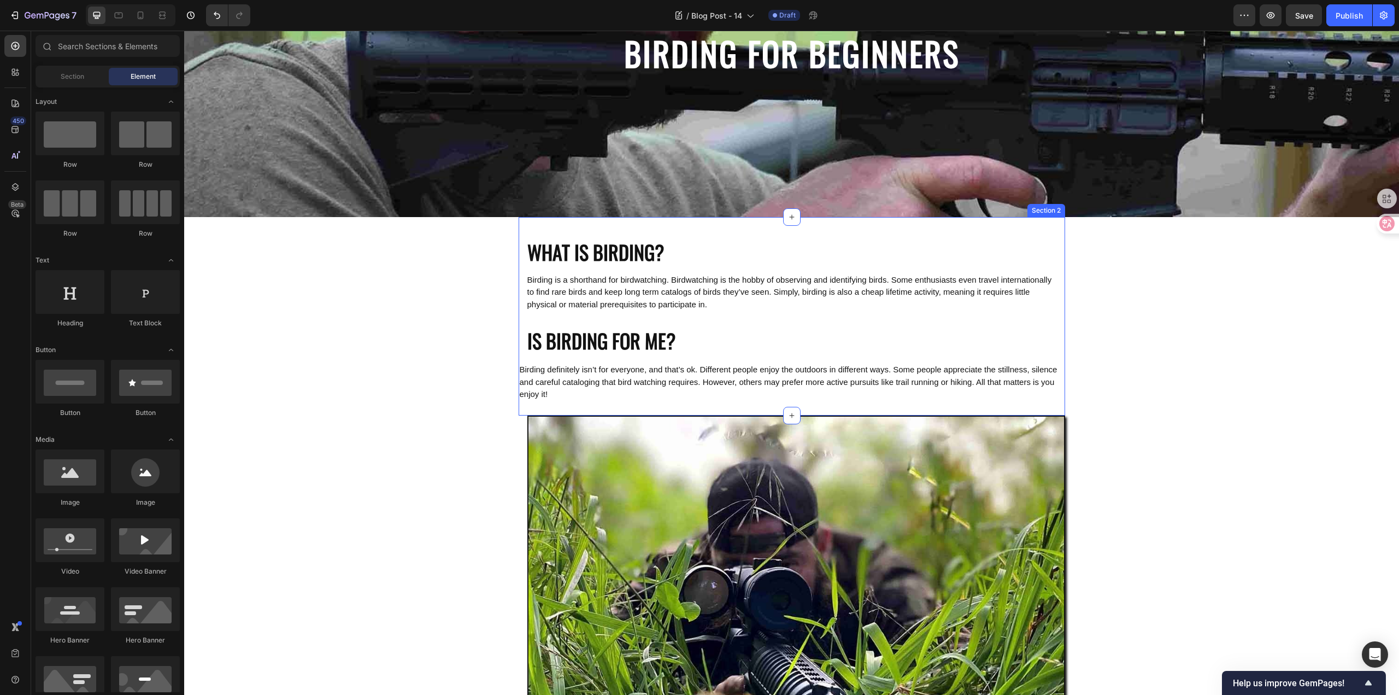
click at [594, 396] on span "Birding definitely isn’t for everyone, and that’s ok. Different people enjoy th…" at bounding box center [789, 381] width 538 height 34
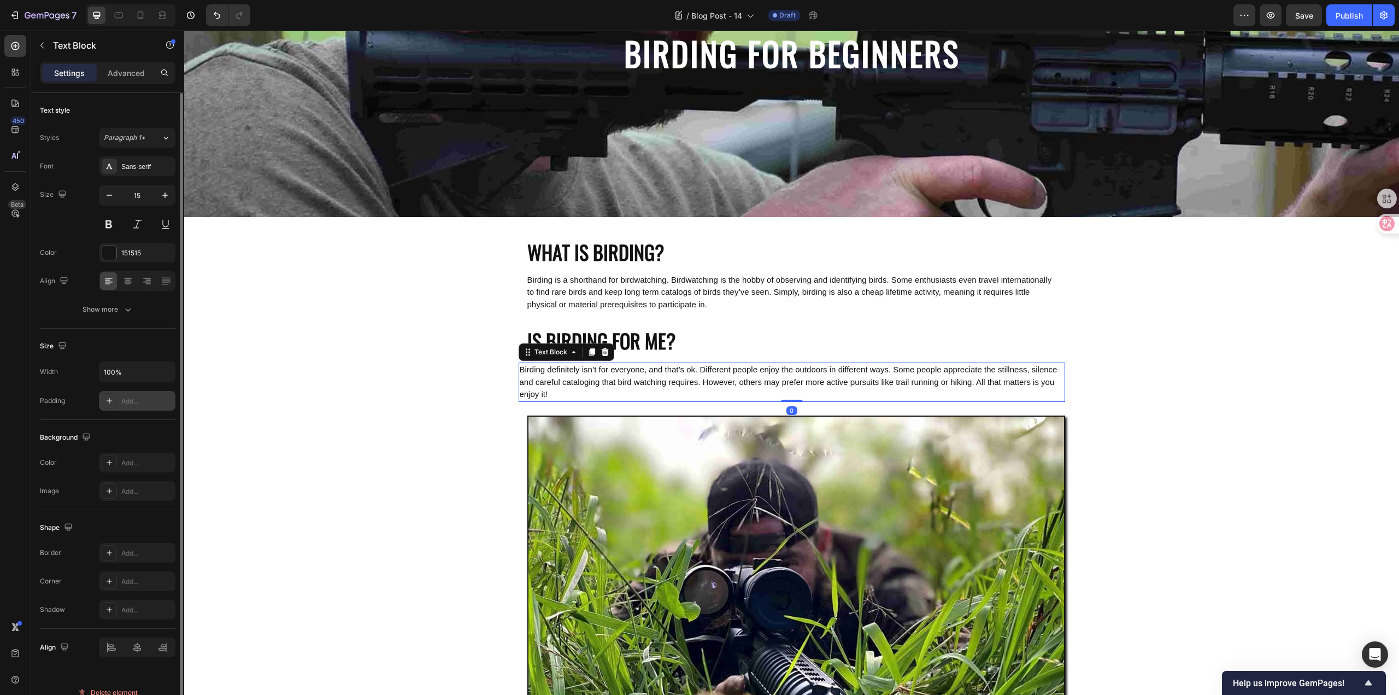
click at [136, 402] on div "Add..." at bounding box center [146, 401] width 51 height 10
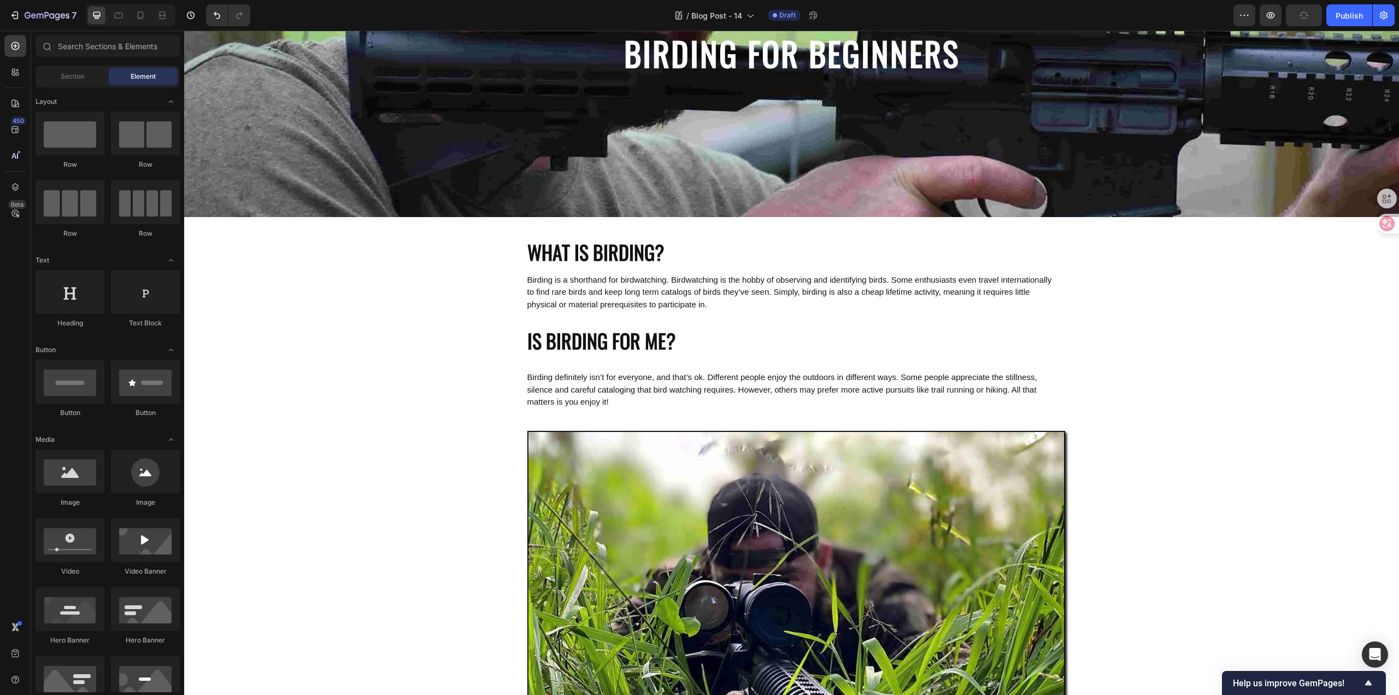
click at [576, 402] on span "Birding definitely isn’t for everyone, and that’s ok. Different people enjoy th…" at bounding box center [782, 389] width 510 height 34
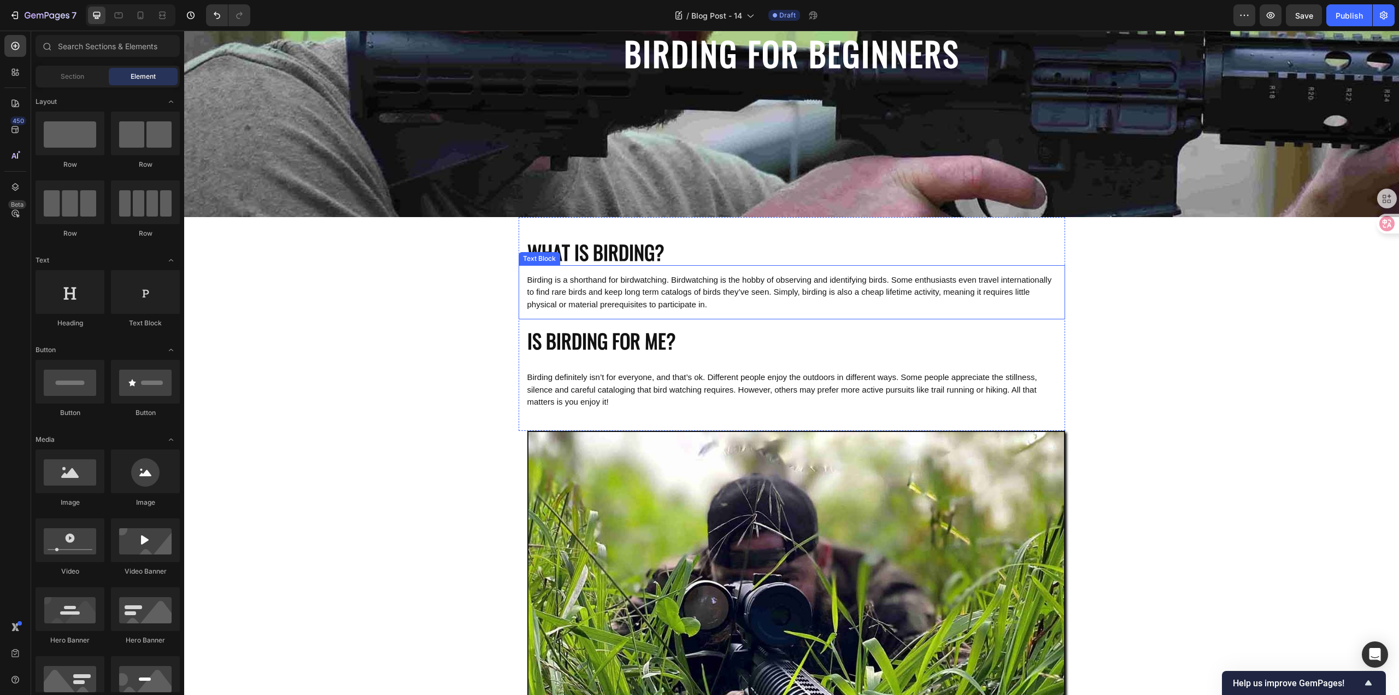
click at [678, 287] on span "Birding is a shorthand for birdwatching. Birdwatching is the hobby of observing…" at bounding box center [789, 292] width 525 height 34
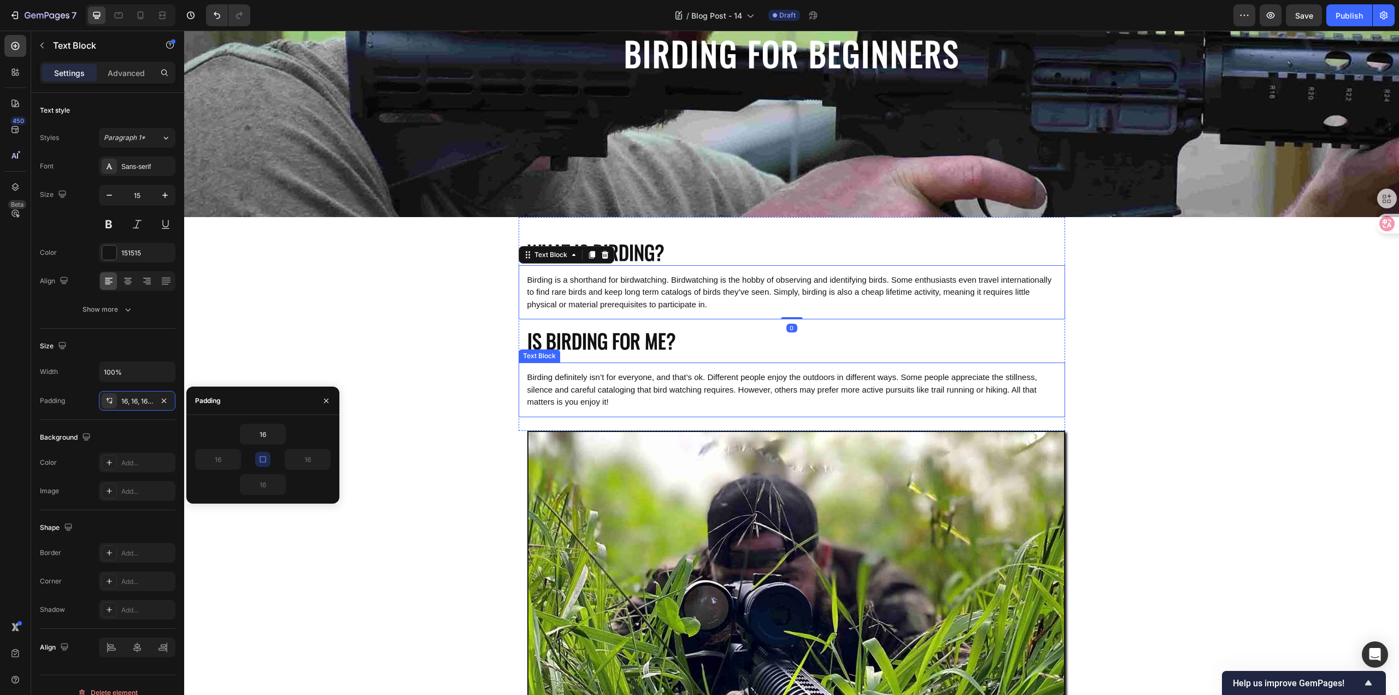
click at [613, 358] on h2 "IS BIRDING FOR ME?" at bounding box center [792, 340] width 546 height 43
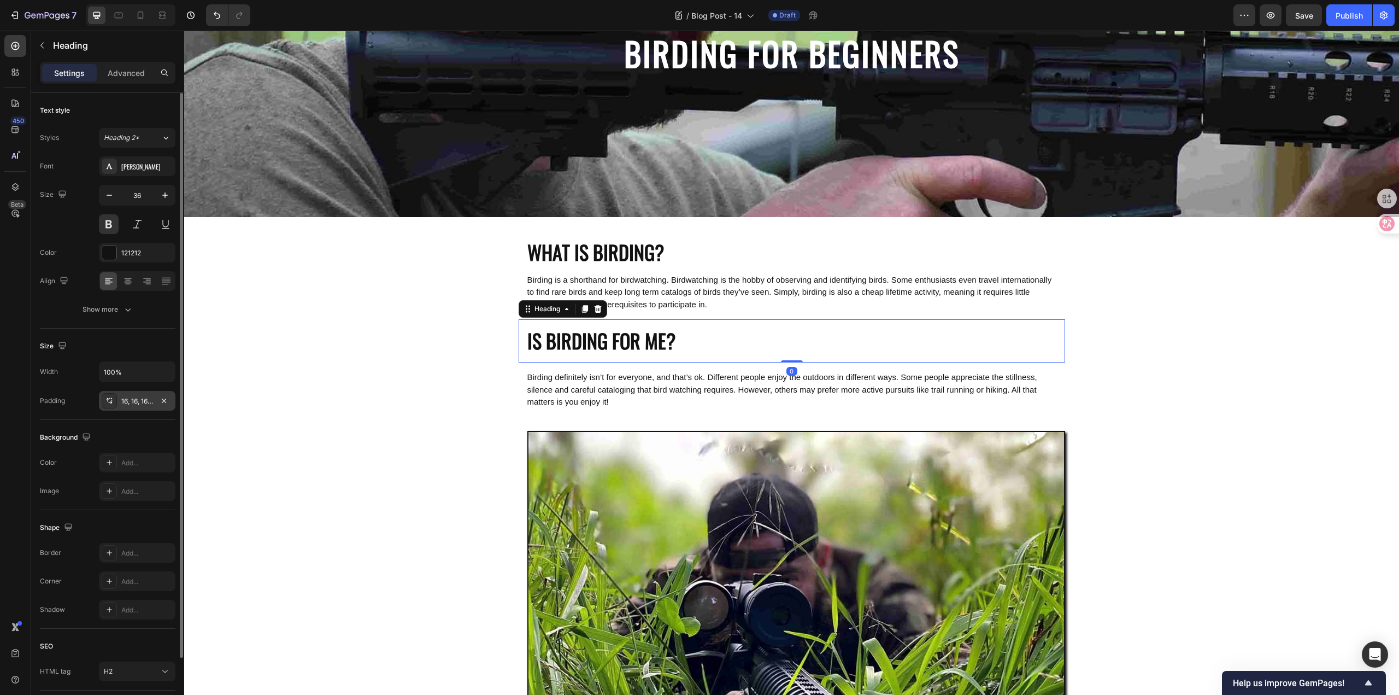
click at [145, 399] on div "16, 16, 16, 16" at bounding box center [137, 401] width 32 height 10
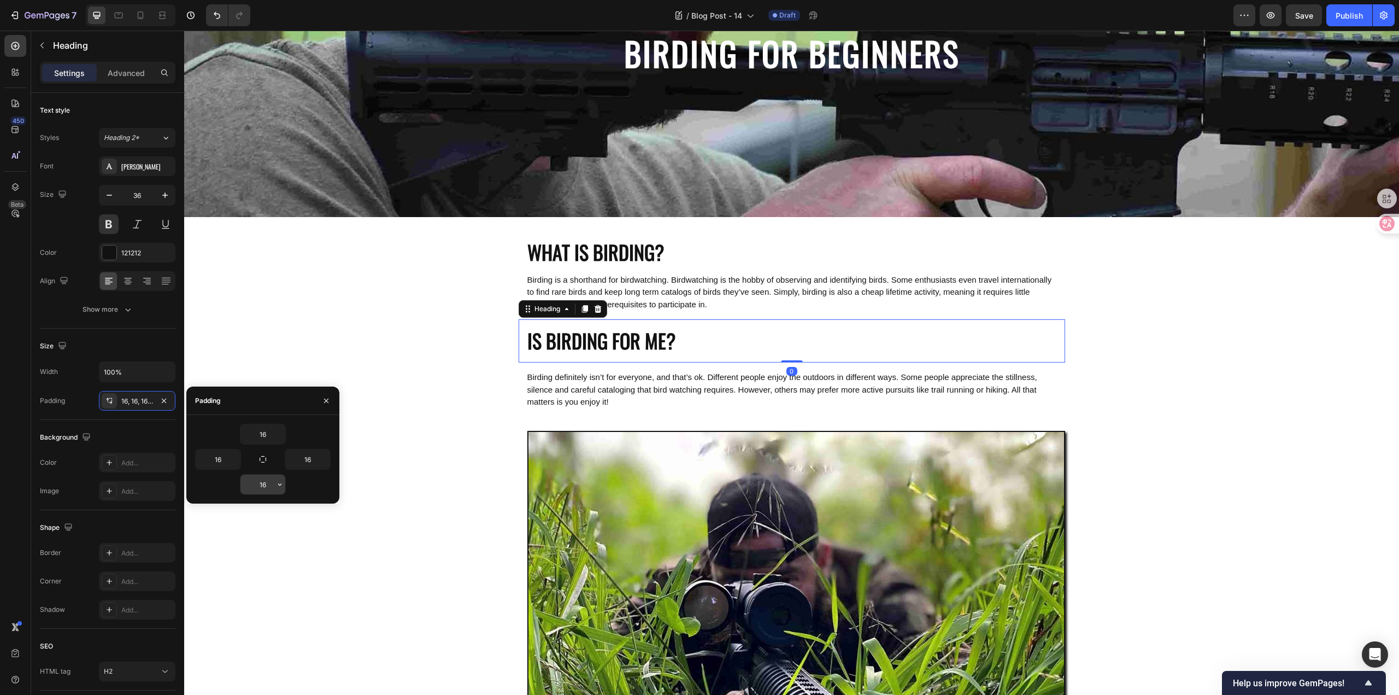
click at [269, 480] on input "16" at bounding box center [262, 484] width 45 height 20
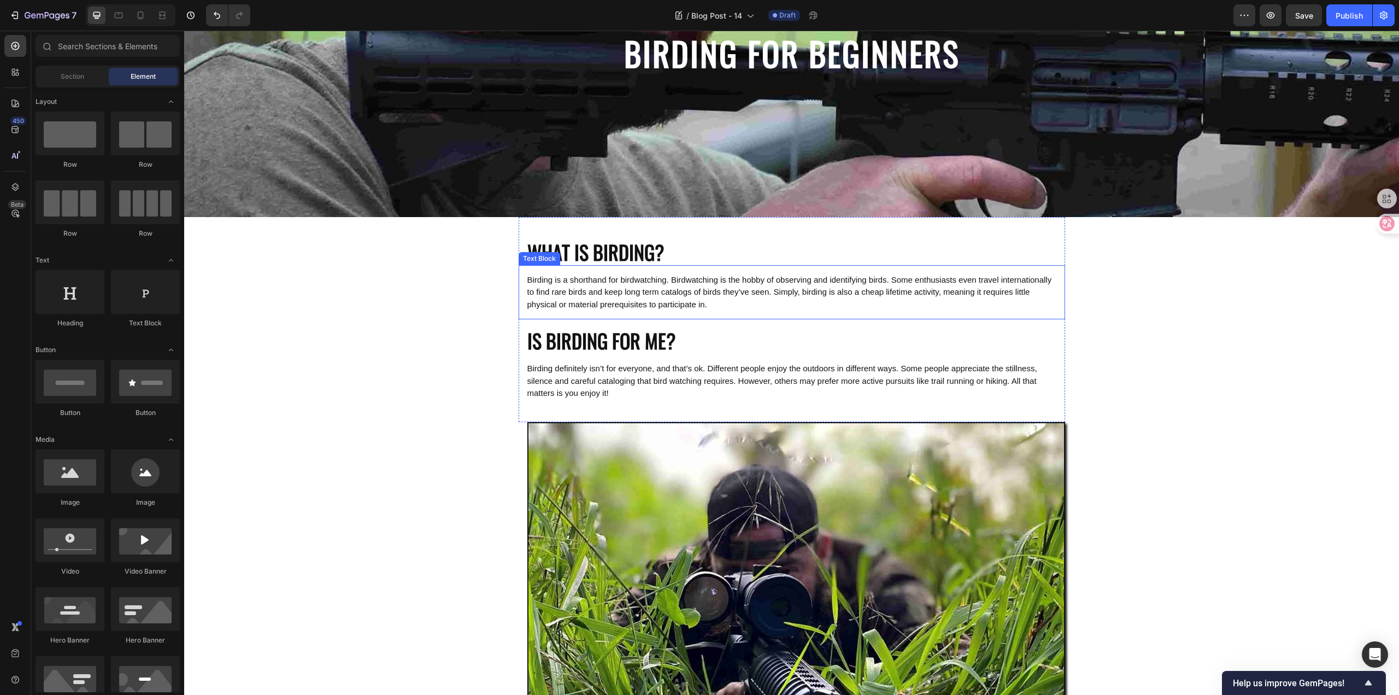
click at [707, 284] on span "Birding is a shorthand for birdwatching. Birdwatching is the hobby of observing…" at bounding box center [789, 292] width 525 height 34
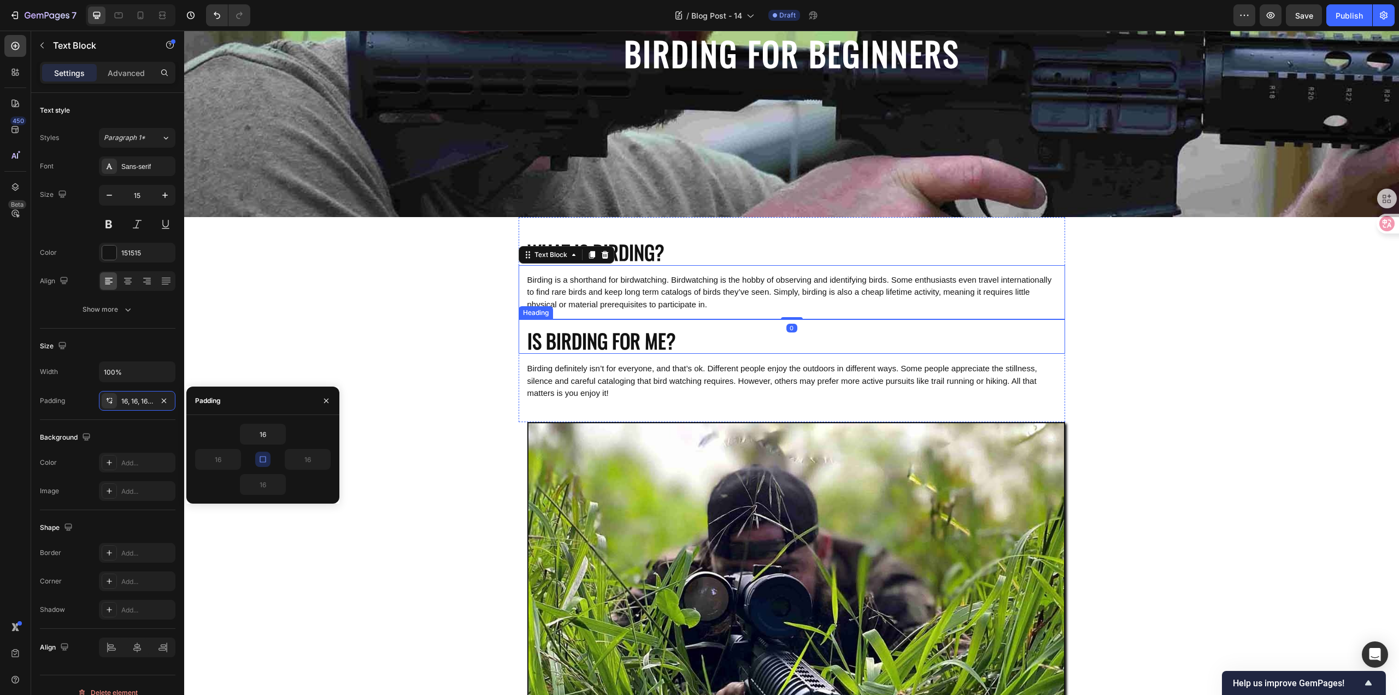
click at [683, 338] on p "IS BIRDING FOR ME?" at bounding box center [791, 341] width 529 height 26
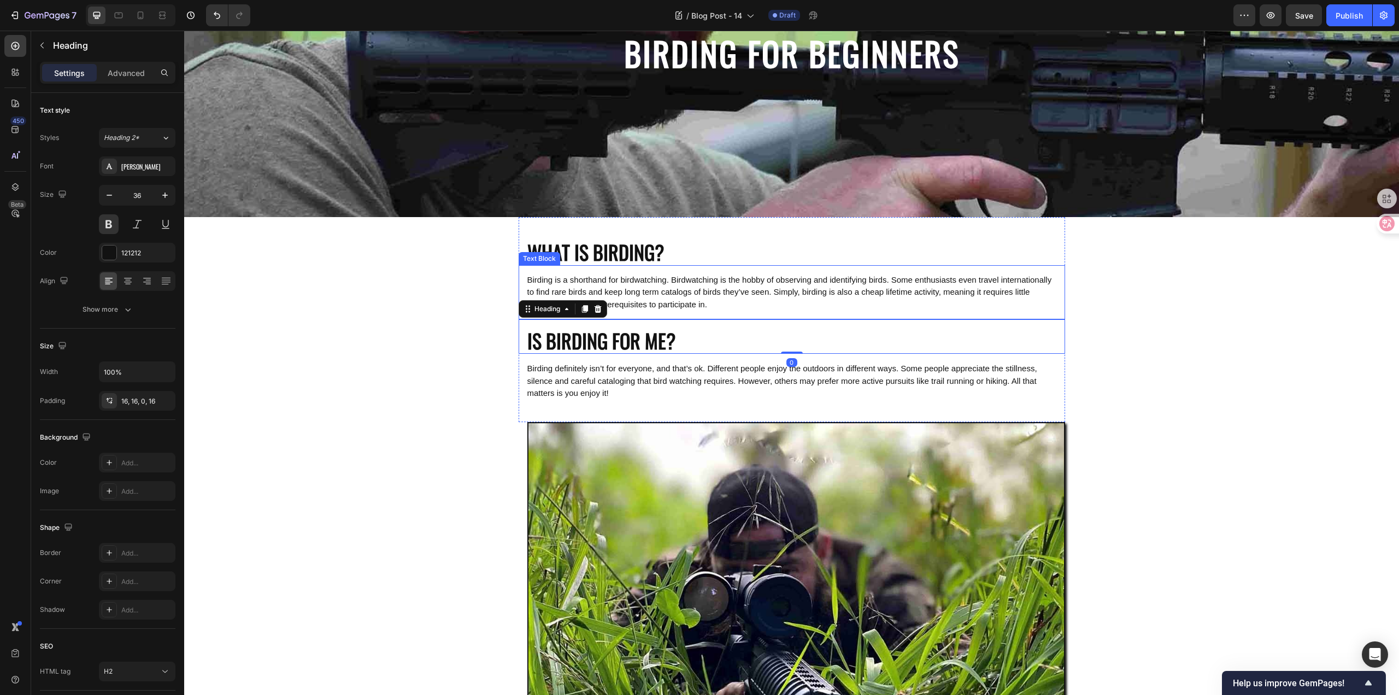
click at [722, 291] on span "Birding is a shorthand for birdwatching. Birdwatching is the hobby of observing…" at bounding box center [789, 292] width 525 height 34
click at [700, 350] on p "IS BIRDING FOR ME?" at bounding box center [791, 341] width 529 height 26
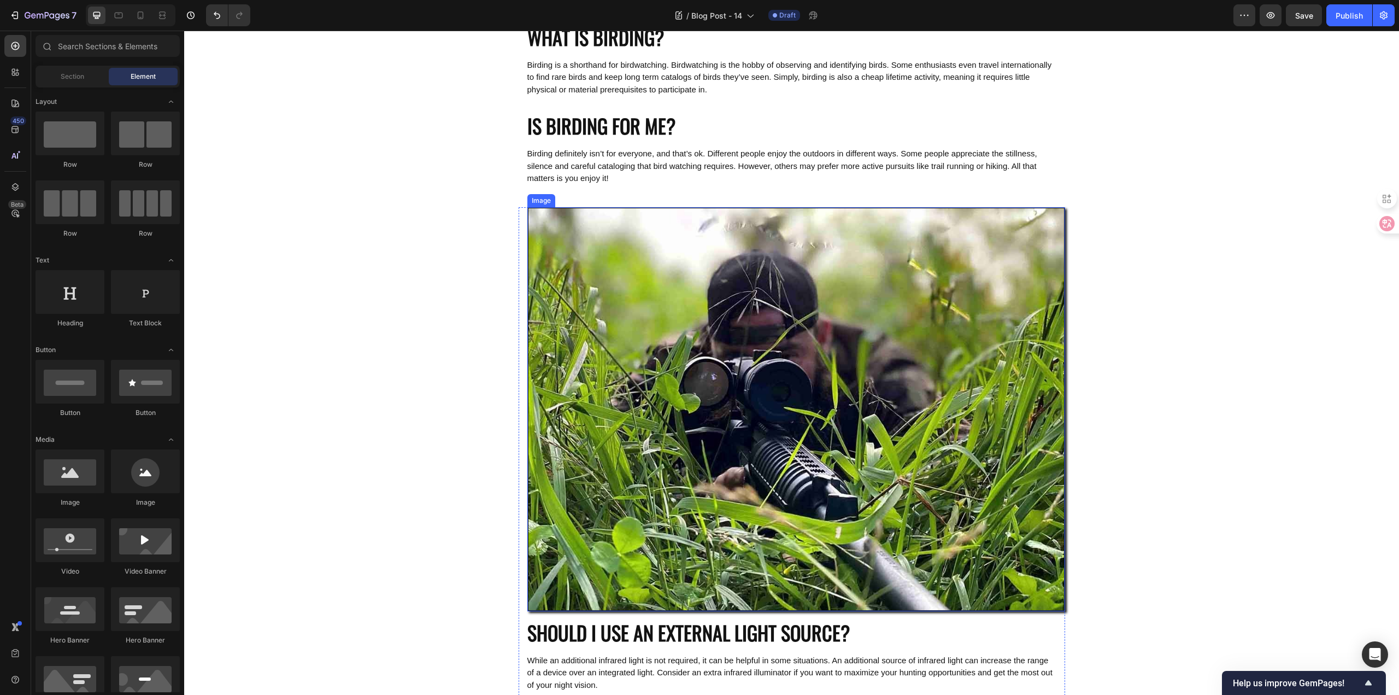
scroll to position [383, 0]
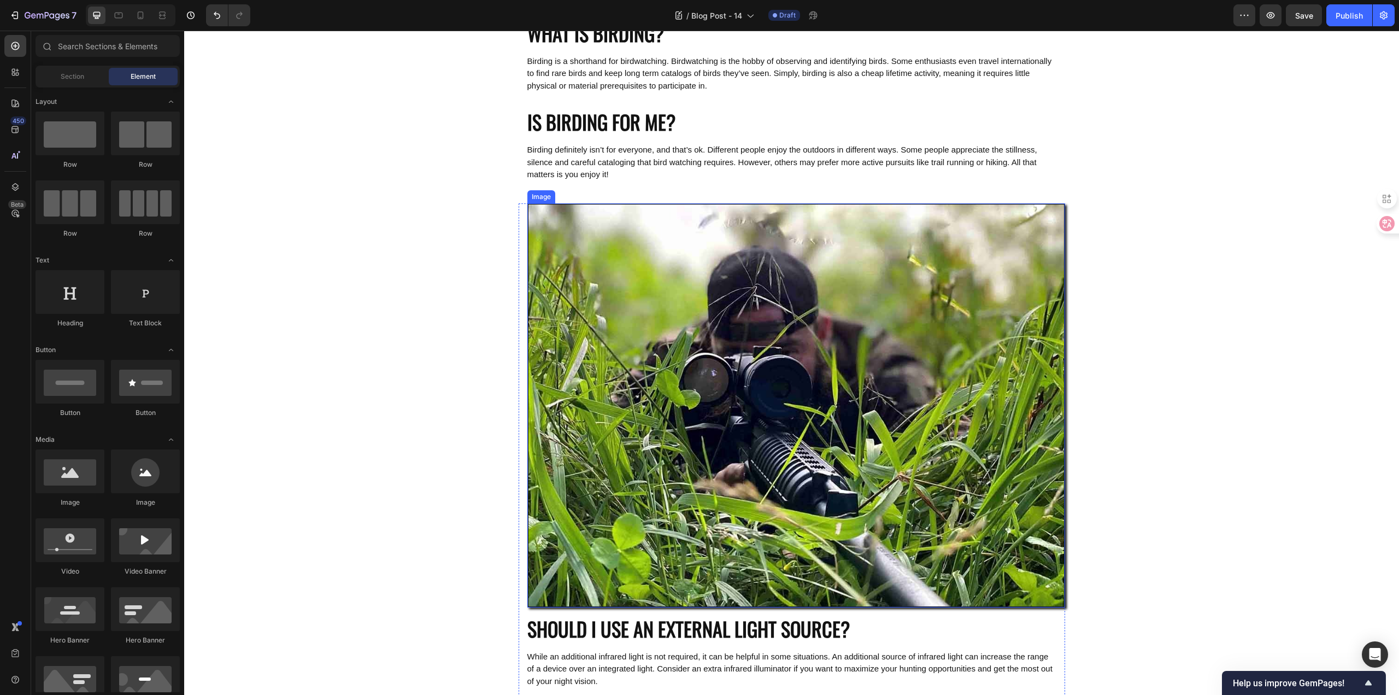
click at [691, 402] on img at bounding box center [796, 405] width 538 height 404
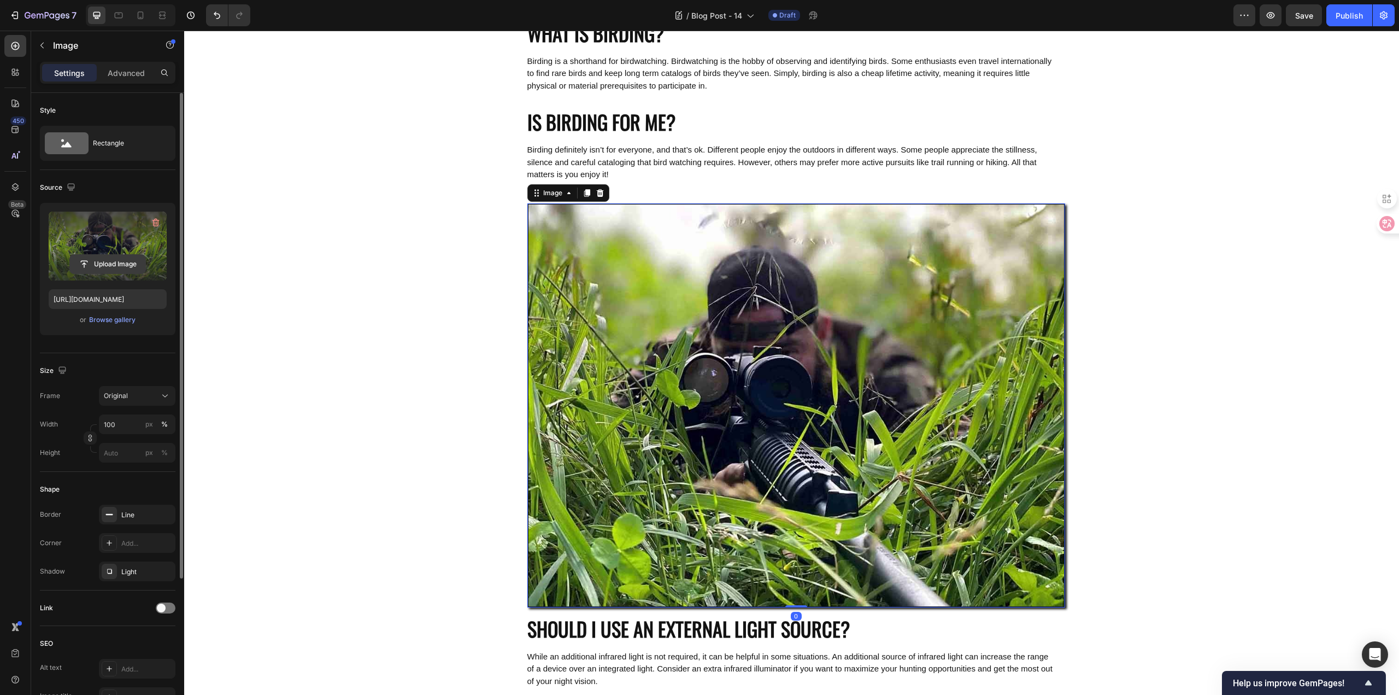
click at [116, 261] on input "file" at bounding box center [107, 264] width 75 height 19
type input "[URL][DOMAIN_NAME]"
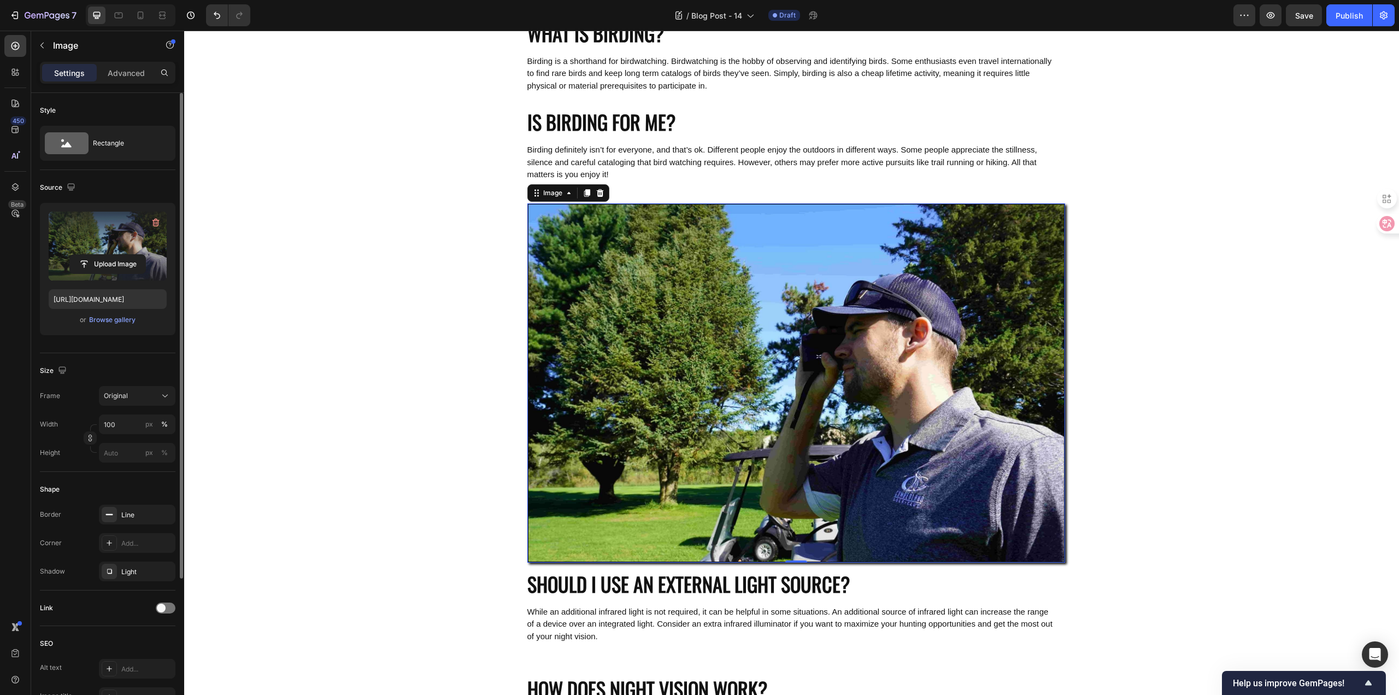
scroll to position [437, 0]
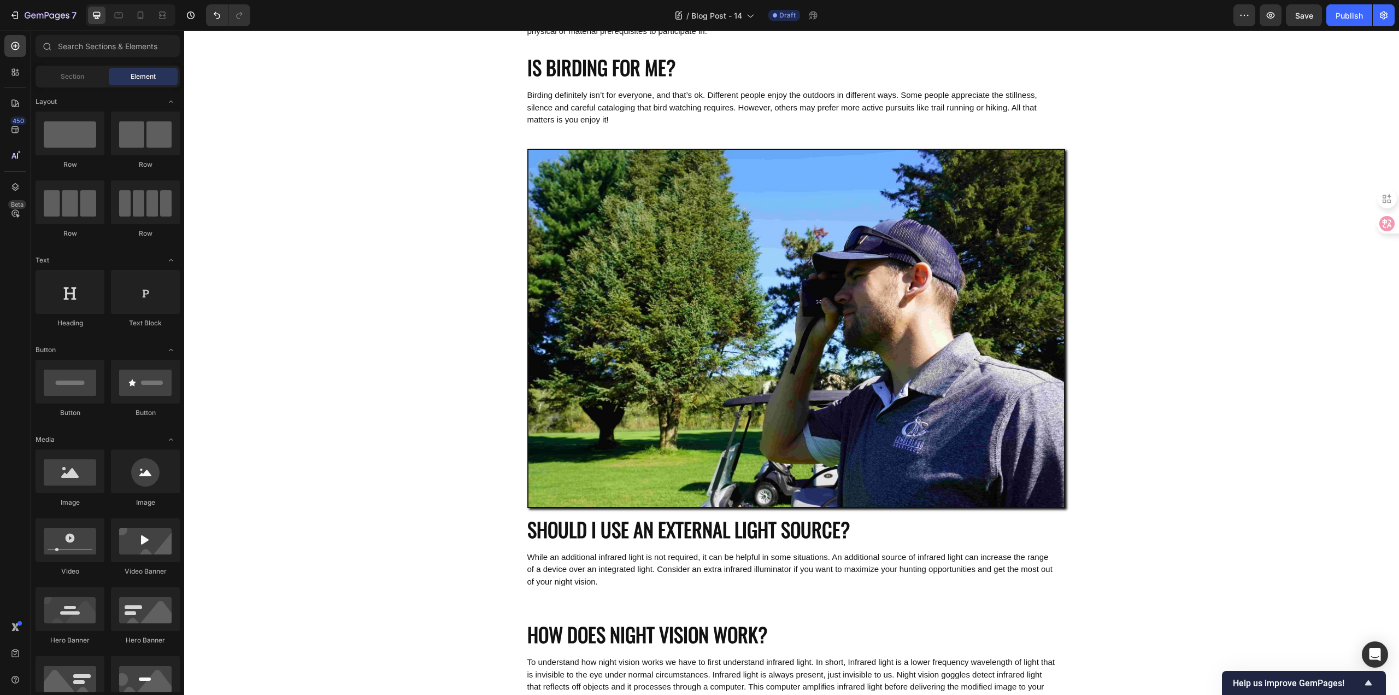
click at [296, 309] on div "WHAT IS BIRDING? Heading Birding is a shorthand for birdwatching. Birdwatching …" at bounding box center [791, 523] width 1215 height 1815
click at [785, 525] on h2 "SHOULD I USE AN EXTERNAL LIGHT SOURCE?" at bounding box center [792, 525] width 546 height 34
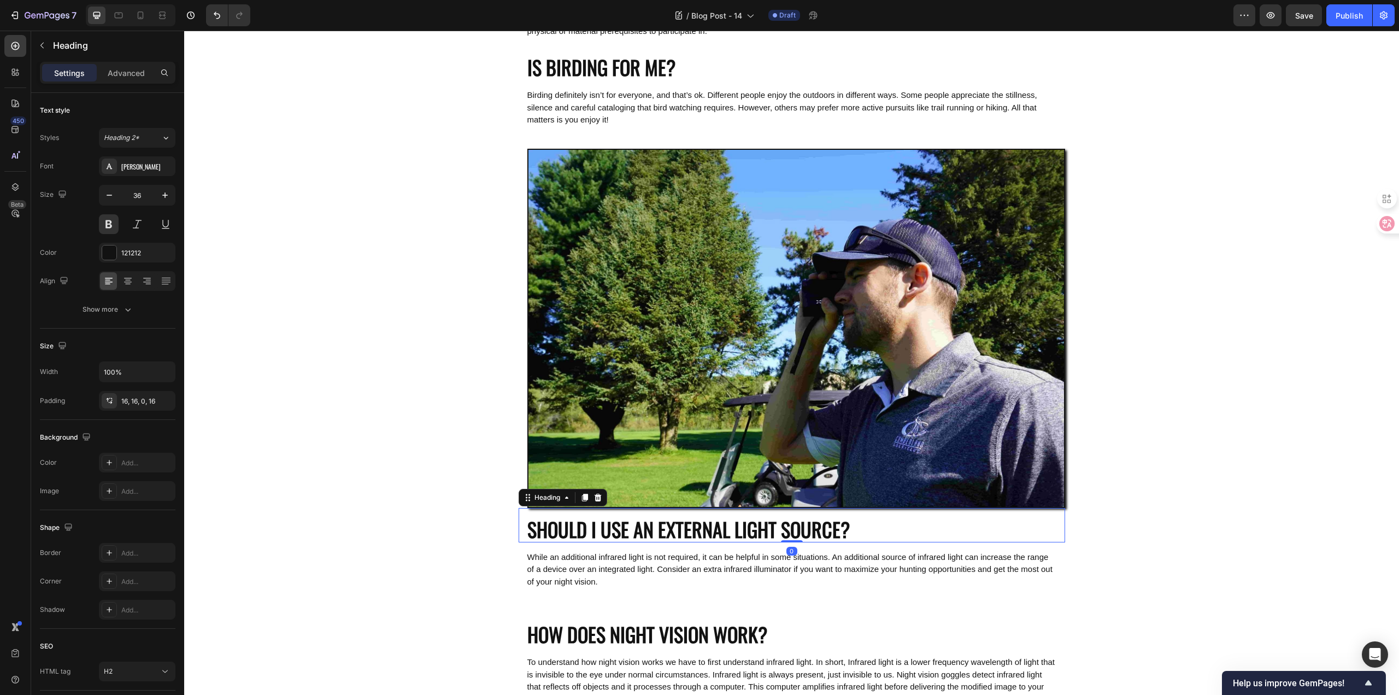
click at [835, 525] on h2 "SHOULD I USE AN EXTERNAL LIGHT SOURCE?" at bounding box center [792, 525] width 546 height 34
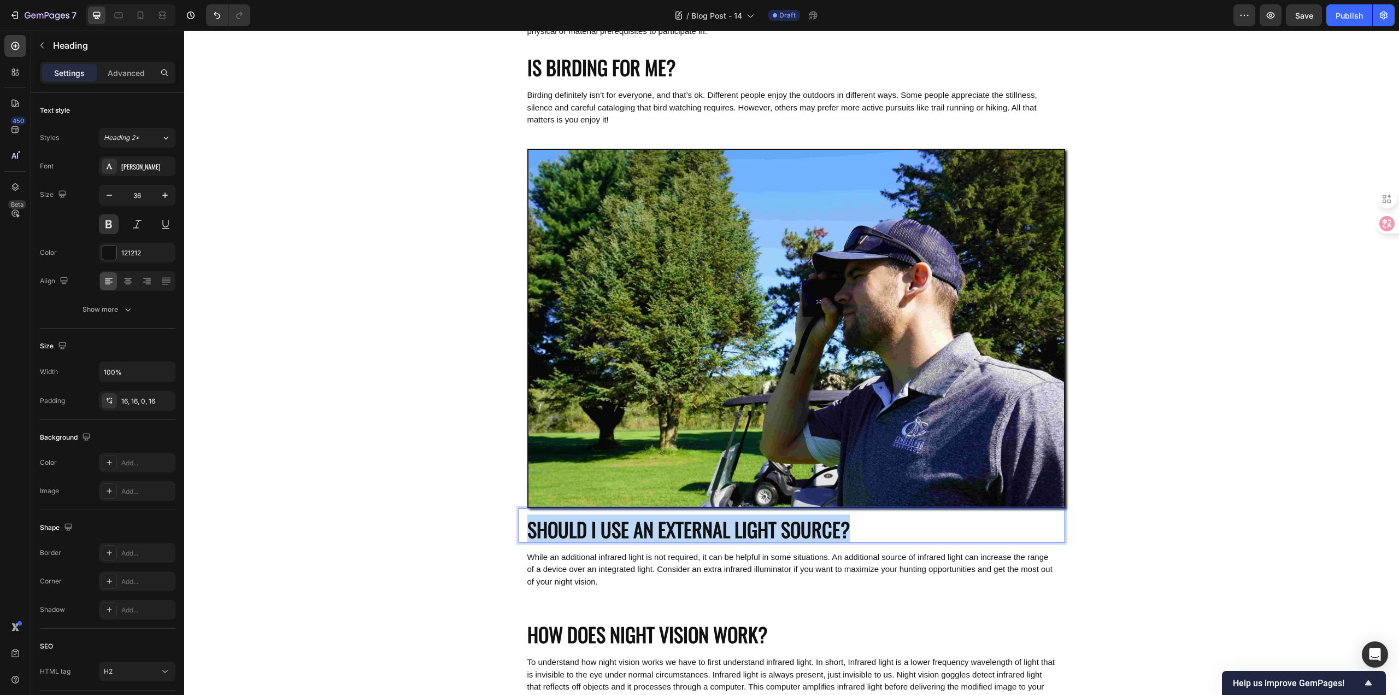
drag, startPoint x: 870, startPoint y: 527, endPoint x: 524, endPoint y: 525, distance: 345.9
click at [527, 525] on p "SHOULD I USE AN EXTERNAL LIGHT SOURCE?" at bounding box center [791, 529] width 529 height 26
click at [403, 510] on div "WHAT IS BIRDING? Heading Birding is a shorthand for birdwatching. Birdwatching …" at bounding box center [791, 523] width 1215 height 1815
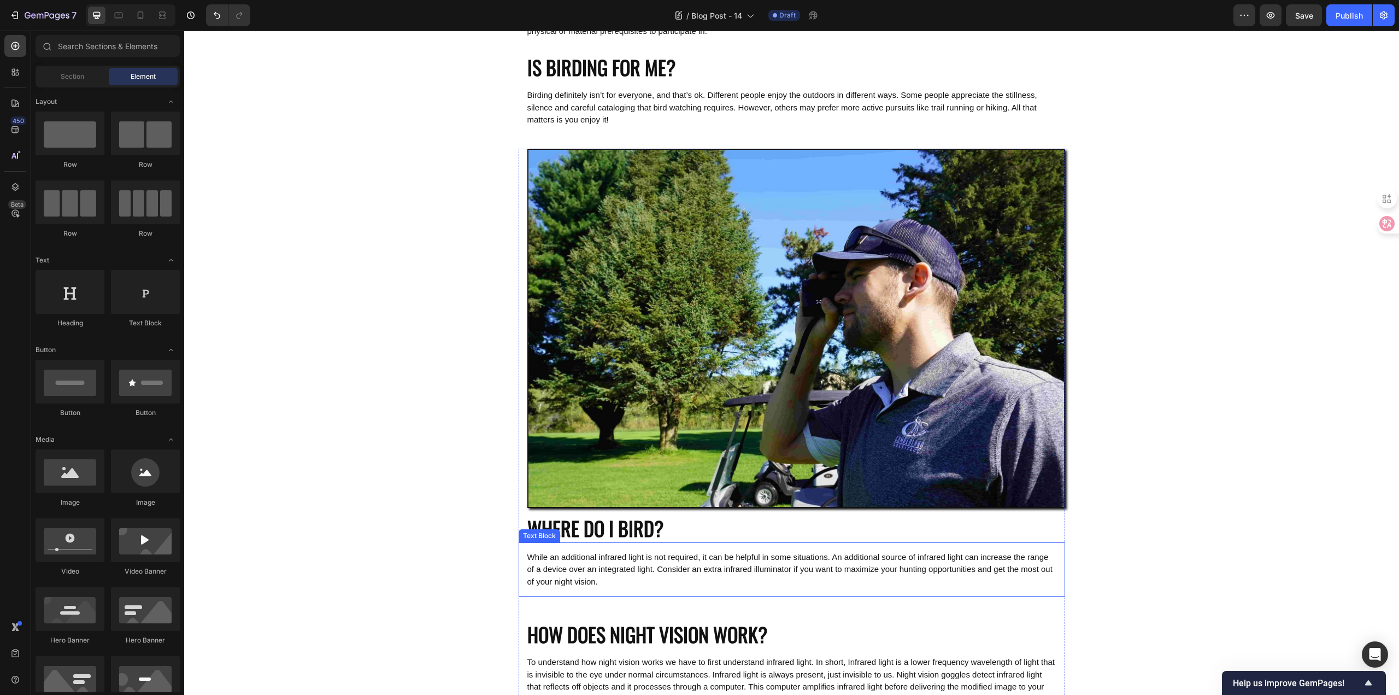
click at [708, 566] on span "While an additional infrared light is not required, it can be helpful in some s…" at bounding box center [789, 569] width 525 height 34
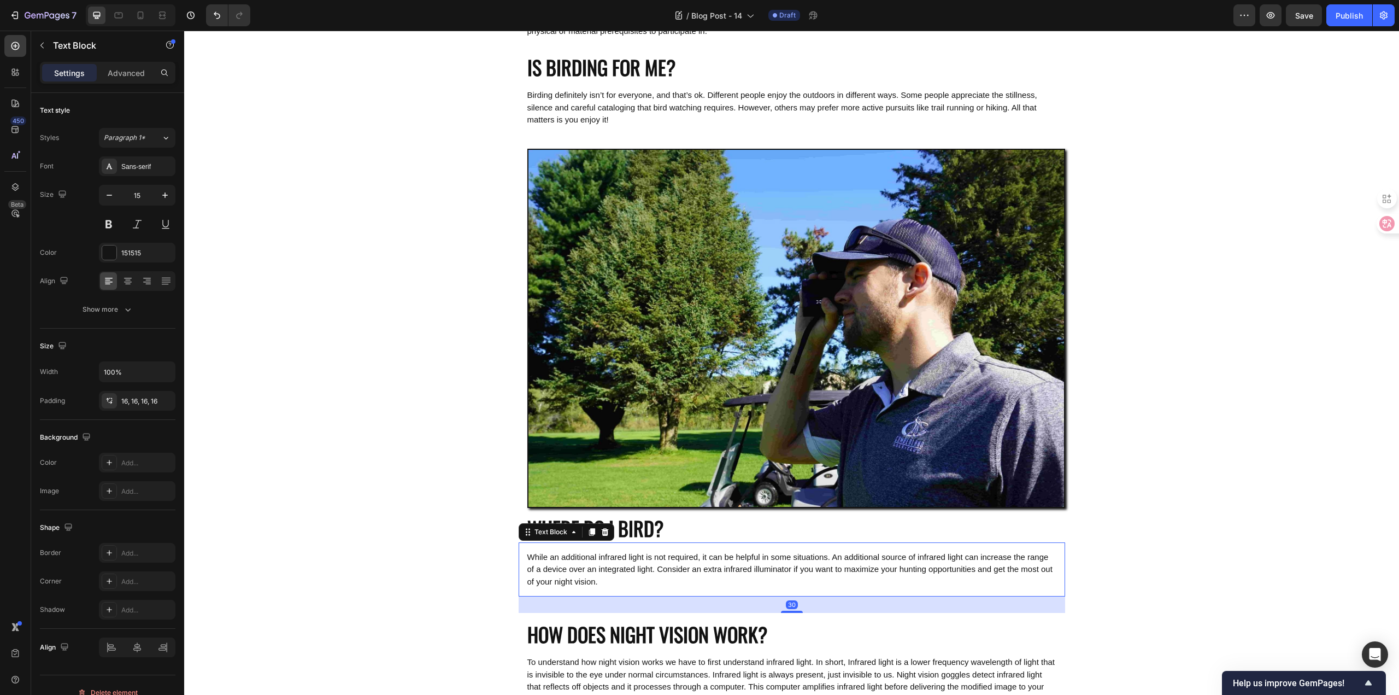
click at [708, 566] on span "While an additional infrared light is not required, it can be helpful in some s…" at bounding box center [789, 569] width 525 height 34
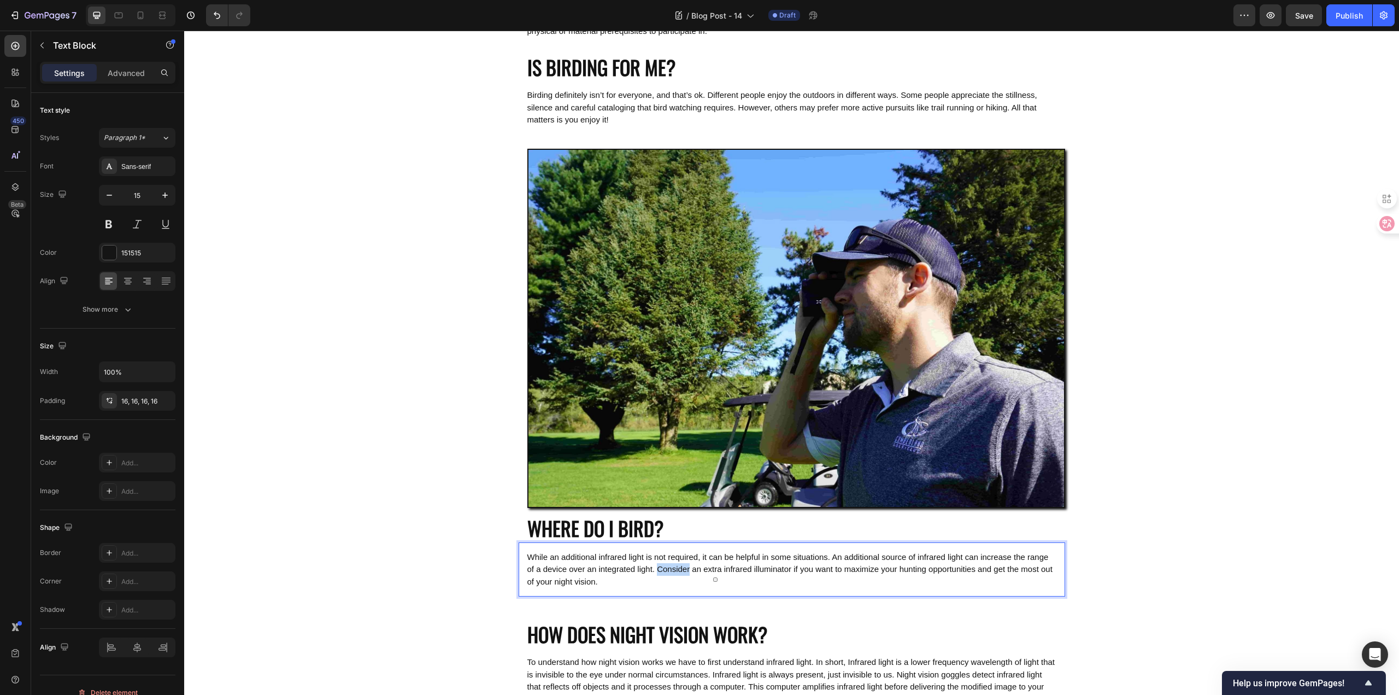
click at [666, 581] on p "While an additional infrared light is not required, it can be helpful in some s…" at bounding box center [791, 569] width 529 height 37
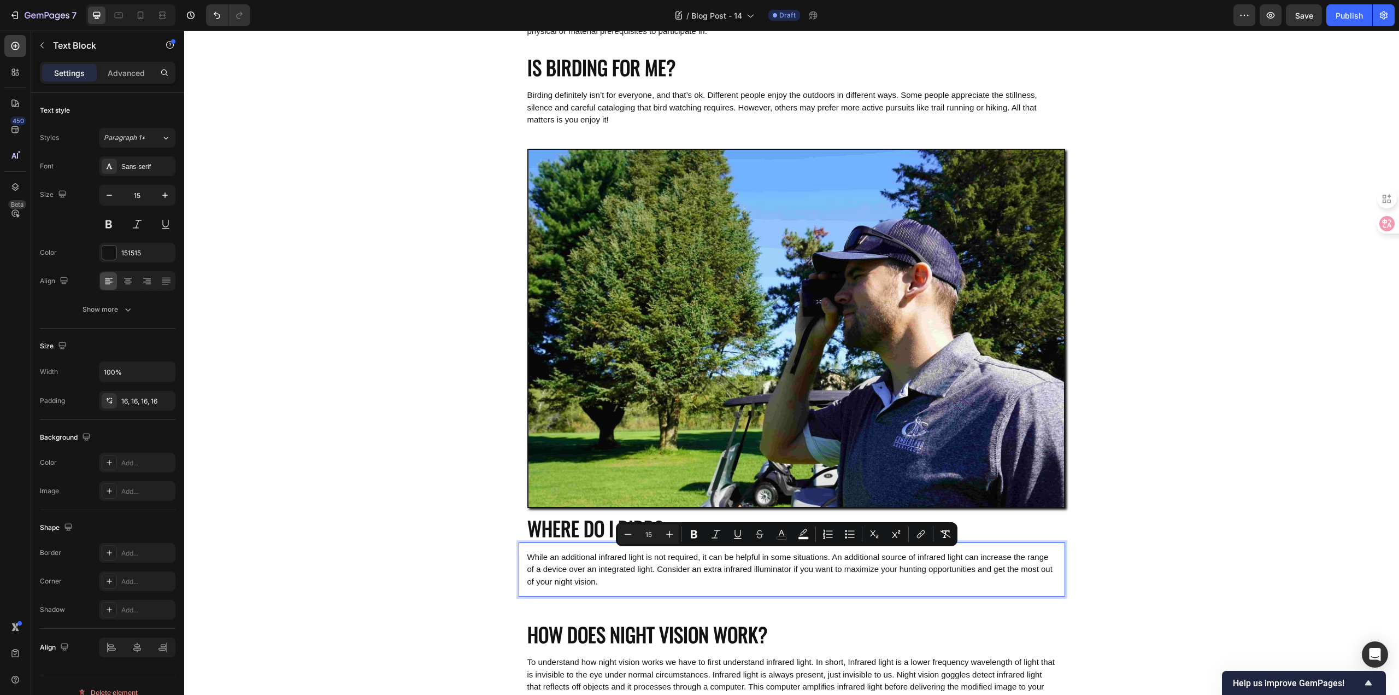
drag, startPoint x: 658, startPoint y: 587, endPoint x: 515, endPoint y: 552, distance: 147.2
click at [519, 552] on div "While an additional infrared light is not required, it can be helpful in some s…" at bounding box center [792, 569] width 546 height 55
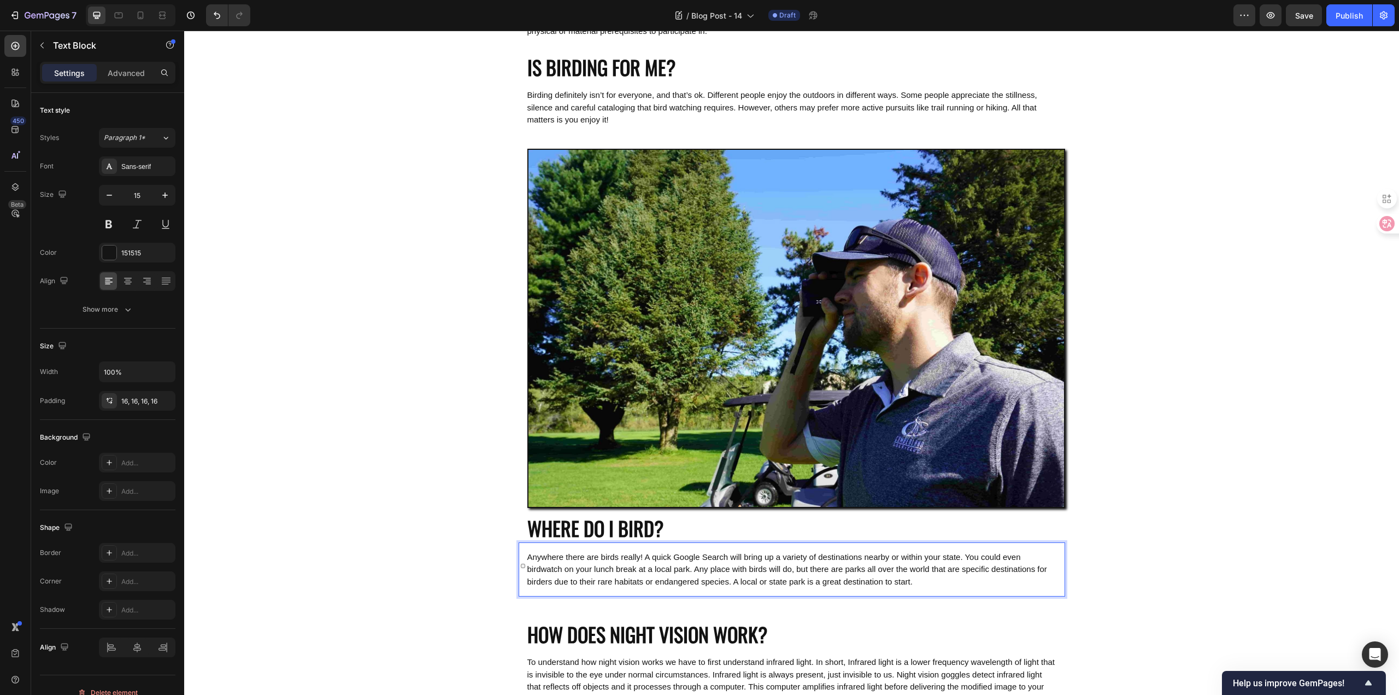
click at [441, 505] on div "WHAT IS BIRDING? Heading Birding is a shorthand for birdwatching. Birdwatching …" at bounding box center [791, 523] width 1215 height 1815
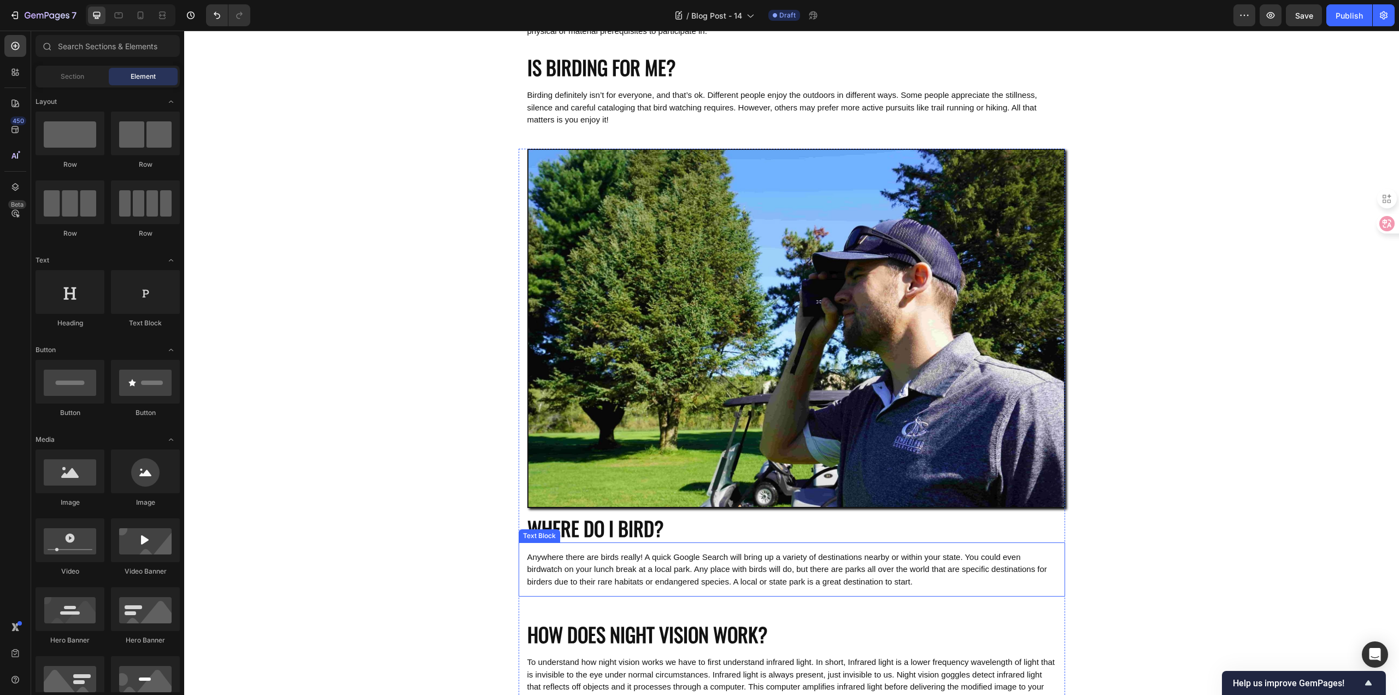
click at [685, 561] on span "Anywhere there are birds really! A quick Google Search will bring up a variety …" at bounding box center [787, 569] width 520 height 34
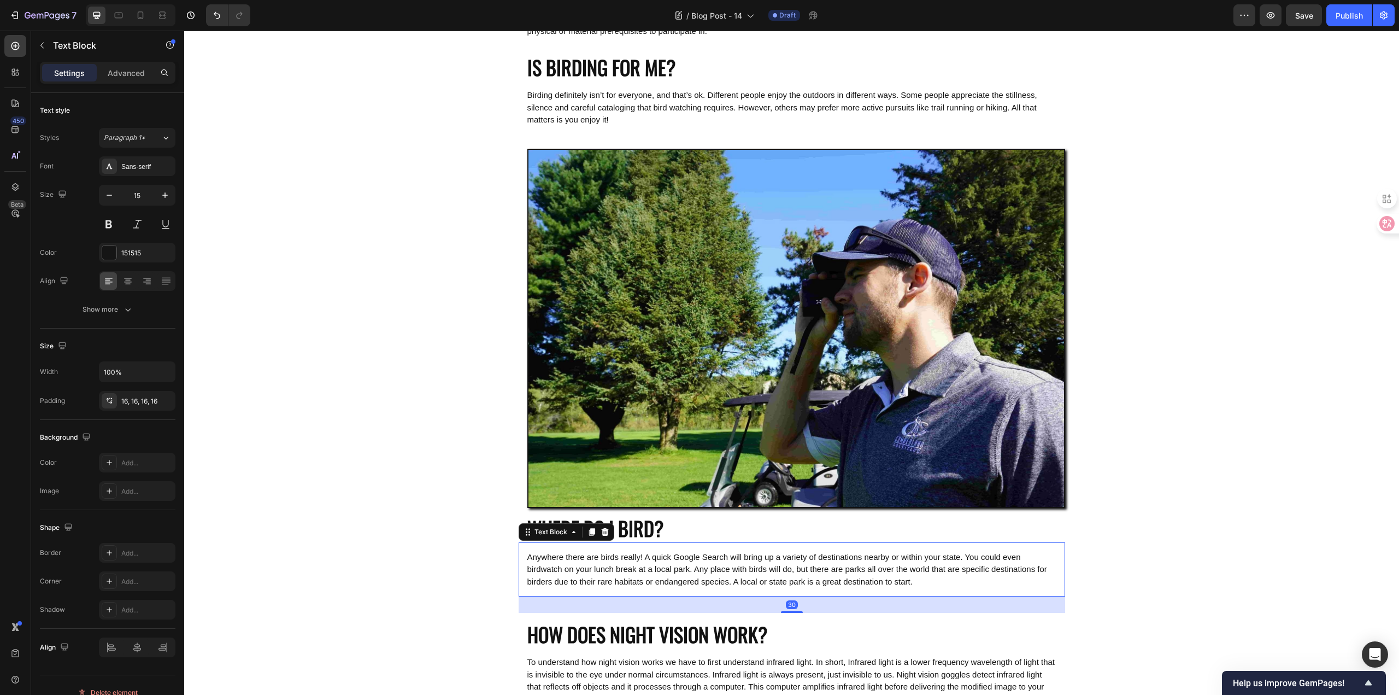
click at [368, 498] on div "WHAT IS BIRDING? Heading Birding is a shorthand for birdwatching. Birdwatching …" at bounding box center [791, 523] width 1215 height 1815
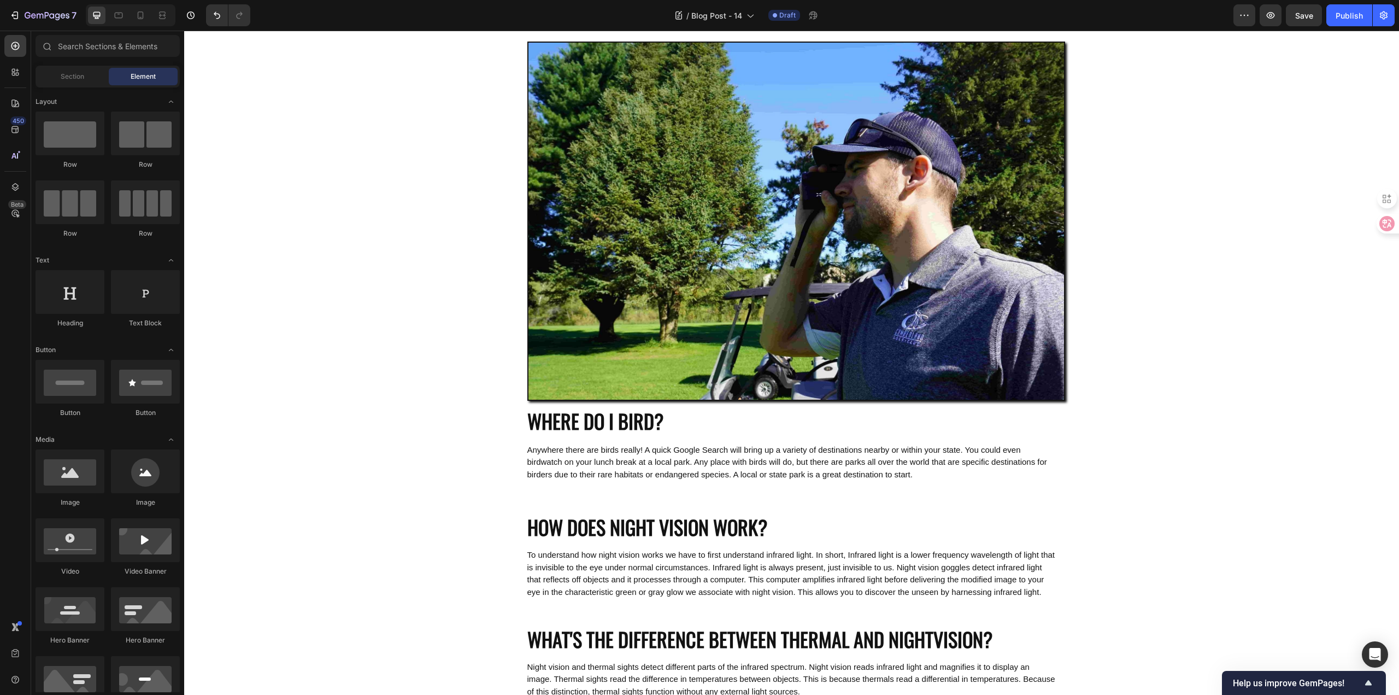
scroll to position [546, 0]
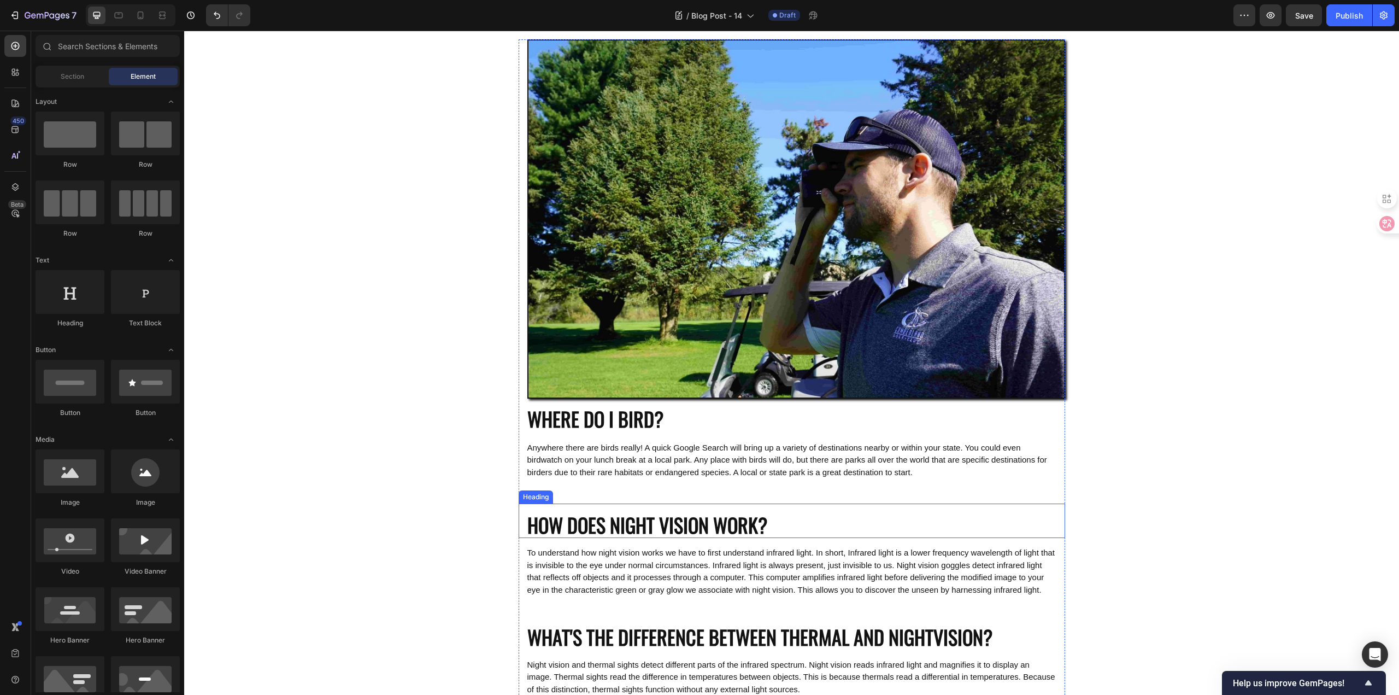
click at [768, 517] on h2 "HOW DOES NIGHT VISION WORK?" at bounding box center [792, 520] width 546 height 34
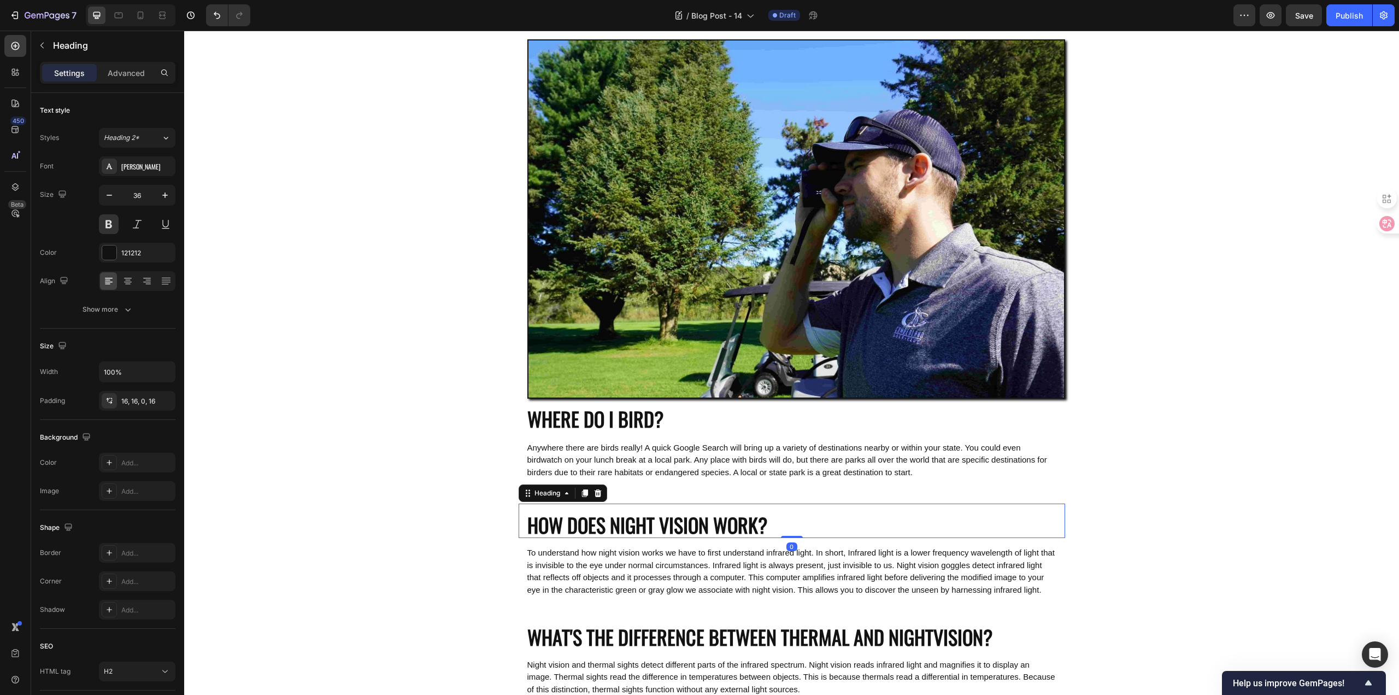
click at [772, 520] on h2 "HOW DOES NIGHT VISION WORK?" at bounding box center [792, 520] width 546 height 34
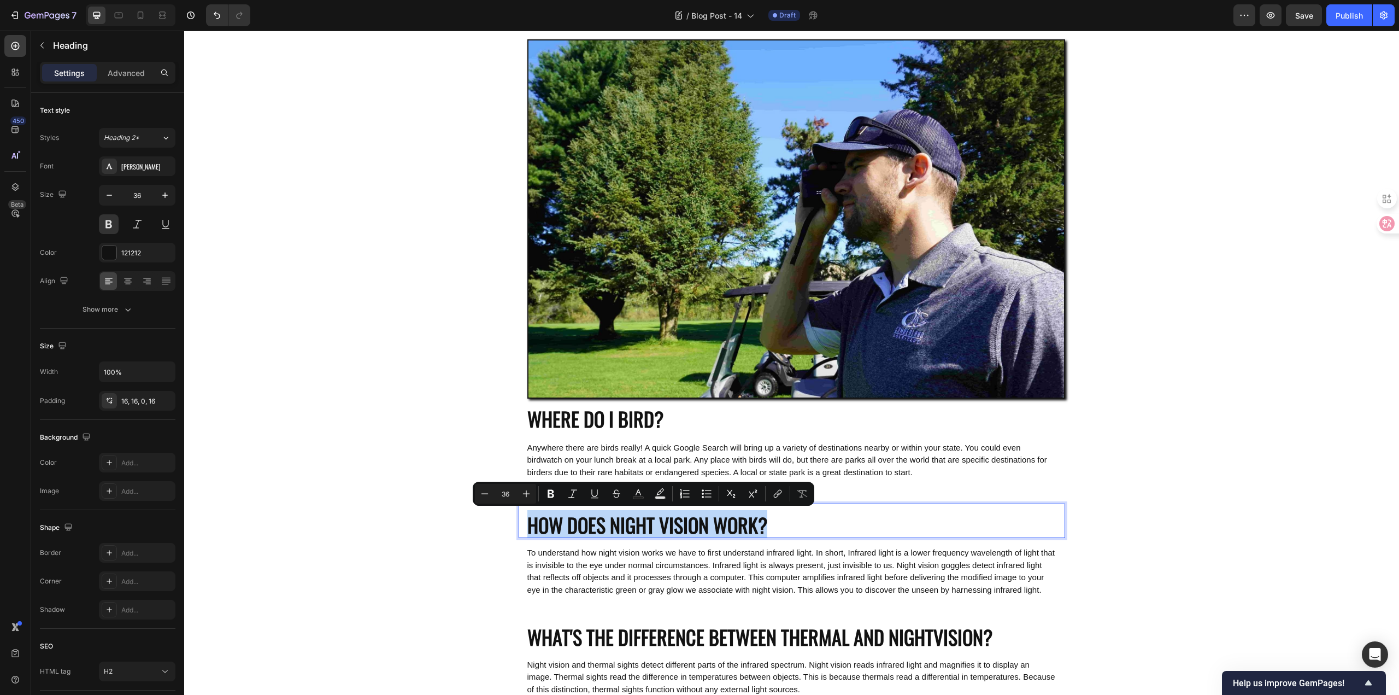
drag, startPoint x: 778, startPoint y: 522, endPoint x: 521, endPoint y: 521, distance: 256.8
click at [521, 521] on h2 "HOW DOES NIGHT VISION WORK?" at bounding box center [792, 520] width 546 height 34
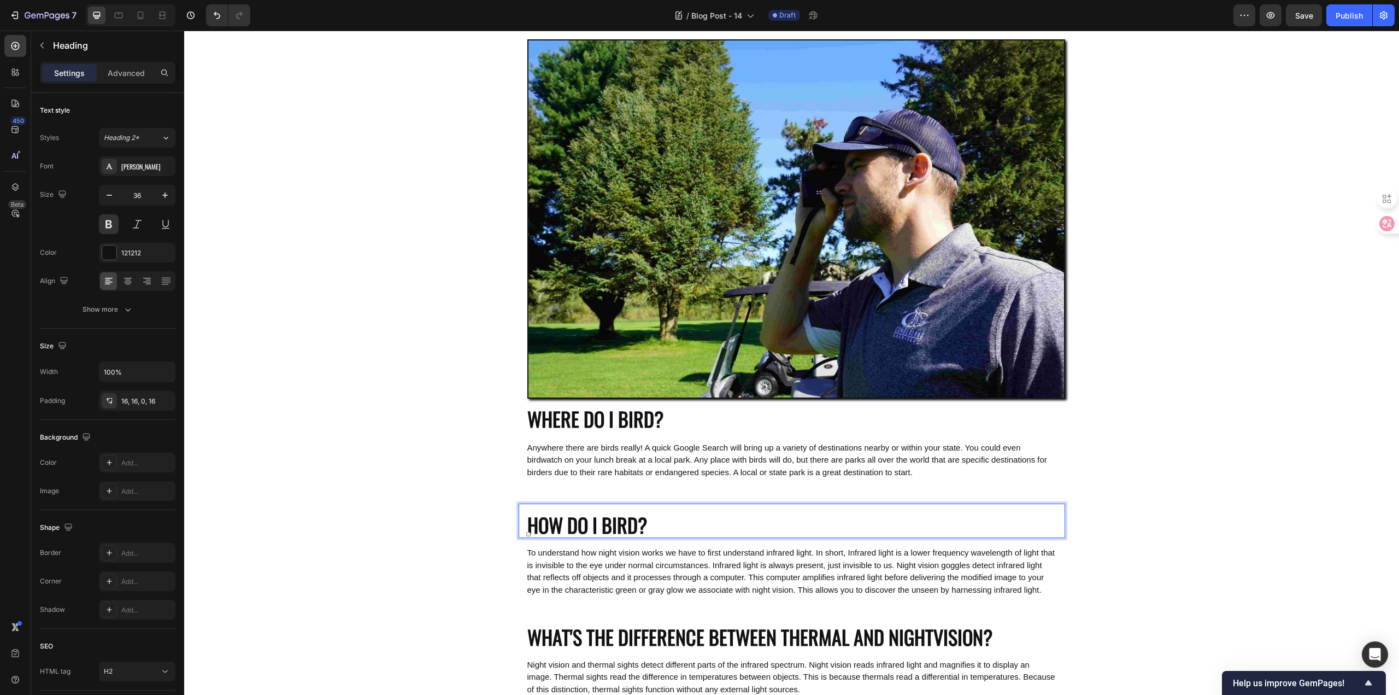
scroll to position [1, 0]
click at [681, 567] on span "To understand how night vision works we have to first understand infrared light…" at bounding box center [791, 571] width 528 height 46
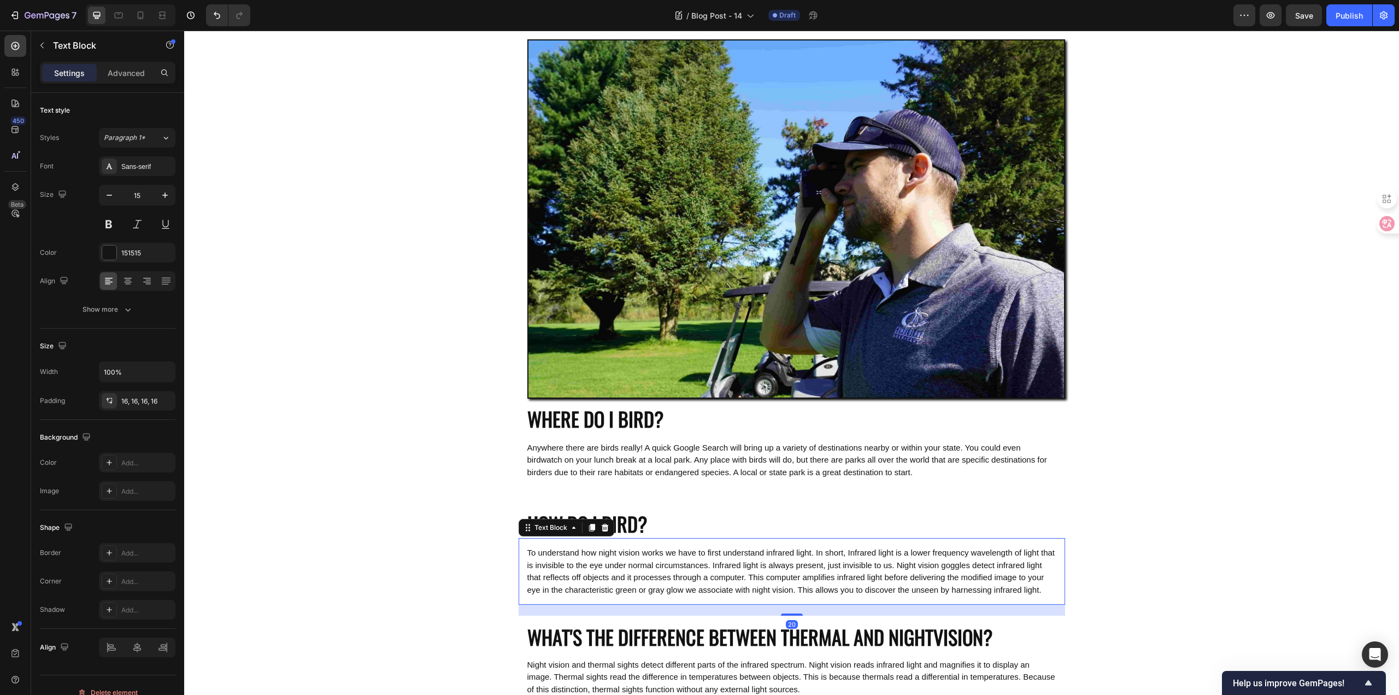
drag, startPoint x: 649, startPoint y: 592, endPoint x: 643, endPoint y: 602, distance: 11.4
click at [649, 592] on span "To understand how night vision works we have to first understand infrared light…" at bounding box center [791, 571] width 528 height 46
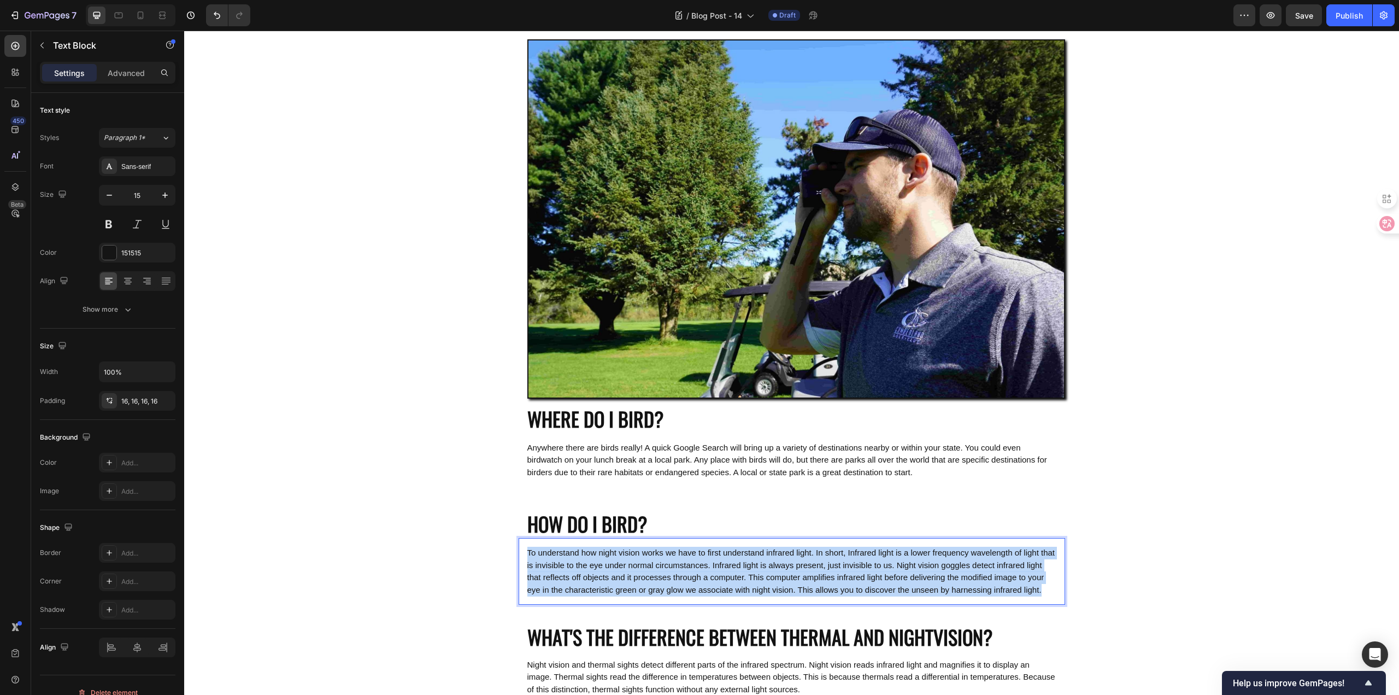
drag, startPoint x: 642, startPoint y: 602, endPoint x: 522, endPoint y: 550, distance: 130.4
click at [522, 550] on div "To understand how night vision works we have to first understand infrared light…" at bounding box center [792, 571] width 546 height 67
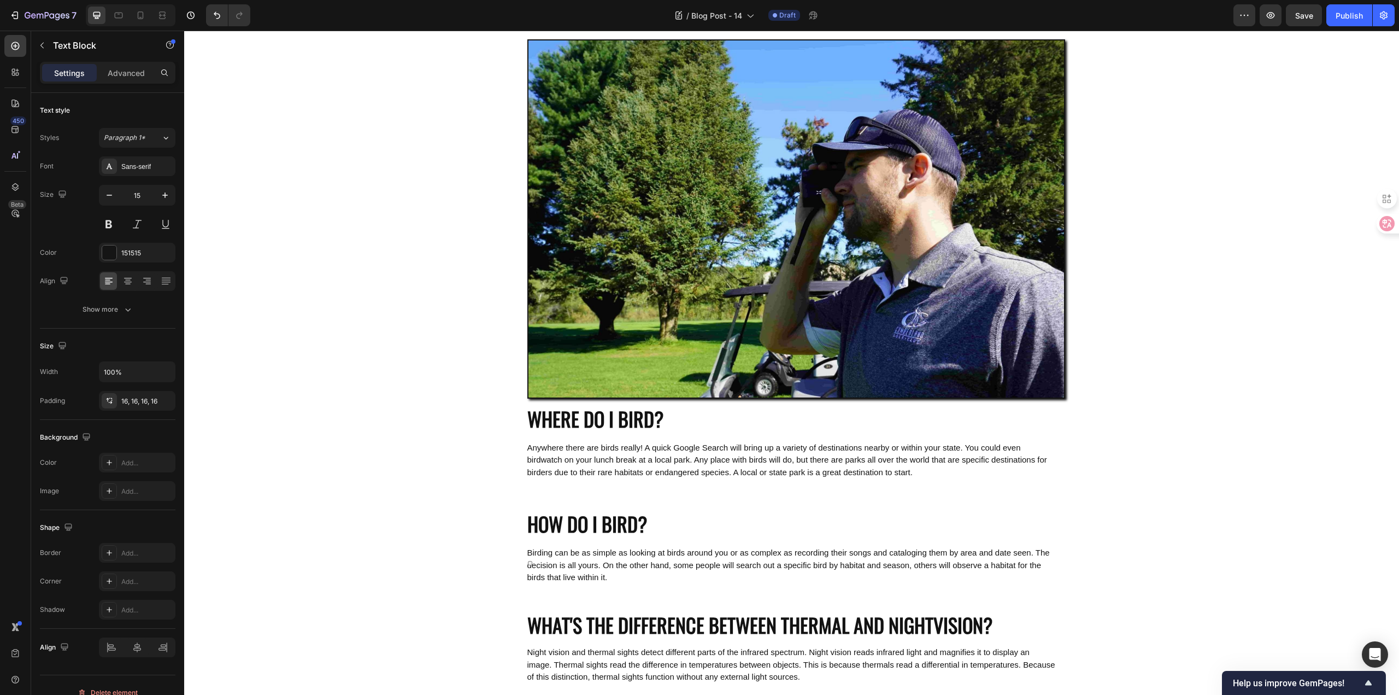
click at [407, 492] on div "WHAT IS BIRDING? Heading Birding is a shorthand for birdwatching. Birdwatching …" at bounding box center [791, 408] width 1215 height 1802
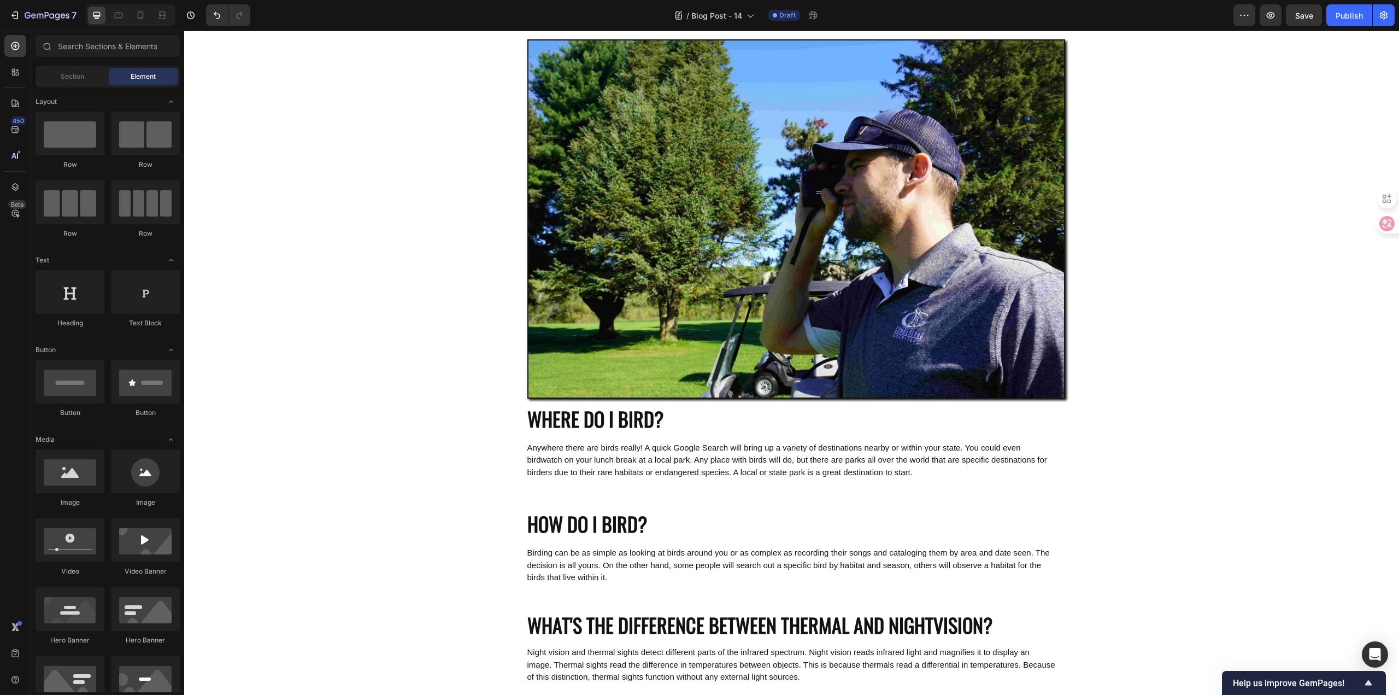
click at [407, 503] on div "WHAT IS BIRDING? Heading Birding is a shorthand for birdwatching. Birdwatching …" at bounding box center [791, 408] width 1215 height 1802
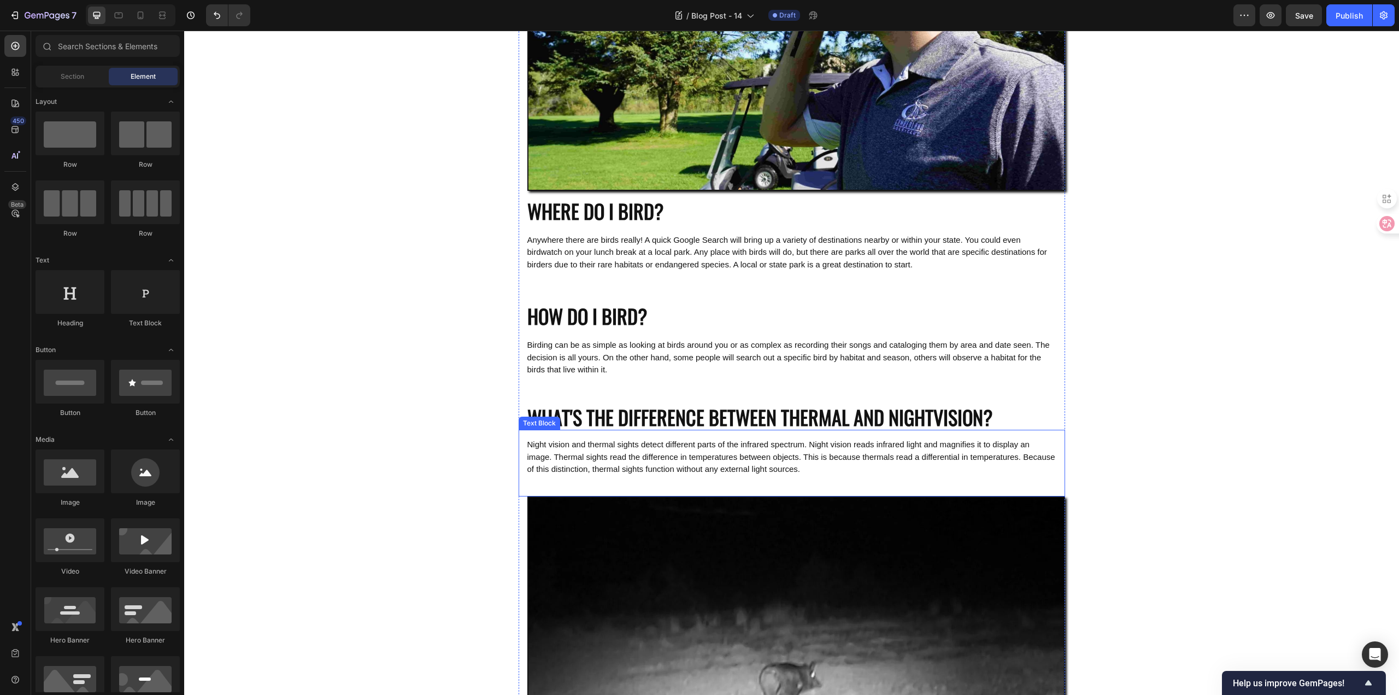
scroll to position [765, 0]
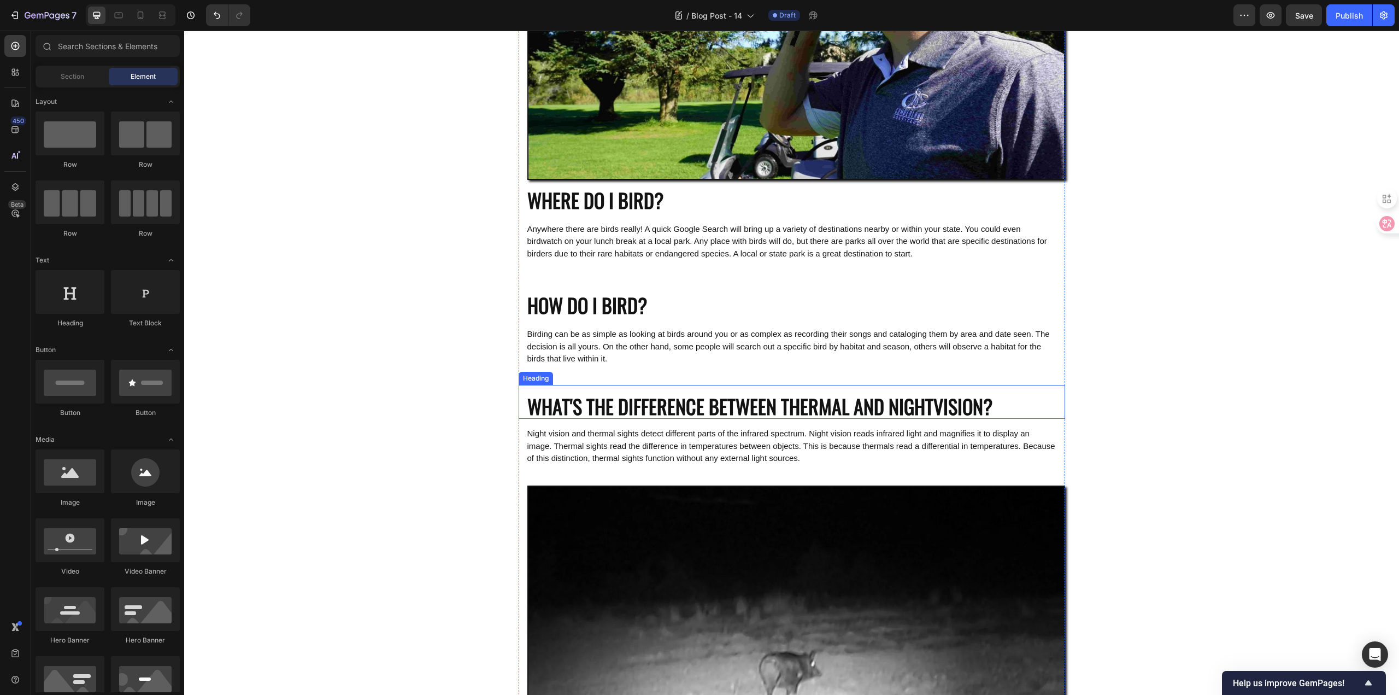
click at [651, 404] on h2 "WHAT'S THE DIFFERENCE BETWEEN THERMAL AND NIGHTVISION?" at bounding box center [792, 402] width 546 height 34
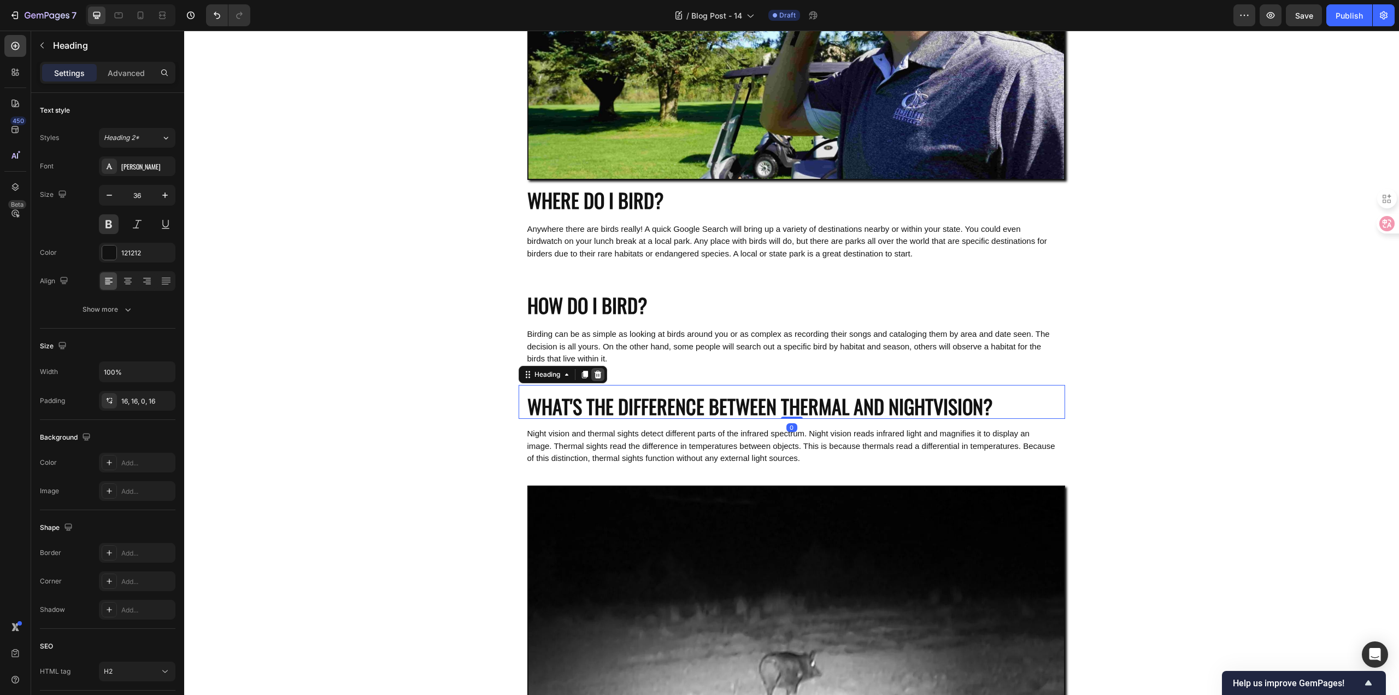
click at [594, 372] on icon at bounding box center [597, 374] width 7 height 8
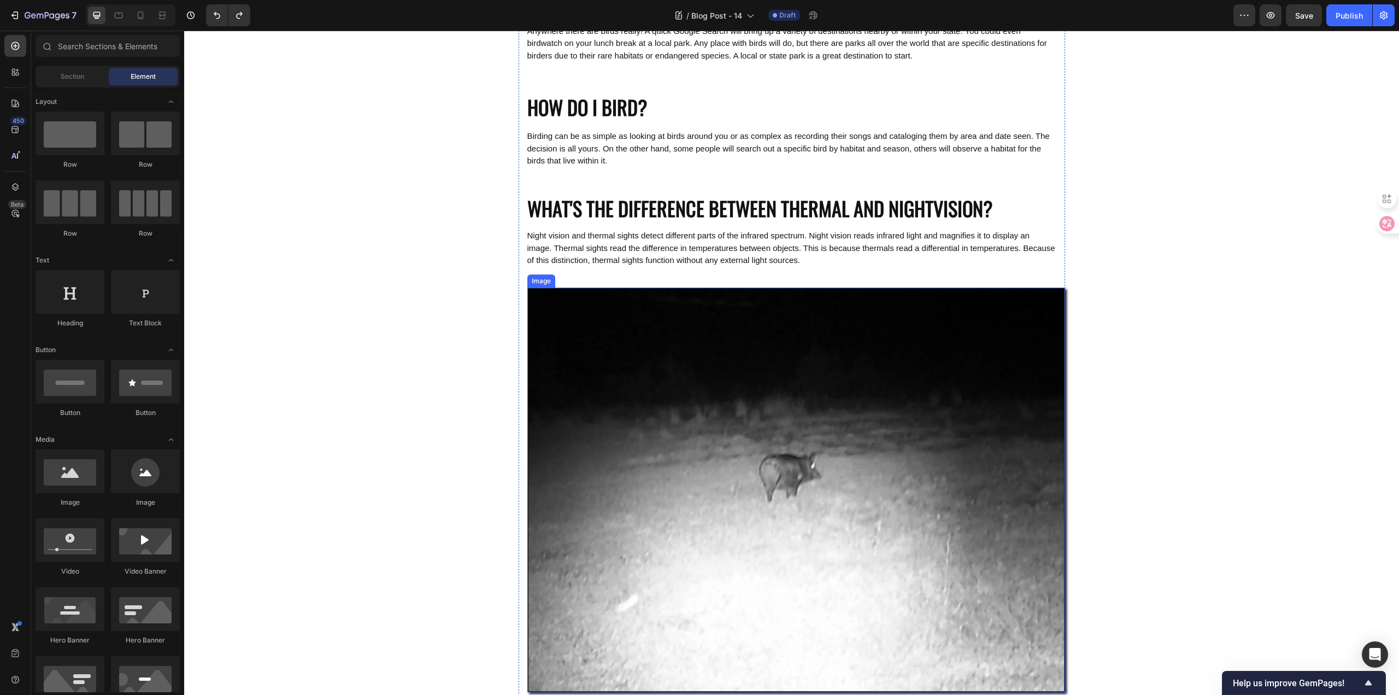
scroll to position [984, 0]
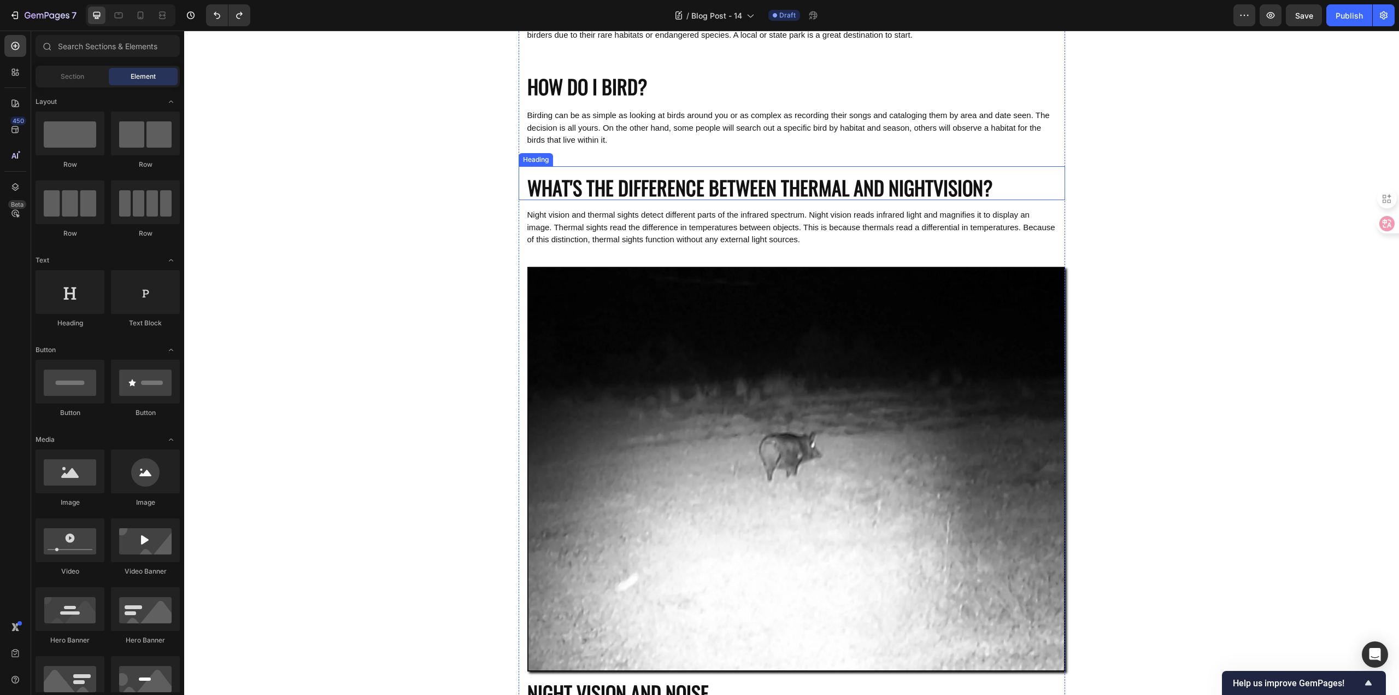
click at [538, 187] on h2 "WHAT'S THE DIFFERENCE BETWEEN THERMAL AND NIGHTVISION?" at bounding box center [792, 183] width 546 height 34
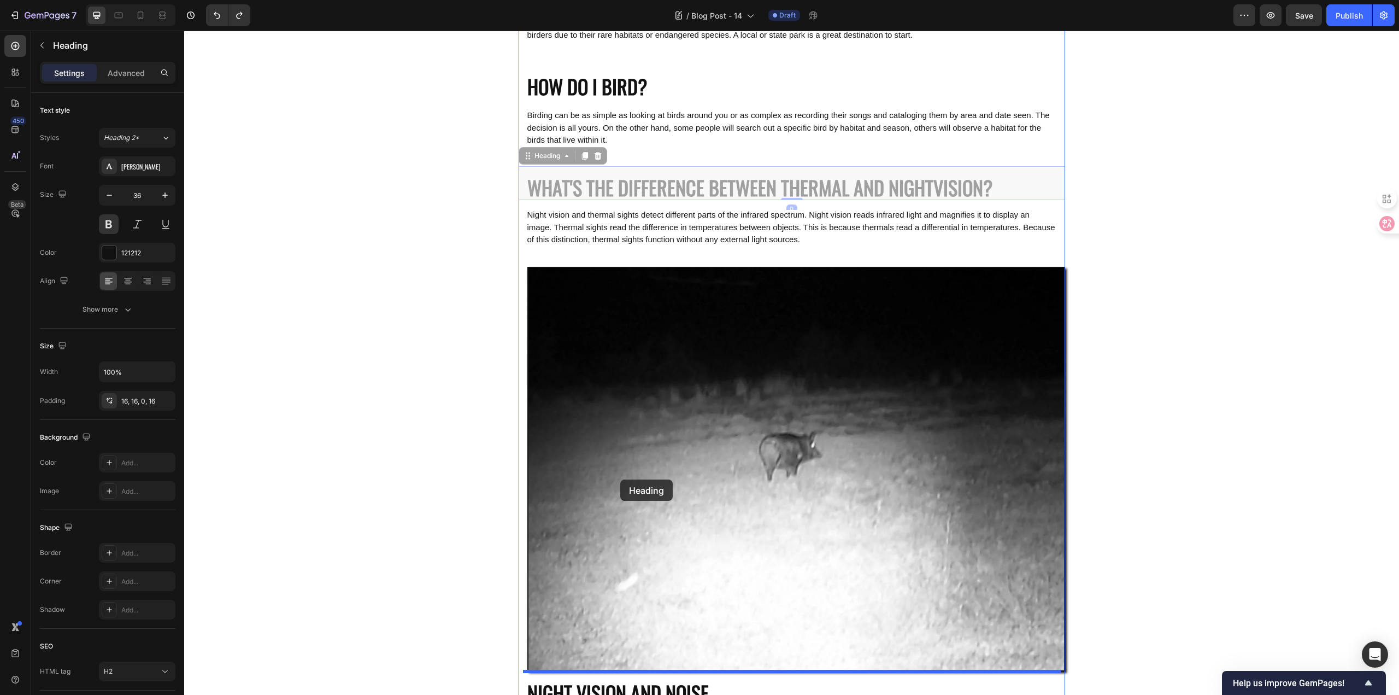
scroll to position [1202, 0]
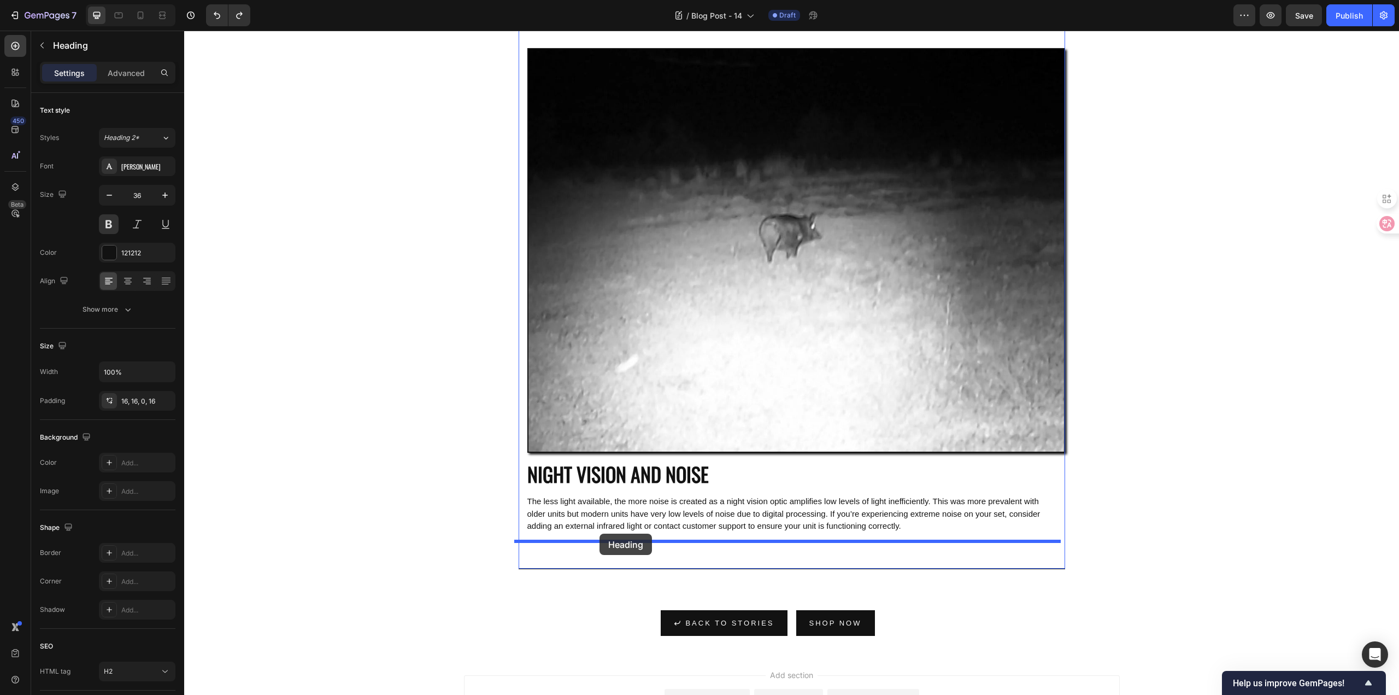
drag, startPoint x: 527, startPoint y: 157, endPoint x: 599, endPoint y: 533, distance: 383.4
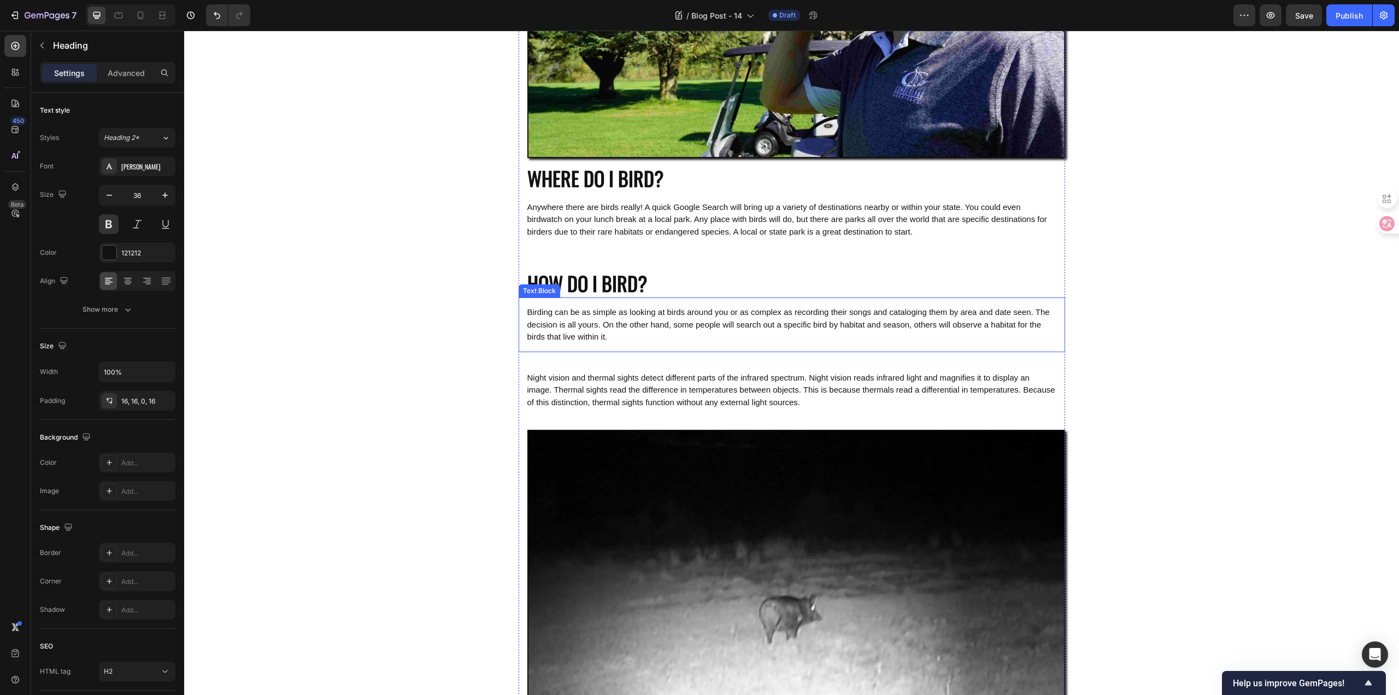
scroll to position [785, 0]
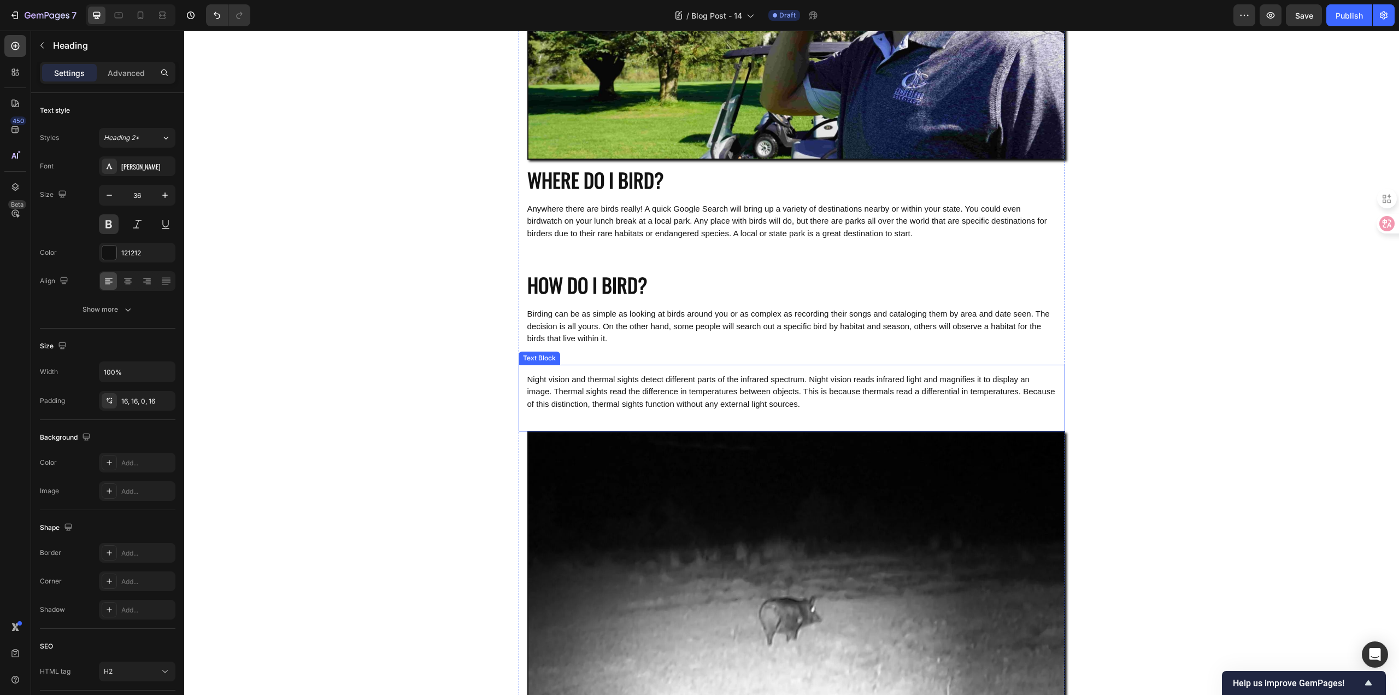
click at [573, 382] on span "Night vision and thermal sights detect different parts of the infrared spectrum…" at bounding box center [791, 391] width 528 height 34
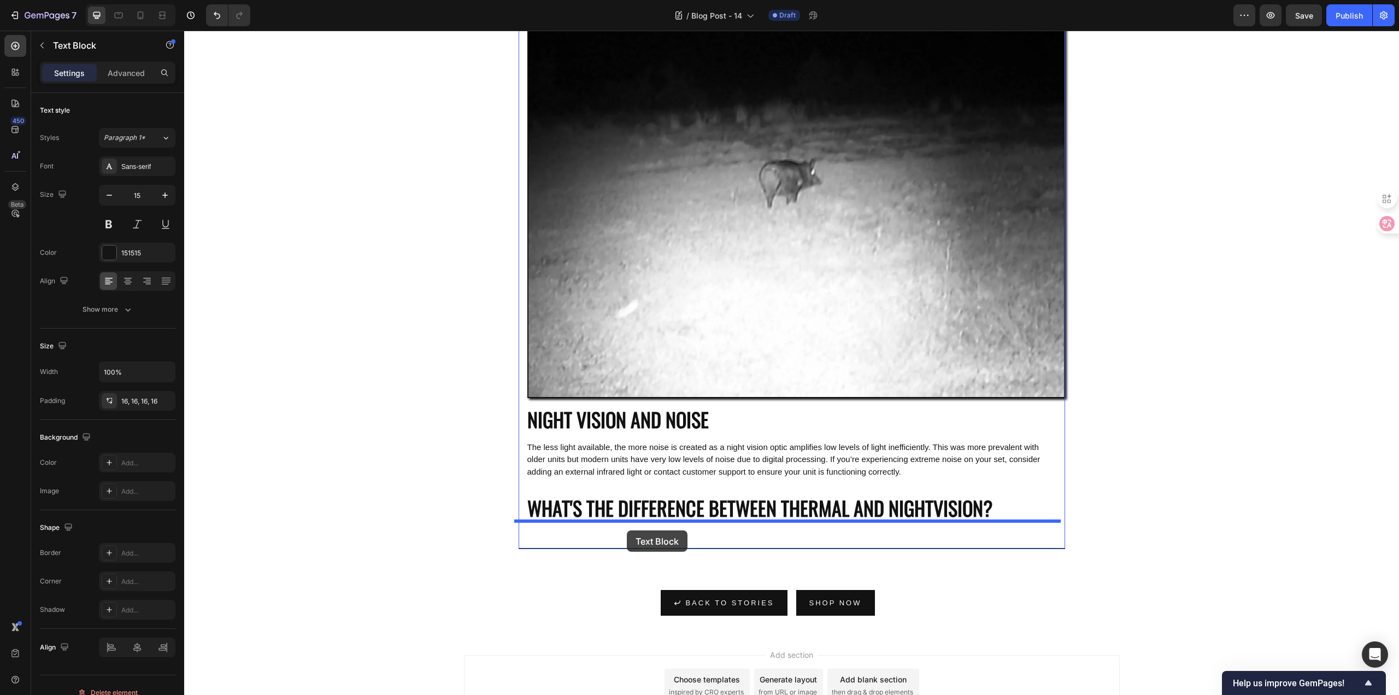
drag, startPoint x: 526, startPoint y: 354, endPoint x: 627, endPoint y: 530, distance: 202.7
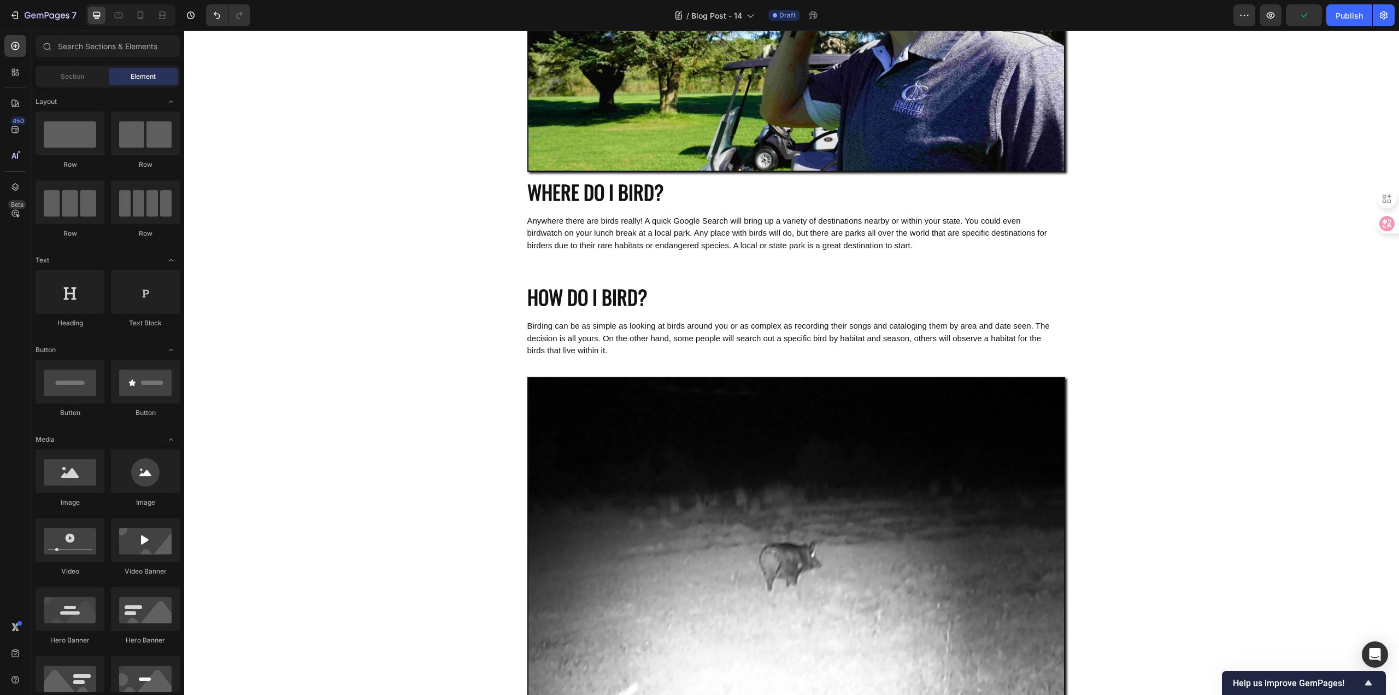
click at [439, 379] on div "Image WHERE DO I BIRD? Heading Anywhere there are birds really! A quick Google …" at bounding box center [791, 181] width 1215 height 1802
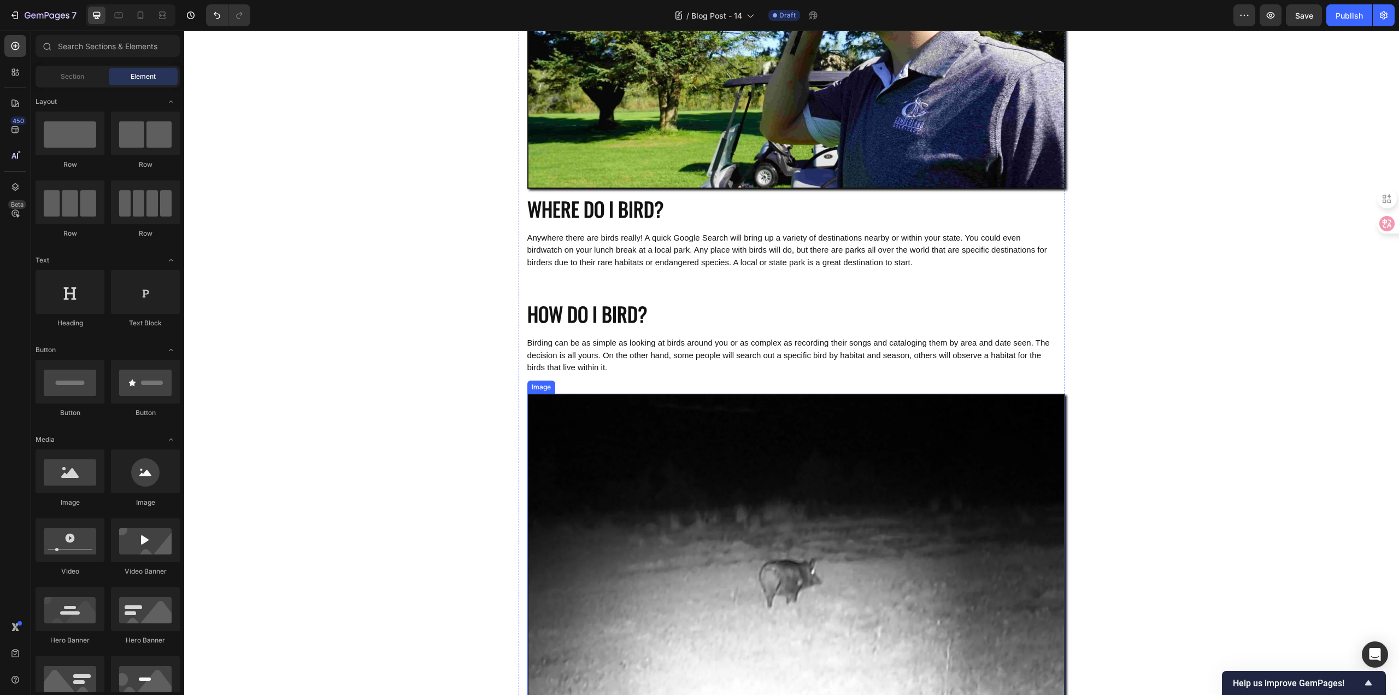
scroll to position [664, 0]
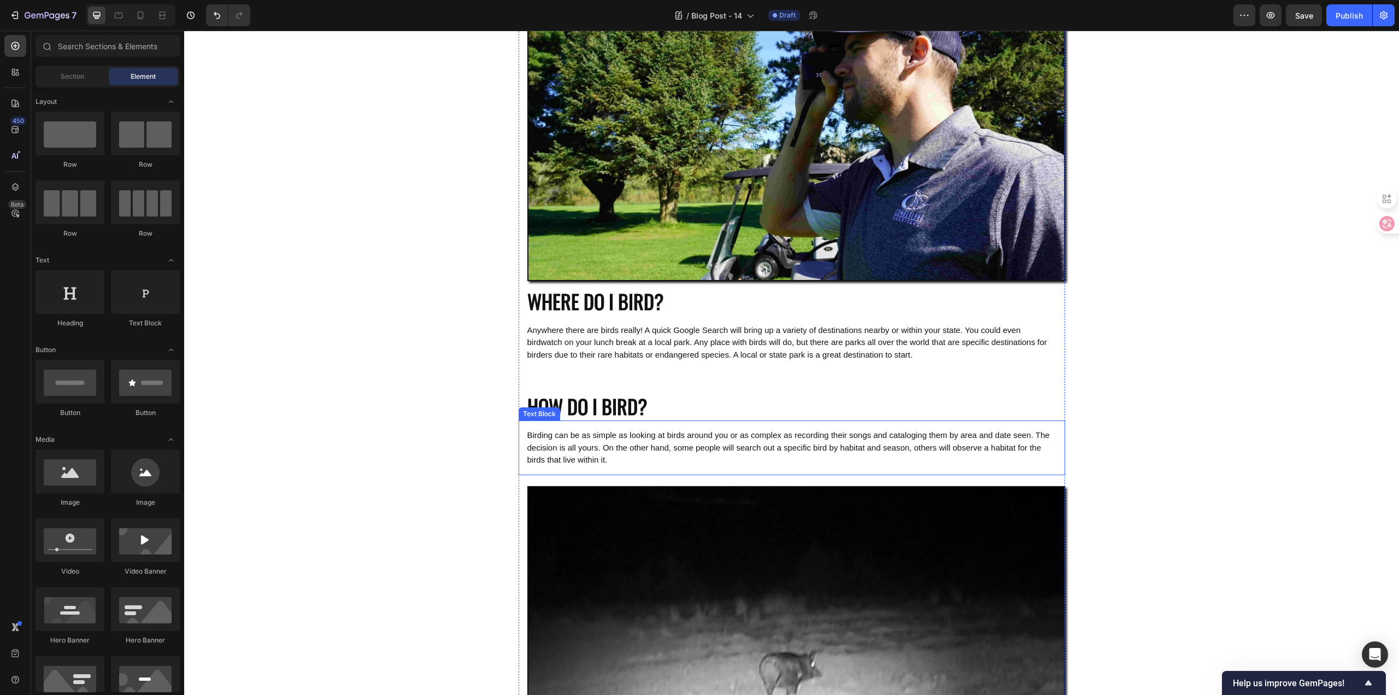
click at [637, 445] on span "Birding can be as simple as looking at birds around you or as complex as record…" at bounding box center [788, 447] width 522 height 34
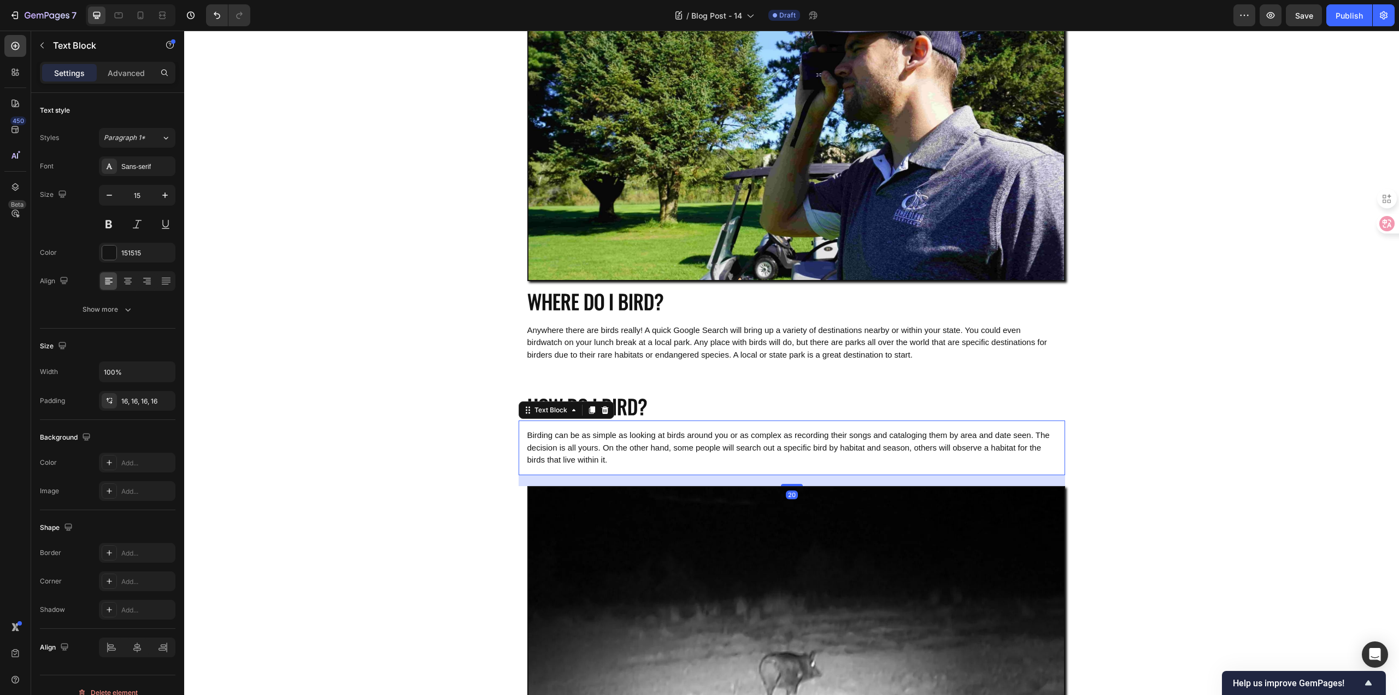
click at [393, 451] on div "Image WHERE DO I BIRD? Heading Anywhere there are birds really! A quick Google …" at bounding box center [791, 290] width 1215 height 1802
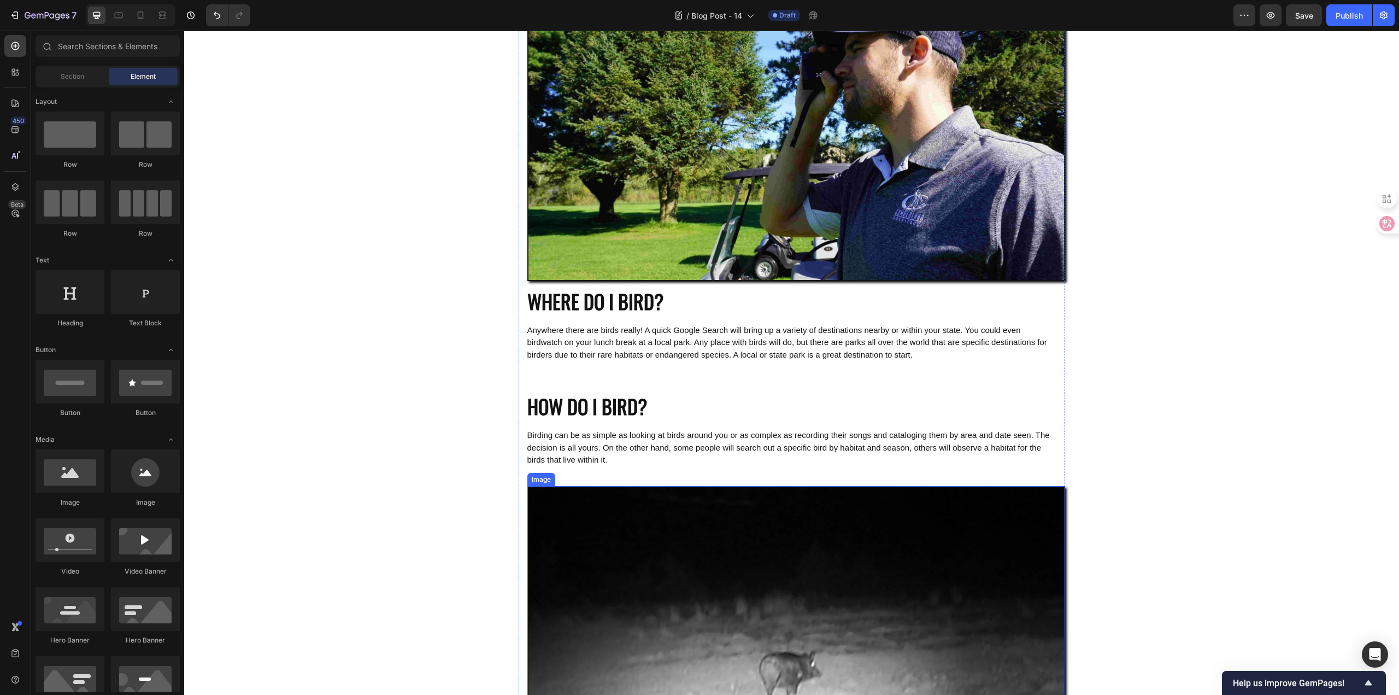
scroll to position [882, 0]
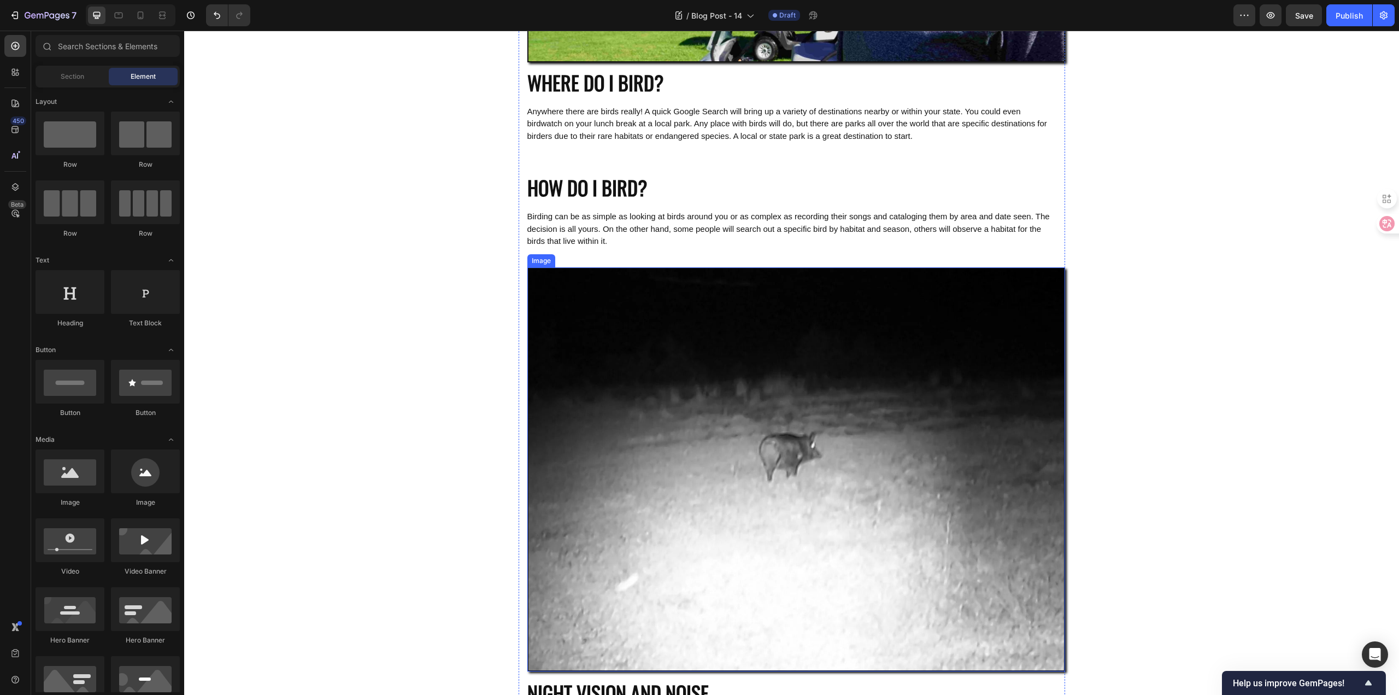
click at [626, 422] on img at bounding box center [796, 469] width 538 height 404
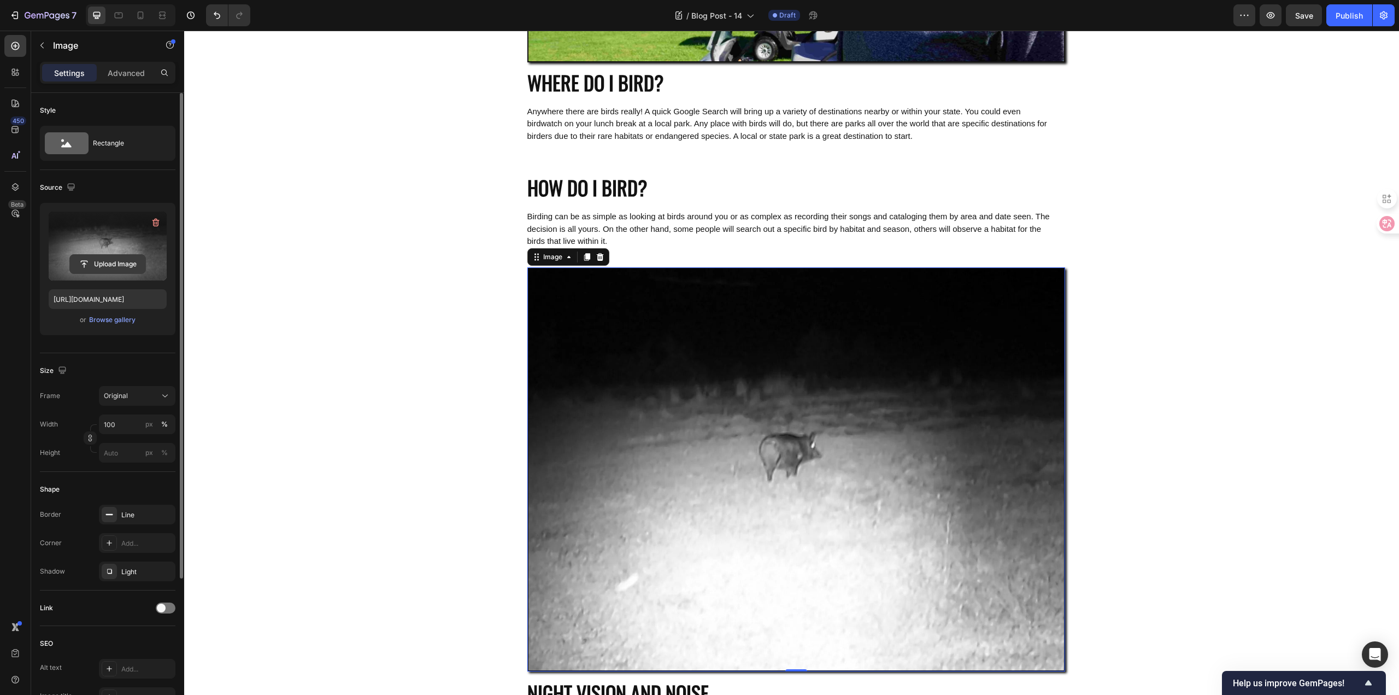
click at [114, 259] on input "file" at bounding box center [107, 264] width 75 height 19
type input "[URL][DOMAIN_NAME]"
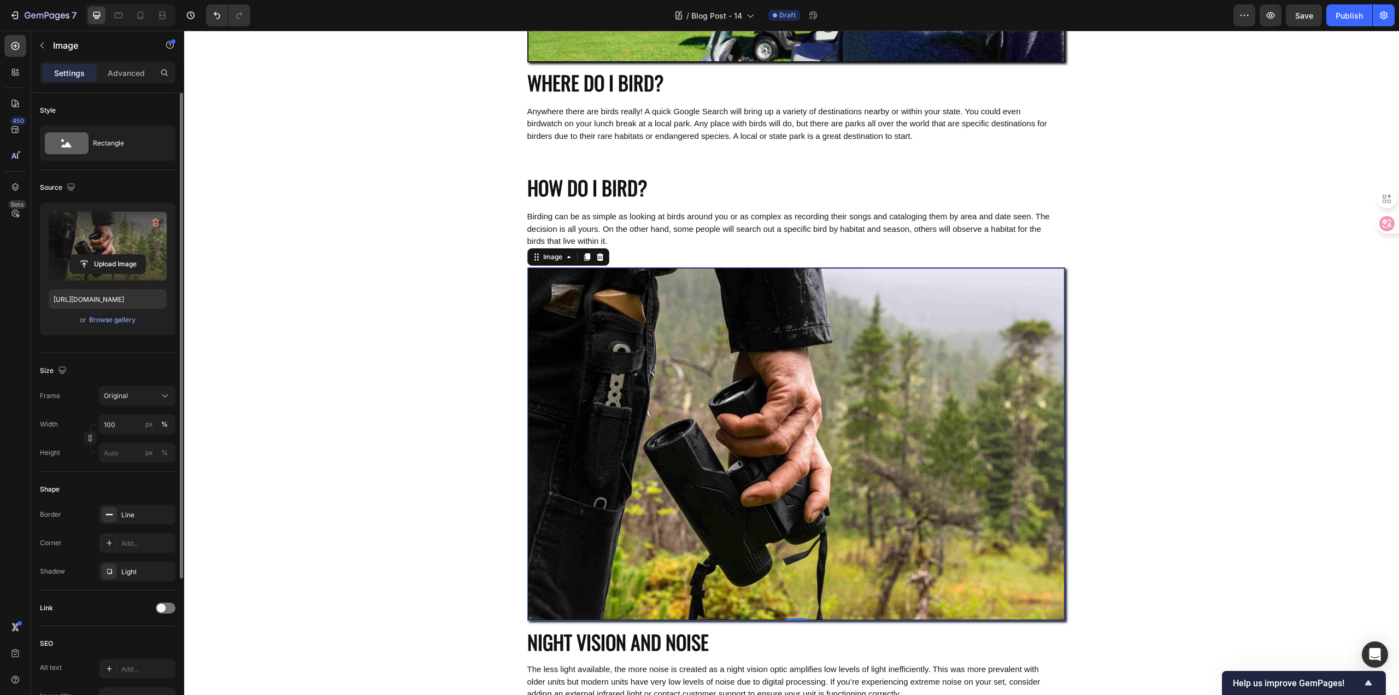
click at [433, 355] on div "Image WHERE DO I BIRD? Heading Anywhere there are birds really! A quick Google …" at bounding box center [791, 46] width 1215 height 1751
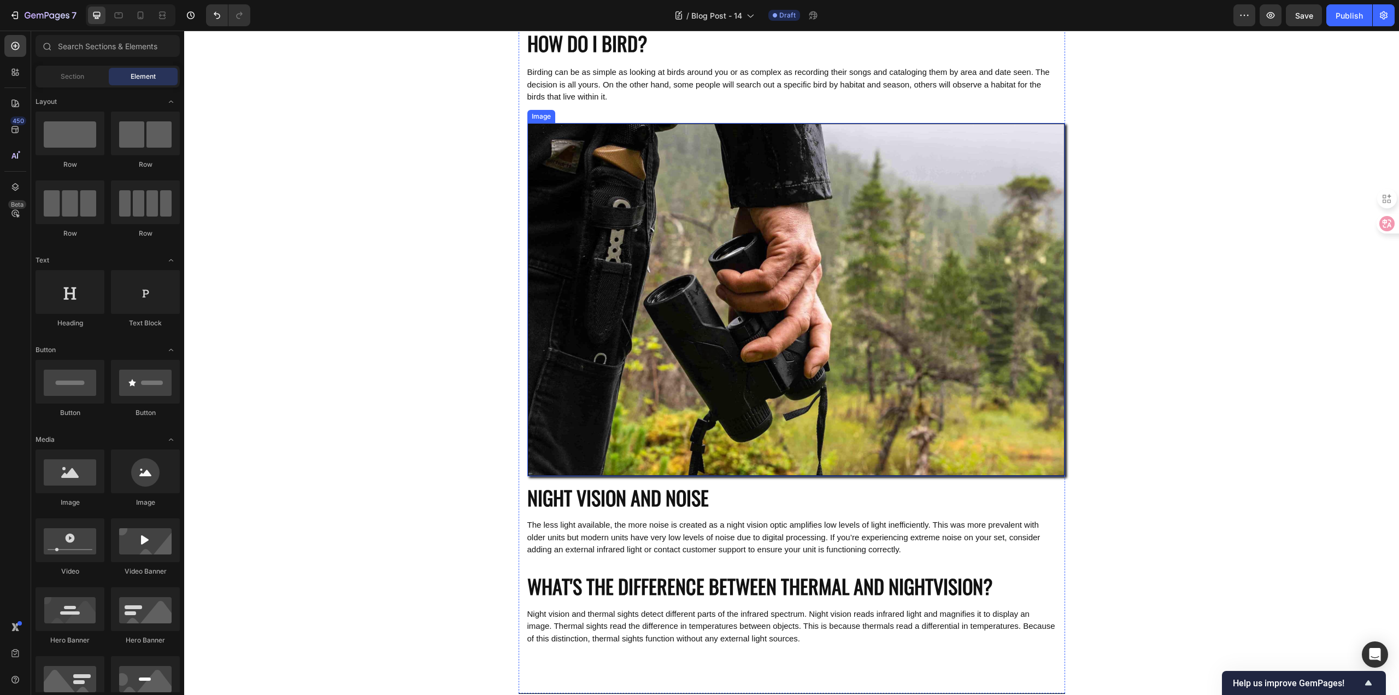
scroll to position [1101, 0]
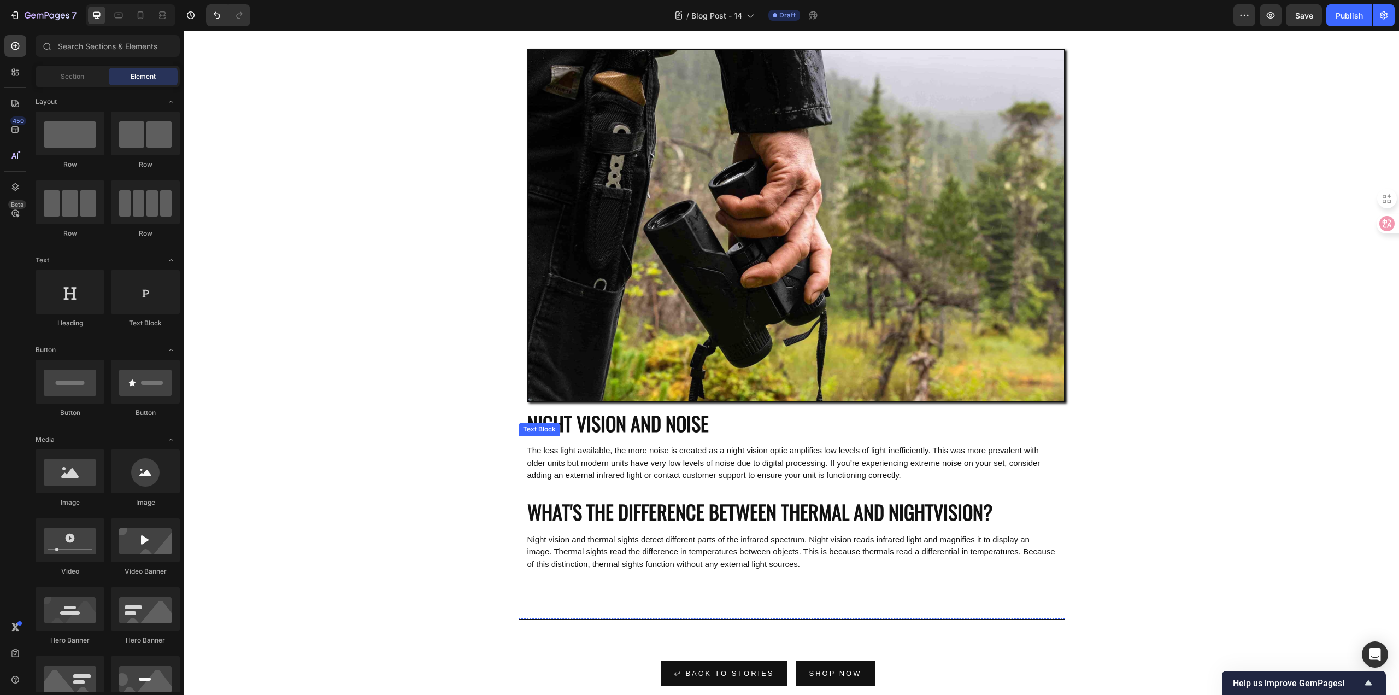
click at [723, 433] on h2 "NIGHT VISION AND NOISE" at bounding box center [792, 419] width 546 height 34
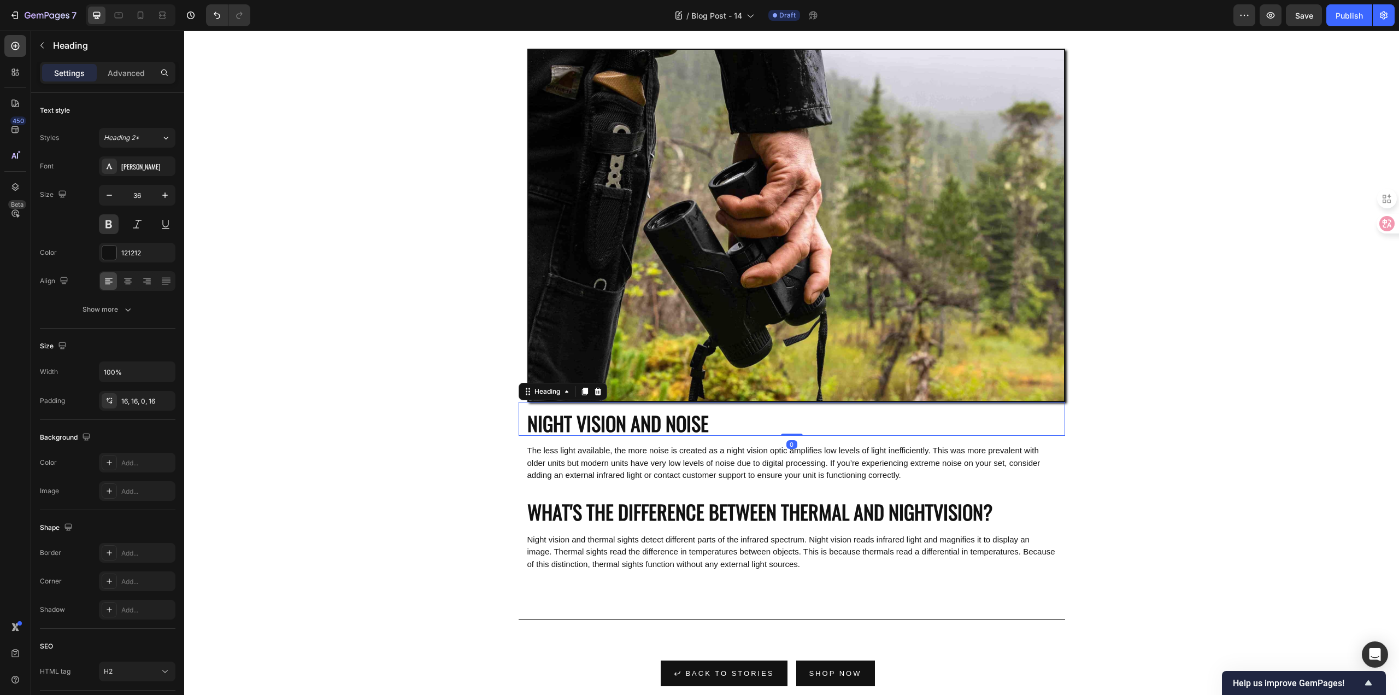
click at [714, 418] on h2 "NIGHT VISION AND NOISE" at bounding box center [792, 419] width 546 height 34
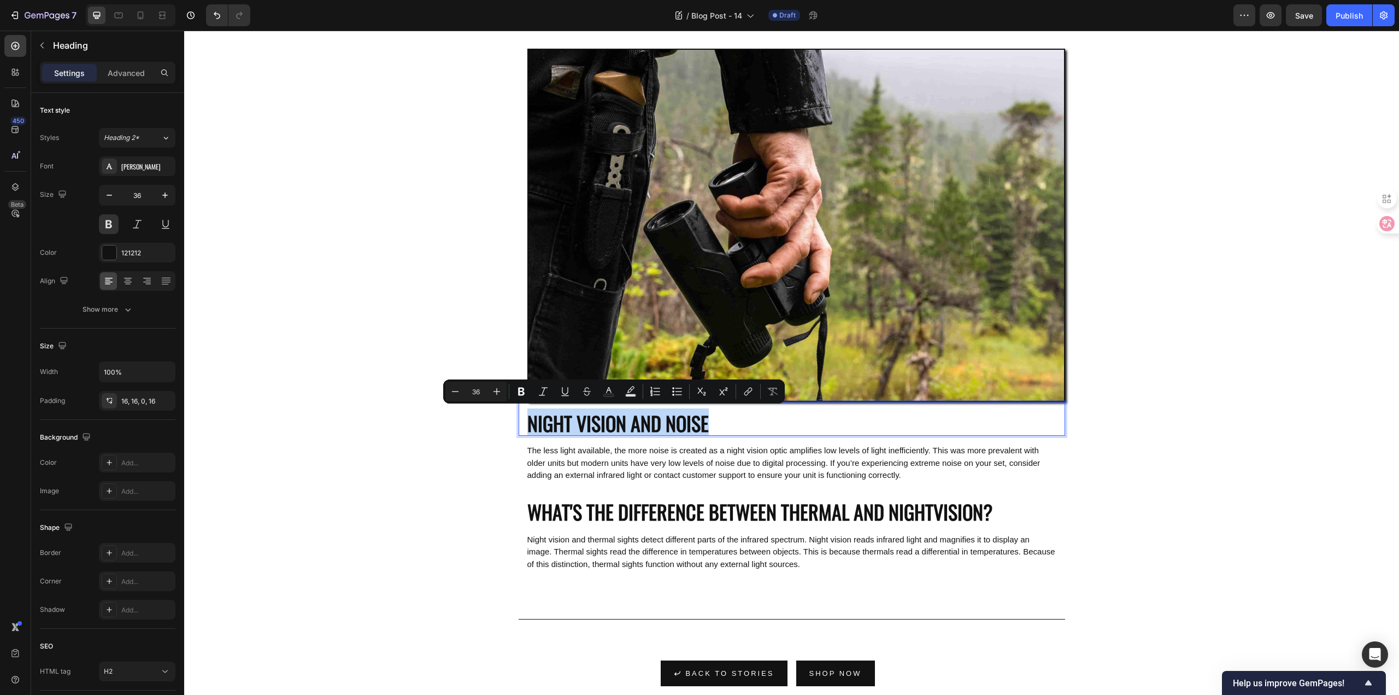
drag, startPoint x: 725, startPoint y: 416, endPoint x: 517, endPoint y: 413, distance: 207.7
click at [519, 413] on h2 "NIGHT VISION AND NOISE" at bounding box center [792, 419] width 546 height 34
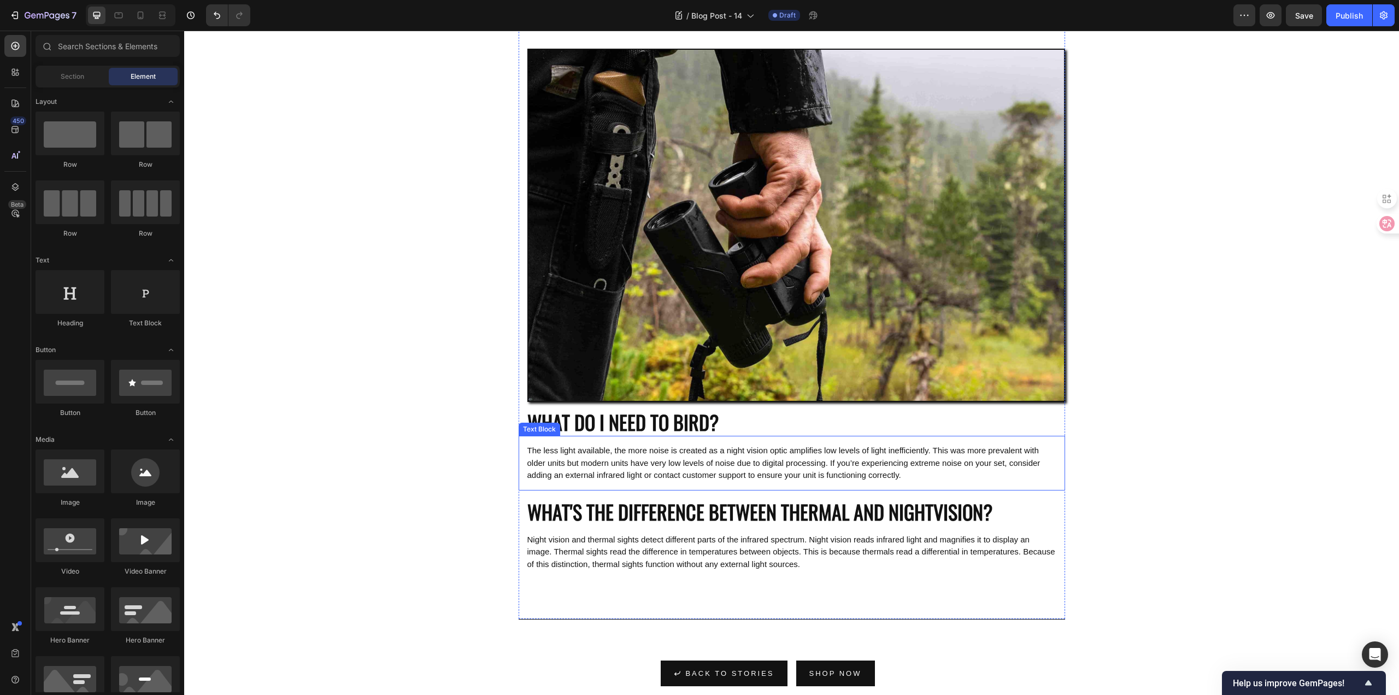
click at [642, 470] on span "The less light available, the more noise is created as a night vision optic amp…" at bounding box center [783, 462] width 513 height 34
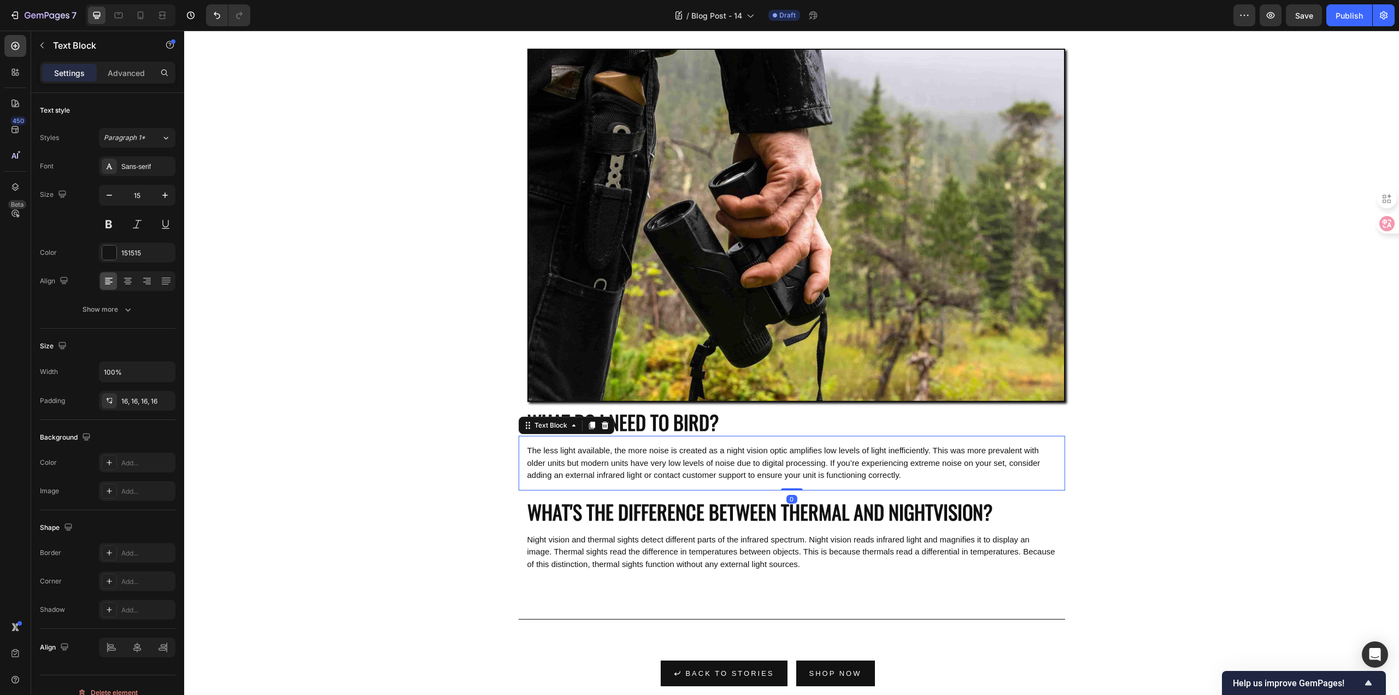
click at [871, 453] on span "The less light available, the more noise is created as a night vision optic amp…" at bounding box center [783, 462] width 513 height 34
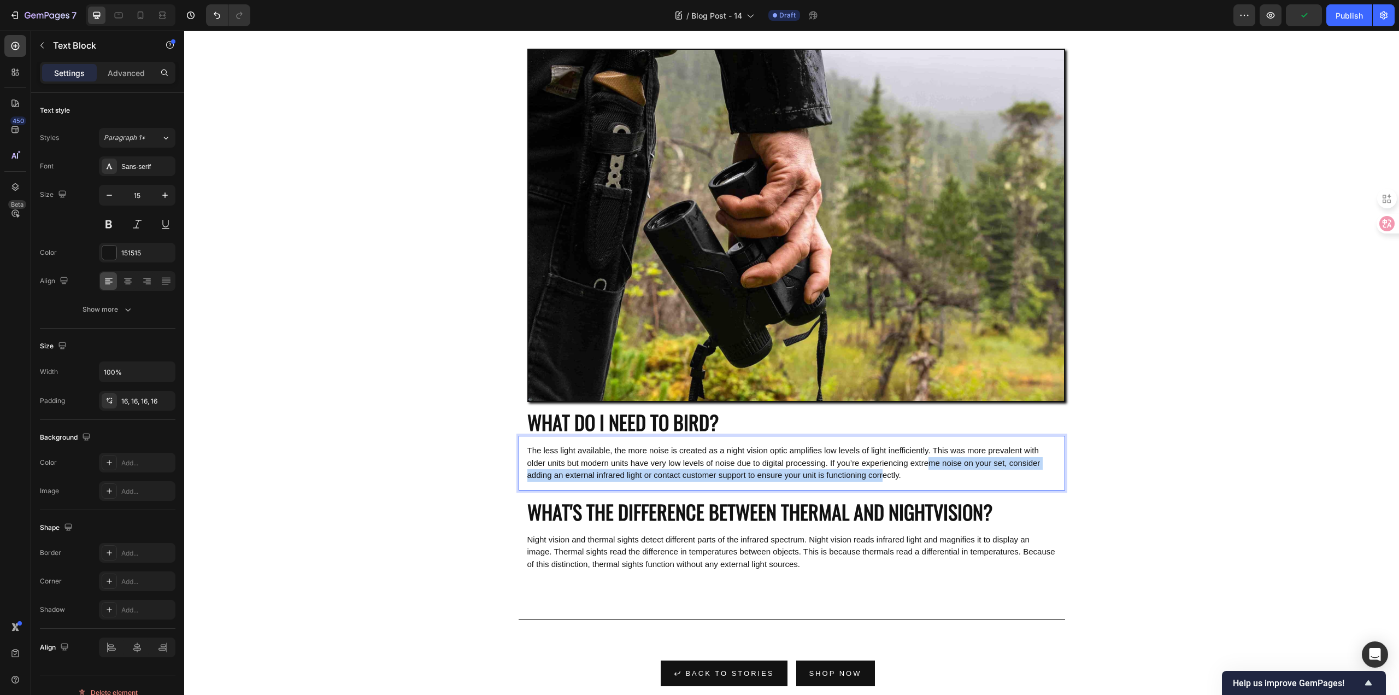
drag, startPoint x: 967, startPoint y: 468, endPoint x: 934, endPoint y: 473, distance: 32.5
click at [934, 473] on p "The less light available, the more noise is created as a night vision optic amp…" at bounding box center [791, 462] width 529 height 37
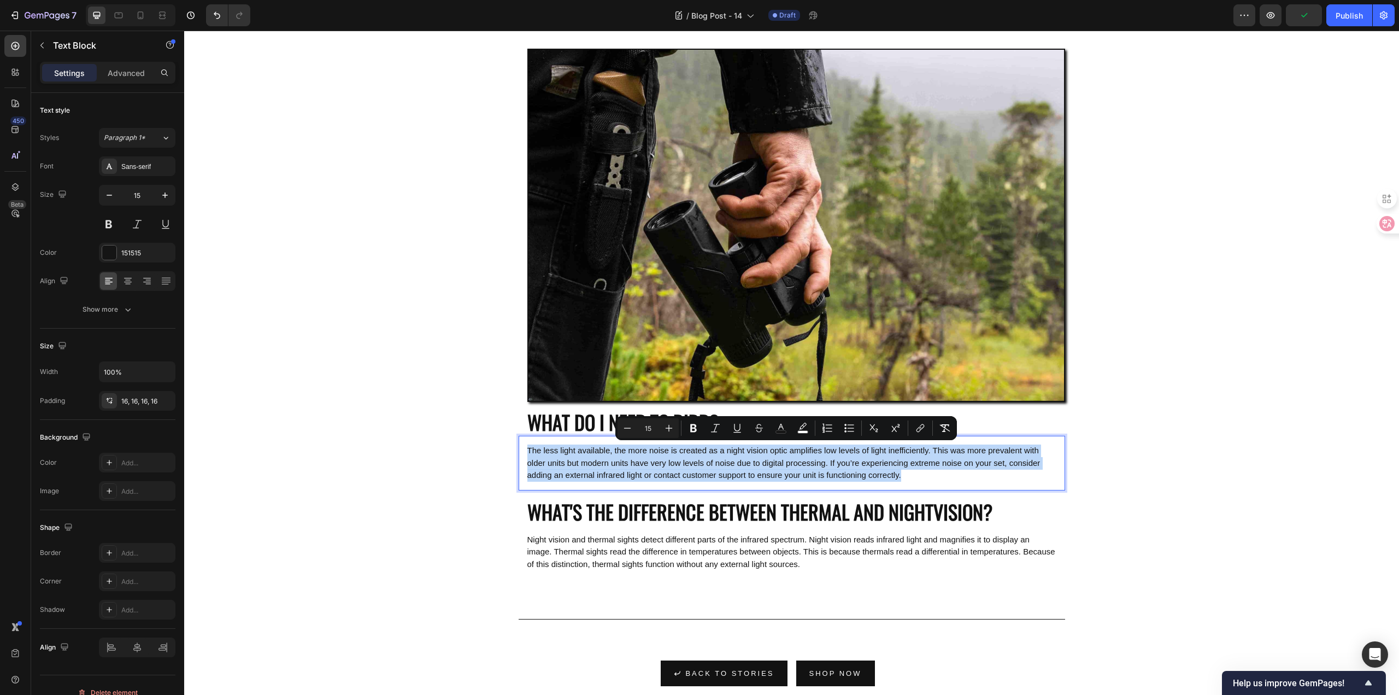
drag, startPoint x: 957, startPoint y: 480, endPoint x: 519, endPoint y: 447, distance: 438.9
click at [519, 447] on div "The less light available, the more noise is created as a night vision optic amp…" at bounding box center [792, 463] width 546 height 55
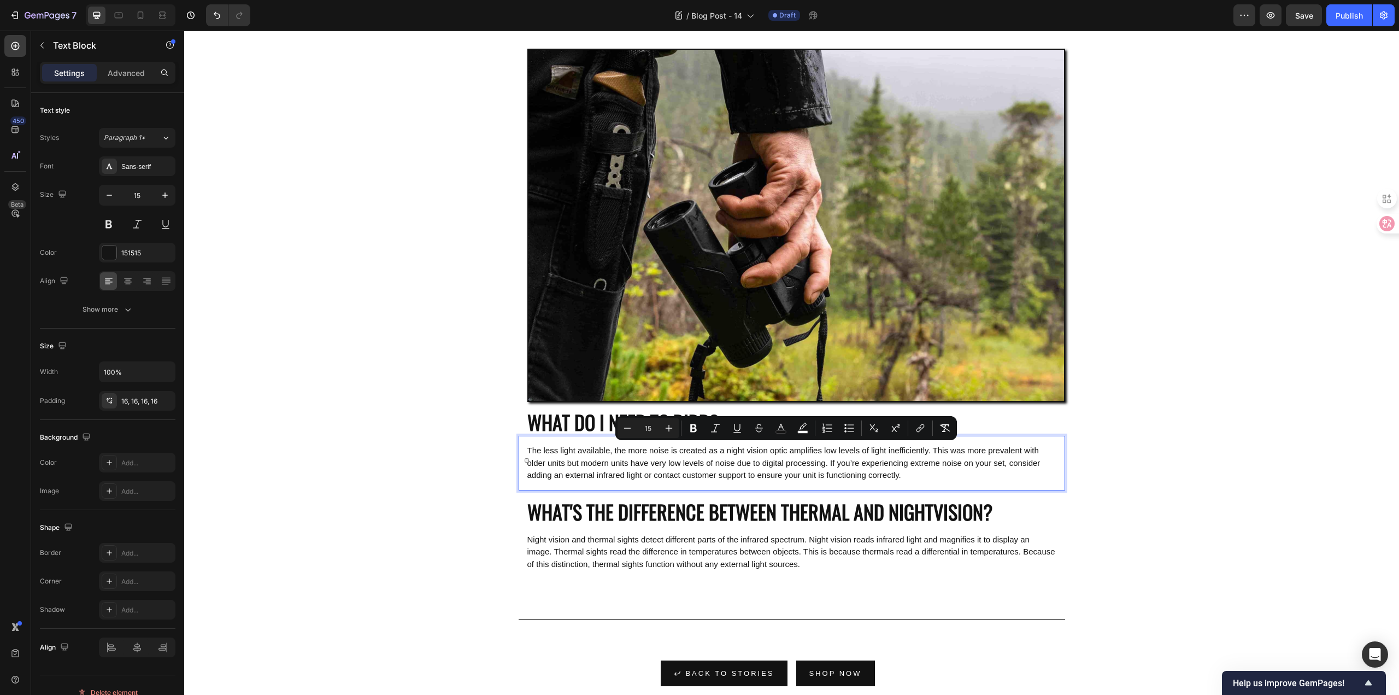
click at [970, 479] on p "The less light available, the more noise is created as a night vision optic amp…" at bounding box center [791, 462] width 529 height 37
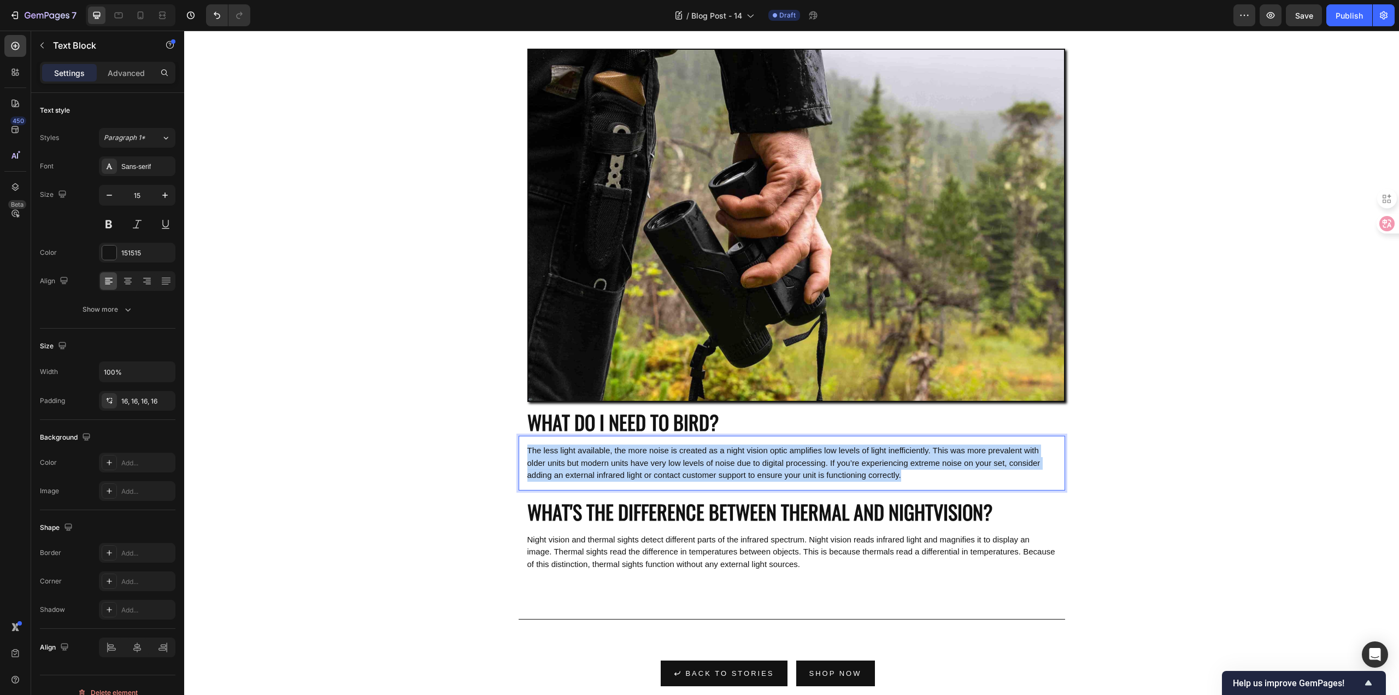
drag, startPoint x: 957, startPoint y: 476, endPoint x: 520, endPoint y: 445, distance: 437.7
click at [520, 445] on div "The less light available, the more noise is created as a night vision optic amp…" at bounding box center [792, 463] width 546 height 55
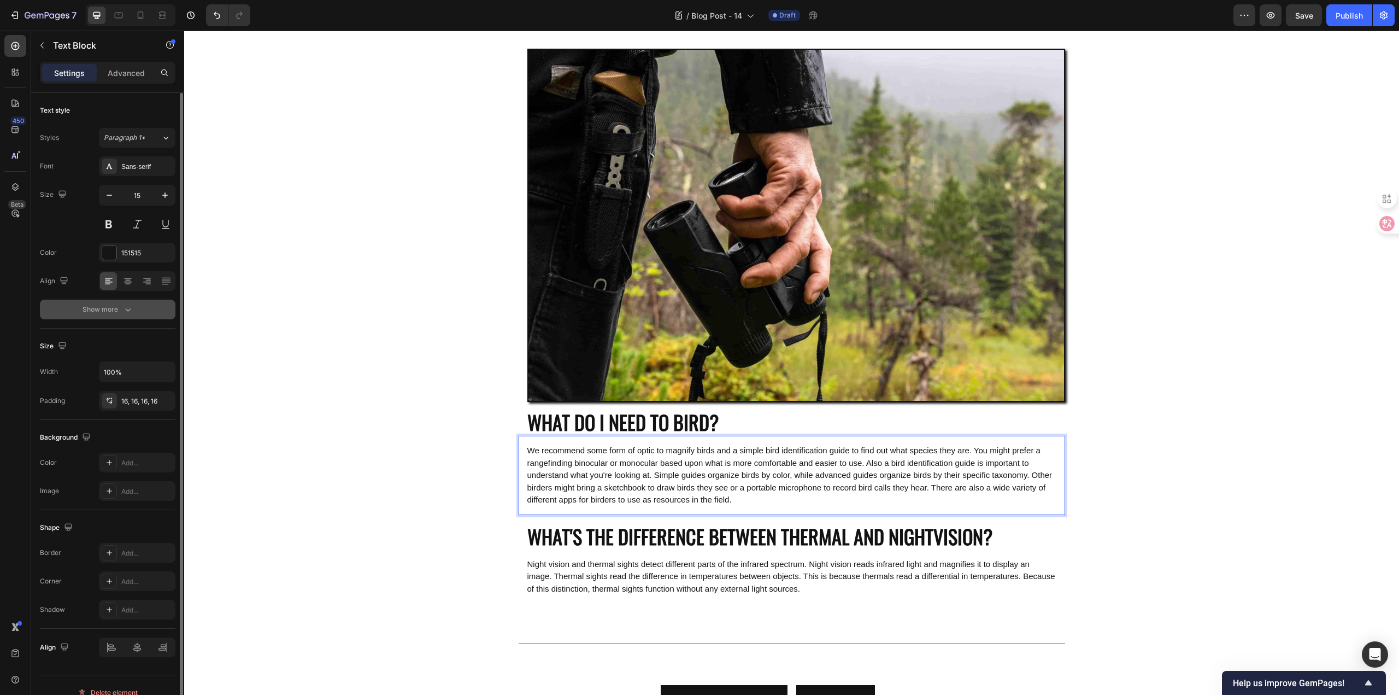
click at [145, 307] on button "Show more" at bounding box center [108, 309] width 136 height 20
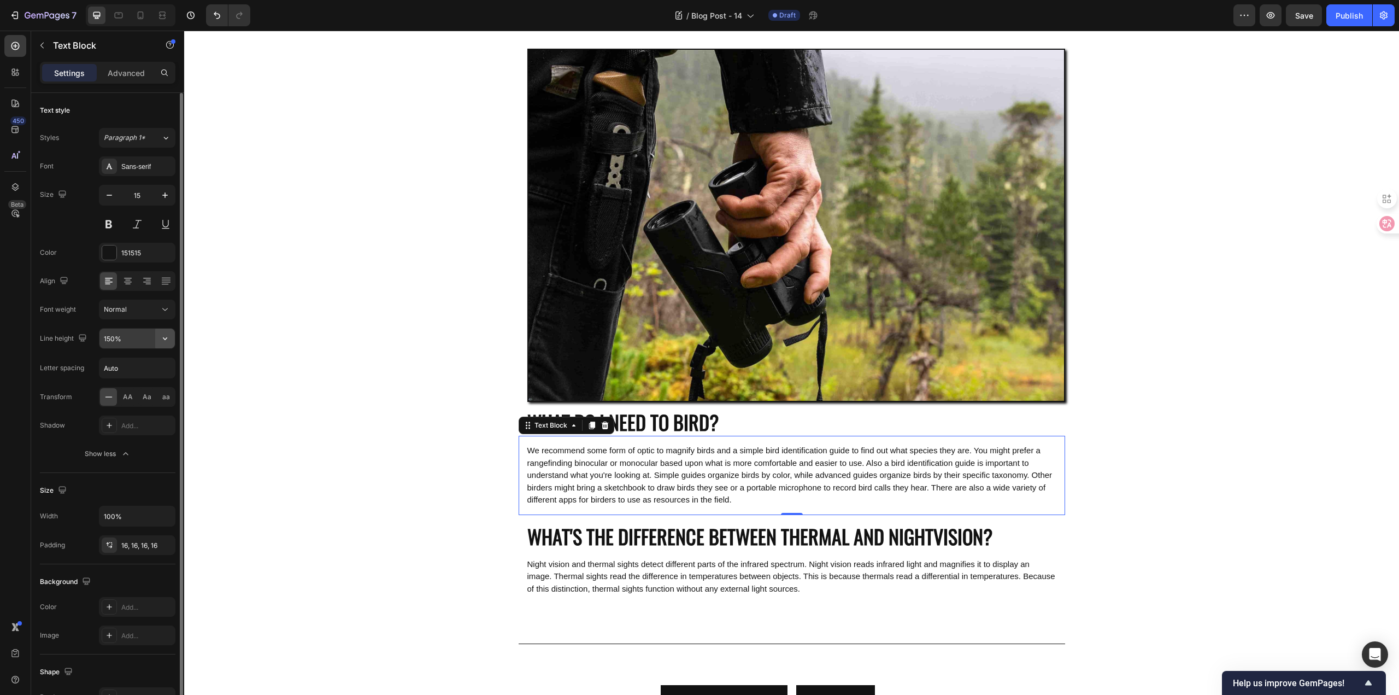
click at [169, 333] on icon "button" at bounding box center [165, 338] width 11 height 11
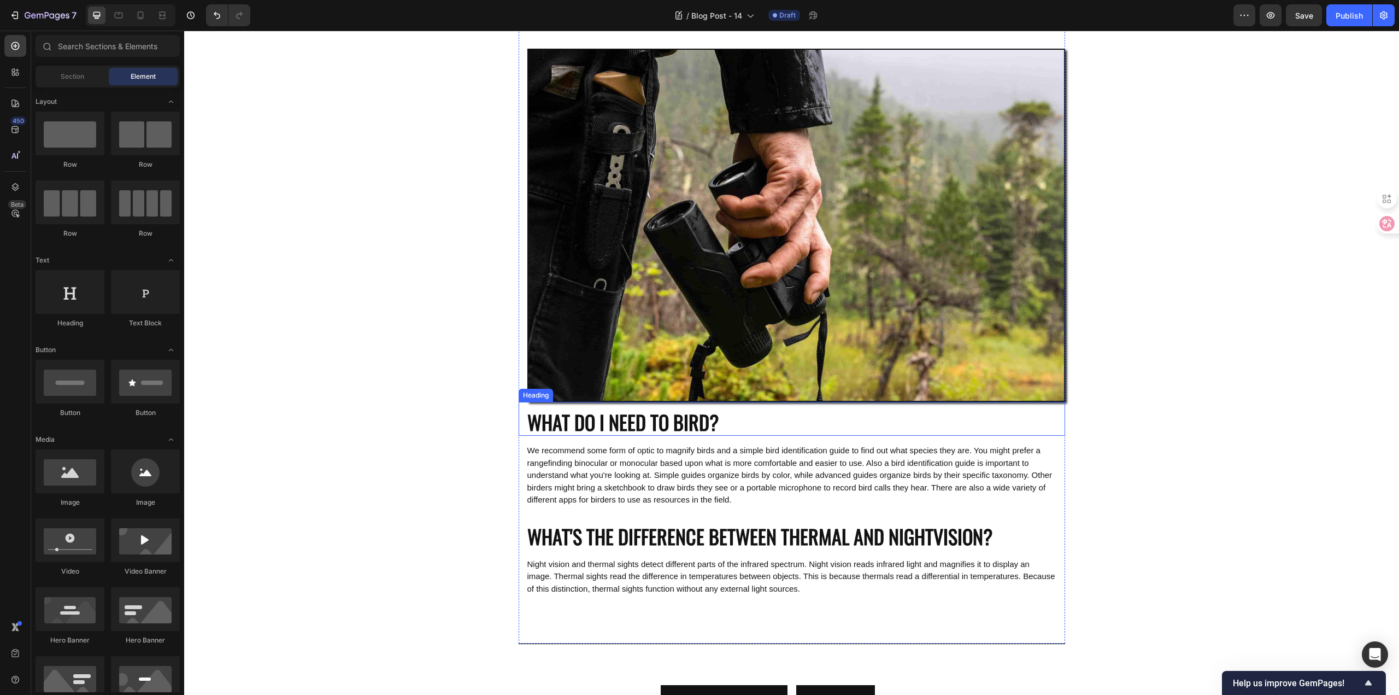
click at [676, 421] on p "WHAT DO I NEED TO BIRD?" at bounding box center [791, 422] width 529 height 26
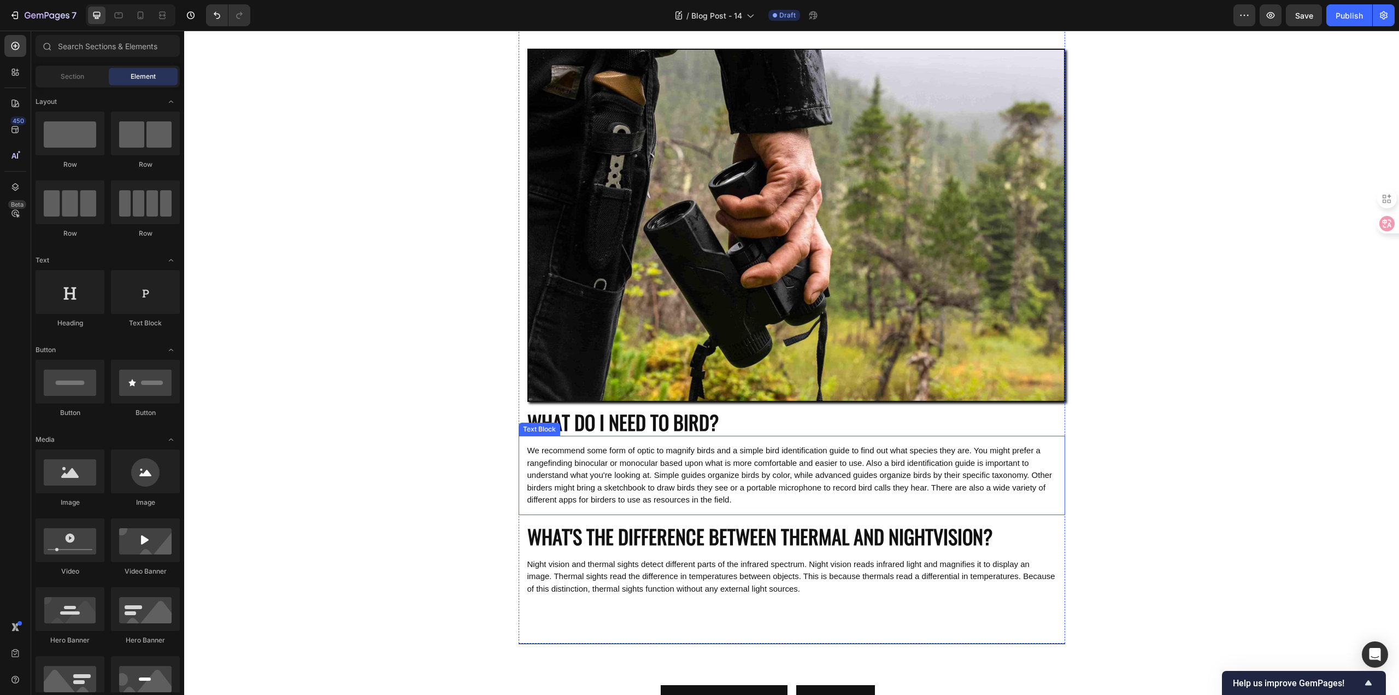
click at [690, 465] on span "We recommend some form of optic to magnify birds and a simple bird identificati…" at bounding box center [789, 474] width 525 height 58
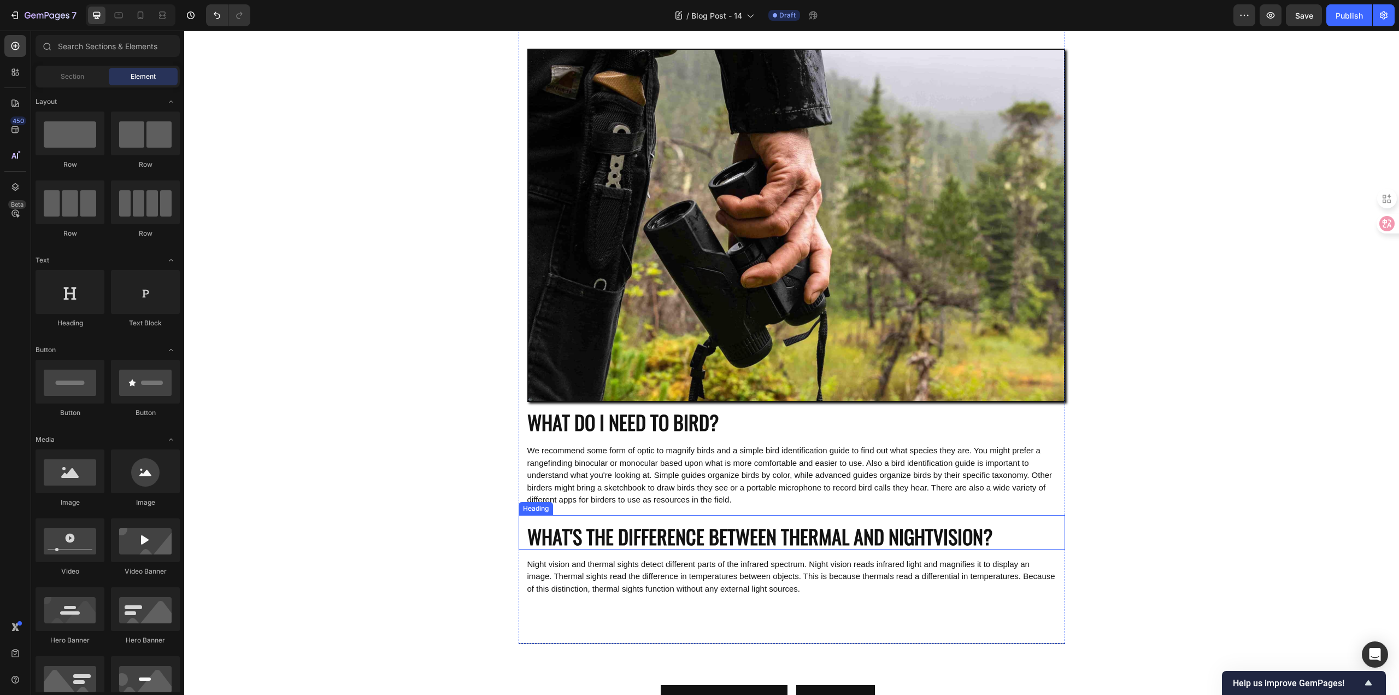
click at [716, 552] on div "Night vision and thermal sights detect different parts of the infrared spectrum…" at bounding box center [792, 582] width 546 height 67
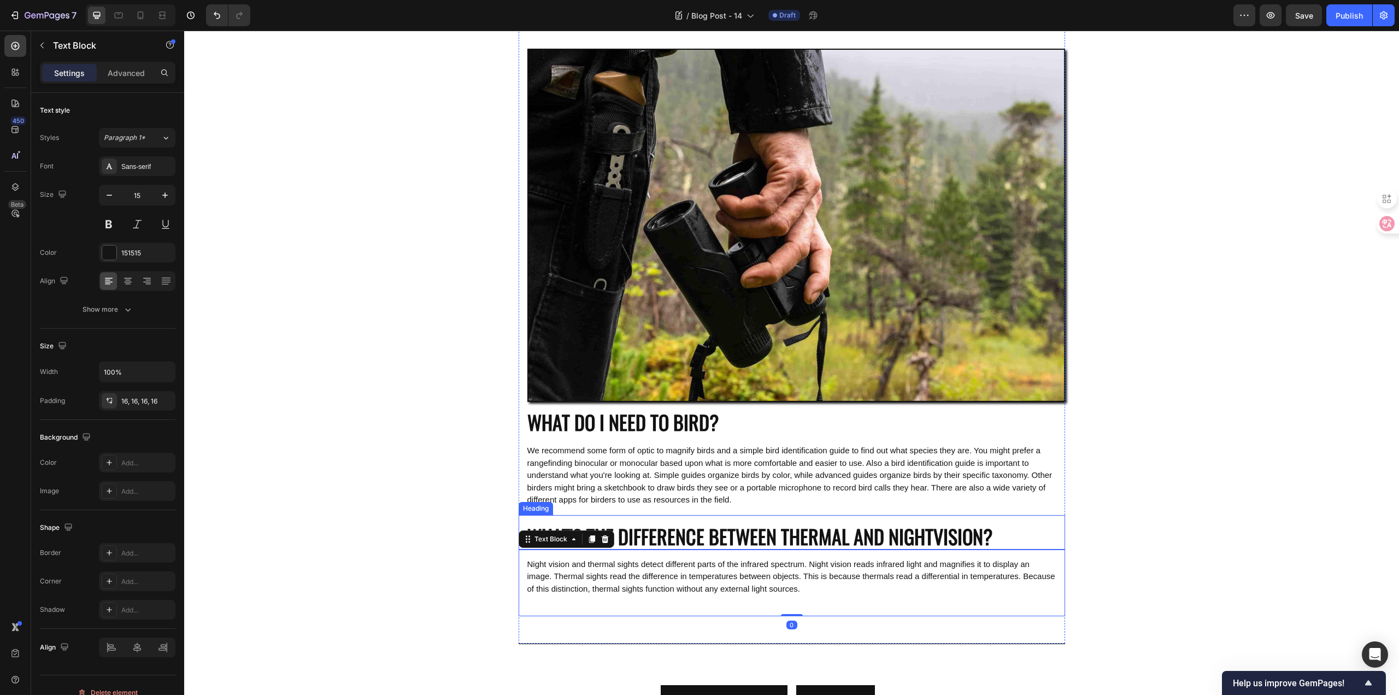
click at [719, 543] on h2 "WHAT'S THE DIFFERENCE BETWEEN THERMAL AND NIGHTVISION?" at bounding box center [792, 532] width 546 height 34
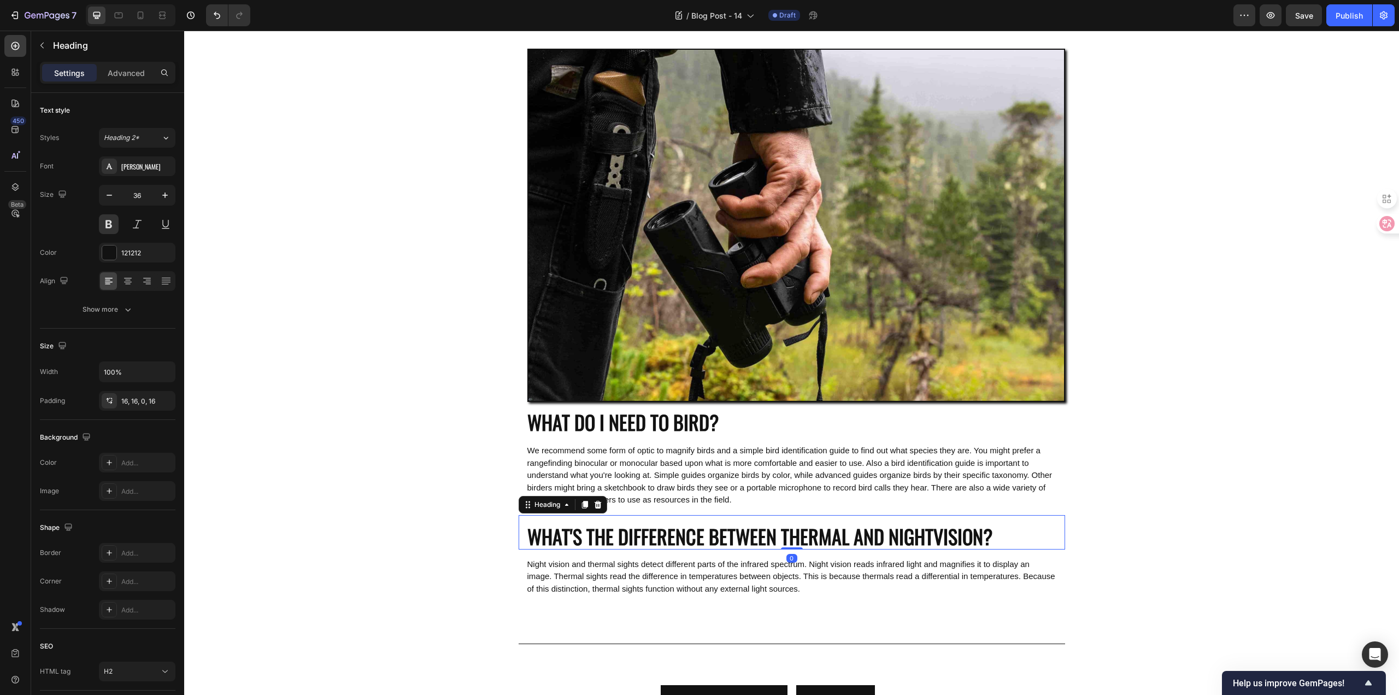
click at [753, 532] on h2 "WHAT'S THE DIFFERENCE BETWEEN THERMAL AND NIGHTVISION?" at bounding box center [792, 532] width 546 height 34
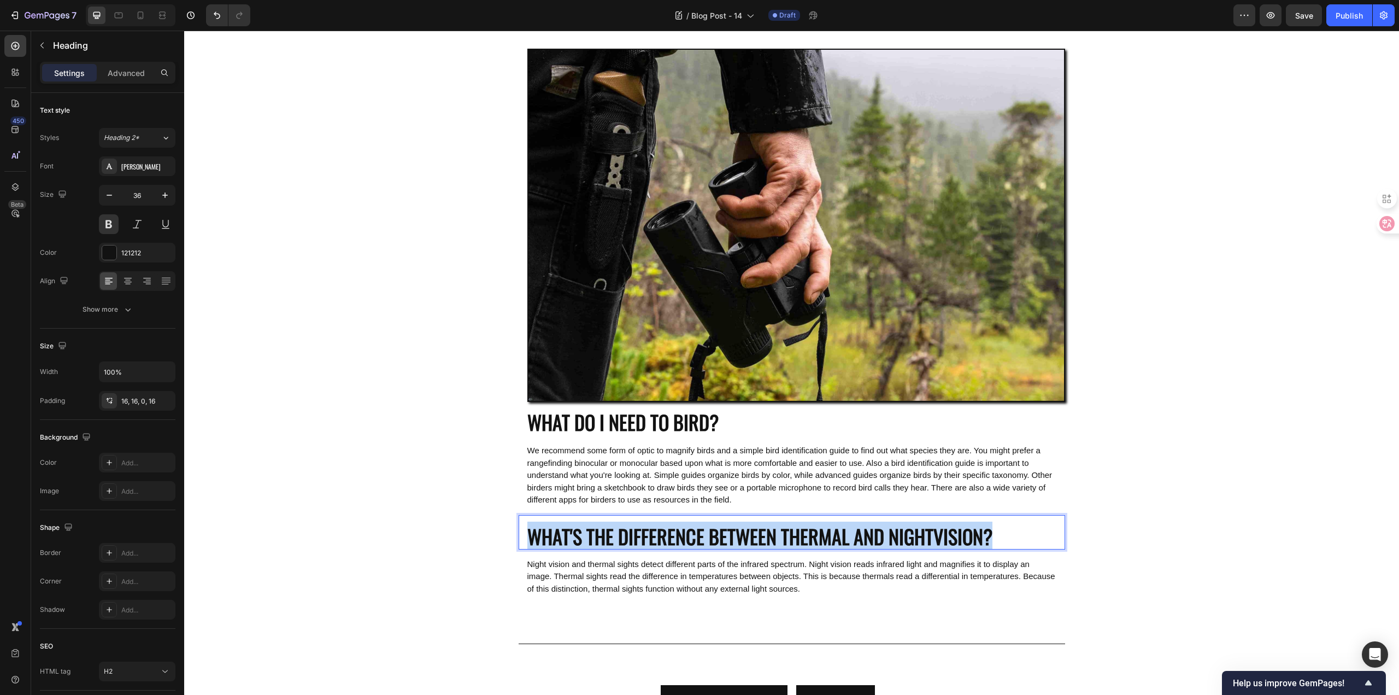
drag, startPoint x: 956, startPoint y: 533, endPoint x: 523, endPoint y: 532, distance: 432.2
click at [527, 532] on p "WHAT'S THE DIFFERENCE BETWEEN THERMAL AND NIGHTVISION?" at bounding box center [791, 536] width 529 height 26
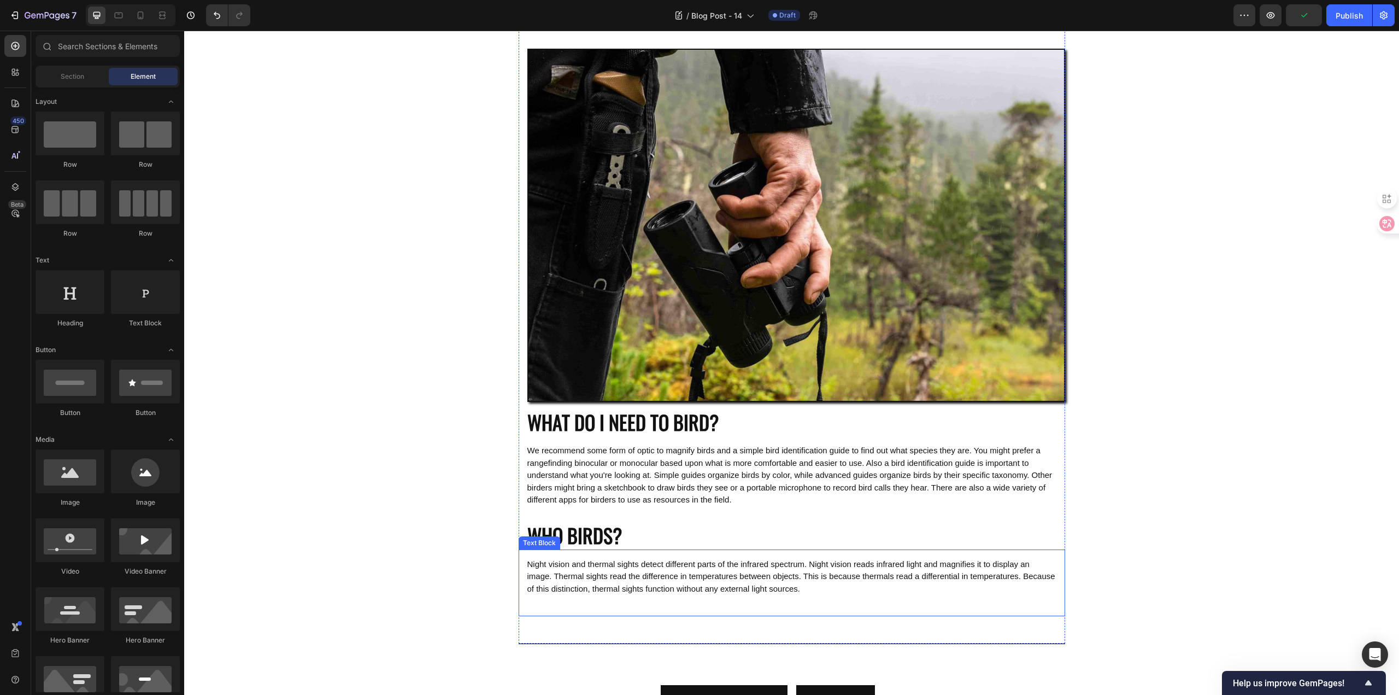
click at [753, 576] on span "Night vision and thermal sights detect different parts of the infrared spectrum…" at bounding box center [791, 576] width 528 height 34
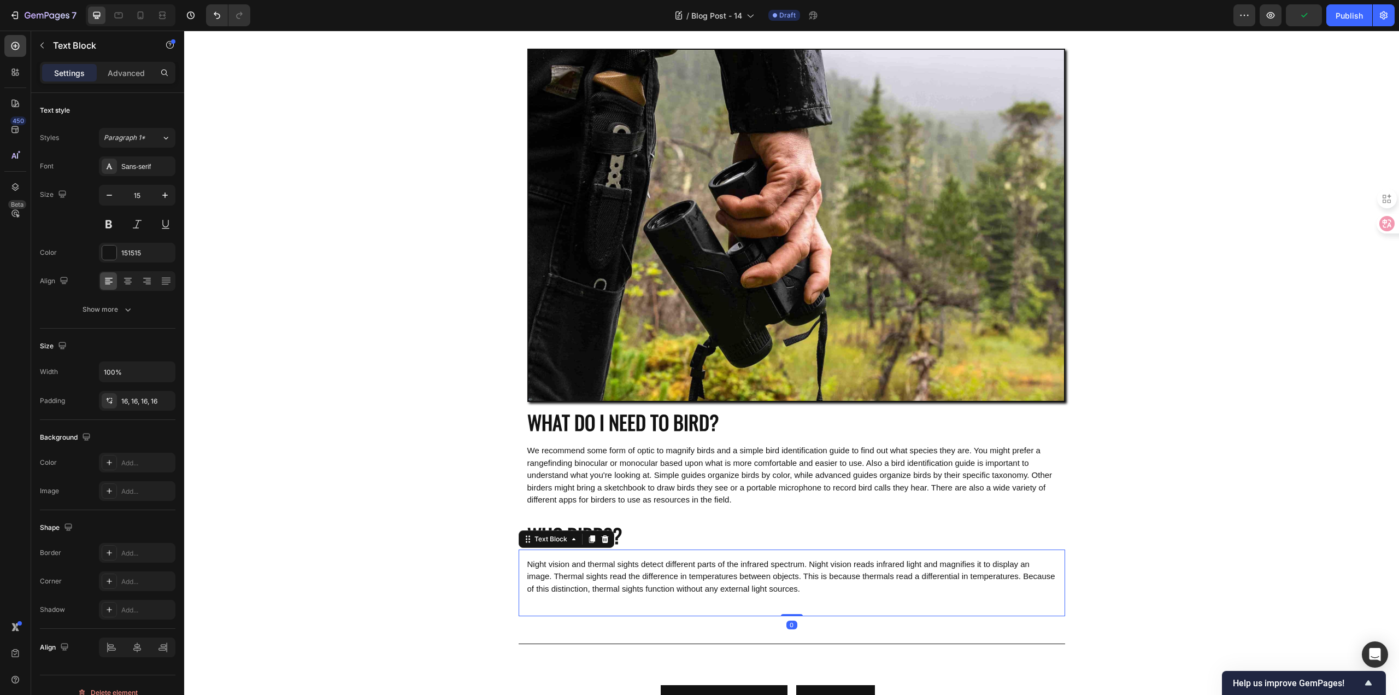
click at [845, 589] on span "Night vision and thermal sights detect different parts of the infrared spectrum…" at bounding box center [791, 576] width 528 height 34
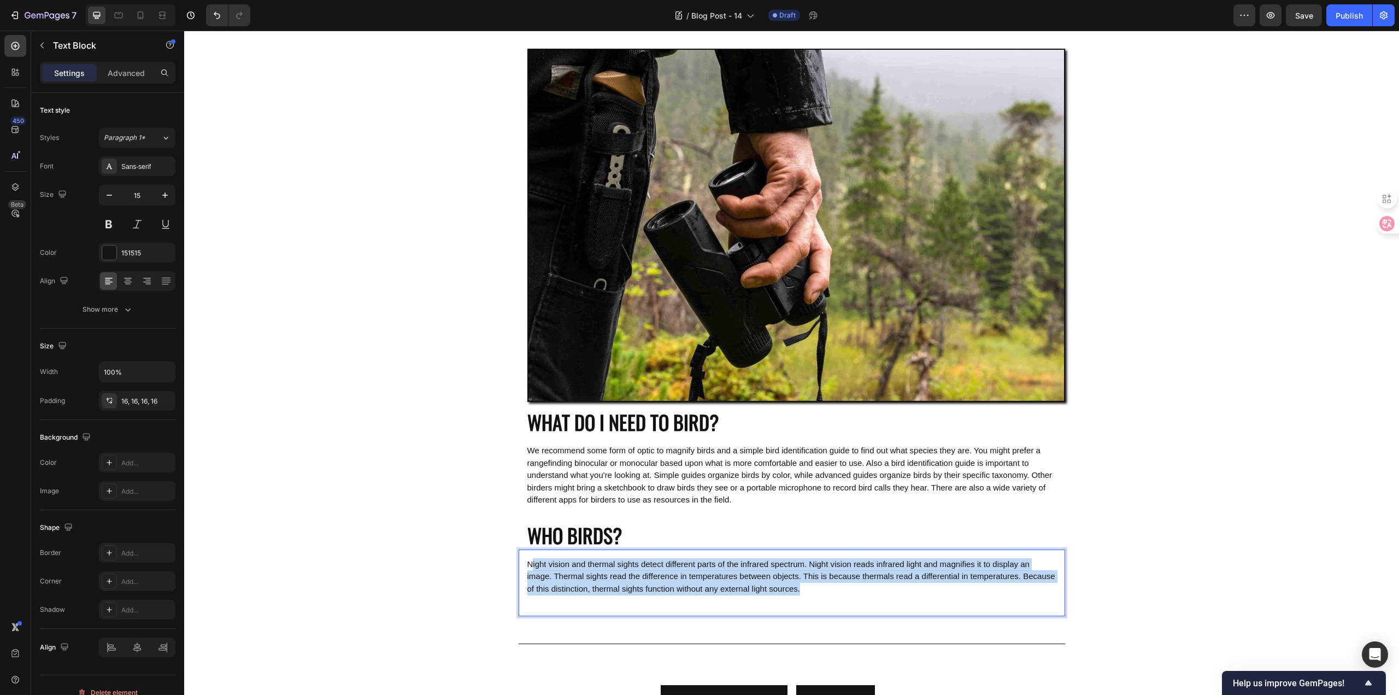
drag, startPoint x: 861, startPoint y: 591, endPoint x: 526, endPoint y: 567, distance: 335.3
click at [527, 567] on p "Night vision and thermal sights detect different parts of the infrared spectrum…" at bounding box center [791, 582] width 529 height 49
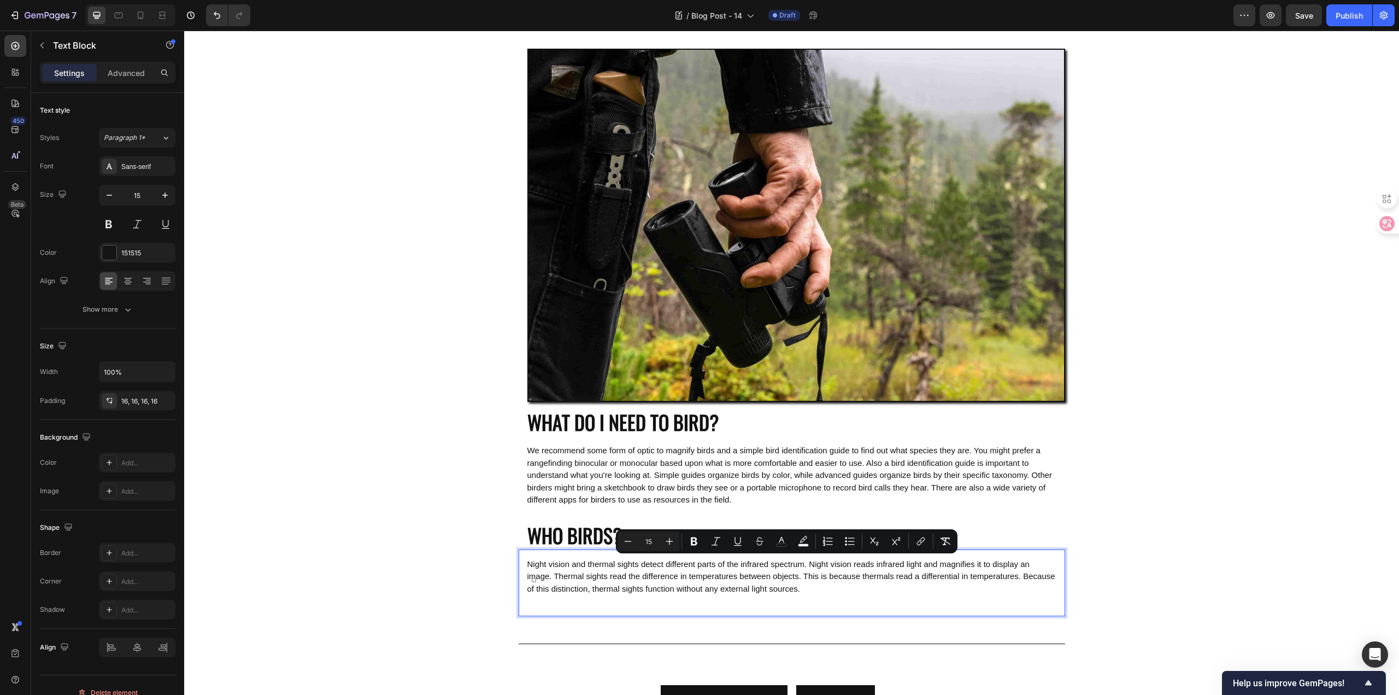
click at [911, 596] on p "Night vision and thermal sights detect different parts of the infrared spectrum…" at bounding box center [791, 582] width 529 height 49
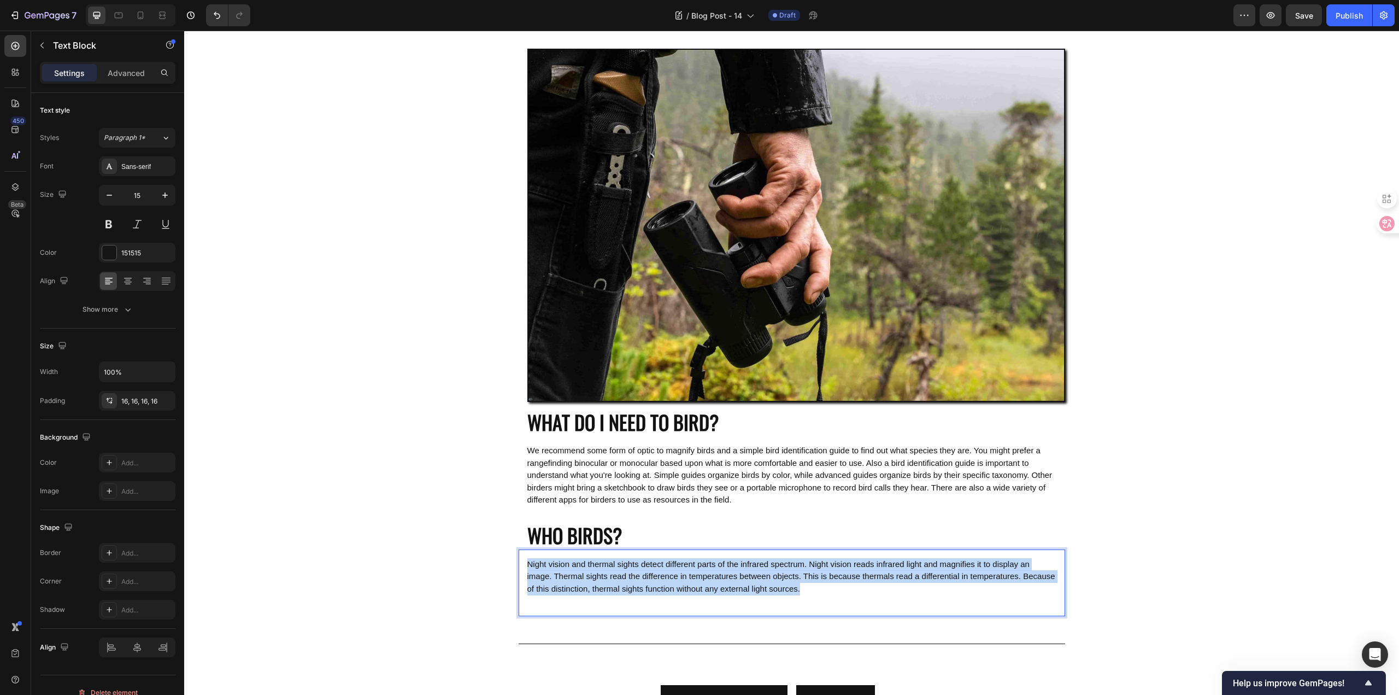
drag, startPoint x: 854, startPoint y: 592, endPoint x: 516, endPoint y: 563, distance: 338.9
click at [519, 563] on div "Night vision and thermal sights detect different parts of the infrared spectrum…" at bounding box center [792, 582] width 546 height 67
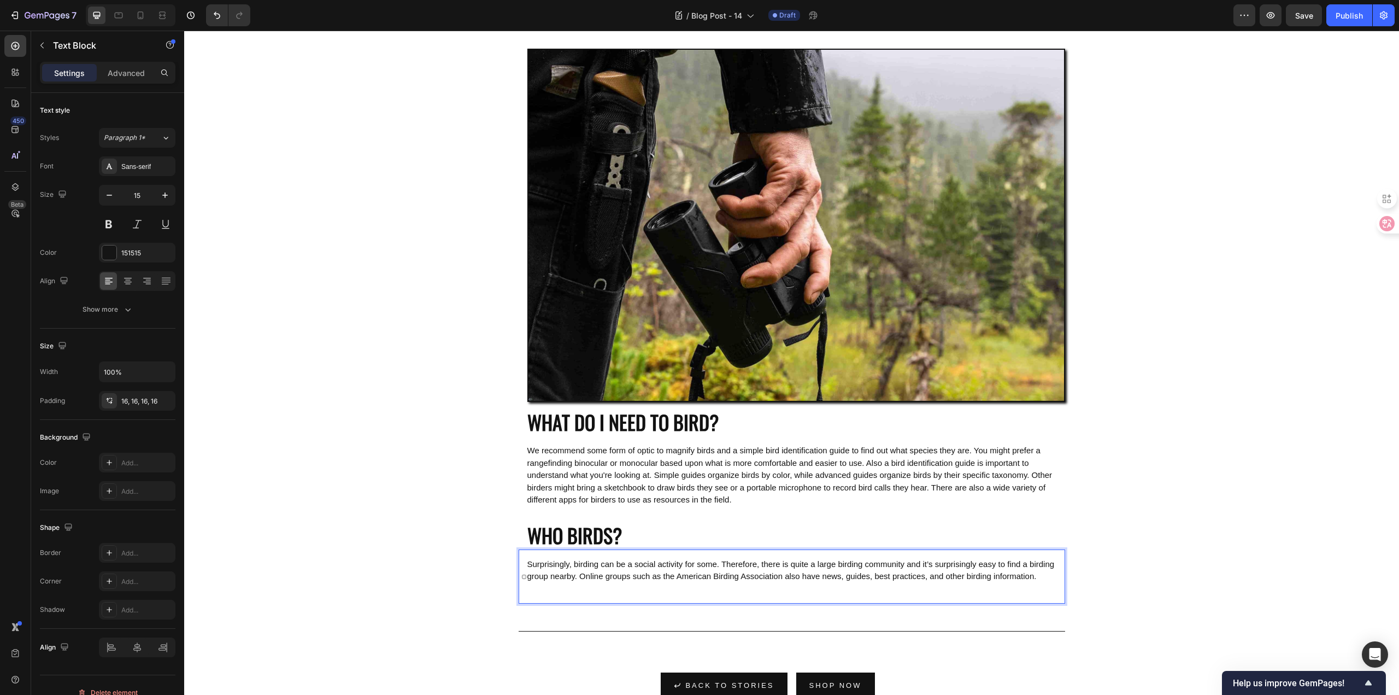
click at [554, 595] on p "Surprisingly, birding can be a social activity for some. Therefore, there is qu…" at bounding box center [791, 576] width 529 height 37
click at [524, 604] on div "Surprisingly, birding can be a social activity for some. Therefore, there is qu…" at bounding box center [792, 576] width 546 height 55
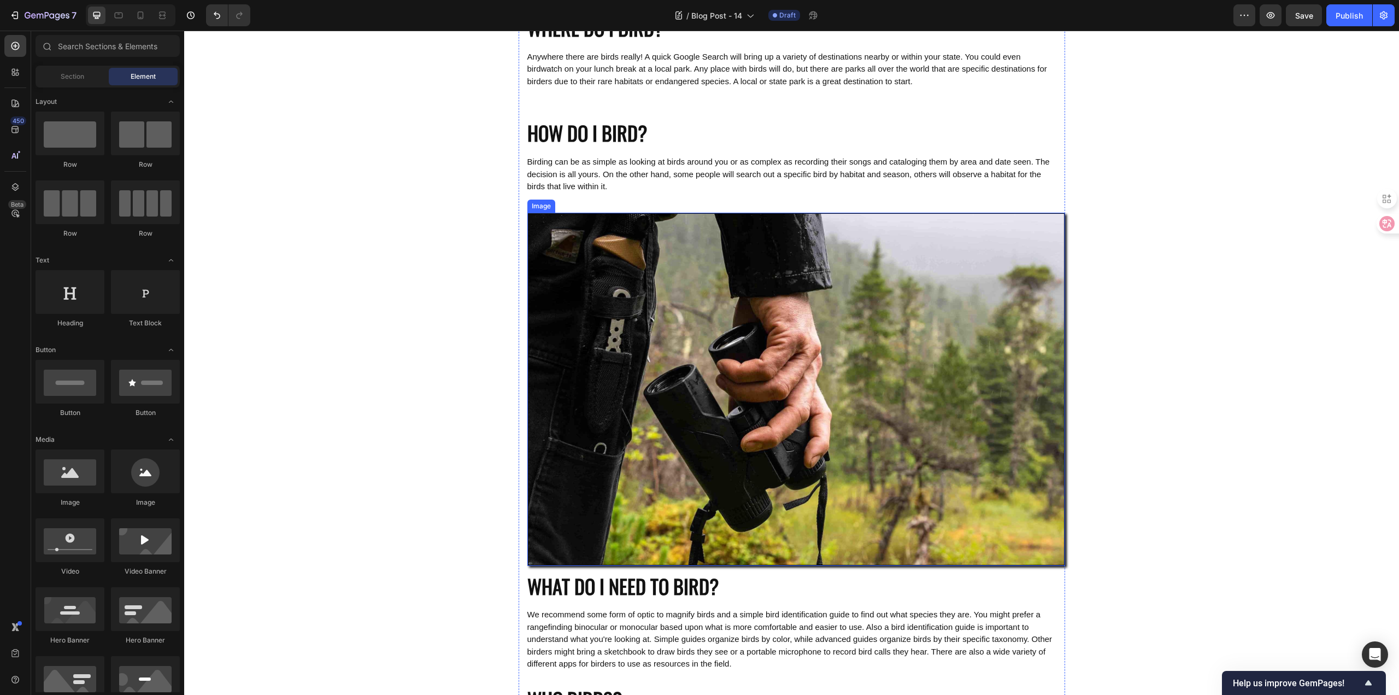
scroll to position [664, 0]
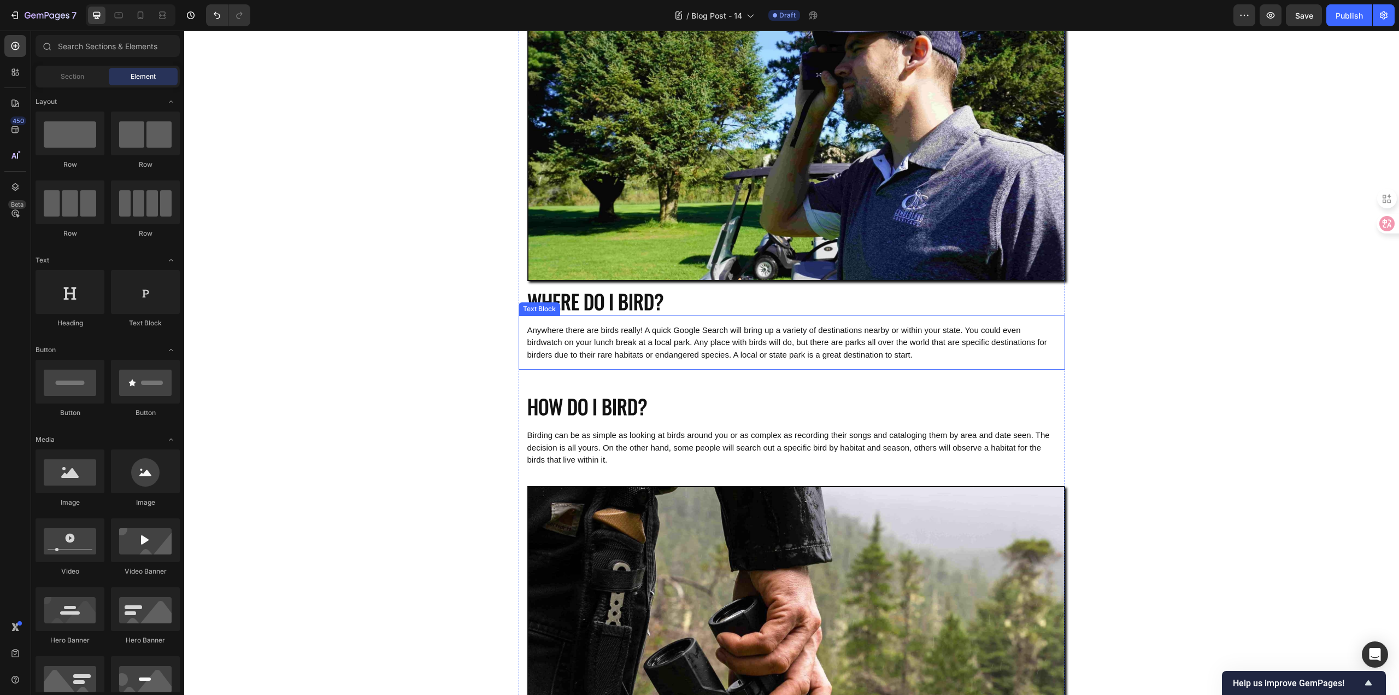
click at [674, 329] on span "Anywhere there are birds really! A quick Google Search will bring up a variety …" at bounding box center [787, 342] width 520 height 34
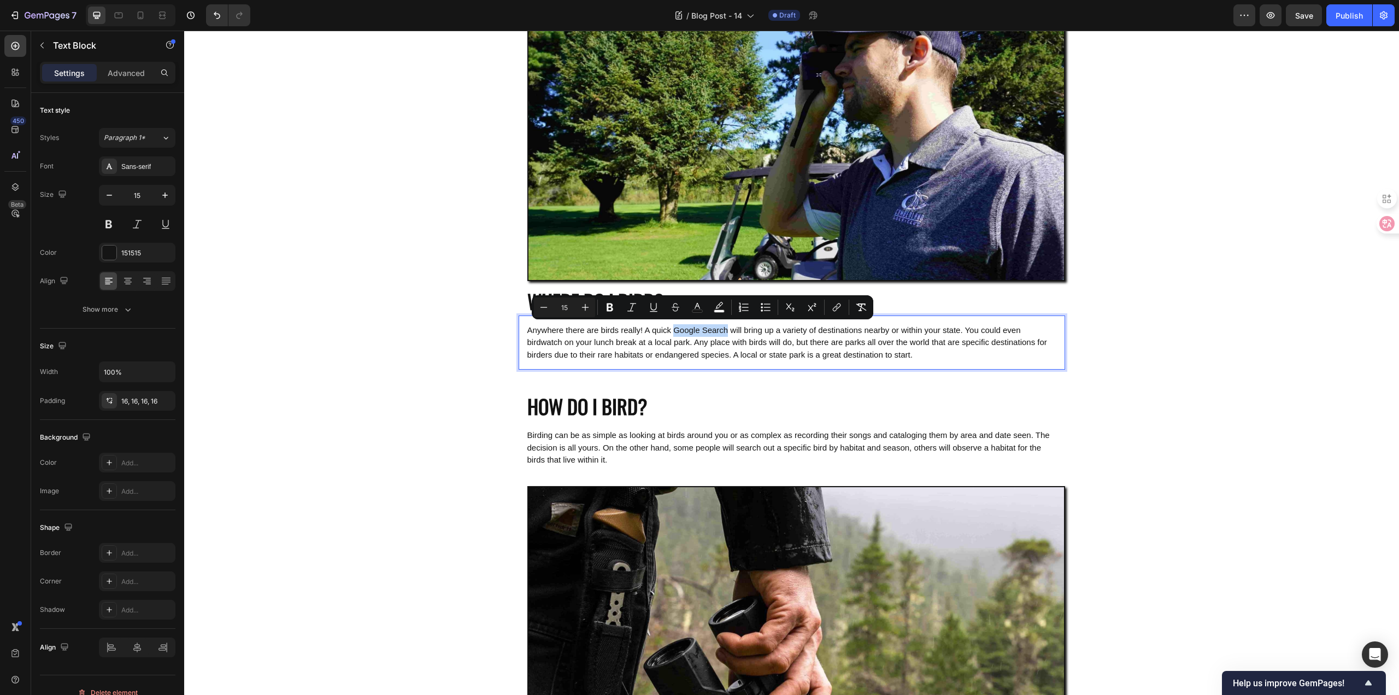
drag, startPoint x: 675, startPoint y: 332, endPoint x: 728, endPoint y: 331, distance: 52.5
click at [728, 331] on span "Anywhere there are birds really! A quick Google Search will bring up a variety …" at bounding box center [787, 342] width 520 height 34
click at [839, 307] on icon "Editor contextual toolbar" at bounding box center [836, 307] width 11 height 11
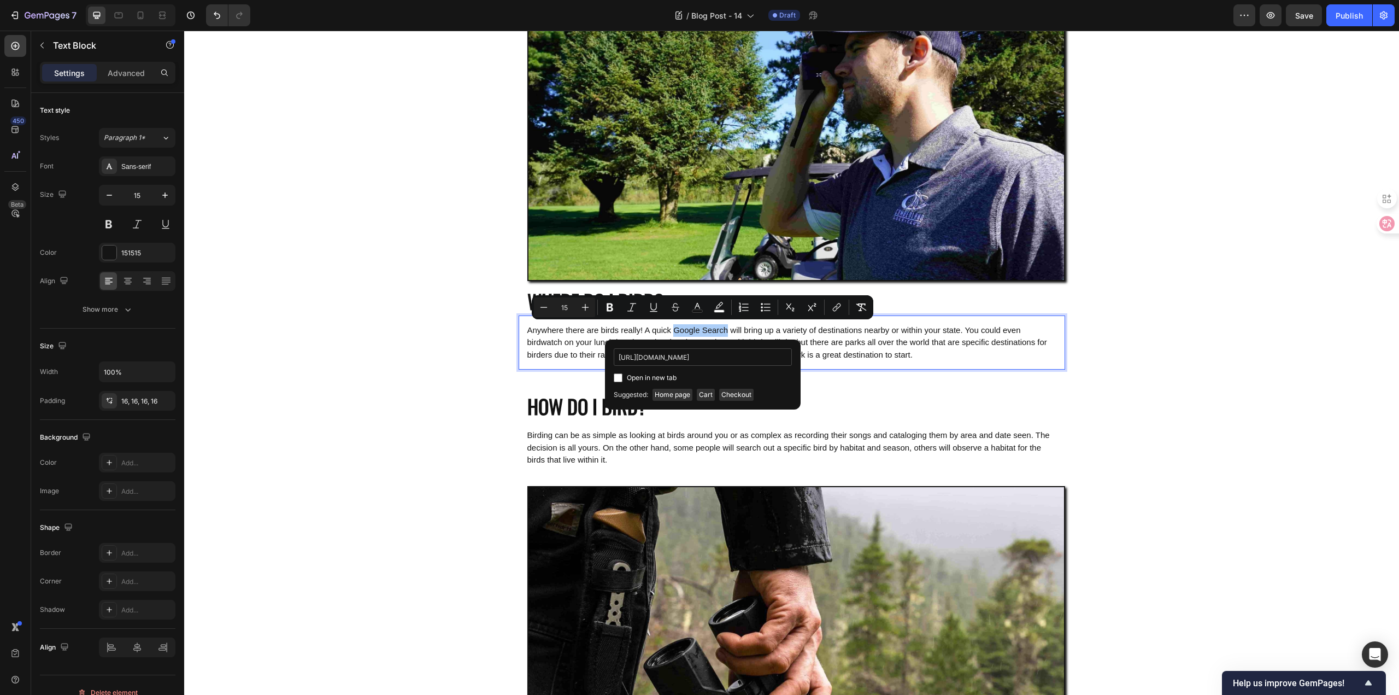
scroll to position [0, 1664]
type input "[URL][DOMAIN_NAME]"
click at [617, 379] on input "Editor contextual toolbar" at bounding box center [618, 377] width 9 height 9
checkbox input "true"
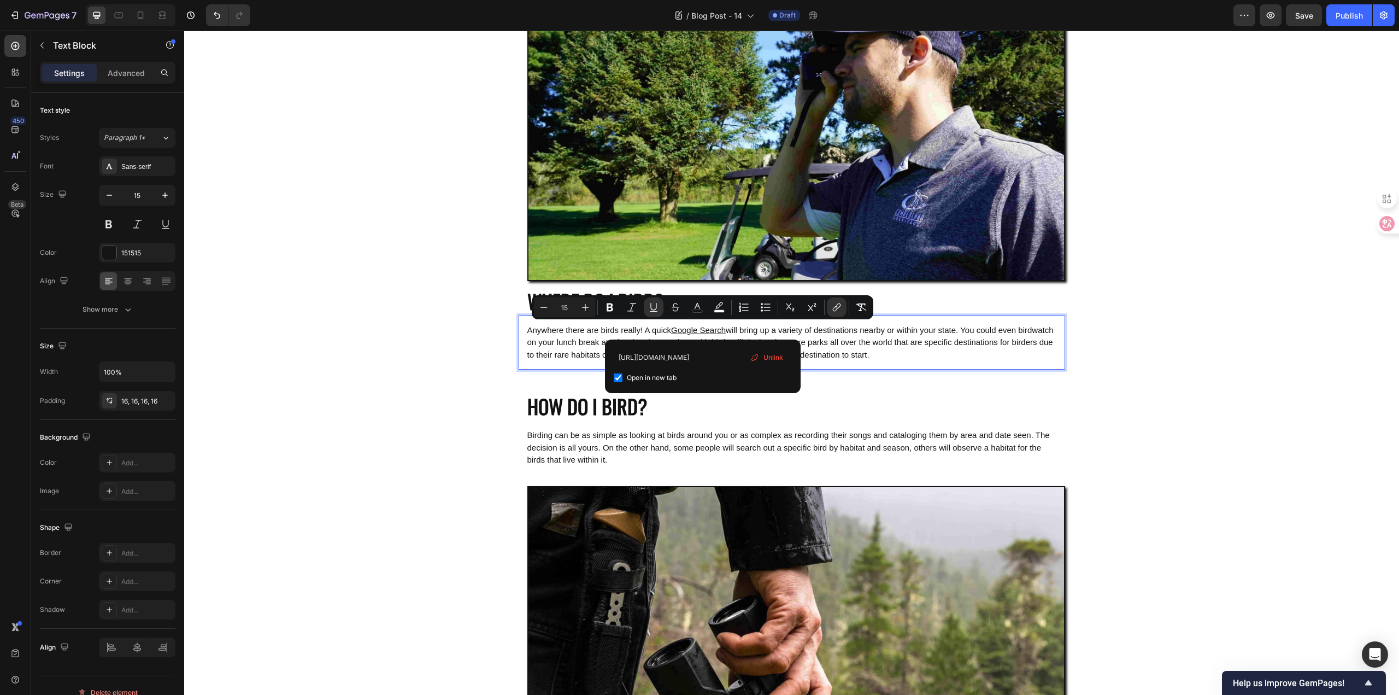
click at [402, 415] on div "Image WHERE DO I BIRD? Heading Anywhere there are birds really! A quick Google …" at bounding box center [791, 264] width 1215 height 1751
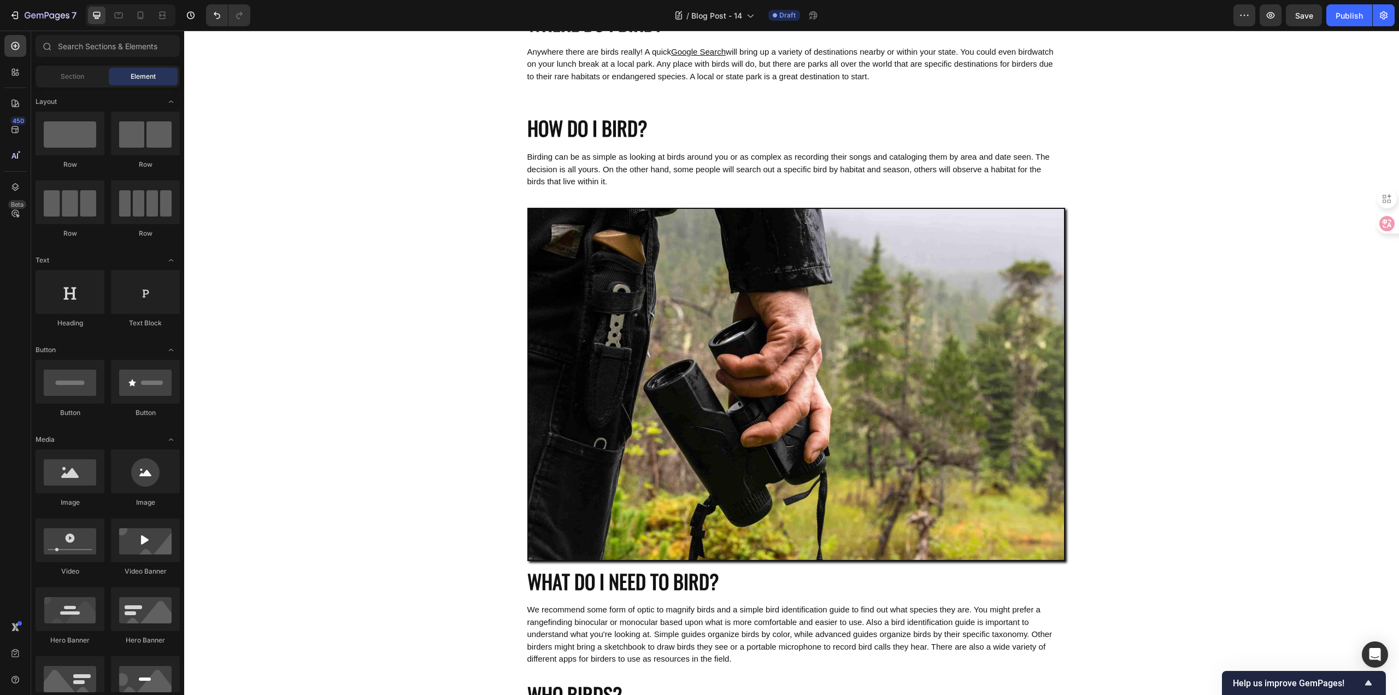
scroll to position [1101, 0]
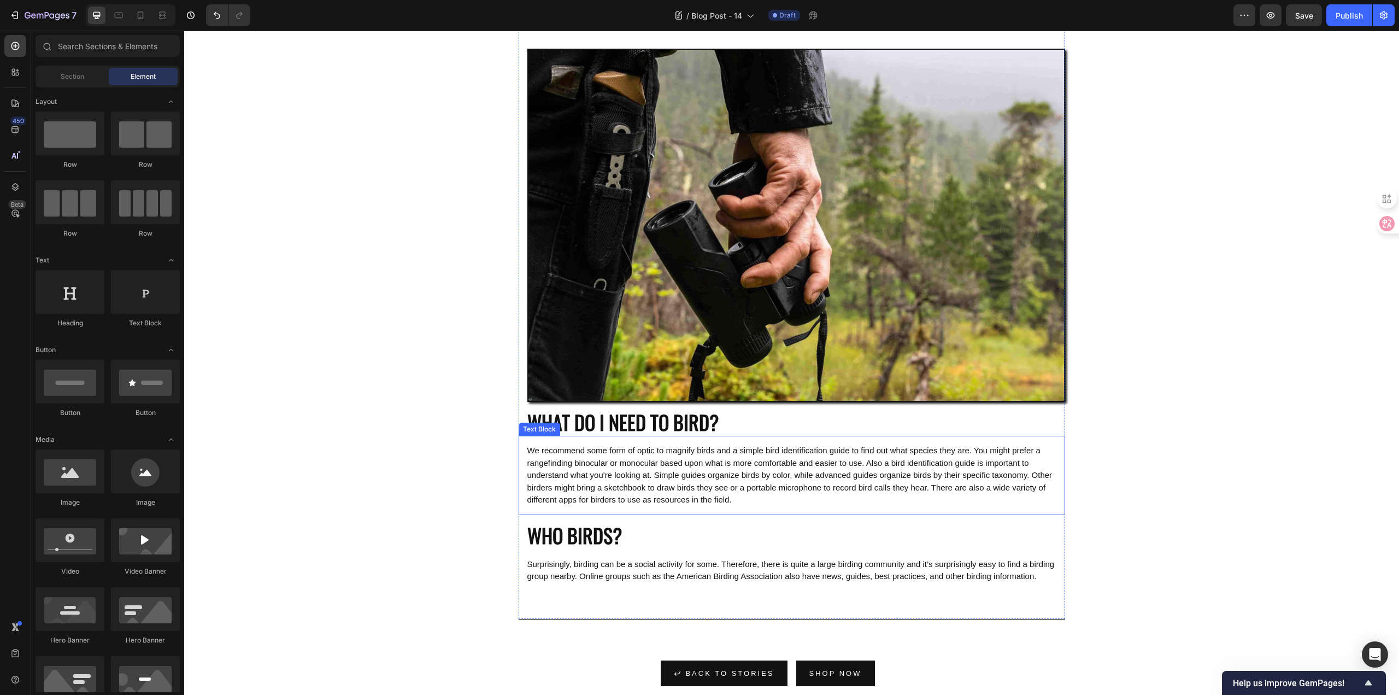
click at [579, 461] on span "We recommend some form of optic to magnify birds and a simple bird identificati…" at bounding box center [789, 474] width 525 height 58
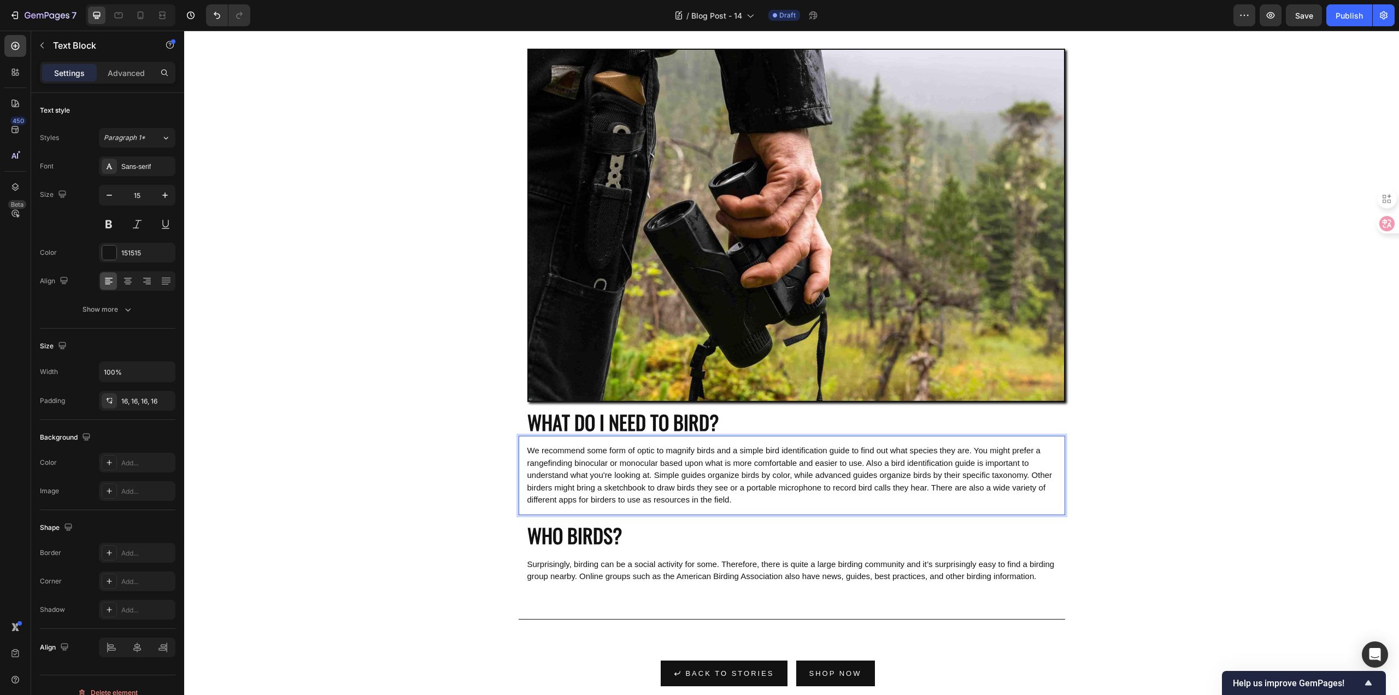
click at [686, 461] on span "We recommend some form of optic to magnify birds and a simple bird identificati…" at bounding box center [789, 474] width 525 height 58
click at [664, 467] on span "We recommend some form of optic to magnify birds and a simple bird identificati…" at bounding box center [789, 474] width 525 height 58
click at [608, 461] on span "We recommend some form of optic to magnify birds and a simple bird identificati…" at bounding box center [789, 474] width 525 height 58
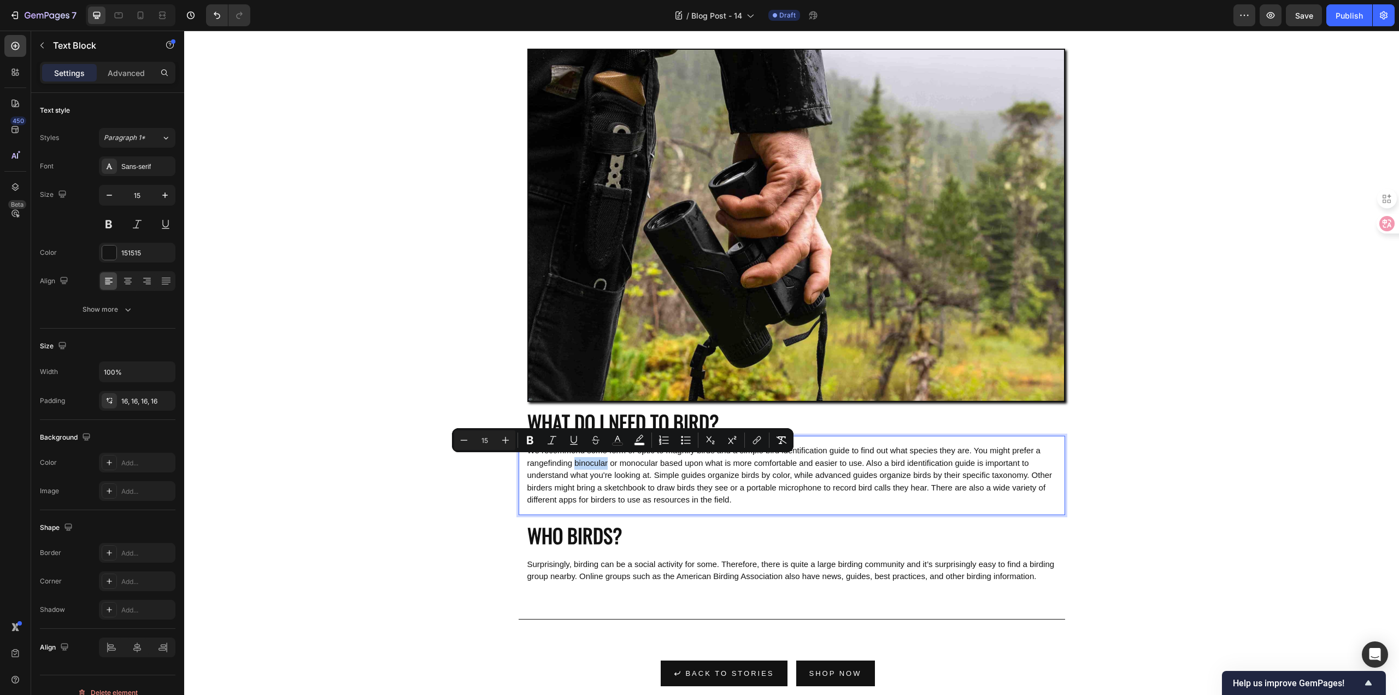
drag, startPoint x: 606, startPoint y: 461, endPoint x: 640, endPoint y: 464, distance: 34.0
click at [640, 464] on span "We recommend some form of optic to magnify birds and a simple bird identificati…" at bounding box center [789, 474] width 525 height 58
drag, startPoint x: 752, startPoint y: 442, endPoint x: 738, endPoint y: 451, distance: 16.7
click at [752, 442] on icon "Editor contextual toolbar" at bounding box center [756, 439] width 11 height 11
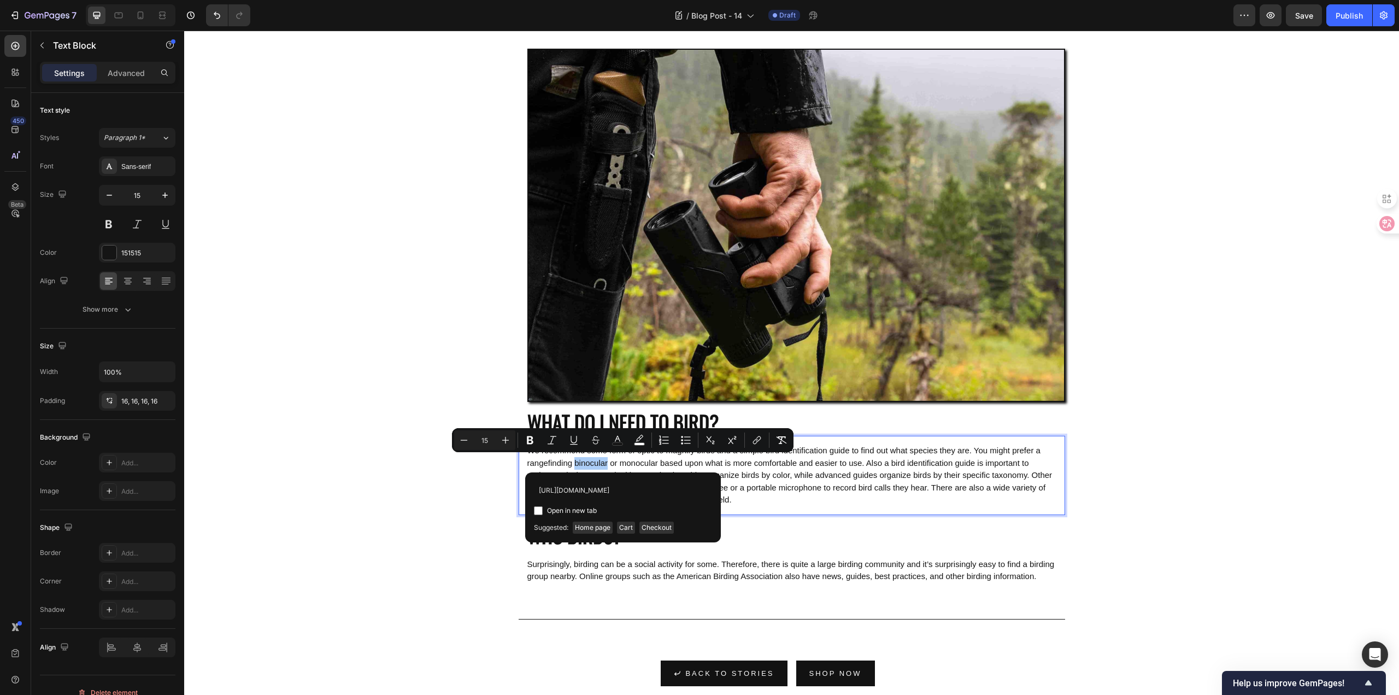
scroll to position [0, 95]
type input "[URL][DOMAIN_NAME]"
click at [539, 508] on input "Editor contextual toolbar" at bounding box center [538, 510] width 9 height 9
checkbox input "true"
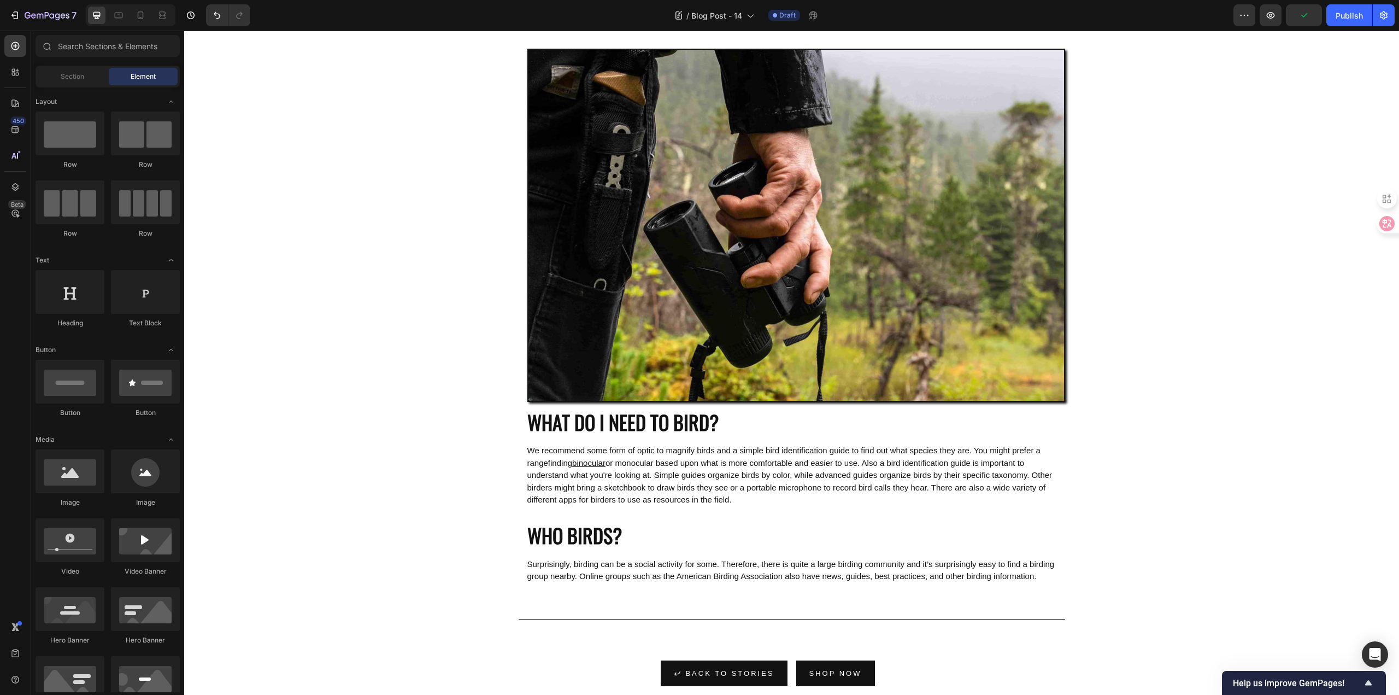
click at [668, 462] on span "or monocular based upon what is more comfortable and easier to use. Also a bird…" at bounding box center [789, 481] width 525 height 46
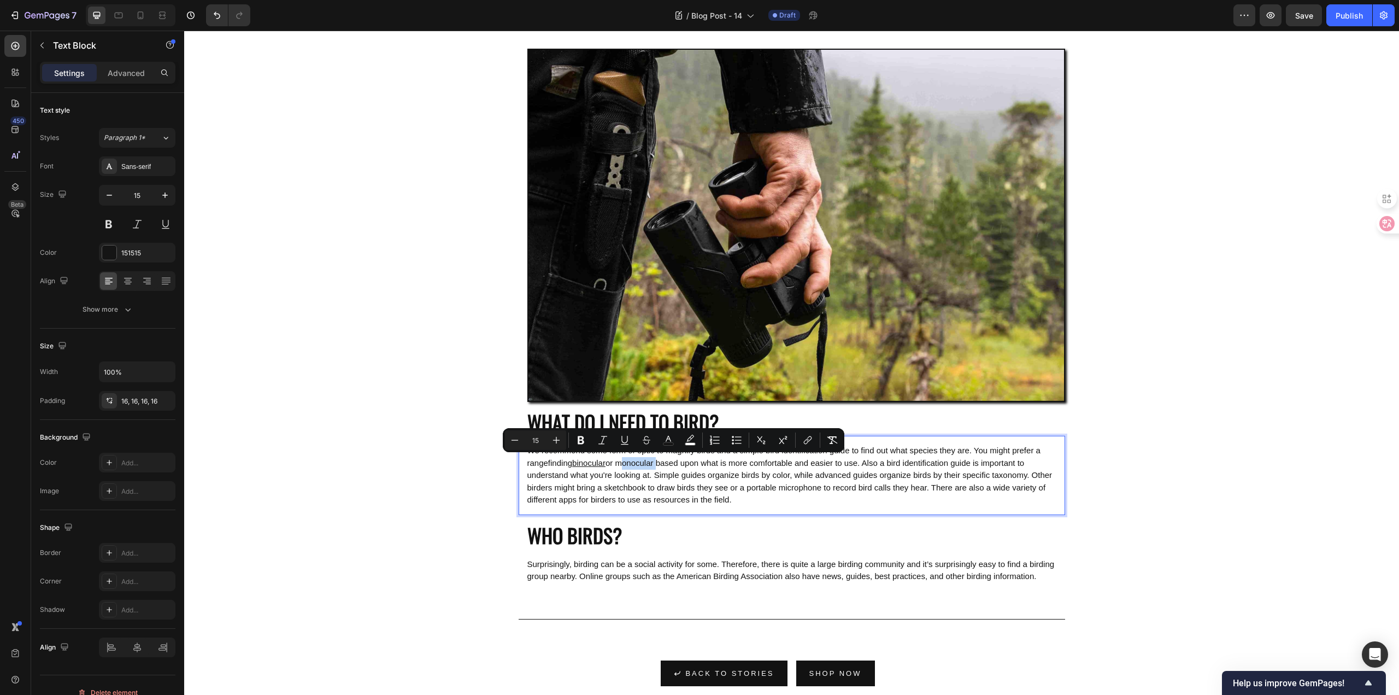
drag, startPoint x: 654, startPoint y: 464, endPoint x: 694, endPoint y: 462, distance: 39.9
click at [804, 443] on icon "Editor contextual toolbar" at bounding box center [806, 441] width 5 height 5
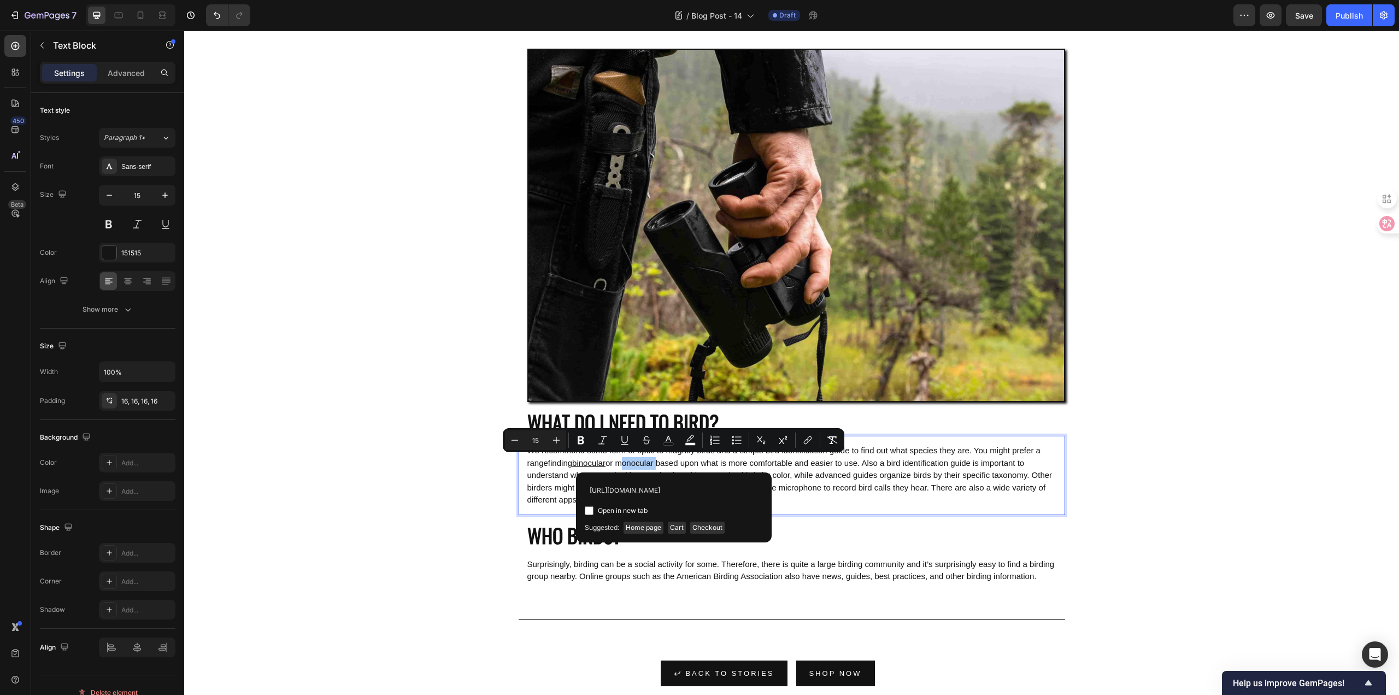
scroll to position [0, 98]
type input "[URL][DOMAIN_NAME]"
click at [586, 510] on input "Editor contextual toolbar" at bounding box center [589, 510] width 9 height 9
checkbox input "true"
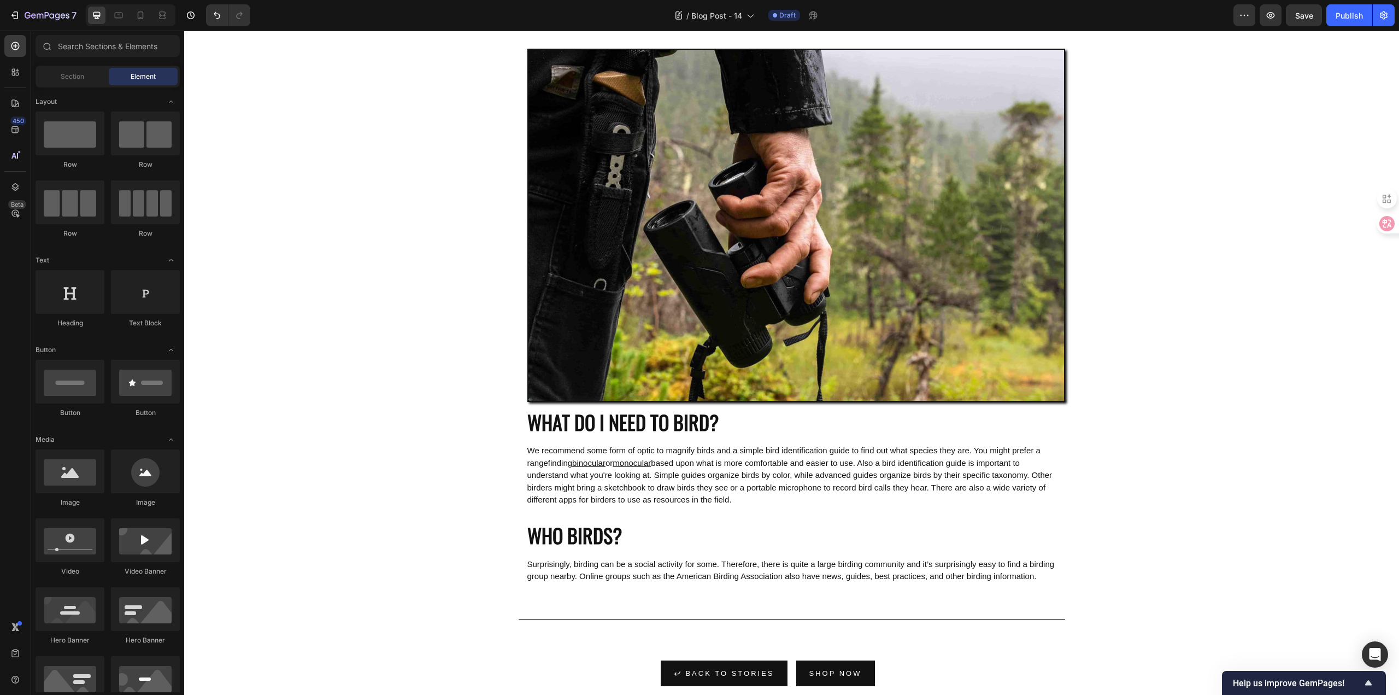
click at [581, 573] on span "Surprisingly, birding can be a social activity for some. Therefore, there is qu…" at bounding box center [790, 570] width 527 height 22
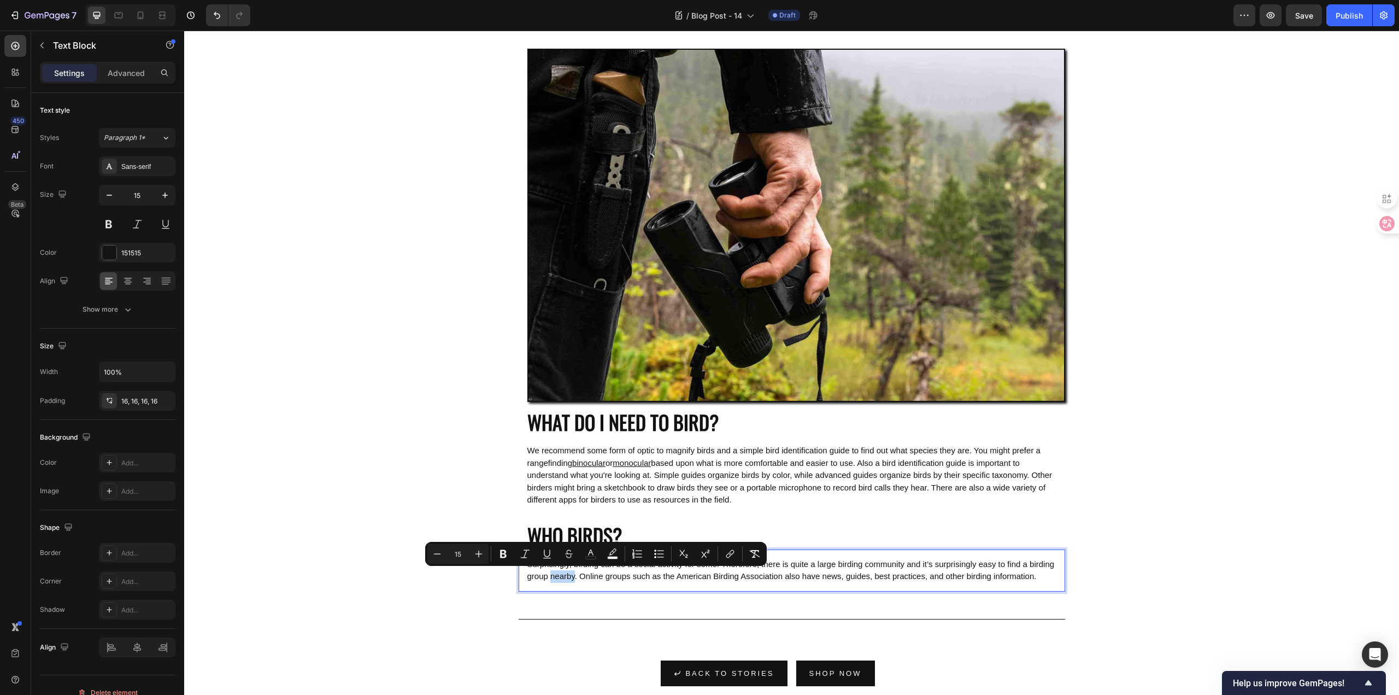
drag, startPoint x: 584, startPoint y: 576, endPoint x: 800, endPoint y: 615, distance: 219.8
click at [609, 576] on span "Surprisingly, birding can be a social activity for some. Therefore, there is qu…" at bounding box center [790, 570] width 527 height 22
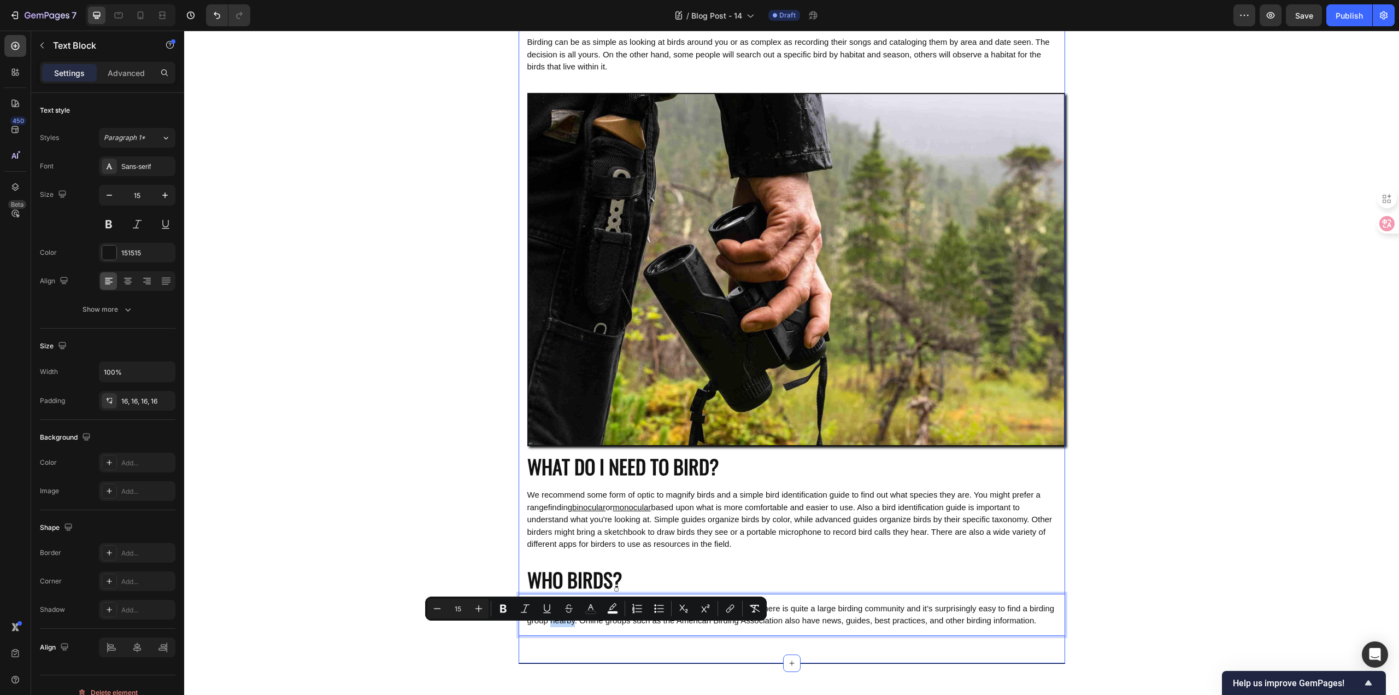
scroll to position [1046, 0]
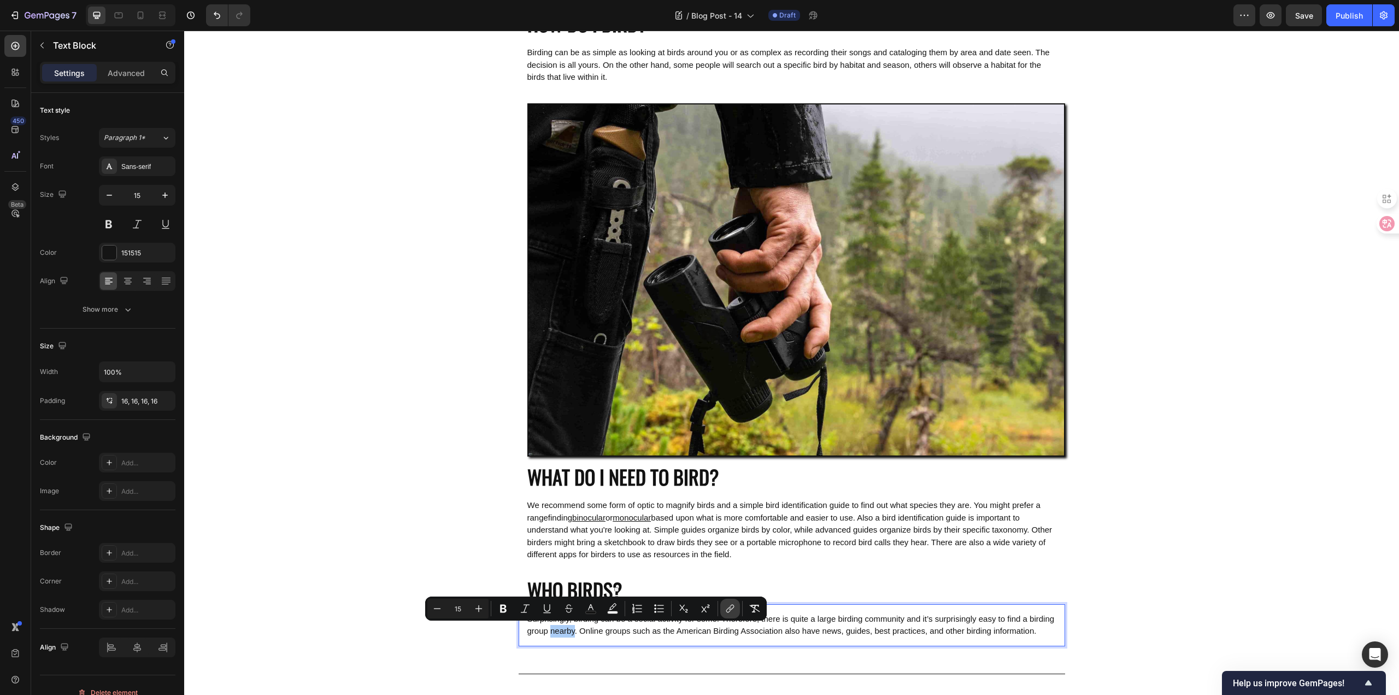
click at [728, 611] on icon "Editor contextual toolbar" at bounding box center [730, 608] width 11 height 11
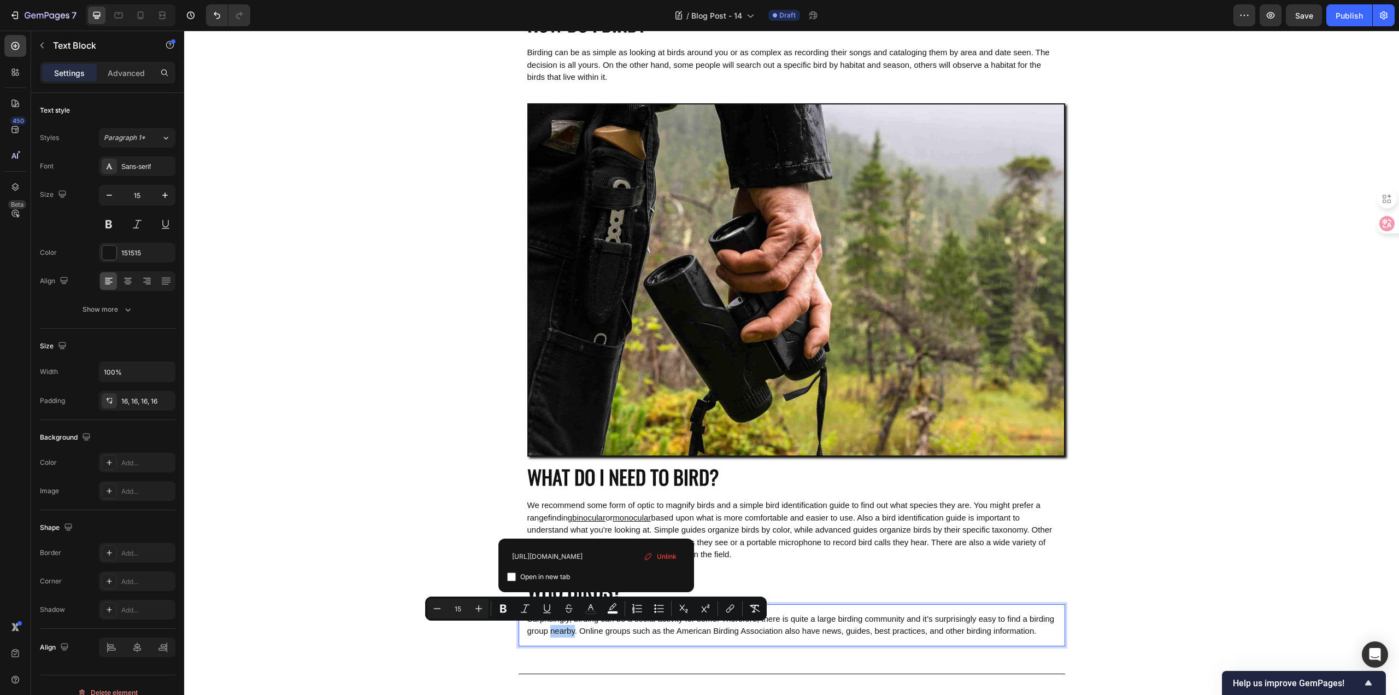
type input "[URL][DOMAIN_NAME]"
drag, startPoint x: 511, startPoint y: 579, endPoint x: 518, endPoint y: 584, distance: 8.6
click at [511, 579] on input "Editor contextual toolbar" at bounding box center [511, 576] width 9 height 9
checkbox input "true"
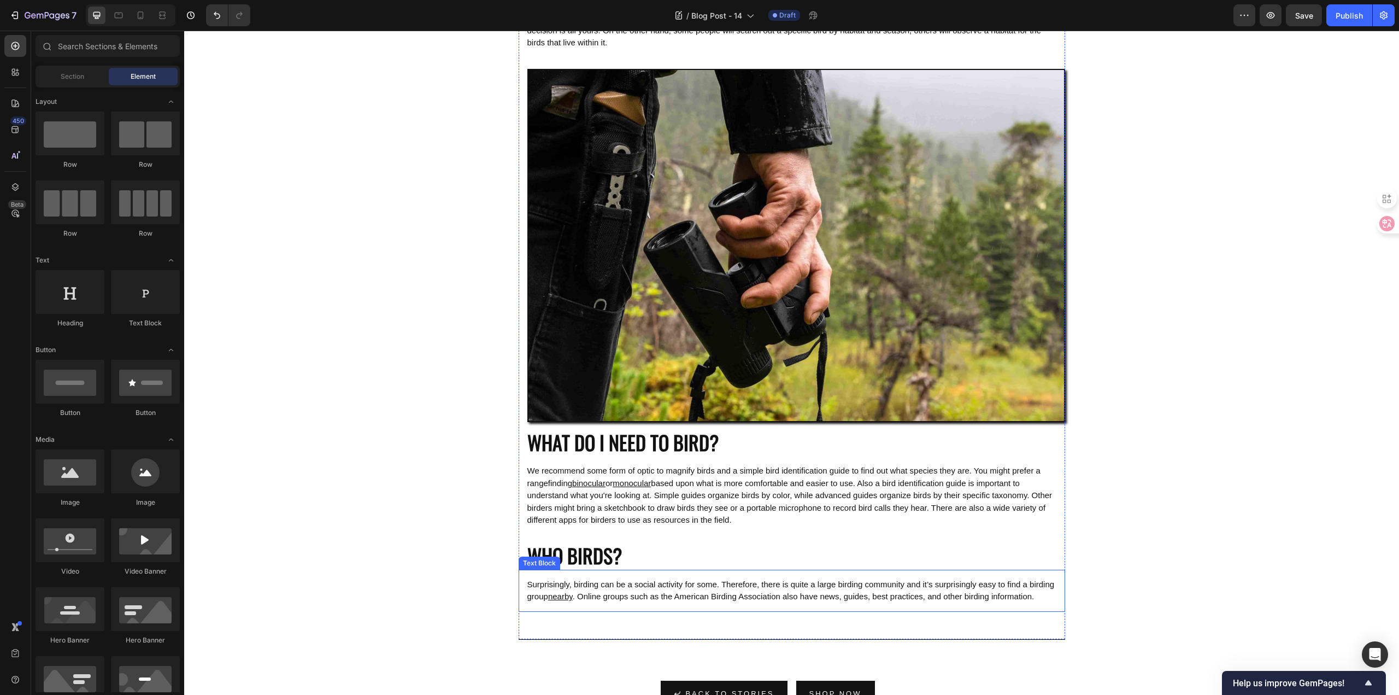
scroll to position [1101, 0]
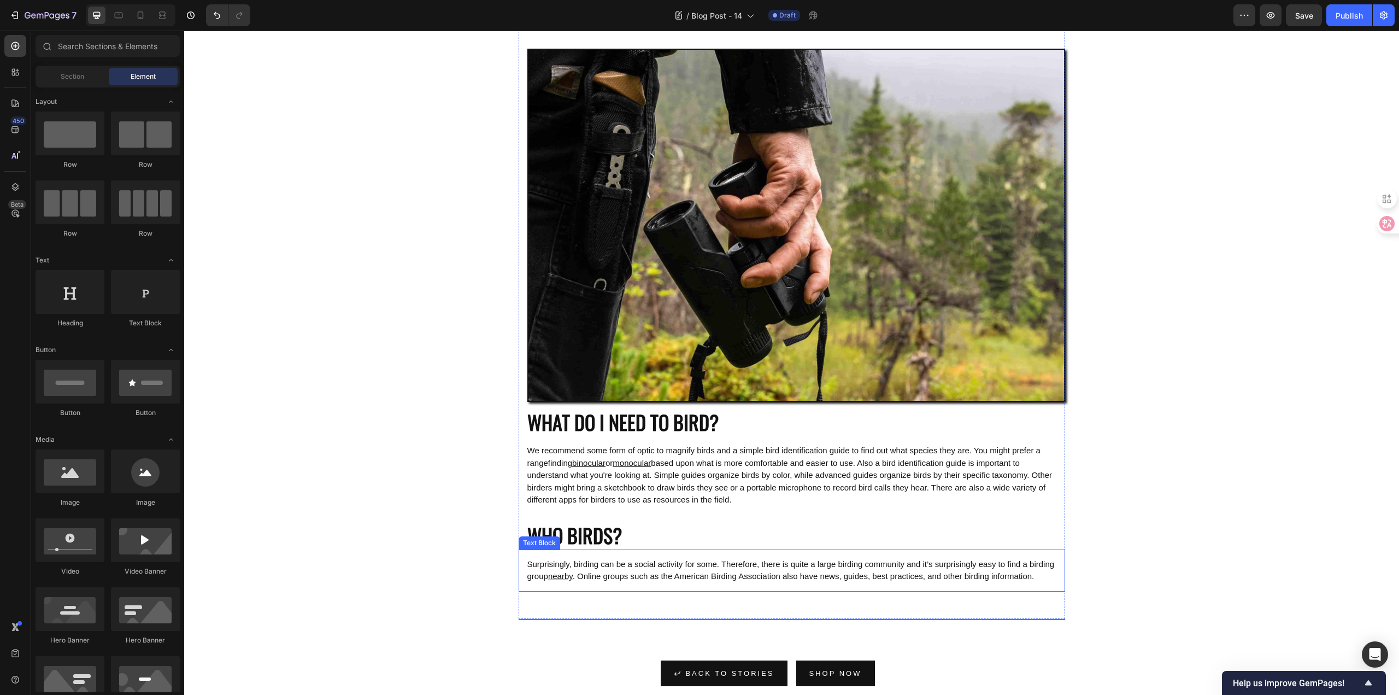
click at [815, 582] on p "Surprisingly, birding can be a social activity for some. Therefore, there is qu…" at bounding box center [791, 570] width 529 height 25
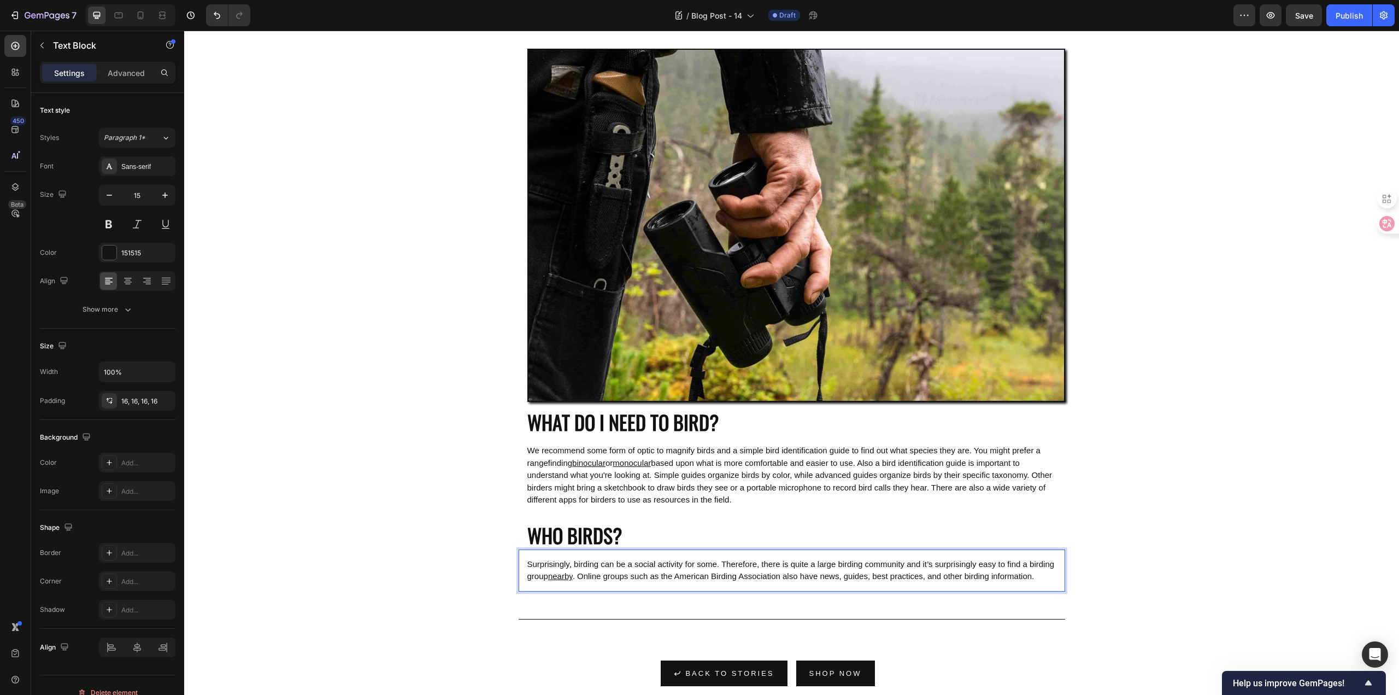
click at [709, 578] on span ". Online groups such as the American Birding Association also have news, guides…" at bounding box center [804, 575] width 462 height 9
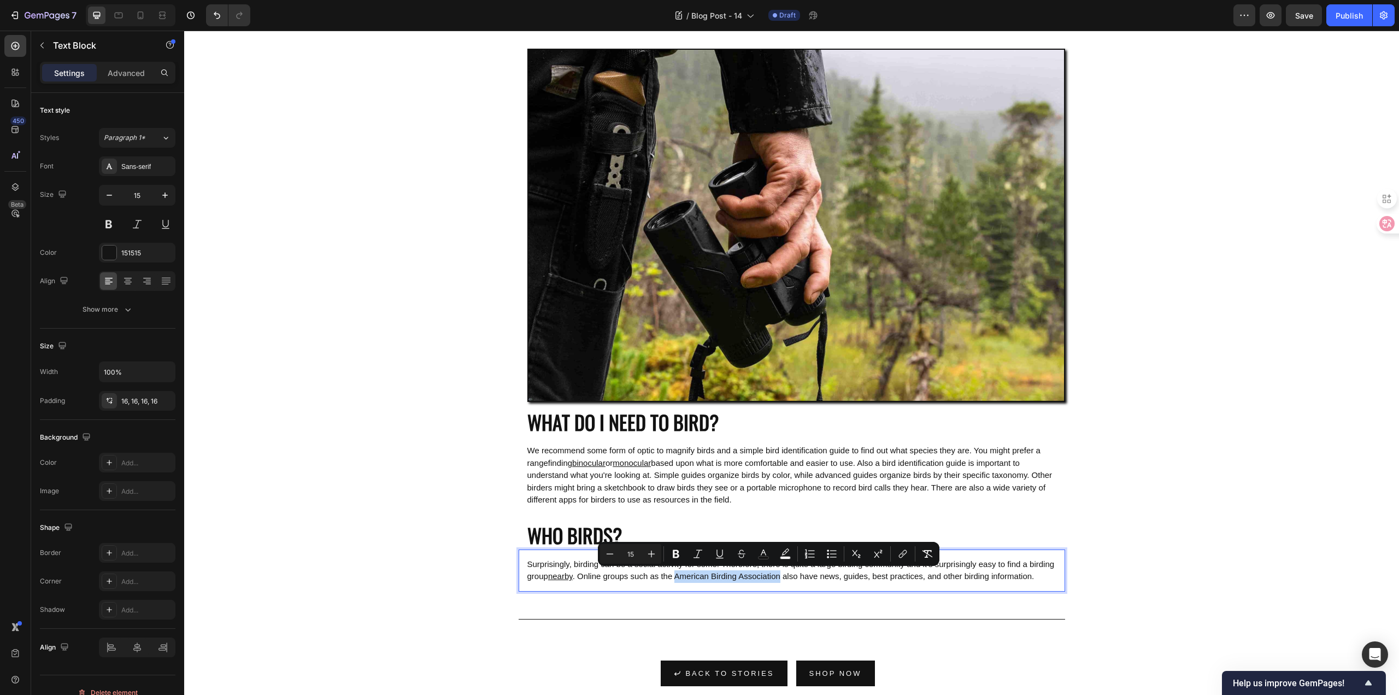
drag, startPoint x: 713, startPoint y: 576, endPoint x: 824, endPoint y: 580, distance: 111.5
click at [824, 580] on span ". Online groups such as the American Birding Association also have news, guides…" at bounding box center [804, 575] width 462 height 9
click at [899, 555] on icon "Editor contextual toolbar" at bounding box center [901, 554] width 5 height 5
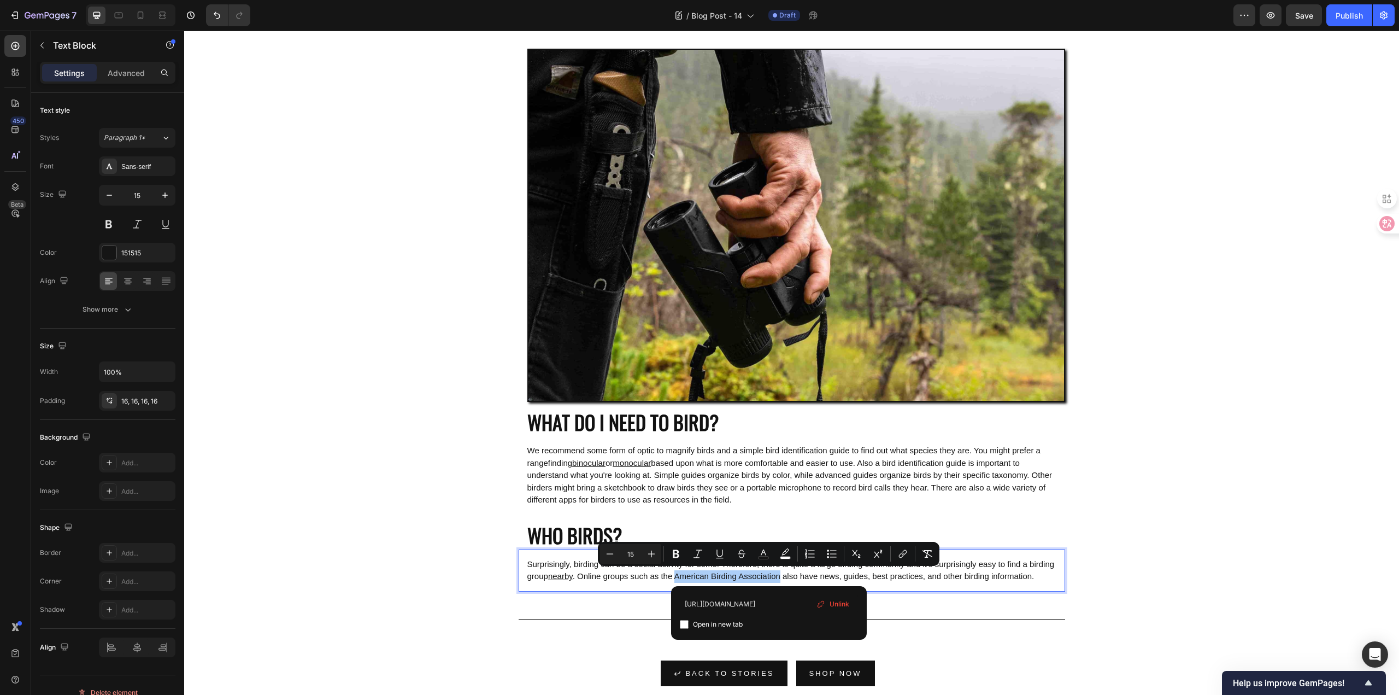
type input "[URL][DOMAIN_NAME]"
click at [689, 625] on label "Open in new tab" at bounding box center [716, 623] width 54 height 13
checkbox input "true"
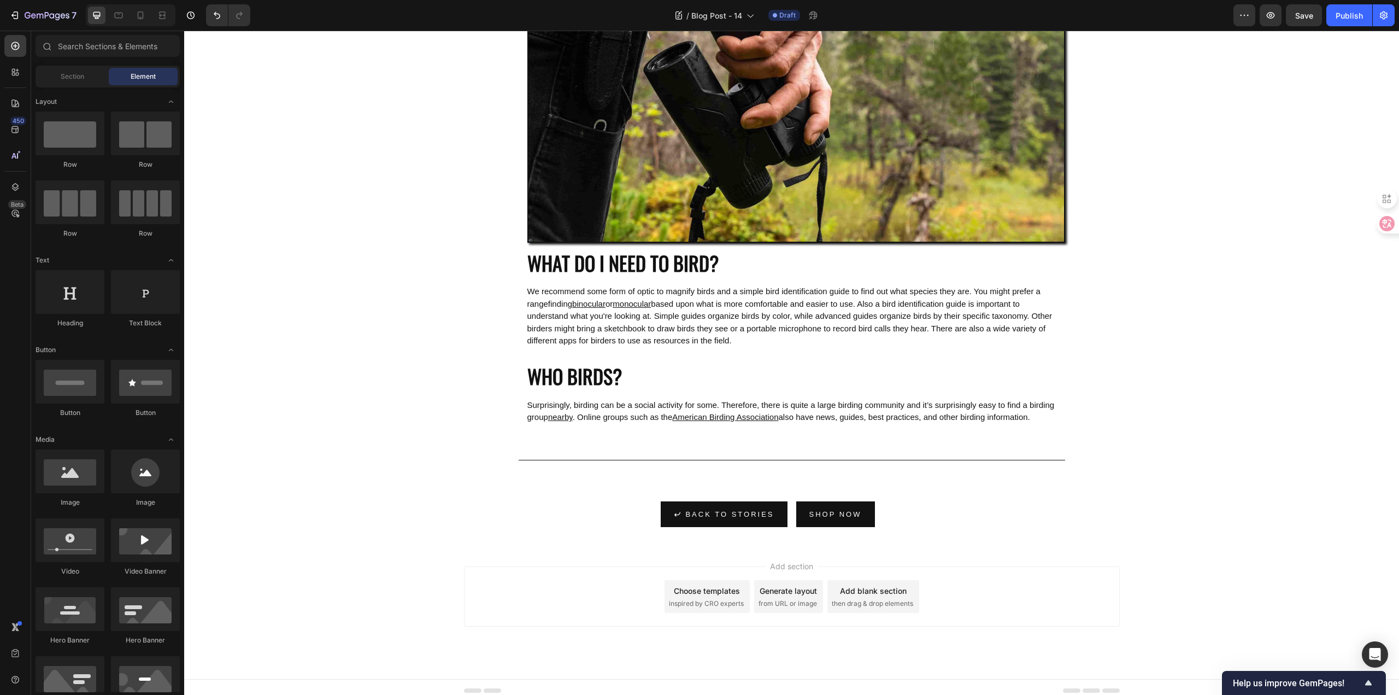
scroll to position [1265, 0]
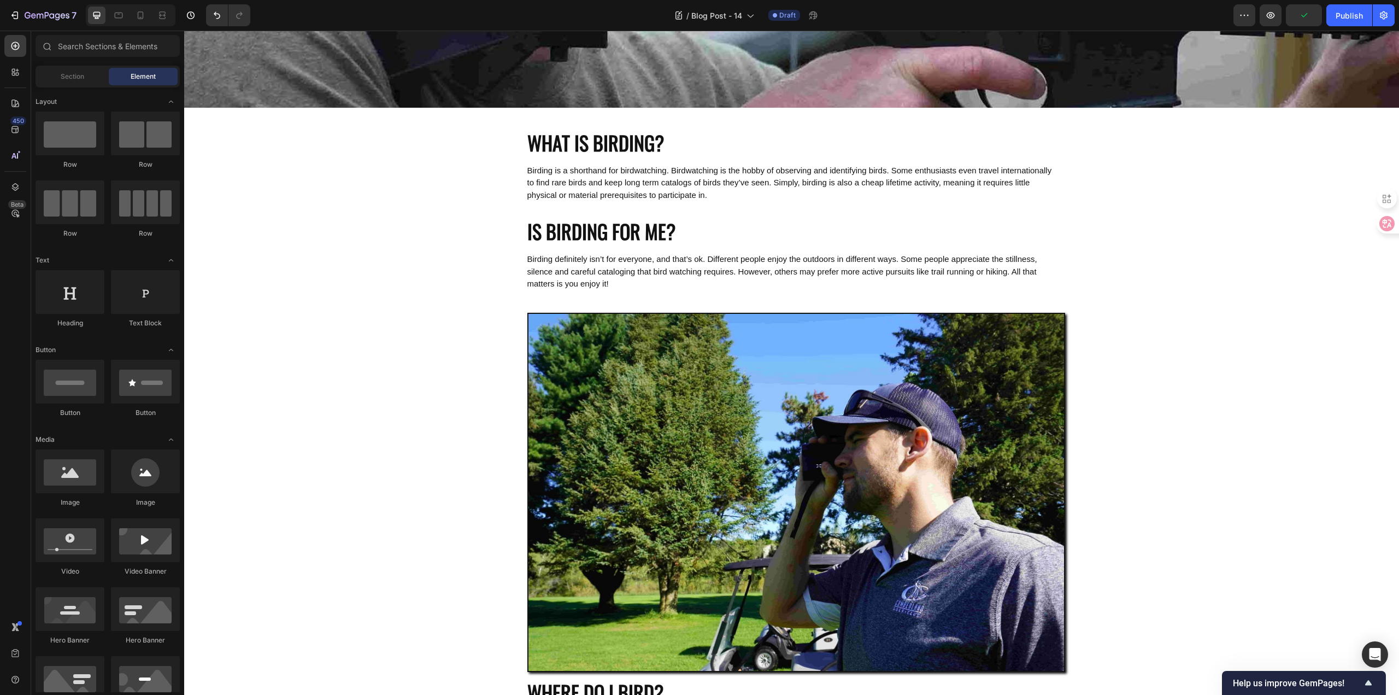
scroll to position [0, 0]
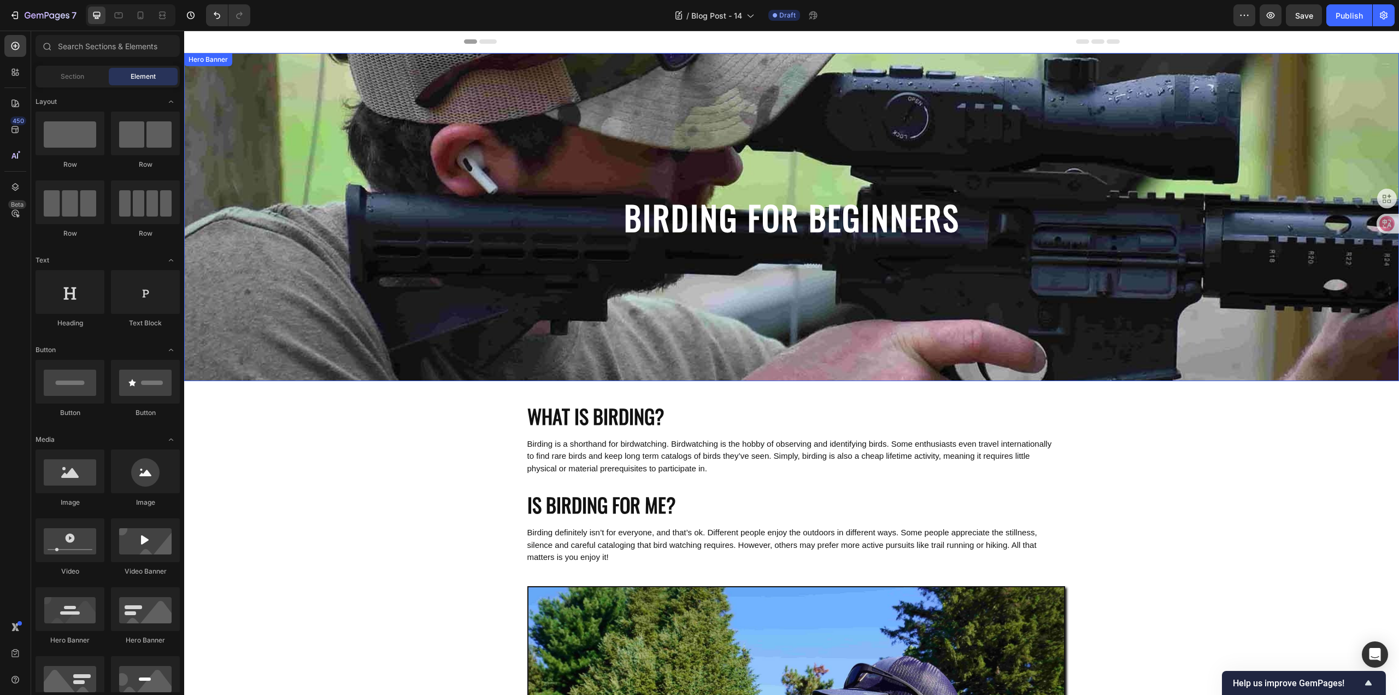
click at [399, 238] on h2 "BIRDING FOR BEGINNERS" at bounding box center [792, 217] width 802 height 45
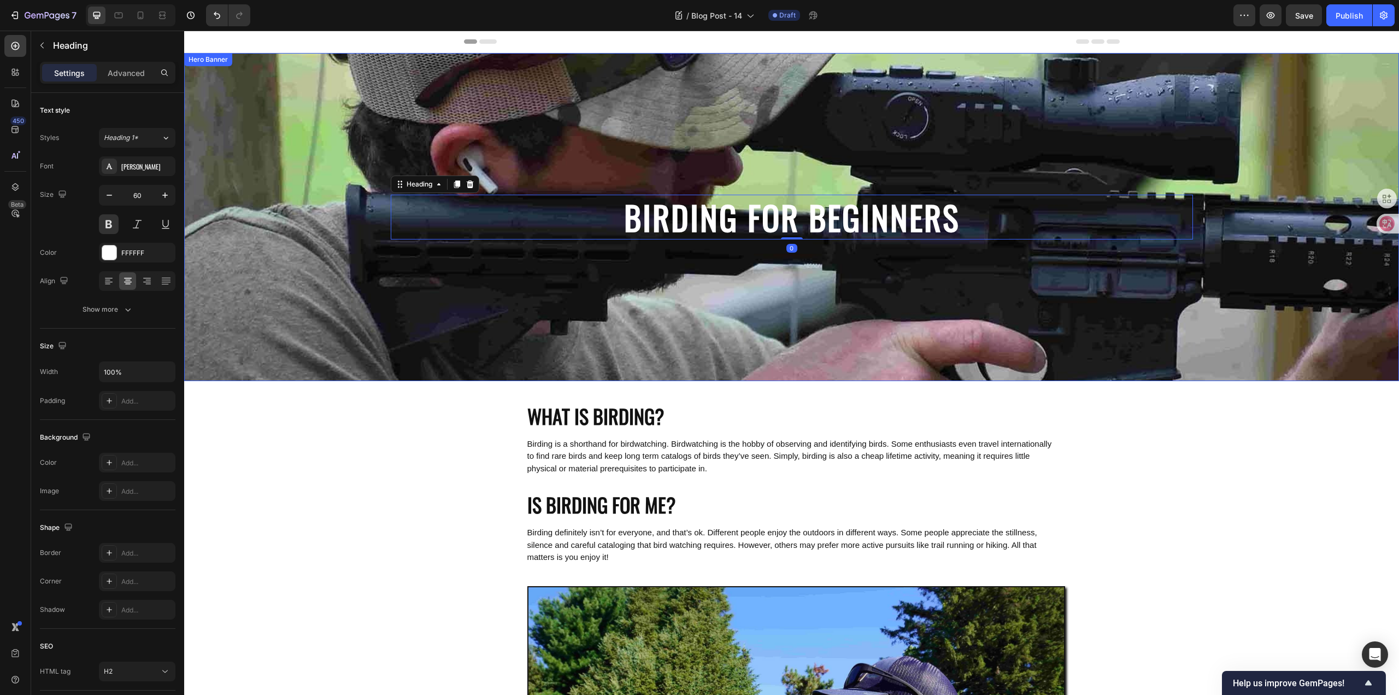
click at [291, 329] on div "Background Image" at bounding box center [791, 217] width 1215 height 328
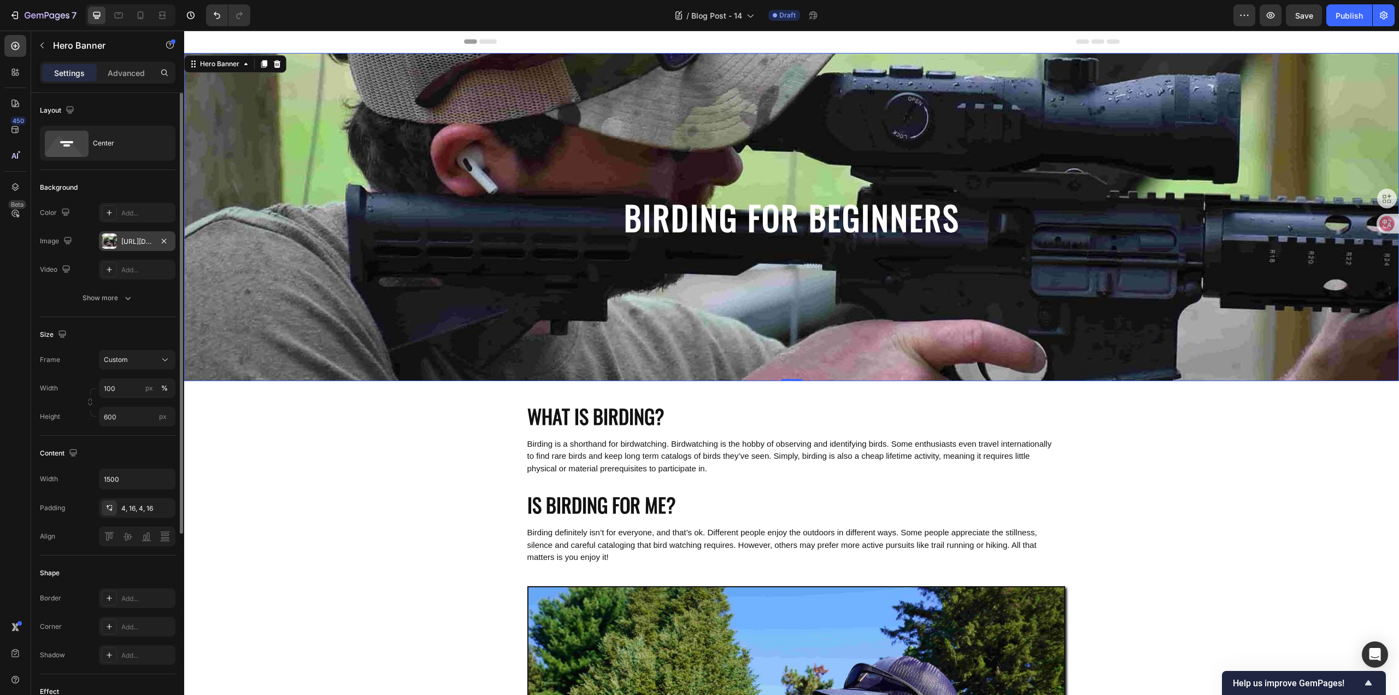
click at [137, 236] on div "[URL][DOMAIN_NAME]" at bounding box center [137, 241] width 77 height 20
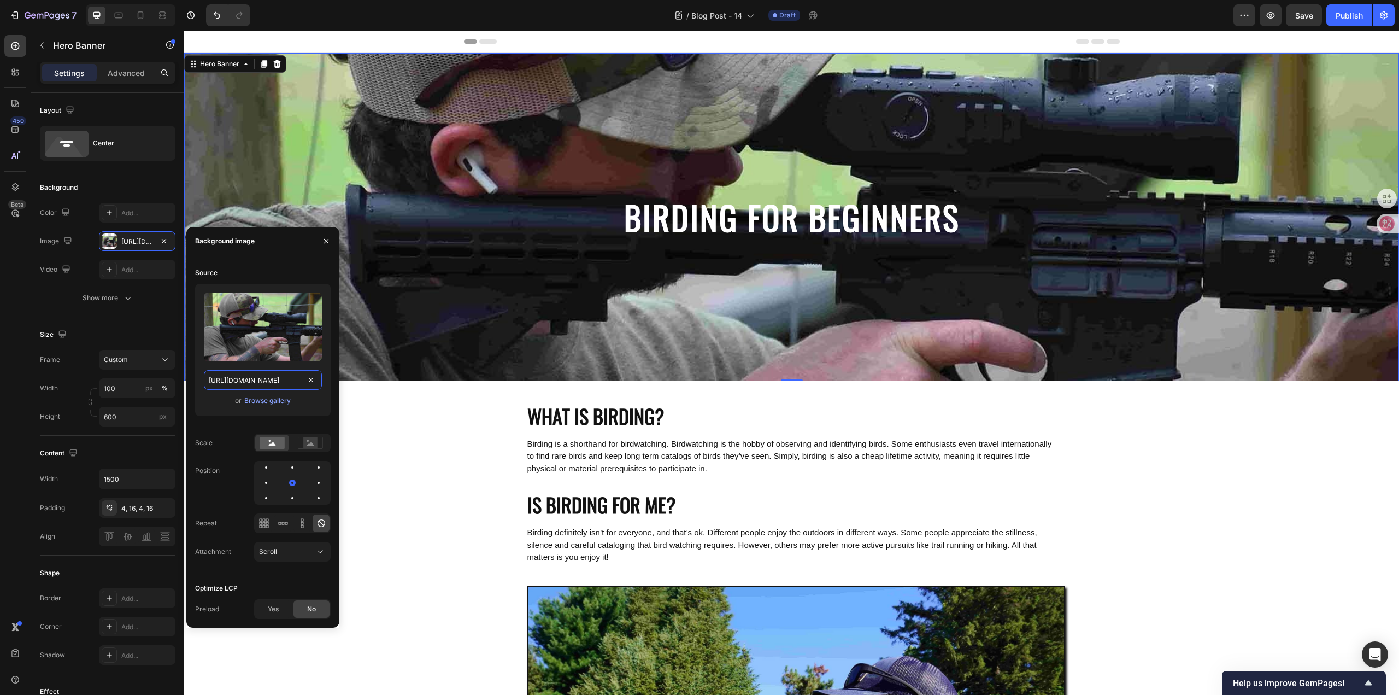
drag, startPoint x: 275, startPoint y: 379, endPoint x: 275, endPoint y: 372, distance: 7.7
click at [275, 379] on input "[URL][DOMAIN_NAME]" at bounding box center [263, 380] width 118 height 20
click at [270, 345] on input "file" at bounding box center [262, 345] width 75 height 19
type input "[URL][DOMAIN_NAME]"
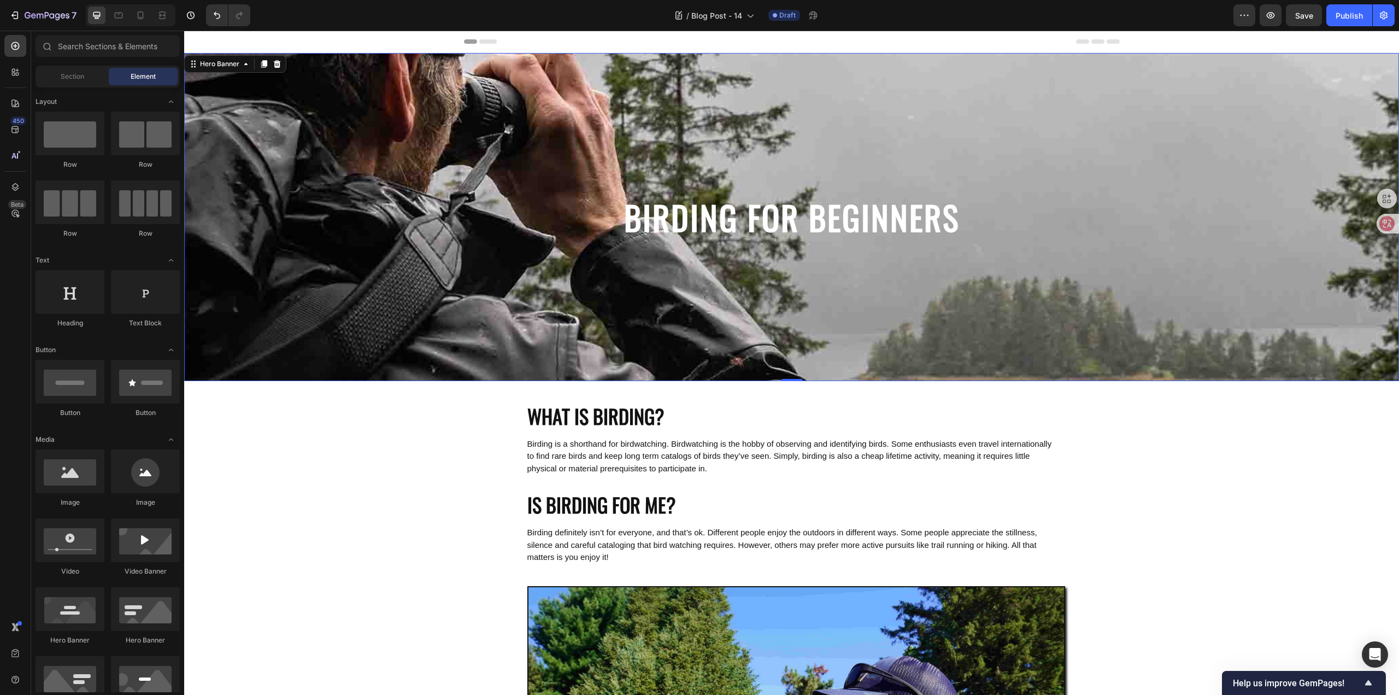
click at [121, 13] on icon at bounding box center [119, 16] width 8 height 6
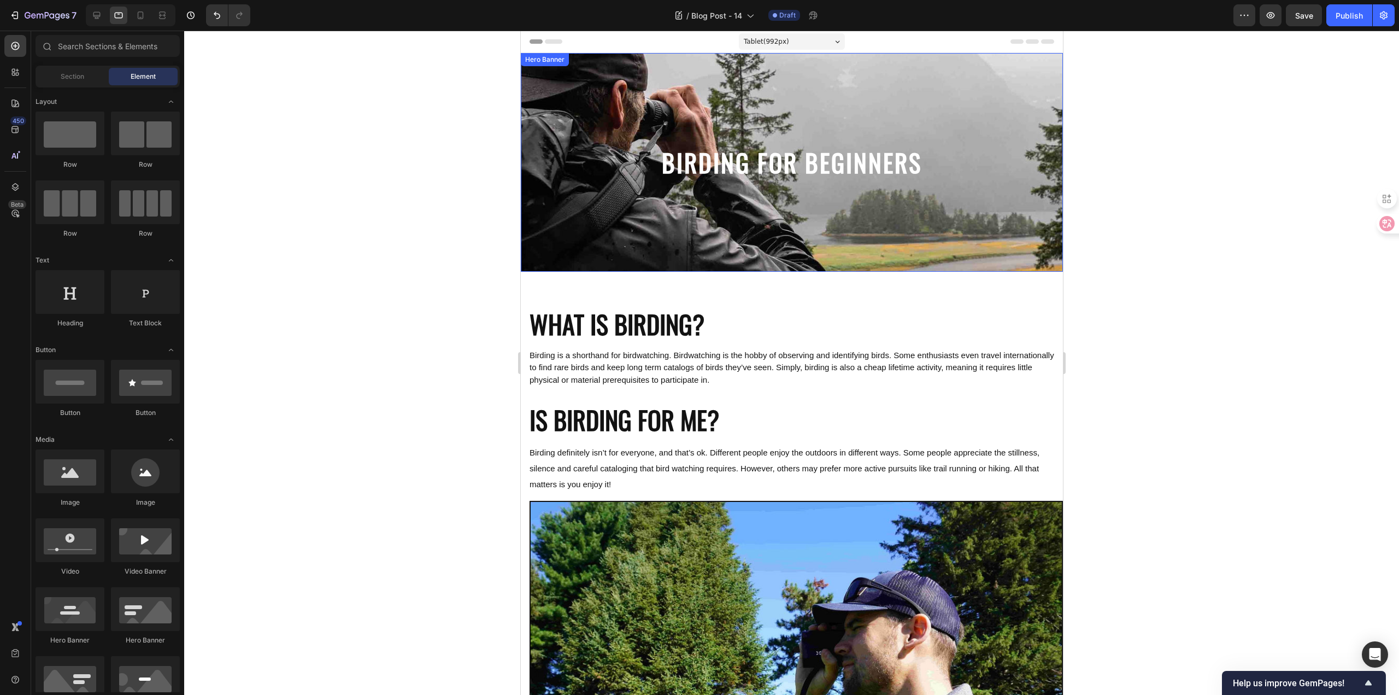
scroll to position [2, 0]
click at [1207, 337] on div at bounding box center [791, 363] width 1215 height 664
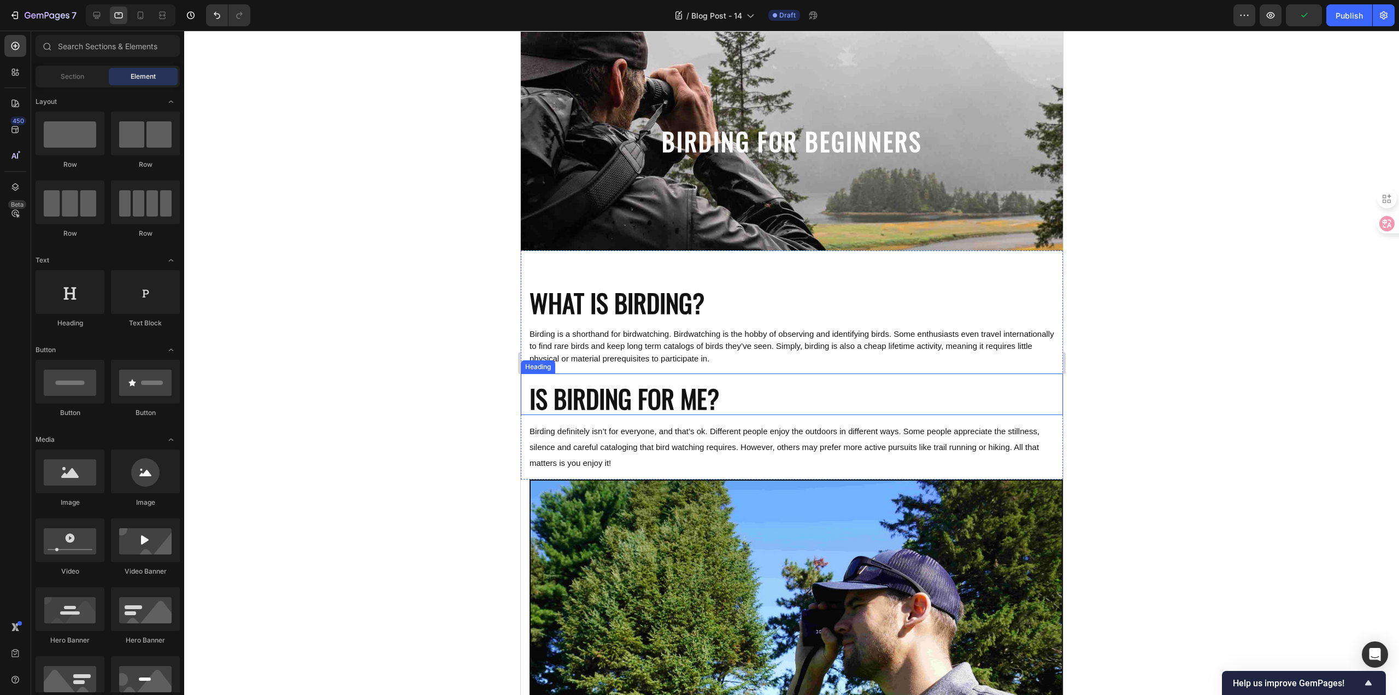
scroll to position [55, 0]
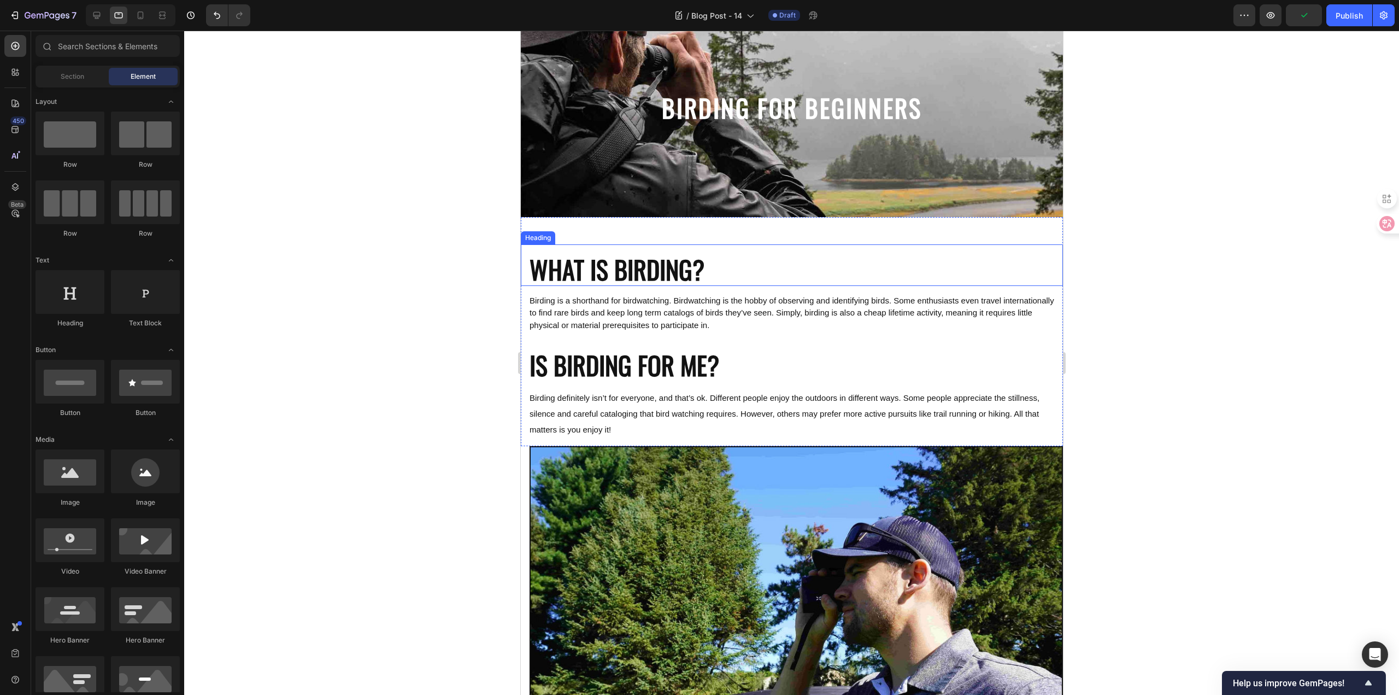
click at [647, 267] on h2 "WHAT IS BIRDING?" at bounding box center [791, 265] width 542 height 42
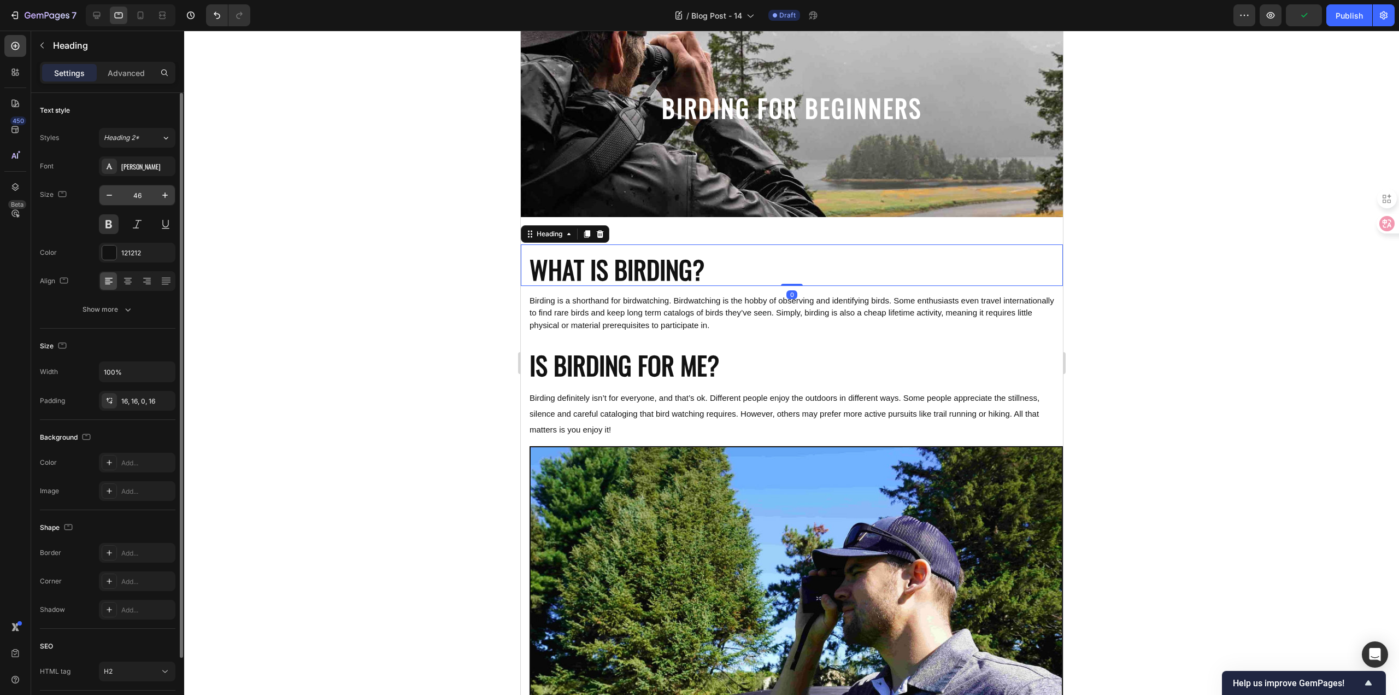
click at [143, 196] on input "46" at bounding box center [137, 195] width 36 height 20
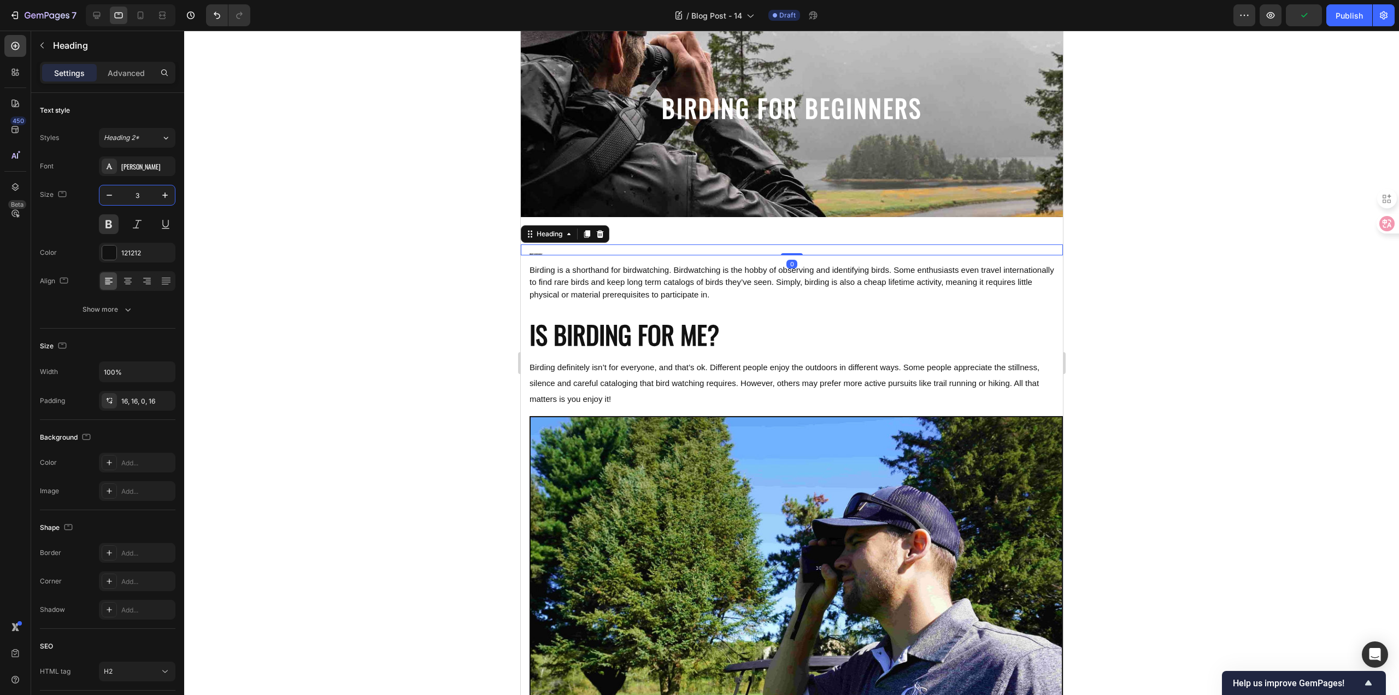
type input "30"
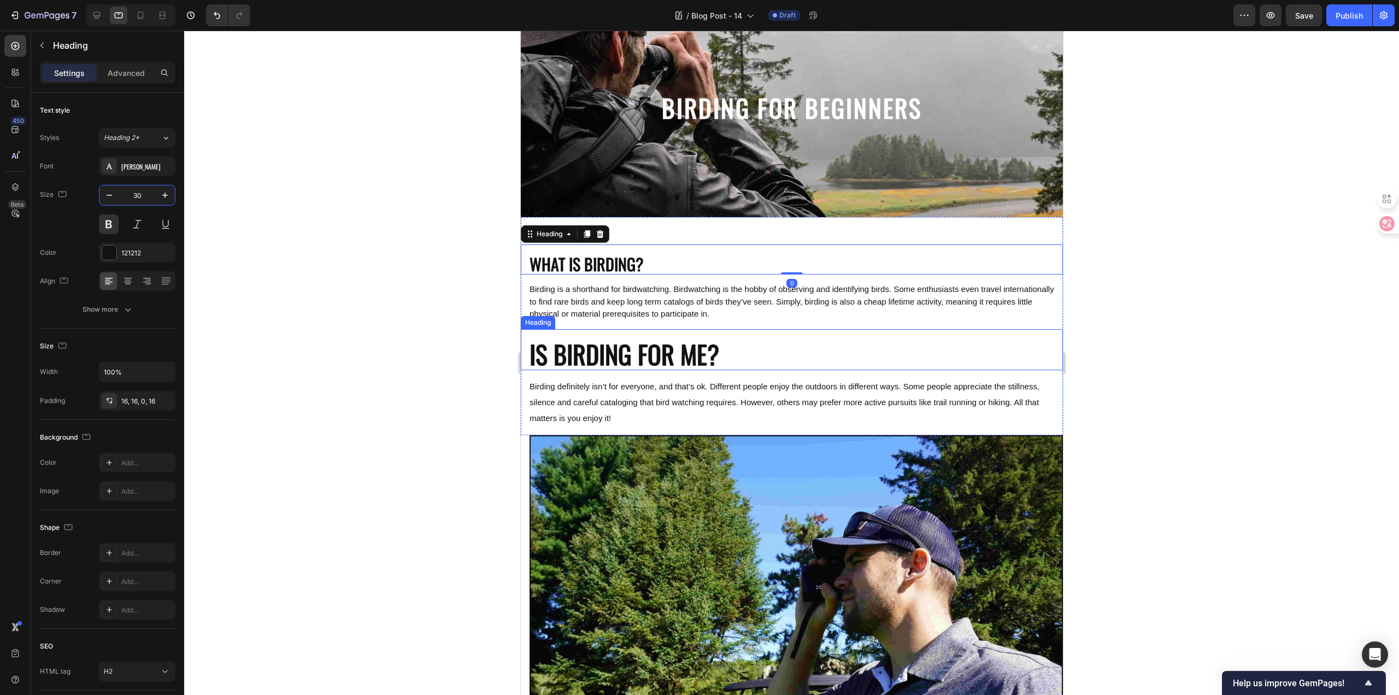
click at [631, 342] on h2 "IS BIRDING FOR ME?" at bounding box center [791, 350] width 542 height 42
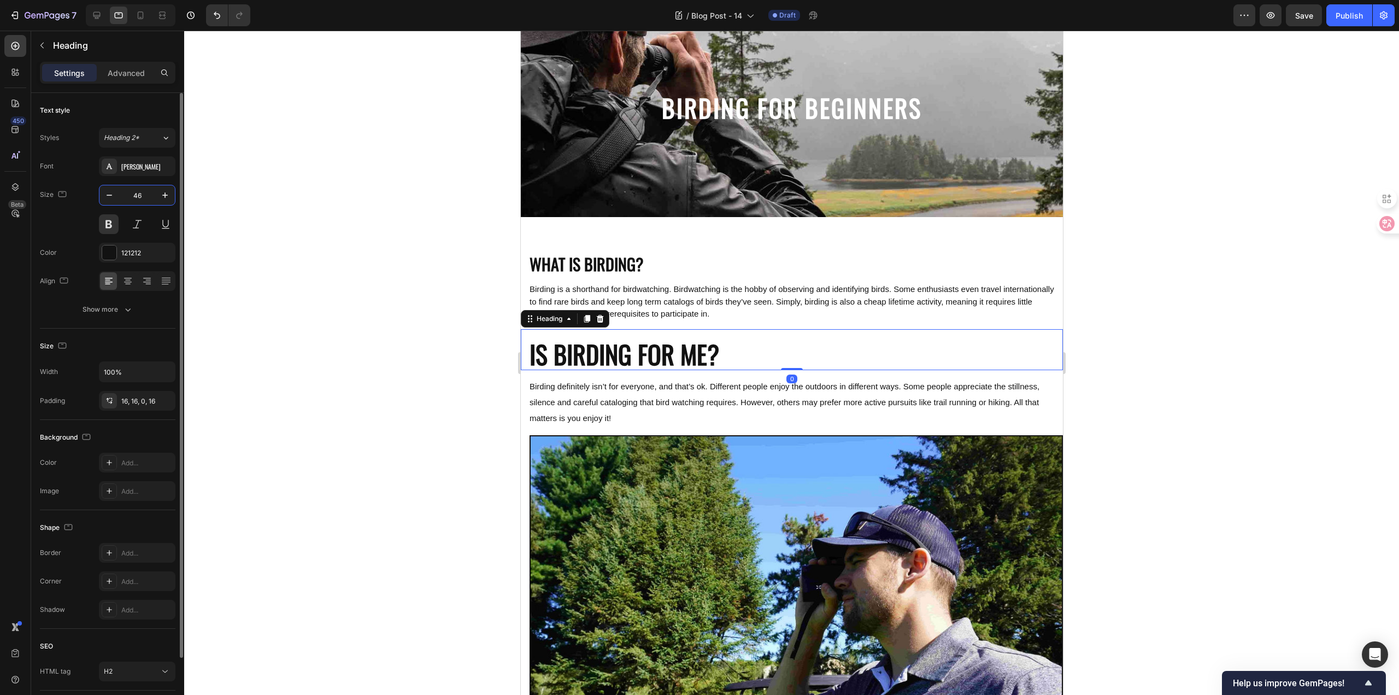
click at [144, 193] on input "46" at bounding box center [137, 195] width 36 height 20
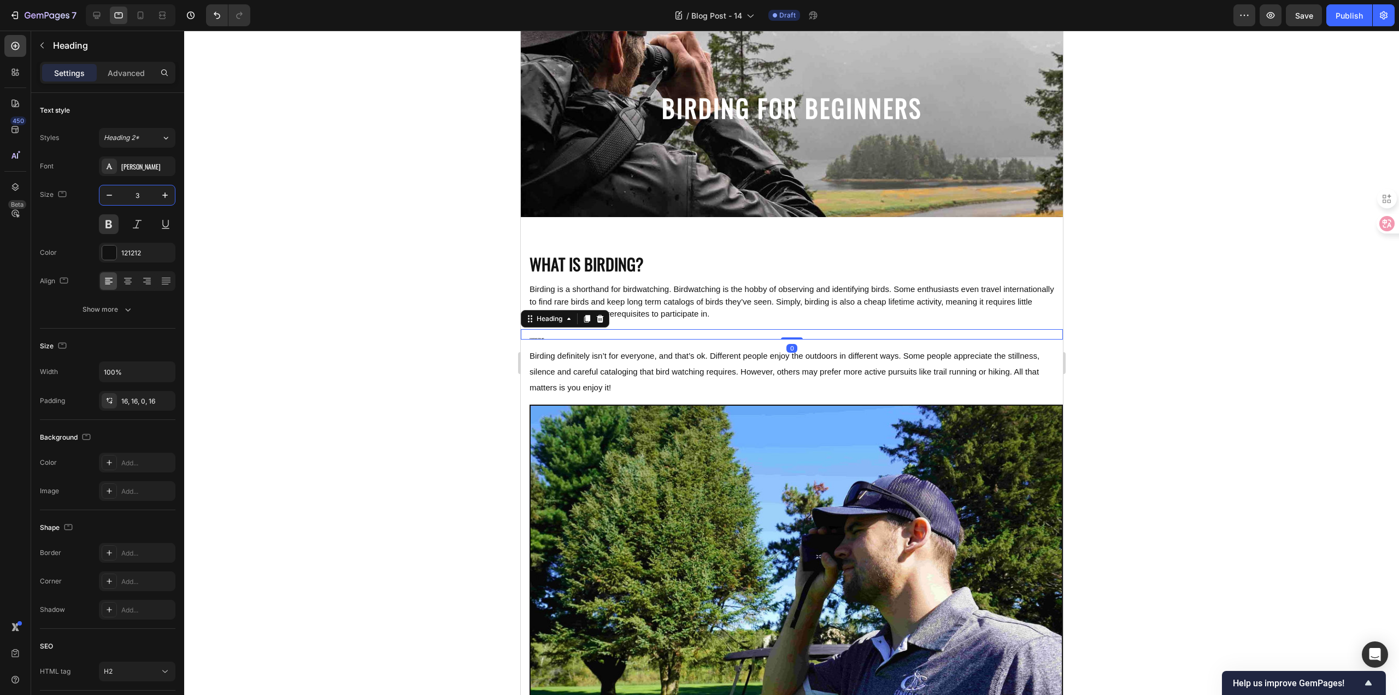
type input "30"
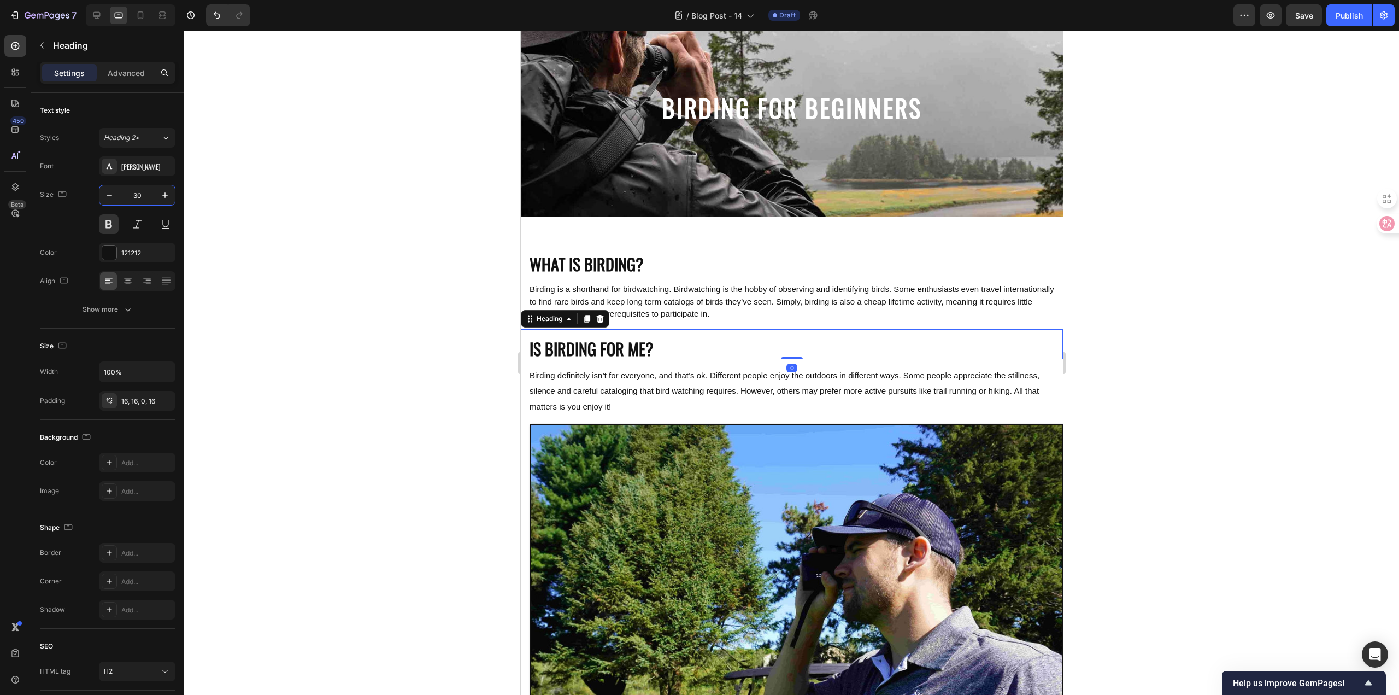
click at [336, 343] on div at bounding box center [791, 363] width 1215 height 664
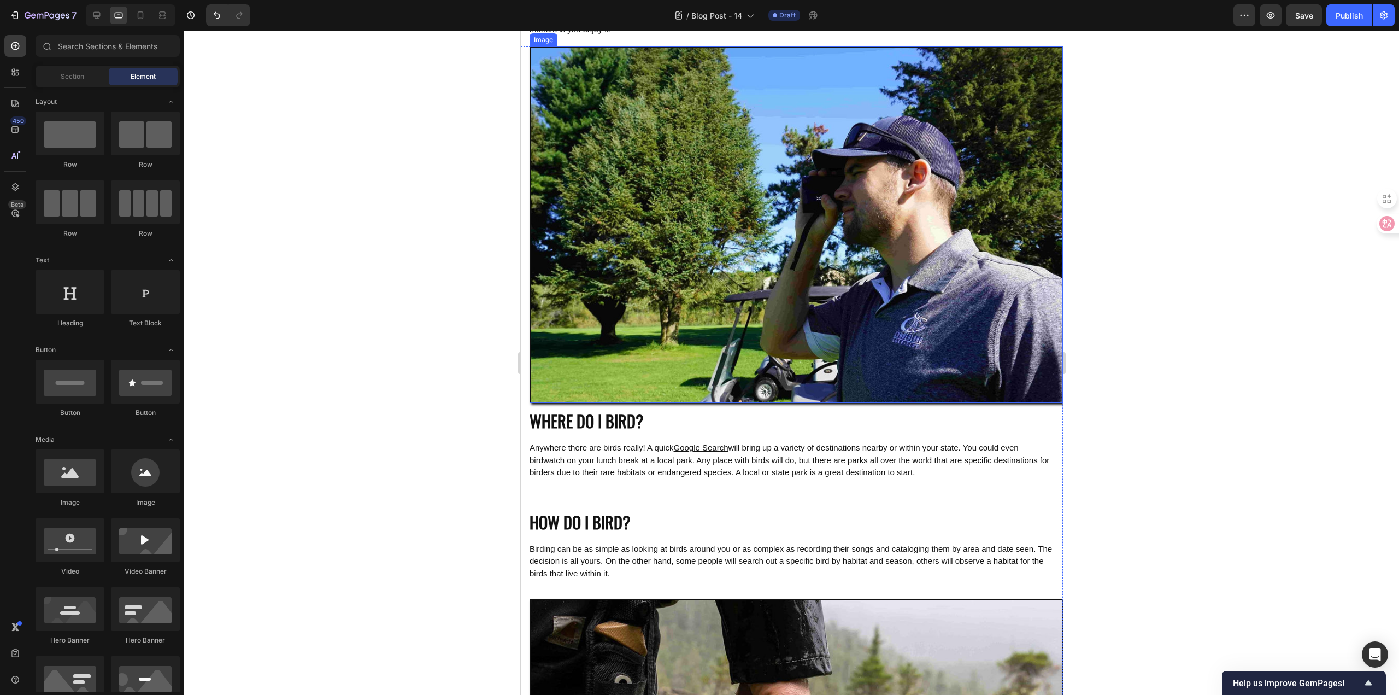
scroll to position [437, 0]
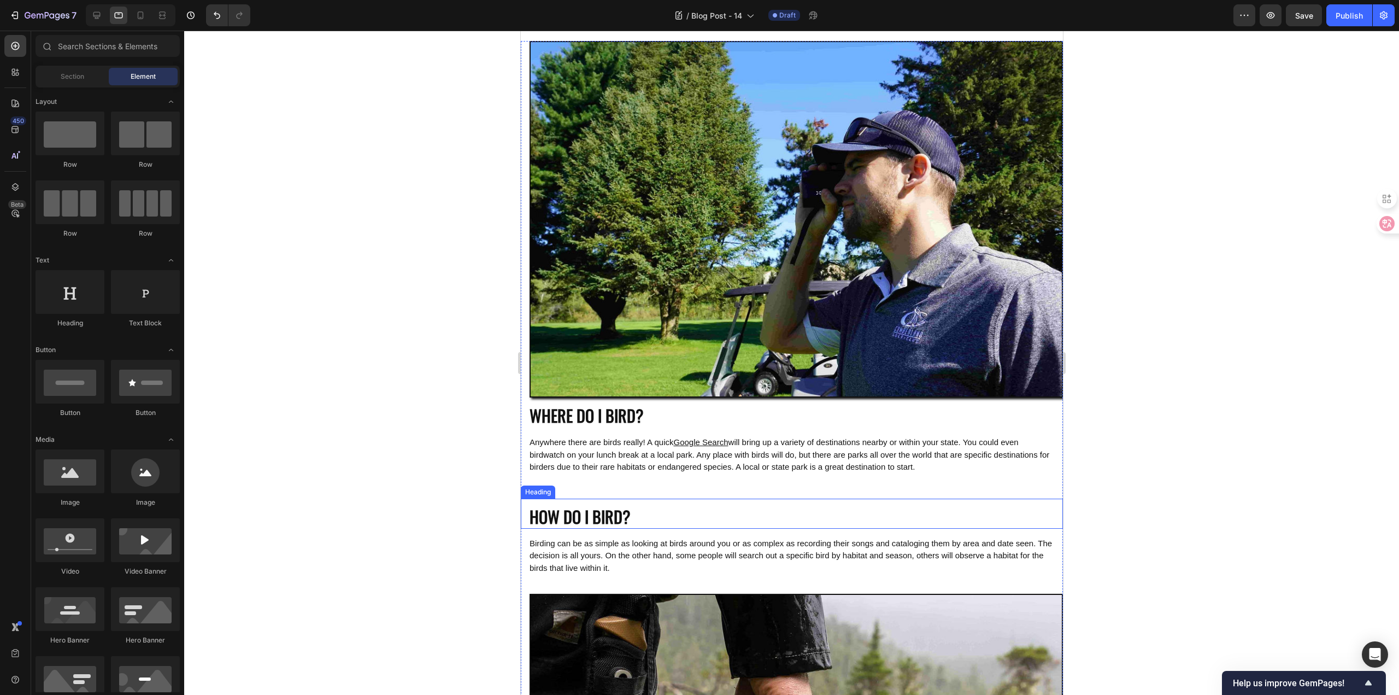
drag, startPoint x: 608, startPoint y: 511, endPoint x: 609, endPoint y: 501, distance: 9.9
click at [608, 511] on p "HOW DO I BIRD?" at bounding box center [791, 515] width 525 height 21
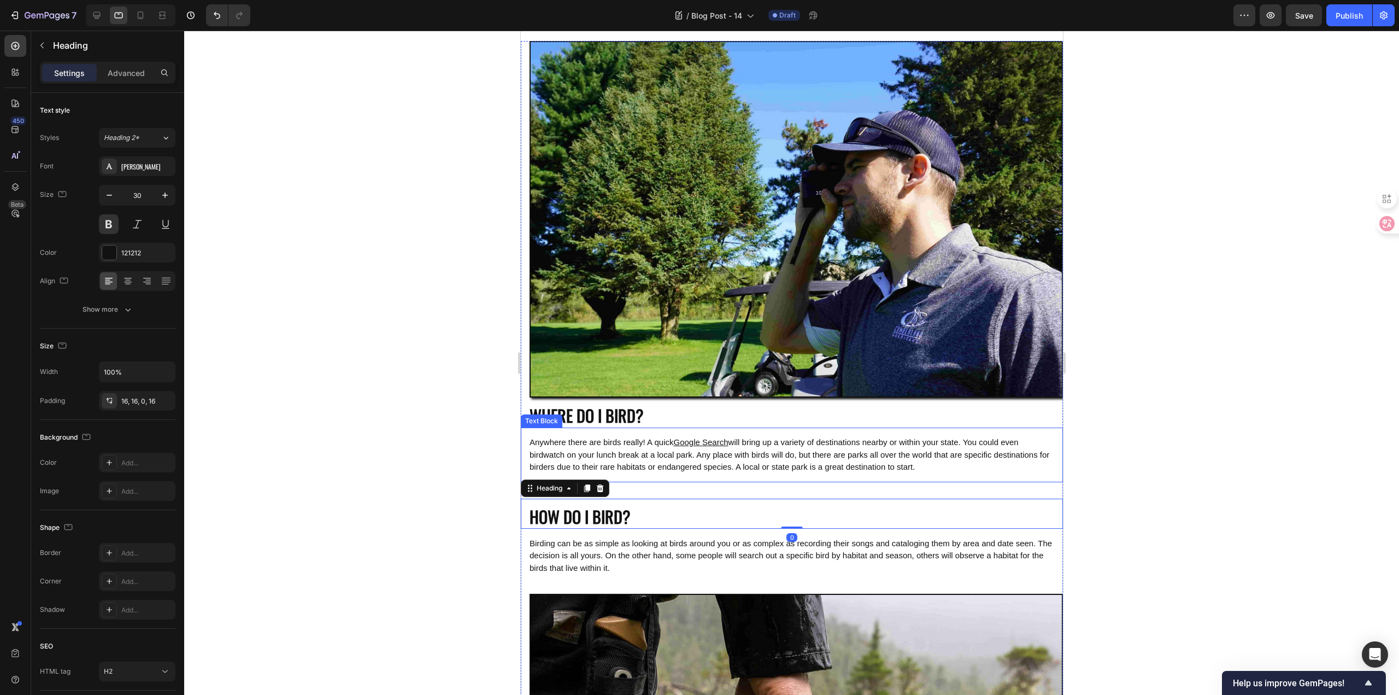
click at [629, 428] on div "Anywhere there are birds really! A quick Google Search will bring up a variety …" at bounding box center [791, 454] width 542 height 55
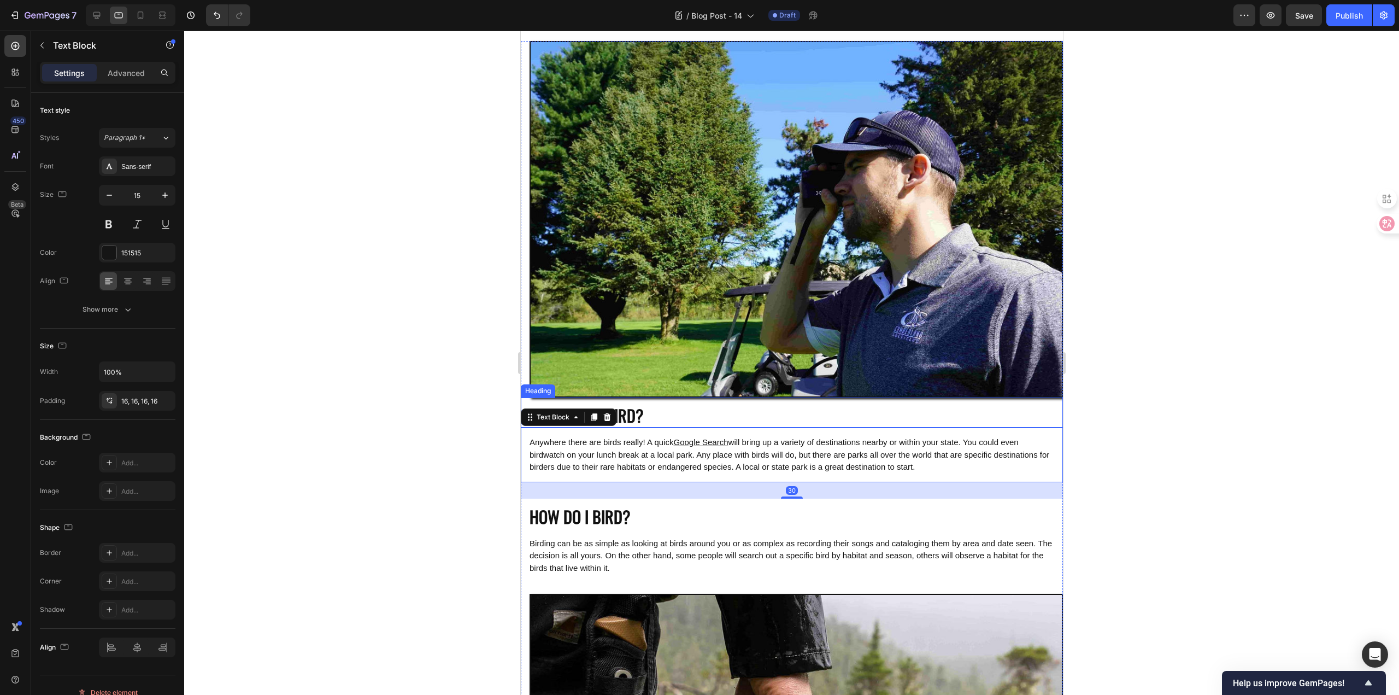
click at [629, 416] on p "WHERE DO I BIRD?" at bounding box center [791, 414] width 525 height 21
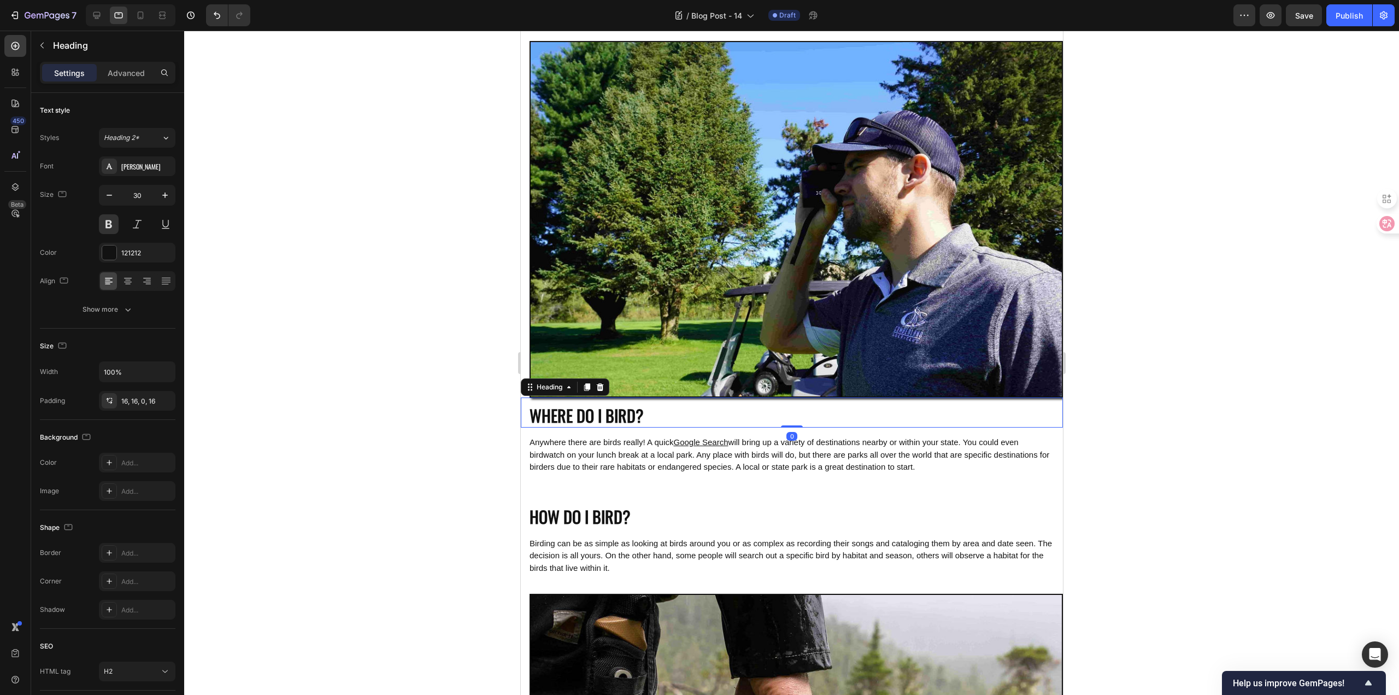
click at [352, 399] on div at bounding box center [791, 363] width 1215 height 664
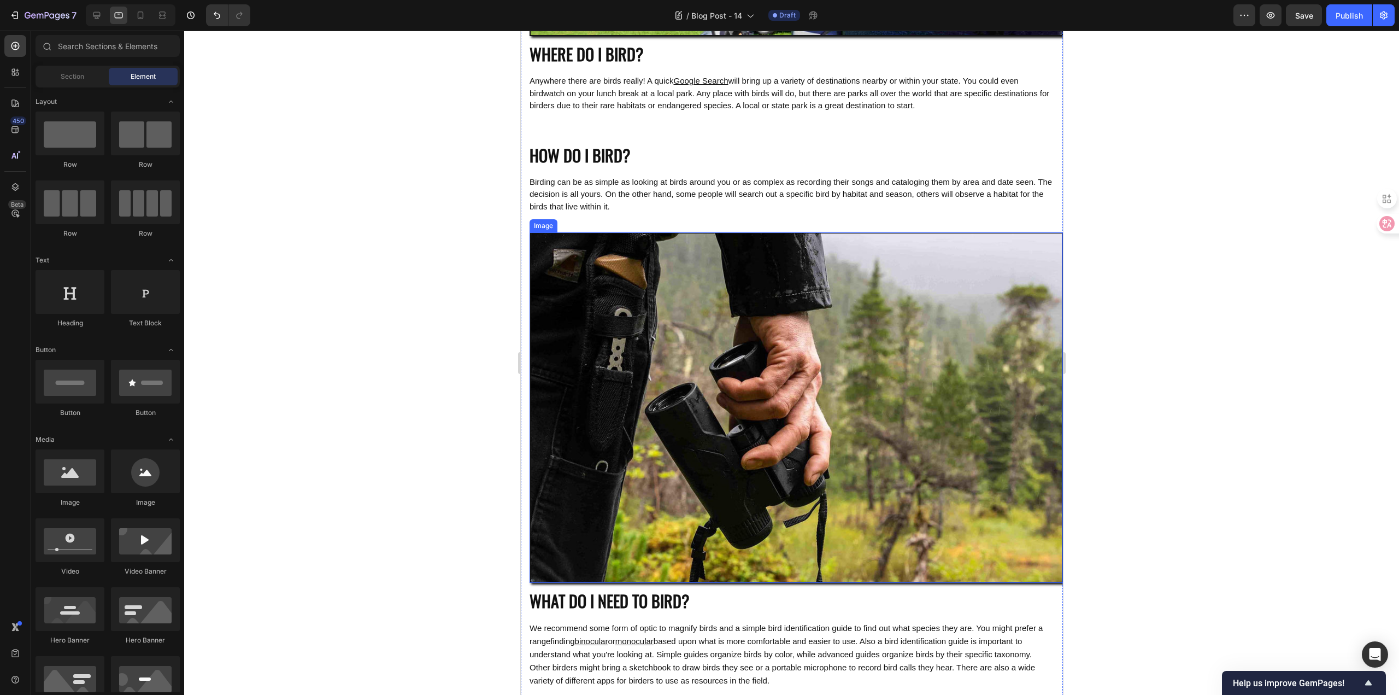
scroll to position [929, 0]
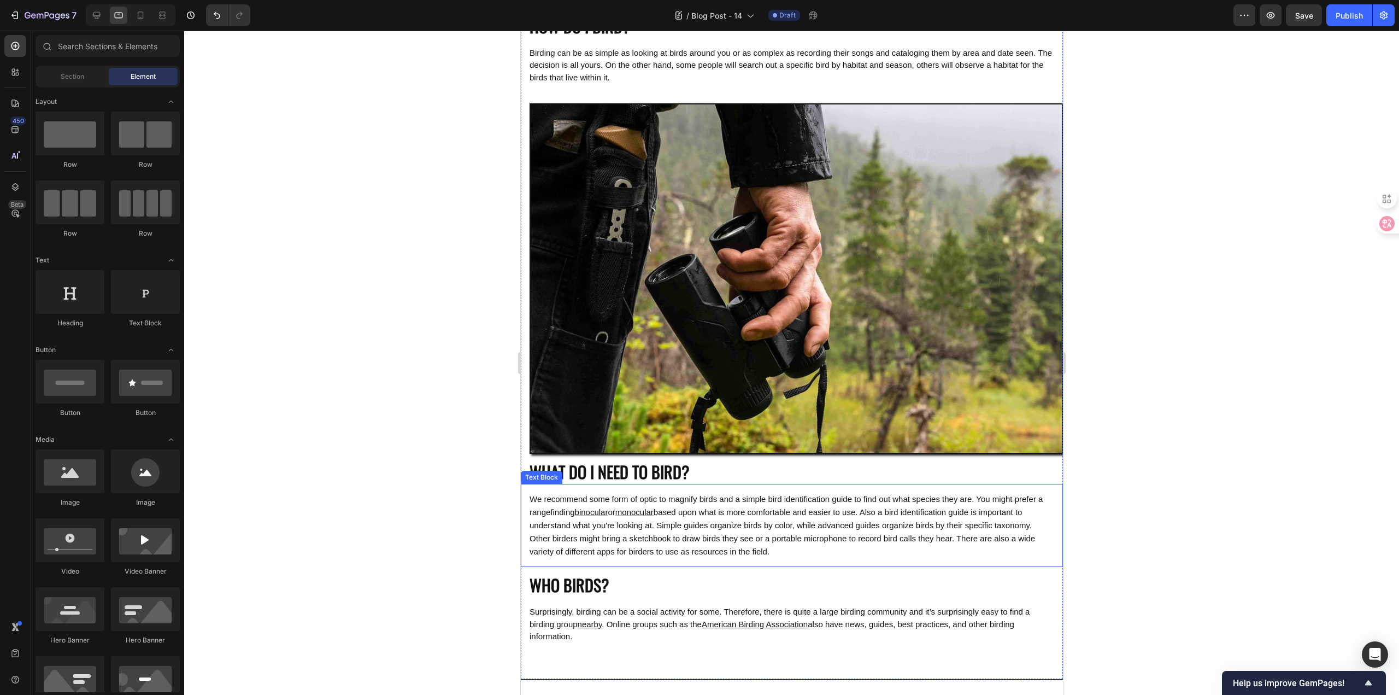
click at [648, 464] on p "WHAT DO I NEED TO BIRD?" at bounding box center [791, 471] width 525 height 21
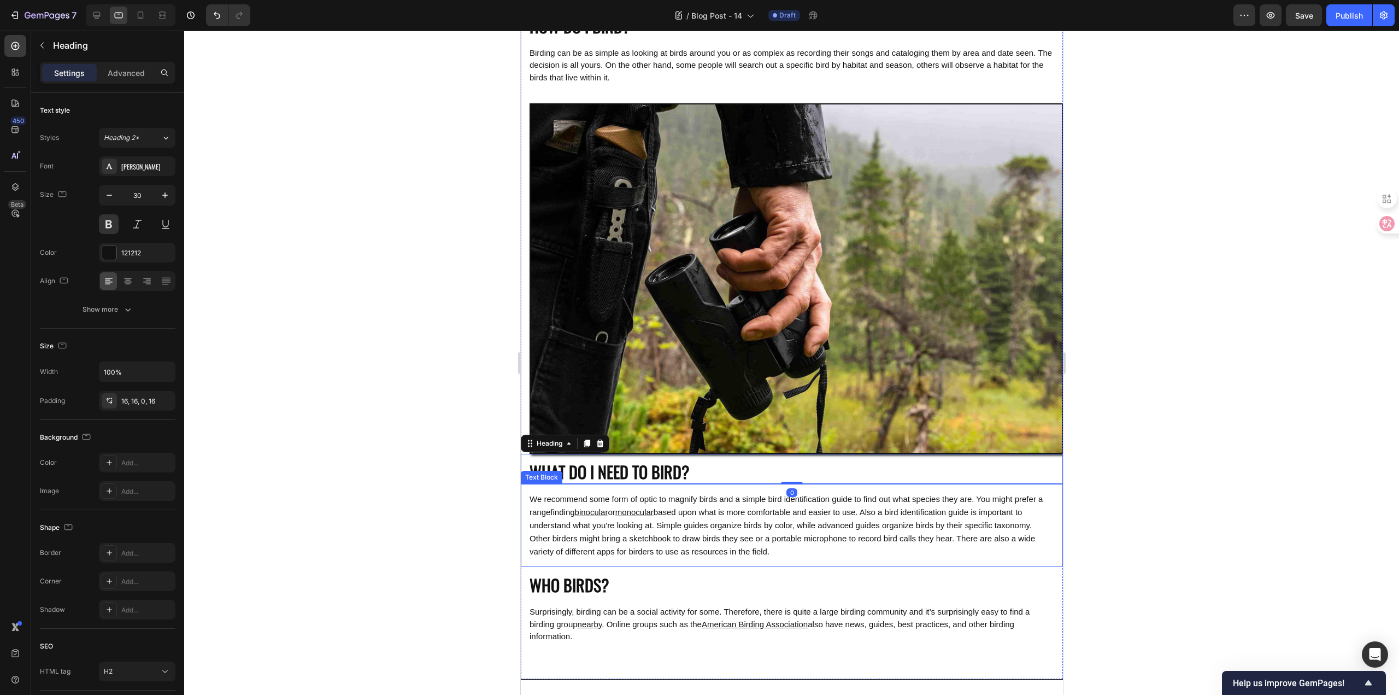
click at [609, 574] on p "WHO BIRDS?" at bounding box center [791, 584] width 525 height 21
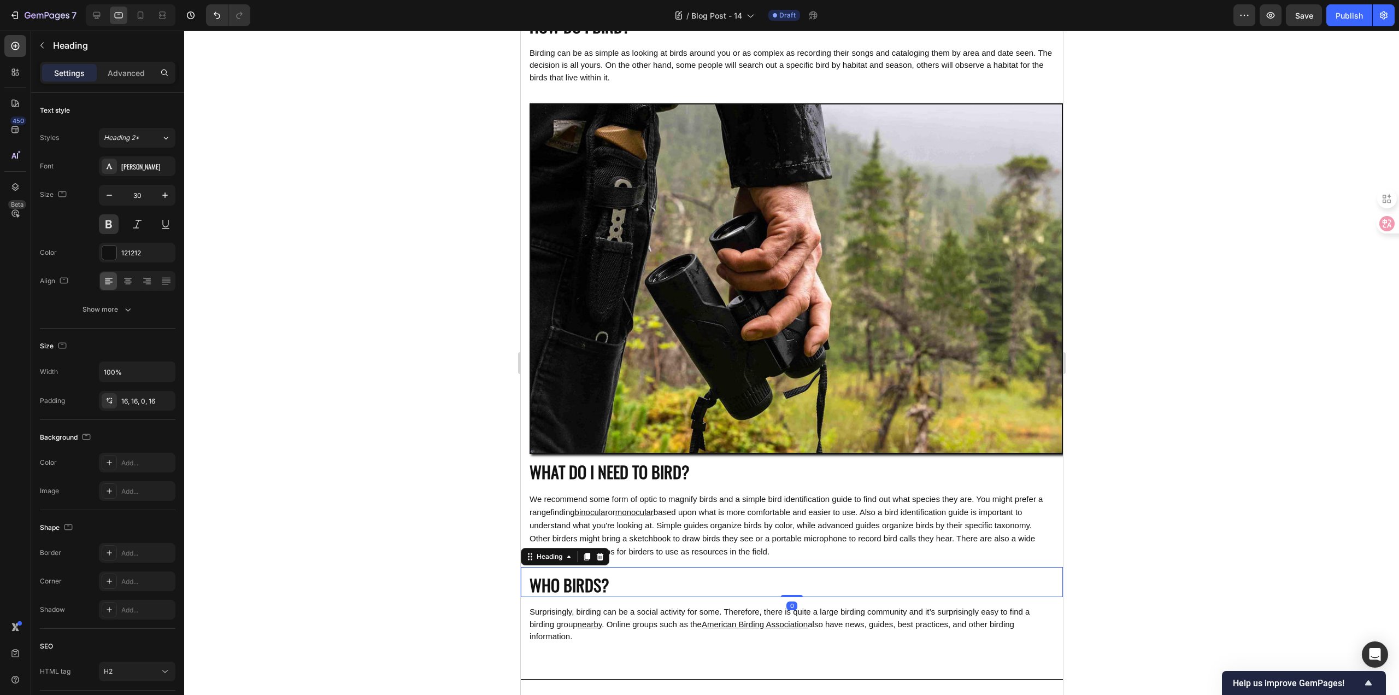
click at [430, 426] on div at bounding box center [791, 363] width 1215 height 664
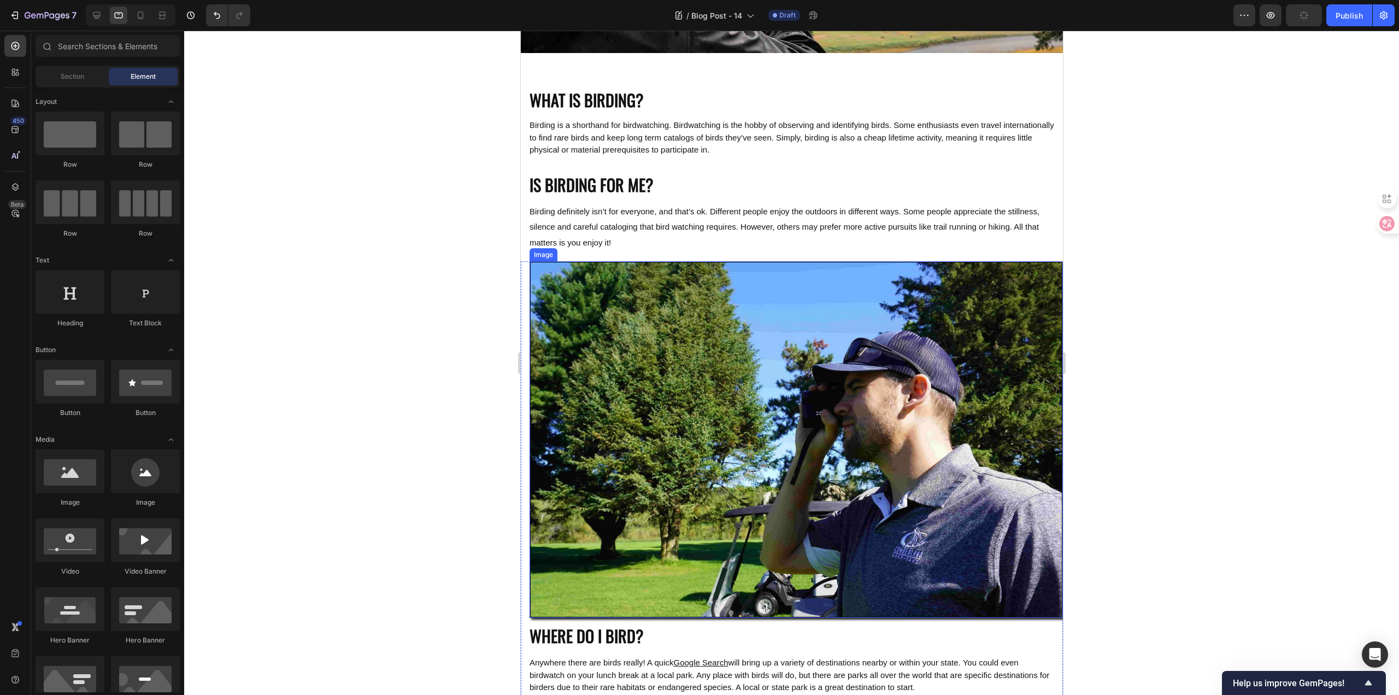
scroll to position [0, 0]
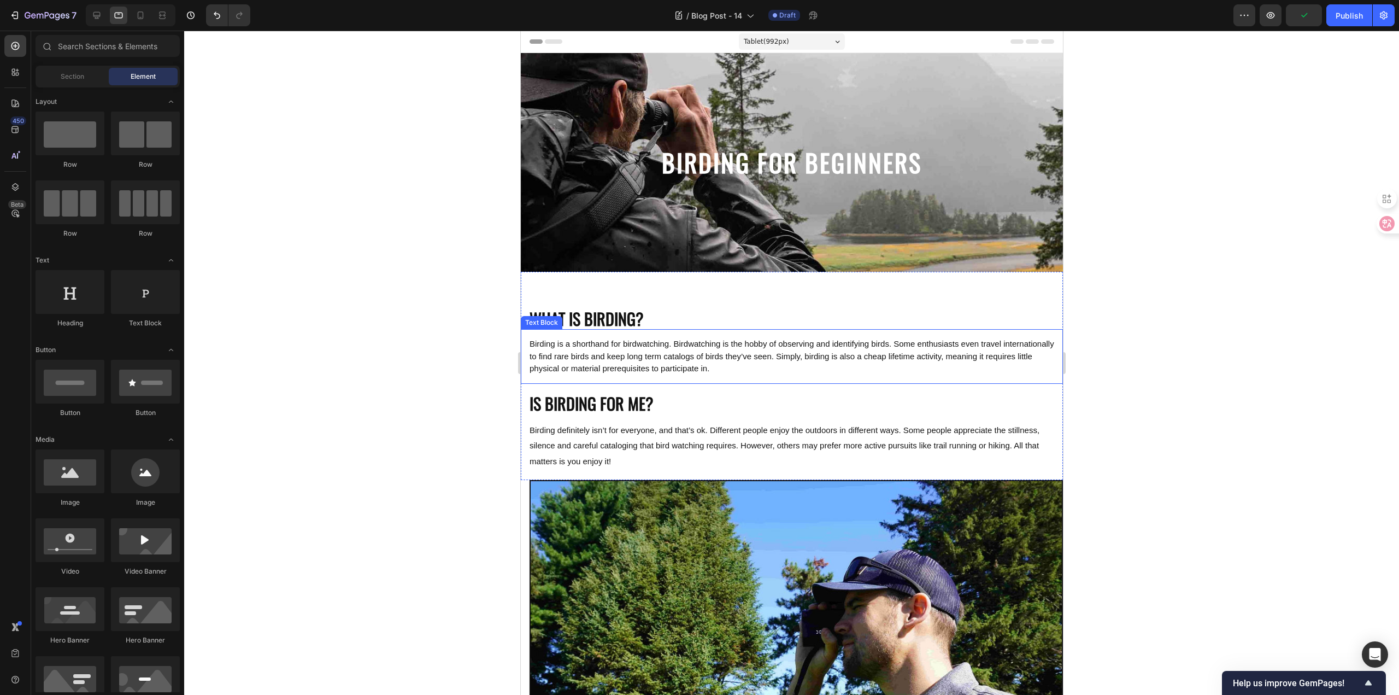
click at [431, 282] on div at bounding box center [791, 363] width 1215 height 664
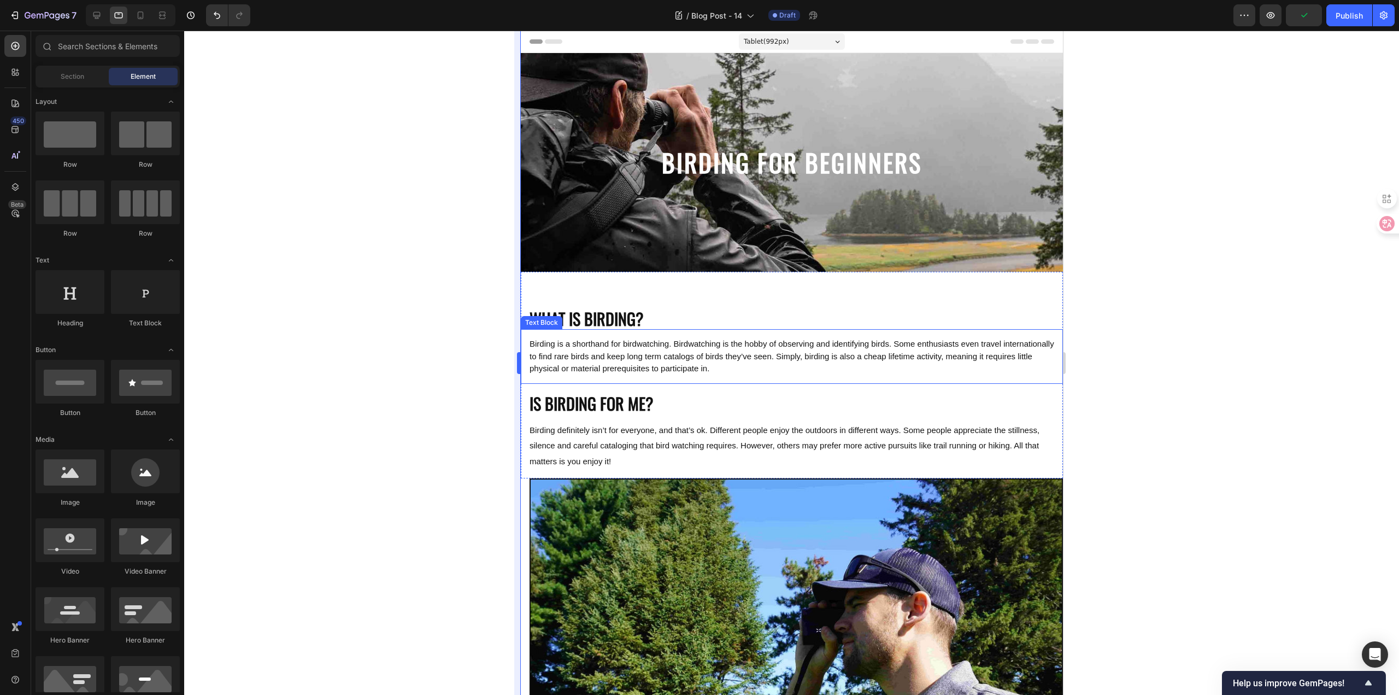
click at [478, 250] on div at bounding box center [791, 363] width 1215 height 664
click at [784, 40] on div "Tablet ( 992 px)" at bounding box center [791, 41] width 106 height 16
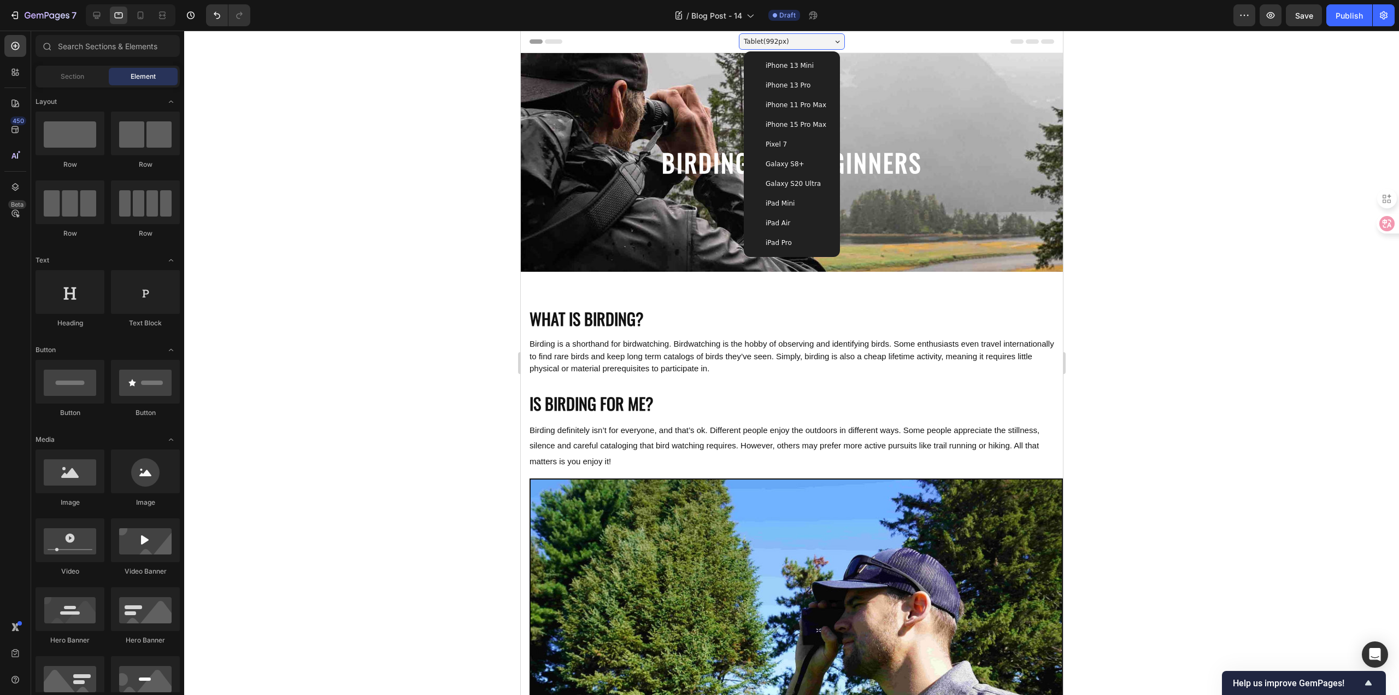
click at [787, 238] on div "iPad Pro" at bounding box center [791, 242] width 79 height 11
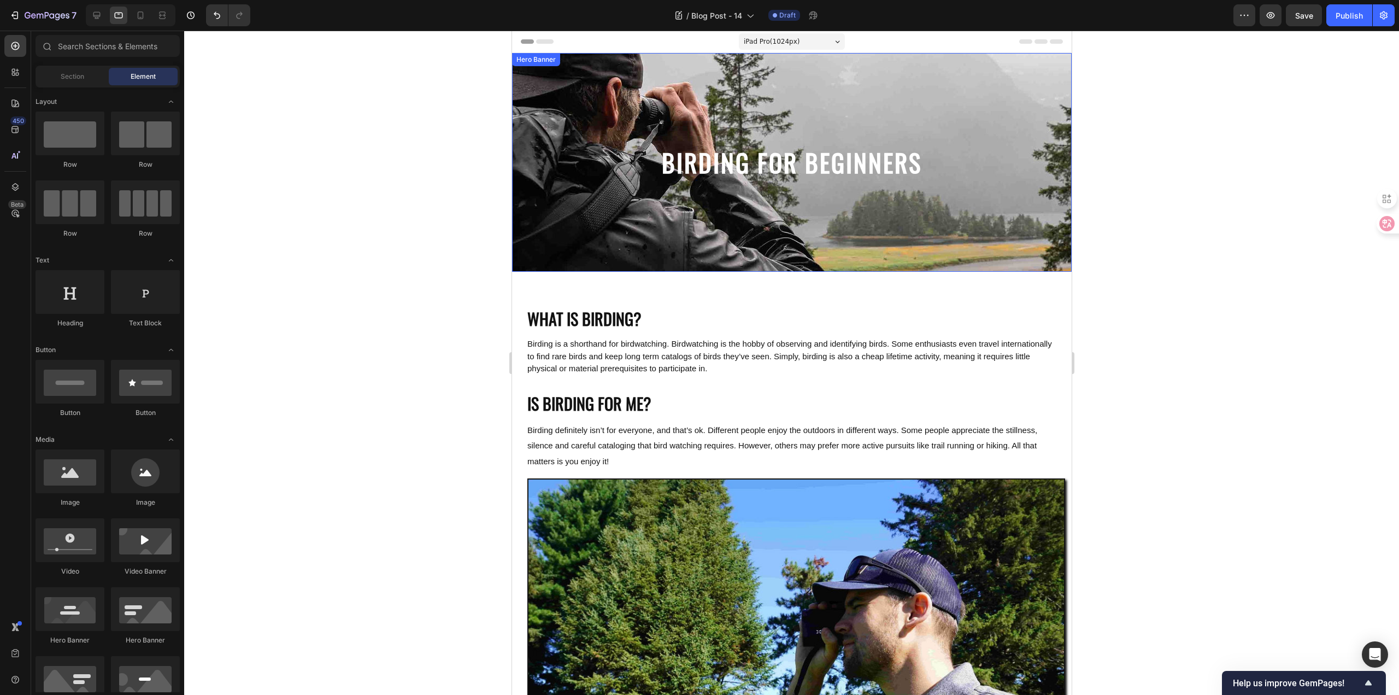
click at [411, 204] on div at bounding box center [791, 363] width 1215 height 664
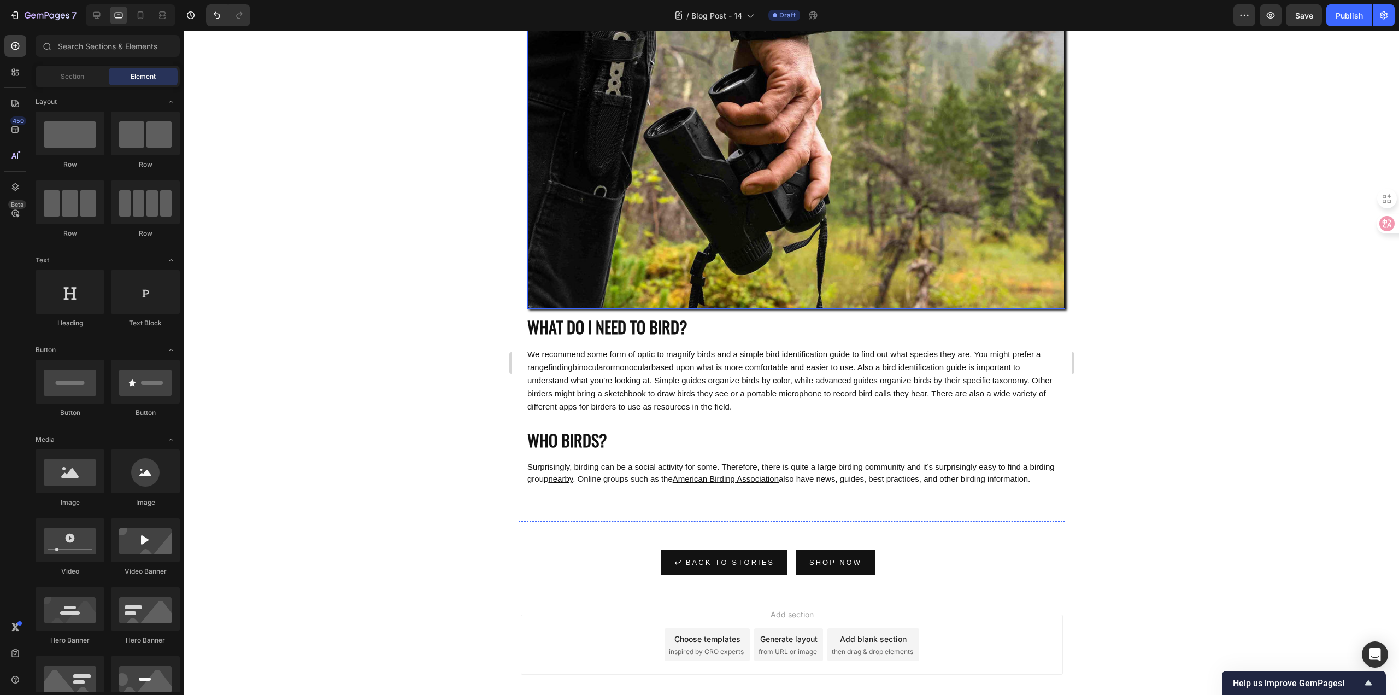
scroll to position [1150, 0]
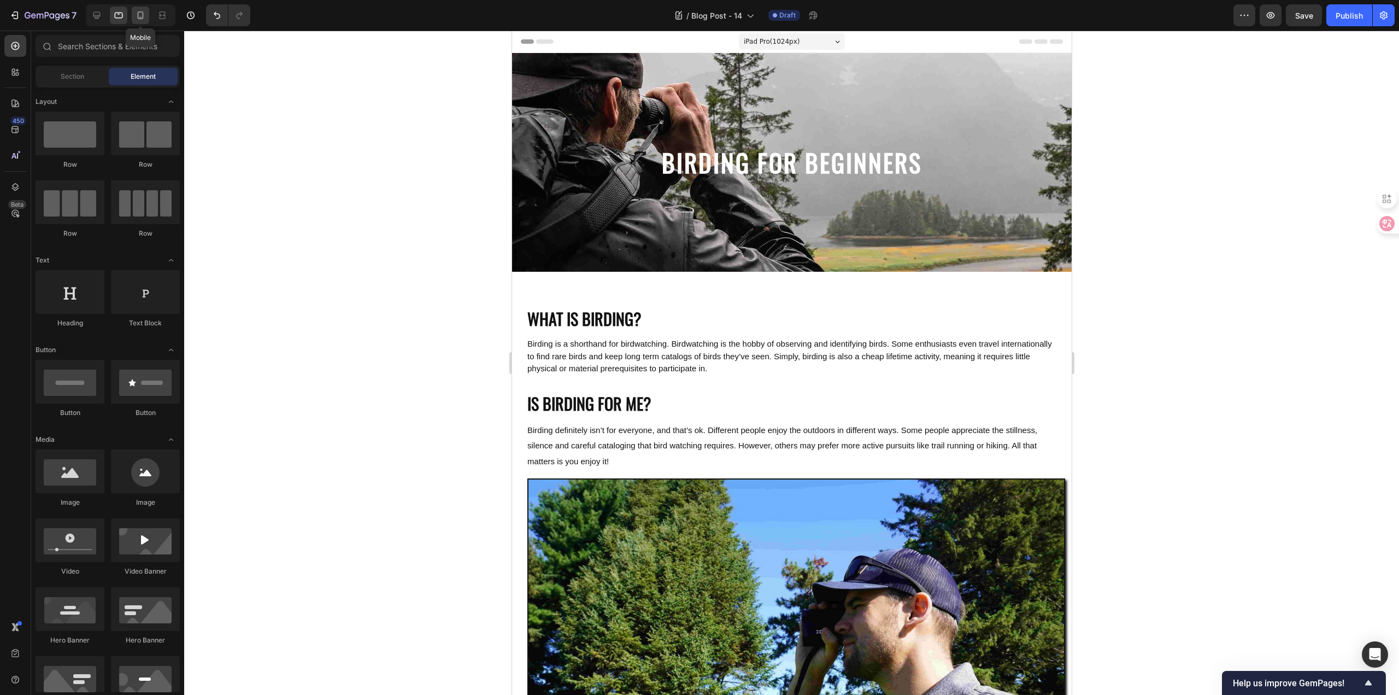
click at [143, 11] on icon at bounding box center [140, 15] width 11 height 11
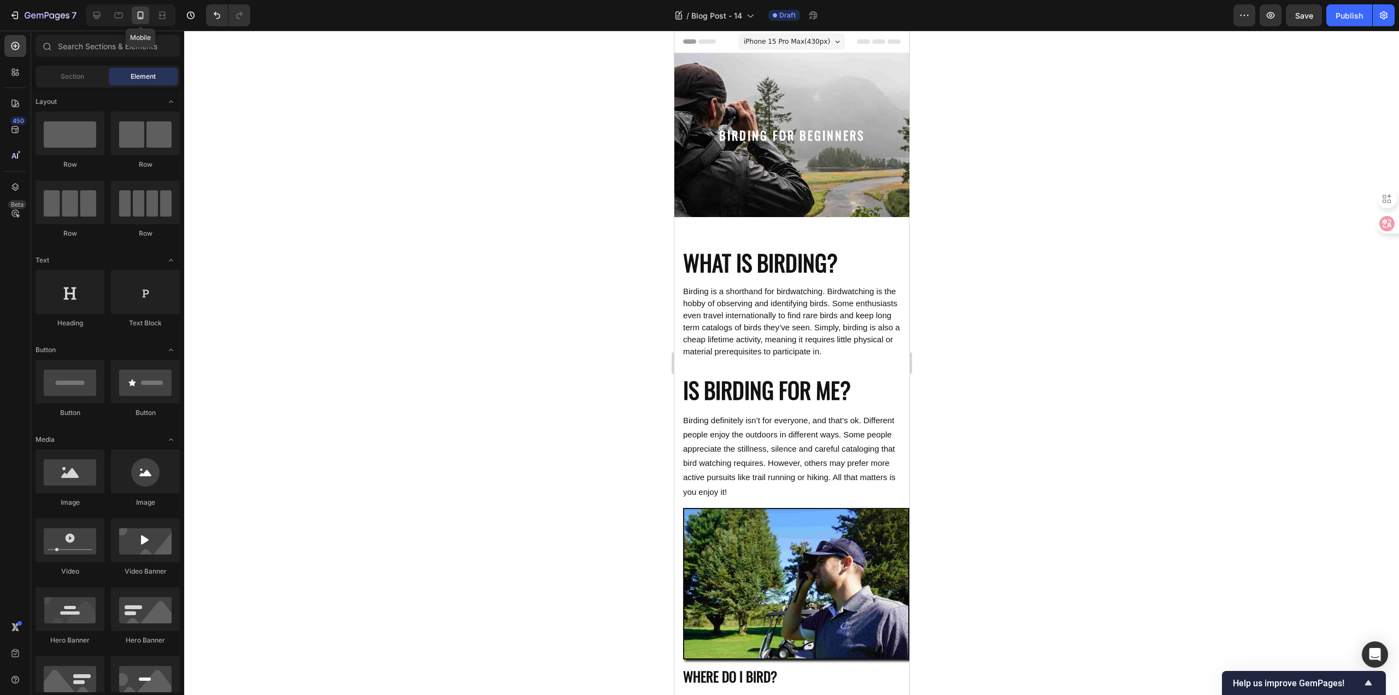
scroll to position [1, 0]
click at [1103, 298] on div at bounding box center [791, 363] width 1215 height 664
click at [771, 257] on h2 "WHAT IS BIRDING?" at bounding box center [791, 258] width 235 height 38
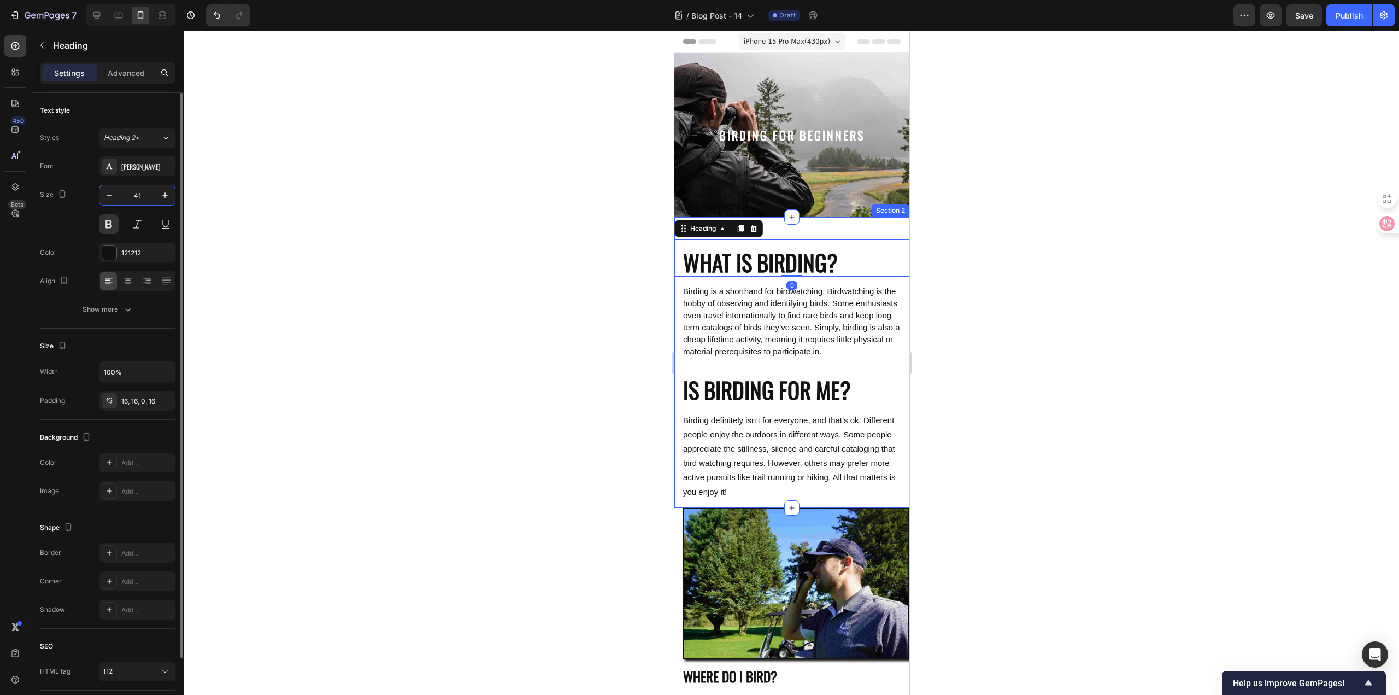
click at [143, 192] on input "41" at bounding box center [137, 195] width 36 height 20
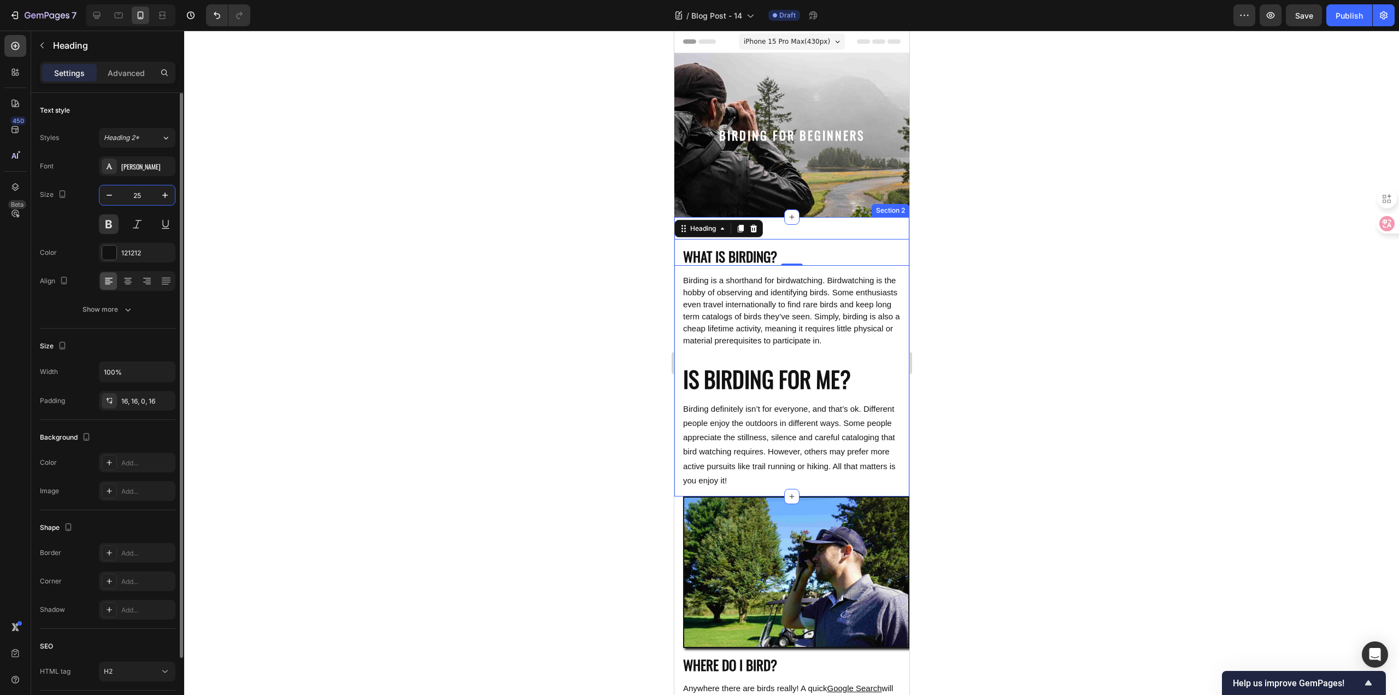
click at [143, 196] on input "25" at bounding box center [137, 195] width 36 height 20
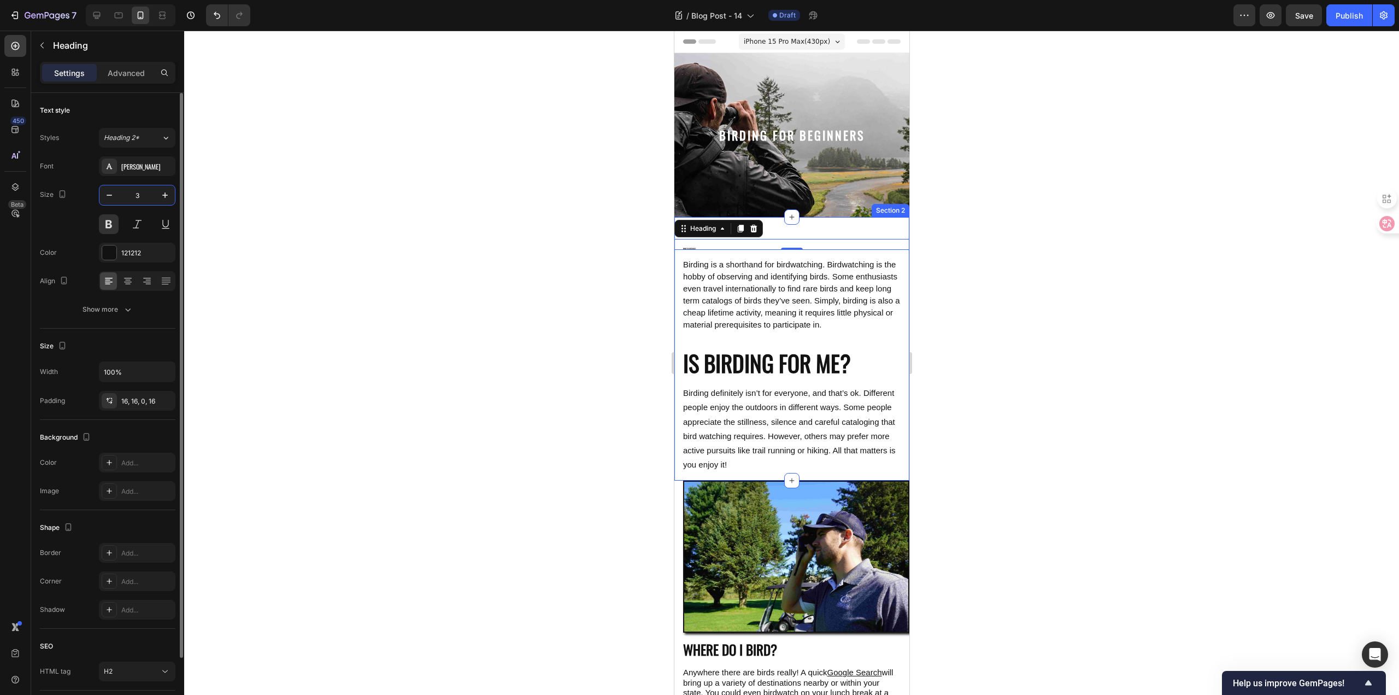
type input "30"
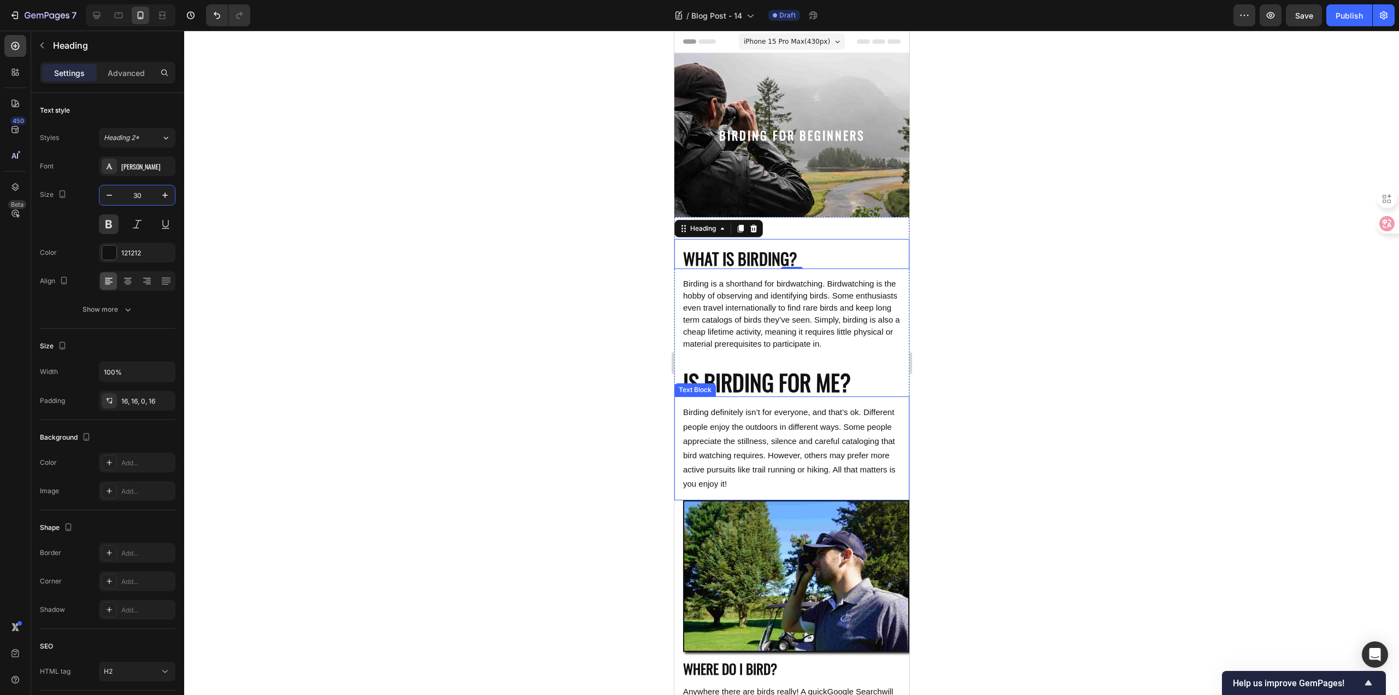
click at [743, 358] on div "Birding is a shorthand for birdwatching. Birdwatching is the hobby of observing…" at bounding box center [791, 314] width 235 height 90
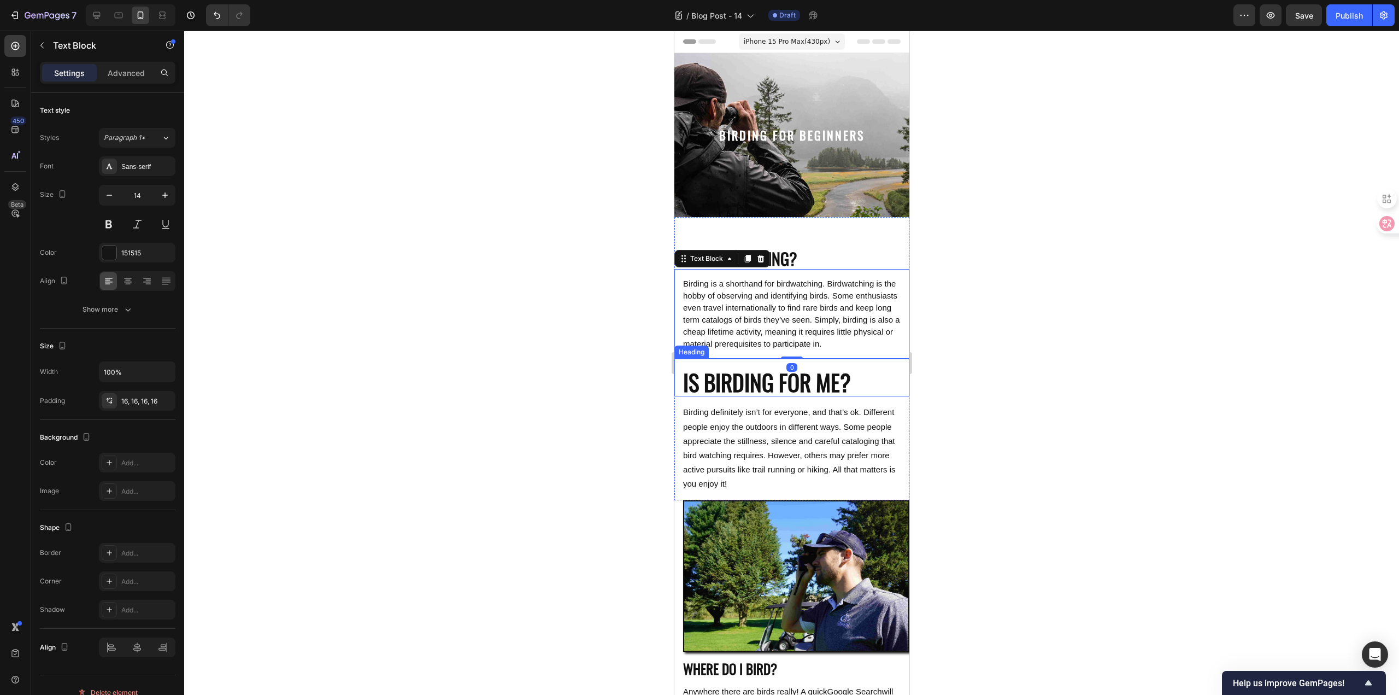
click at [748, 386] on h2 "IS BIRDING FOR ME?" at bounding box center [791, 377] width 235 height 38
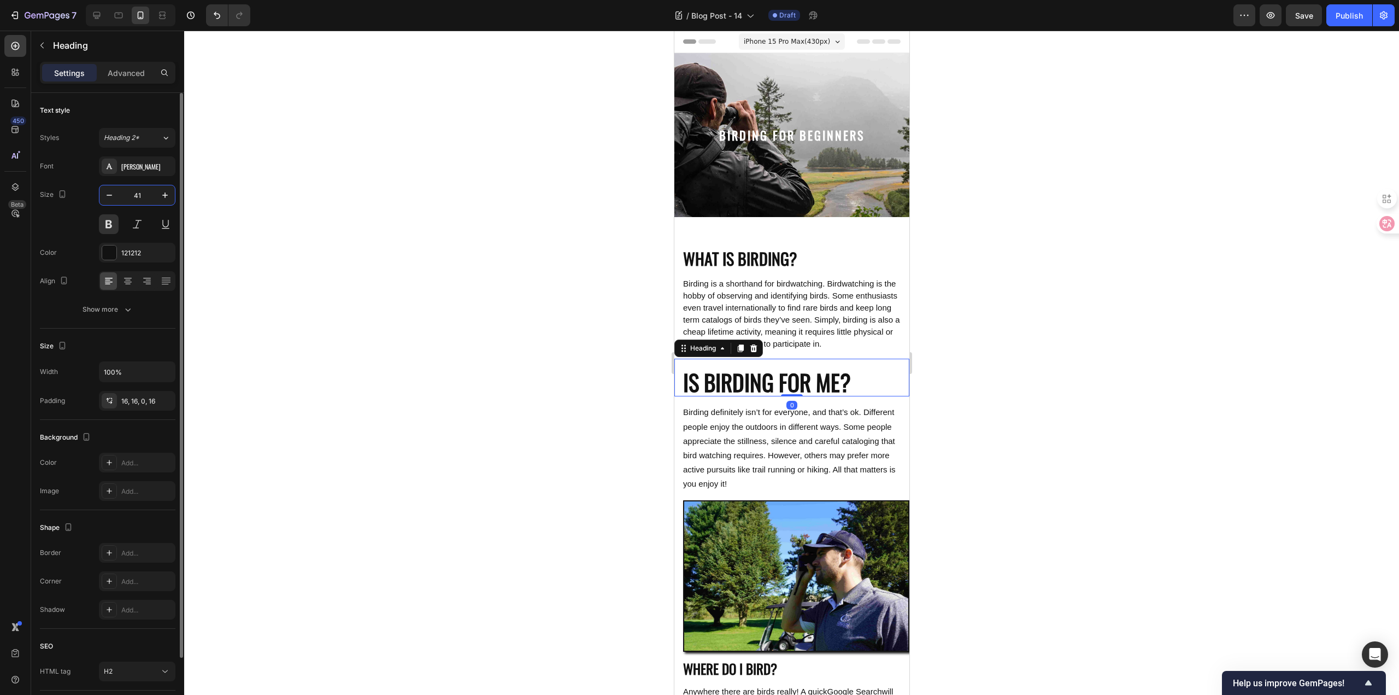
click at [147, 193] on input "41" at bounding box center [137, 195] width 36 height 20
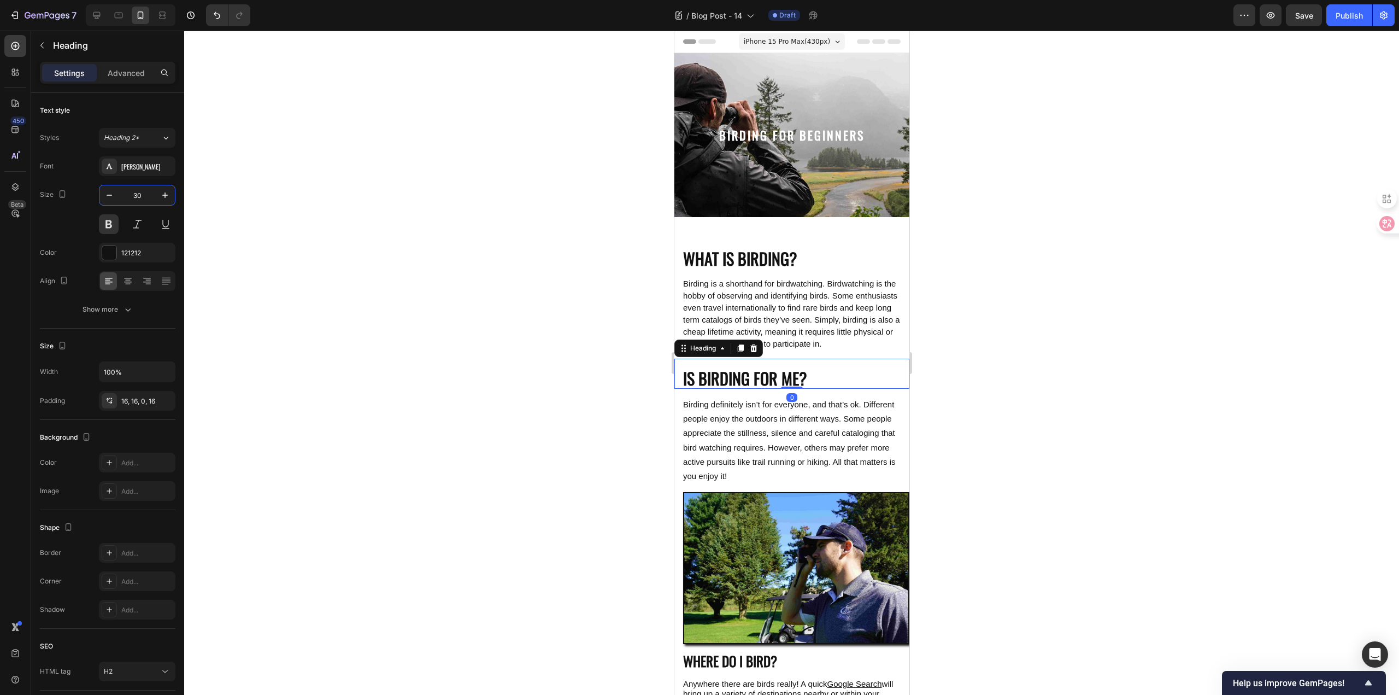
type input "30"
click at [417, 371] on div at bounding box center [791, 363] width 1215 height 664
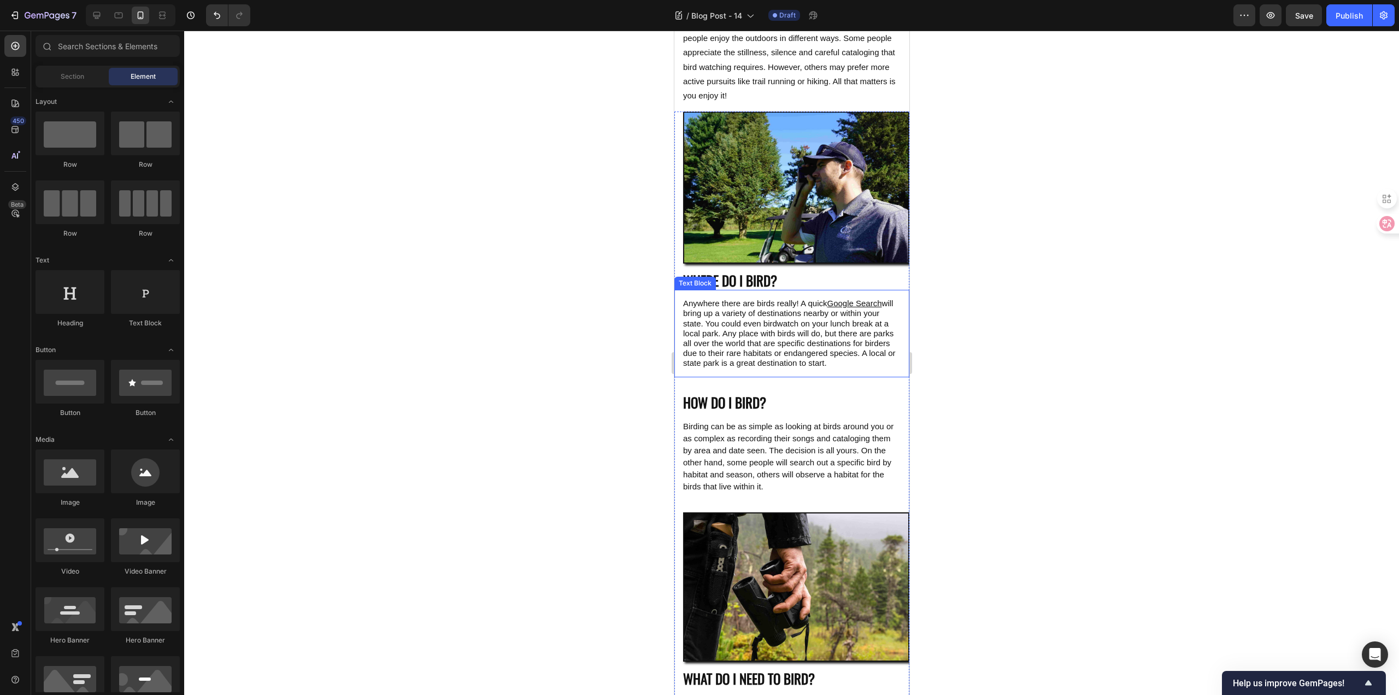
scroll to position [383, 0]
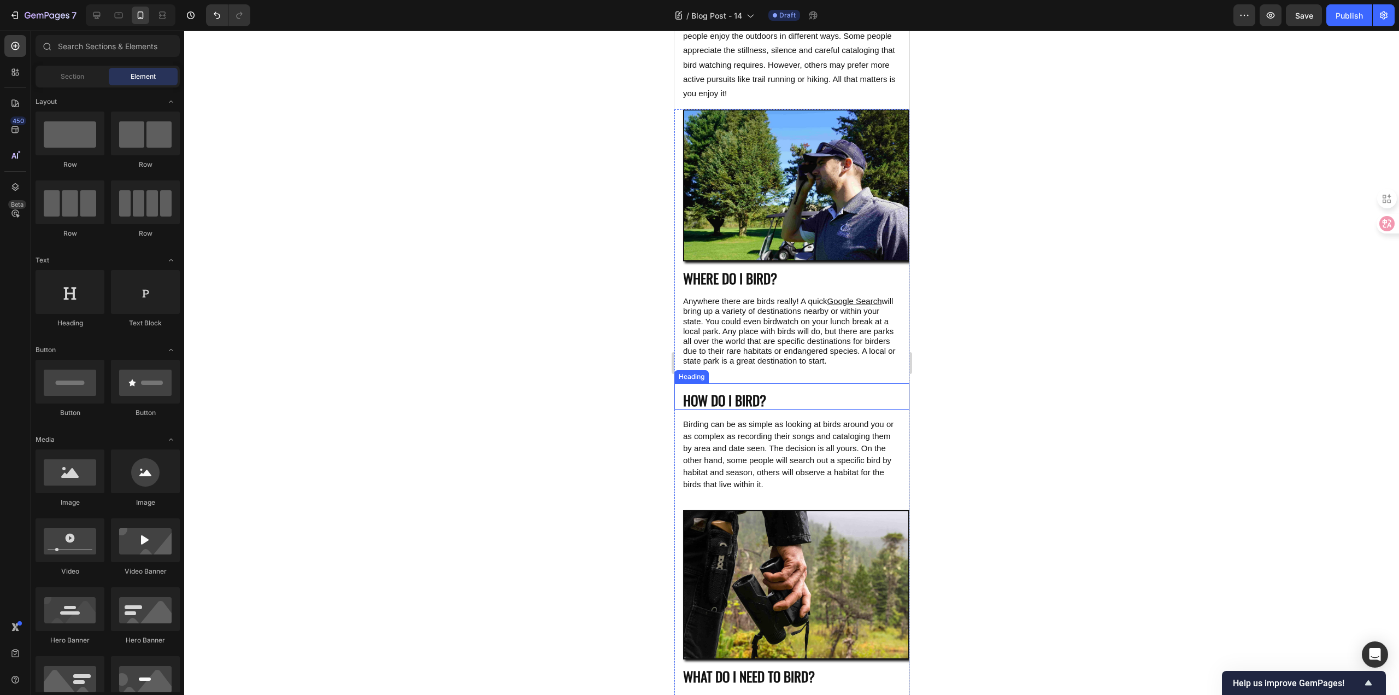
click at [732, 409] on p "HOW DO I BIRD?" at bounding box center [790, 400] width 217 height 18
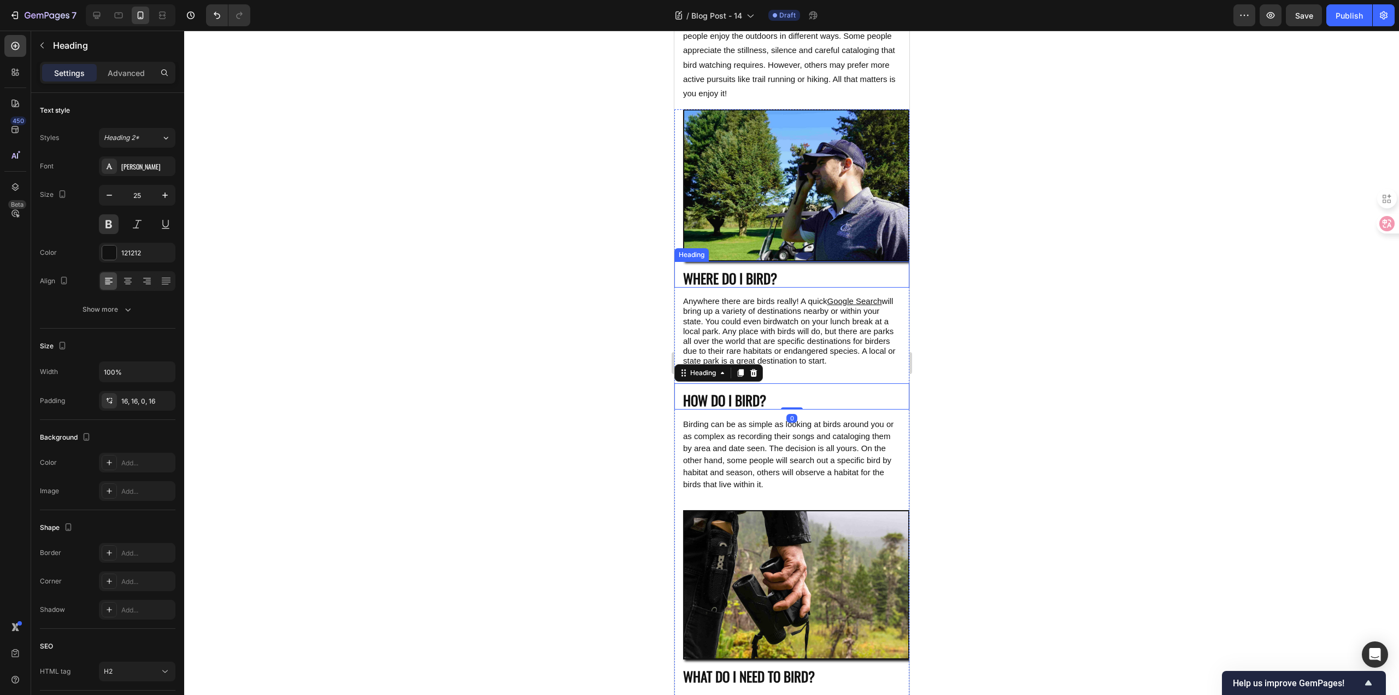
click at [734, 287] on p "WHERE DO I BIRD?" at bounding box center [790, 278] width 217 height 18
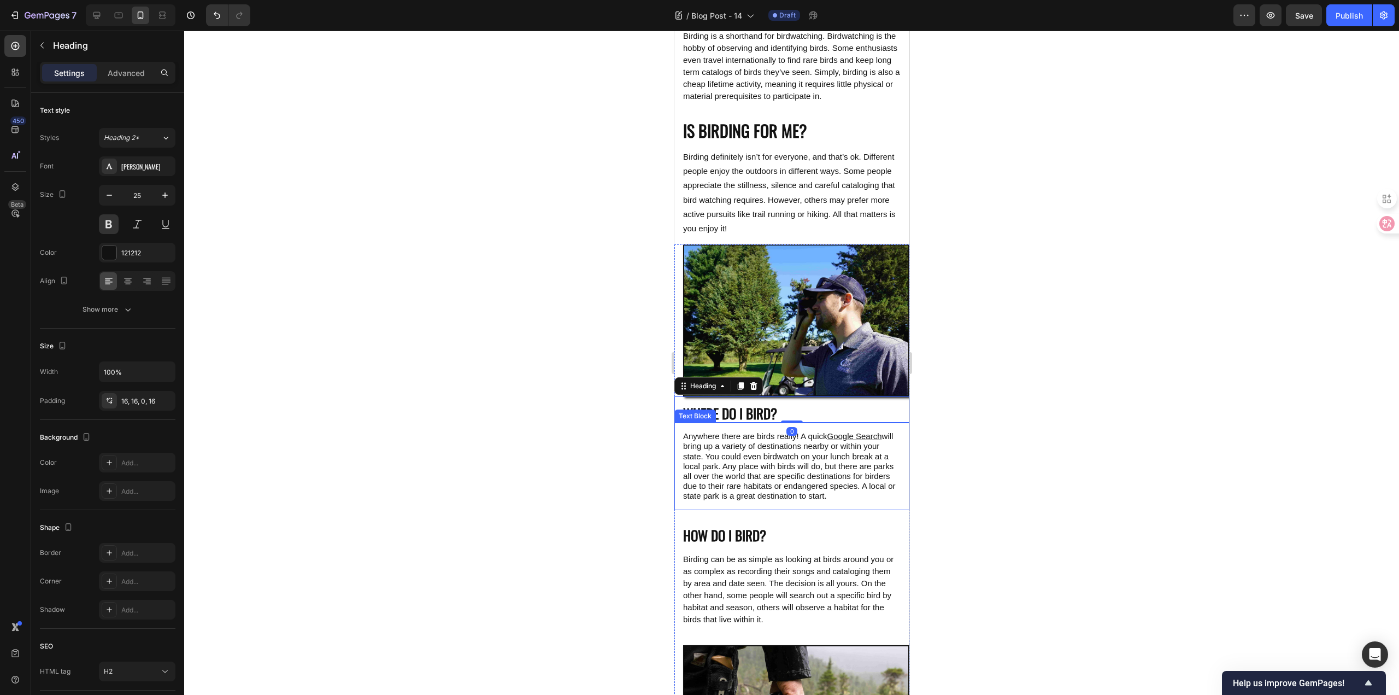
scroll to position [109, 0]
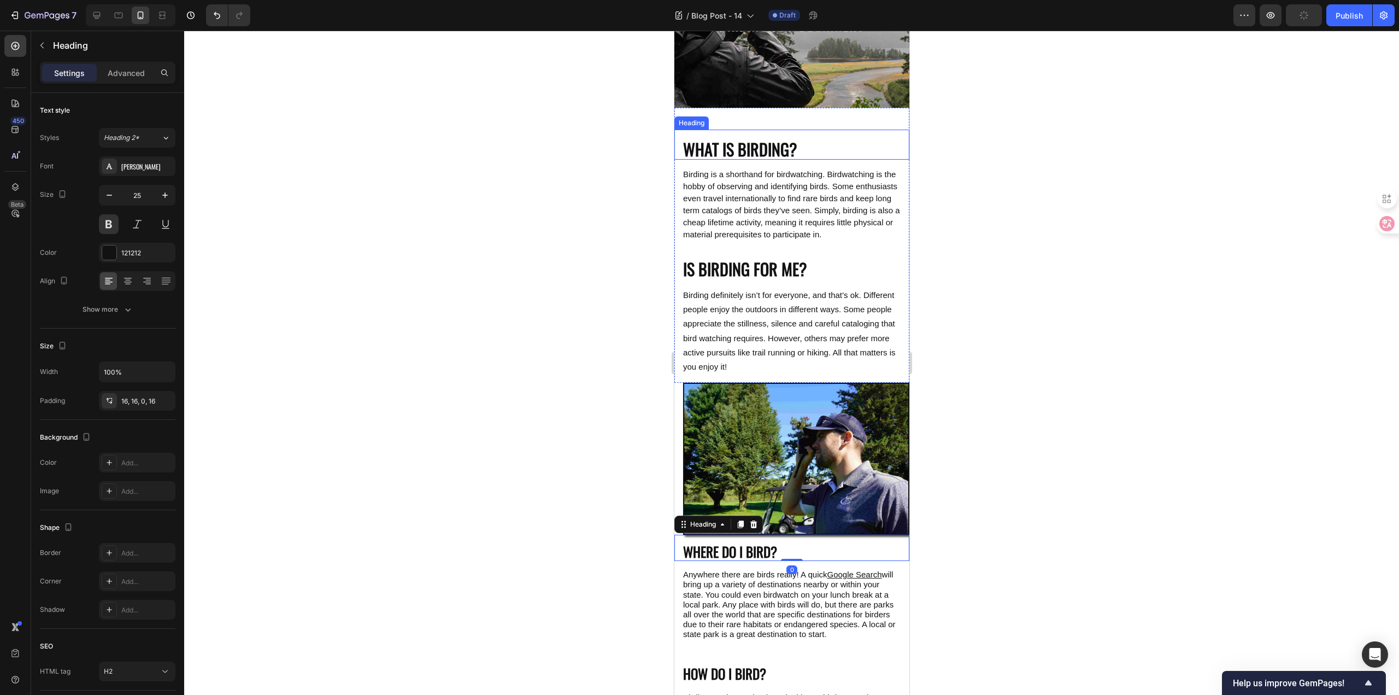
click at [738, 151] on h2 "WHAT IS BIRDING?" at bounding box center [791, 145] width 235 height 30
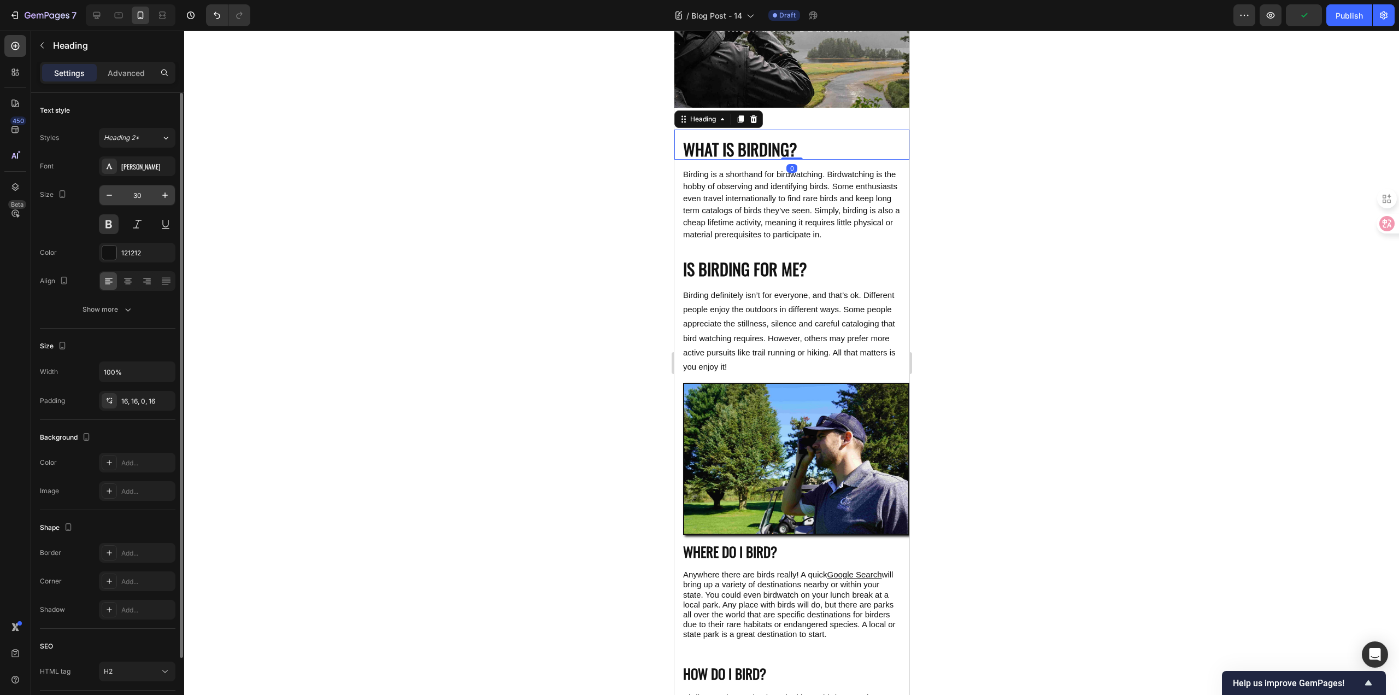
click at [136, 200] on input "30" at bounding box center [137, 195] width 36 height 20
click at [142, 196] on input "30" at bounding box center [137, 195] width 36 height 20
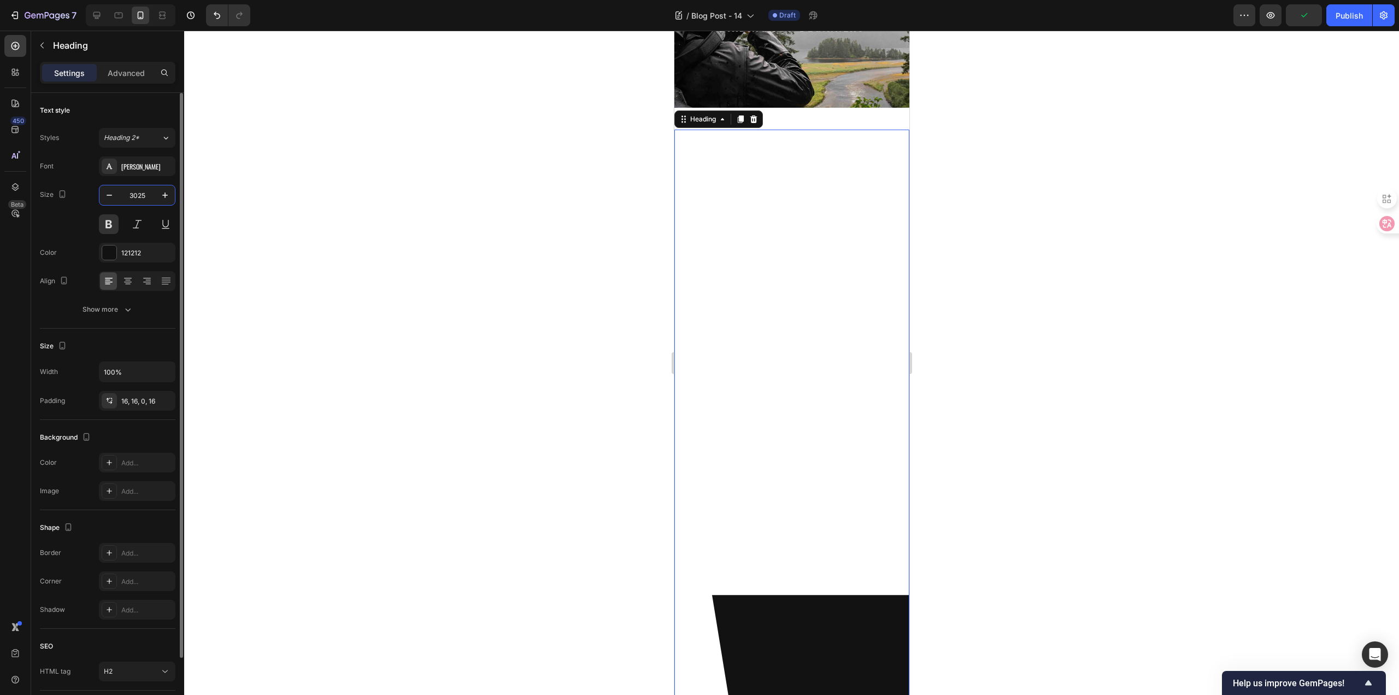
click at [141, 195] on input "3025" at bounding box center [137, 195] width 36 height 20
type input "25"
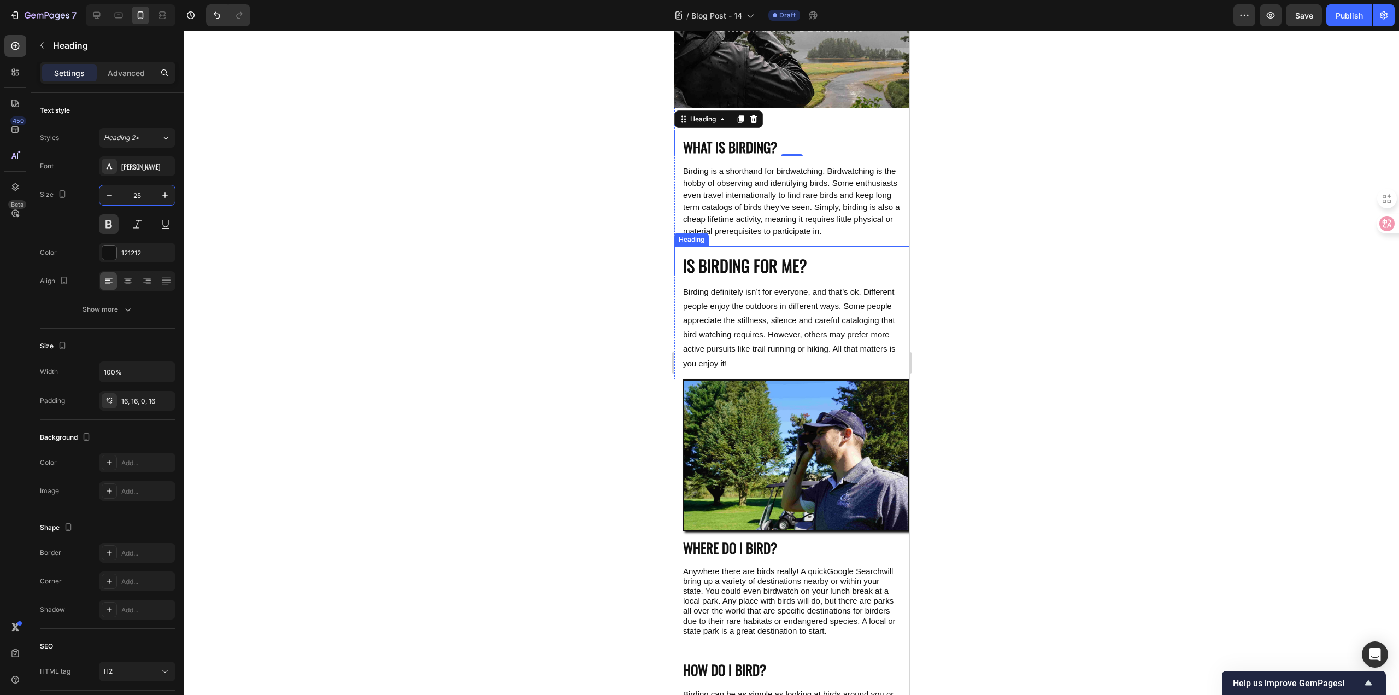
click at [705, 261] on h2 "IS BIRDING FOR ME?" at bounding box center [791, 261] width 235 height 30
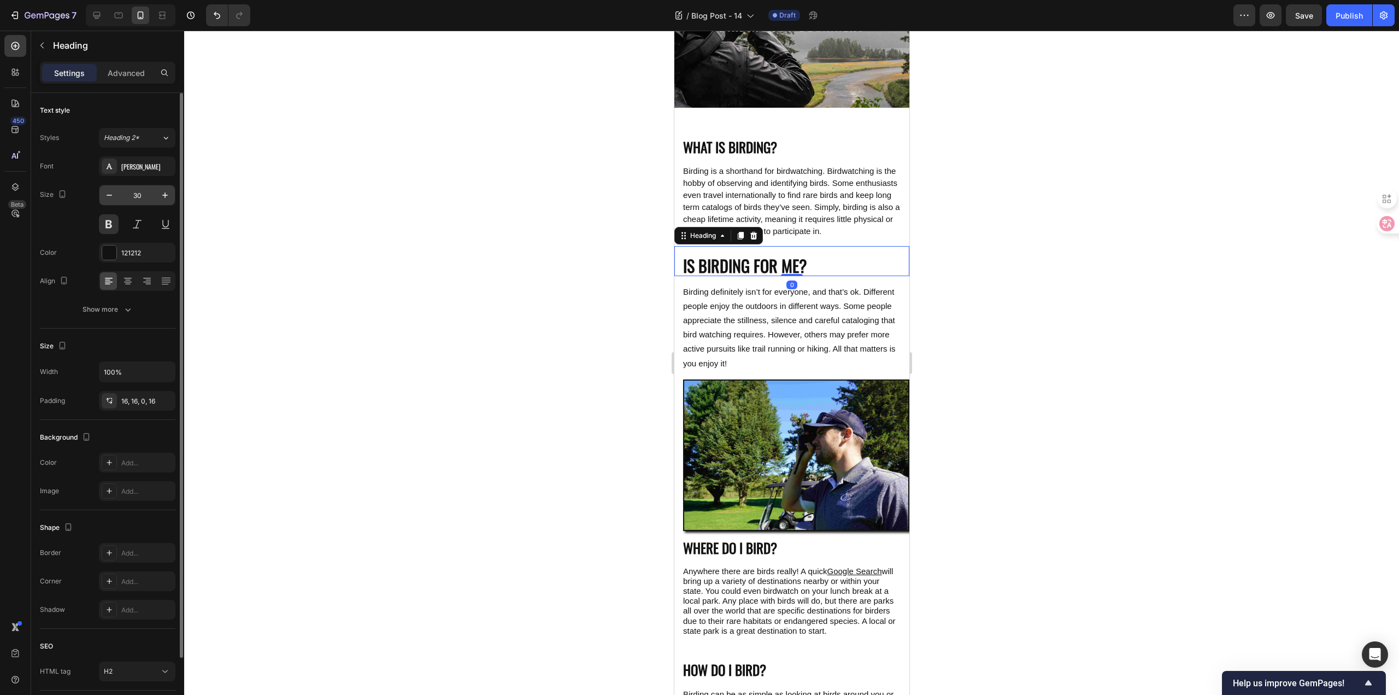
click at [143, 190] on input "30" at bounding box center [137, 195] width 36 height 20
type input "25"
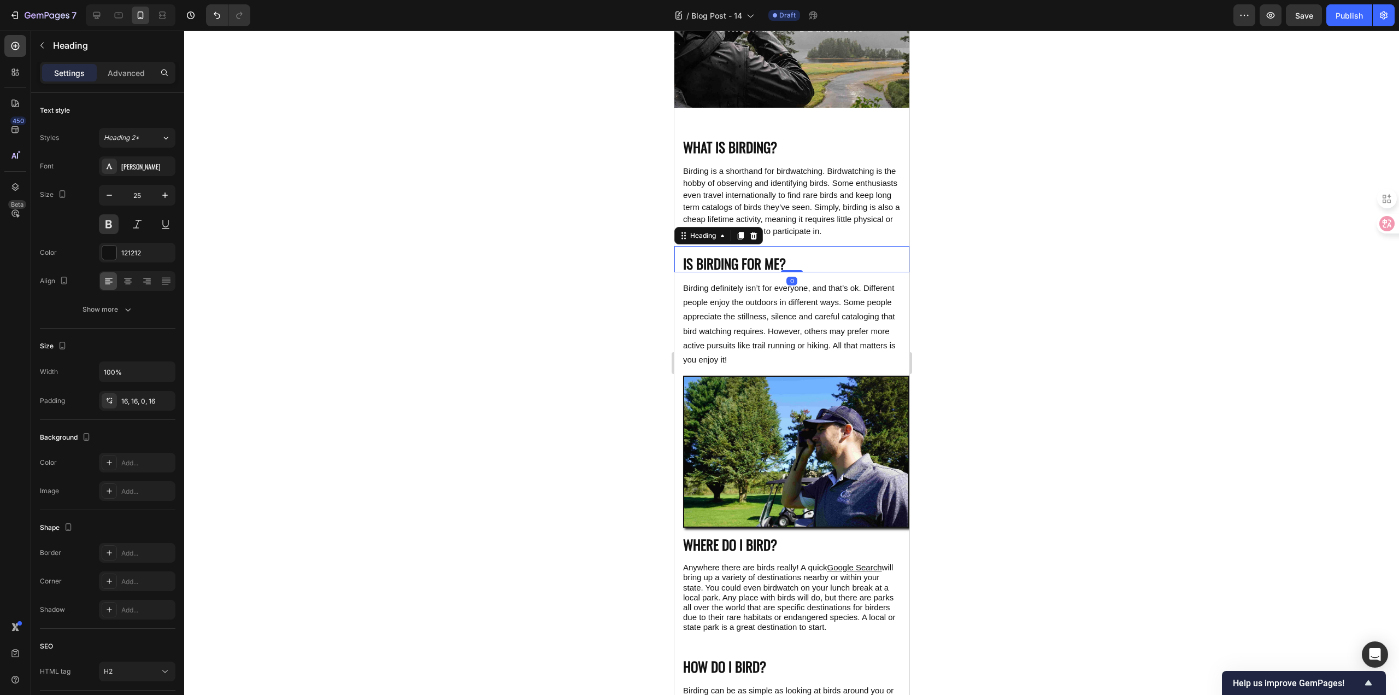
drag, startPoint x: 416, startPoint y: 221, endPoint x: 666, endPoint y: 189, distance: 252.3
click at [416, 220] on div at bounding box center [791, 363] width 1215 height 664
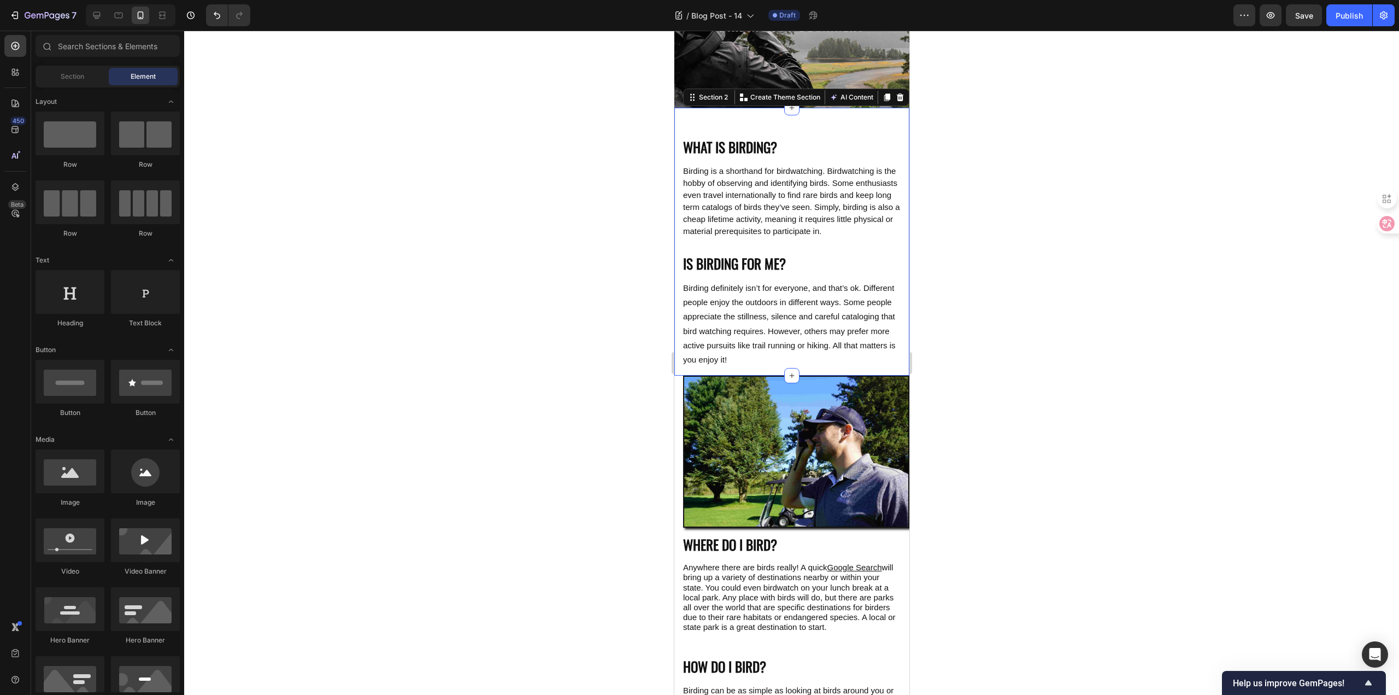
click at [805, 121] on div "WHAT IS BIRDING? Heading Birding is a shorthand for birdwatching. Birdwatching …" at bounding box center [791, 242] width 235 height 268
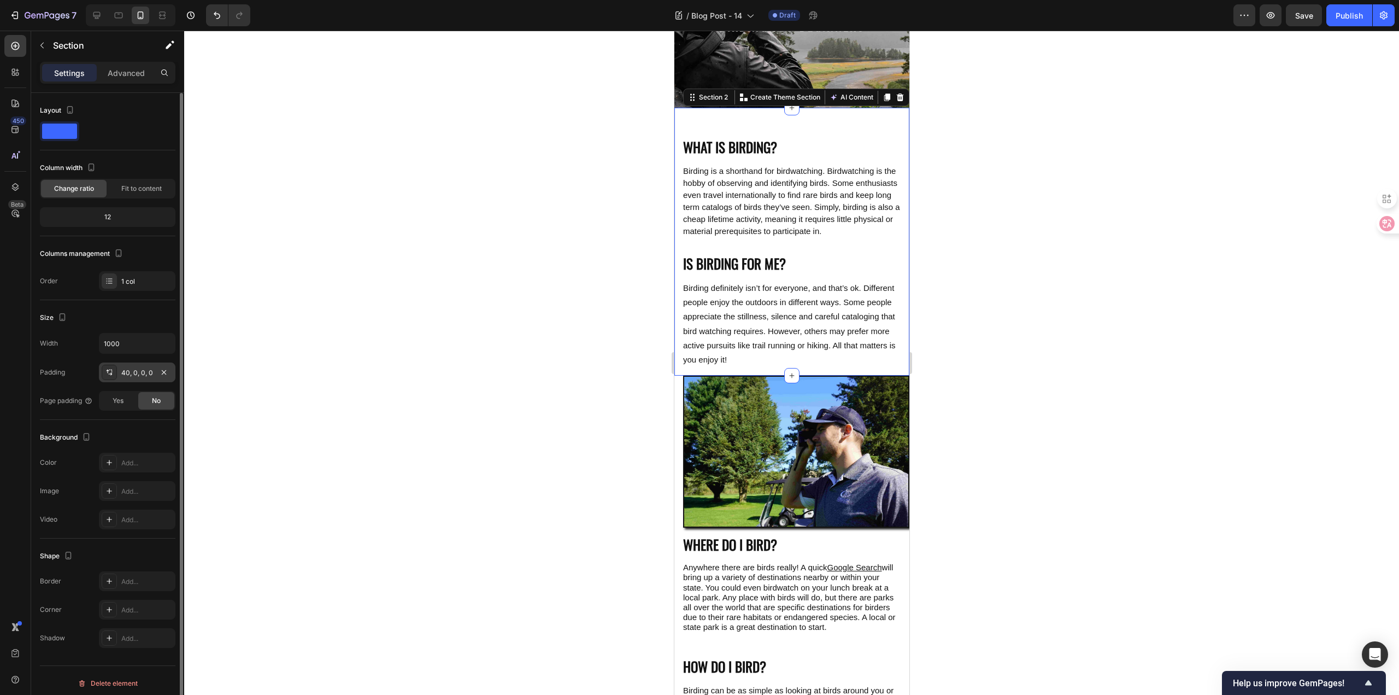
click at [139, 373] on div "40, 0, 0, 0" at bounding box center [137, 373] width 32 height 10
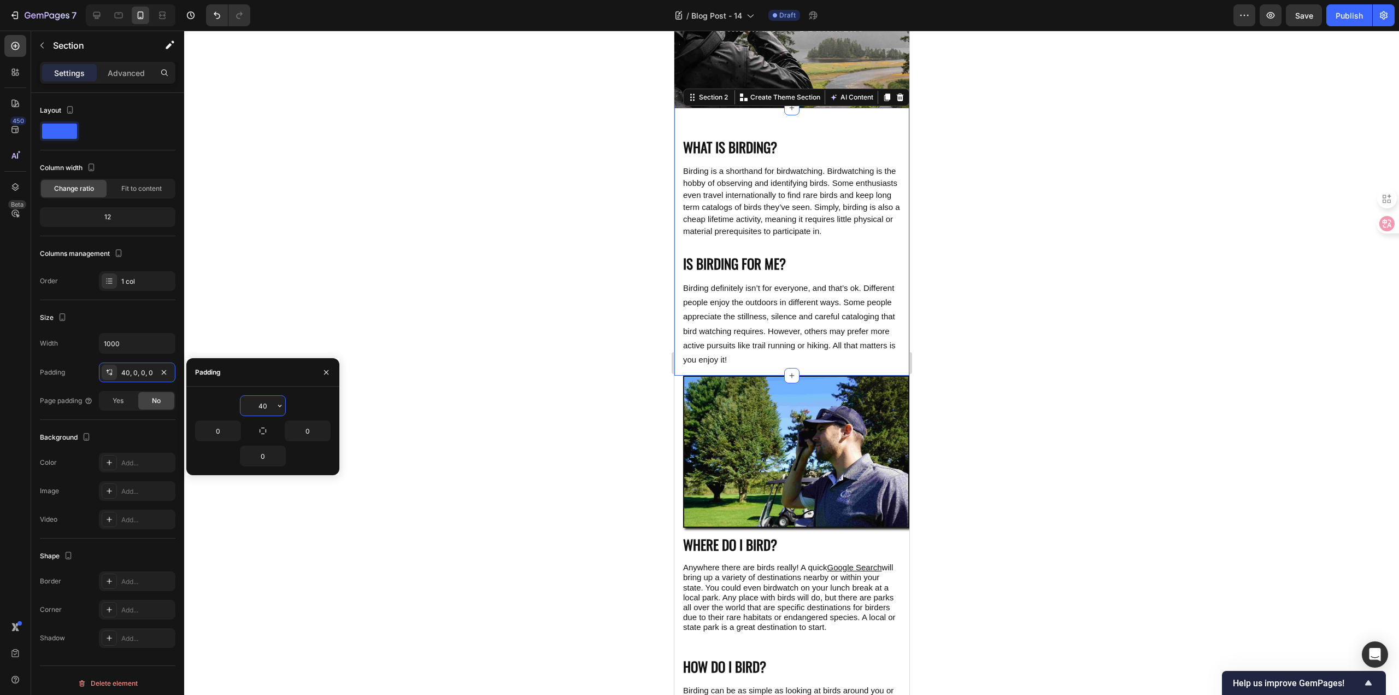
click at [265, 403] on input "40" at bounding box center [262, 406] width 45 height 20
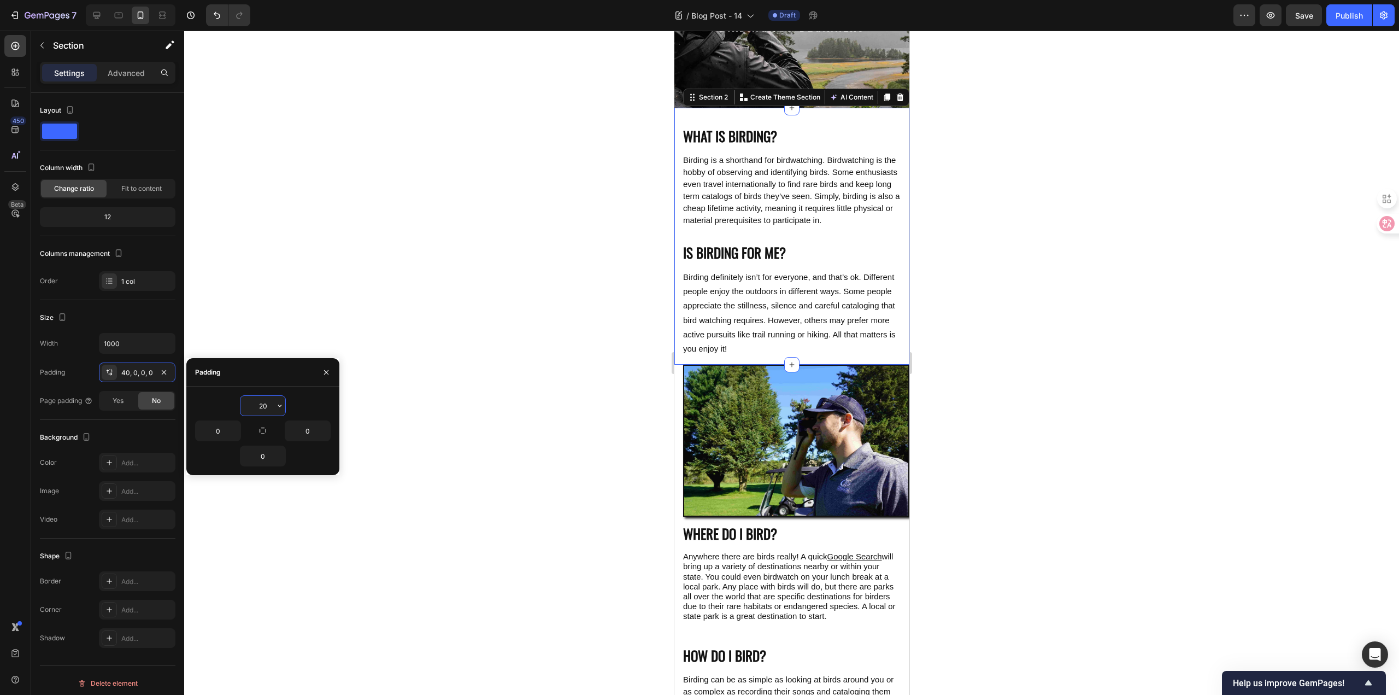
click at [267, 405] on input "20" at bounding box center [262, 406] width 45 height 20
type input "2"
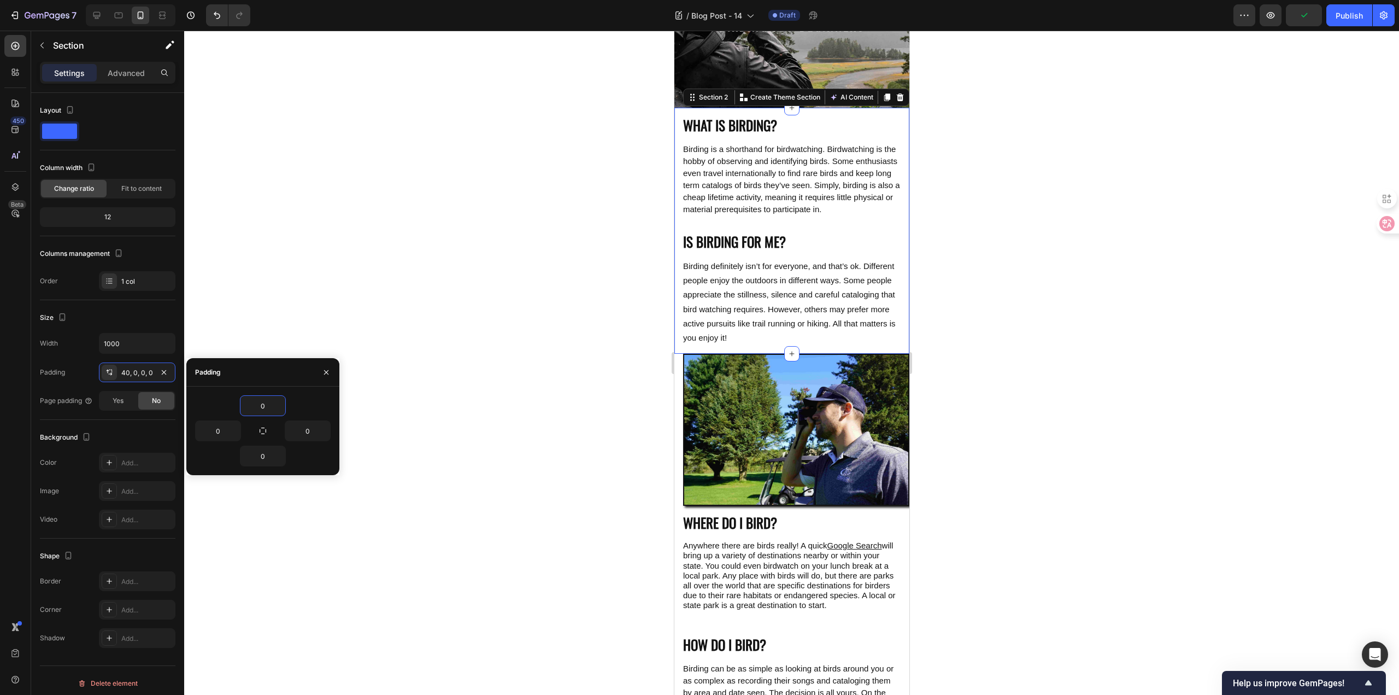
click at [464, 332] on div at bounding box center [791, 363] width 1215 height 664
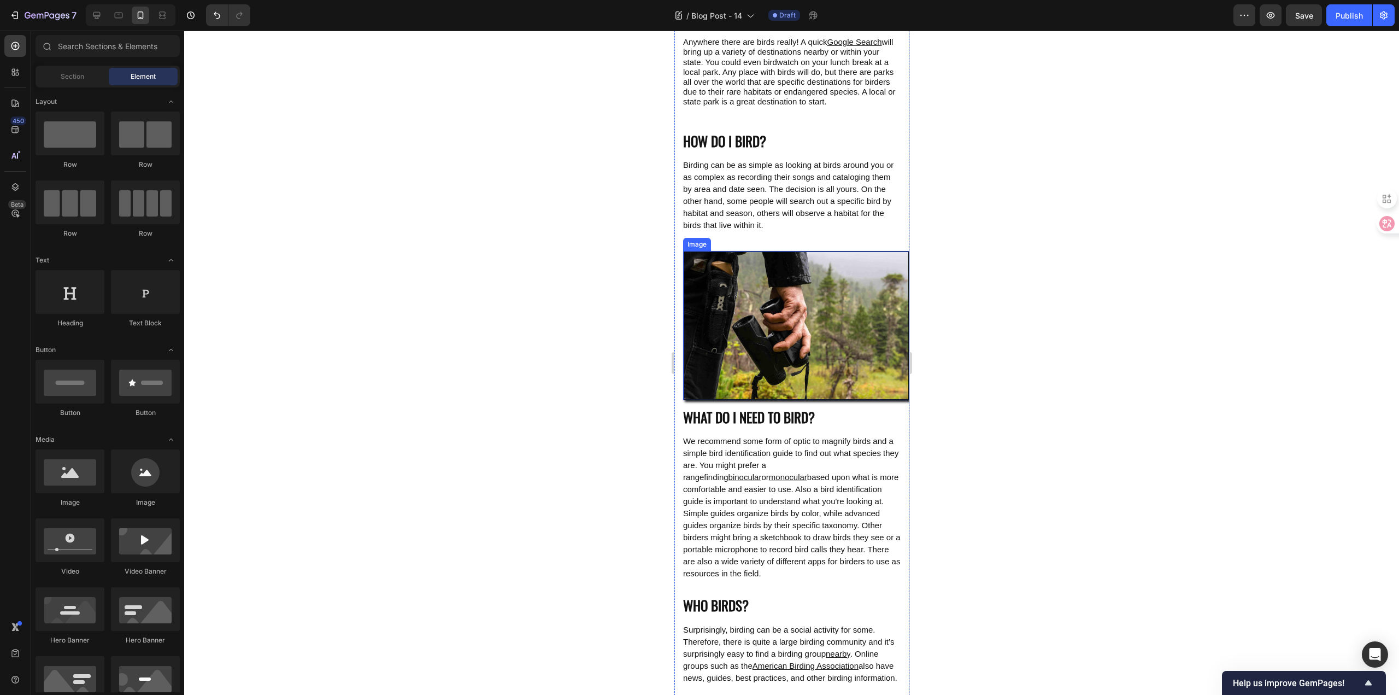
scroll to position [656, 0]
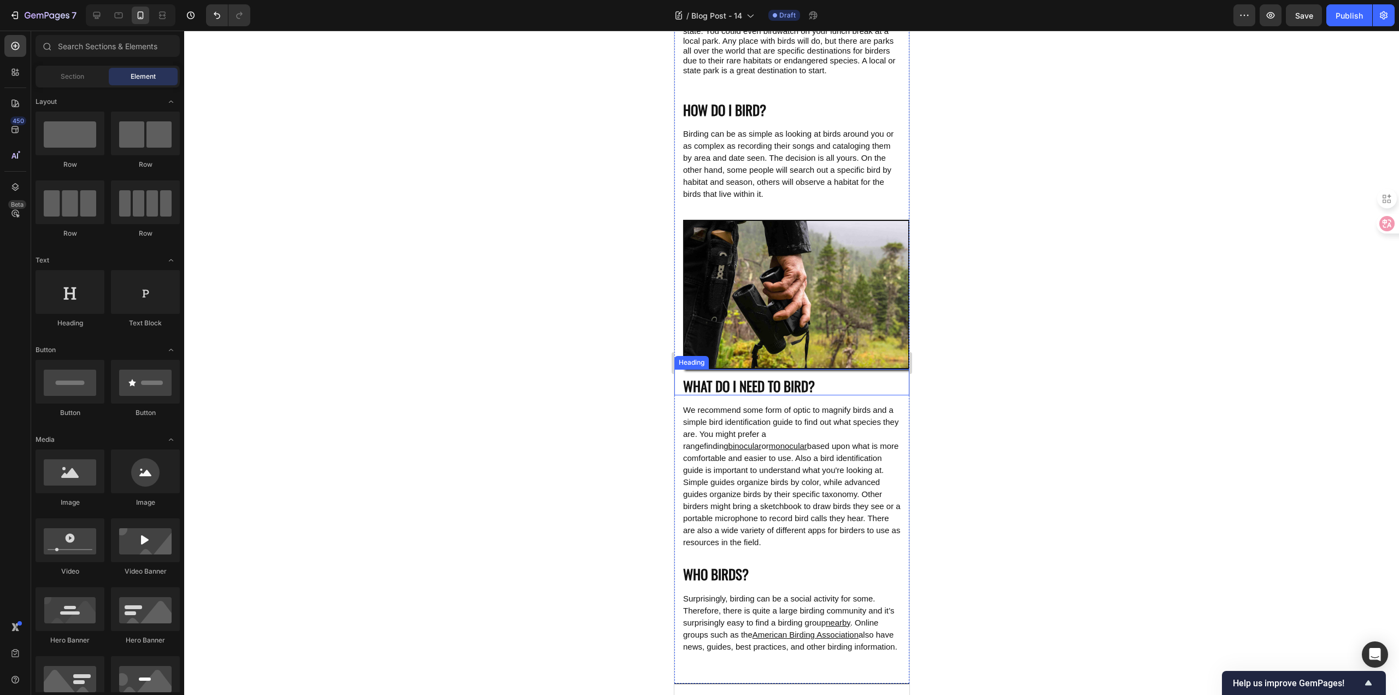
click at [756, 388] on p "WHAT DO I NEED TO BIRD?" at bounding box center [790, 386] width 217 height 18
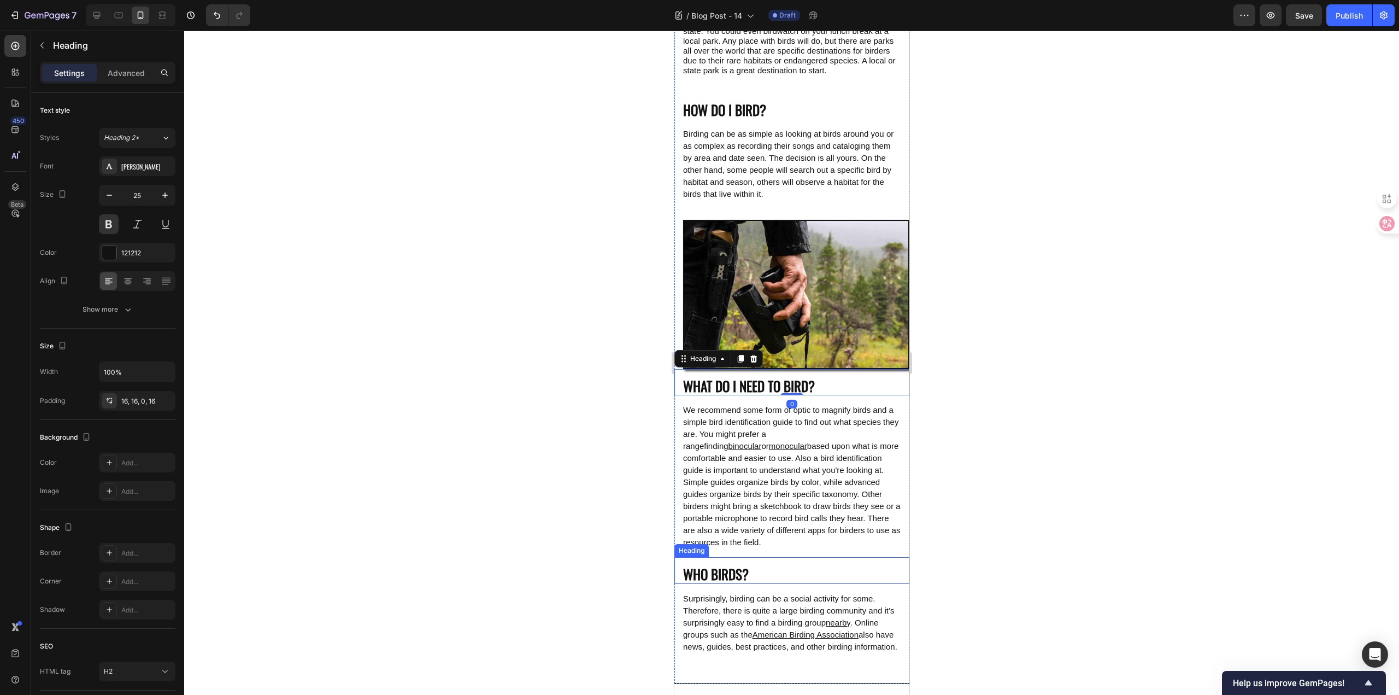
click at [734, 583] on p "WHO BIRDS?" at bounding box center [790, 574] width 217 height 18
click at [508, 464] on div at bounding box center [791, 363] width 1215 height 664
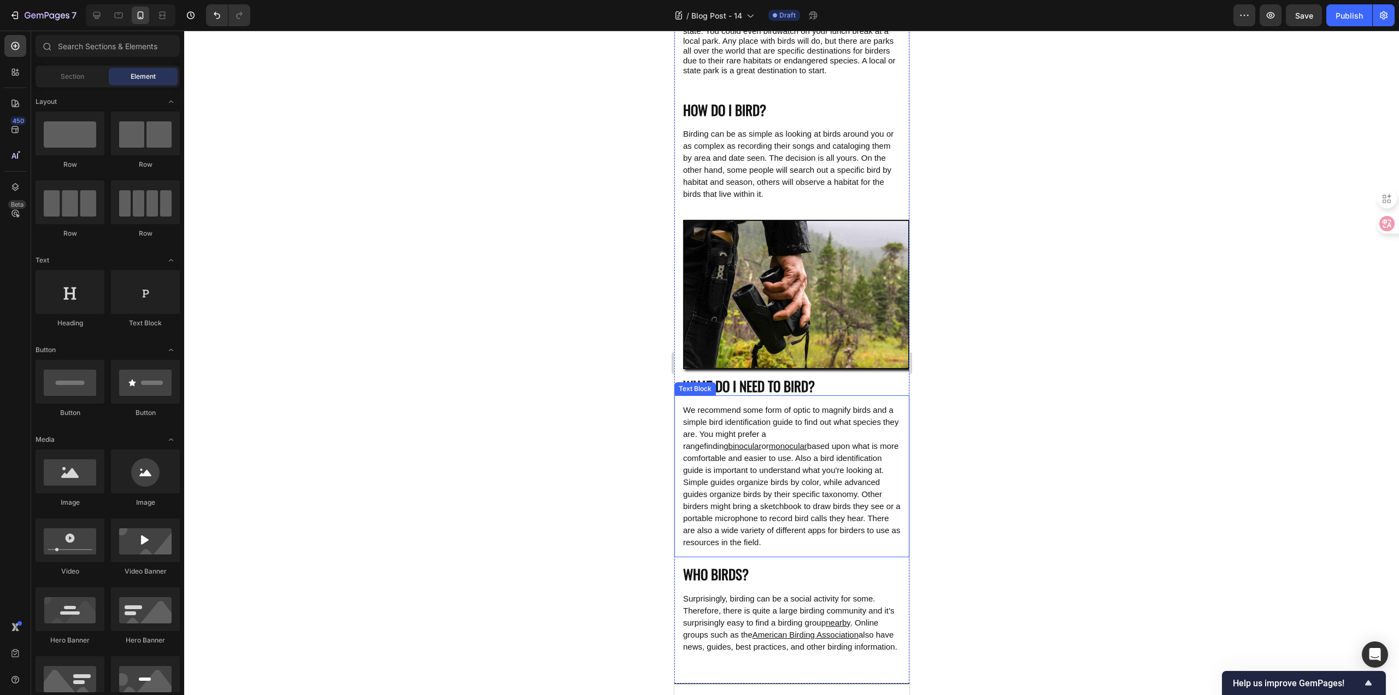
scroll to position [820, 0]
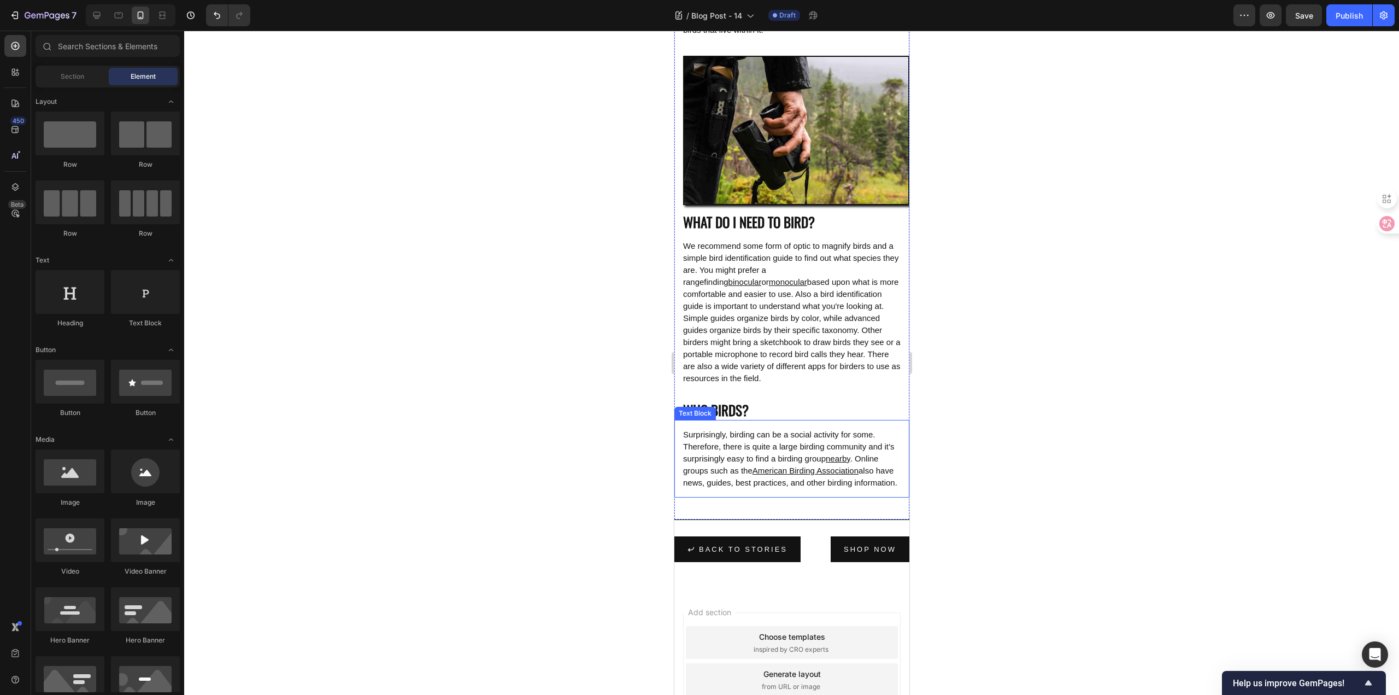
click at [797, 487] on span "also have news, guides, best practices, and other birding information." at bounding box center [789, 476] width 214 height 21
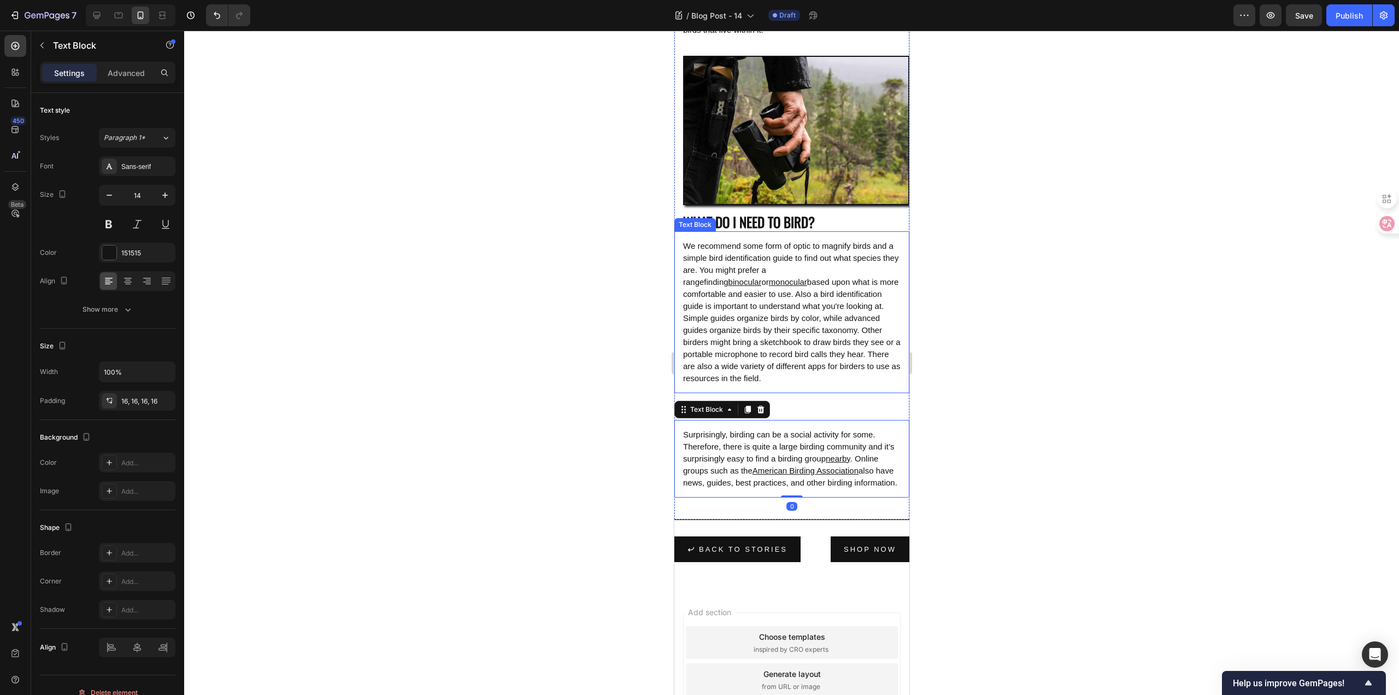
click at [780, 352] on span "based upon what is more comfortable and easier to use. Also a bird identificati…" at bounding box center [790, 329] width 217 height 105
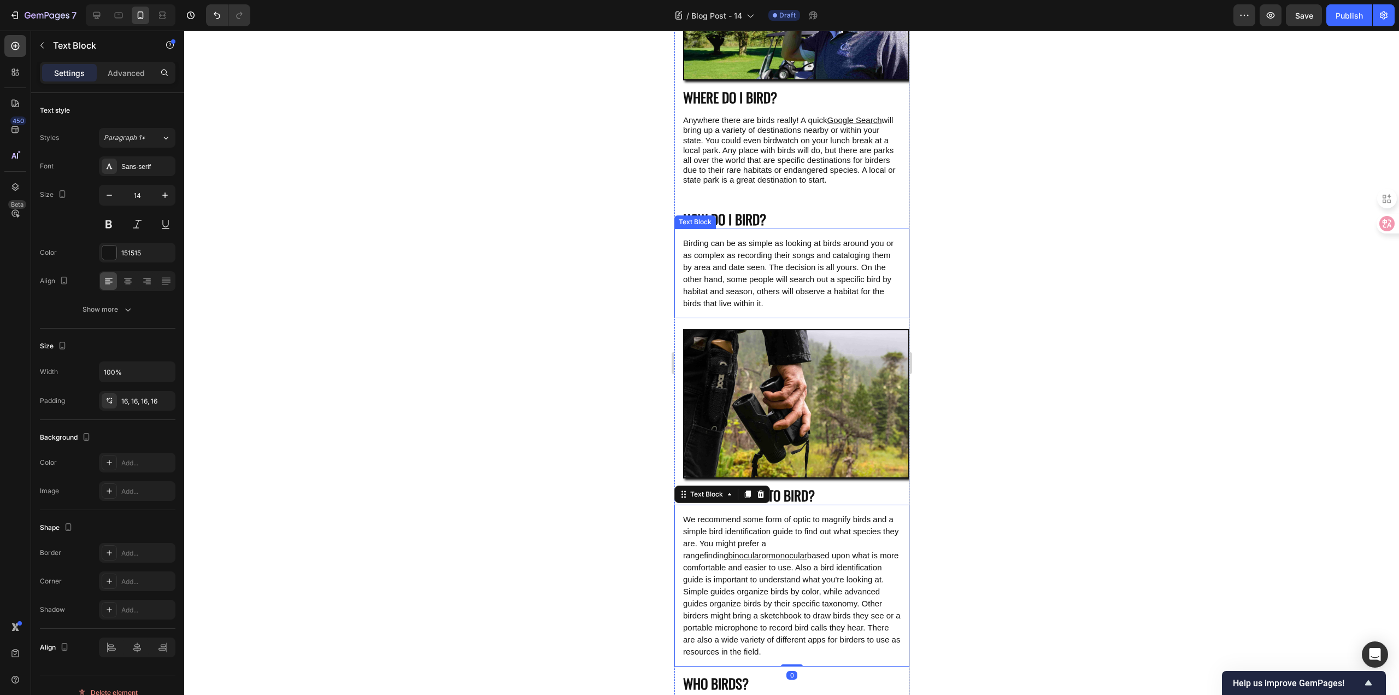
click at [799, 304] on span "Birding can be as simple as looking at birds around you or as complex as record…" at bounding box center [787, 272] width 210 height 69
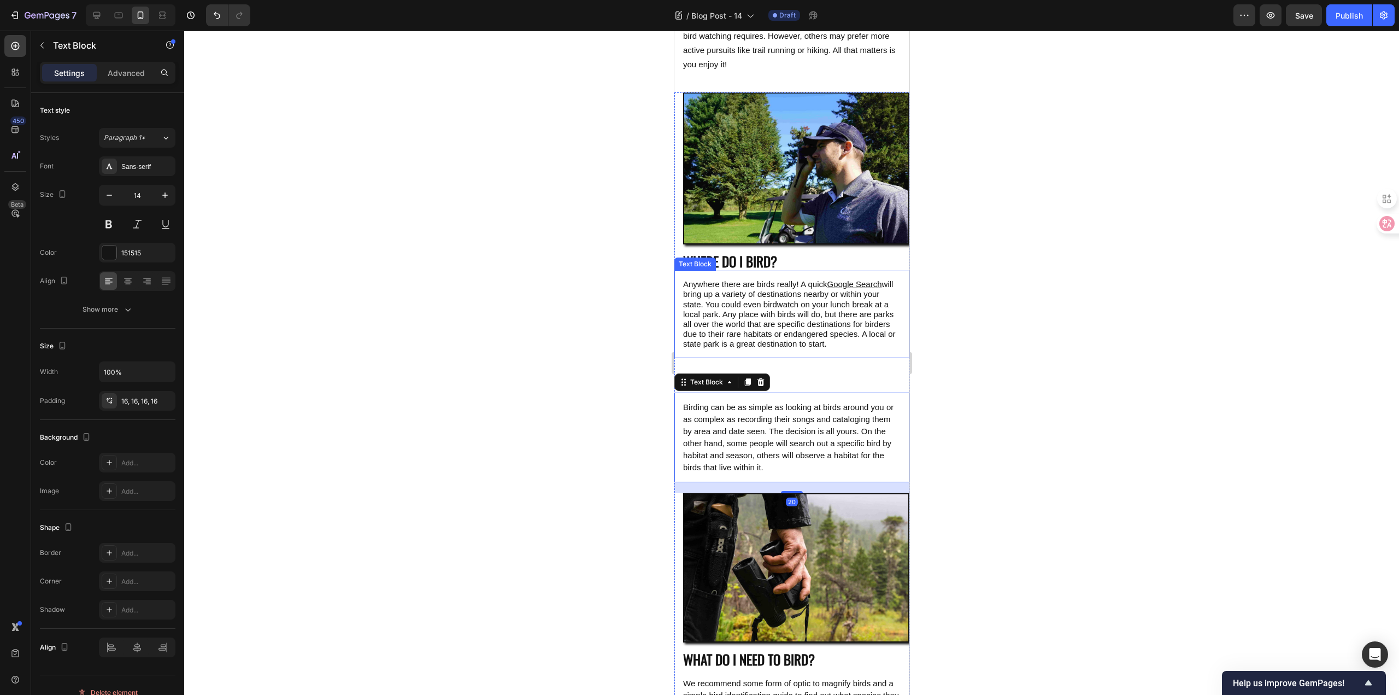
click at [792, 300] on span "will bring up a variety of destinations nearby or within your state. You could …" at bounding box center [788, 313] width 213 height 69
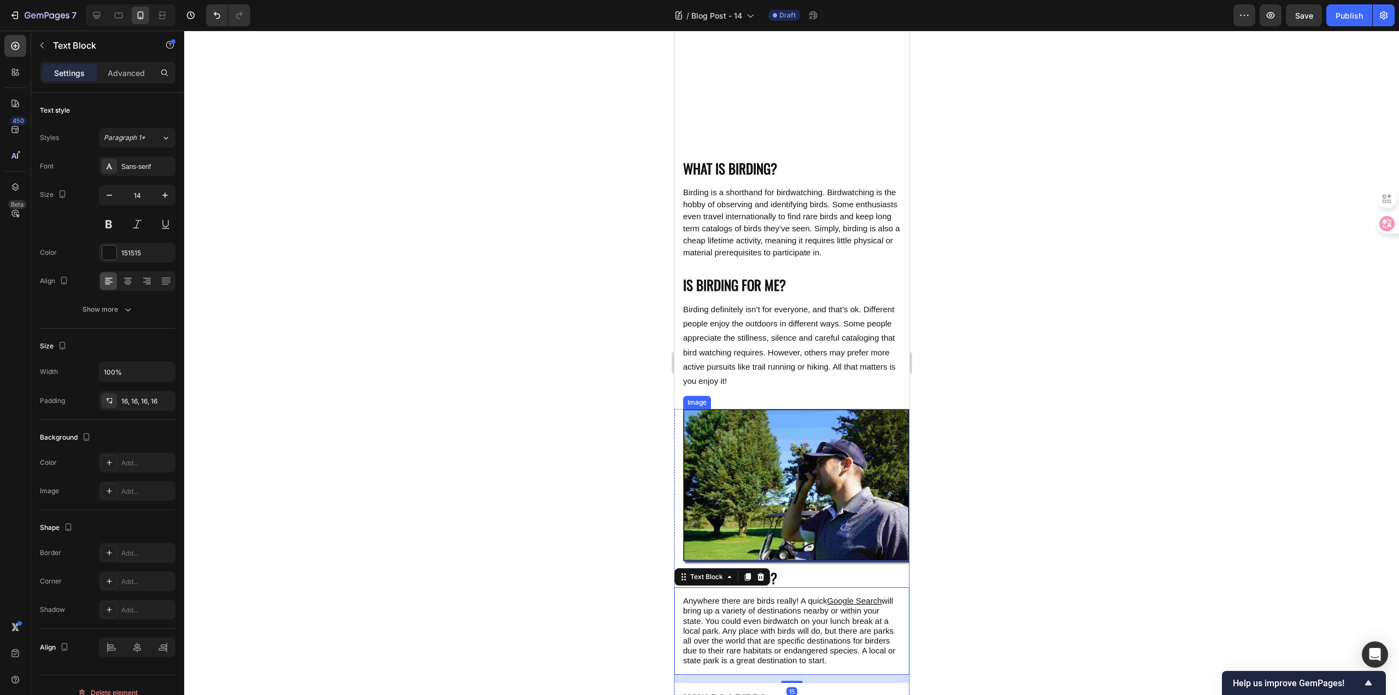
scroll to position [55, 0]
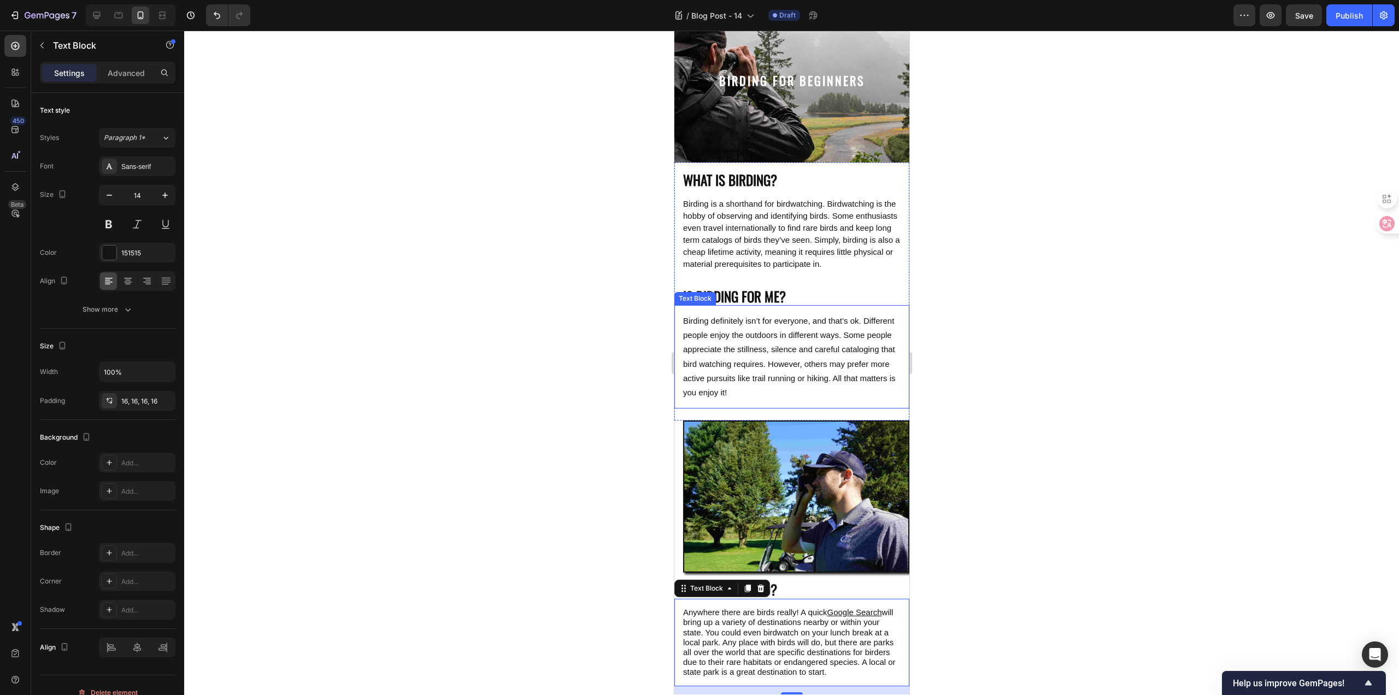
click at [788, 344] on span "Birding definitely isn’t for everyone, and that’s ok. Different people enjoy th…" at bounding box center [788, 356] width 213 height 81
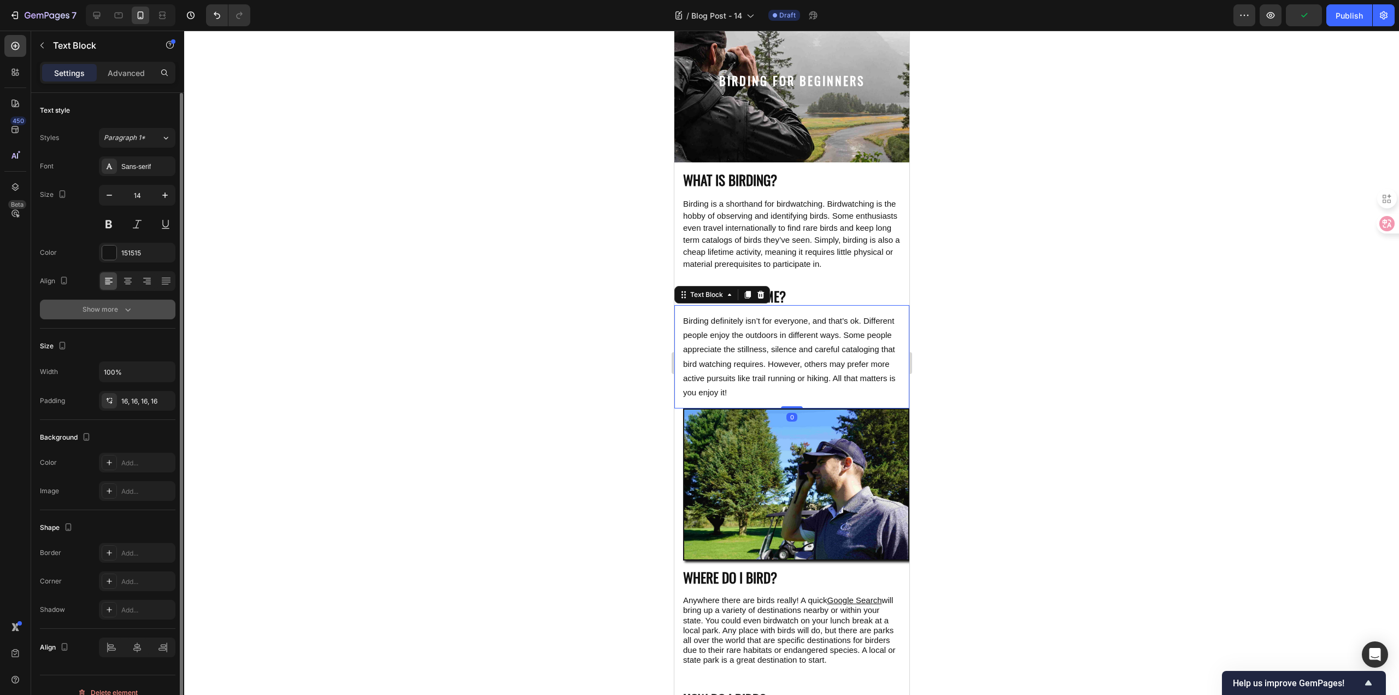
click at [135, 319] on button "Show more" at bounding box center [108, 309] width 136 height 20
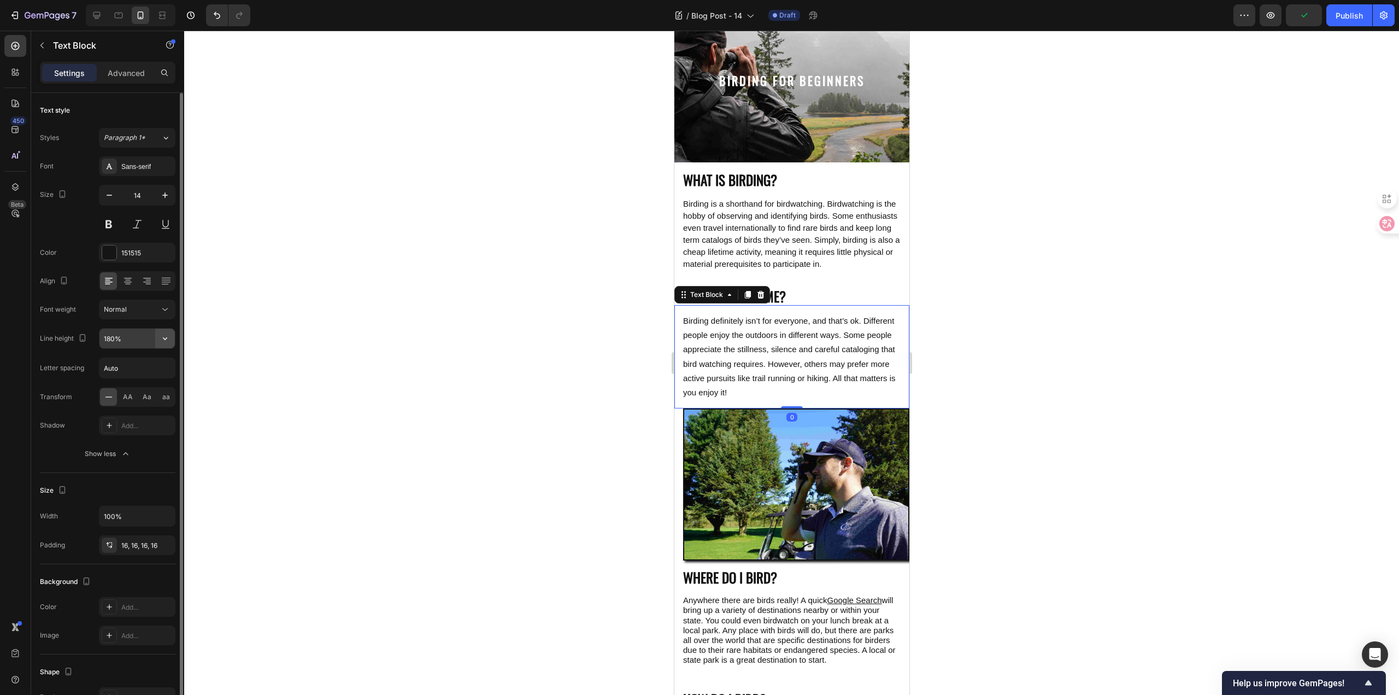
click at [167, 334] on icon "button" at bounding box center [165, 338] width 11 height 11
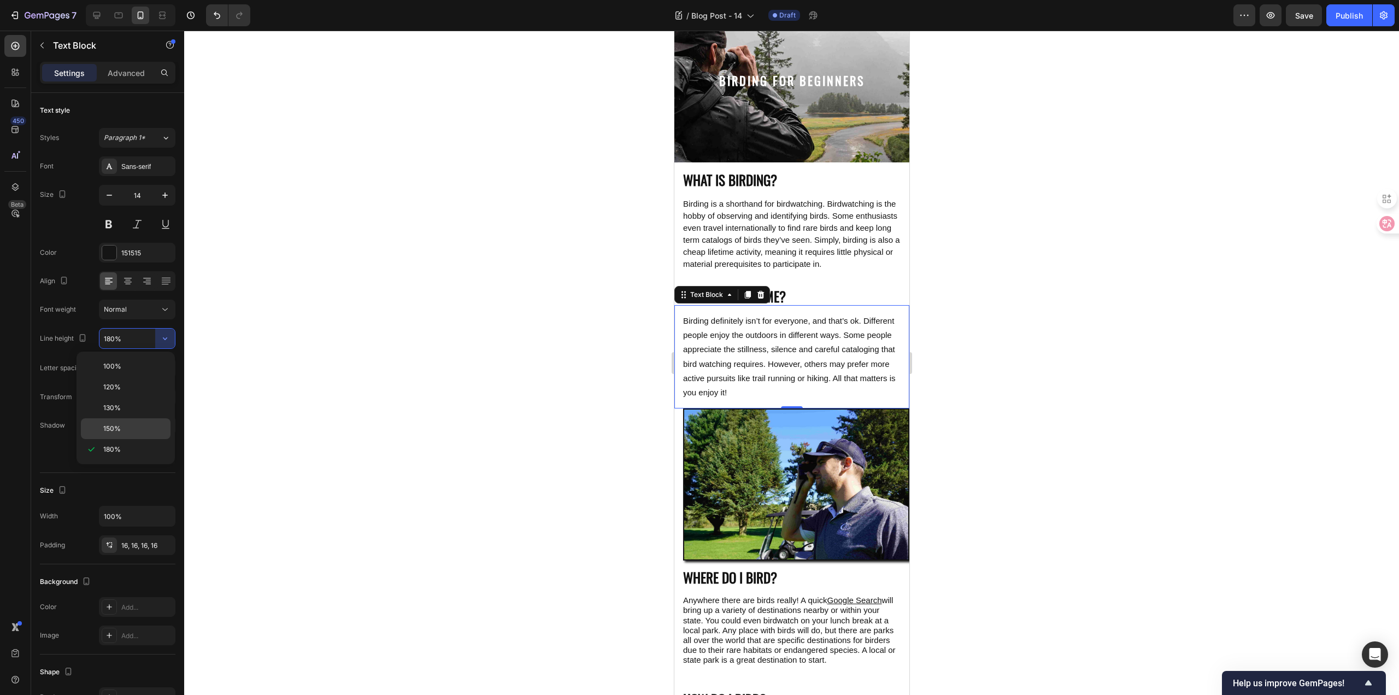
click at [136, 426] on p "150%" at bounding box center [134, 428] width 62 height 10
type input "150%"
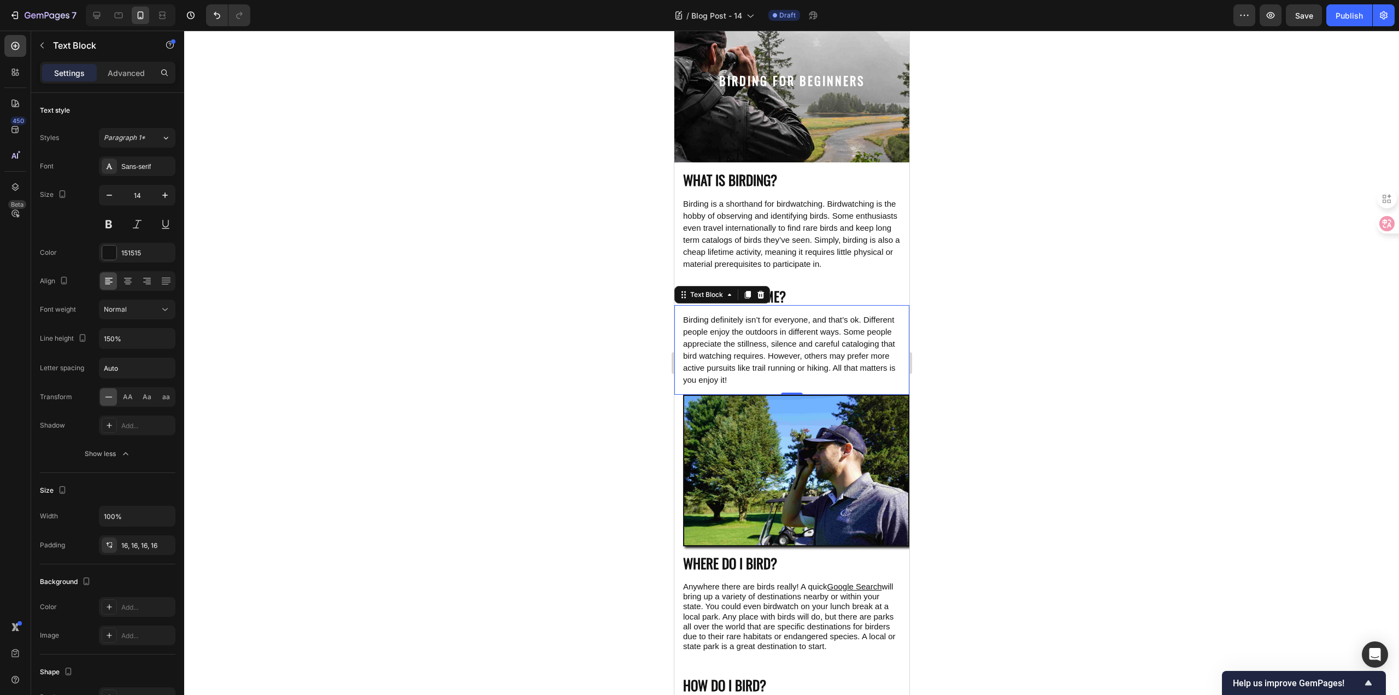
click at [459, 366] on div at bounding box center [791, 363] width 1215 height 664
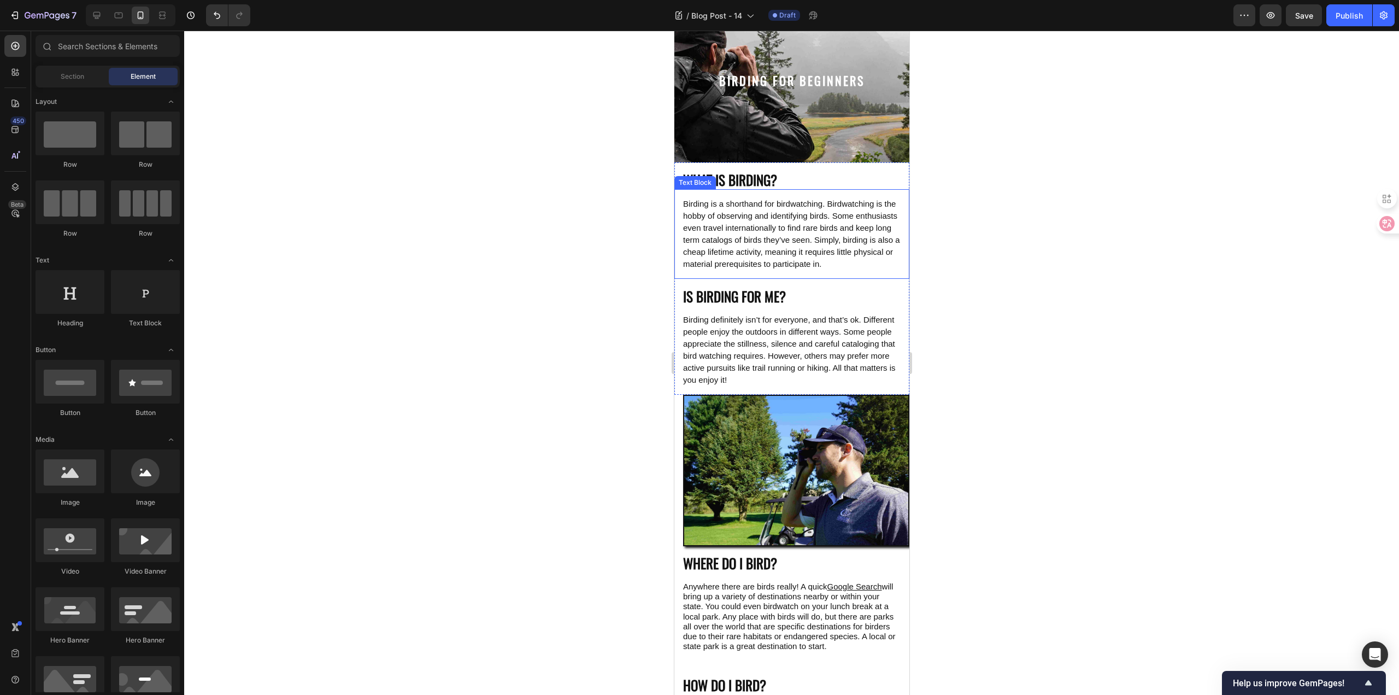
click at [756, 236] on span "Birding is a shorthand for birdwatching. Birdwatching is the hobby of observing…" at bounding box center [790, 233] width 217 height 69
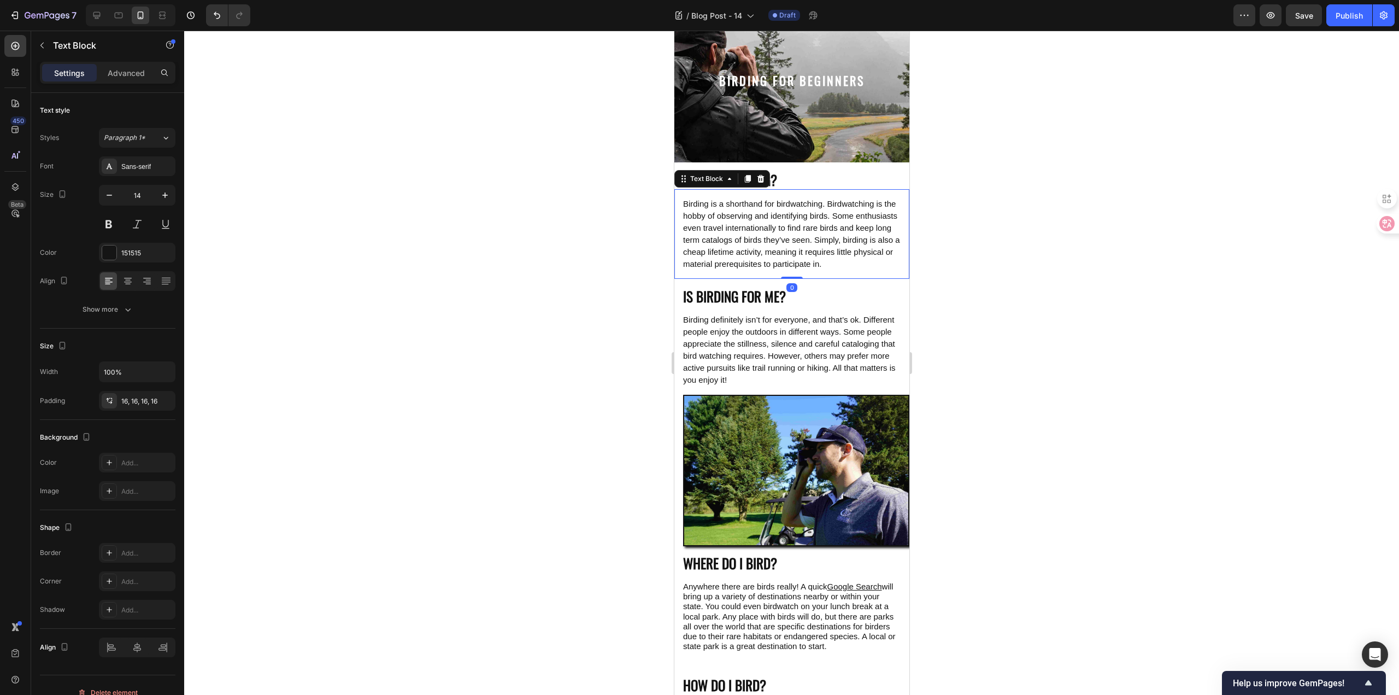
click at [409, 303] on div at bounding box center [791, 363] width 1215 height 664
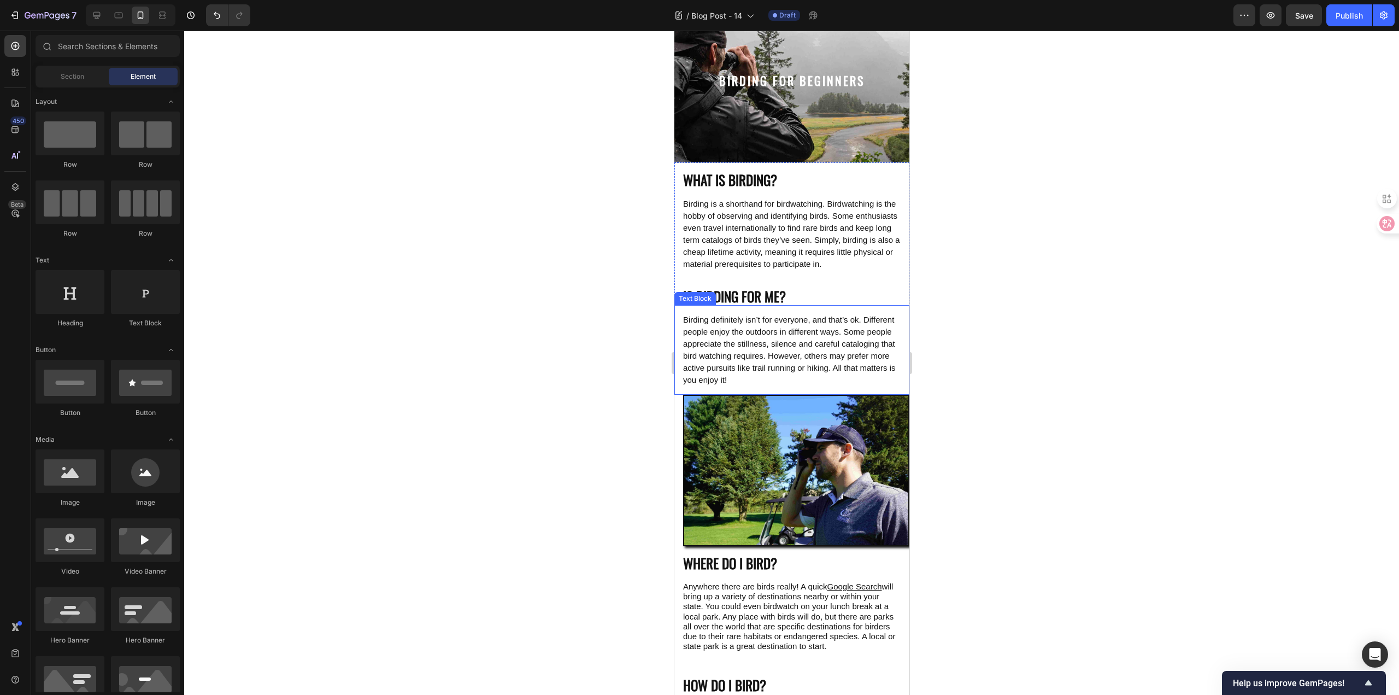
scroll to position [0, 0]
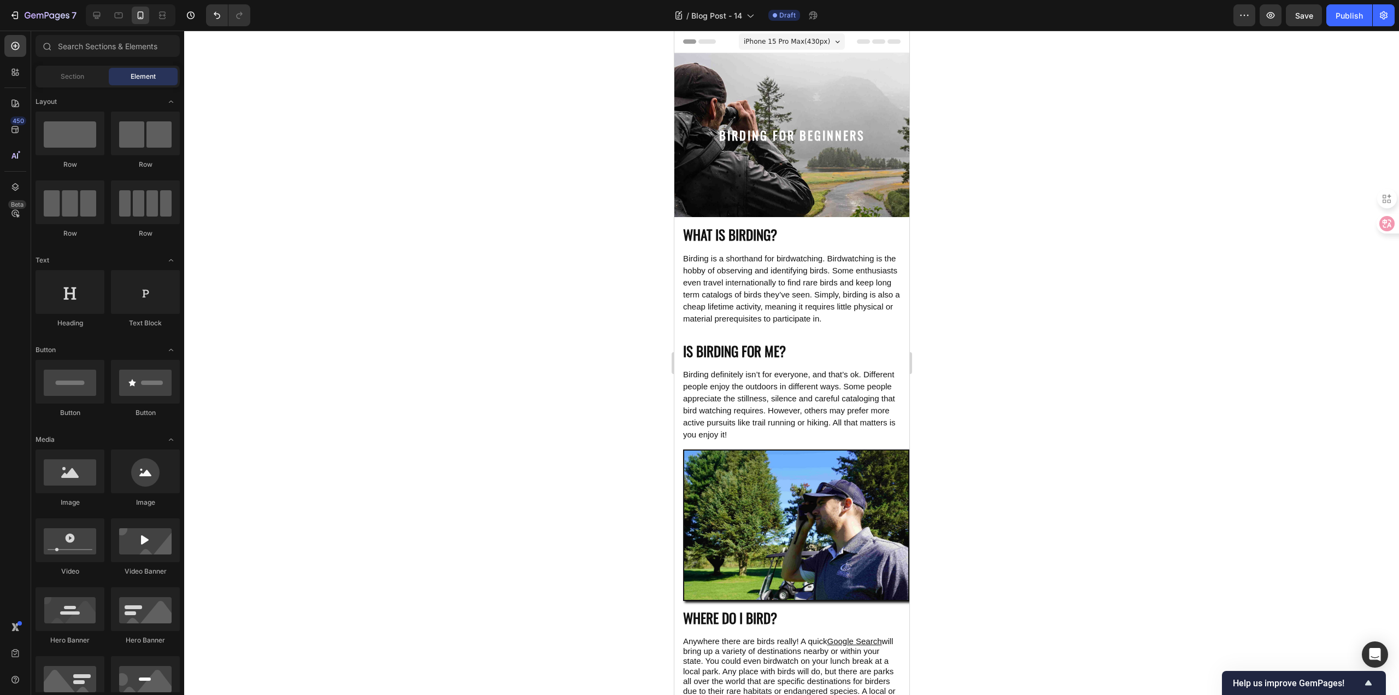
click at [467, 322] on div at bounding box center [791, 363] width 1215 height 664
click at [416, 310] on div at bounding box center [791, 363] width 1215 height 664
click at [475, 199] on div at bounding box center [791, 363] width 1215 height 664
click at [485, 326] on div at bounding box center [791, 363] width 1215 height 664
click at [157, 16] on icon at bounding box center [162, 15] width 11 height 11
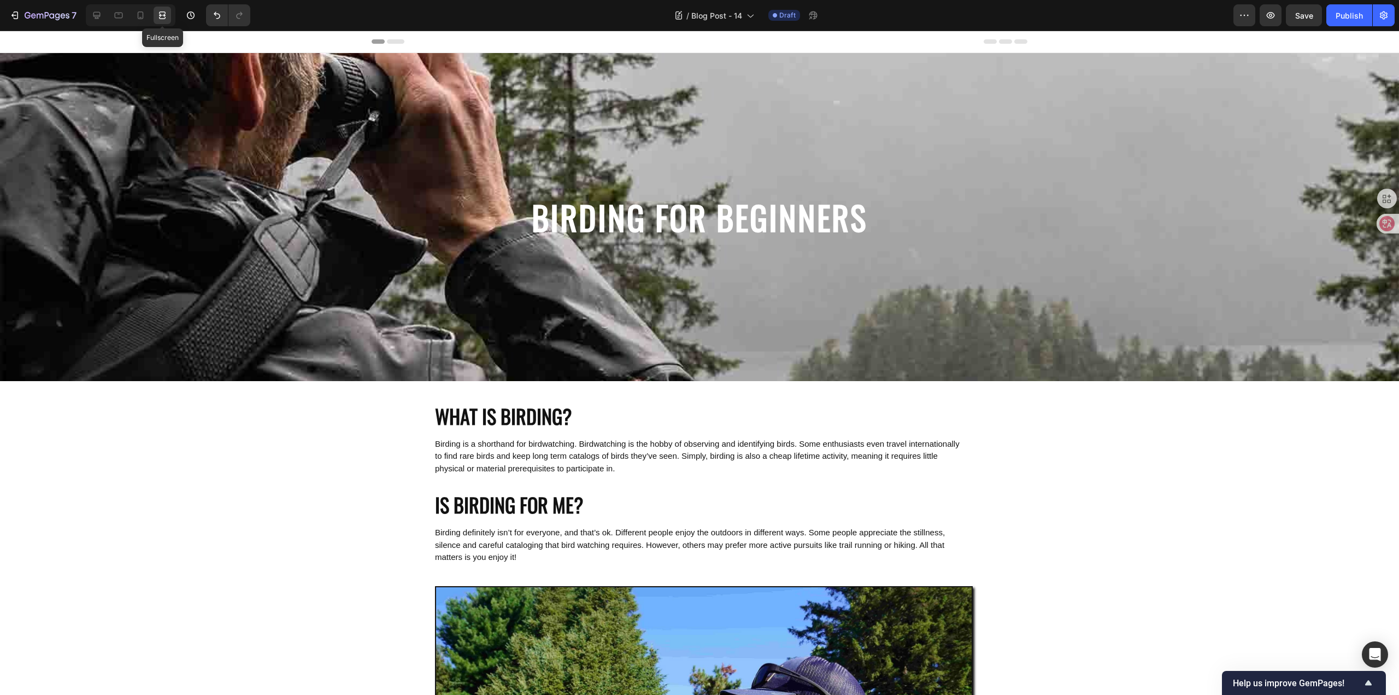
scroll to position [1, 0]
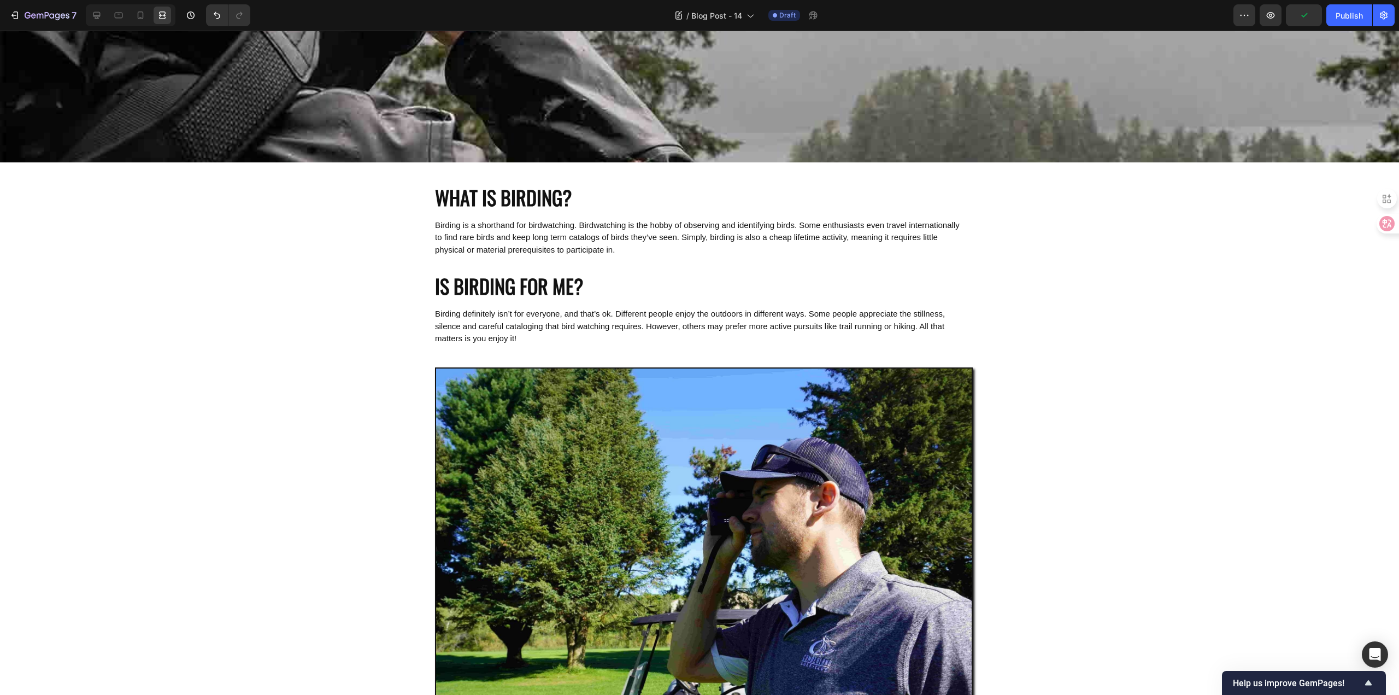
click at [1121, 496] on div "BIRDING FOR BEGINNERS Heading Hero Banner Section 1 WHAT IS BIRDING? Heading Bi…" at bounding box center [699, 703] width 1399 height 1738
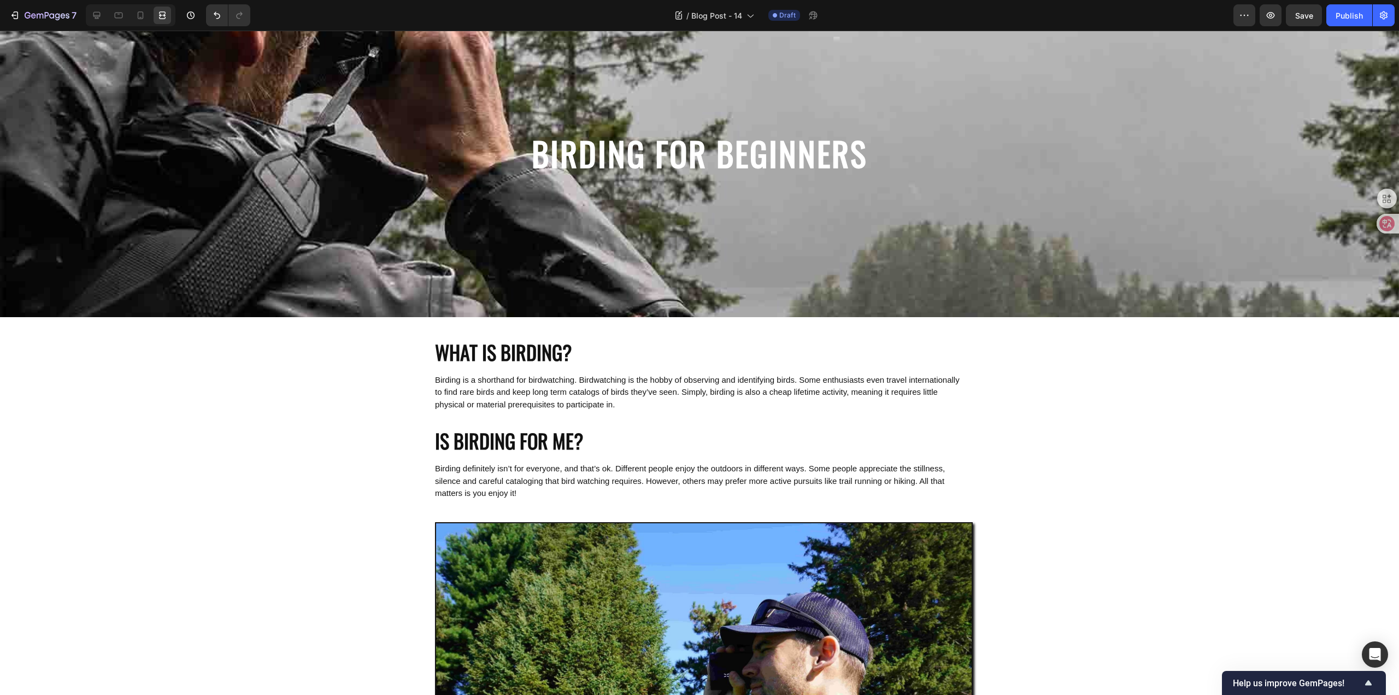
scroll to position [0, 0]
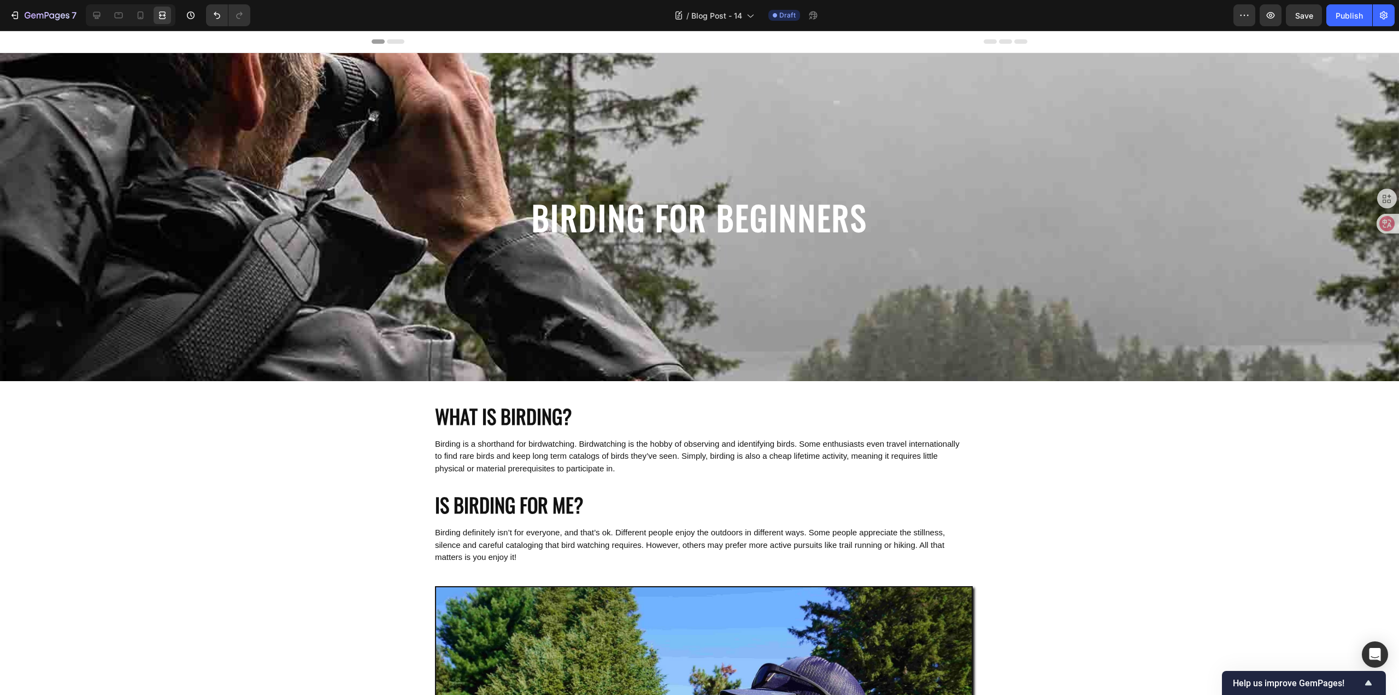
click at [102, 14] on icon at bounding box center [96, 15] width 11 height 11
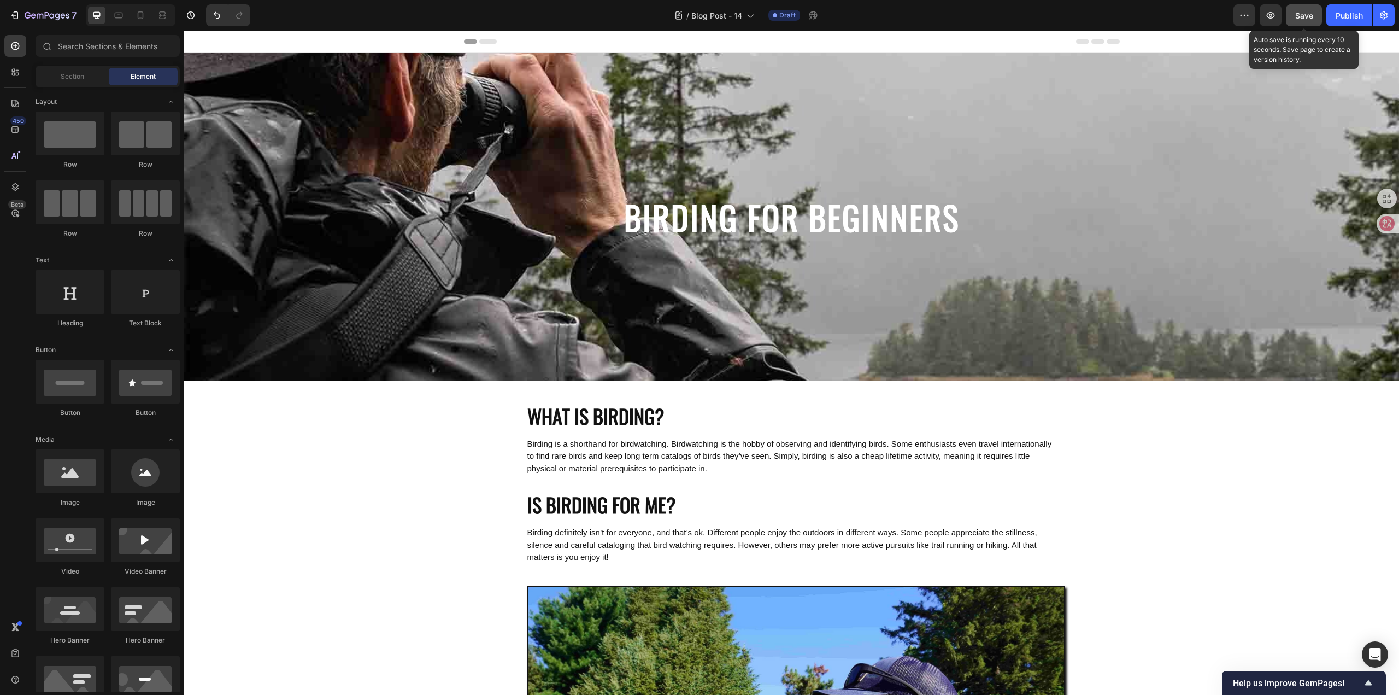
click at [1307, 14] on span "Save" at bounding box center [1304, 15] width 18 height 9
click at [1305, 19] on span "Save" at bounding box center [1304, 15] width 18 height 9
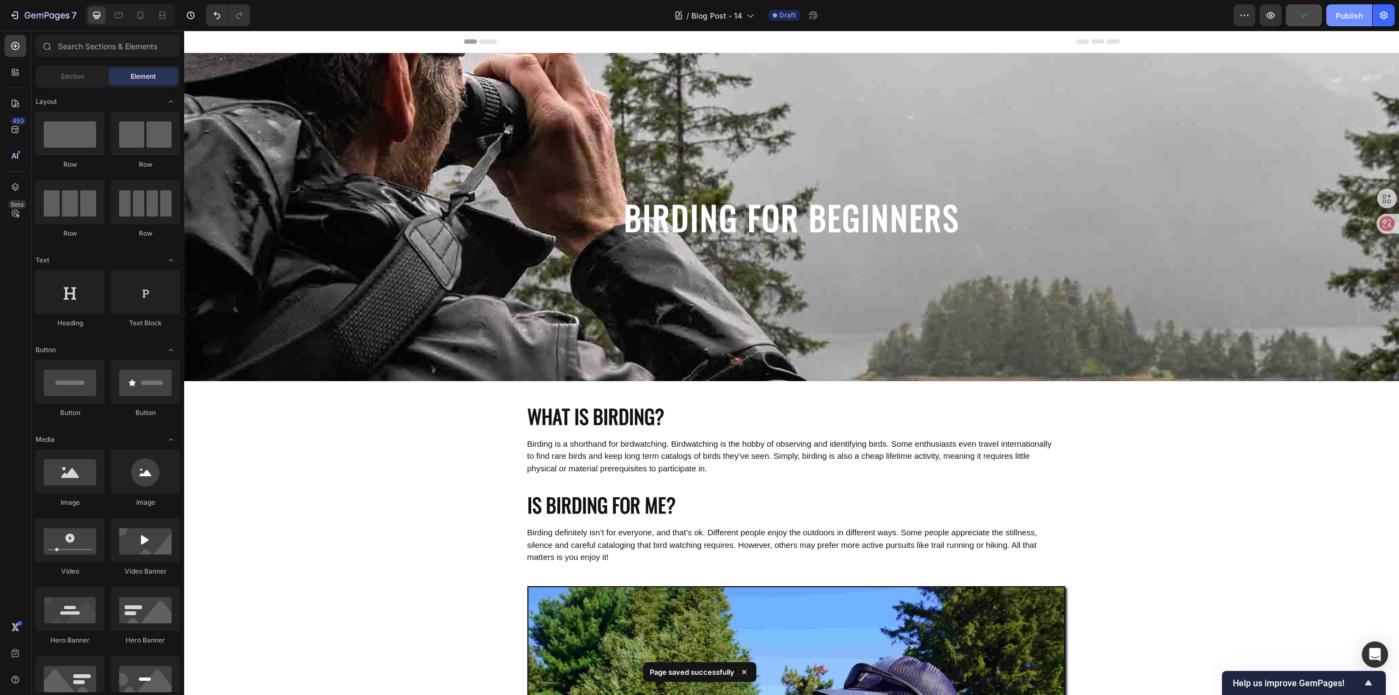
click at [1338, 14] on div "Publish" at bounding box center [1348, 15] width 27 height 11
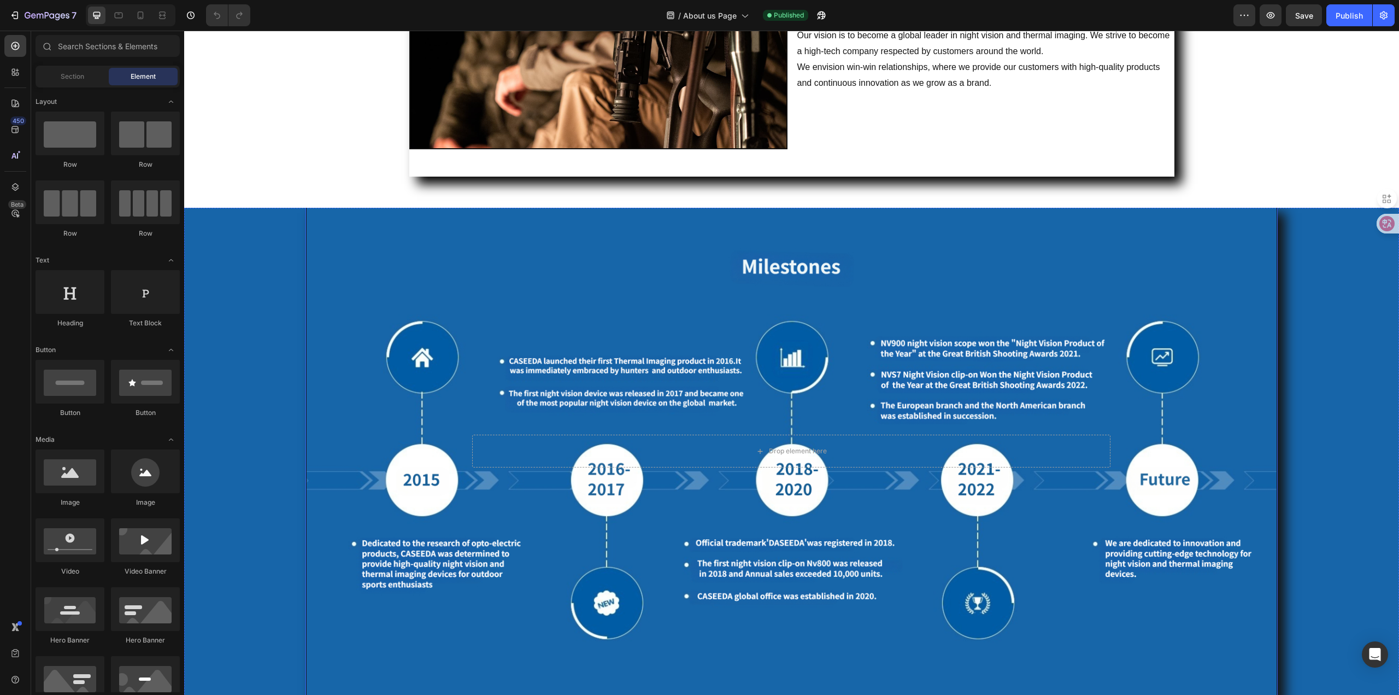
scroll to position [765, 0]
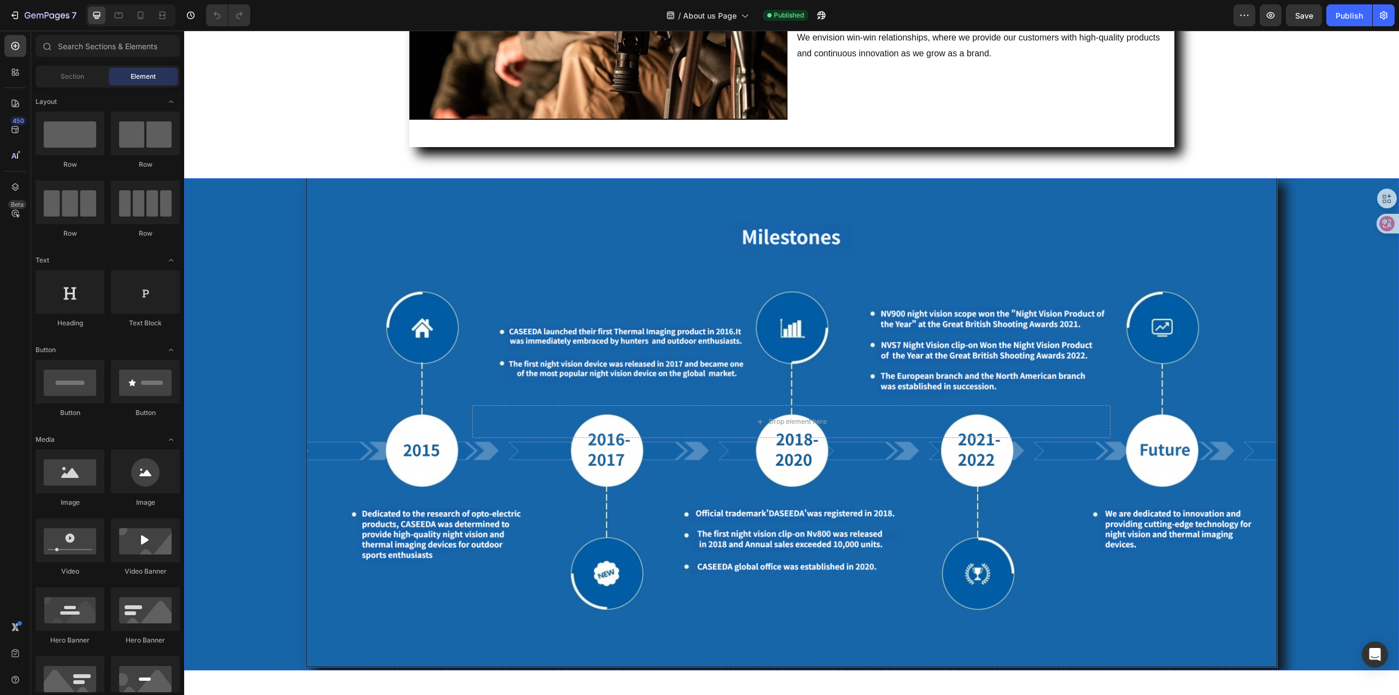
click at [456, 587] on div "Background Image" at bounding box center [791, 421] width 969 height 490
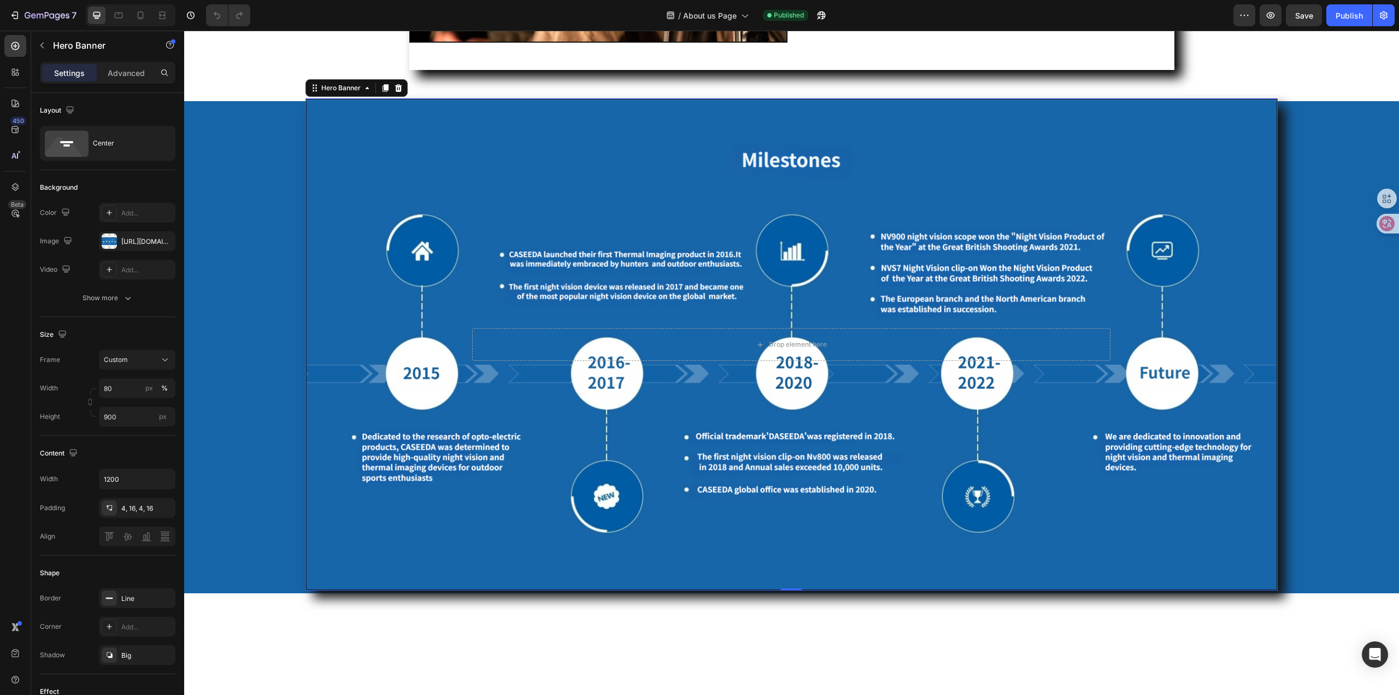
scroll to position [929, 0]
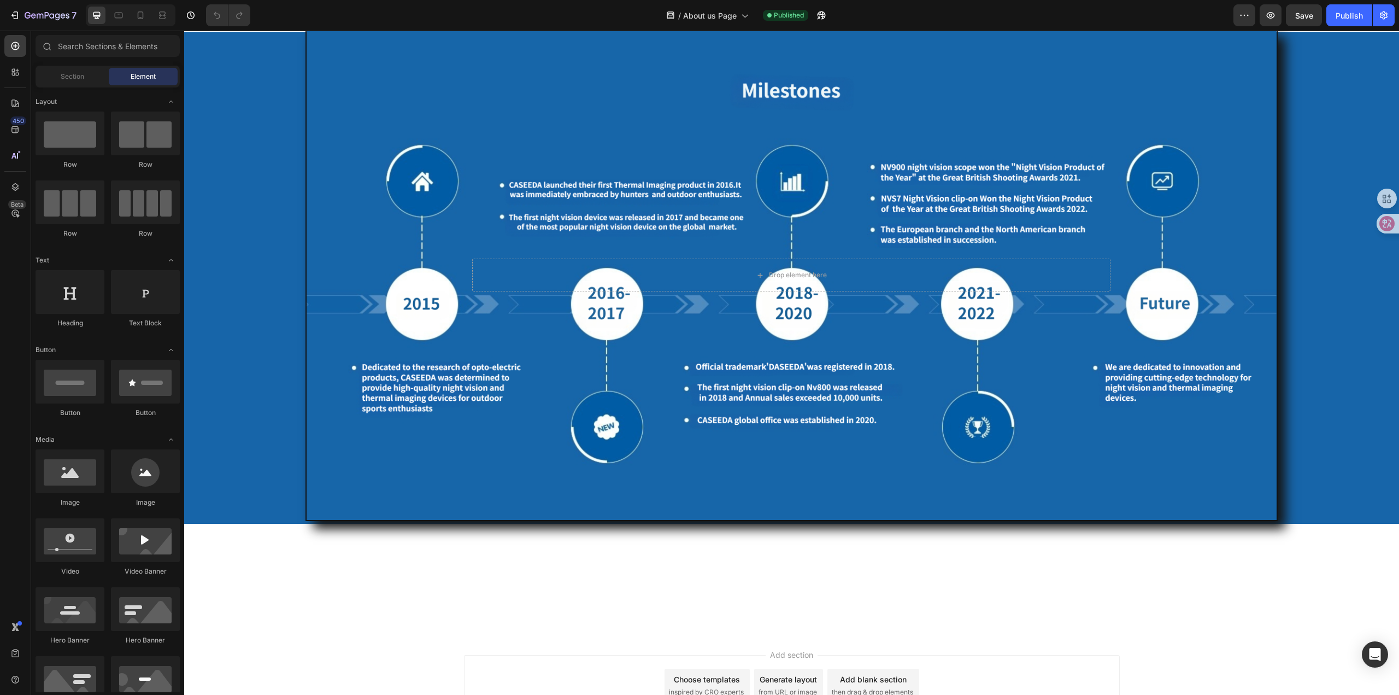
scroll to position [874, 0]
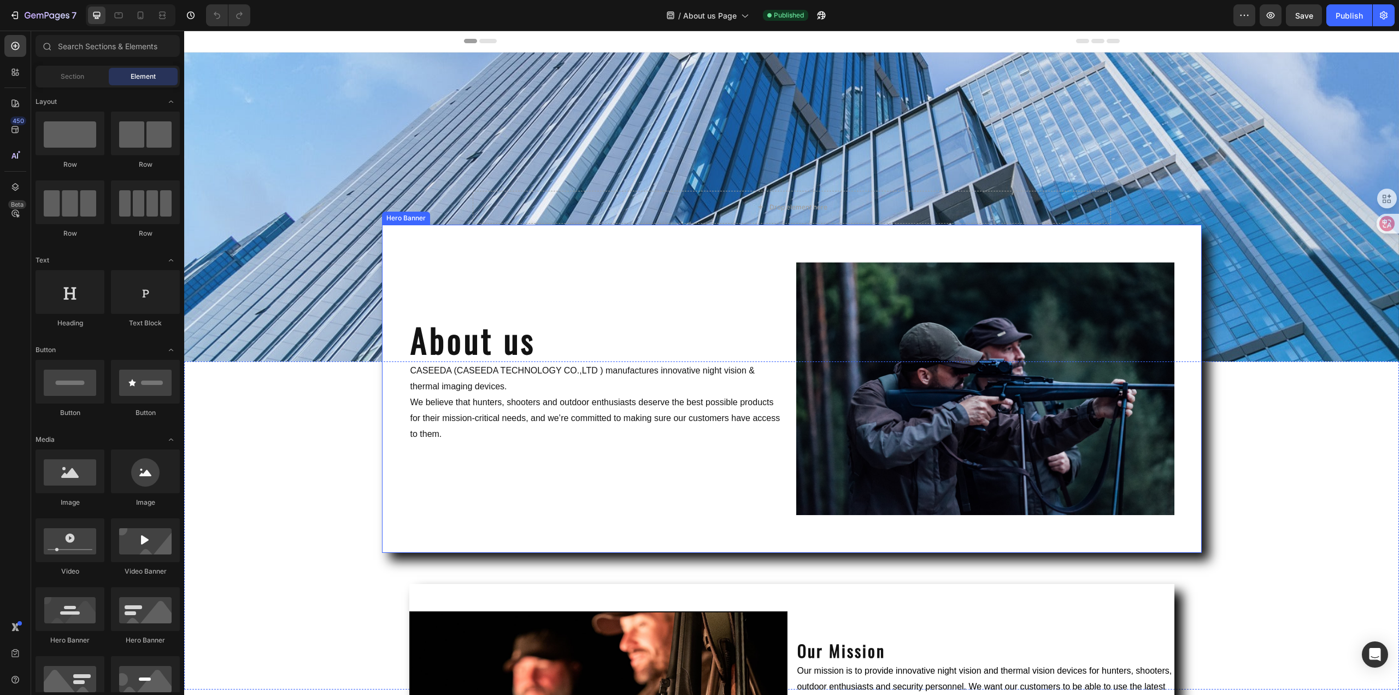
scroll to position [0, 0]
